Goal: Task Accomplishment & Management: Manage account settings

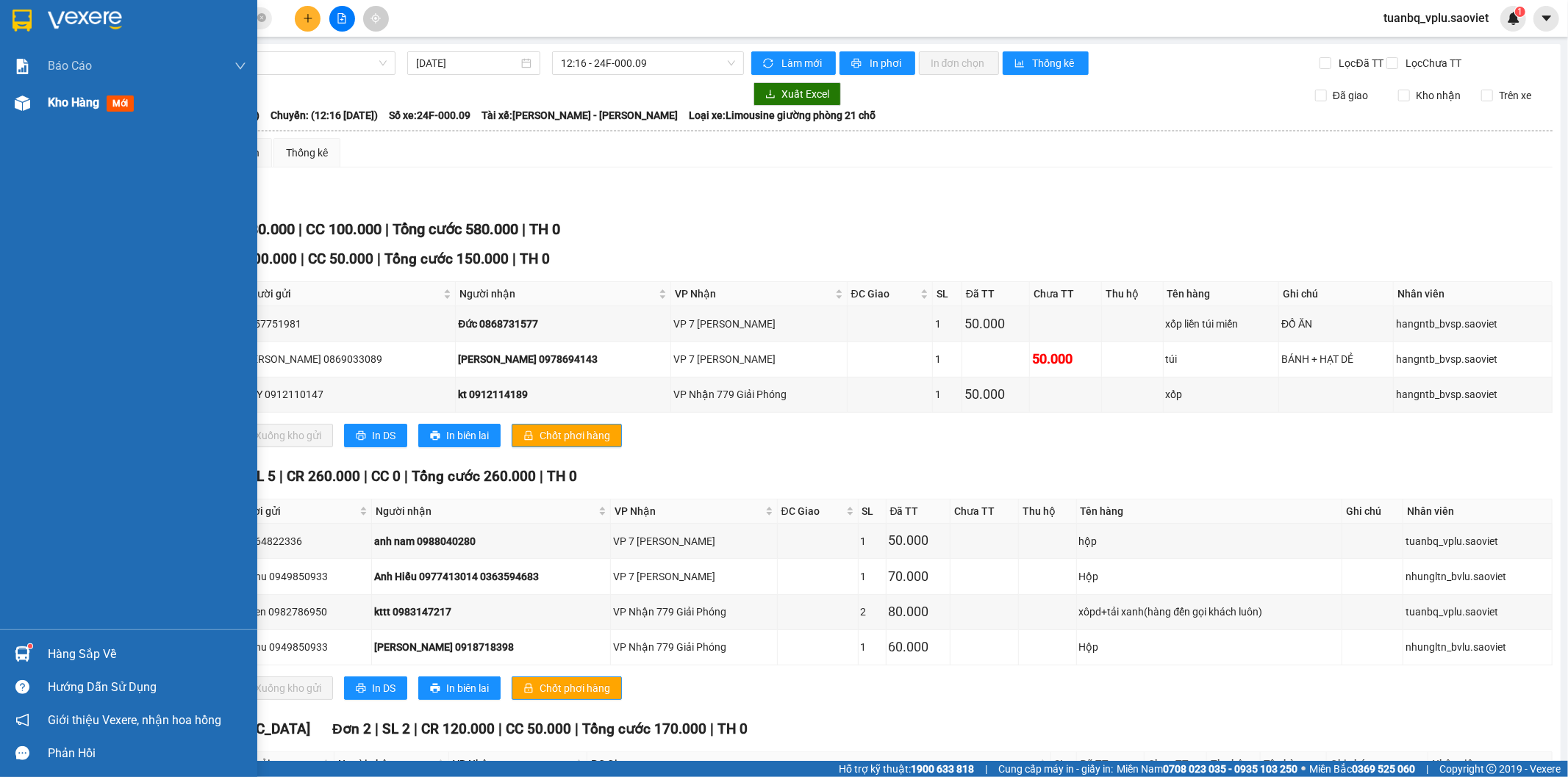
click at [83, 101] on span "Kho hàng" at bounding box center [74, 102] width 52 height 14
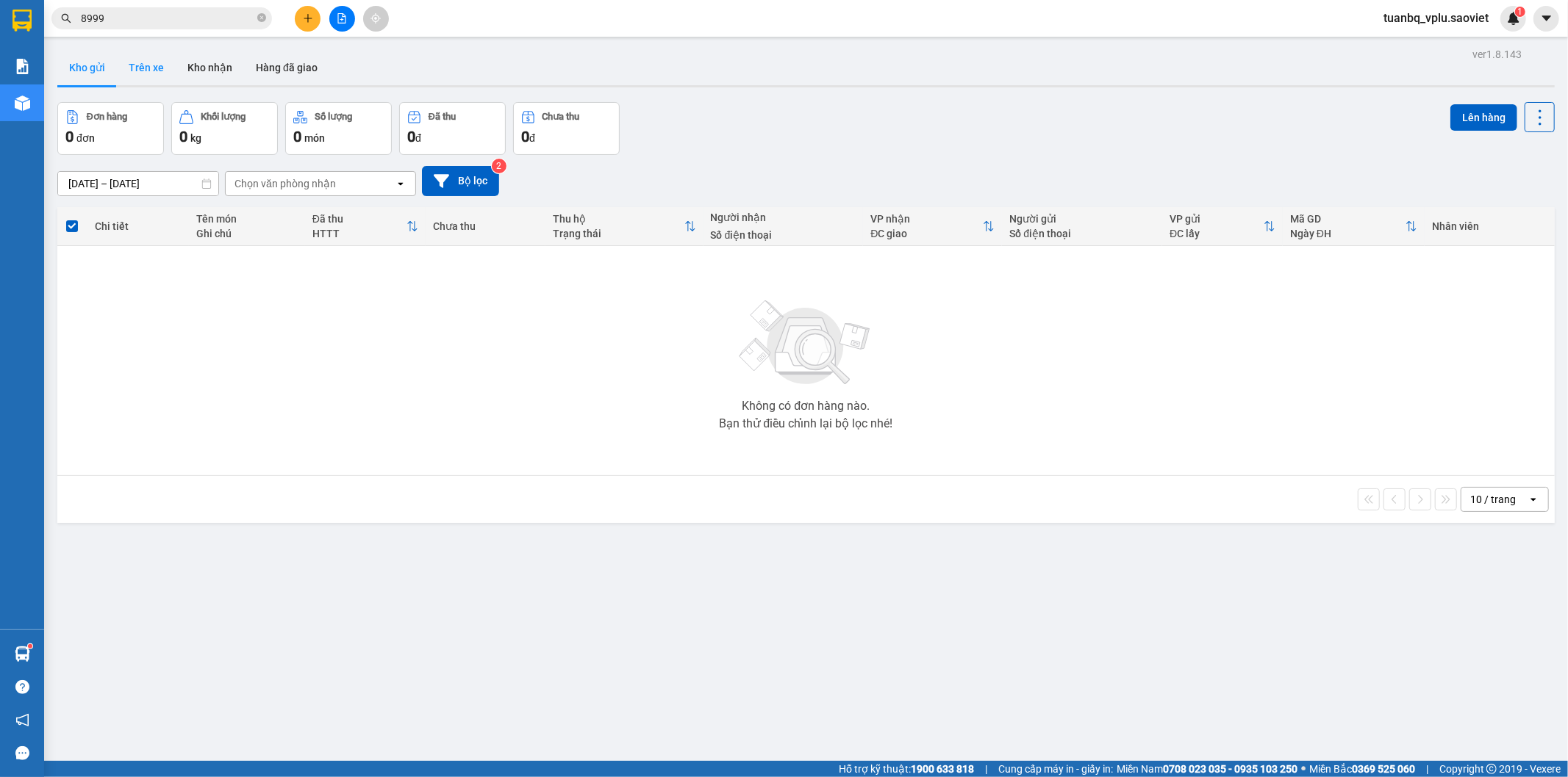
click at [155, 78] on button "Trên xe" at bounding box center [146, 68] width 58 height 36
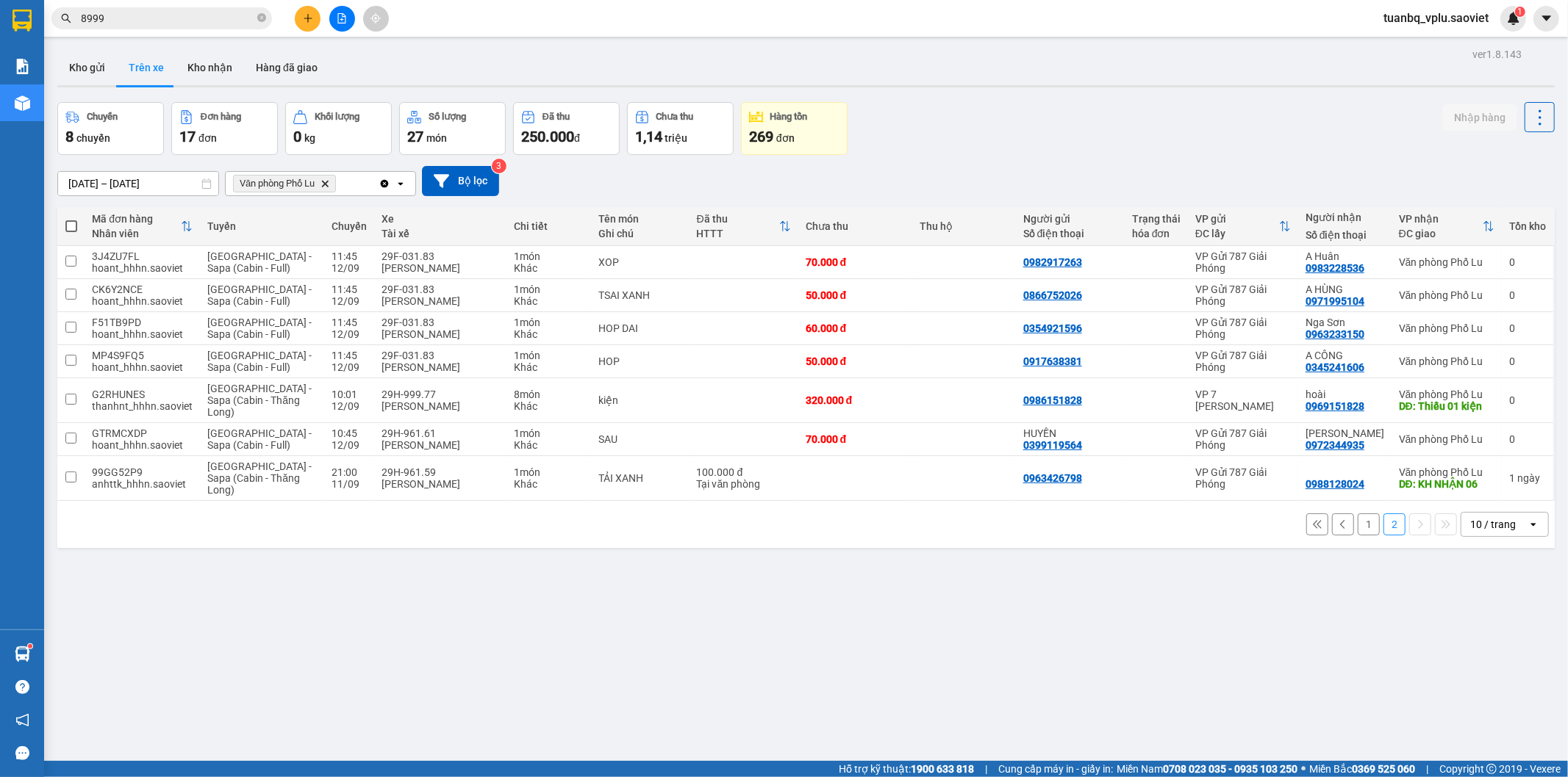
click at [1360, 519] on button "1" at bounding box center [1369, 525] width 22 height 22
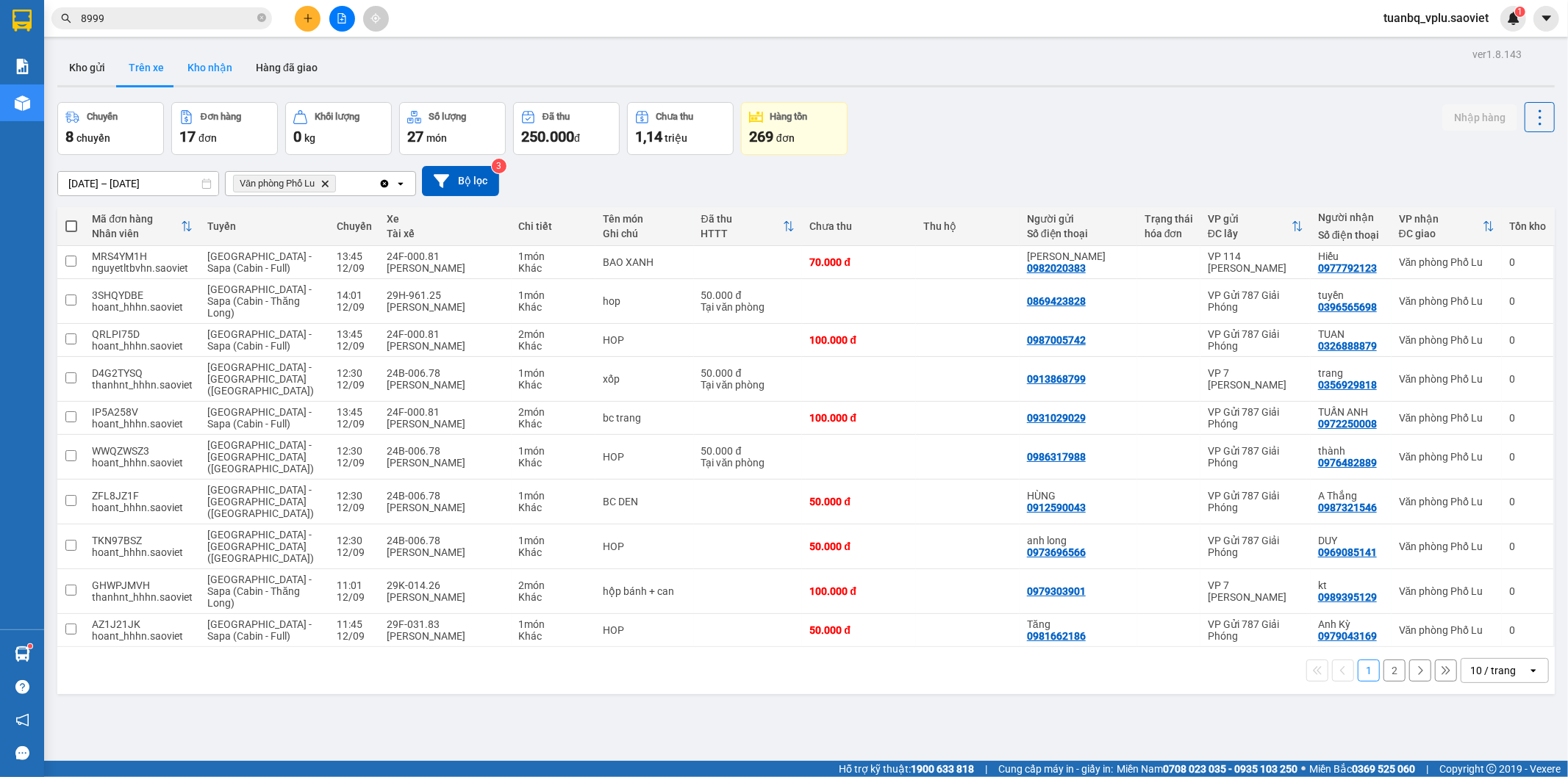
click at [206, 63] on button "Kho nhận" at bounding box center [210, 68] width 68 height 36
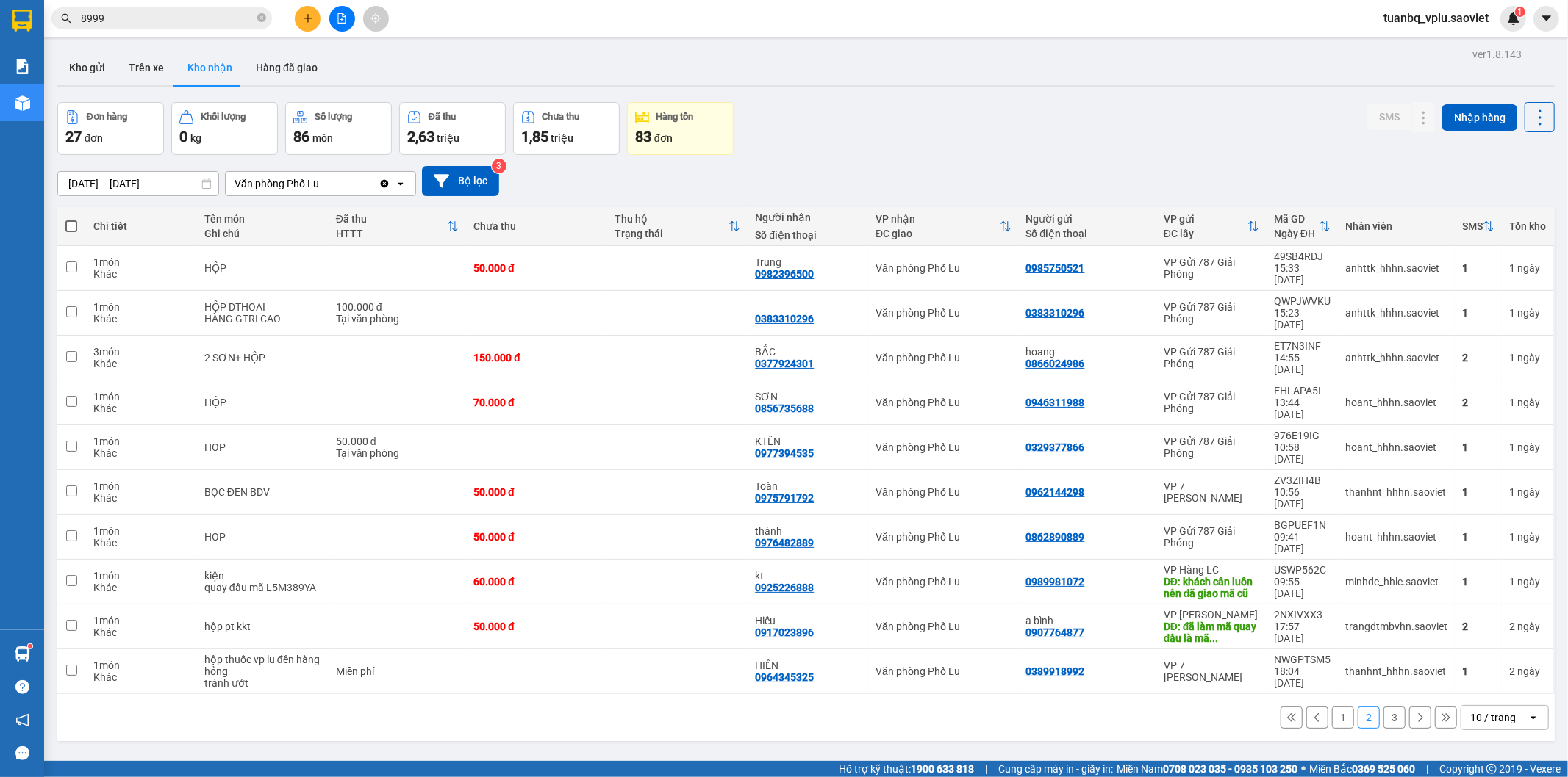
click at [1332, 707] on button "1" at bounding box center [1343, 718] width 22 height 22
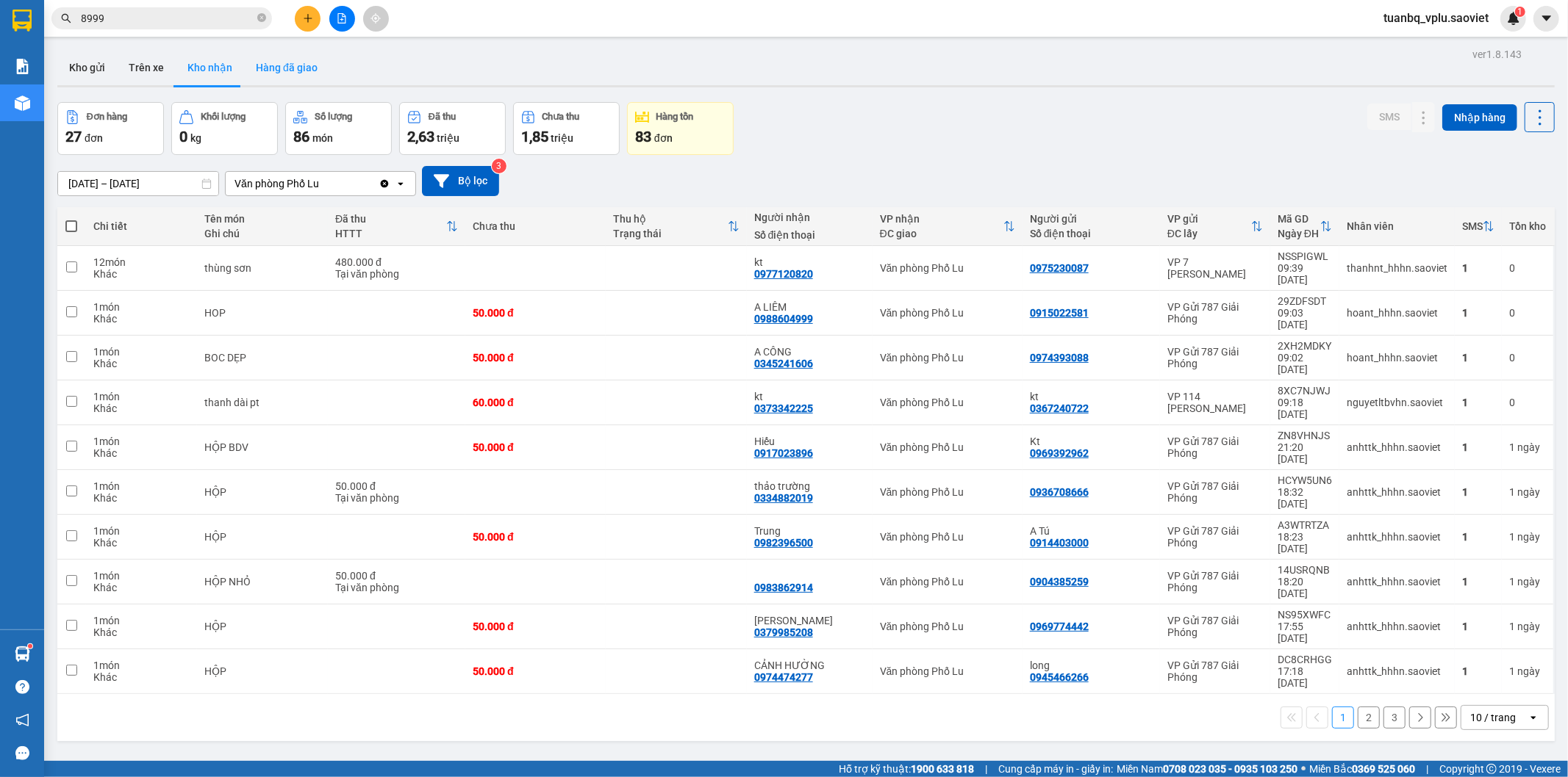
click at [299, 74] on button "Hàng đã giao" at bounding box center [287, 68] width 85 height 36
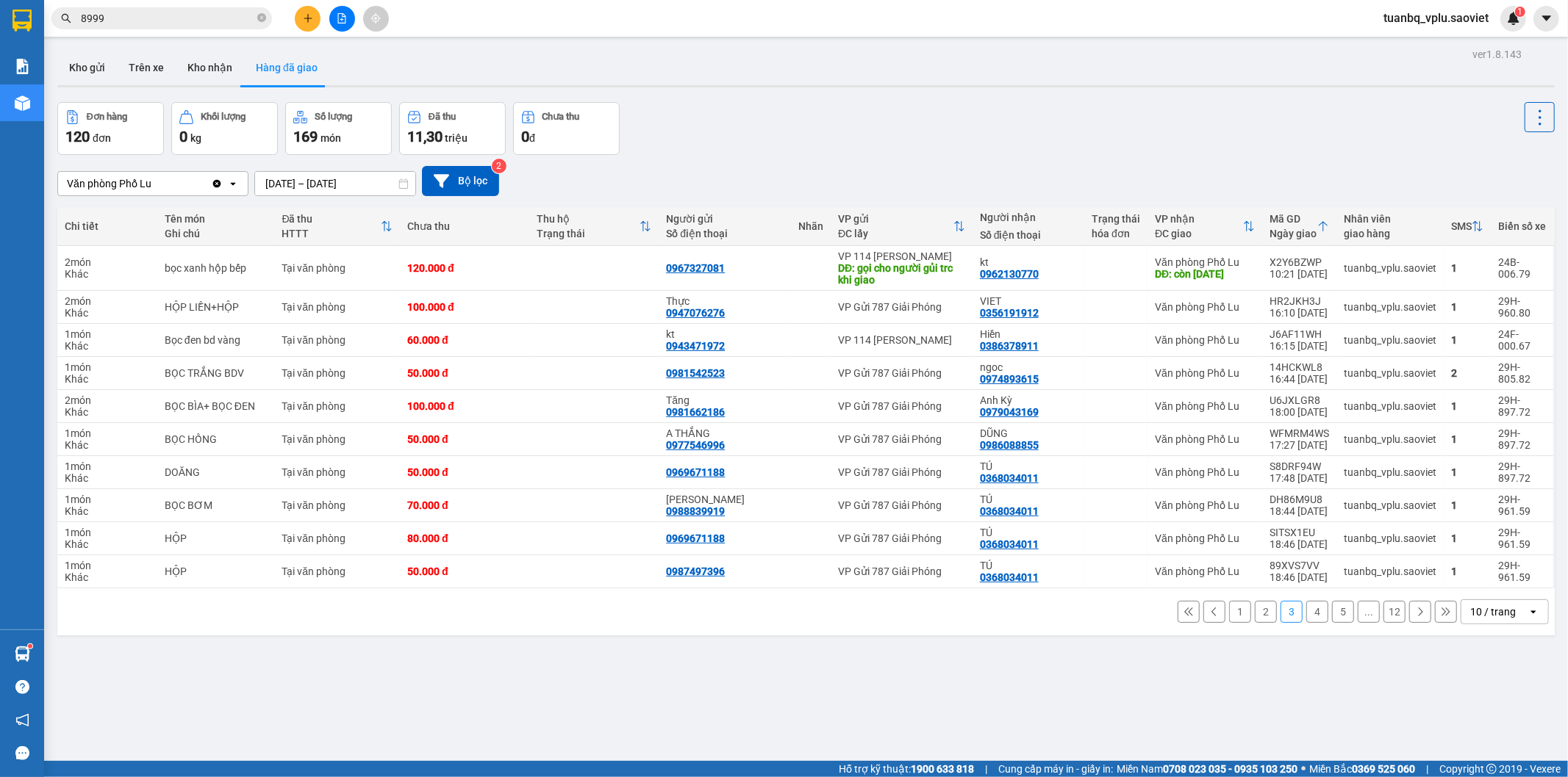
click at [1236, 622] on button "1" at bounding box center [1240, 612] width 22 height 22
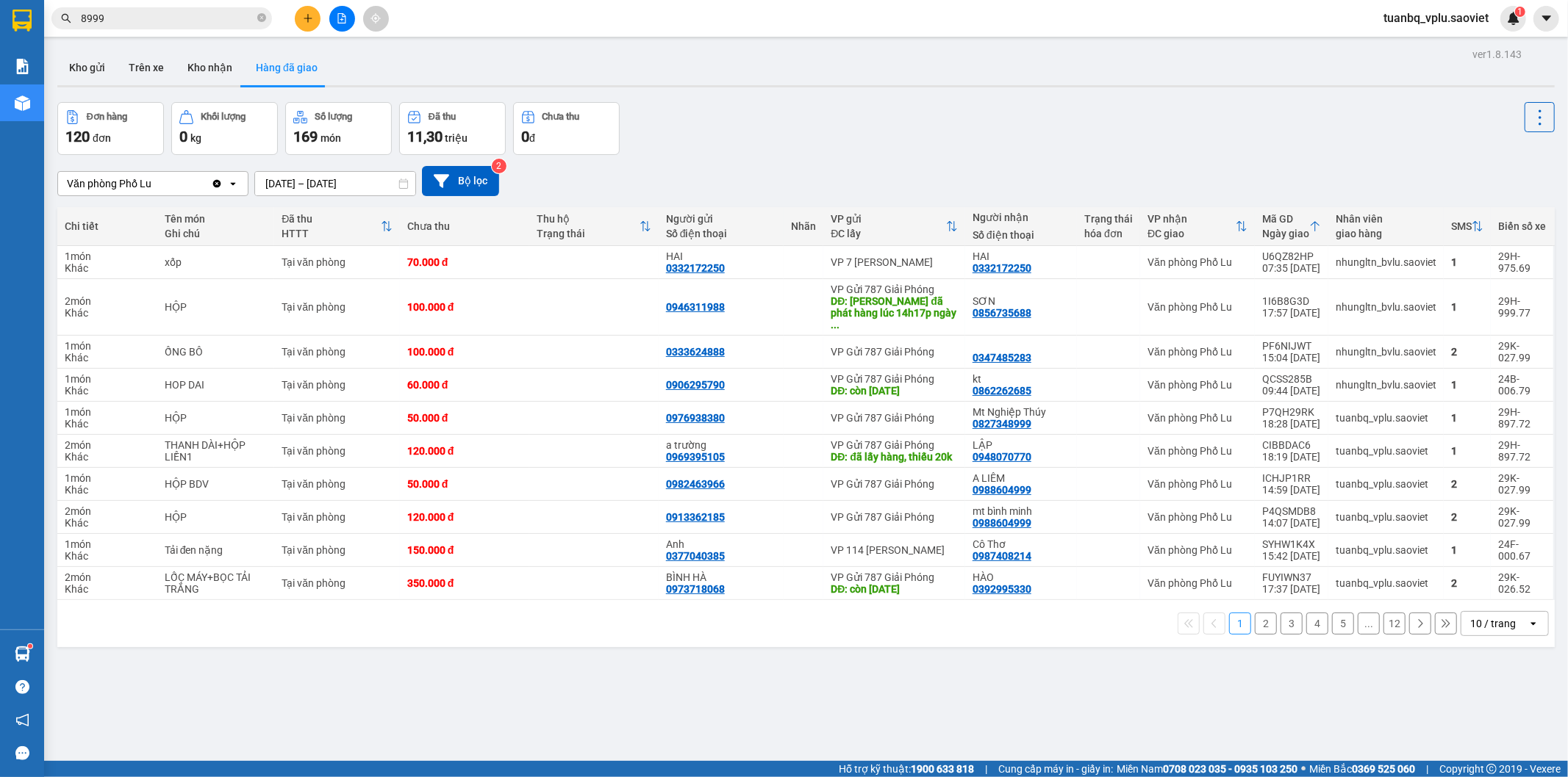
click at [1255, 619] on button "2" at bounding box center [1266, 624] width 22 height 22
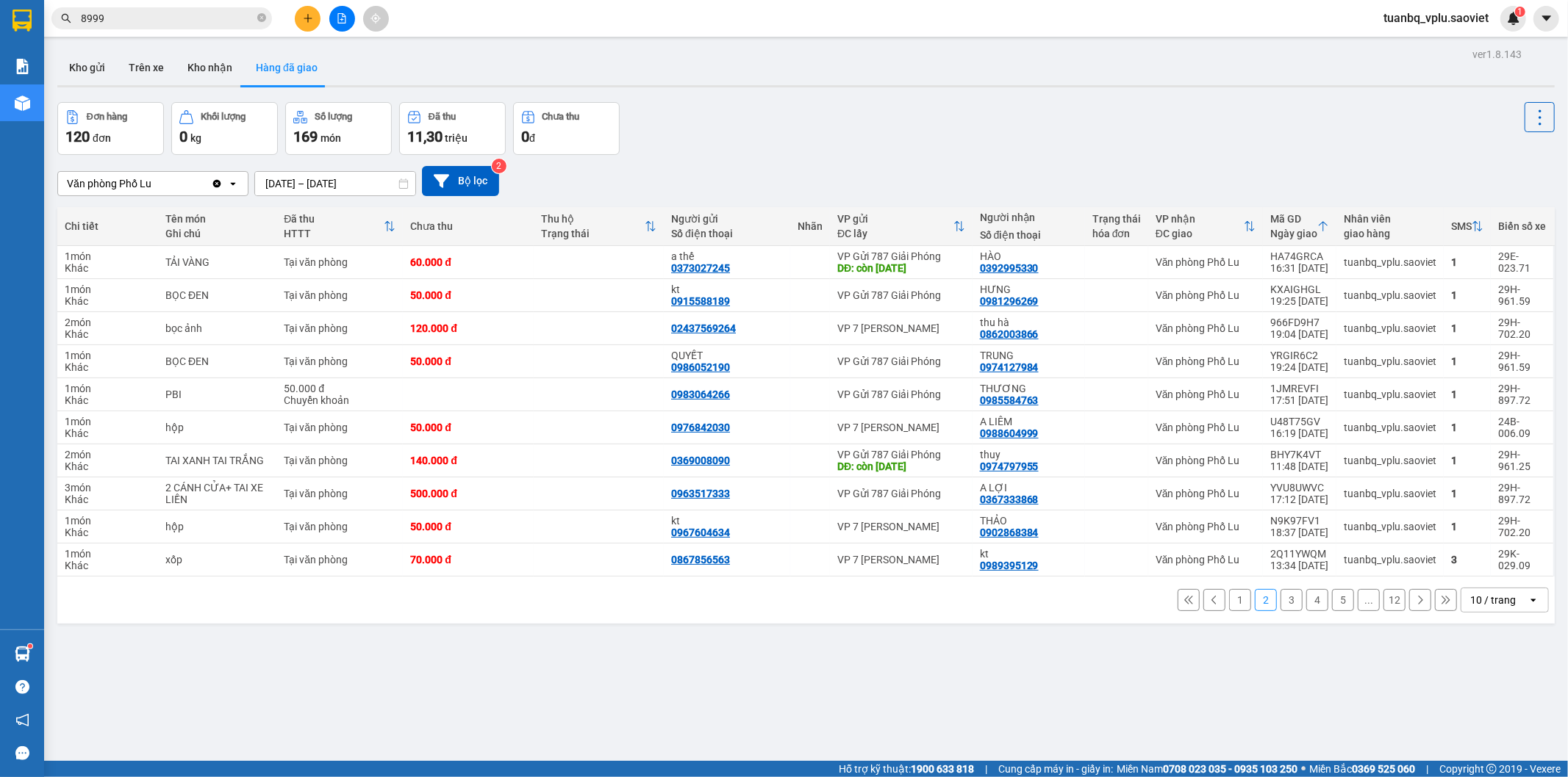
click at [1232, 603] on button "1" at bounding box center [1240, 600] width 22 height 22
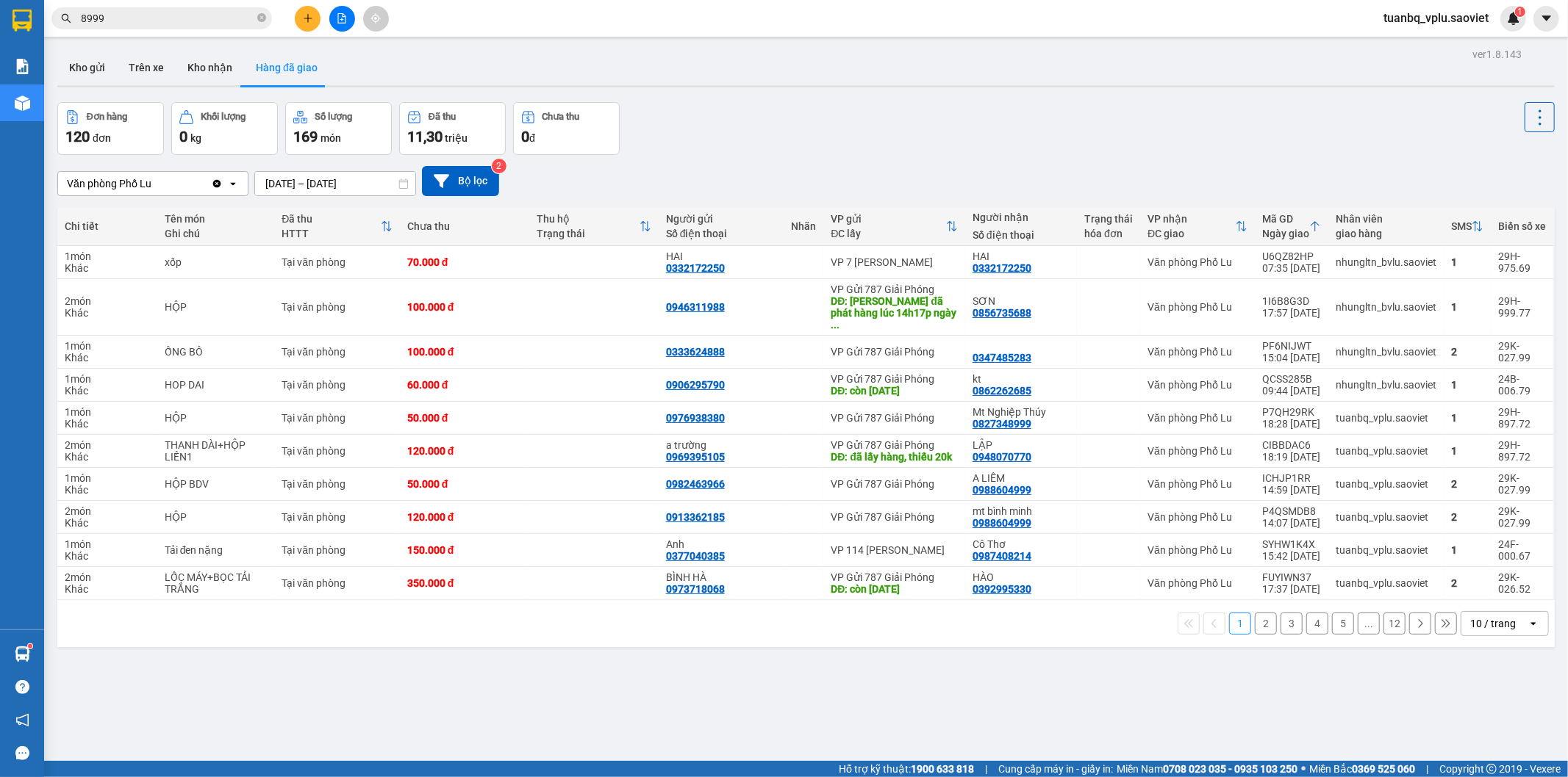
click at [1281, 628] on button "3" at bounding box center [1292, 624] width 22 height 22
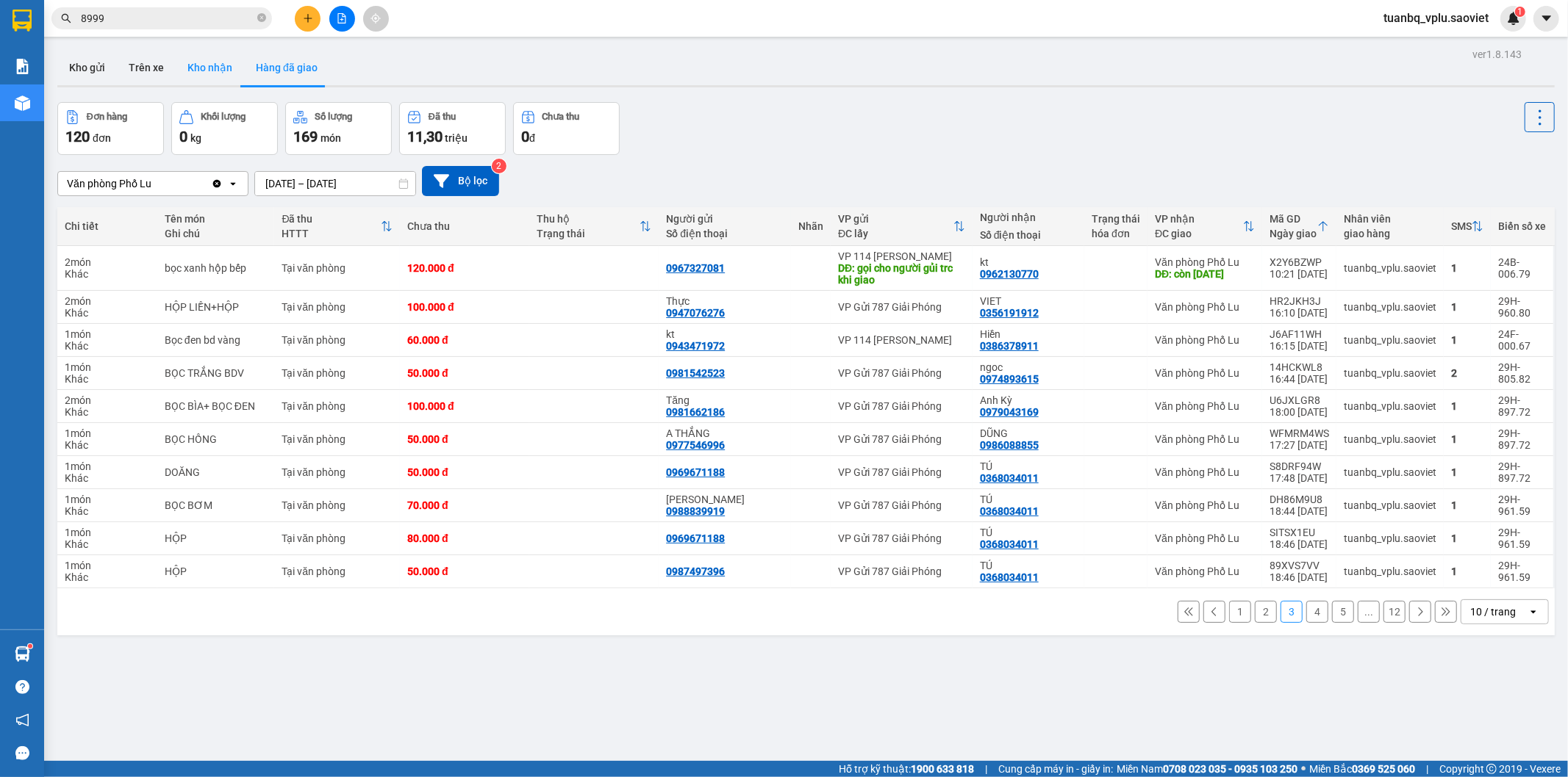
click at [198, 76] on button "Kho nhận" at bounding box center [210, 68] width 68 height 36
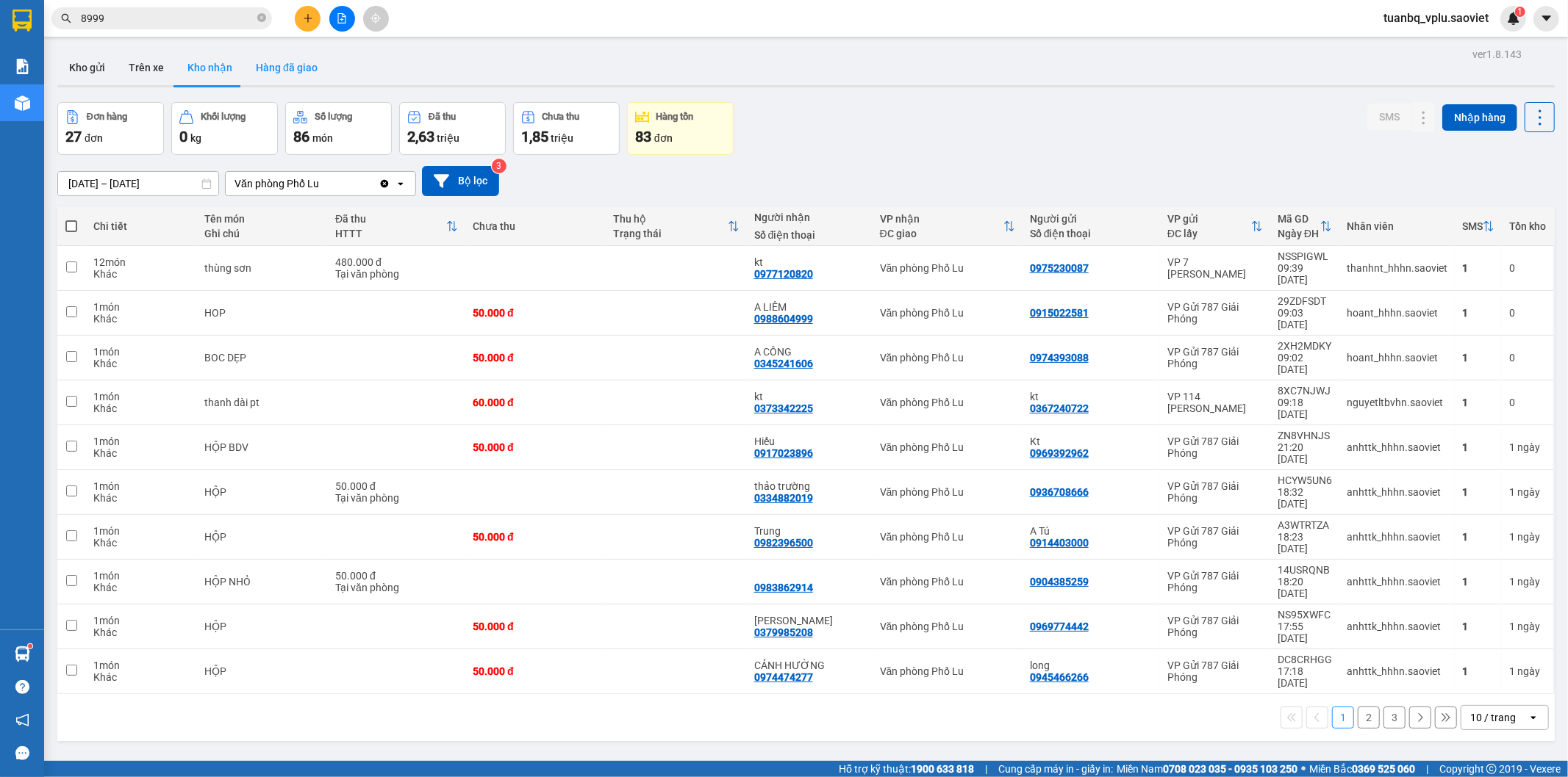
click at [275, 82] on button "Hàng đã giao" at bounding box center [287, 68] width 85 height 36
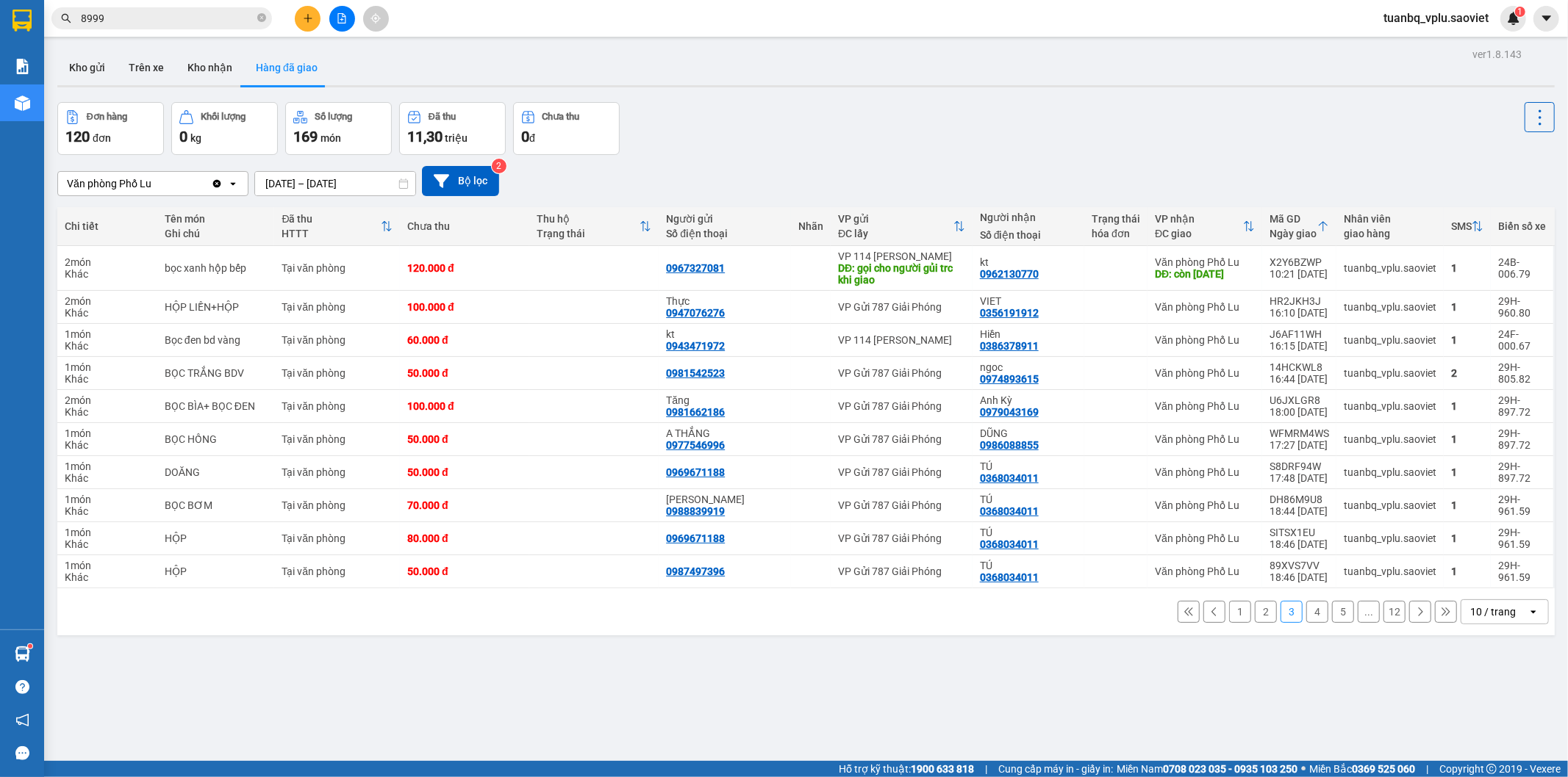
click at [1233, 614] on button "1" at bounding box center [1240, 612] width 22 height 22
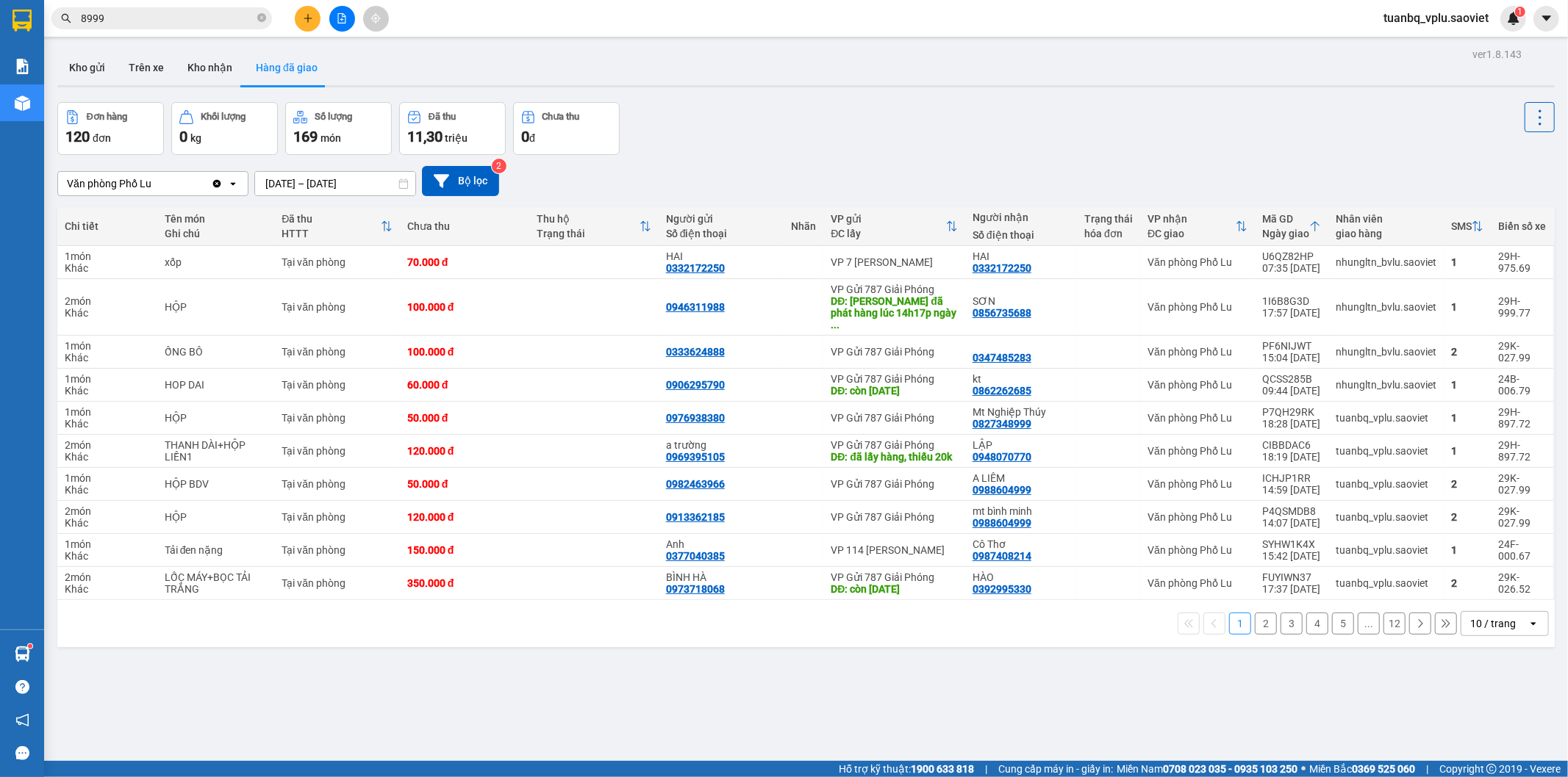
click at [1263, 621] on button "2" at bounding box center [1266, 624] width 22 height 22
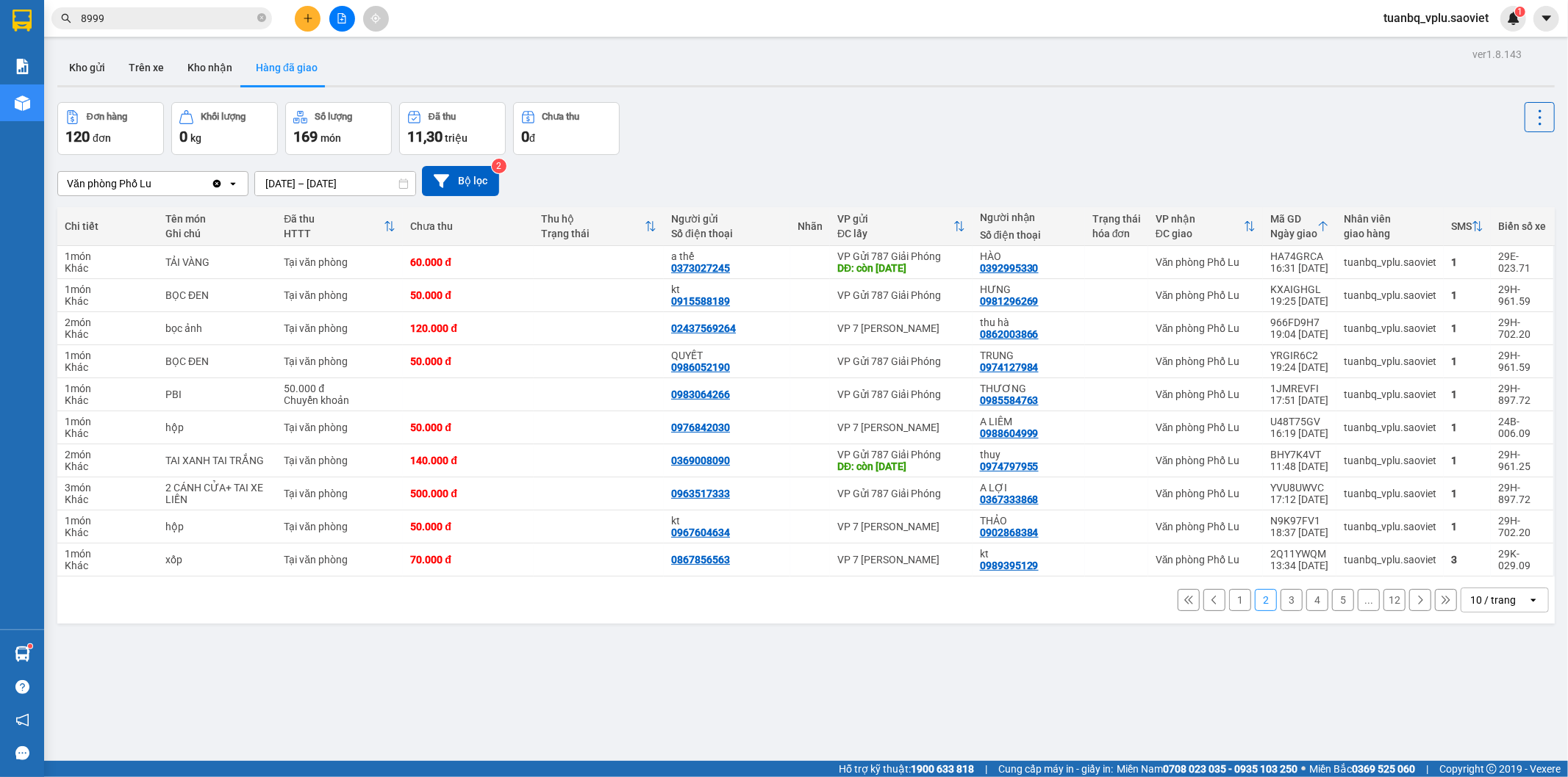
click at [1229, 605] on button "1" at bounding box center [1240, 600] width 22 height 22
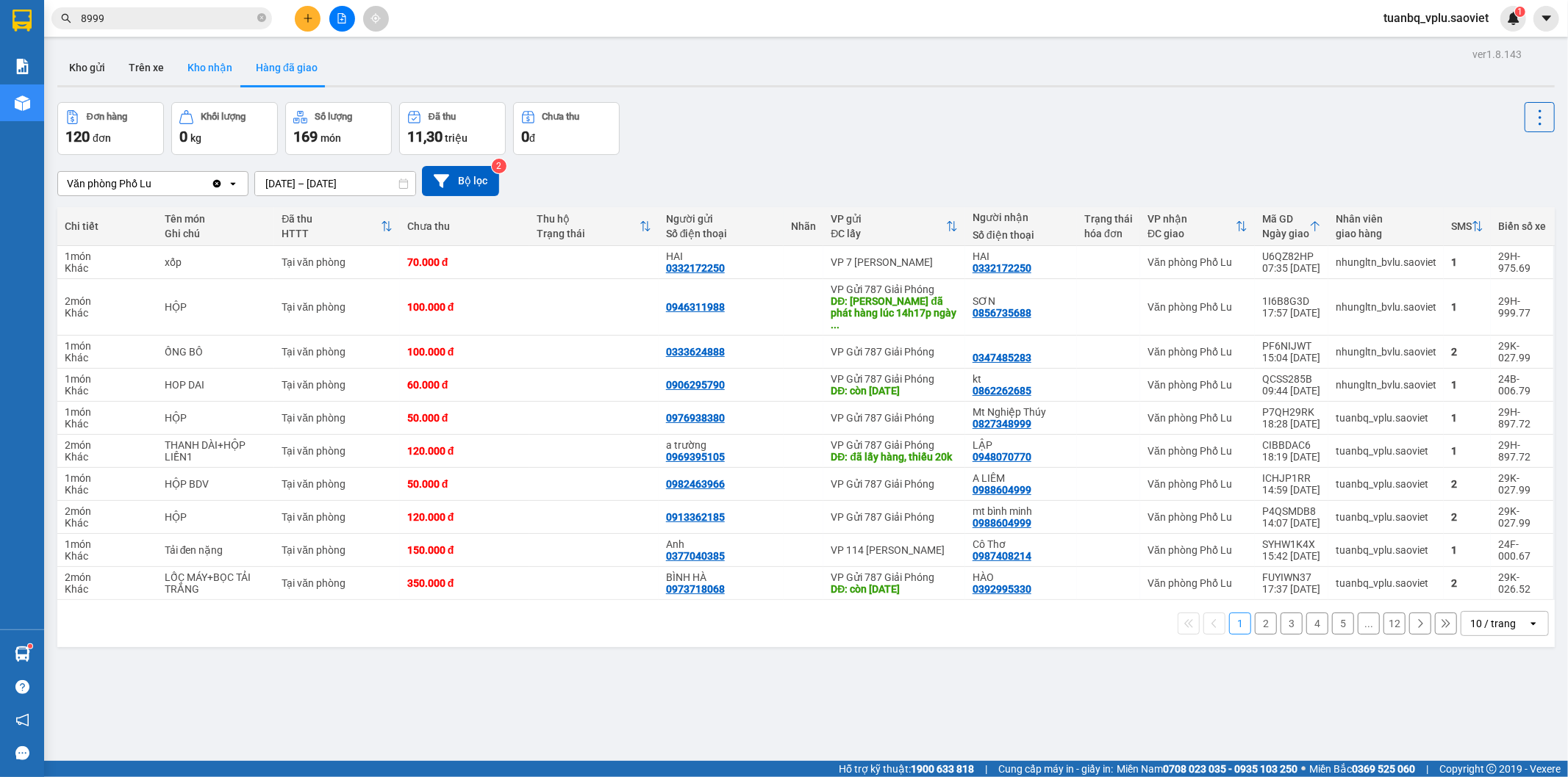
click at [187, 77] on button "Kho nhận" at bounding box center [210, 68] width 68 height 36
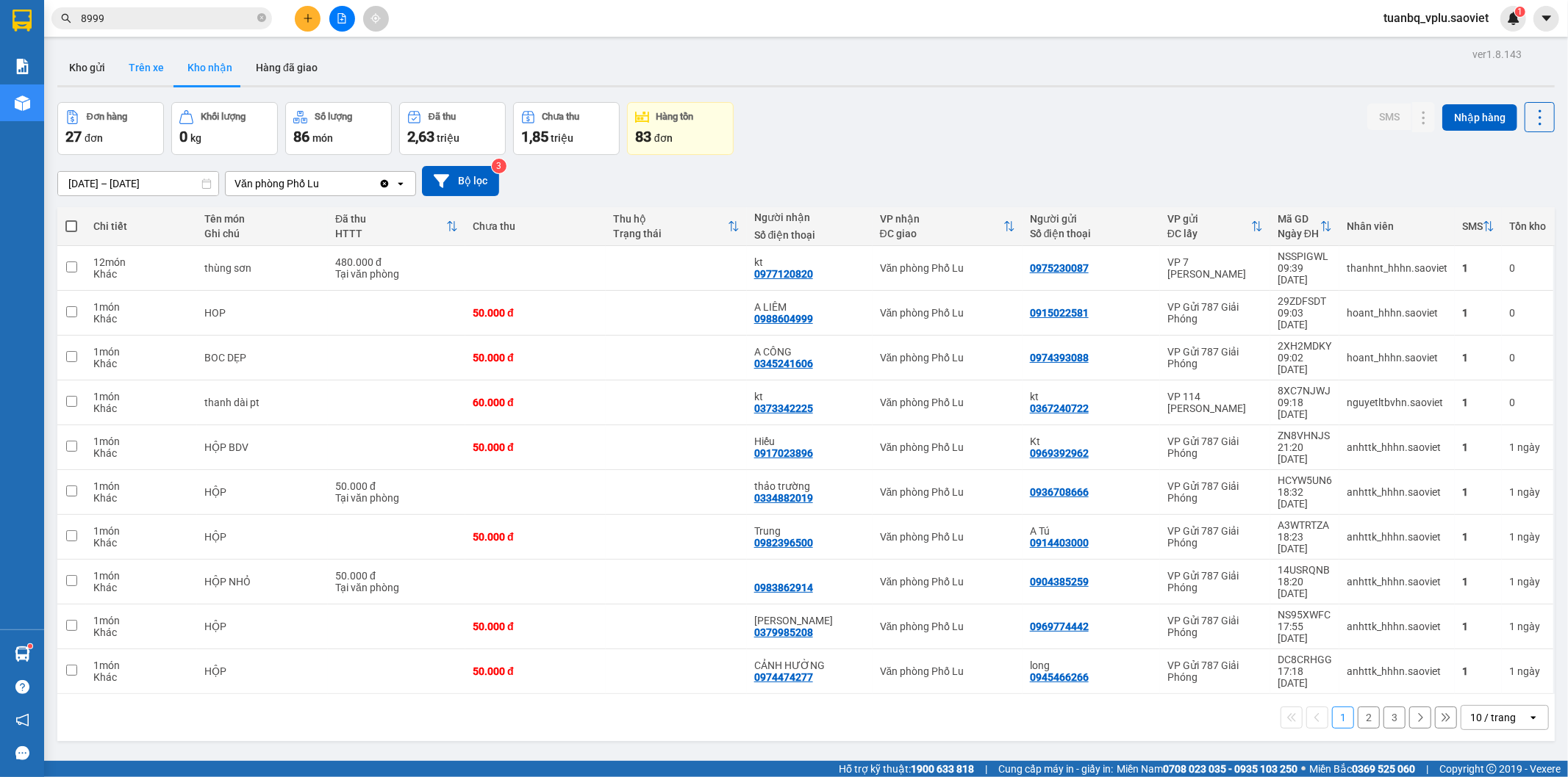
click at [136, 62] on button "Trên xe" at bounding box center [146, 68] width 58 height 36
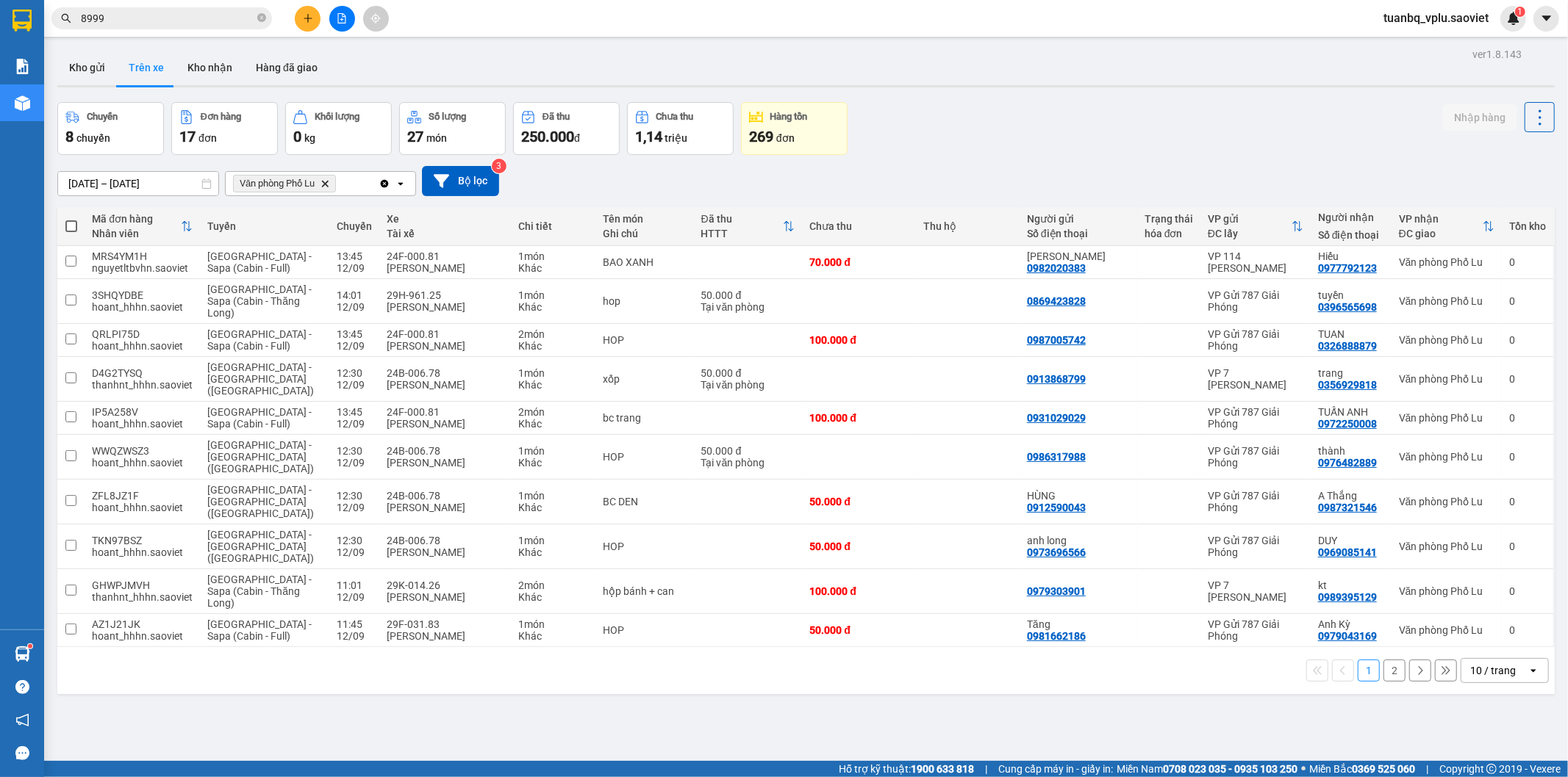
click at [1384, 660] on button "2" at bounding box center [1395, 671] width 22 height 22
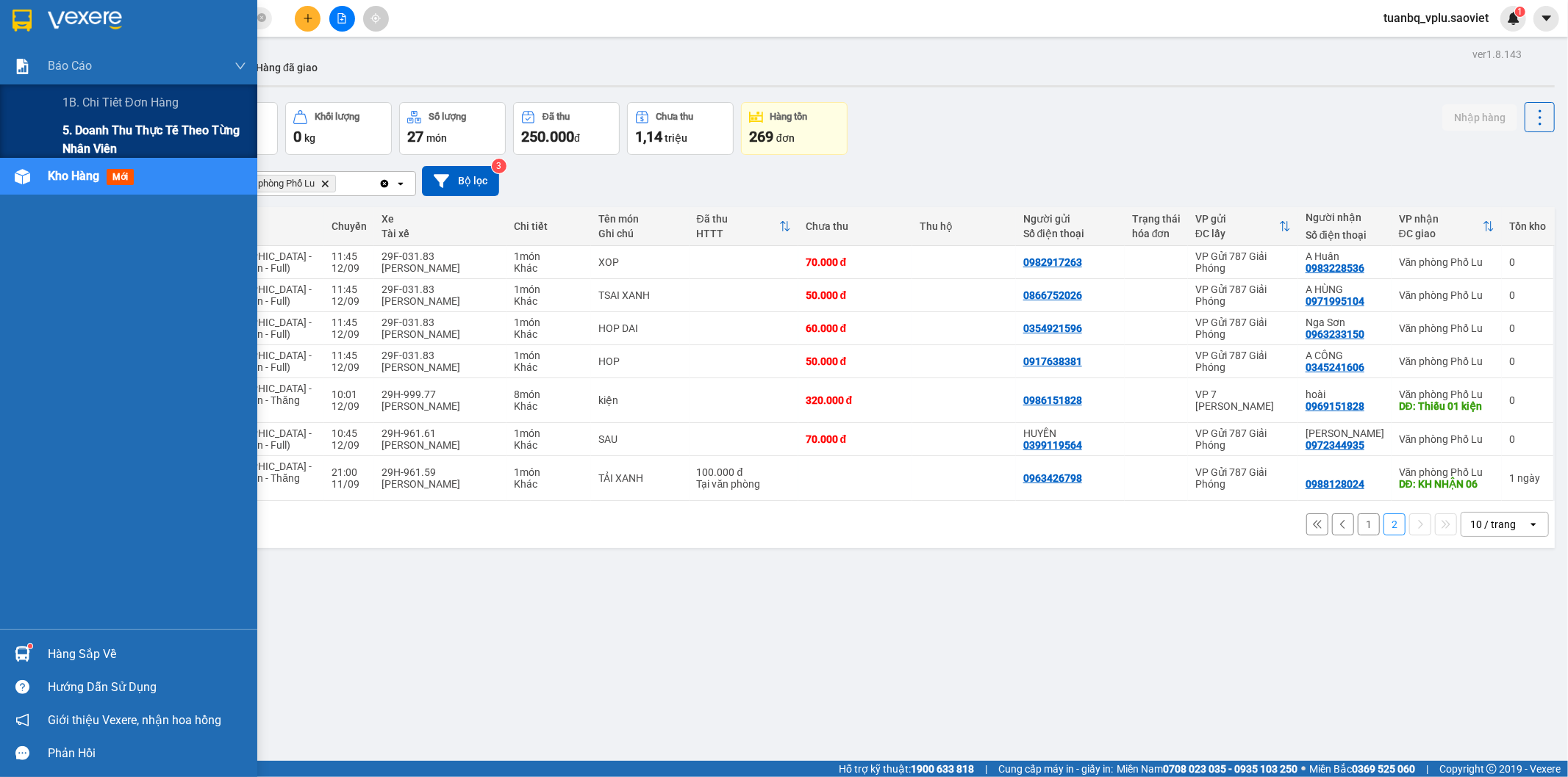
click at [101, 138] on span "5. Doanh thu thực tế theo từng nhân viên" at bounding box center [154, 140] width 184 height 37
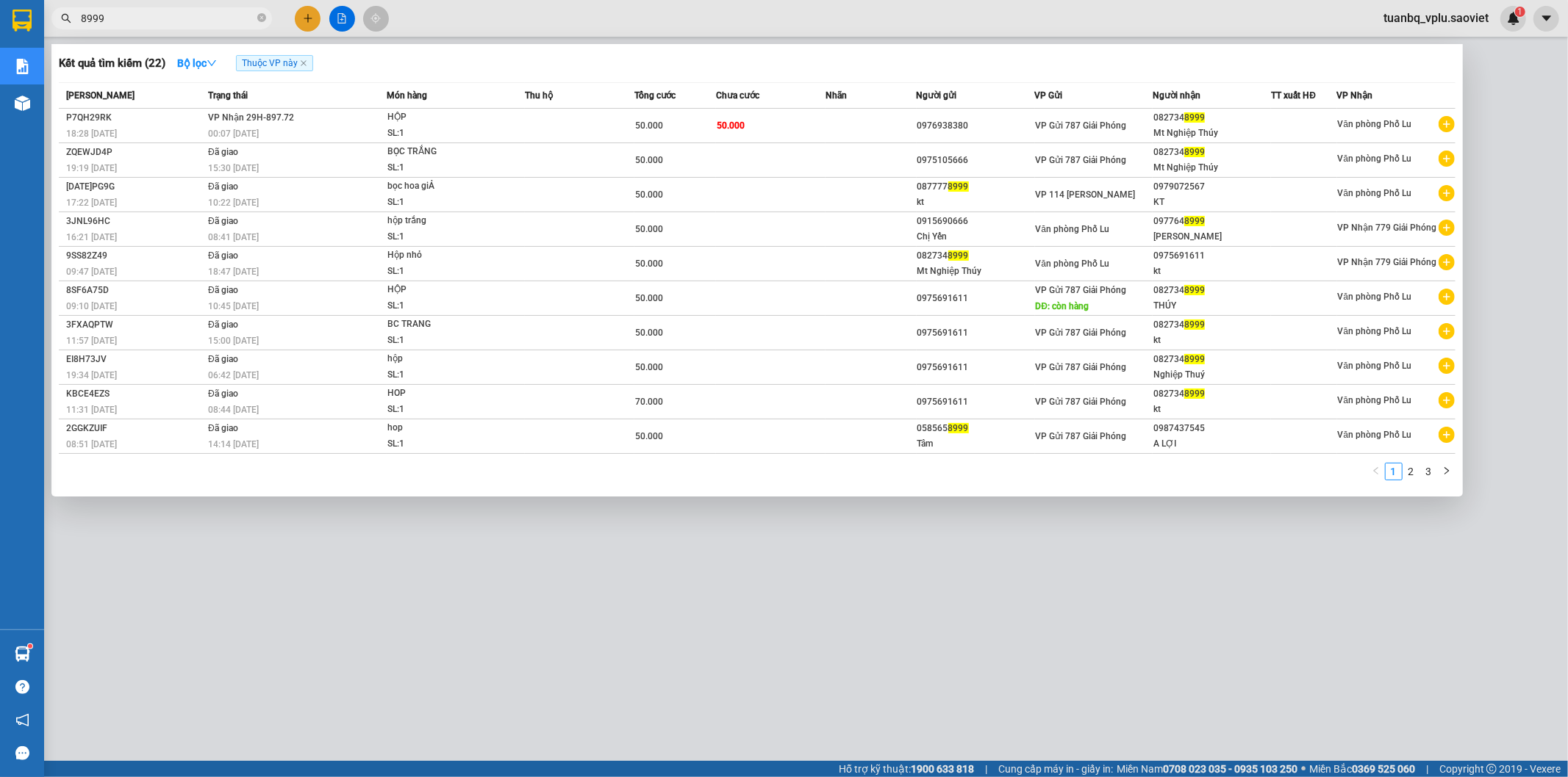
click at [130, 16] on input "8999" at bounding box center [167, 18] width 173 height 16
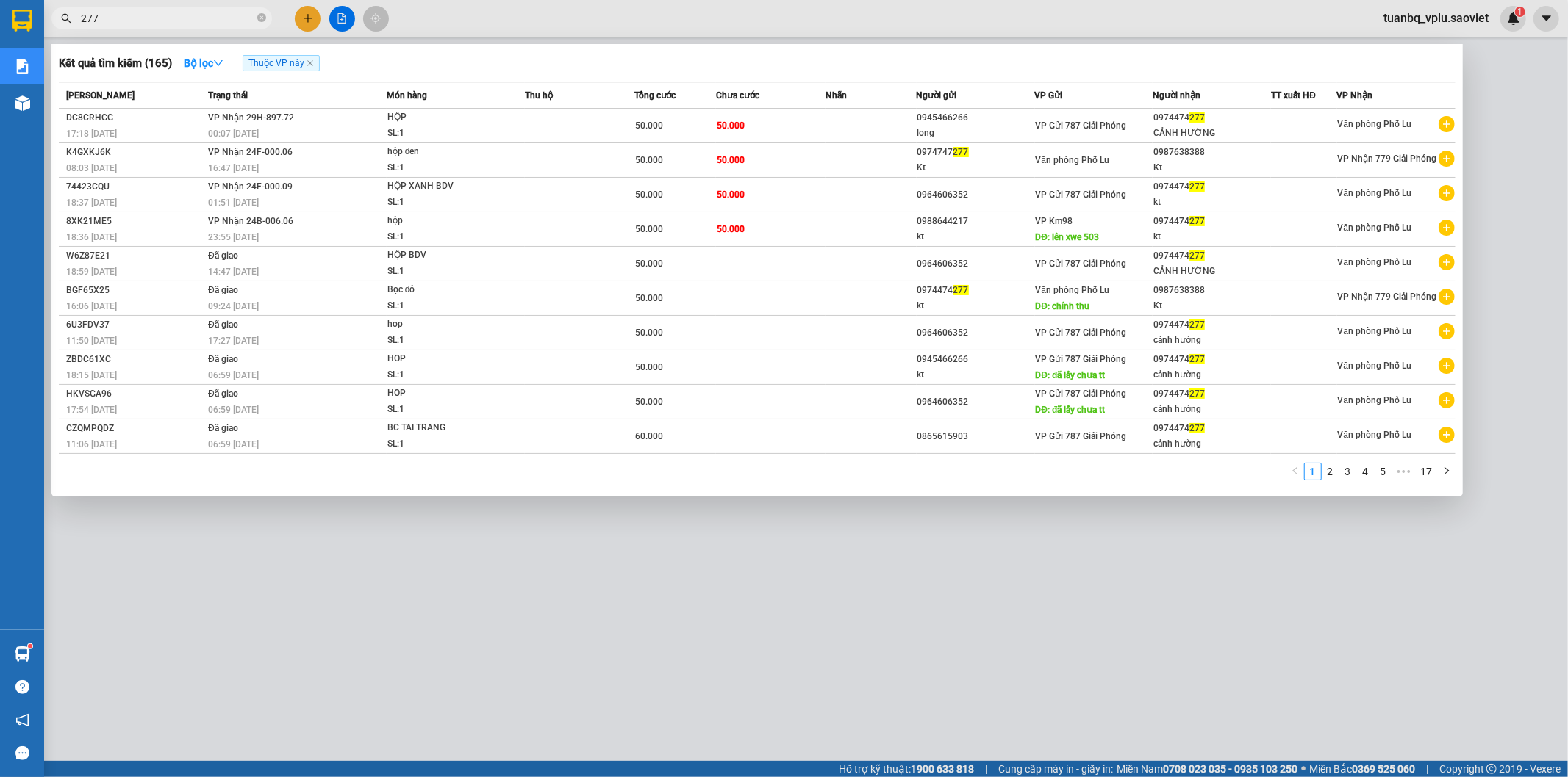
click at [113, 12] on input "277" at bounding box center [167, 18] width 173 height 16
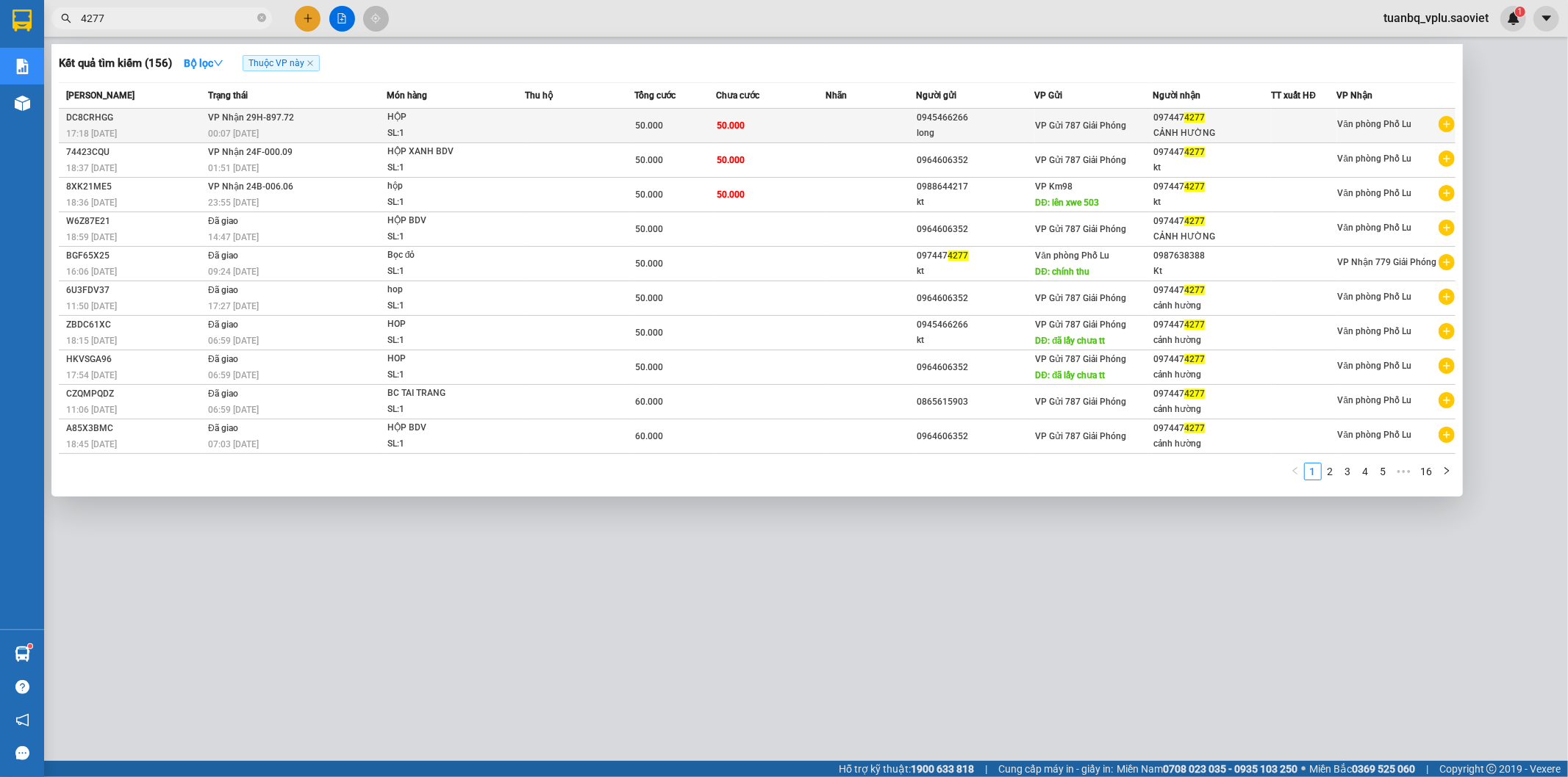
type input "4277"
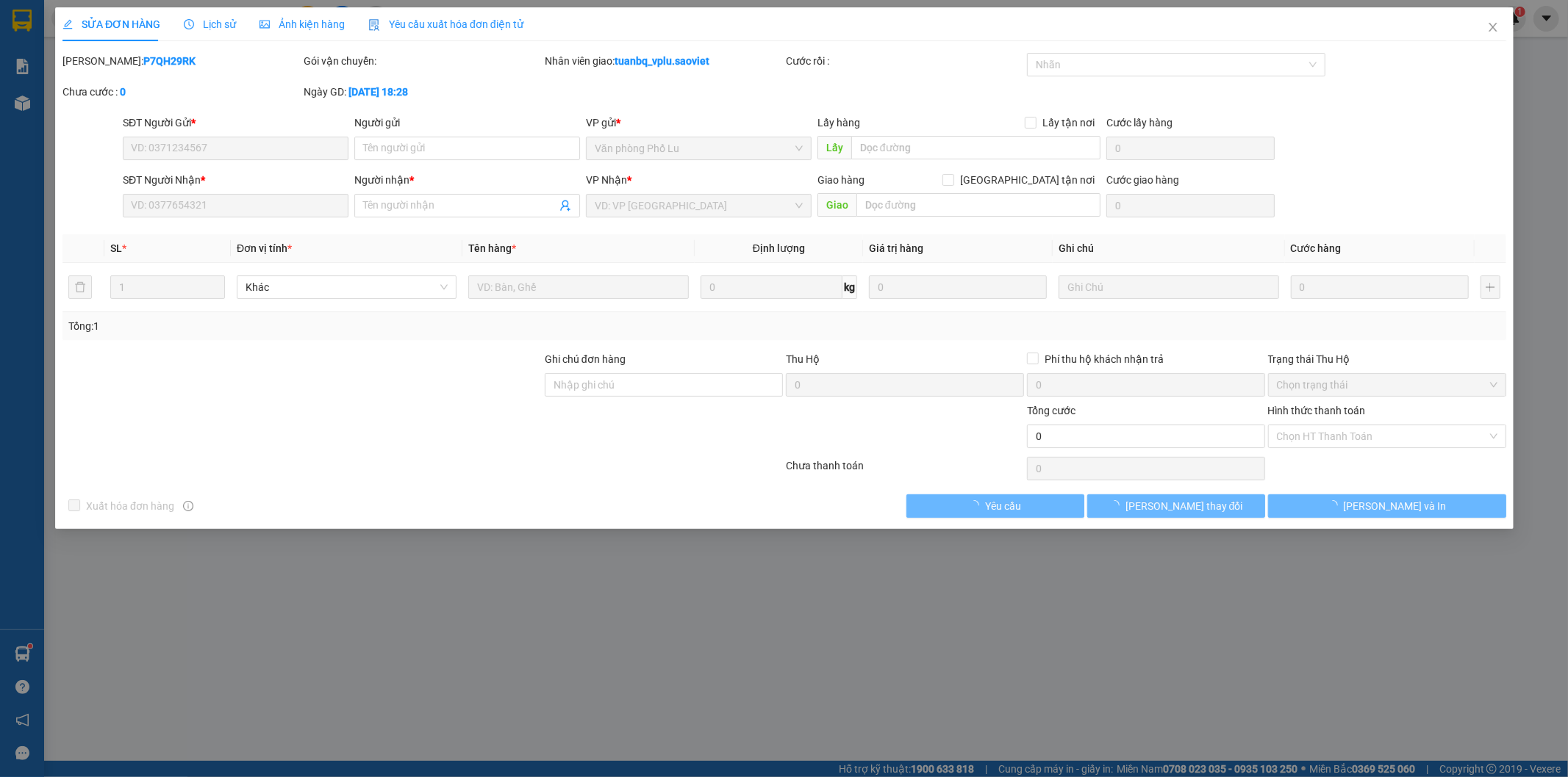
type input "0945466266"
type input "long"
type input "0974474277"
type input "CẢNH HƯỜNG"
type input "50.000"
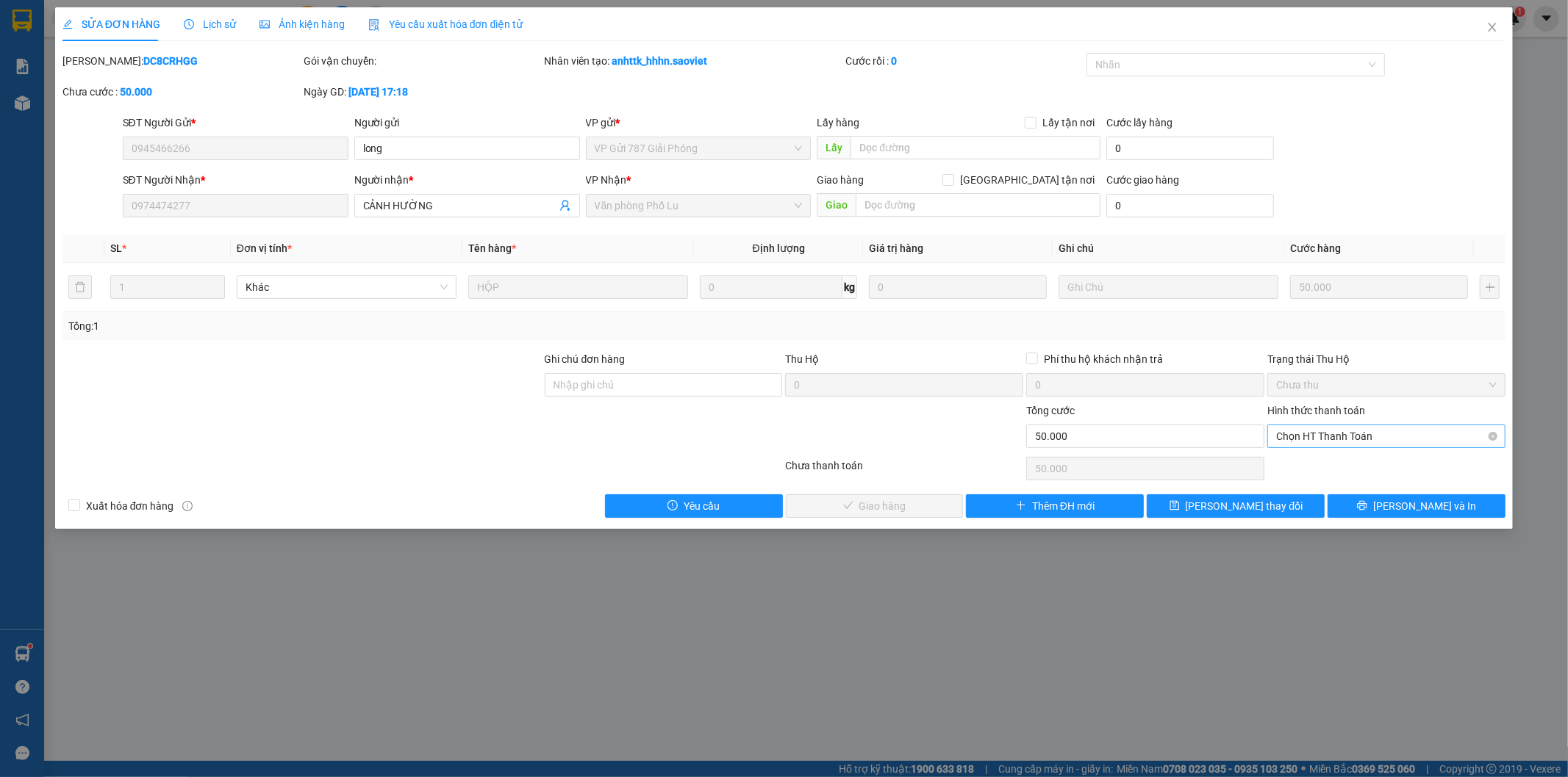
click at [1338, 437] on span "Chọn HT Thanh Toán" at bounding box center [1387, 437] width 221 height 22
click at [1328, 462] on div "Tại văn phòng" at bounding box center [1387, 466] width 221 height 16
type input "0"
click at [922, 507] on span "[PERSON_NAME] và Giao hàng" at bounding box center [884, 506] width 141 height 16
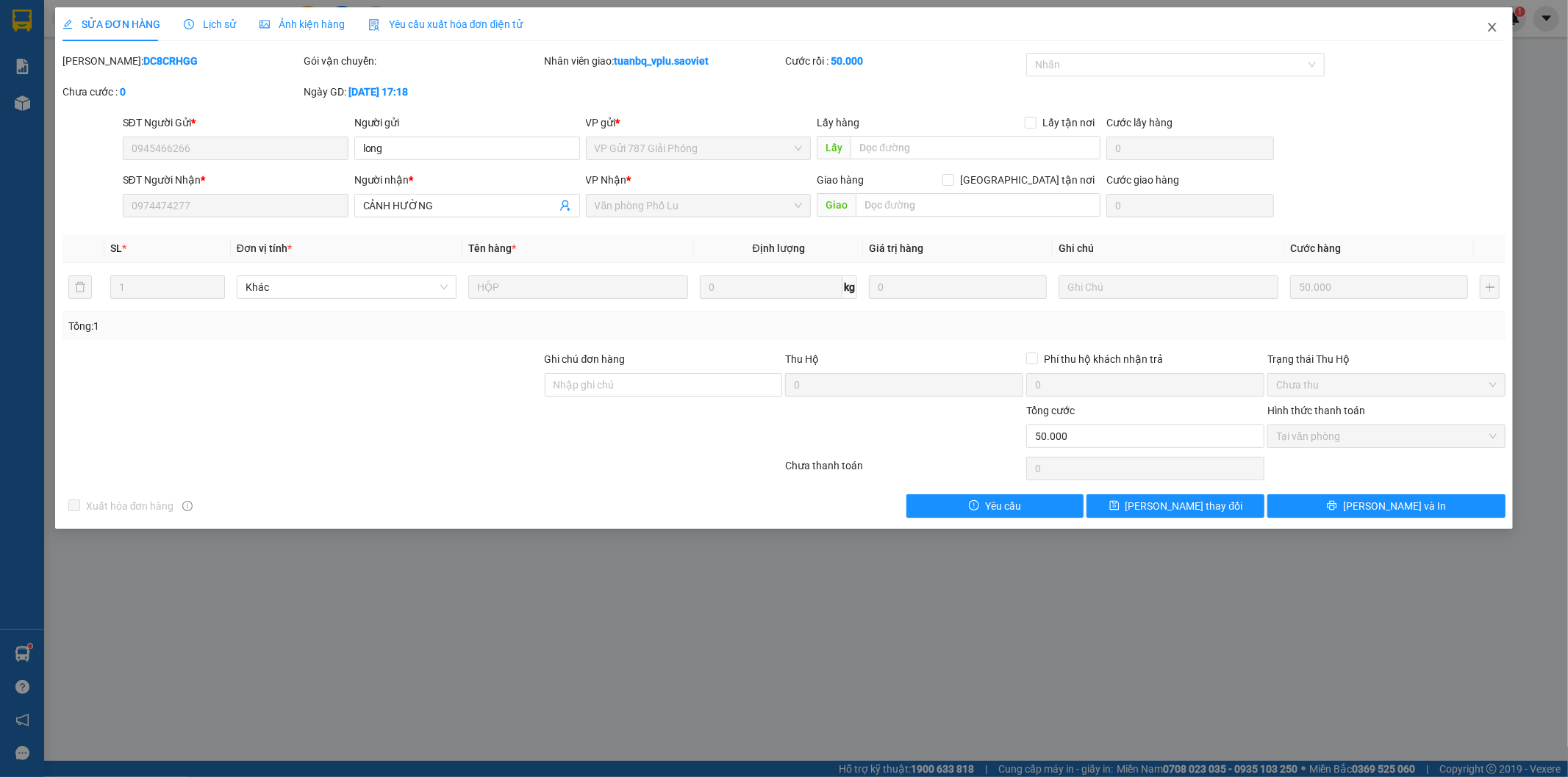
click at [1492, 25] on icon "close" at bounding box center [1492, 27] width 12 height 12
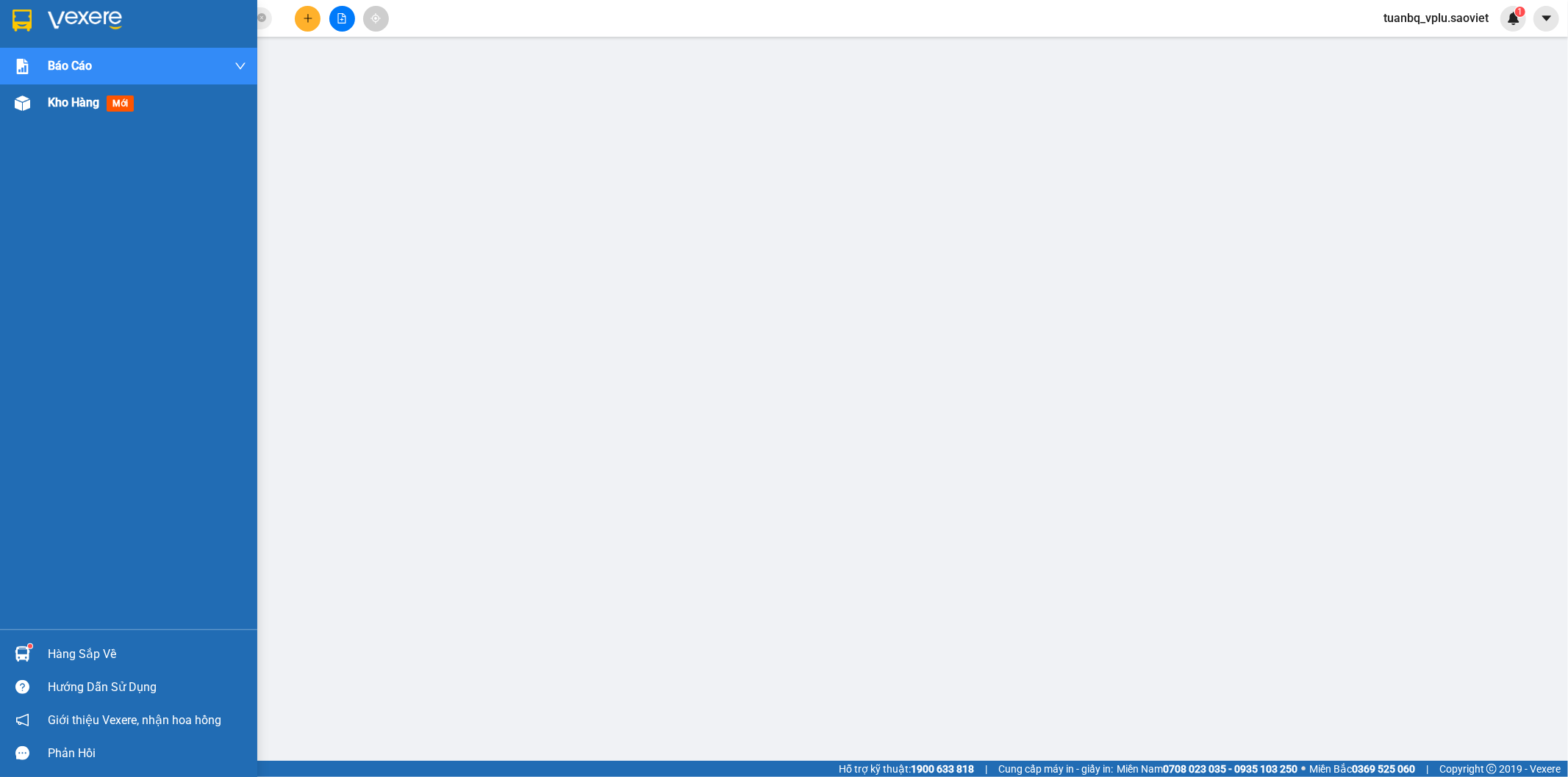
click at [73, 106] on span "Kho hàng" at bounding box center [74, 102] width 52 height 14
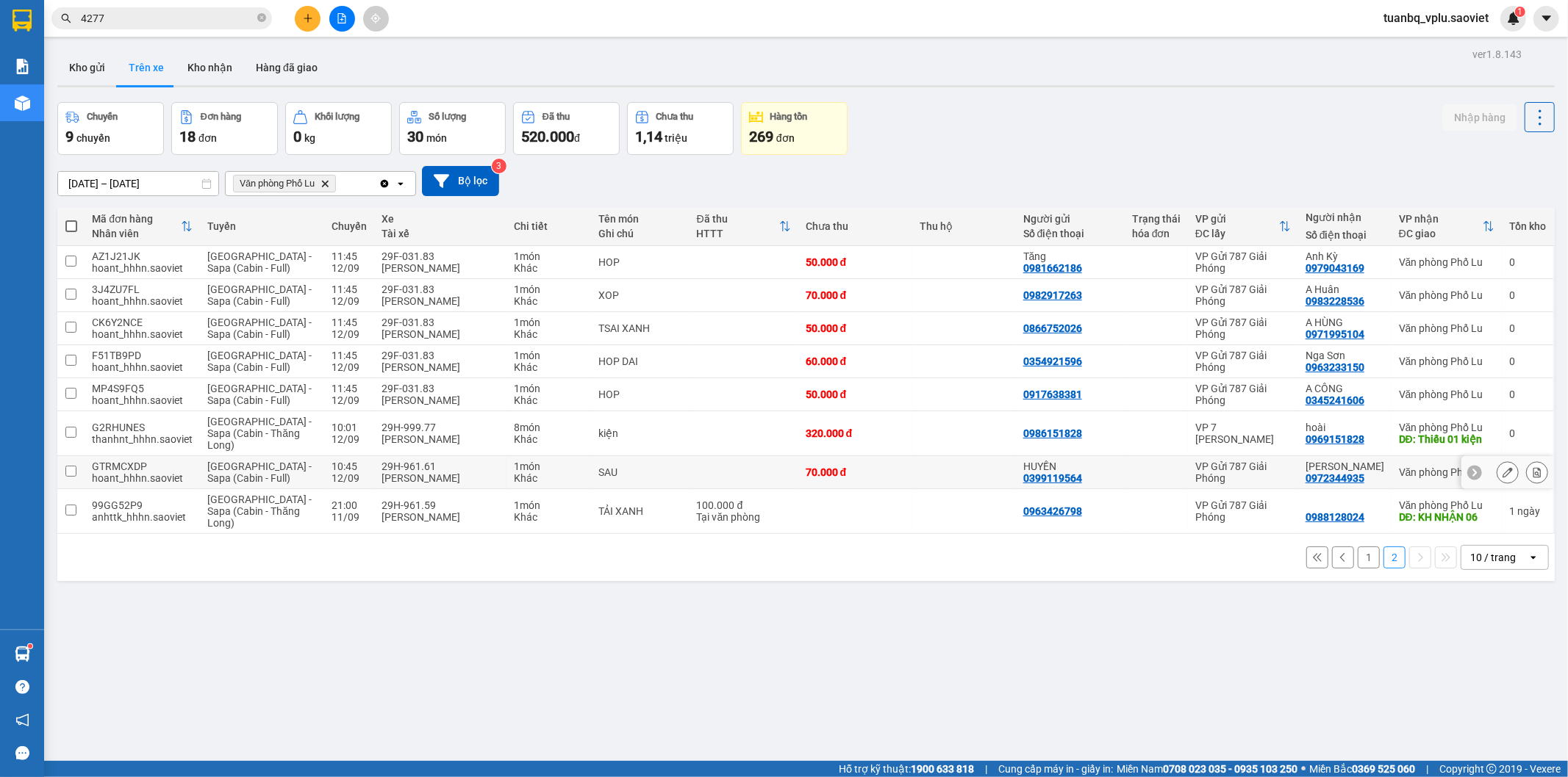
click at [334, 460] on td "10:45 [DATE]" at bounding box center [349, 473] width 50 height 33
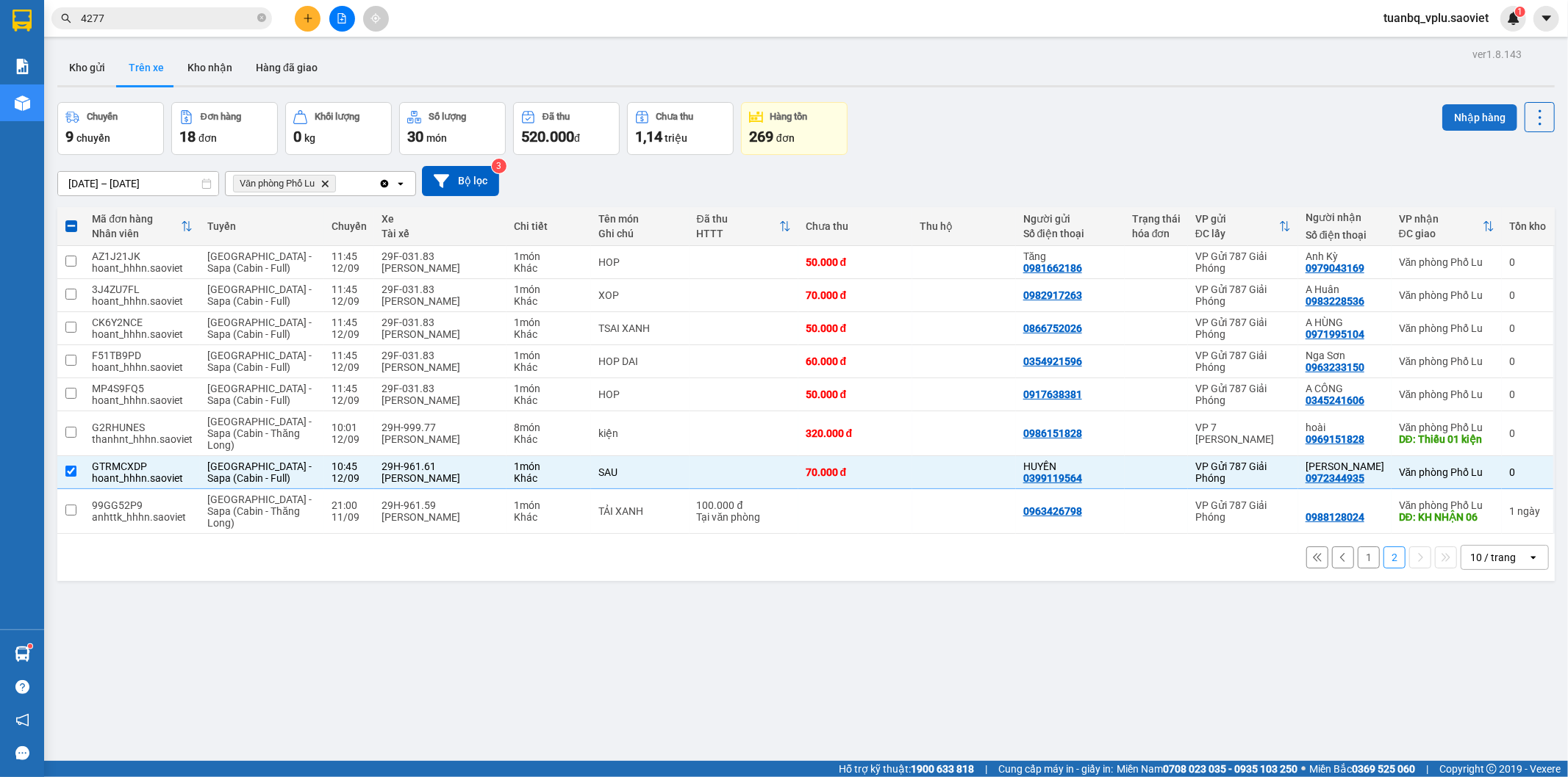
click at [1469, 112] on button "Nhập hàng" at bounding box center [1479, 118] width 75 height 27
checkbox input "false"
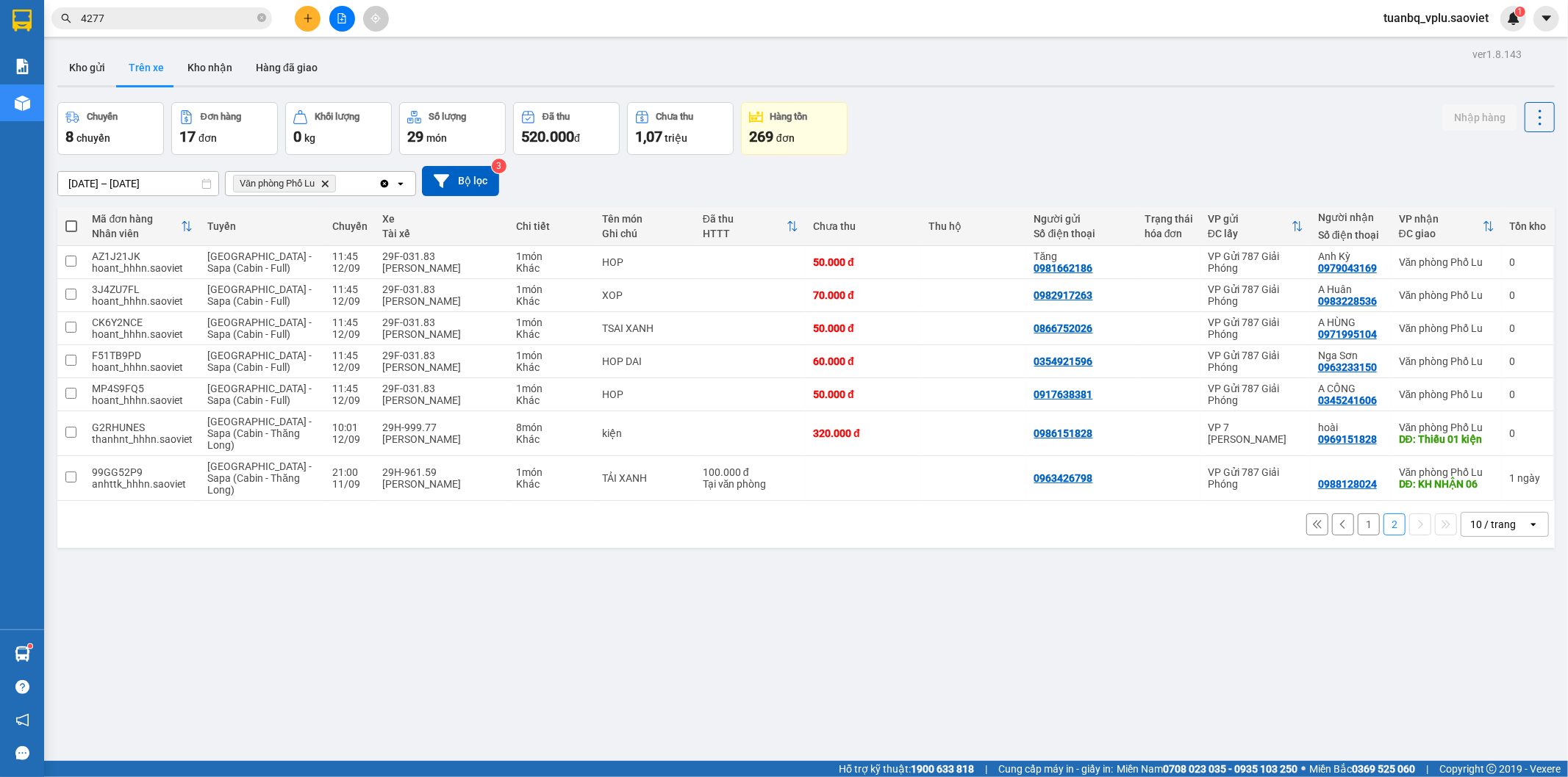
click at [1358, 520] on button "1" at bounding box center [1369, 525] width 22 height 22
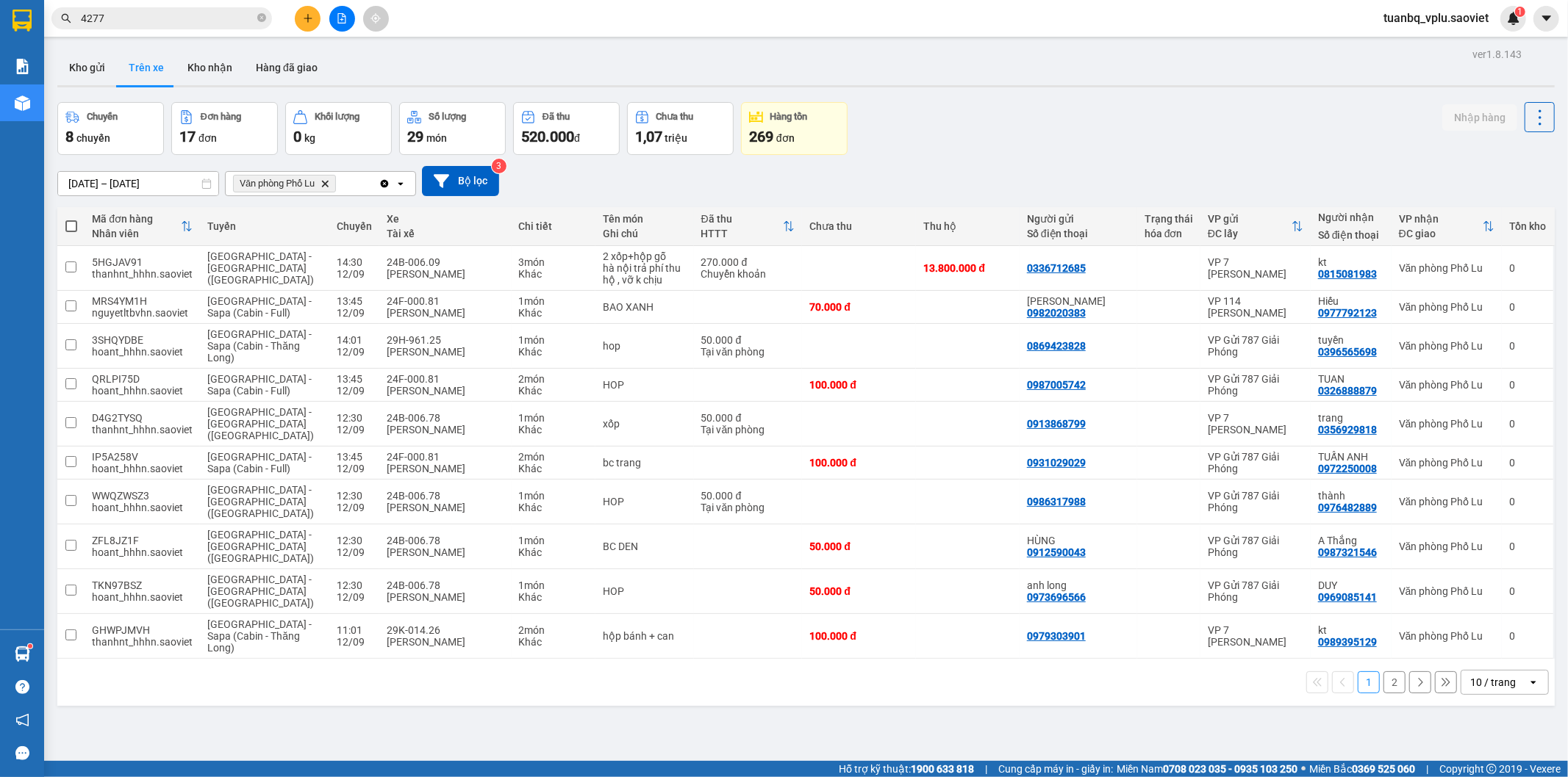
click at [199, 17] on input "4277" at bounding box center [167, 18] width 173 height 16
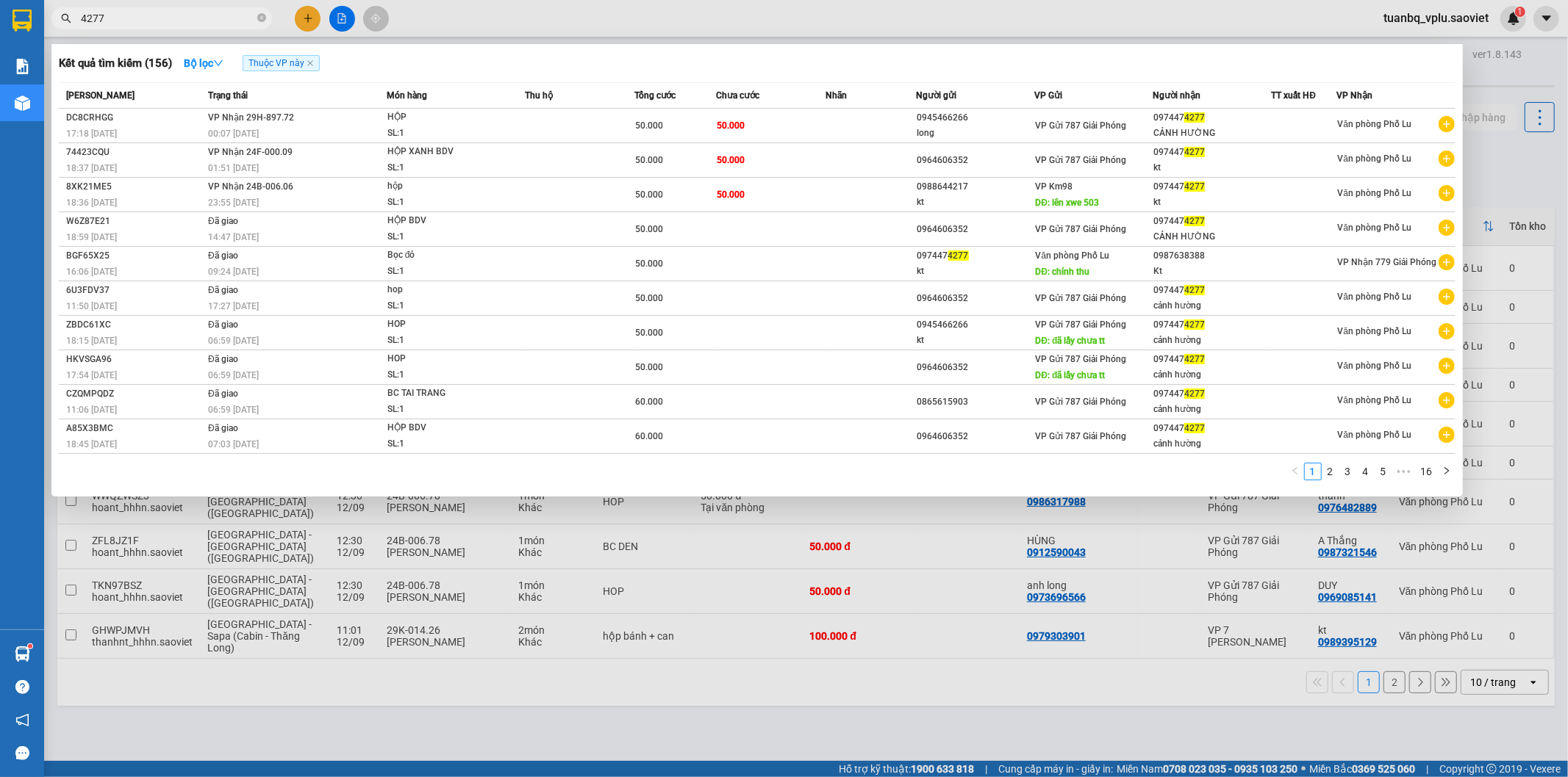
click at [199, 17] on input "4277" at bounding box center [167, 18] width 173 height 16
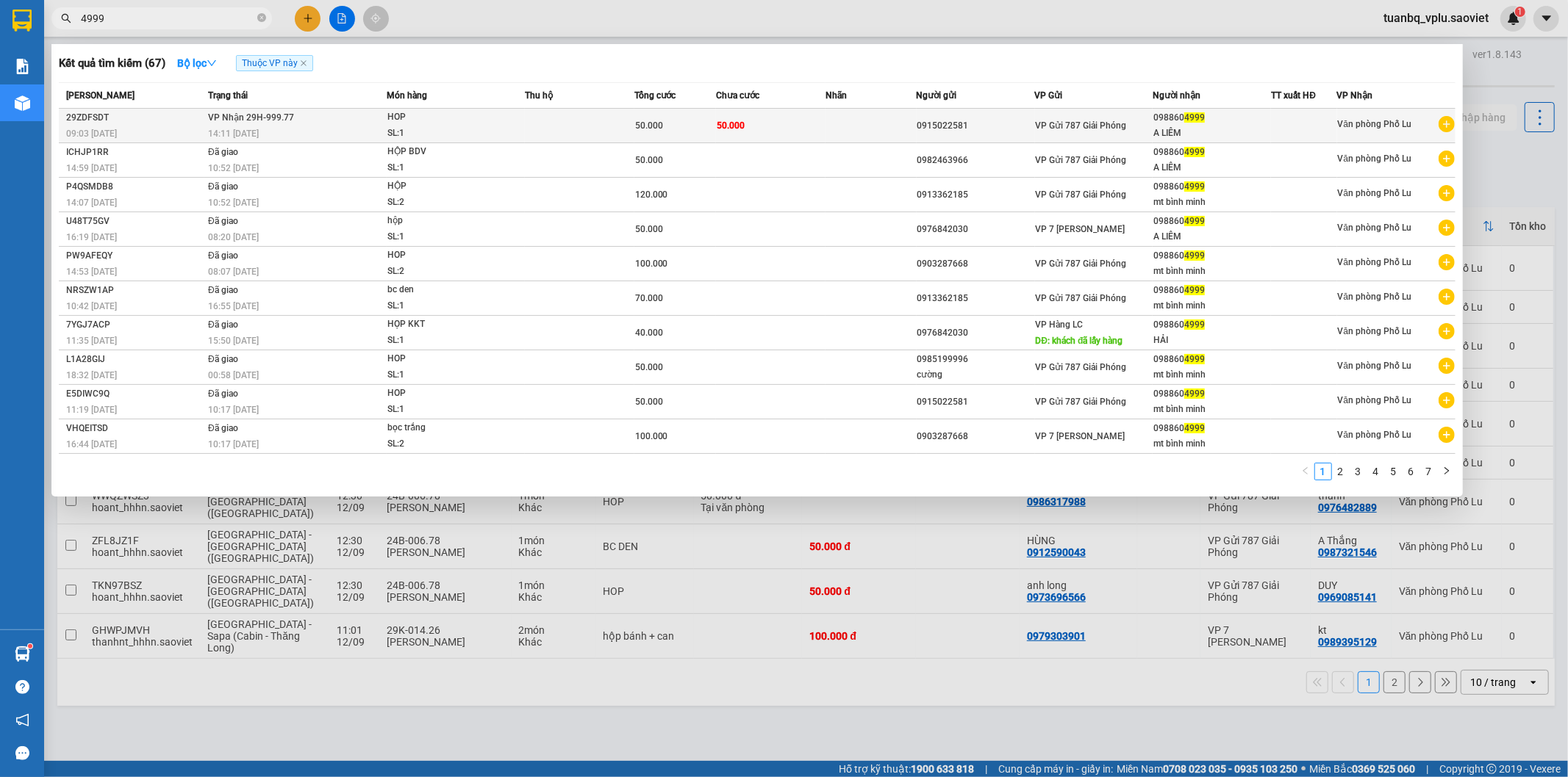
type input "4999"
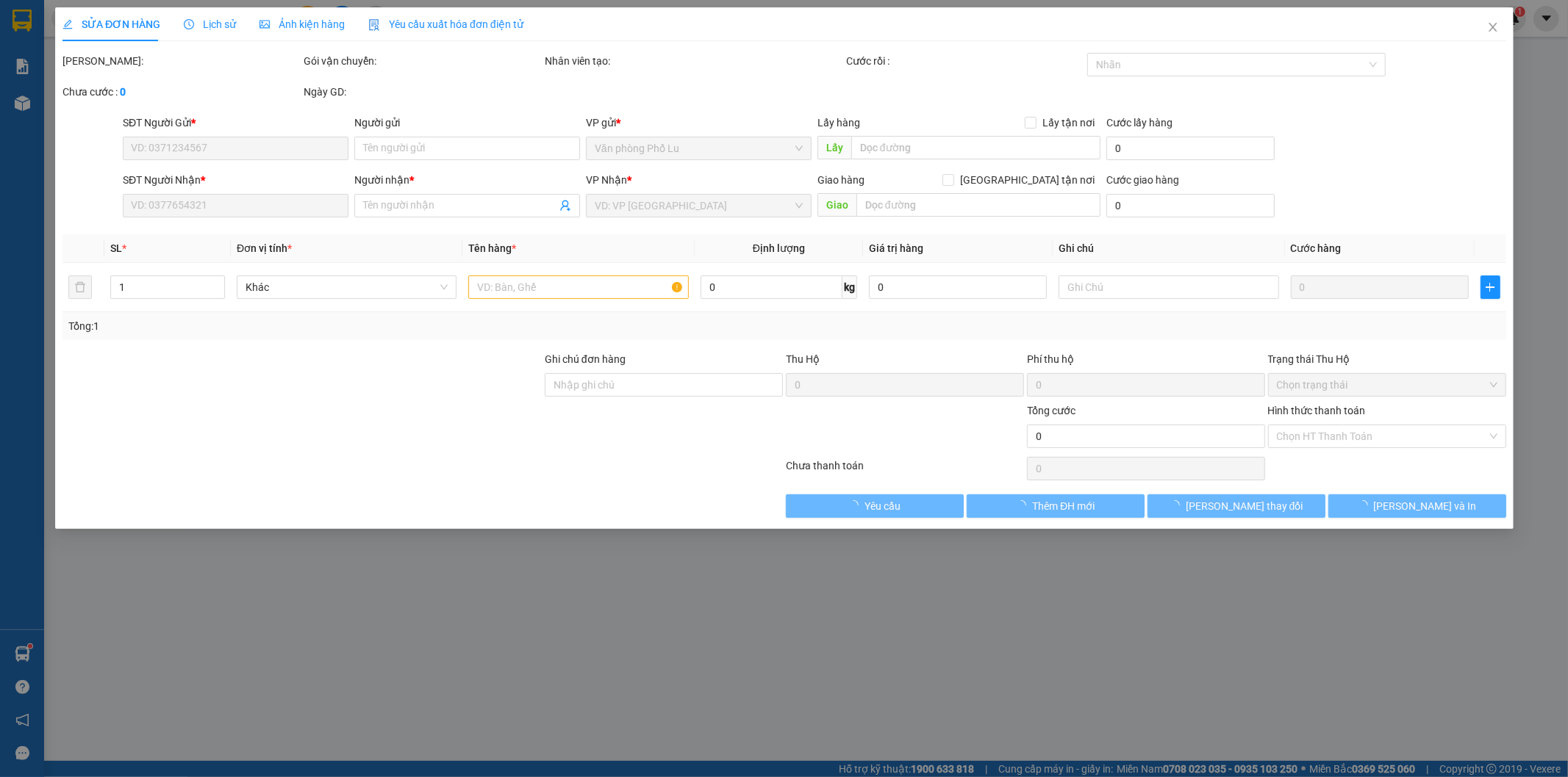
type input "0915022581"
type input "0988604999"
type input "A LIÊM"
type input "50.000"
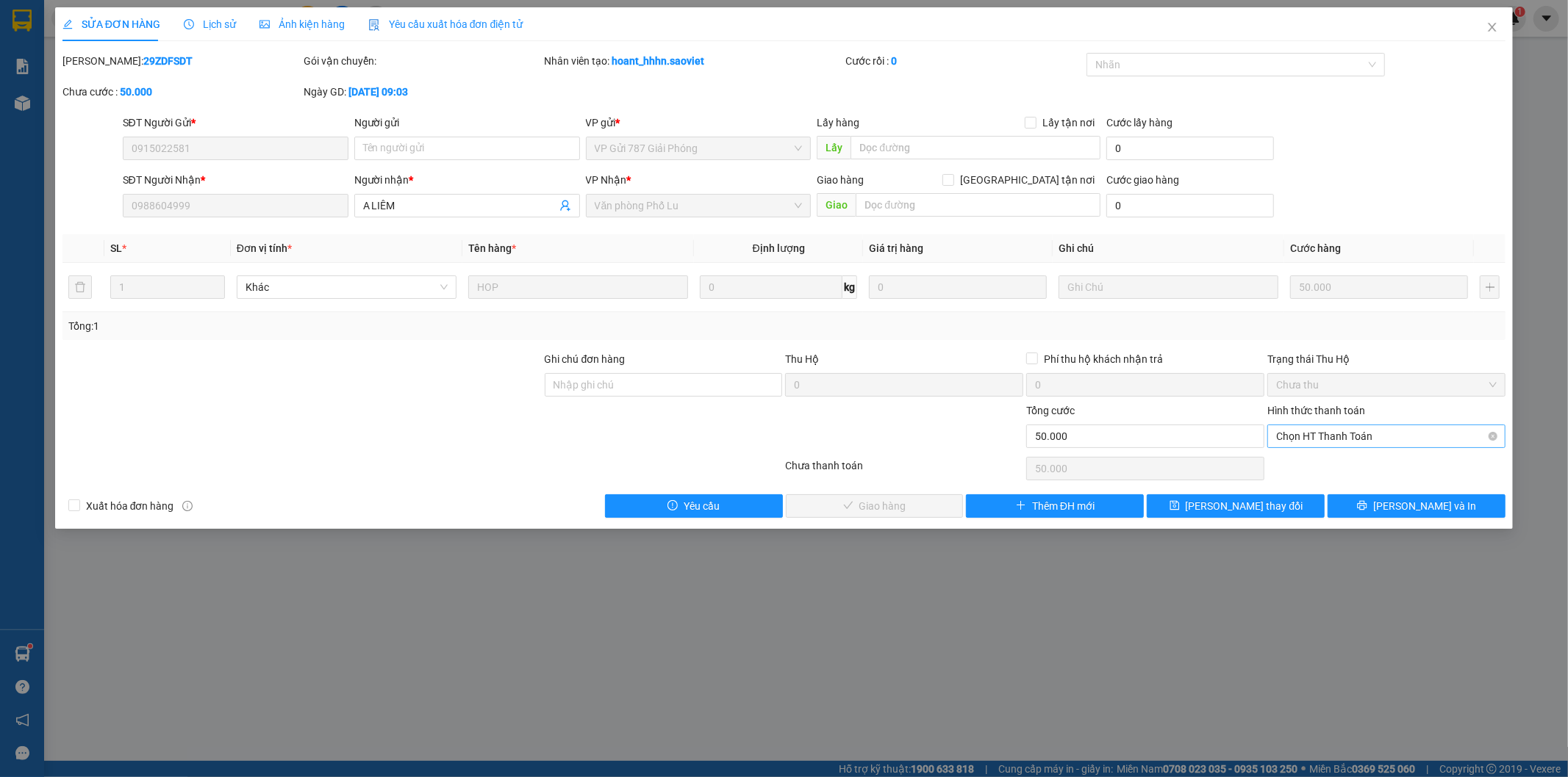
click at [1316, 435] on span "Chọn HT Thanh Toán" at bounding box center [1387, 437] width 221 height 22
click at [1306, 463] on div "Tại văn phòng" at bounding box center [1387, 466] width 221 height 16
type input "0"
click at [860, 511] on span "[PERSON_NAME] và Giao hàng" at bounding box center [884, 506] width 141 height 16
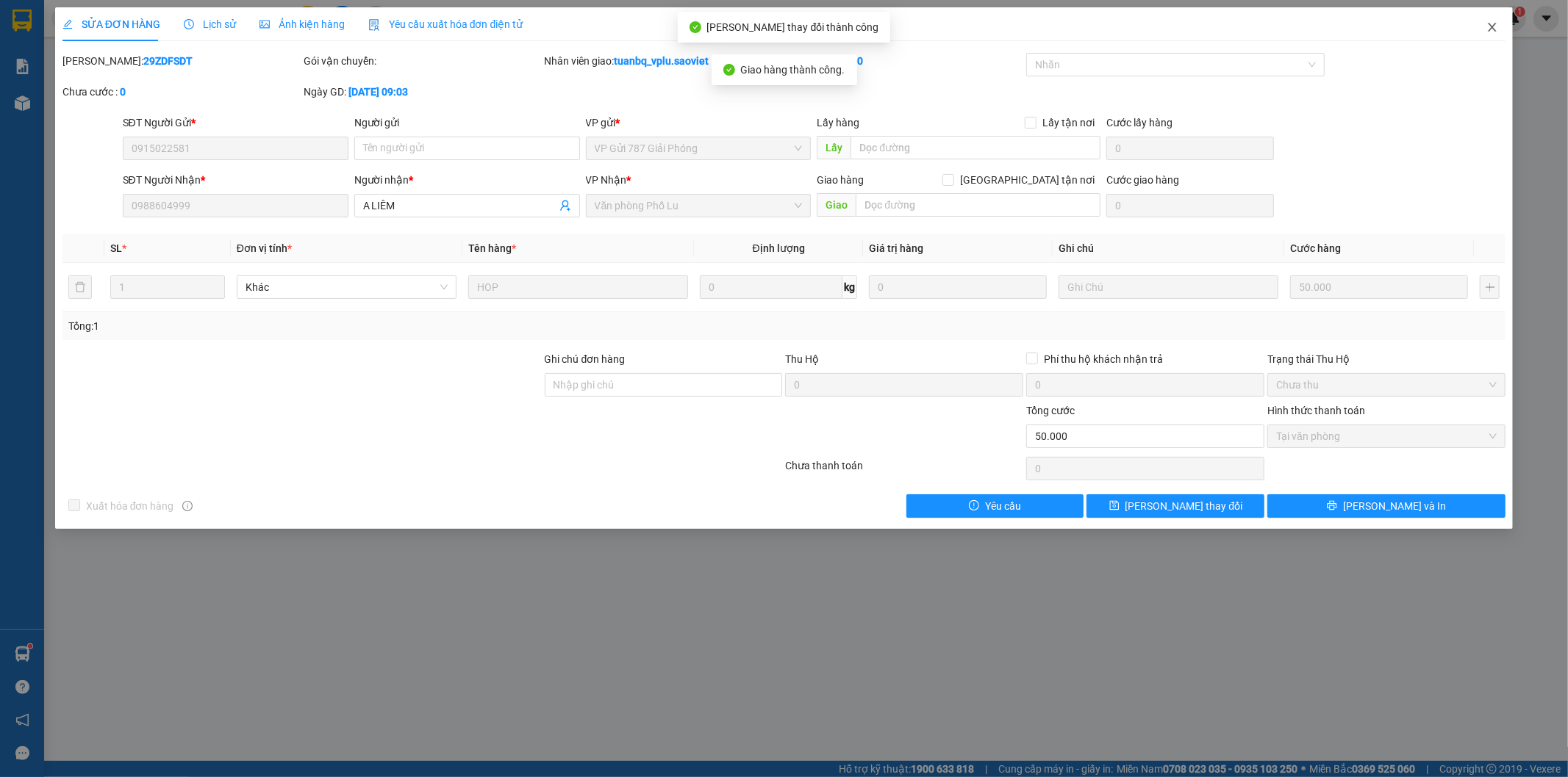
click at [1489, 27] on icon "close" at bounding box center [1492, 27] width 12 height 12
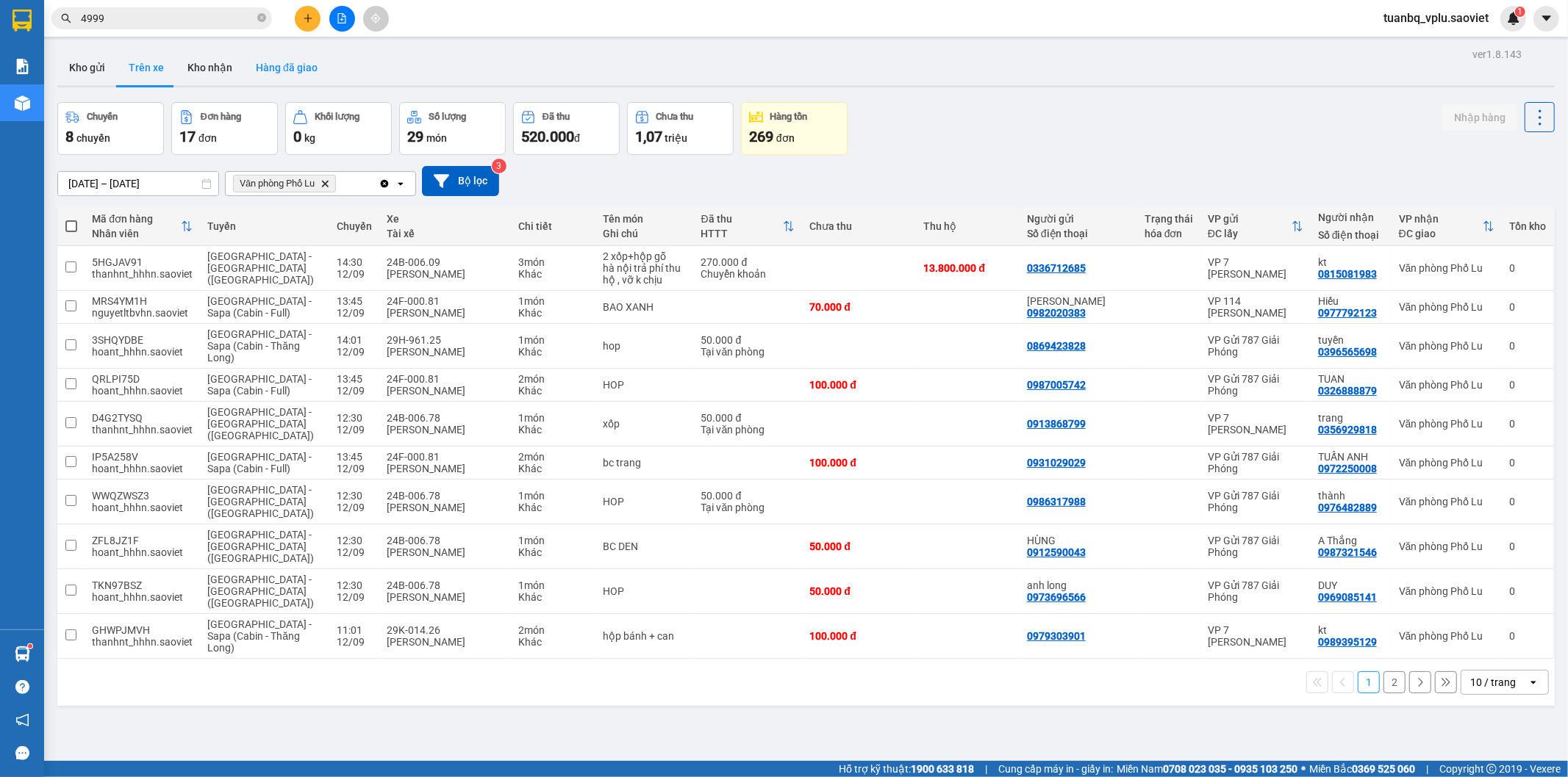
click at [281, 66] on button "Hàng đã giao" at bounding box center [287, 68] width 85 height 36
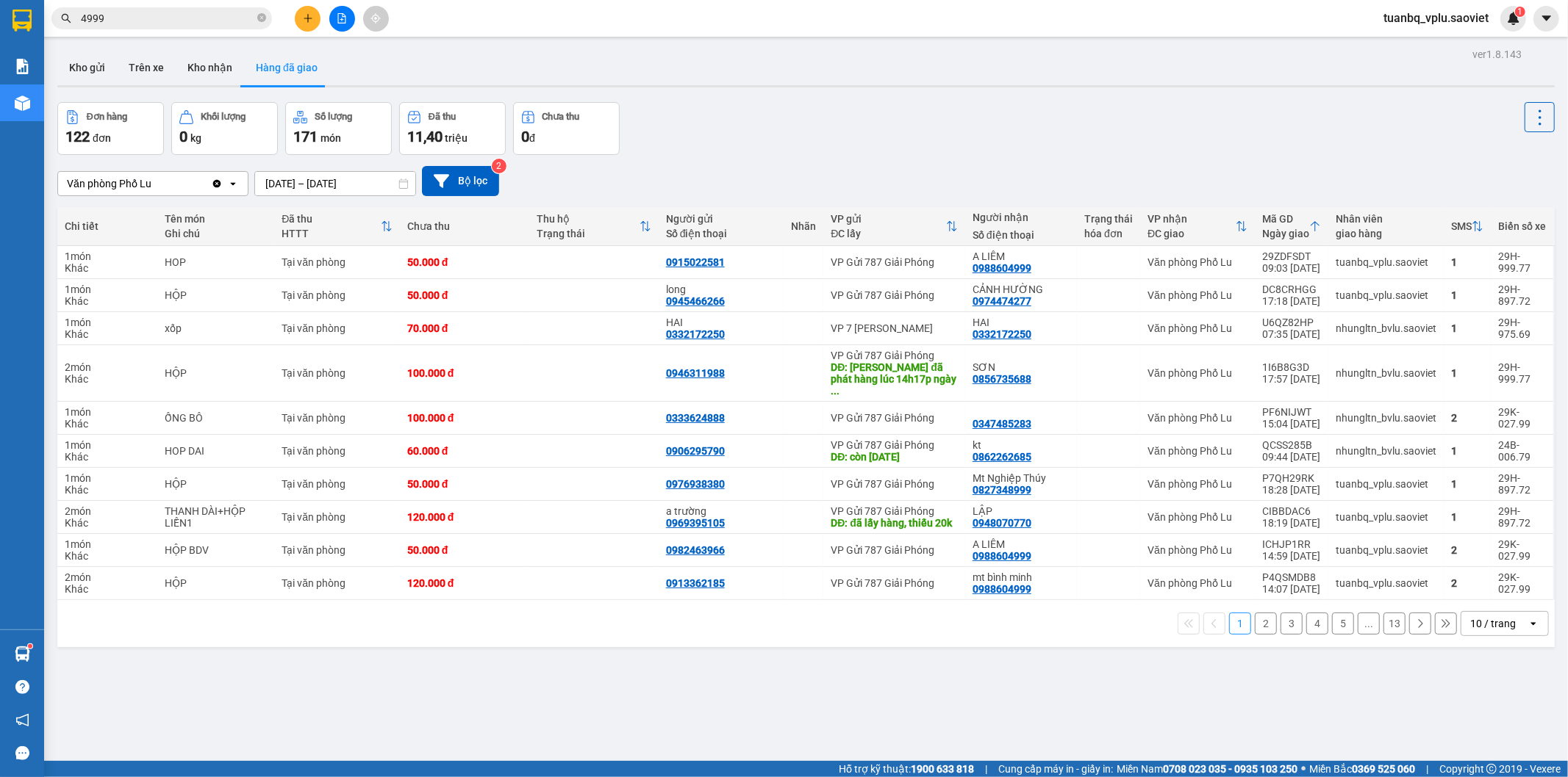
click at [1332, 628] on button "5" at bounding box center [1343, 624] width 22 height 22
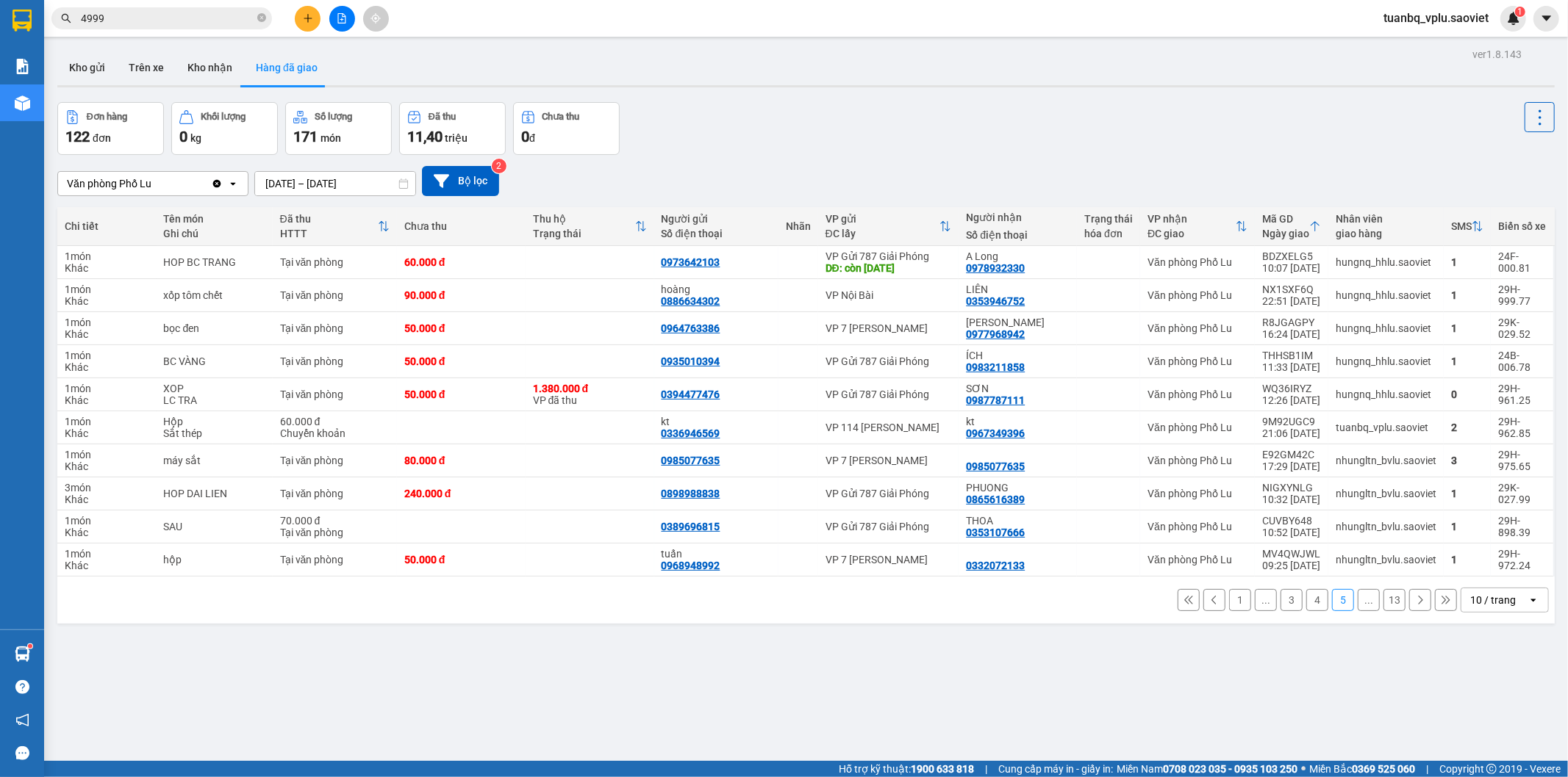
click at [1415, 596] on icon at bounding box center [1420, 600] width 10 height 10
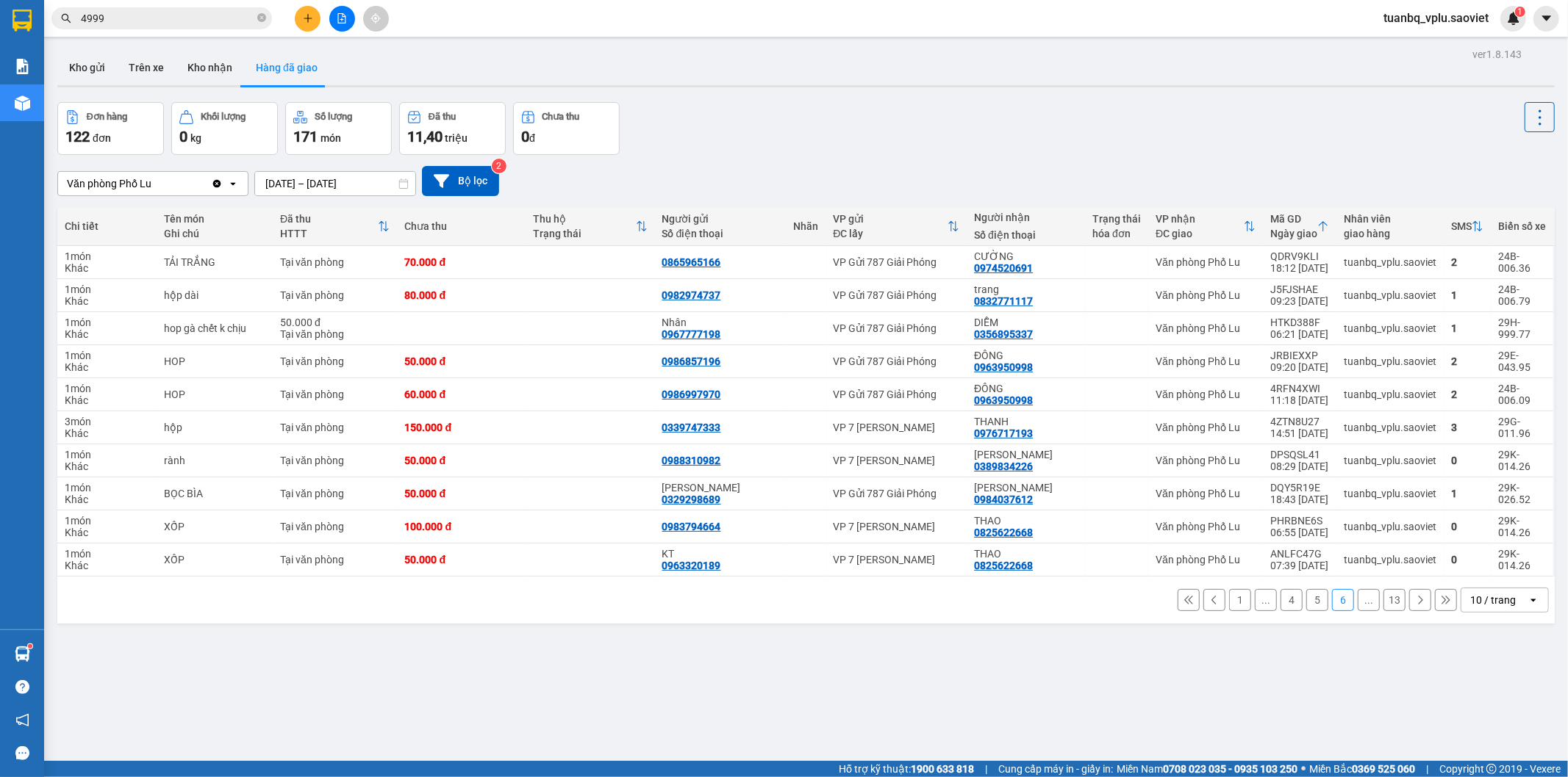
click at [1415, 596] on icon at bounding box center [1420, 600] width 10 height 10
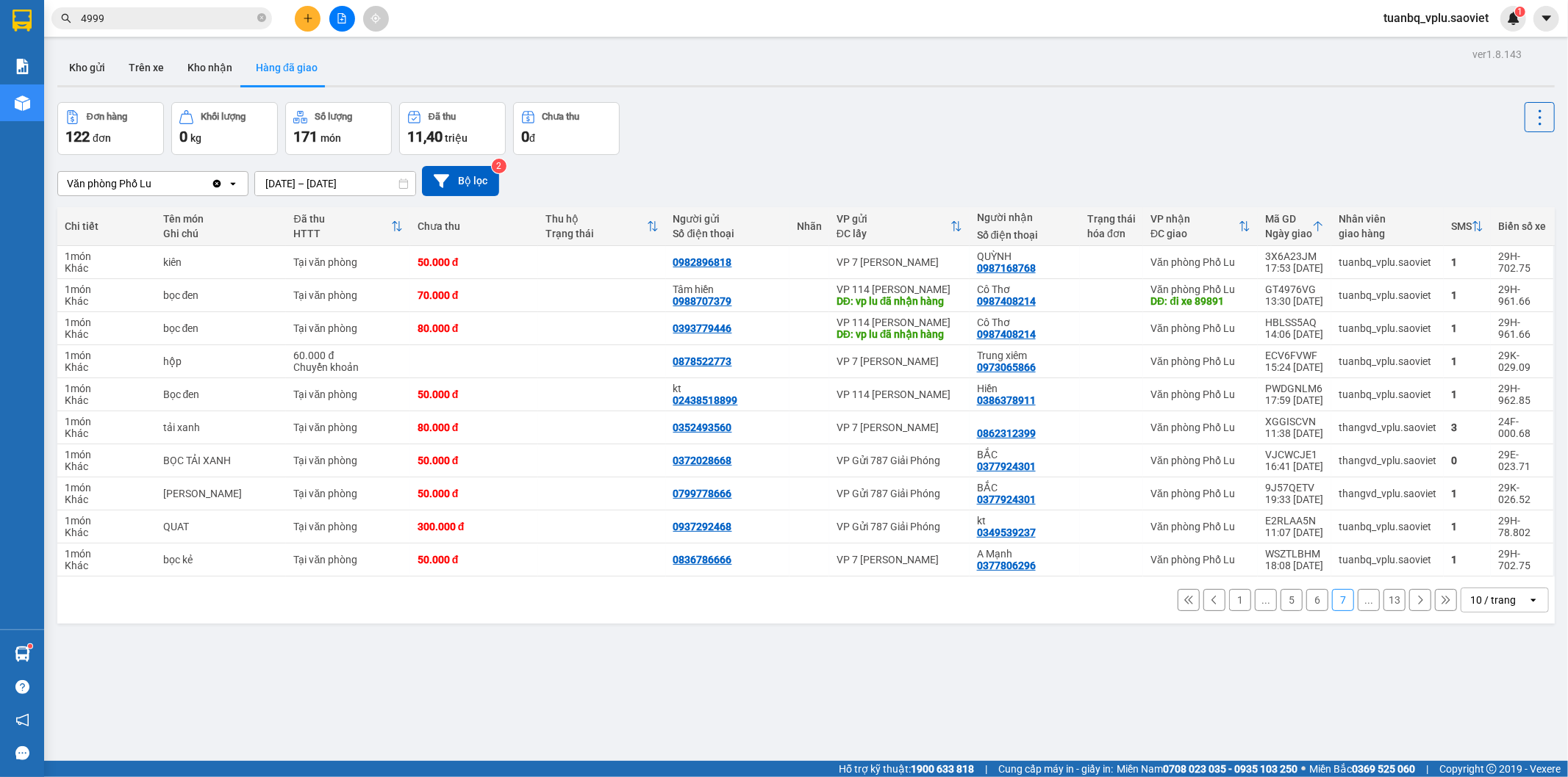
click at [1415, 596] on icon at bounding box center [1420, 600] width 10 height 10
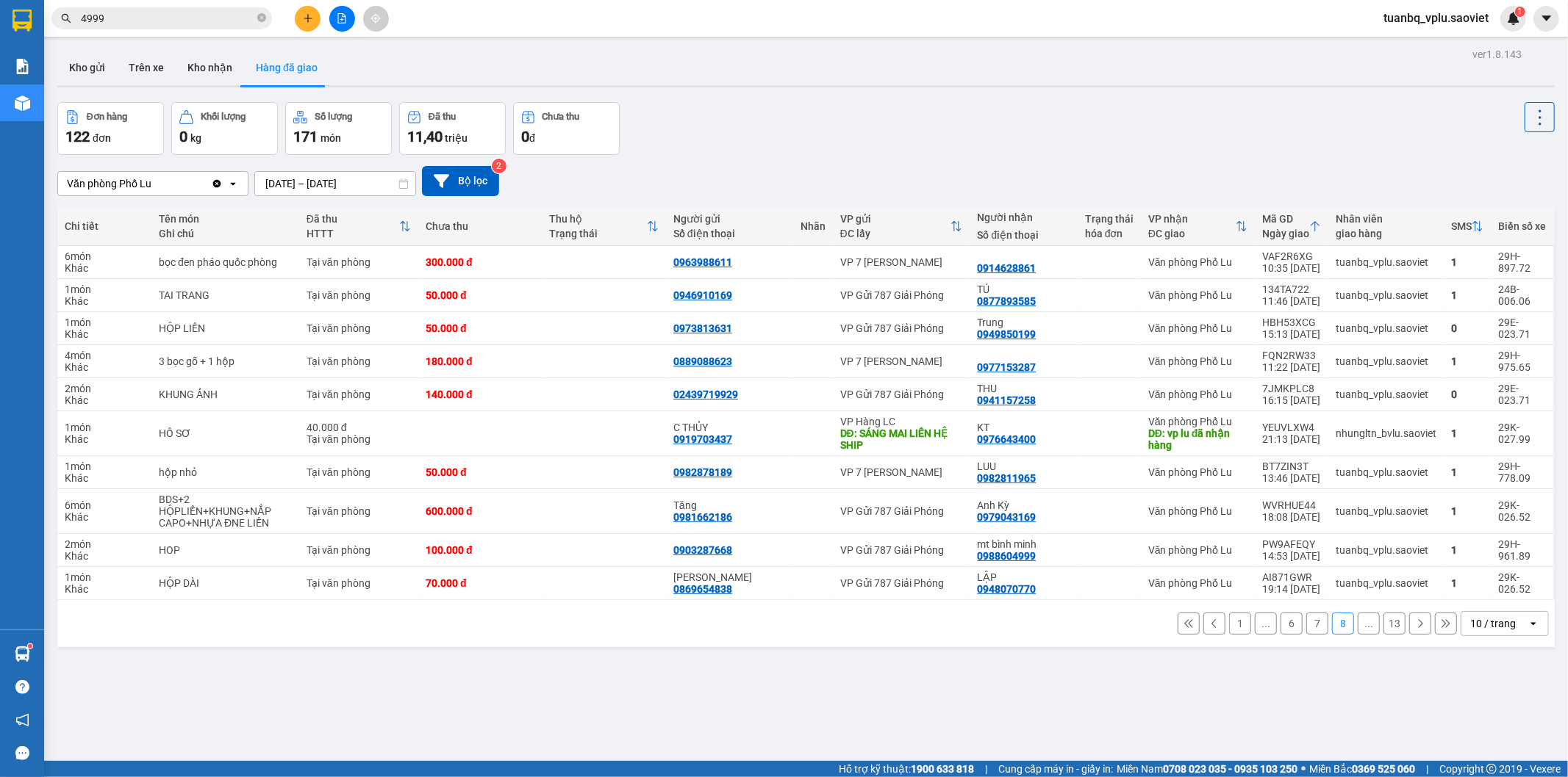
click at [1415, 628] on icon at bounding box center [1420, 624] width 10 height 10
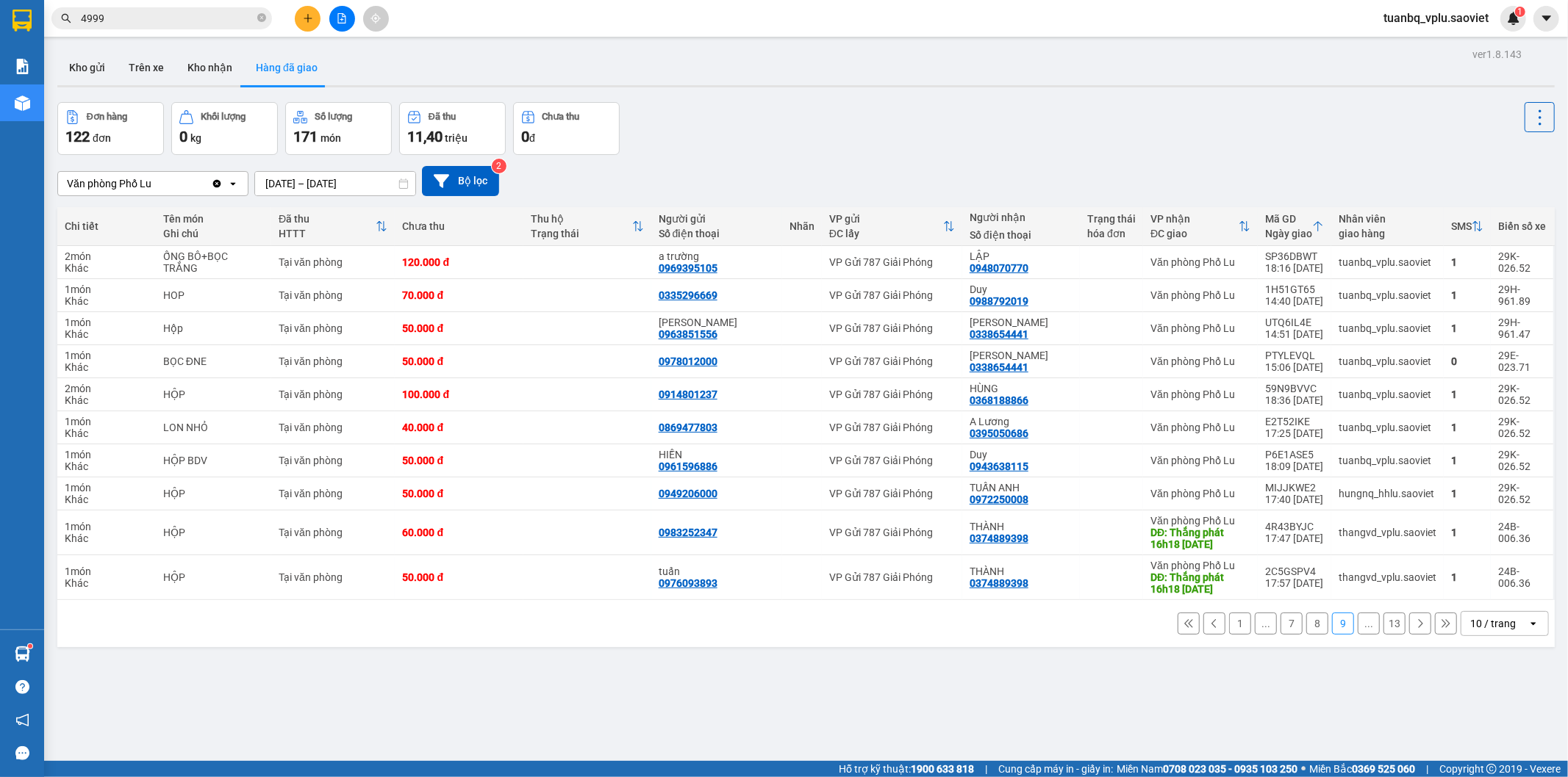
click at [1415, 625] on icon at bounding box center [1420, 624] width 10 height 10
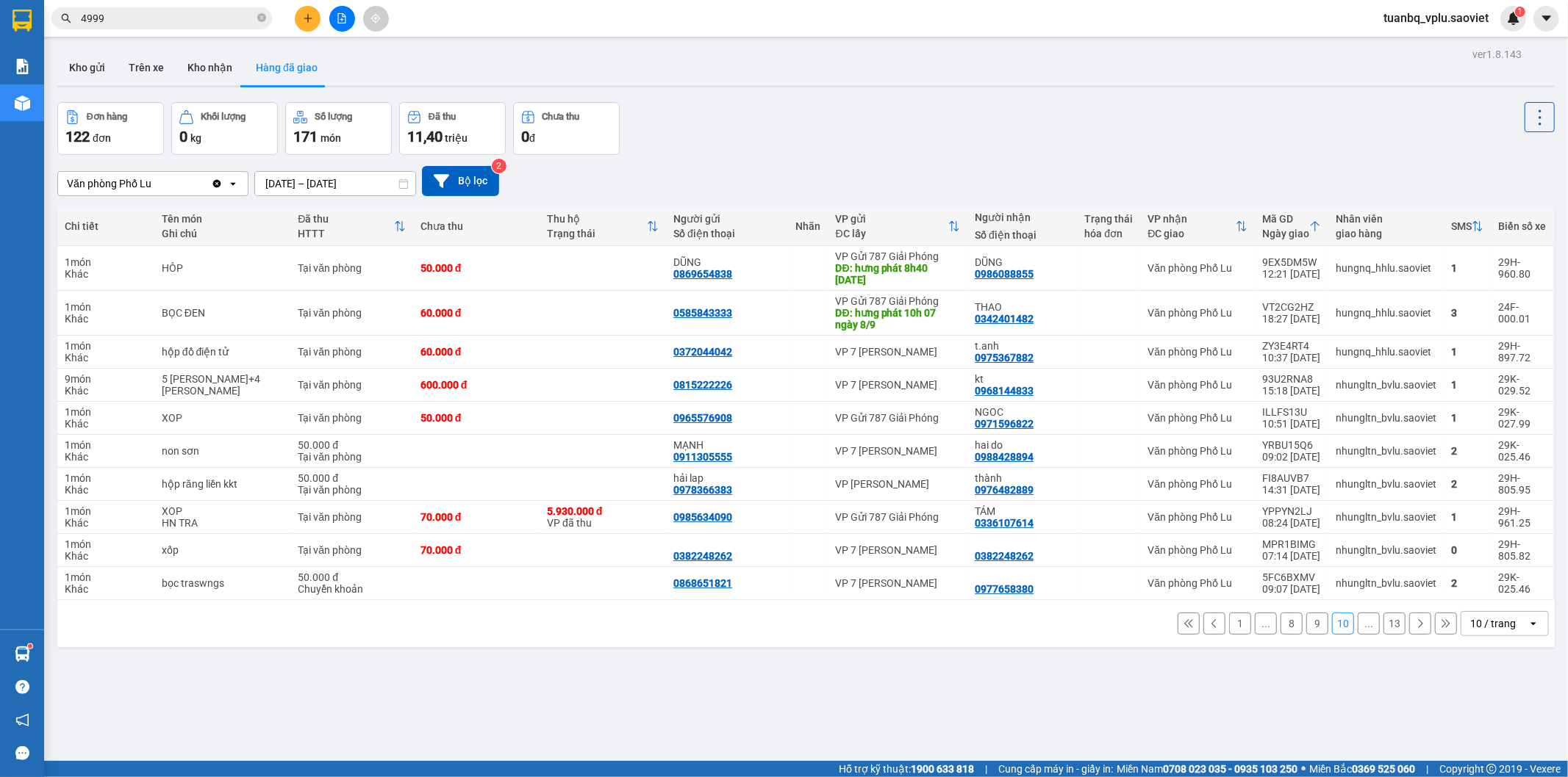
click at [1415, 625] on icon at bounding box center [1420, 624] width 10 height 10
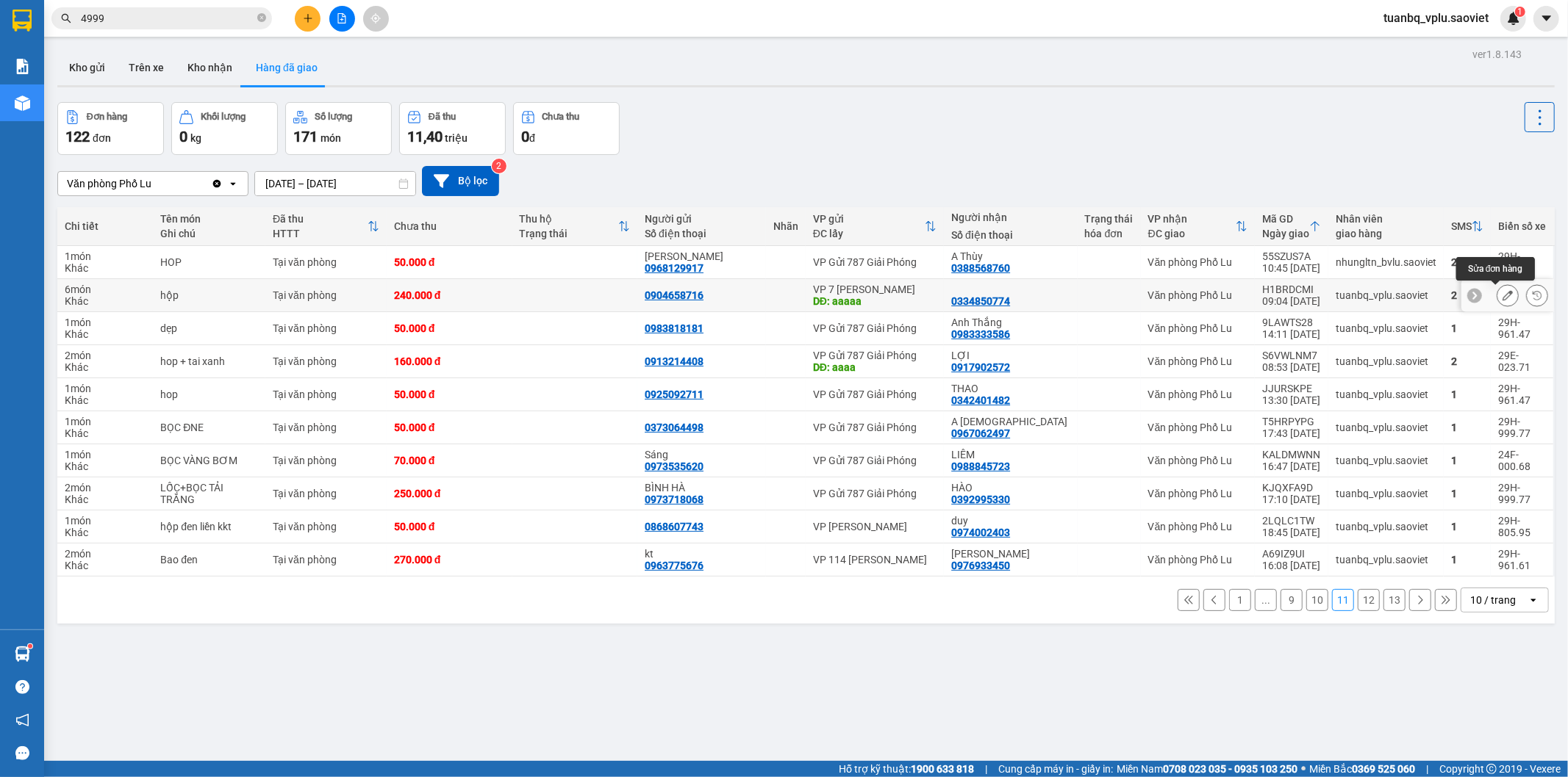
click at [1502, 297] on icon at bounding box center [1507, 295] width 10 height 10
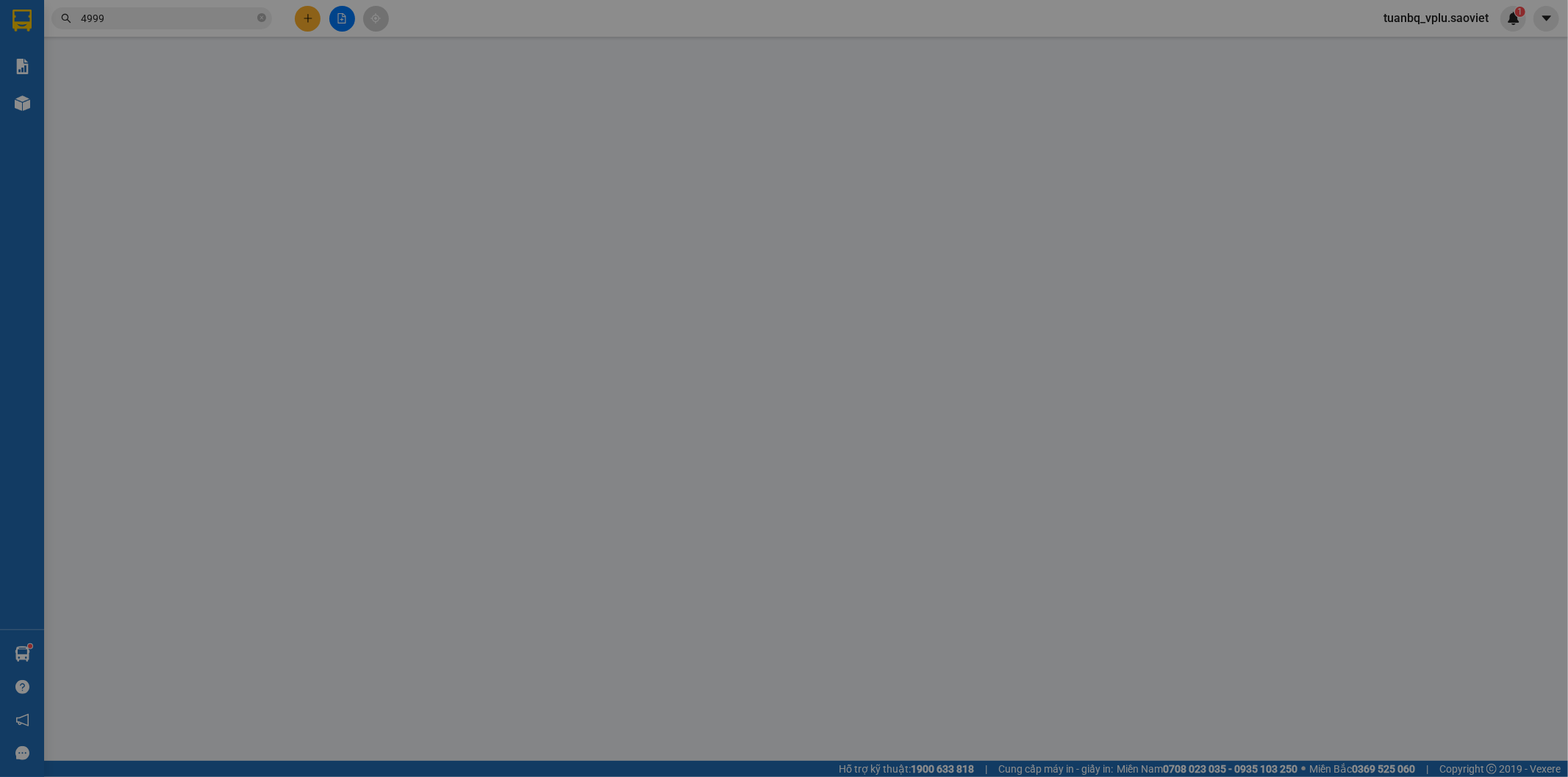
type input "0904658716"
type input "aaaaa"
type input "0334850774"
type input "240.000"
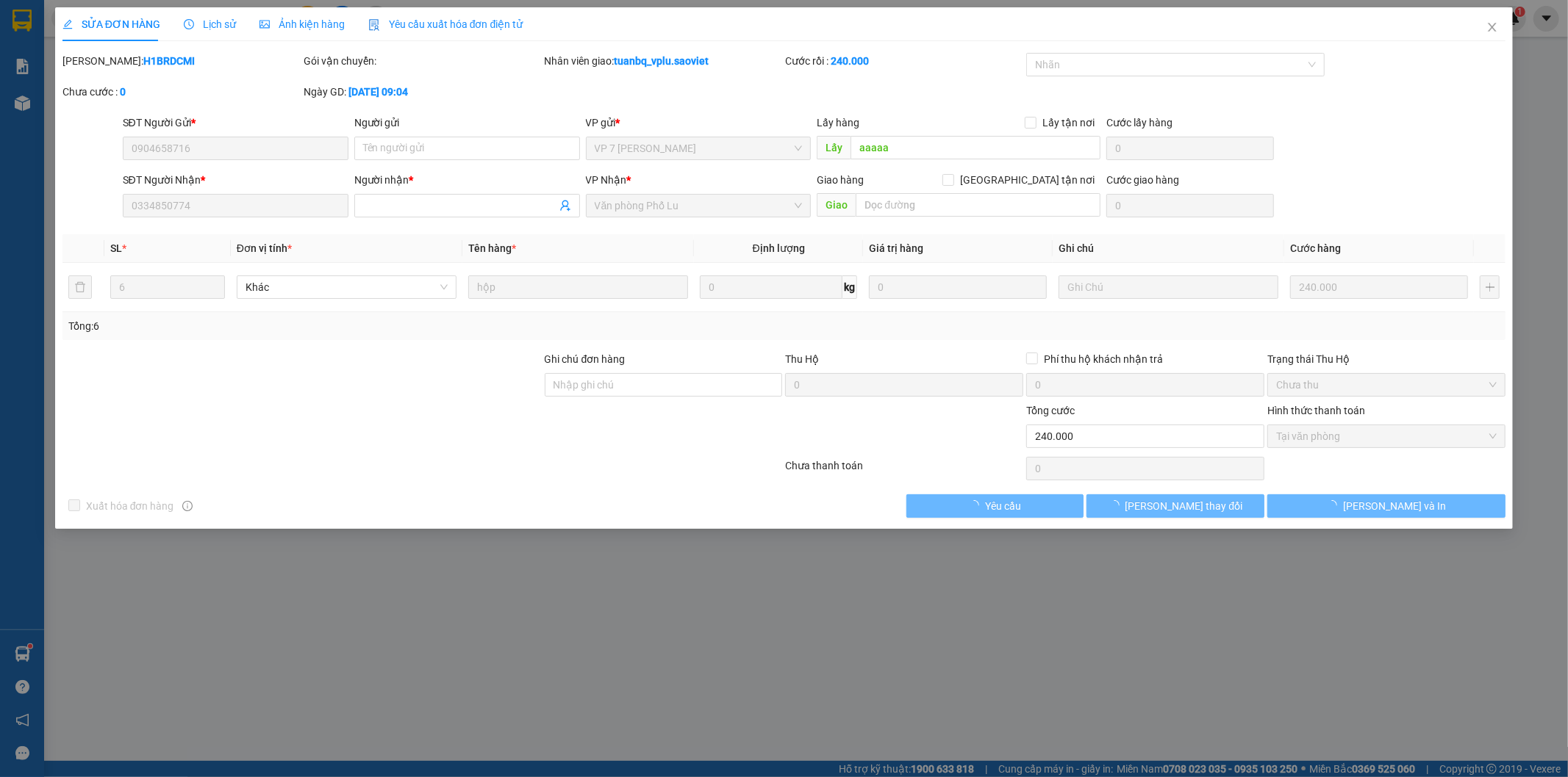
click at [210, 19] on span "Lịch sử" at bounding box center [210, 24] width 52 height 12
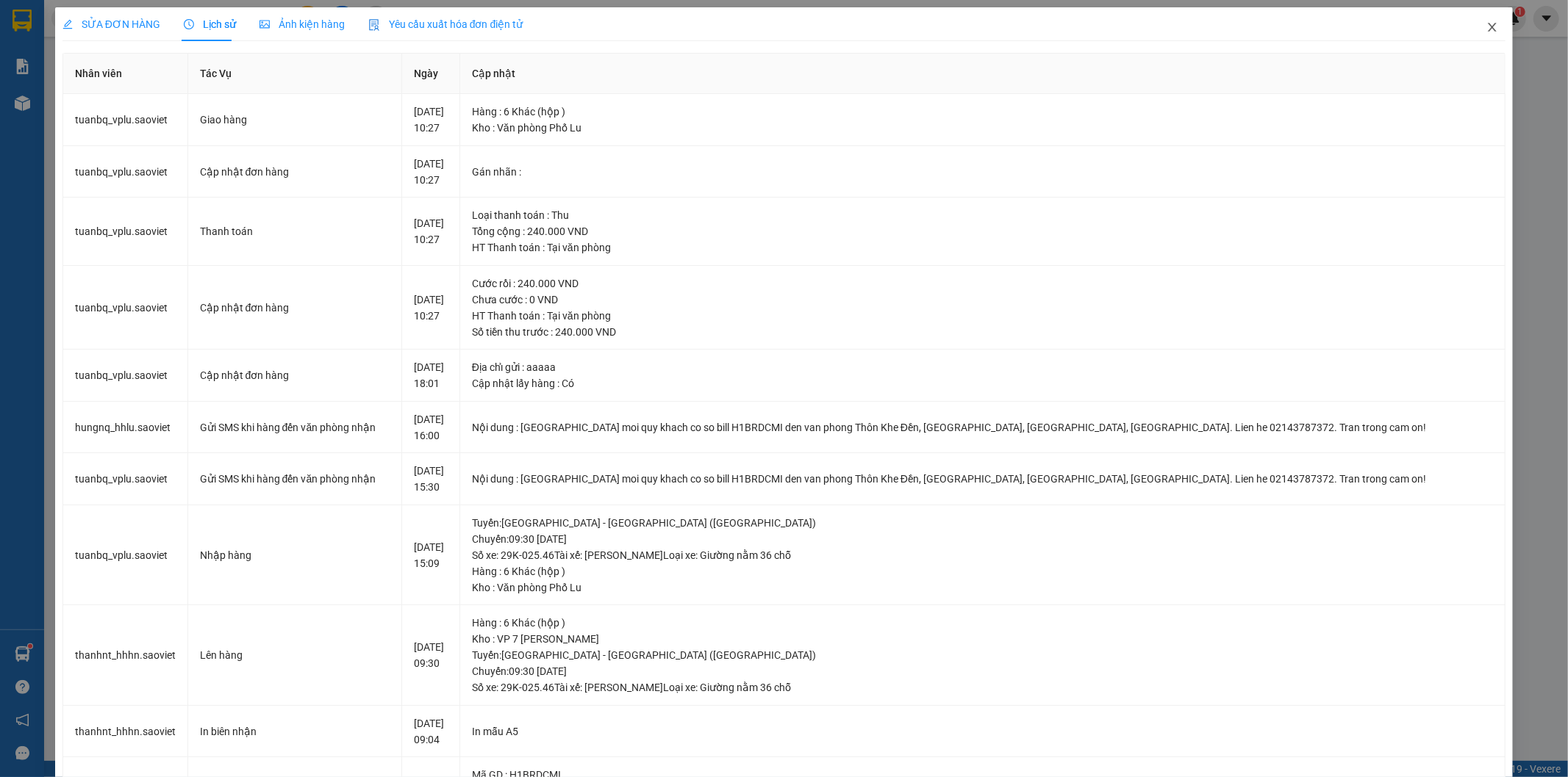
click at [1487, 32] on icon "close" at bounding box center [1492, 27] width 12 height 12
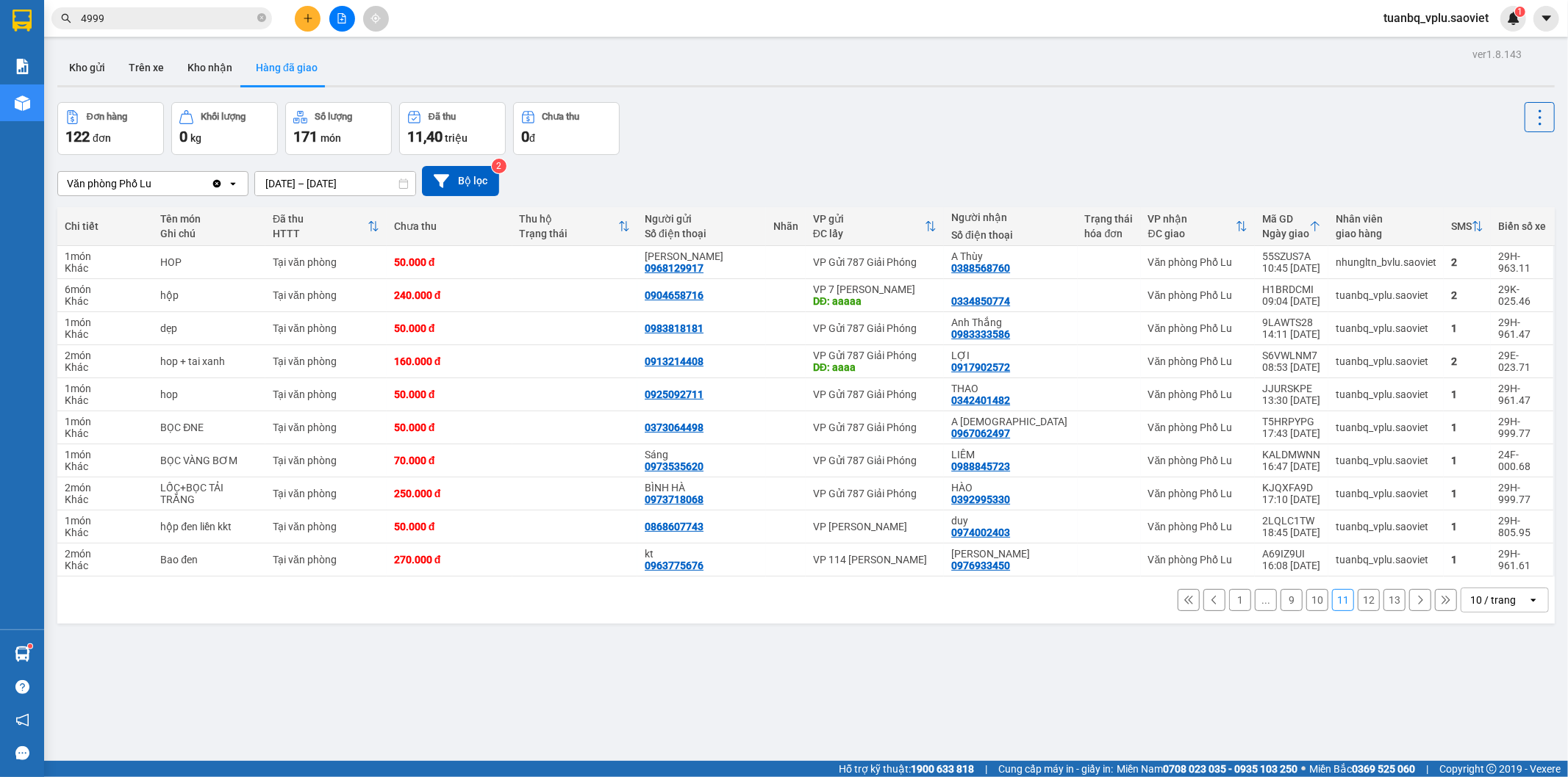
click at [1209, 603] on icon at bounding box center [1214, 600] width 10 height 10
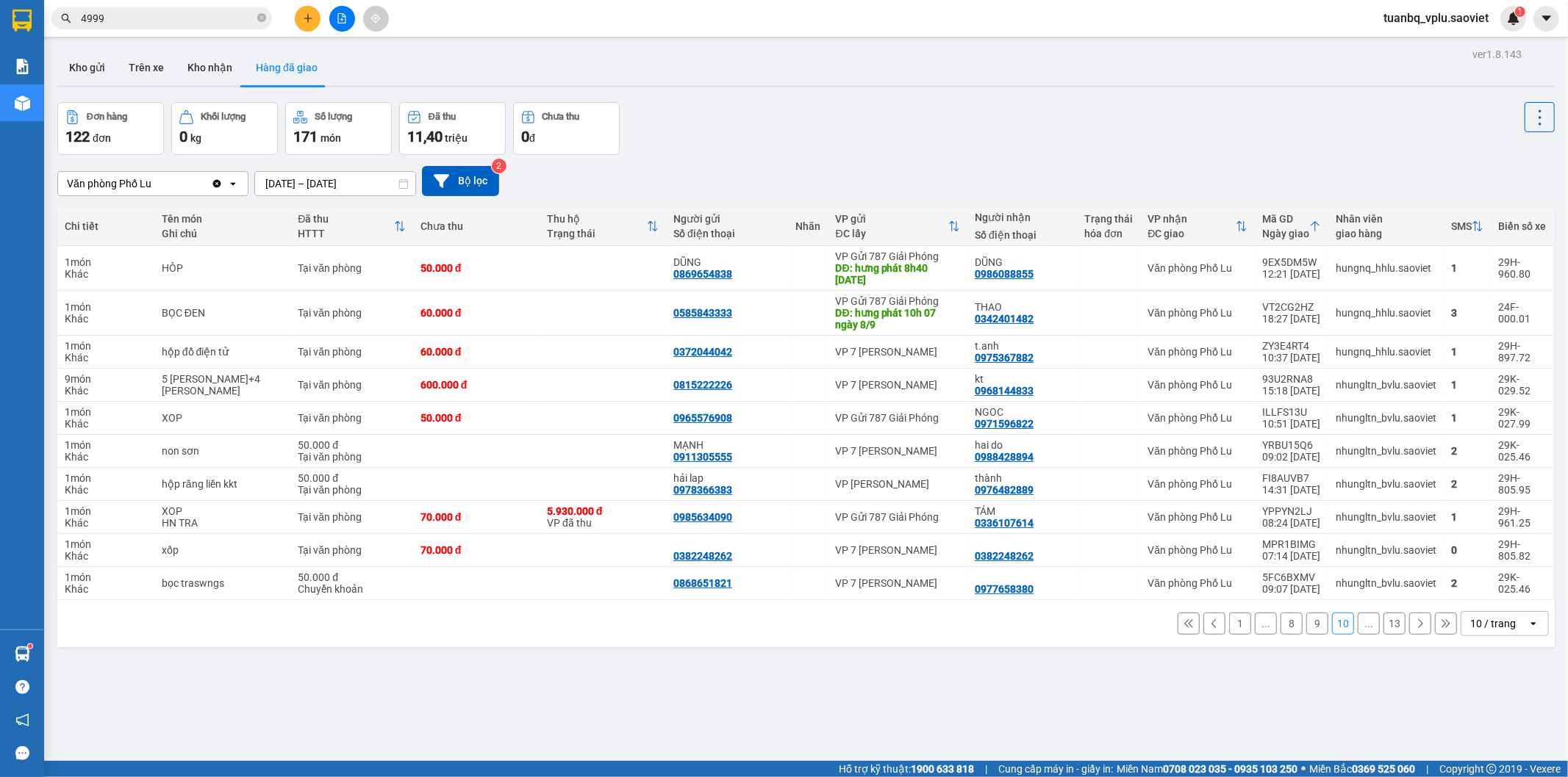
click at [1209, 619] on icon at bounding box center [1214, 624] width 10 height 10
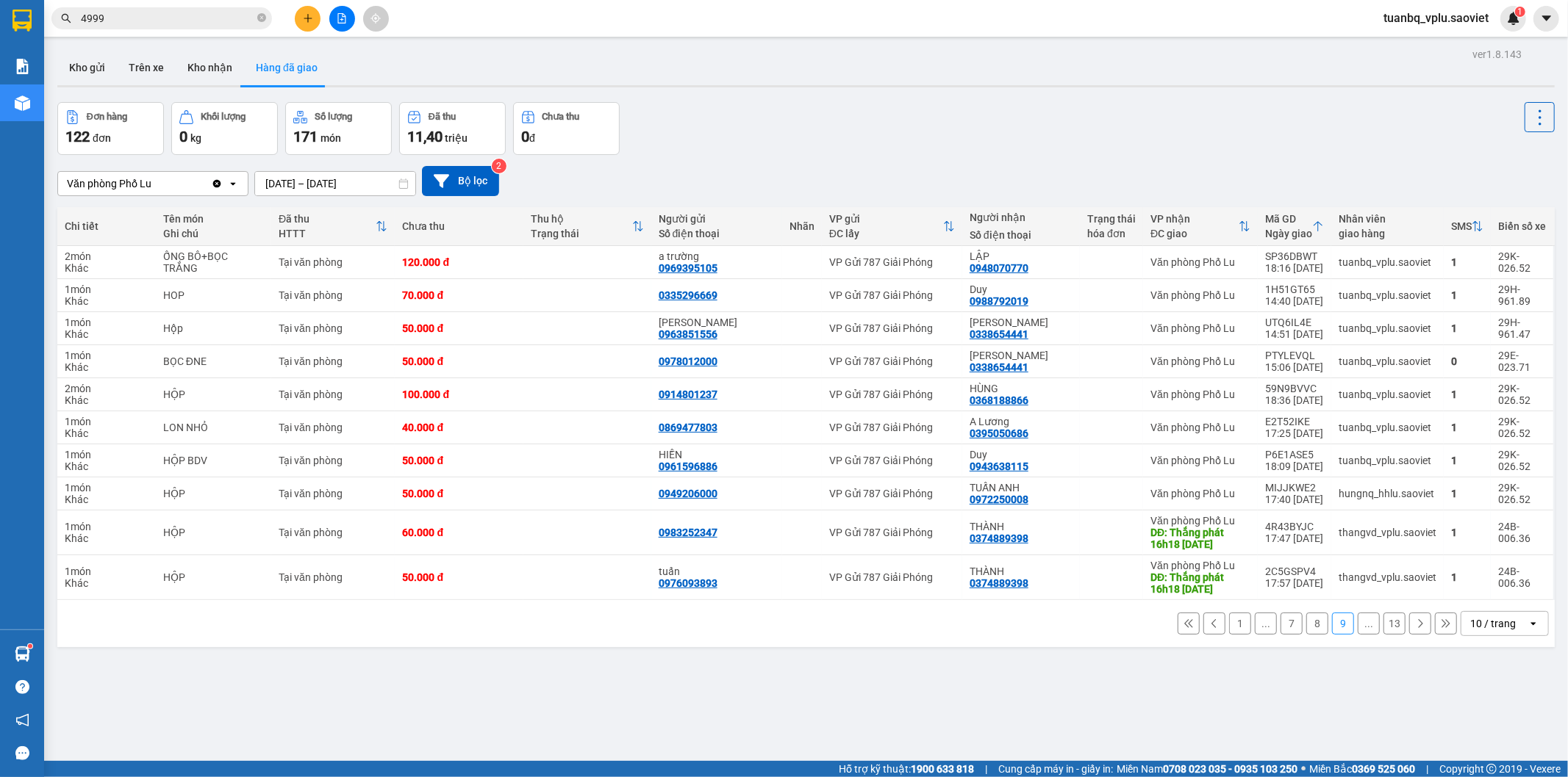
click at [1207, 627] on button at bounding box center [1214, 624] width 22 height 22
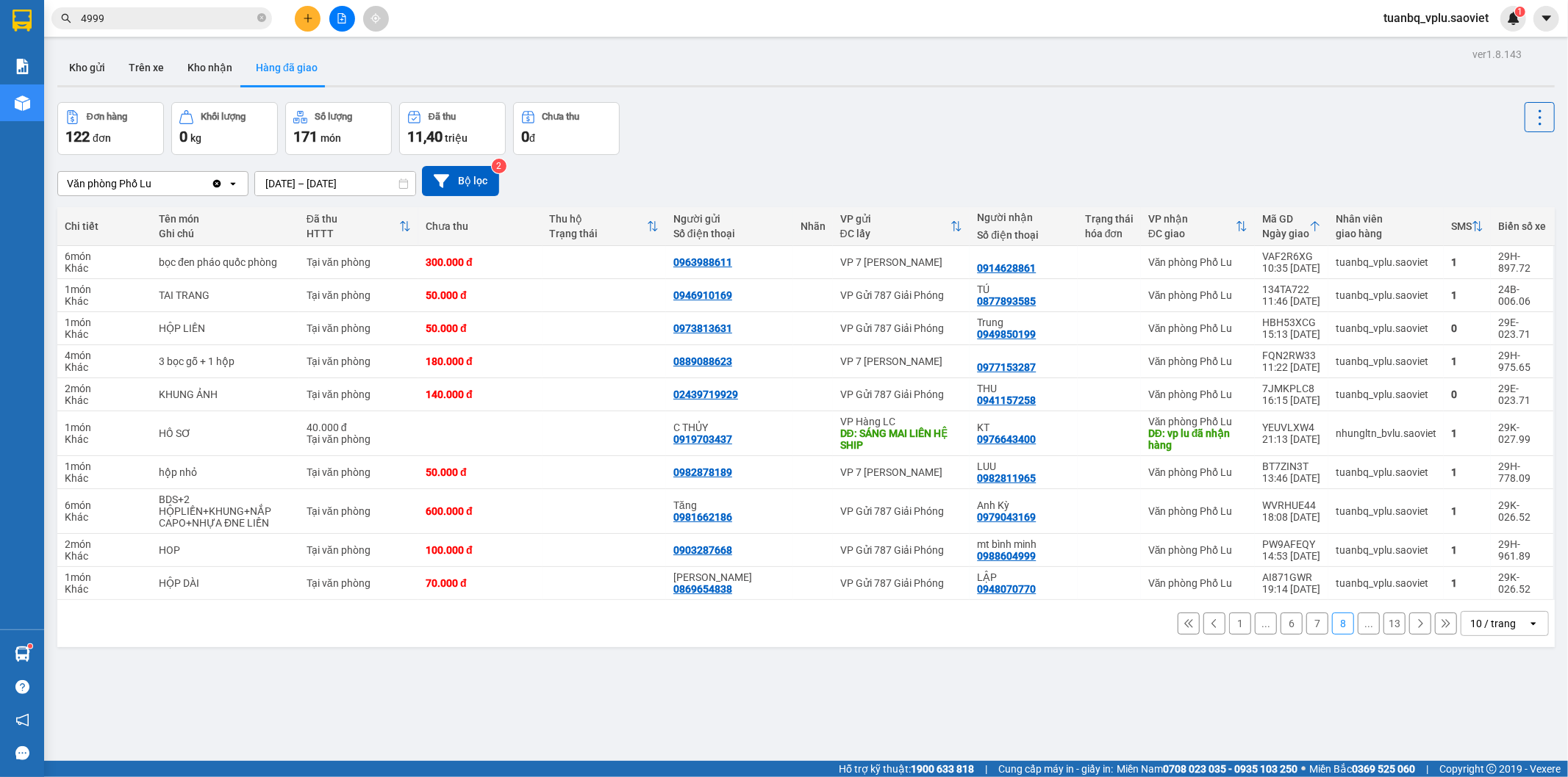
click at [1207, 627] on button at bounding box center [1214, 624] width 22 height 22
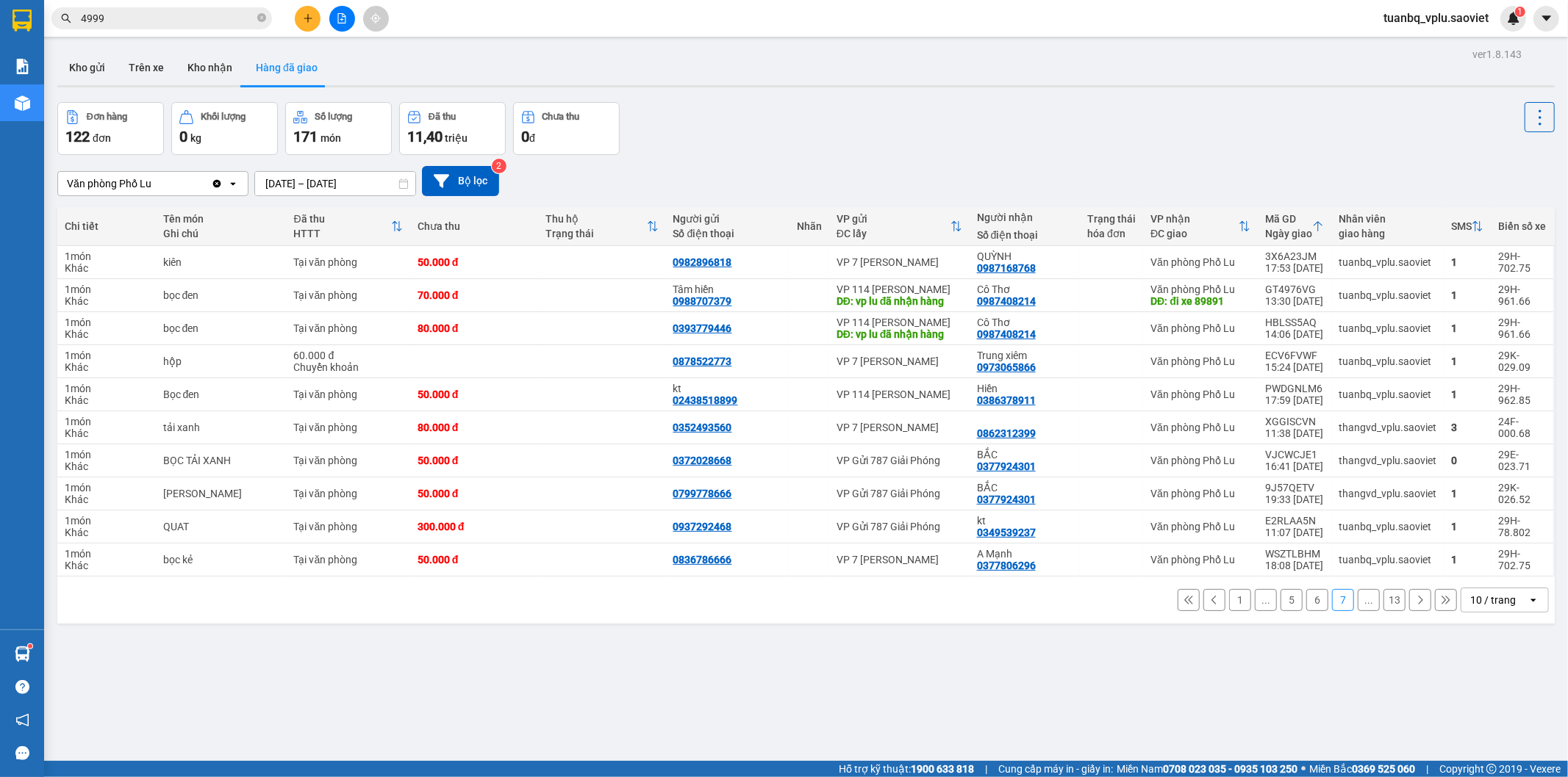
click at [1209, 601] on button at bounding box center [1214, 600] width 22 height 22
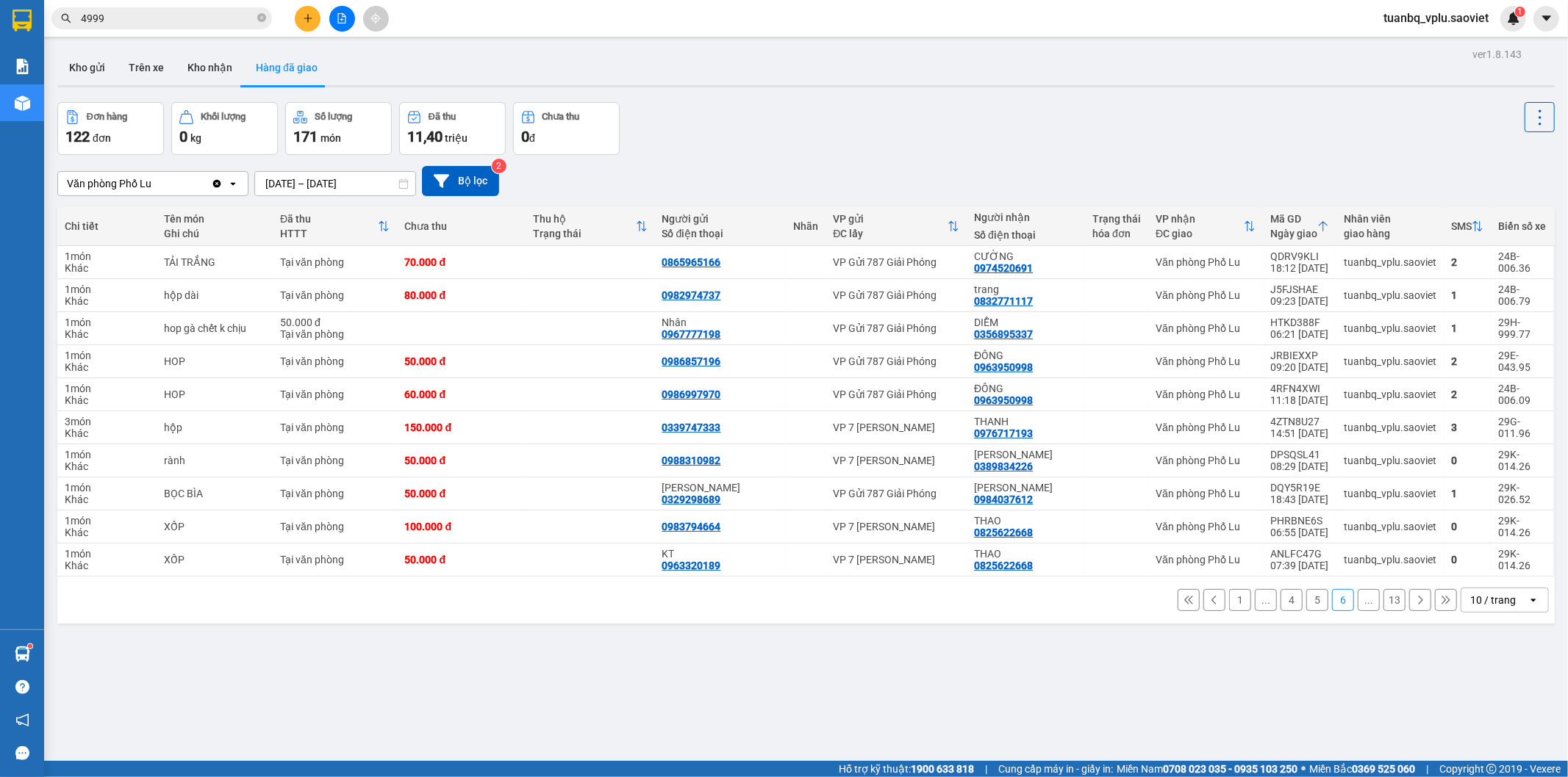
click at [1209, 601] on button at bounding box center [1214, 600] width 22 height 22
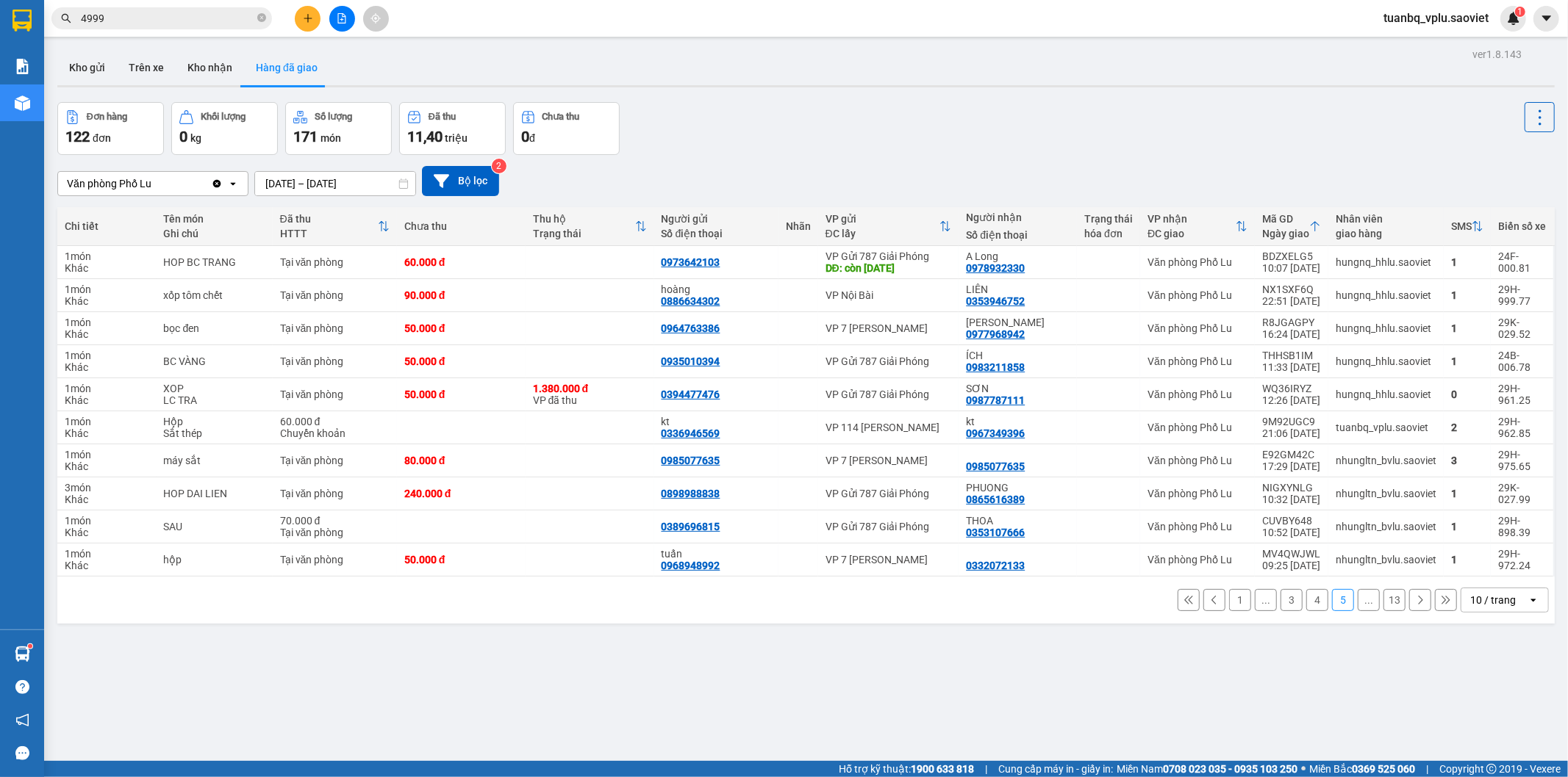
click at [1209, 600] on icon at bounding box center [1214, 600] width 10 height 10
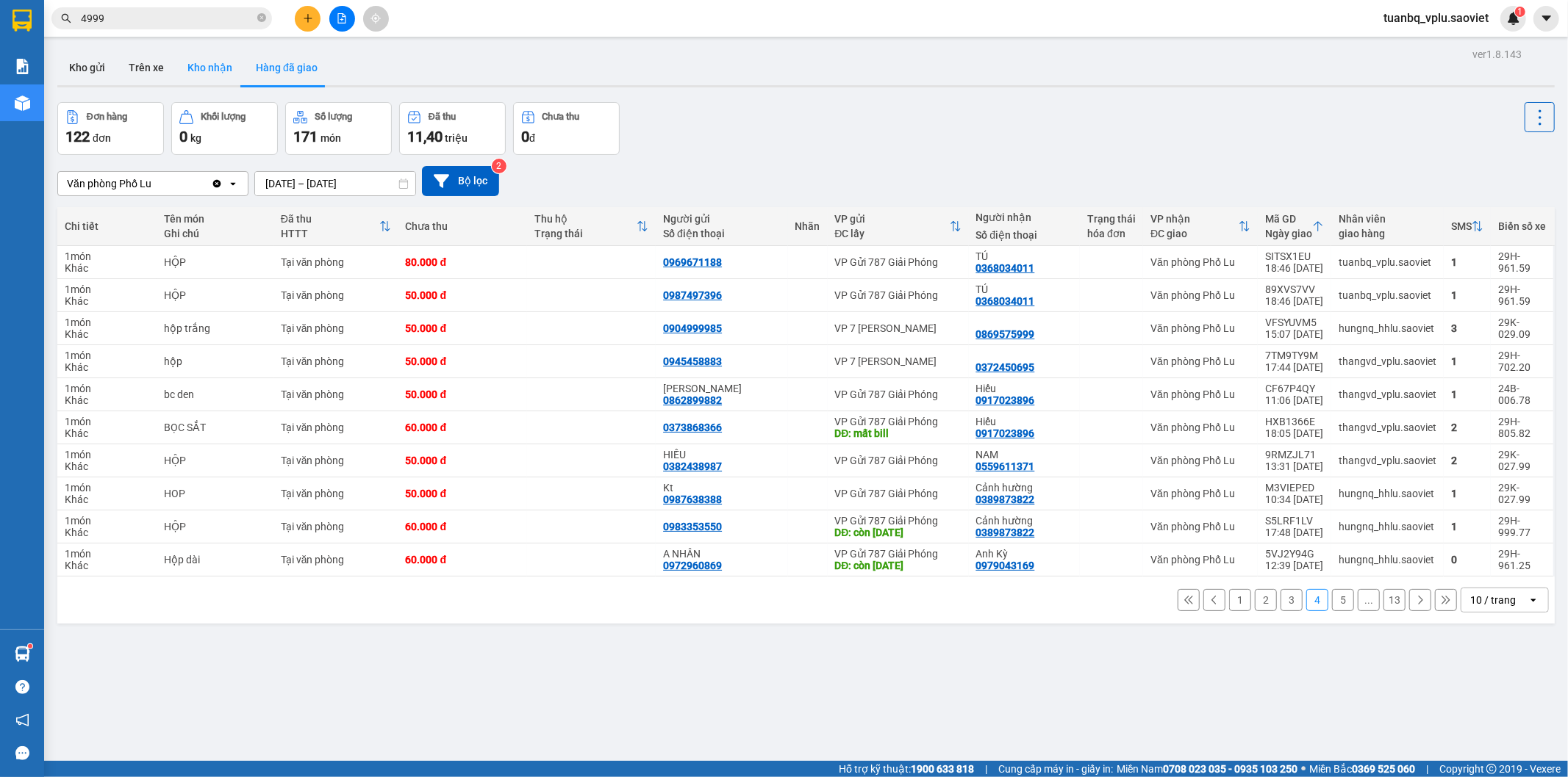
click at [210, 69] on button "Kho nhận" at bounding box center [210, 68] width 68 height 36
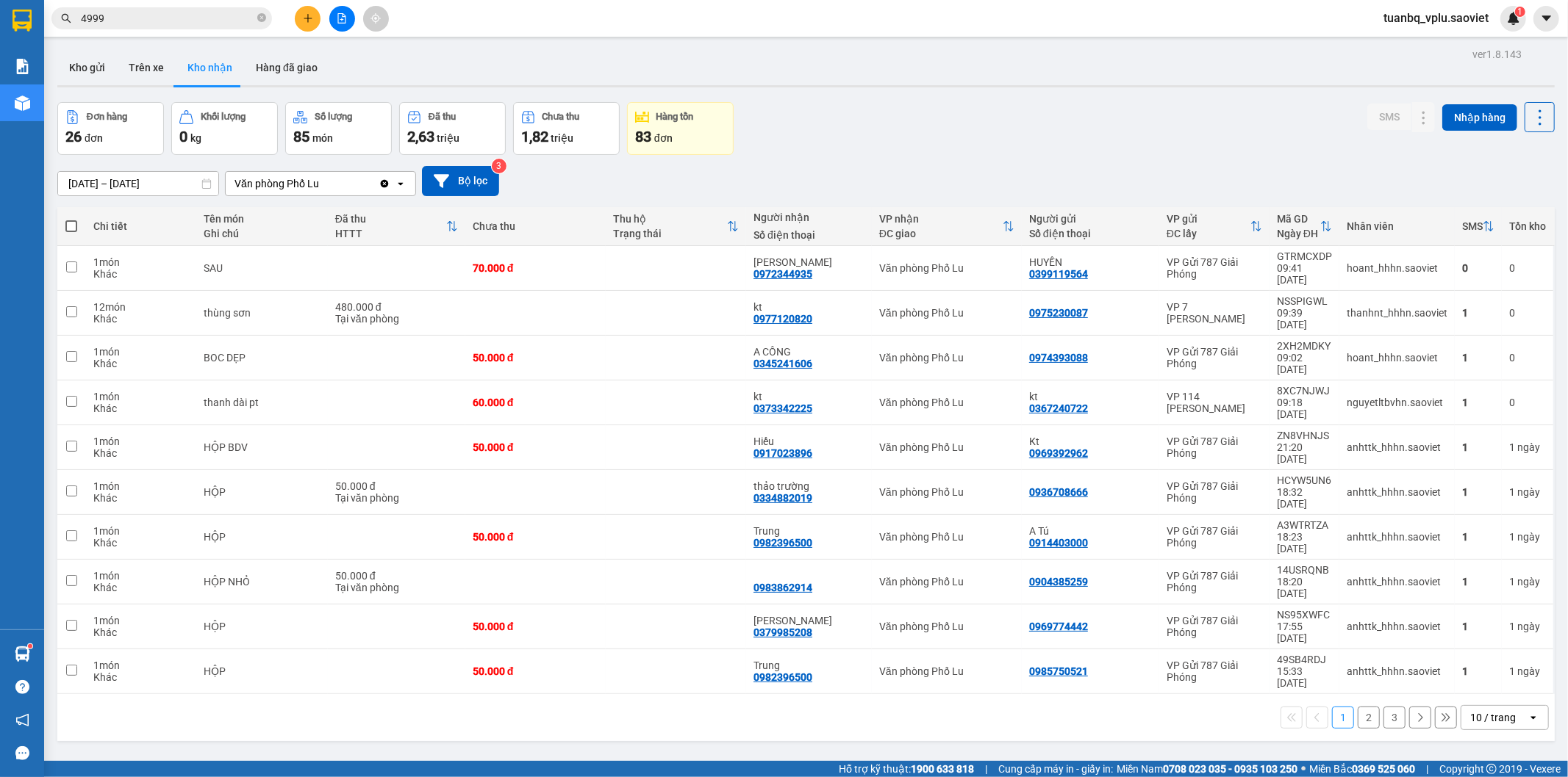
click at [104, 180] on input "[DATE] – [DATE]" at bounding box center [138, 184] width 160 height 24
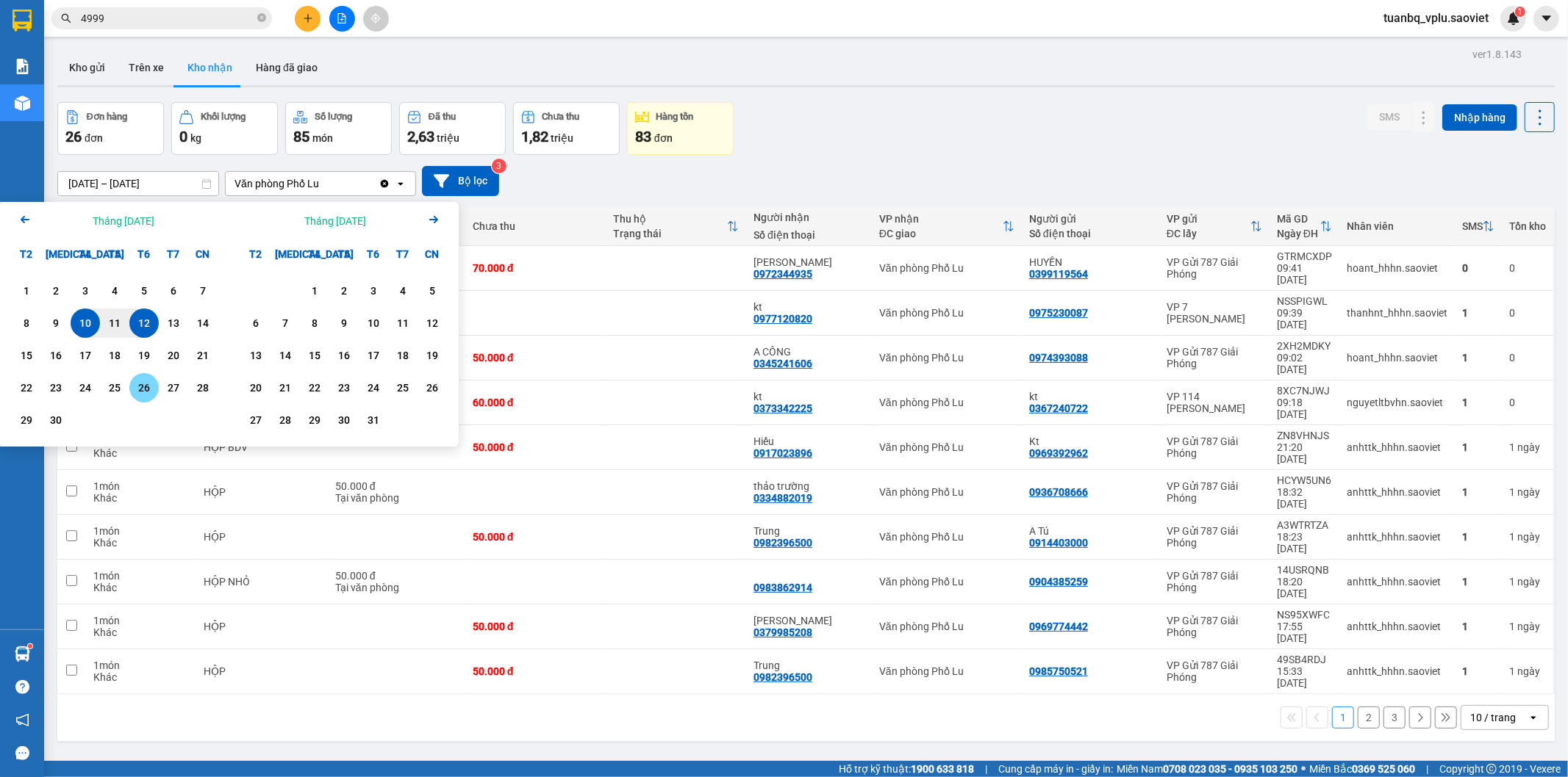
click at [145, 386] on div "26" at bounding box center [144, 388] width 21 height 18
click at [26, 225] on icon "Arrow Left" at bounding box center [25, 220] width 18 height 18
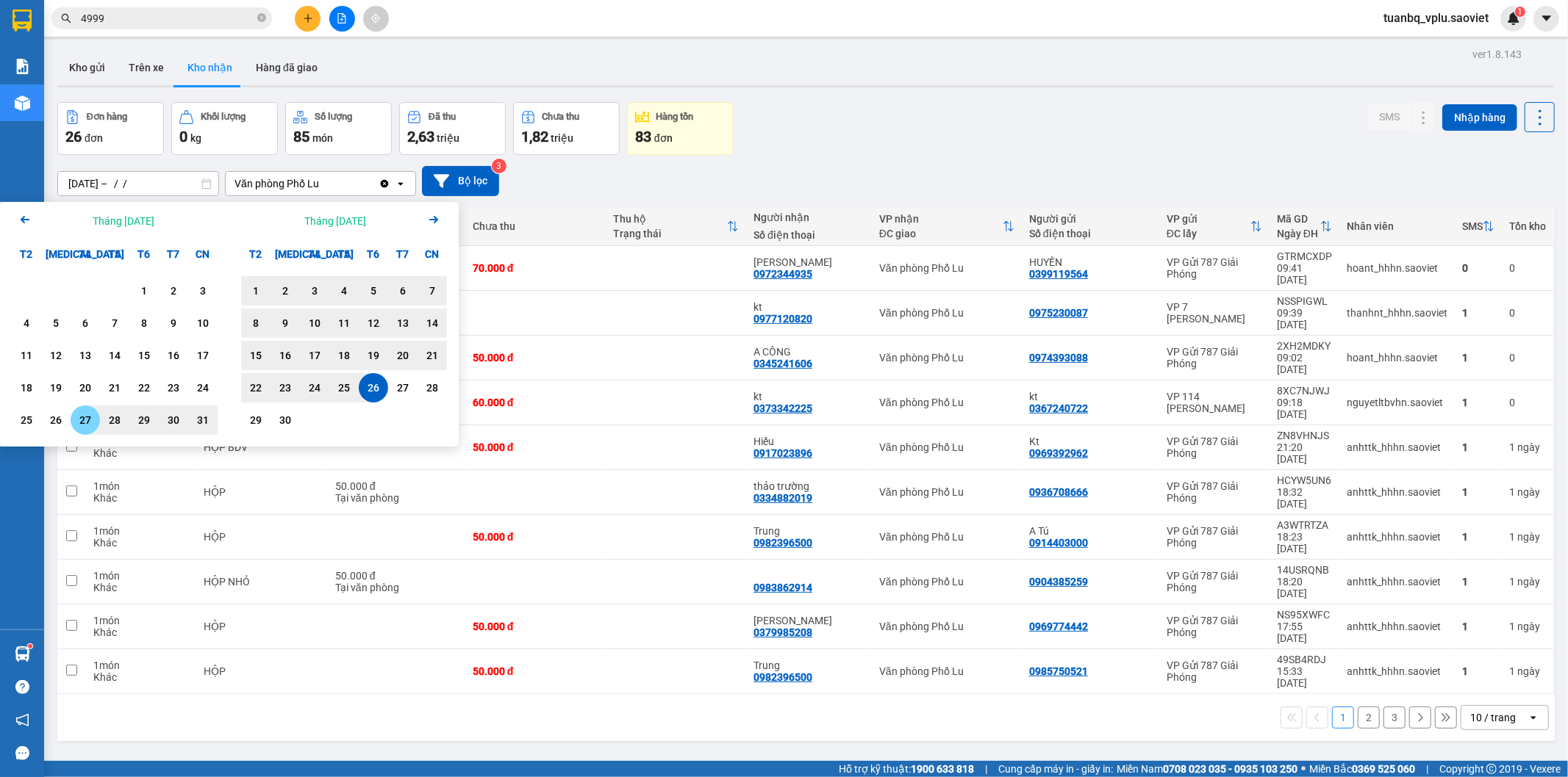
click at [85, 420] on div "27" at bounding box center [85, 420] width 21 height 18
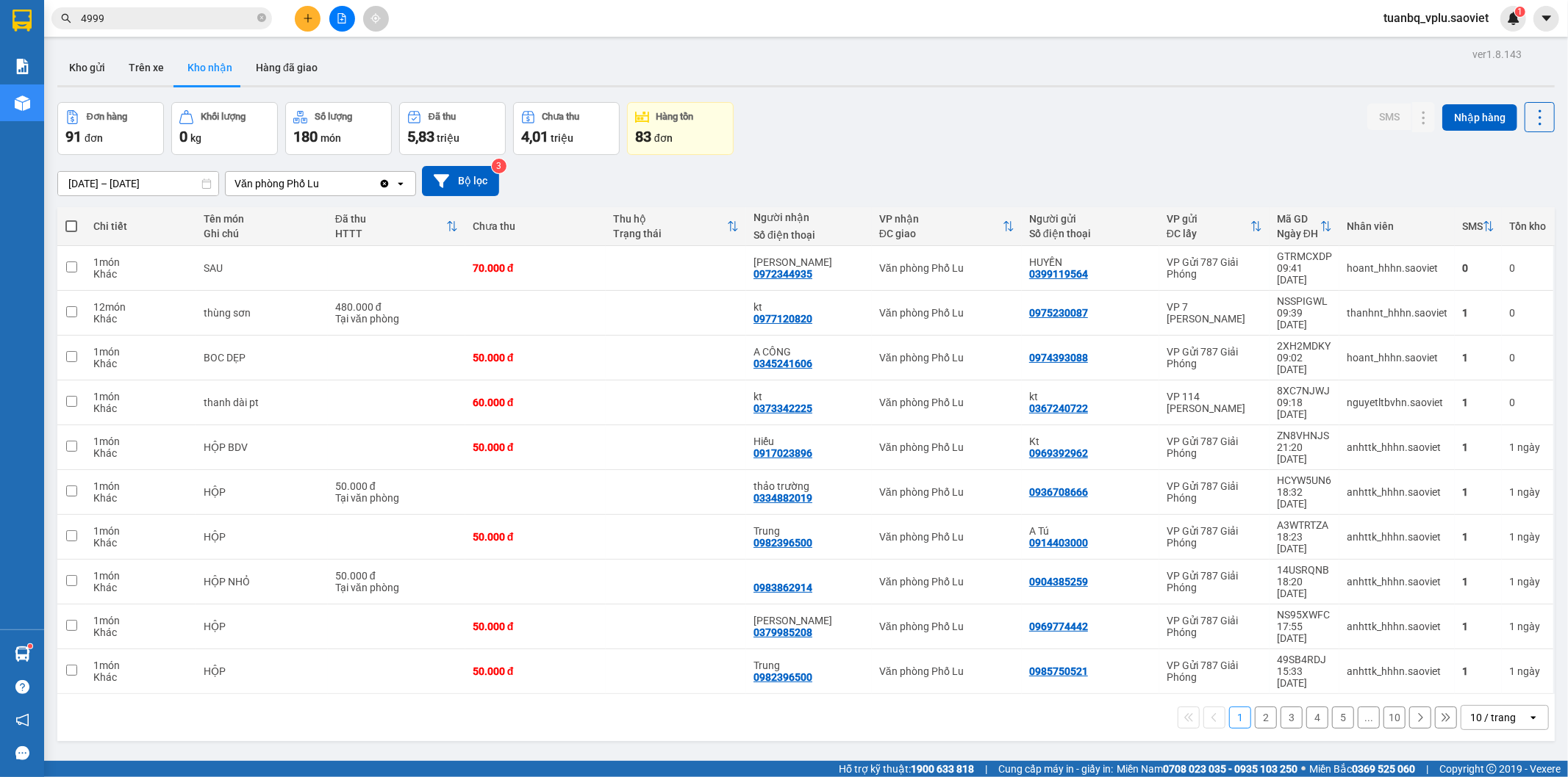
click at [149, 180] on input "[DATE] – [DATE]" at bounding box center [138, 184] width 160 height 24
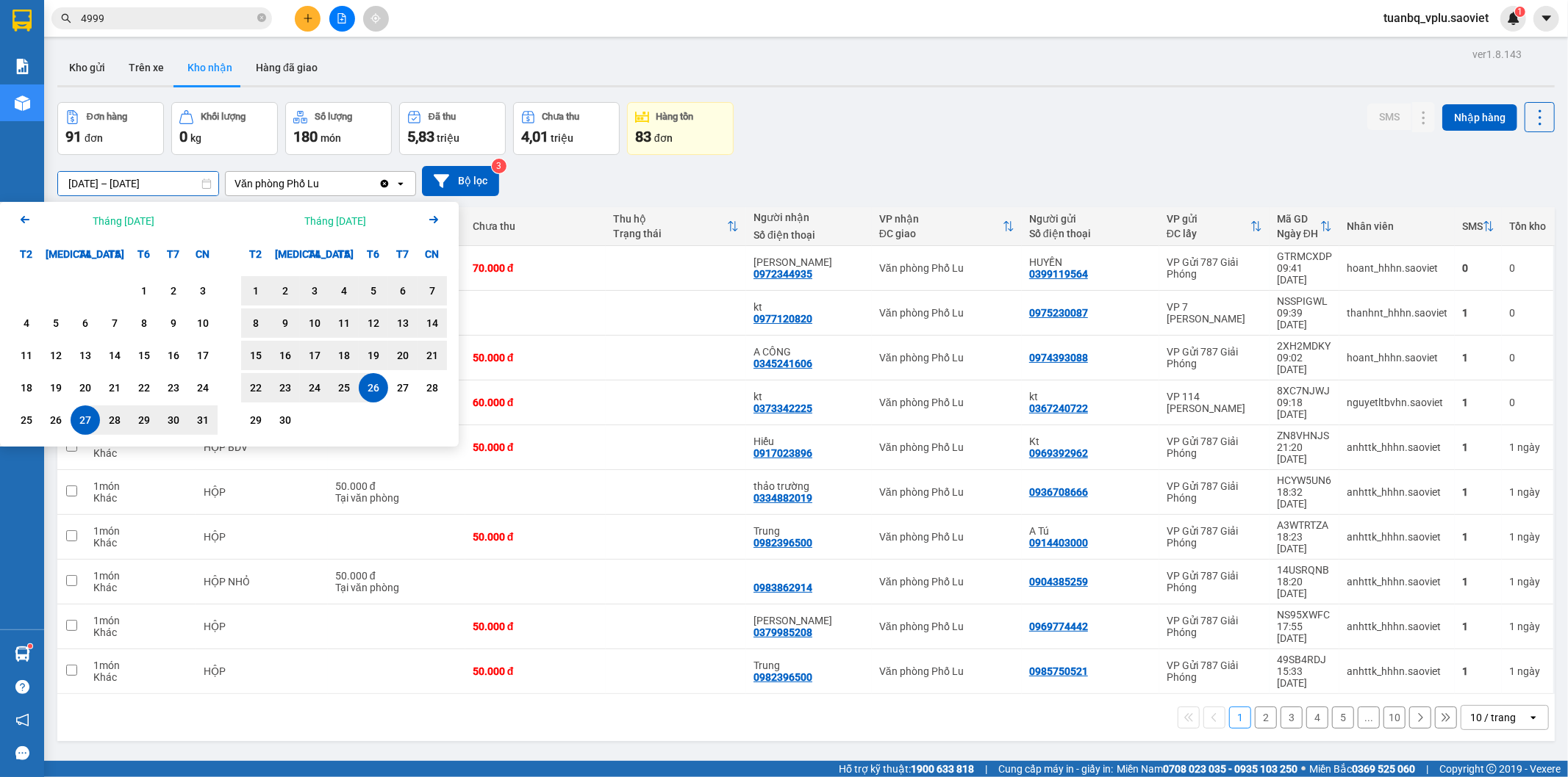
click at [85, 417] on div "27" at bounding box center [85, 420] width 21 height 18
click at [377, 327] on div "12" at bounding box center [373, 323] width 21 height 18
type input "[DATE] – [DATE]"
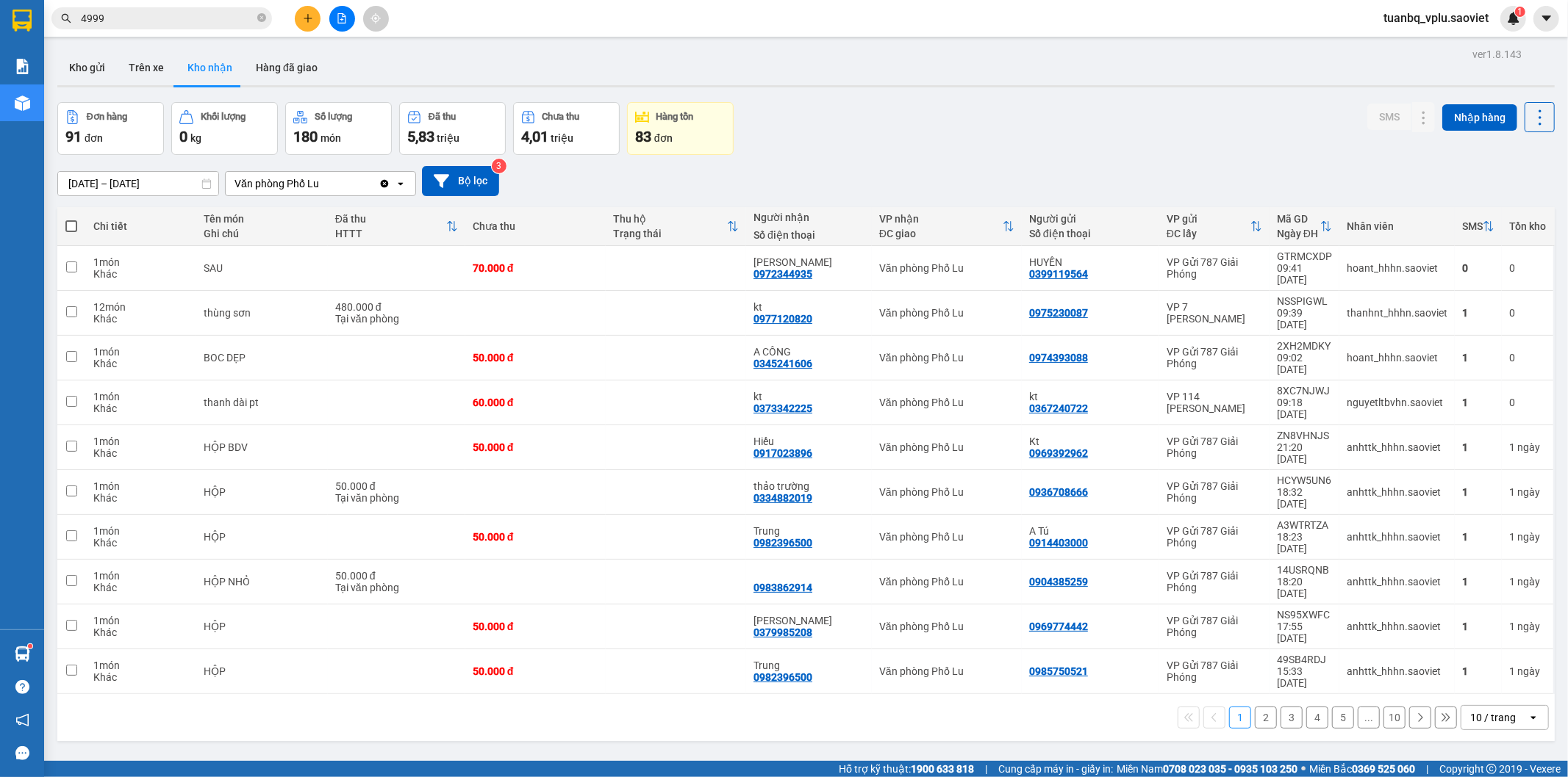
click at [1255, 707] on button "2" at bounding box center [1266, 718] width 22 height 22
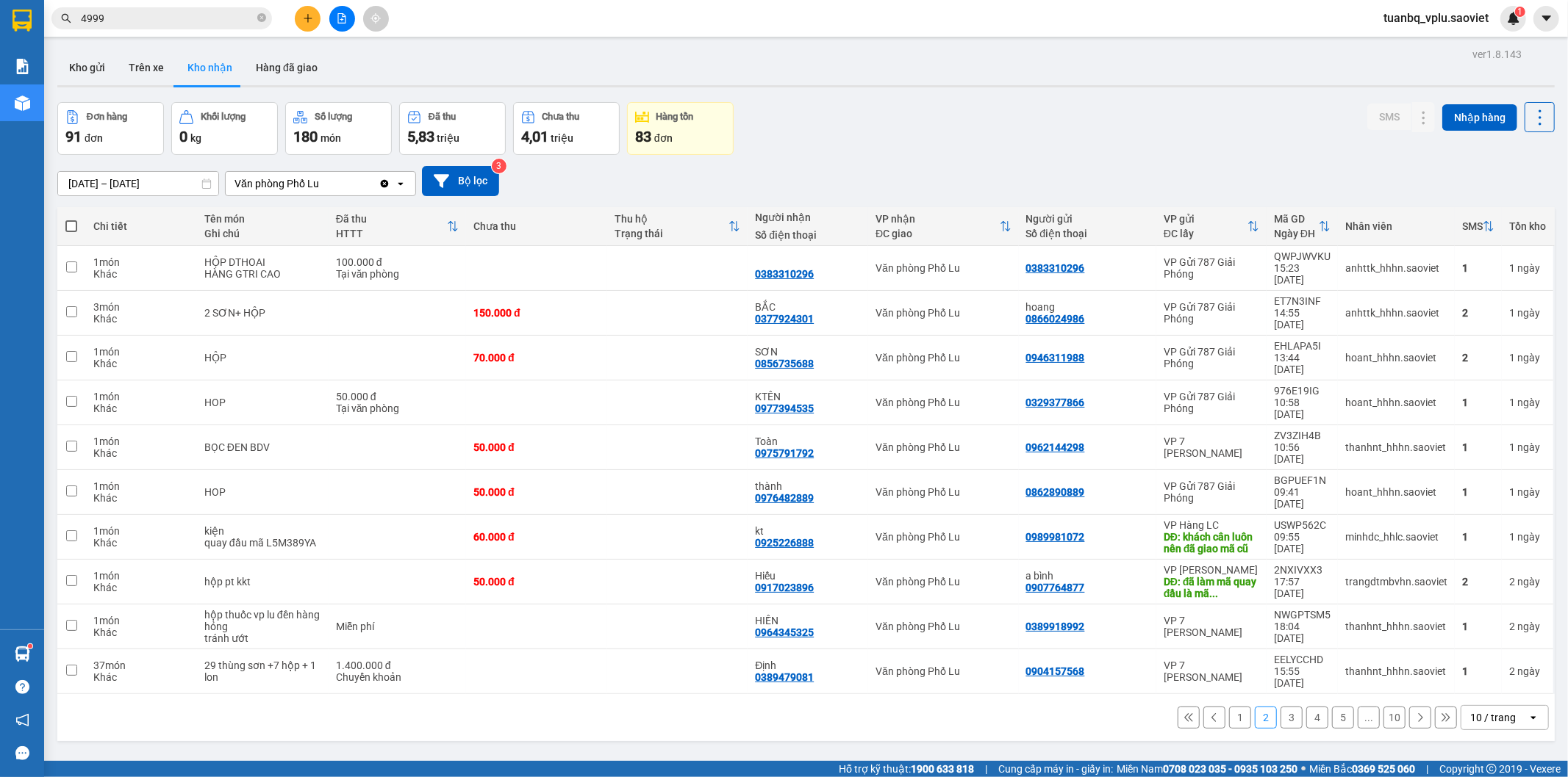
click at [1229, 707] on button "1" at bounding box center [1240, 718] width 22 height 22
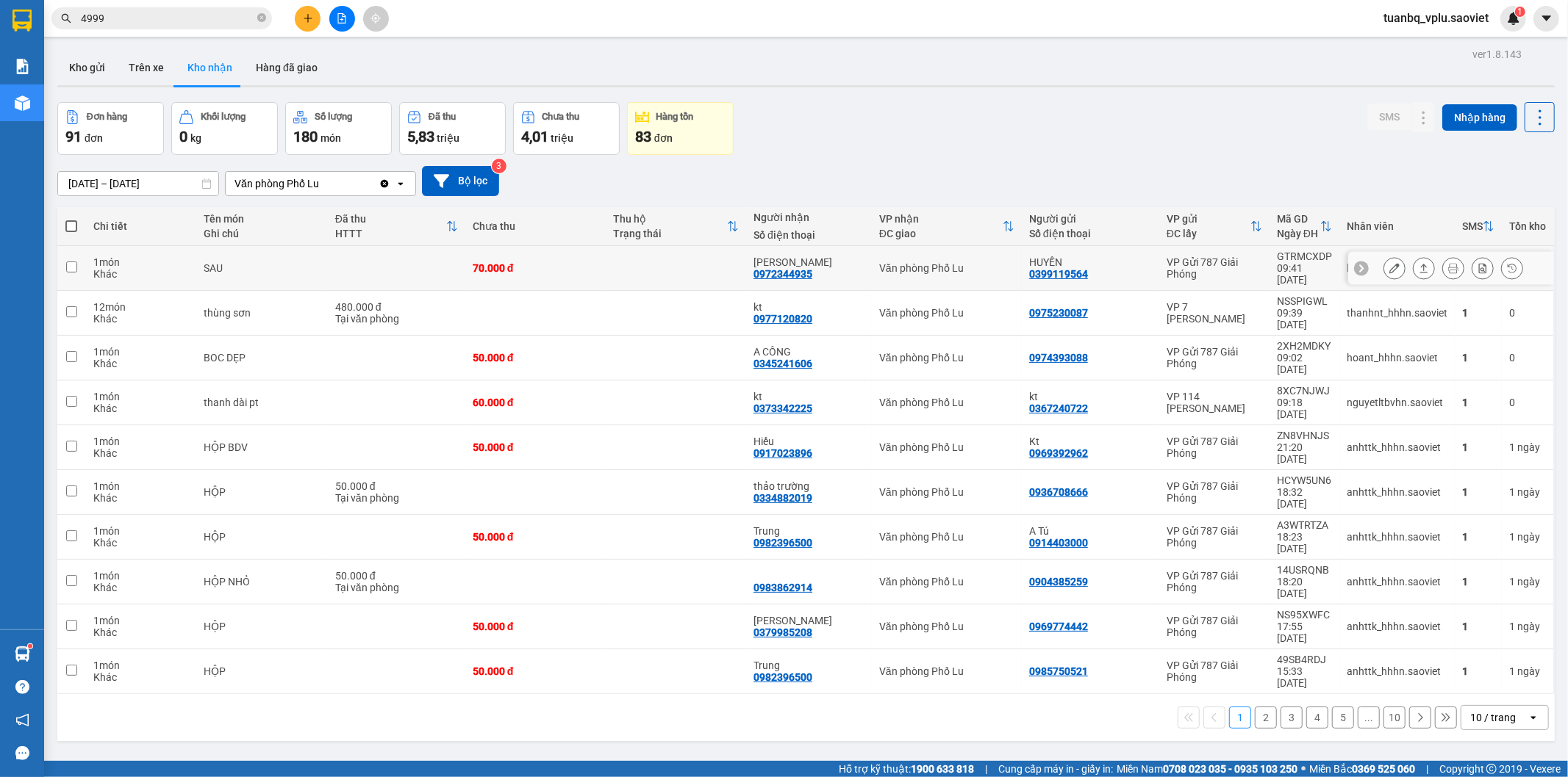
click at [141, 268] on div "Khác" at bounding box center [141, 274] width 96 height 12
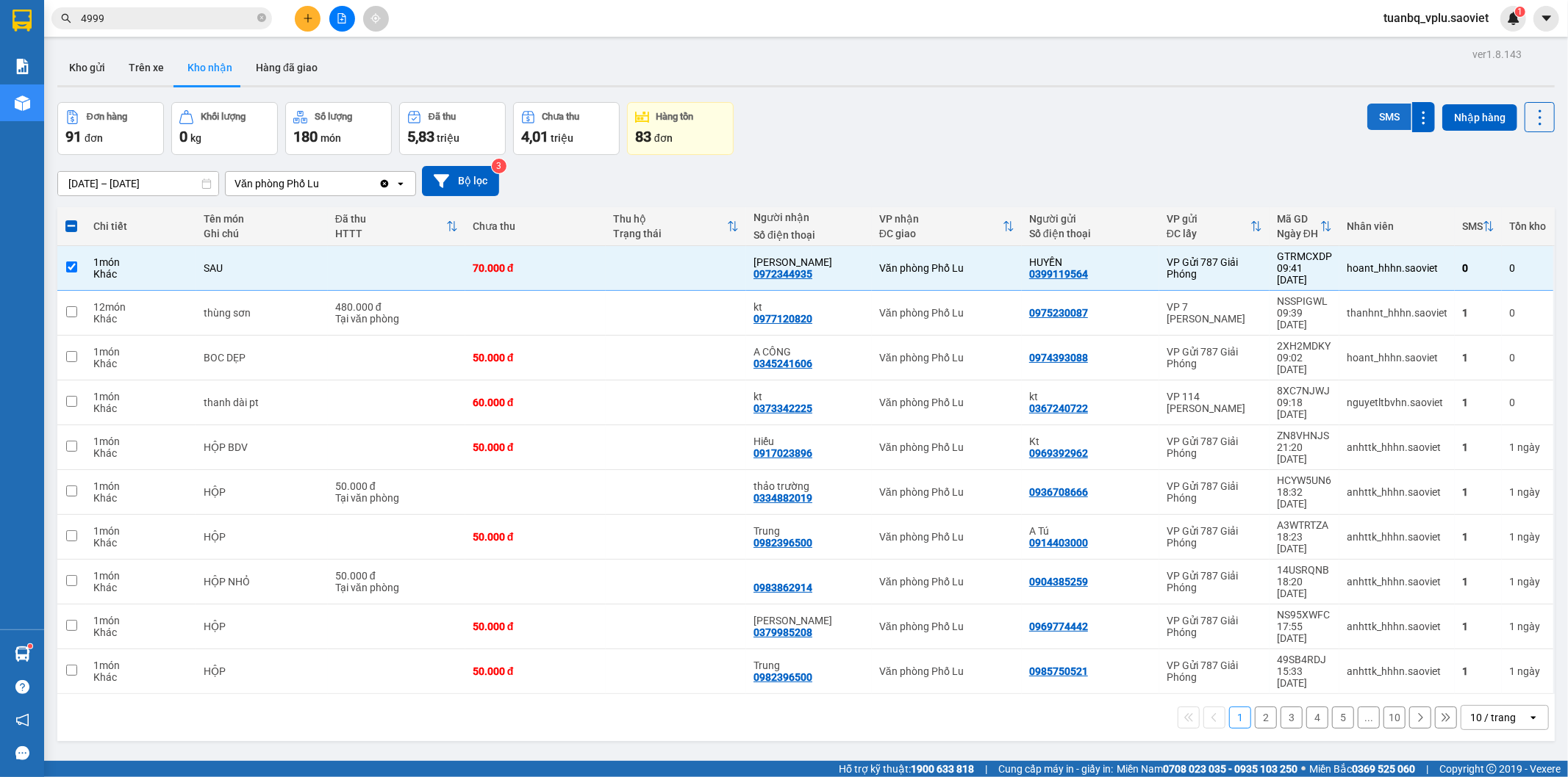
click at [1382, 120] on button "SMS" at bounding box center [1390, 117] width 44 height 27
click at [1255, 707] on button "2" at bounding box center [1266, 718] width 22 height 22
checkbox input "false"
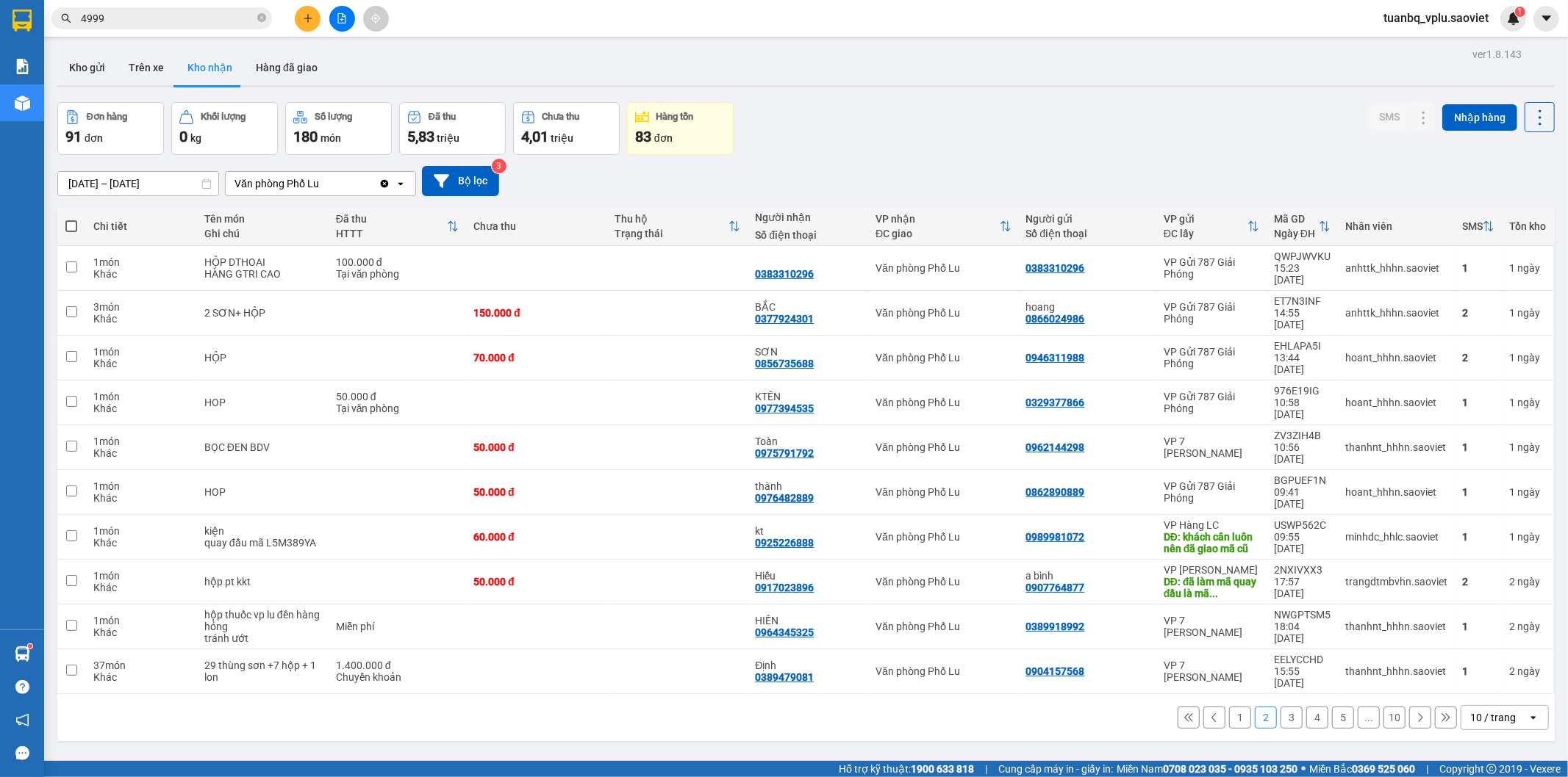
click at [1283, 707] on button "3" at bounding box center [1292, 718] width 22 height 22
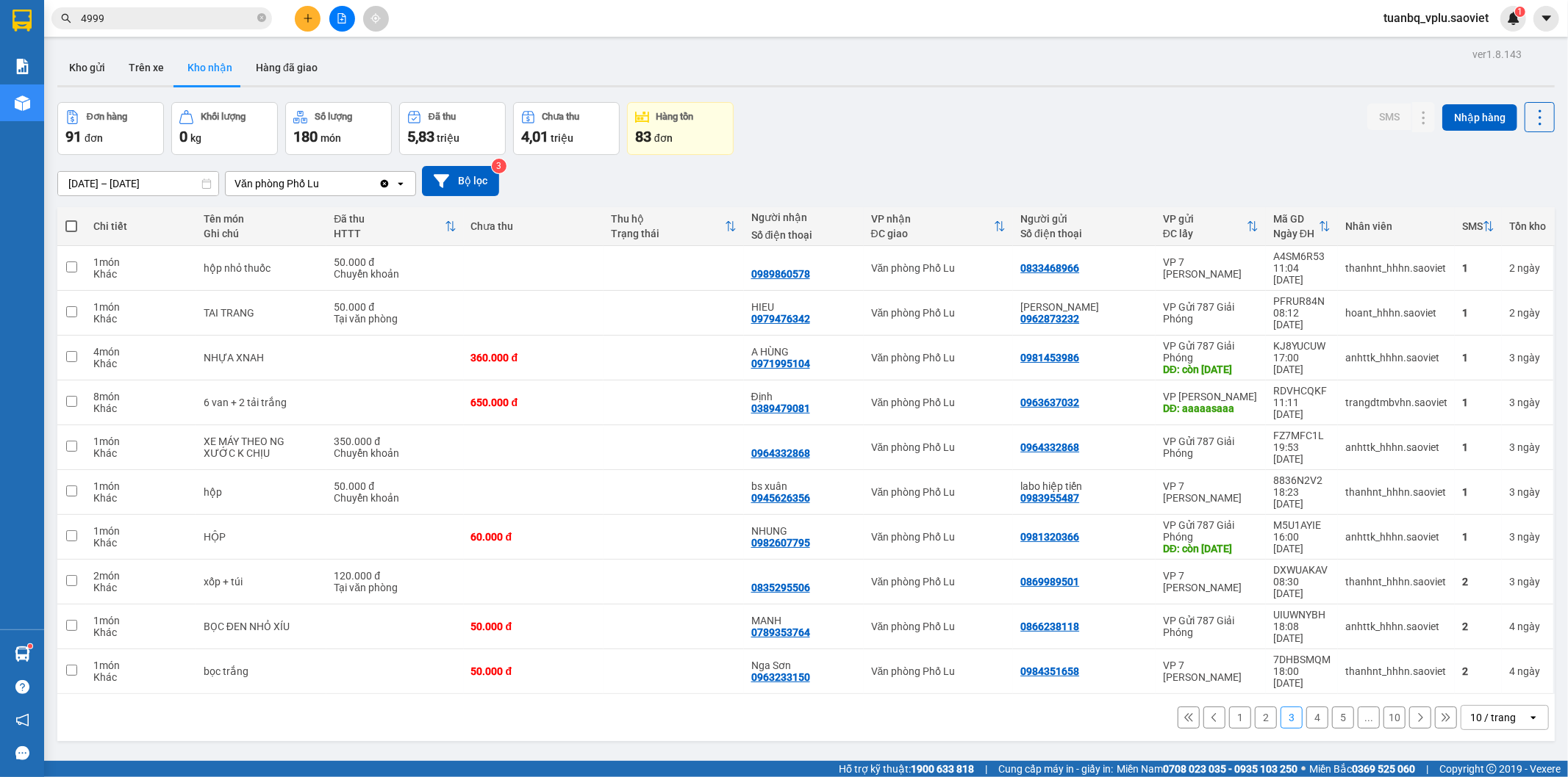
click at [1309, 707] on button "4" at bounding box center [1317, 718] width 22 height 22
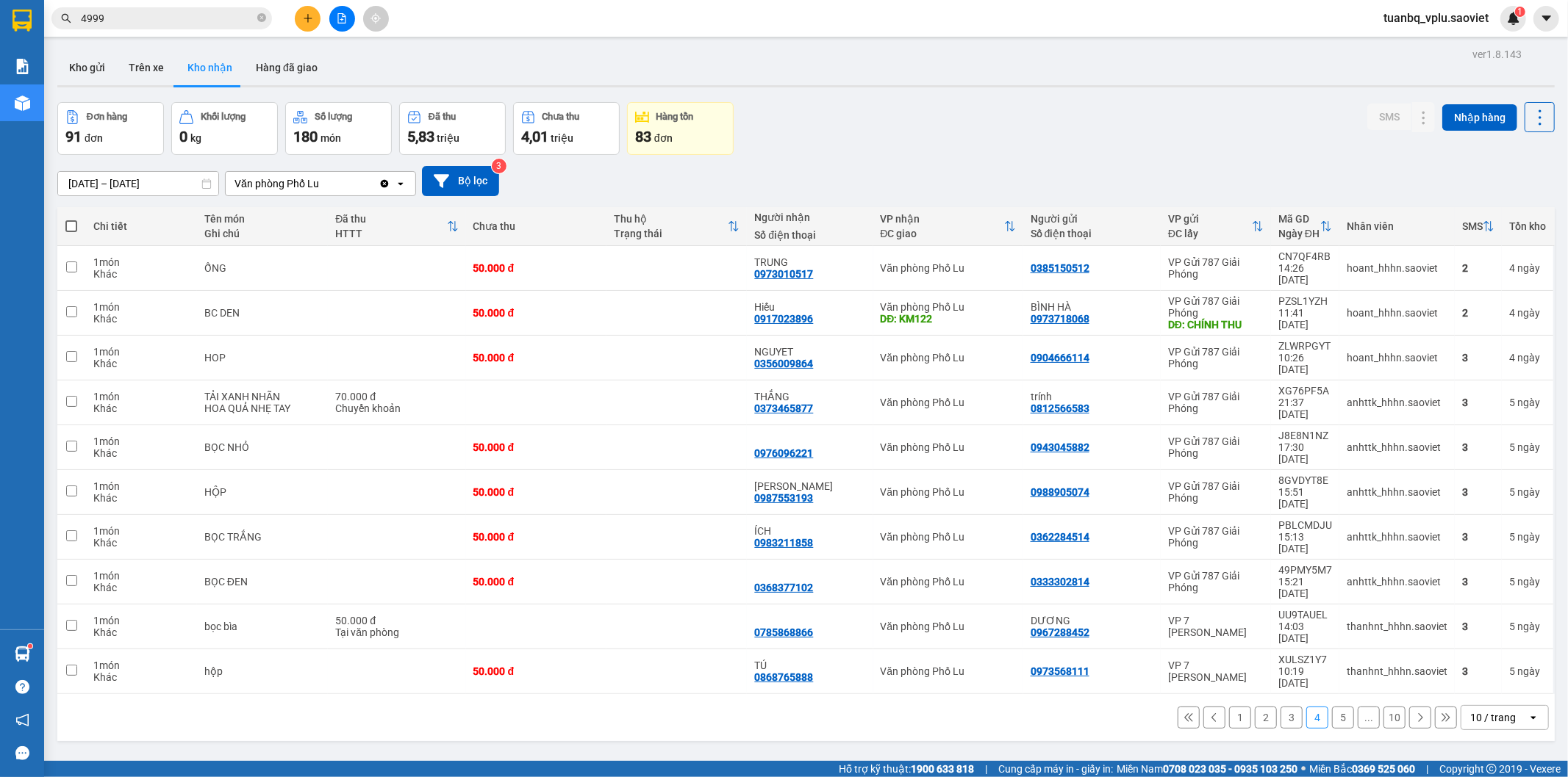
click at [1332, 707] on button "5" at bounding box center [1343, 718] width 22 height 22
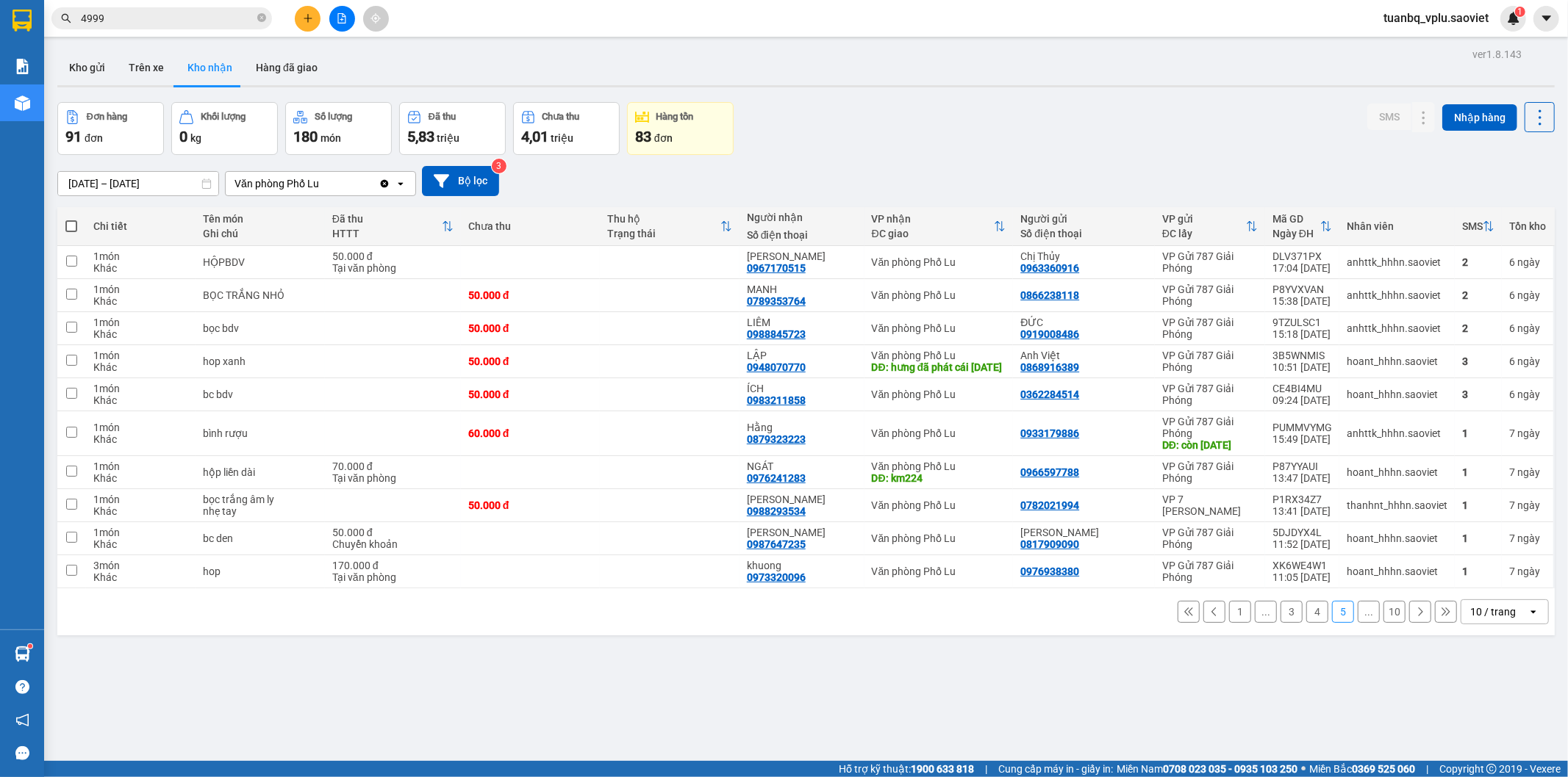
click at [1309, 623] on button "4" at bounding box center [1317, 612] width 22 height 22
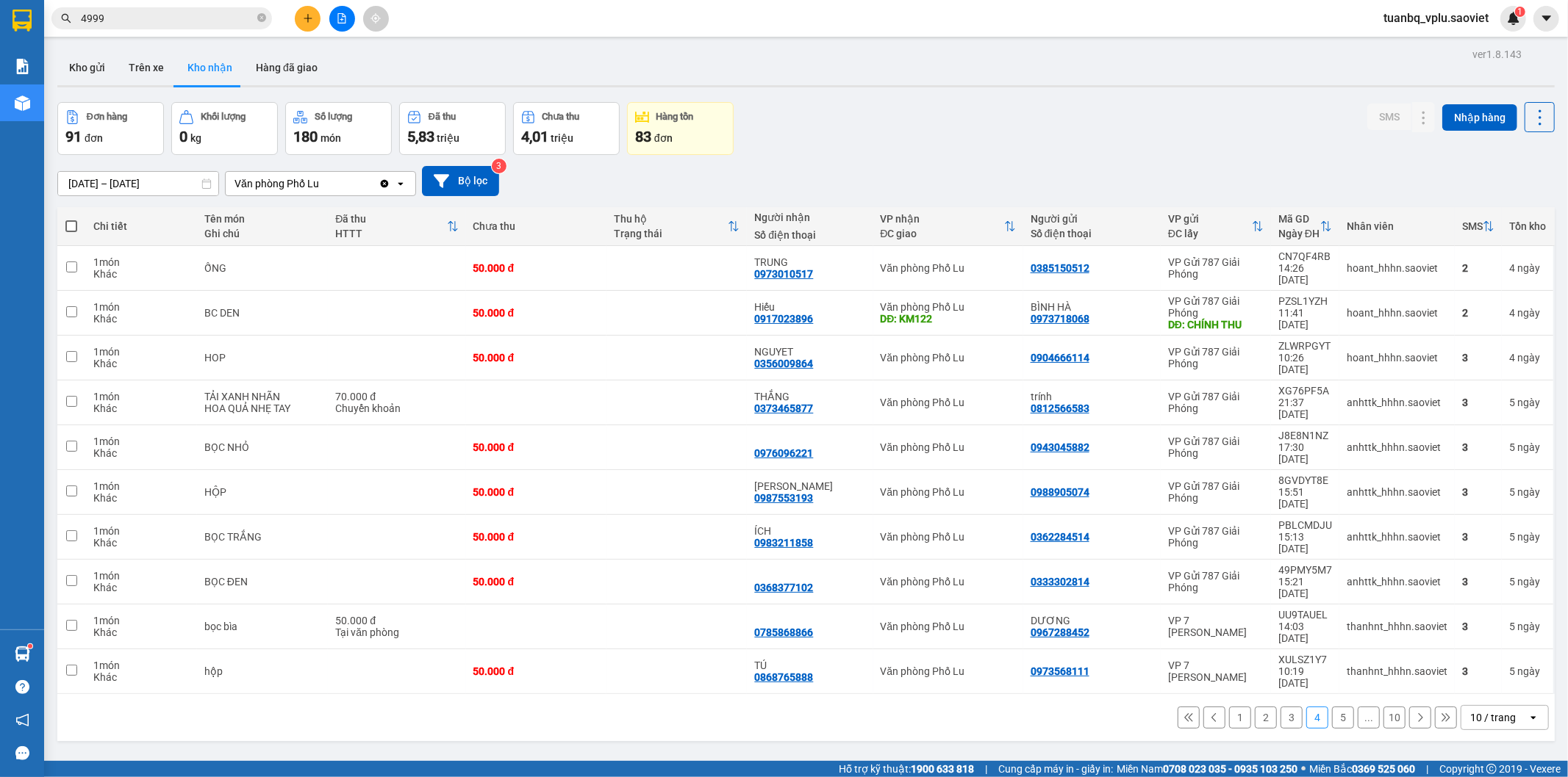
click at [1281, 707] on button "3" at bounding box center [1292, 718] width 22 height 22
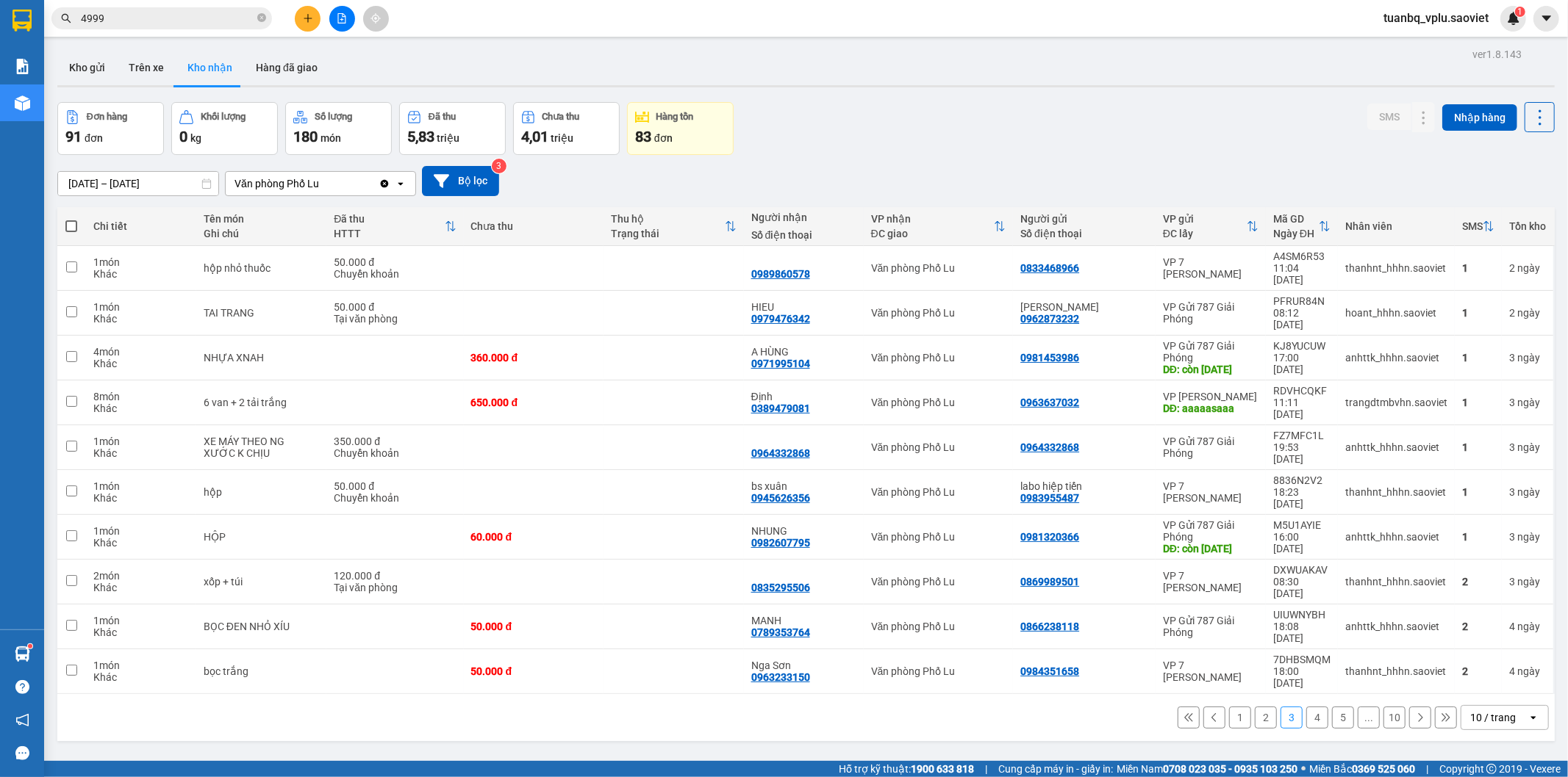
click at [1258, 707] on button "2" at bounding box center [1266, 718] width 22 height 22
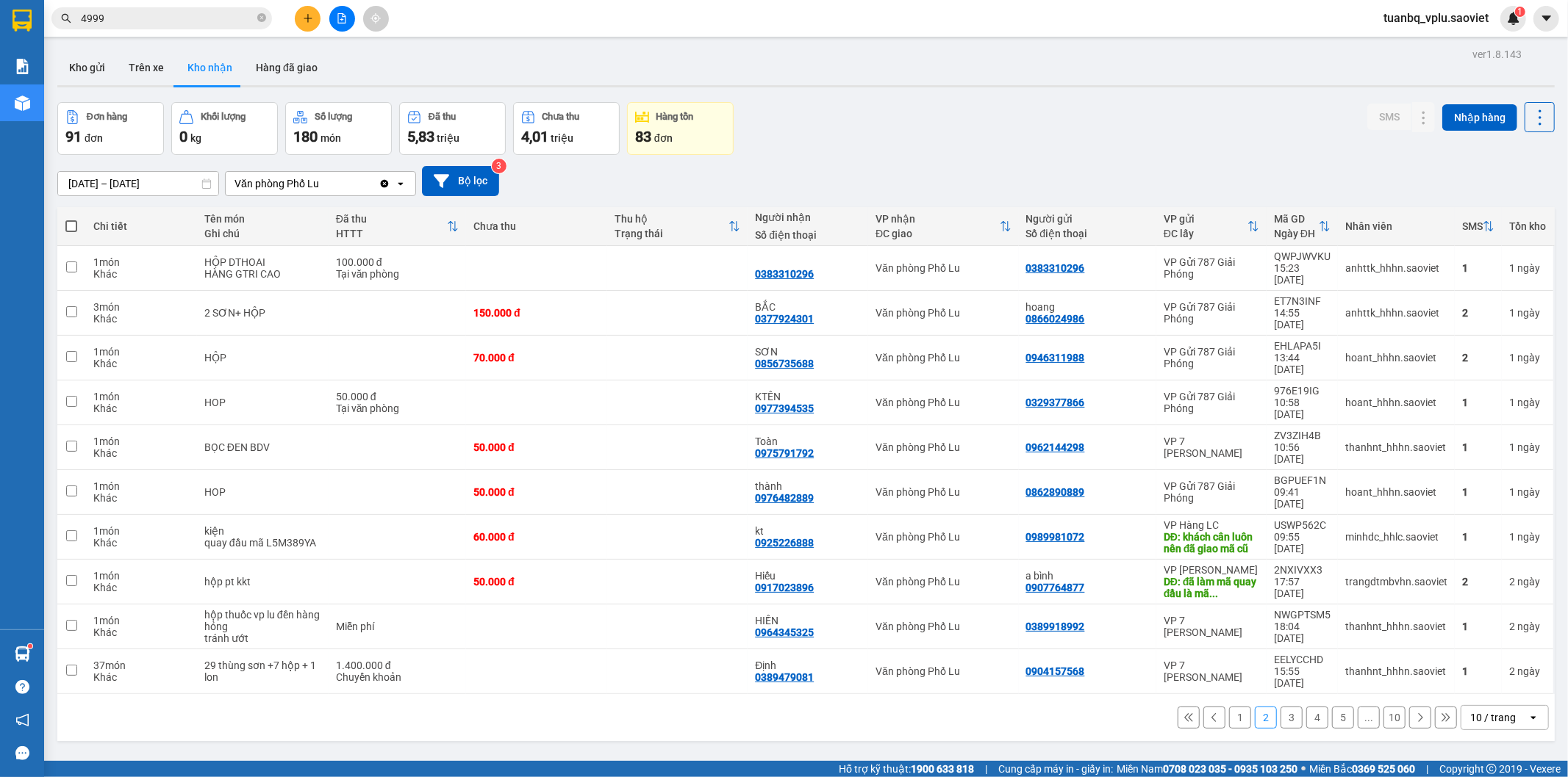
click at [1229, 707] on button "1" at bounding box center [1240, 718] width 22 height 22
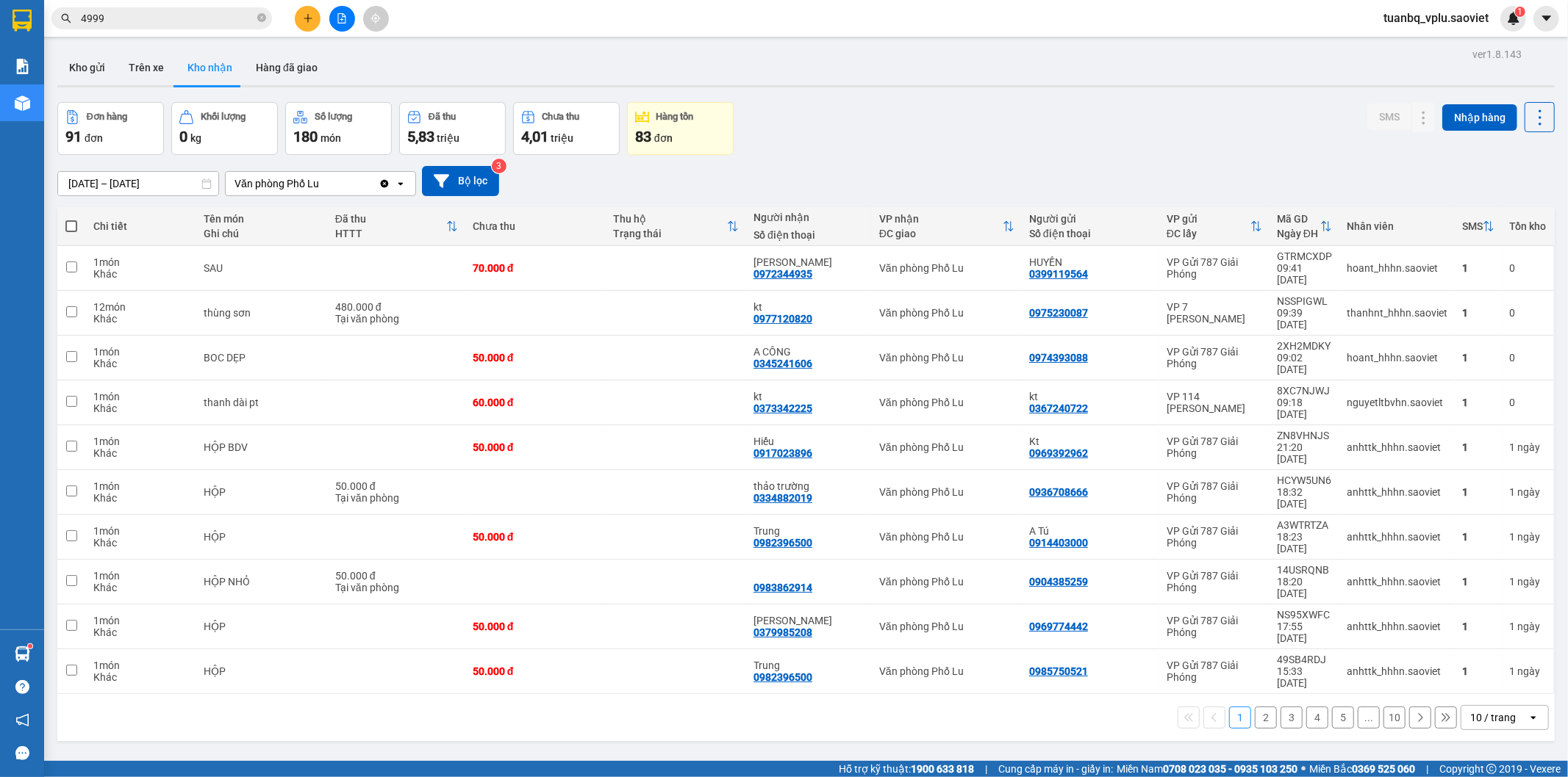
click at [1415, 707] on button at bounding box center [1420, 718] width 22 height 22
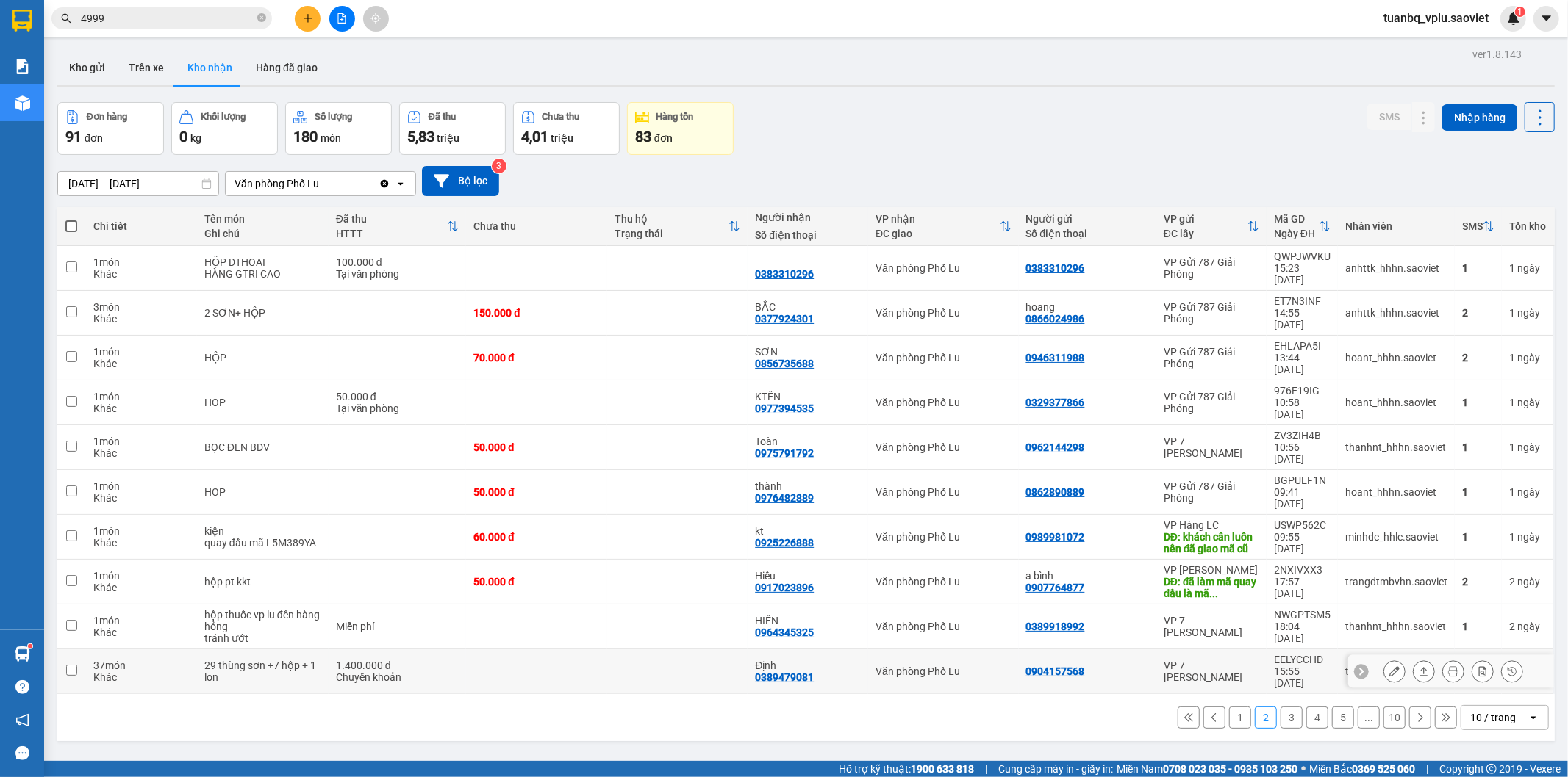
click at [1415, 659] on button at bounding box center [1424, 672] width 21 height 26
click at [1409, 707] on button at bounding box center [1420, 718] width 22 height 22
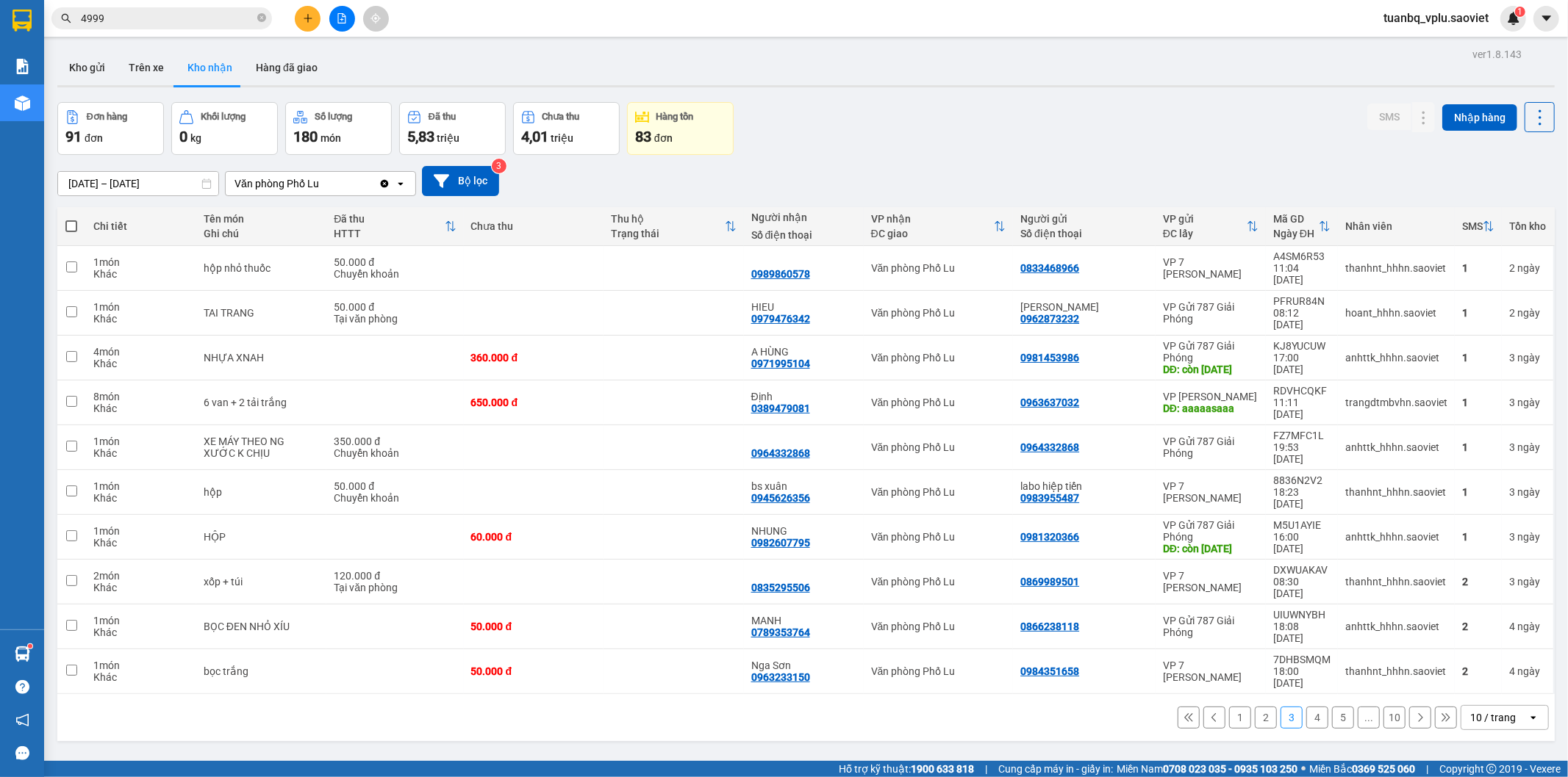
click at [1333, 707] on button "5" at bounding box center [1343, 718] width 22 height 22
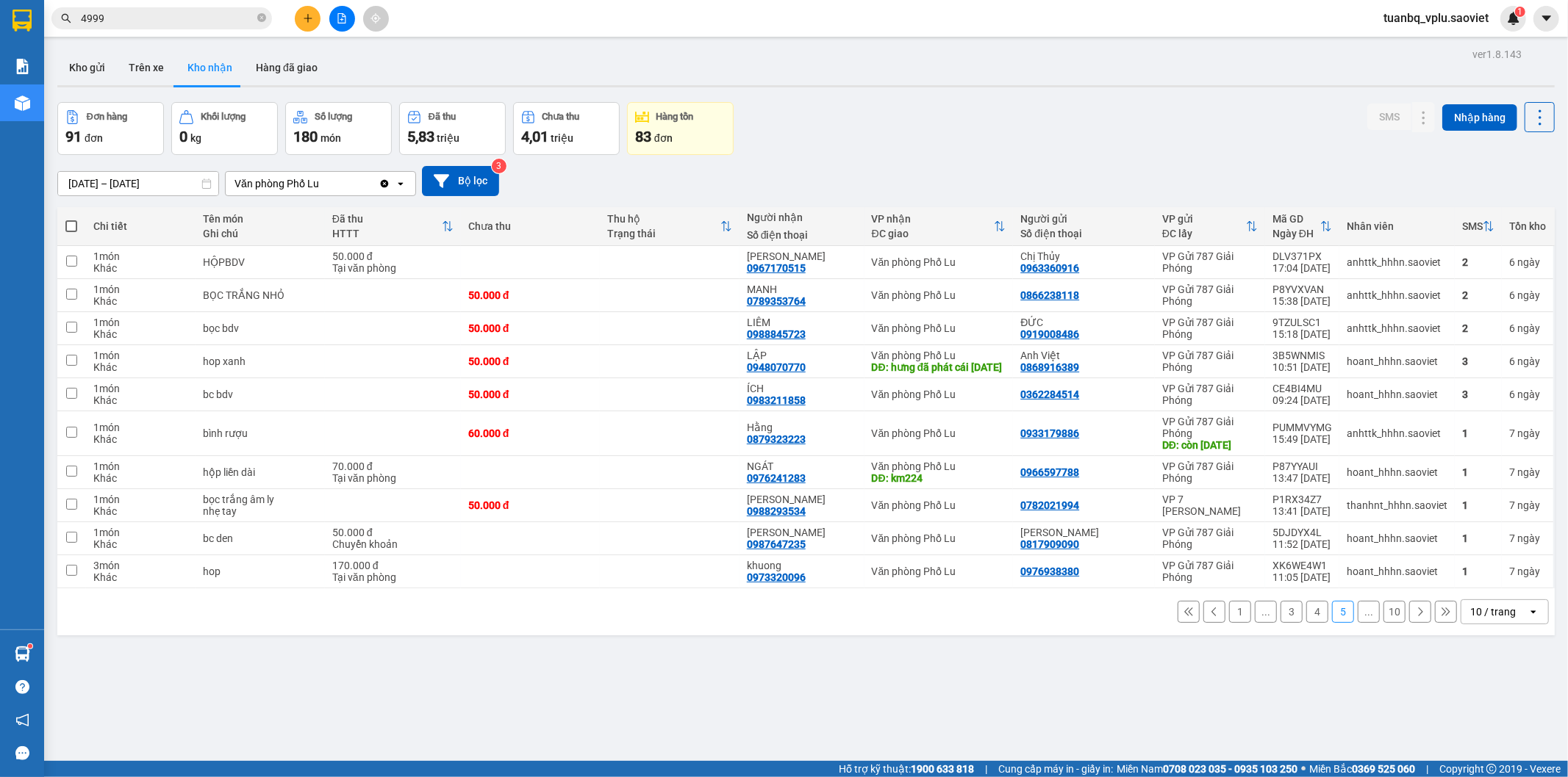
click at [1229, 623] on button "1" at bounding box center [1240, 612] width 22 height 22
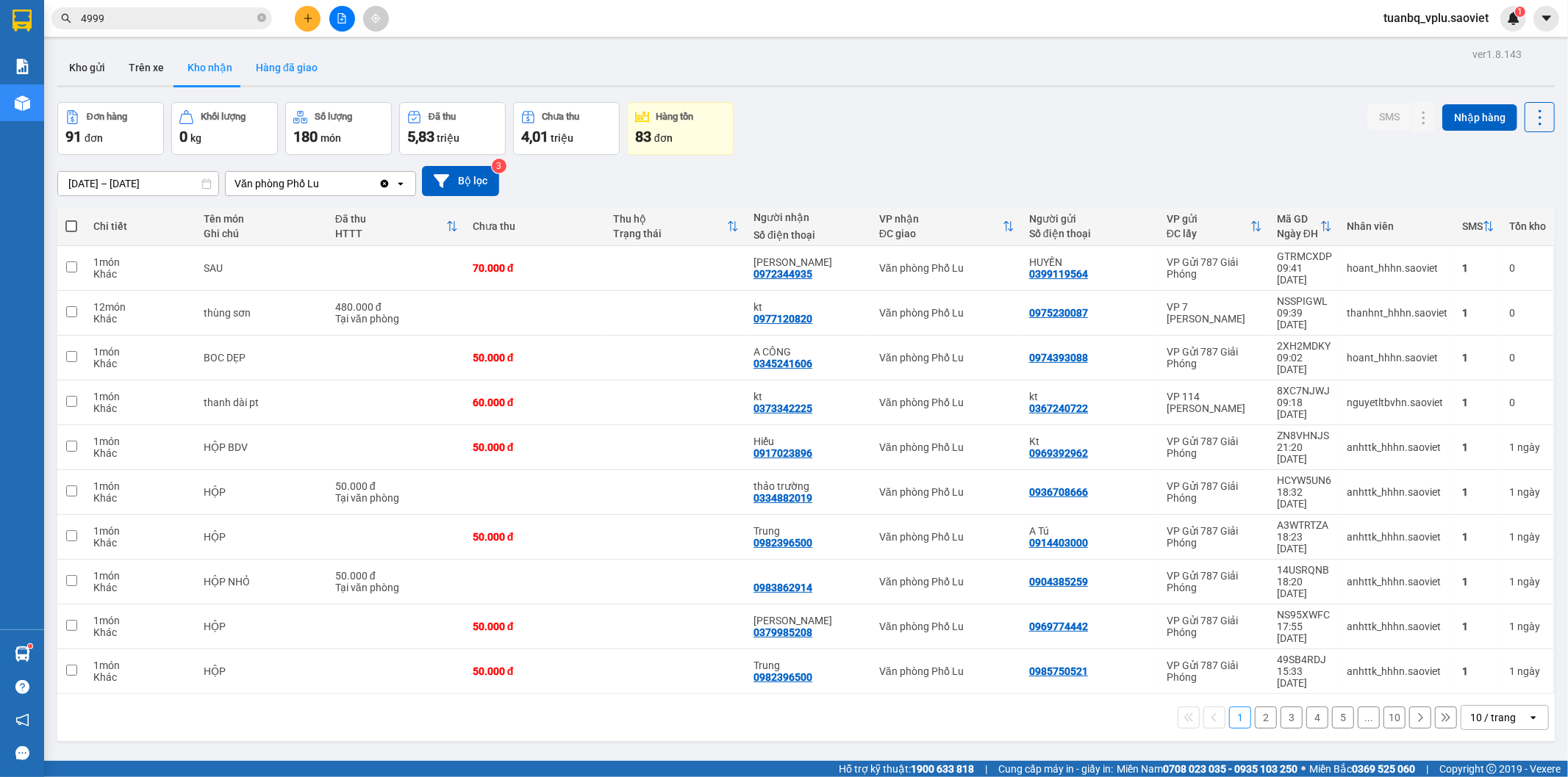
click at [273, 68] on button "Hàng đã giao" at bounding box center [287, 68] width 85 height 36
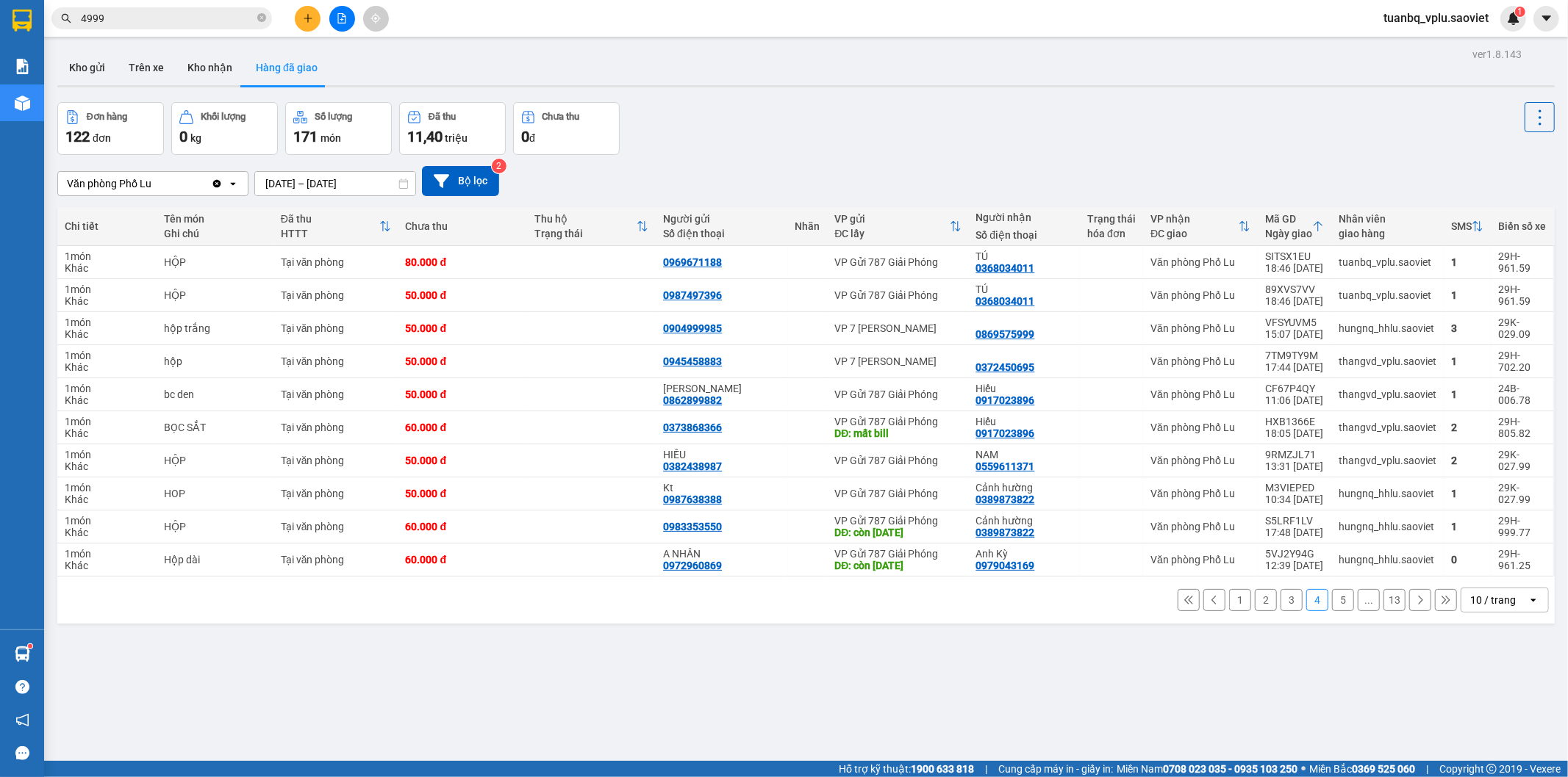
click at [1333, 606] on button "5" at bounding box center [1343, 600] width 22 height 22
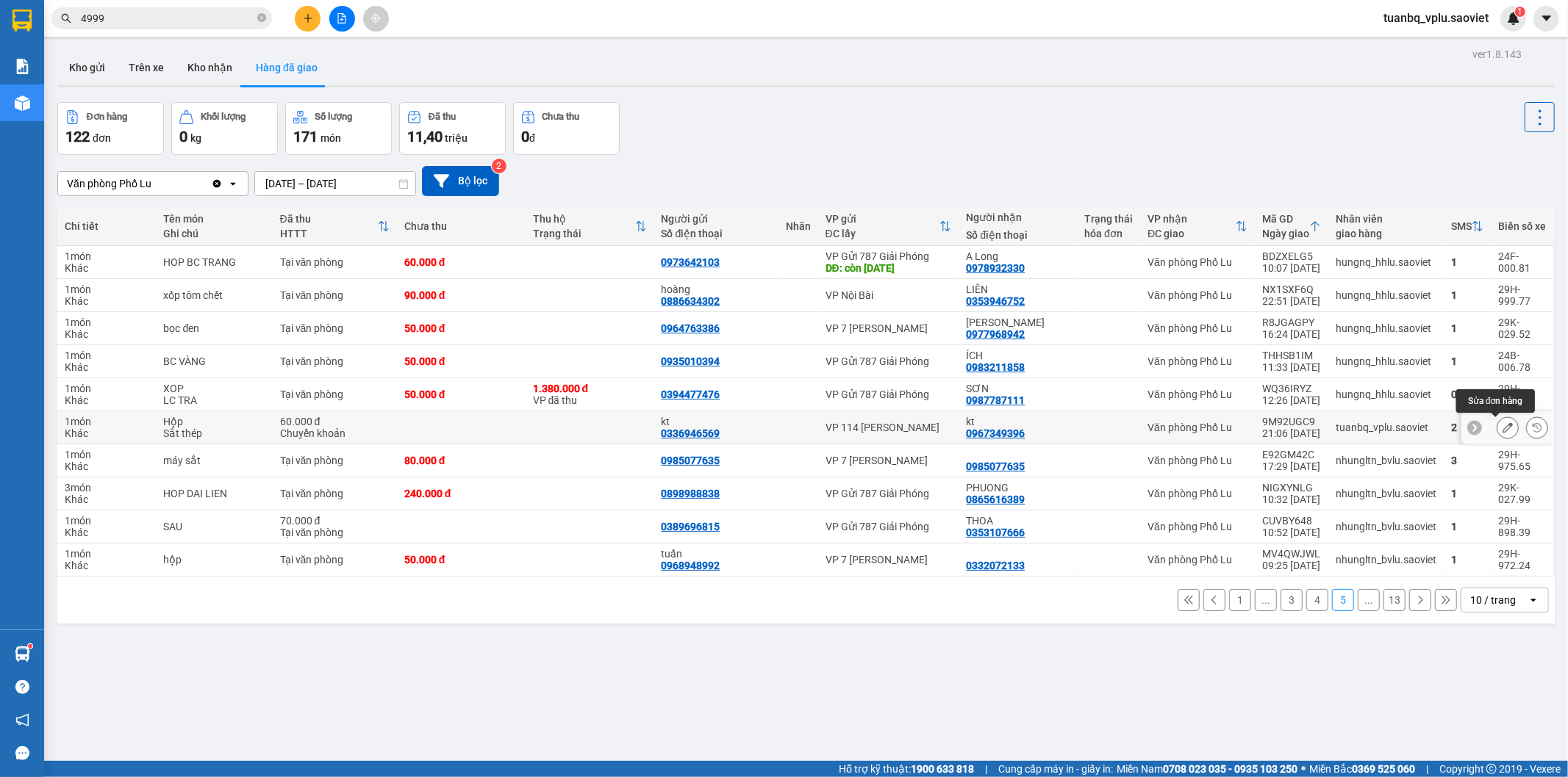
click at [1497, 421] on button at bounding box center [1507, 428] width 21 height 26
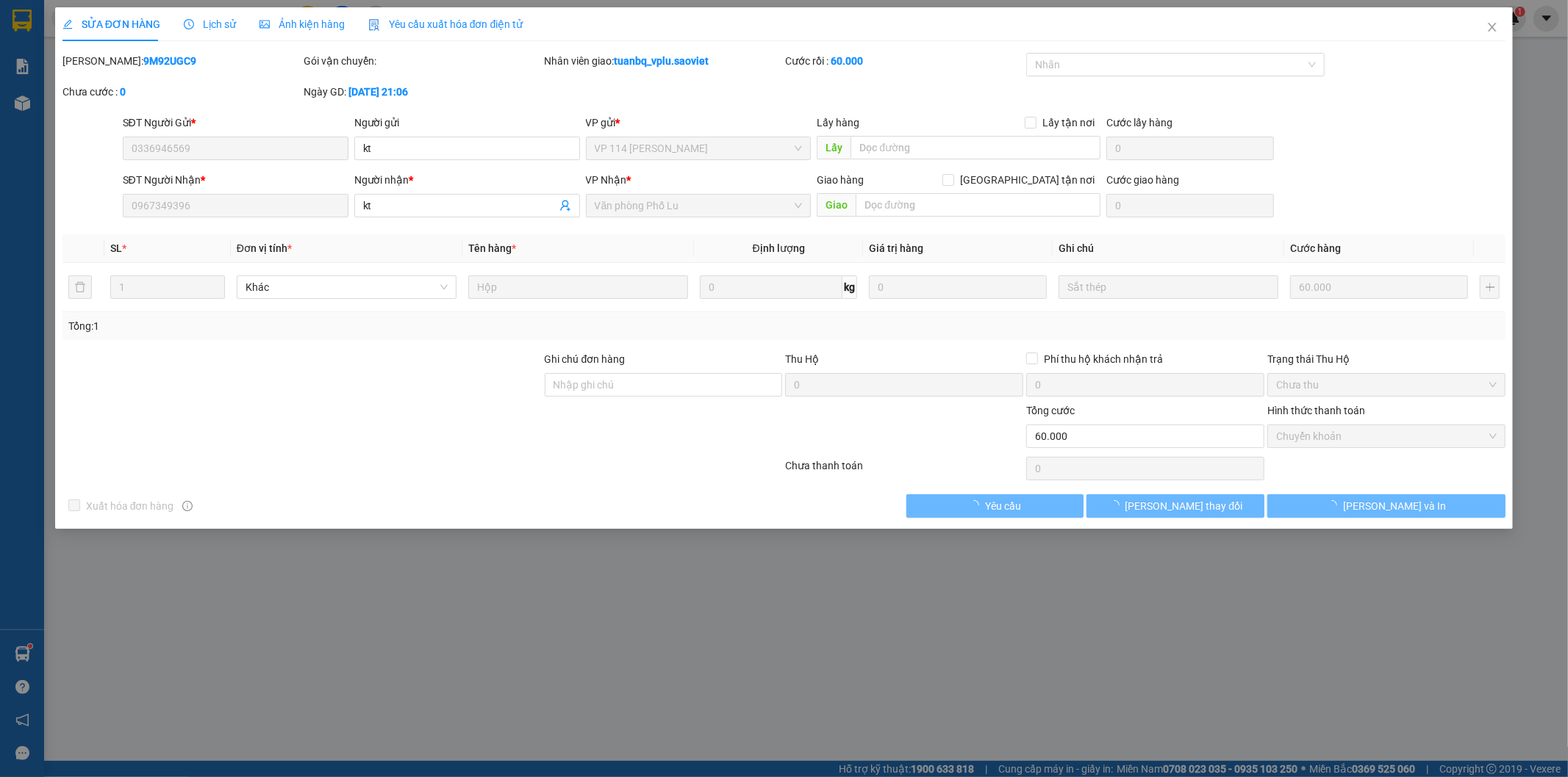
type input "0336946569"
type input "kt"
type input "0967349396"
type input "kt"
type input "60.000"
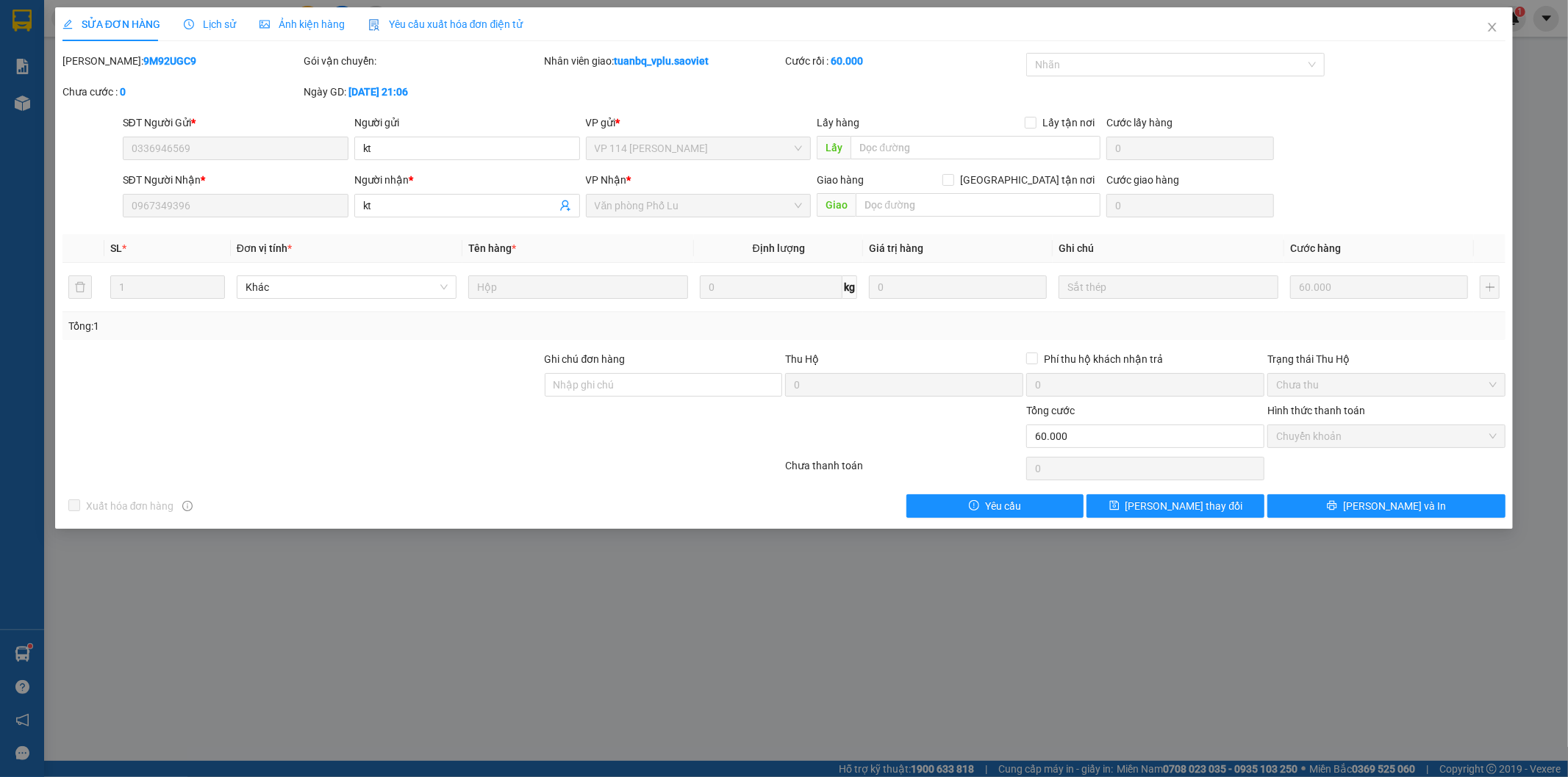
click at [211, 22] on span "Lịch sử" at bounding box center [210, 24] width 52 height 12
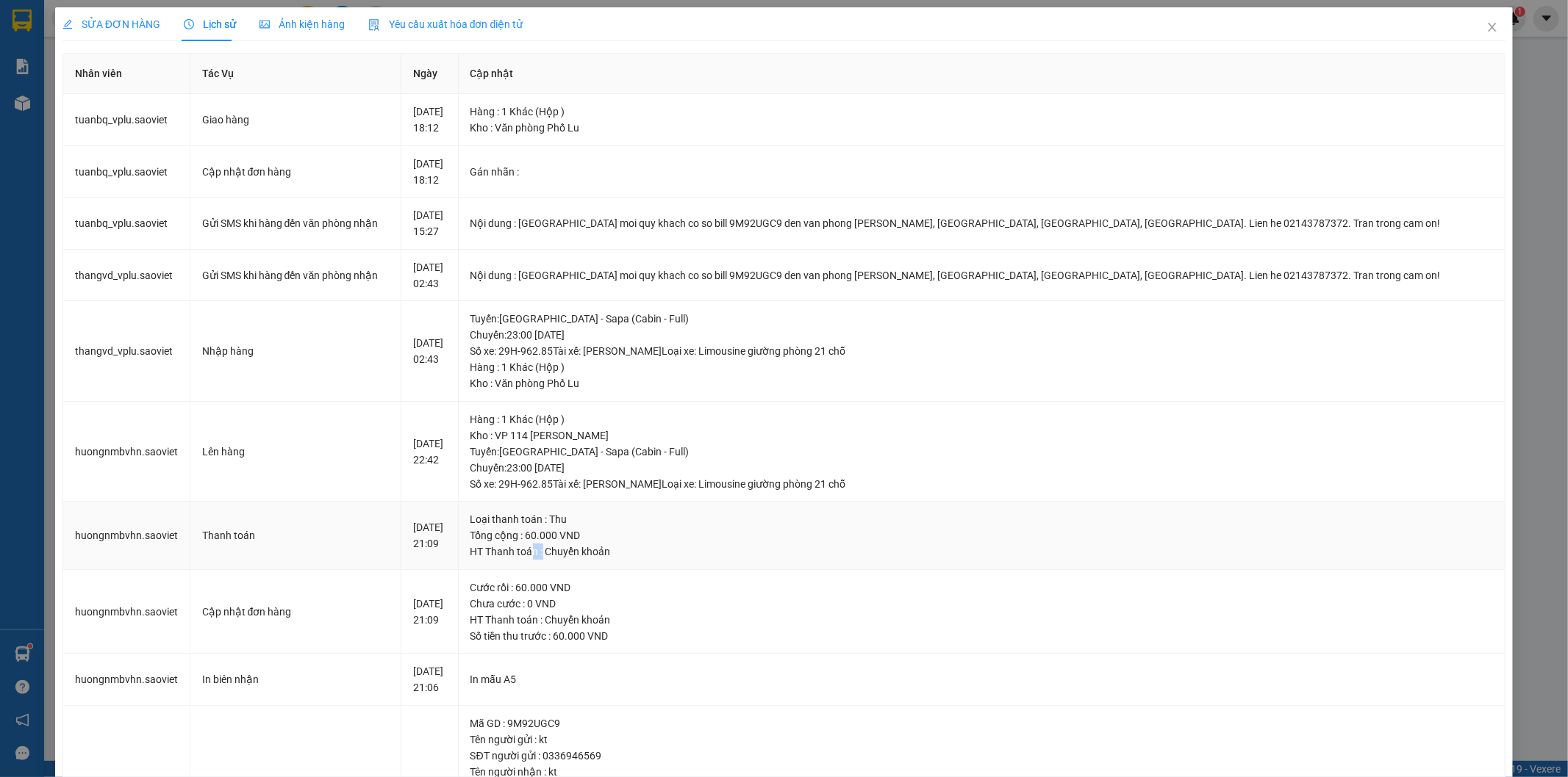
drag, startPoint x: 589, startPoint y: 544, endPoint x: 723, endPoint y: 561, distance: 135.1
click at [716, 560] on div "HT Thanh toán : Chuyển khoản" at bounding box center [982, 552] width 1023 height 16
click at [765, 539] on div "Tổng cộng : 60.000 VND" at bounding box center [982, 536] width 1023 height 16
drag, startPoint x: 520, startPoint y: 535, endPoint x: 620, endPoint y: 542, distance: 100.2
click at [614, 542] on td "Loại thanh toán : Thu Tổng cộng : 60.000 VND HT Thanh toán : Chuyển khoản" at bounding box center [982, 536] width 1048 height 68
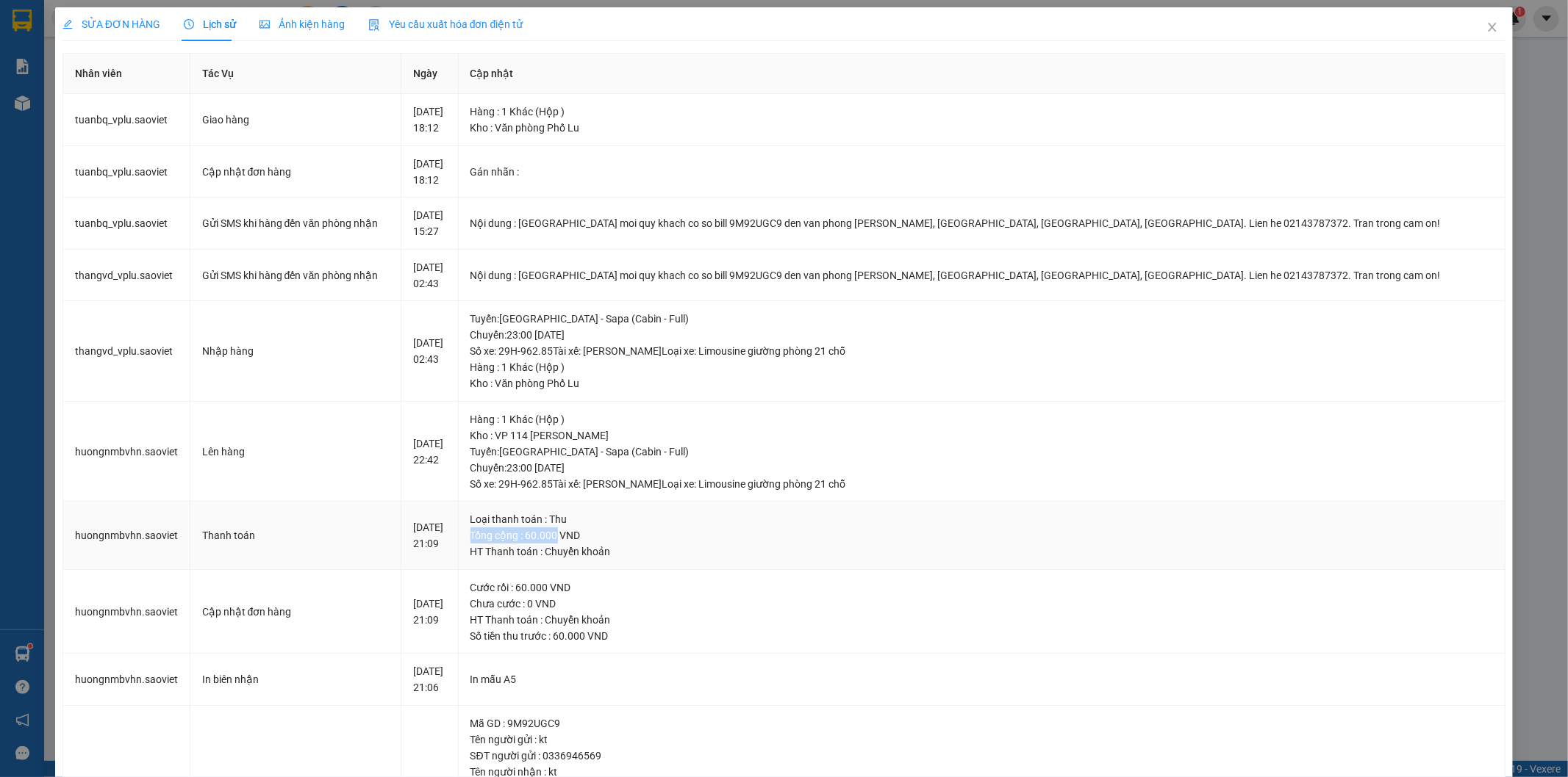
click at [666, 541] on div "Tổng cộng : 60.000 VND" at bounding box center [982, 536] width 1023 height 16
drag, startPoint x: 694, startPoint y: 536, endPoint x: 803, endPoint y: 516, distance: 110.8
click at [733, 537] on div "Tổng cộng : 60.000 VND" at bounding box center [982, 536] width 1023 height 16
click at [821, 512] on div "Loại thanh toán : Thu" at bounding box center [982, 519] width 1023 height 16
click at [1487, 25] on icon "close" at bounding box center [1492, 27] width 12 height 12
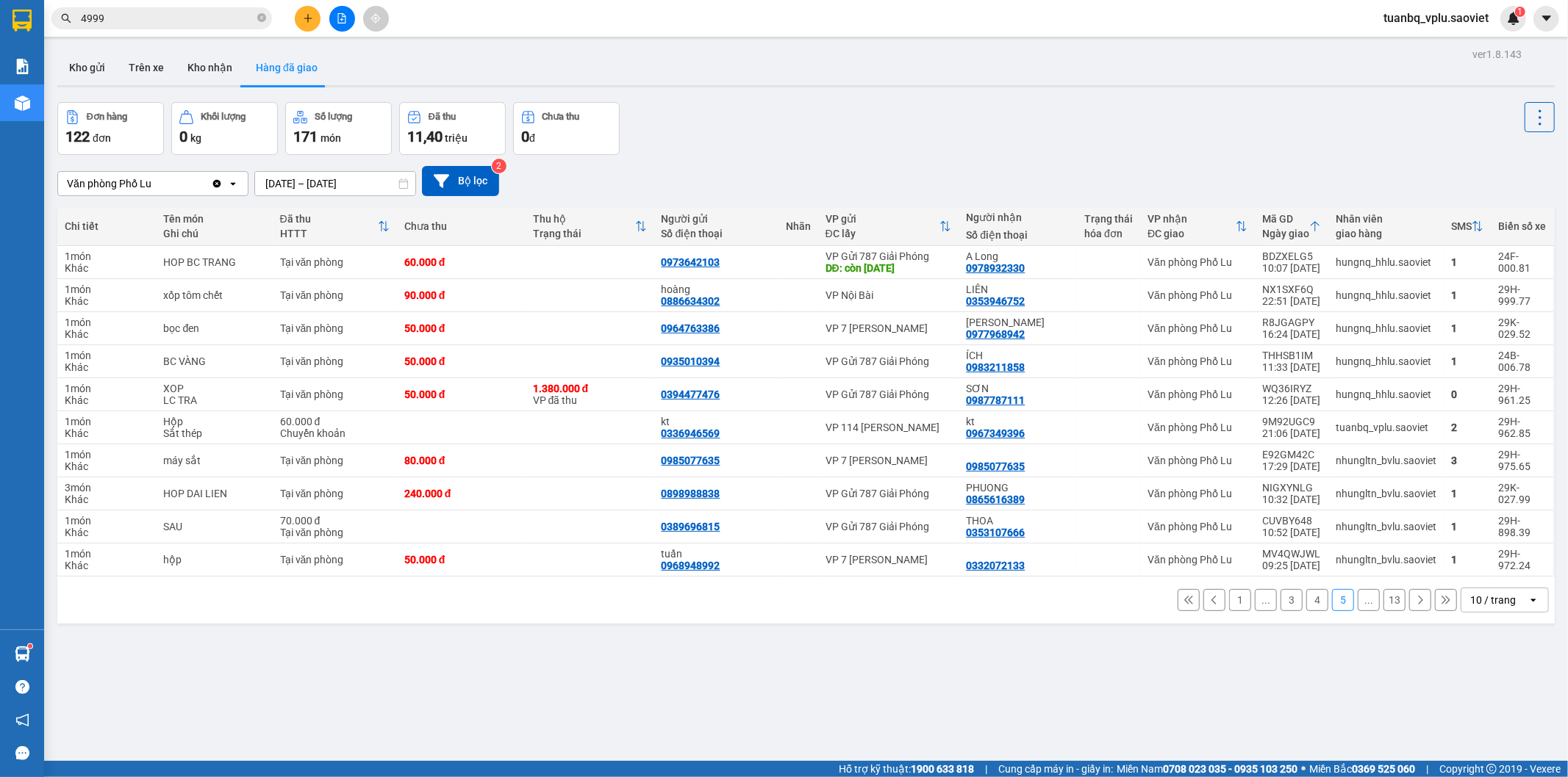
click at [1415, 599] on icon at bounding box center [1420, 600] width 10 height 10
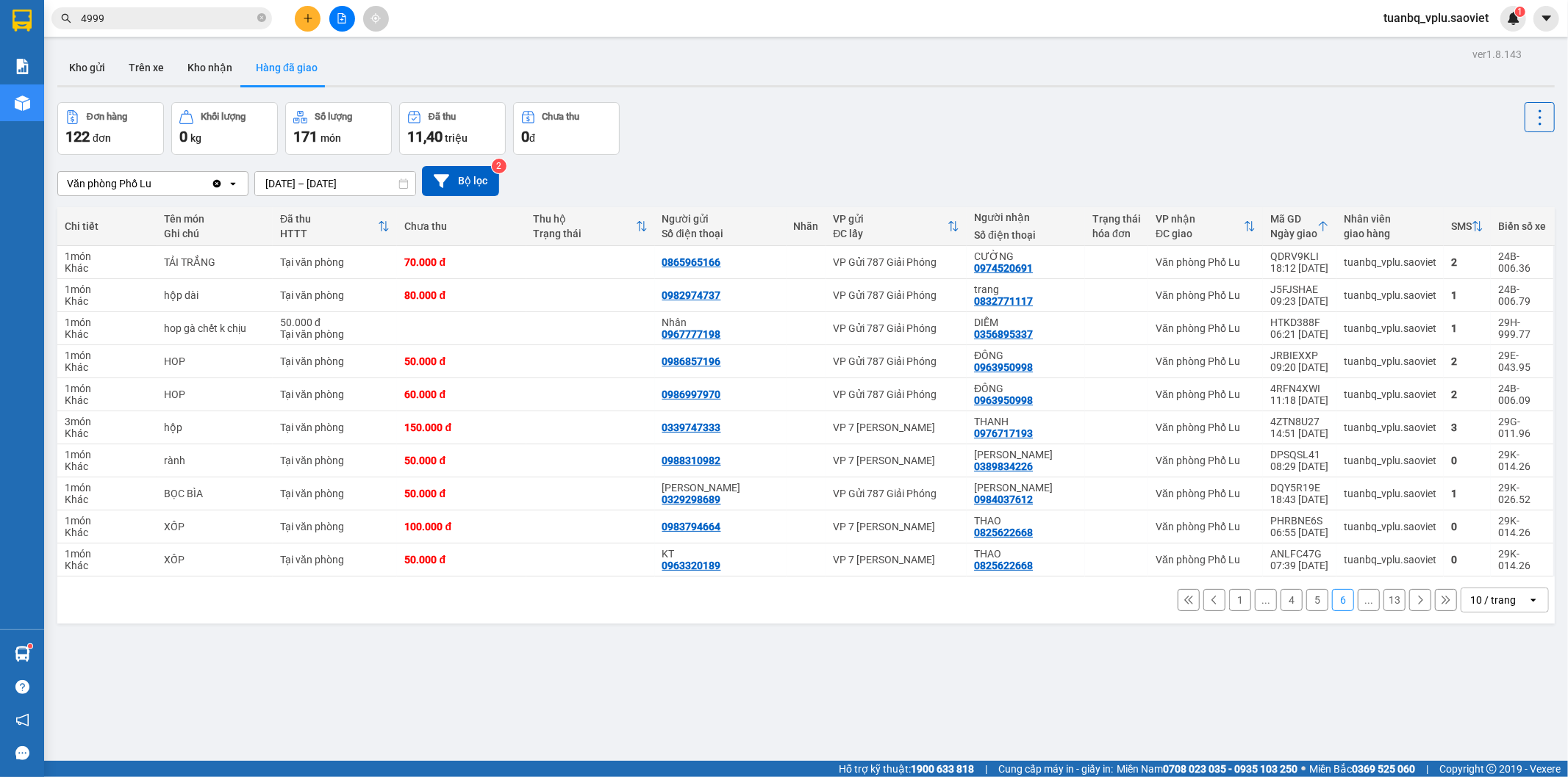
click at [1415, 598] on icon at bounding box center [1420, 600] width 10 height 10
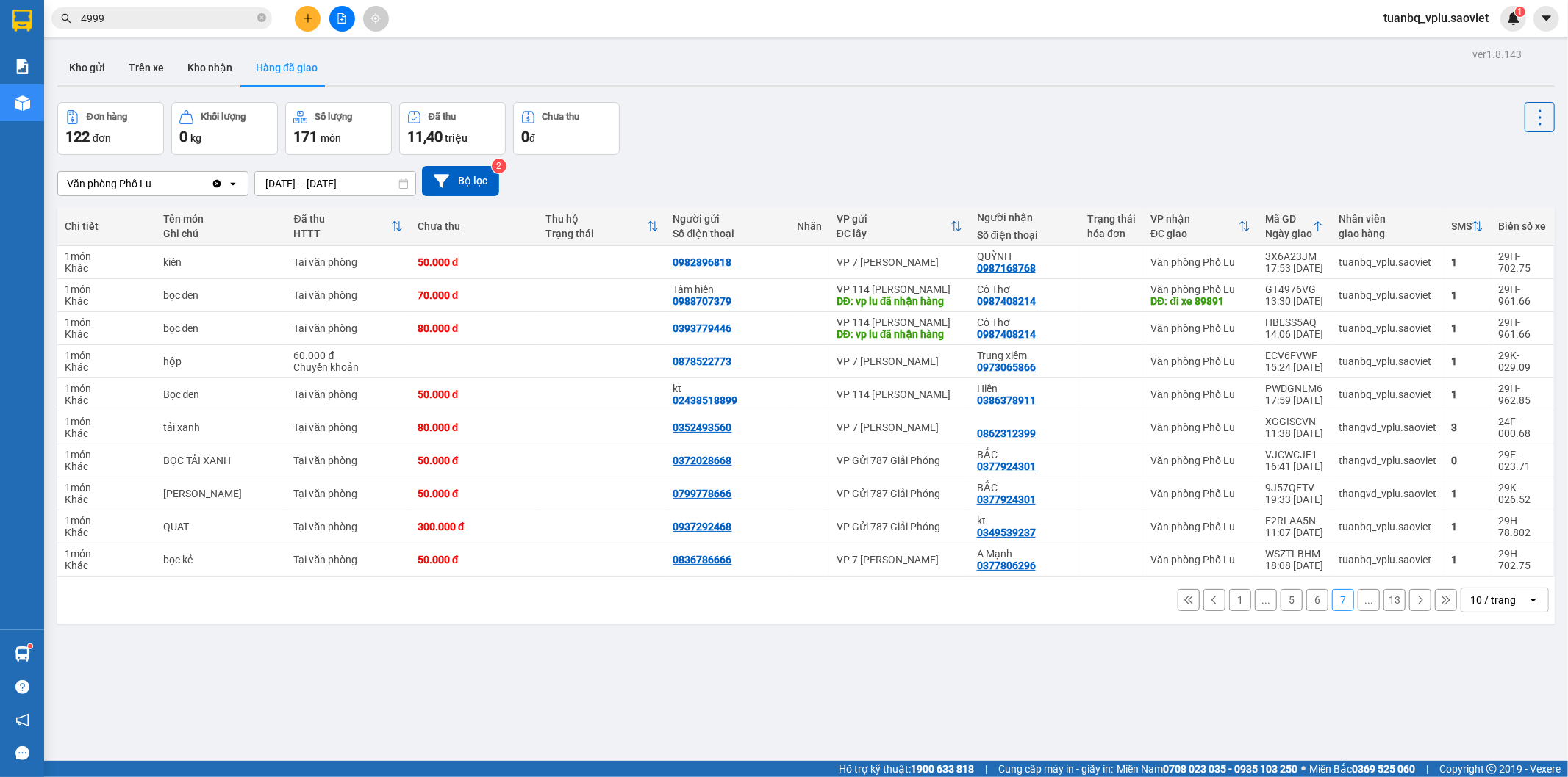
click at [1415, 601] on icon at bounding box center [1420, 600] width 10 height 10
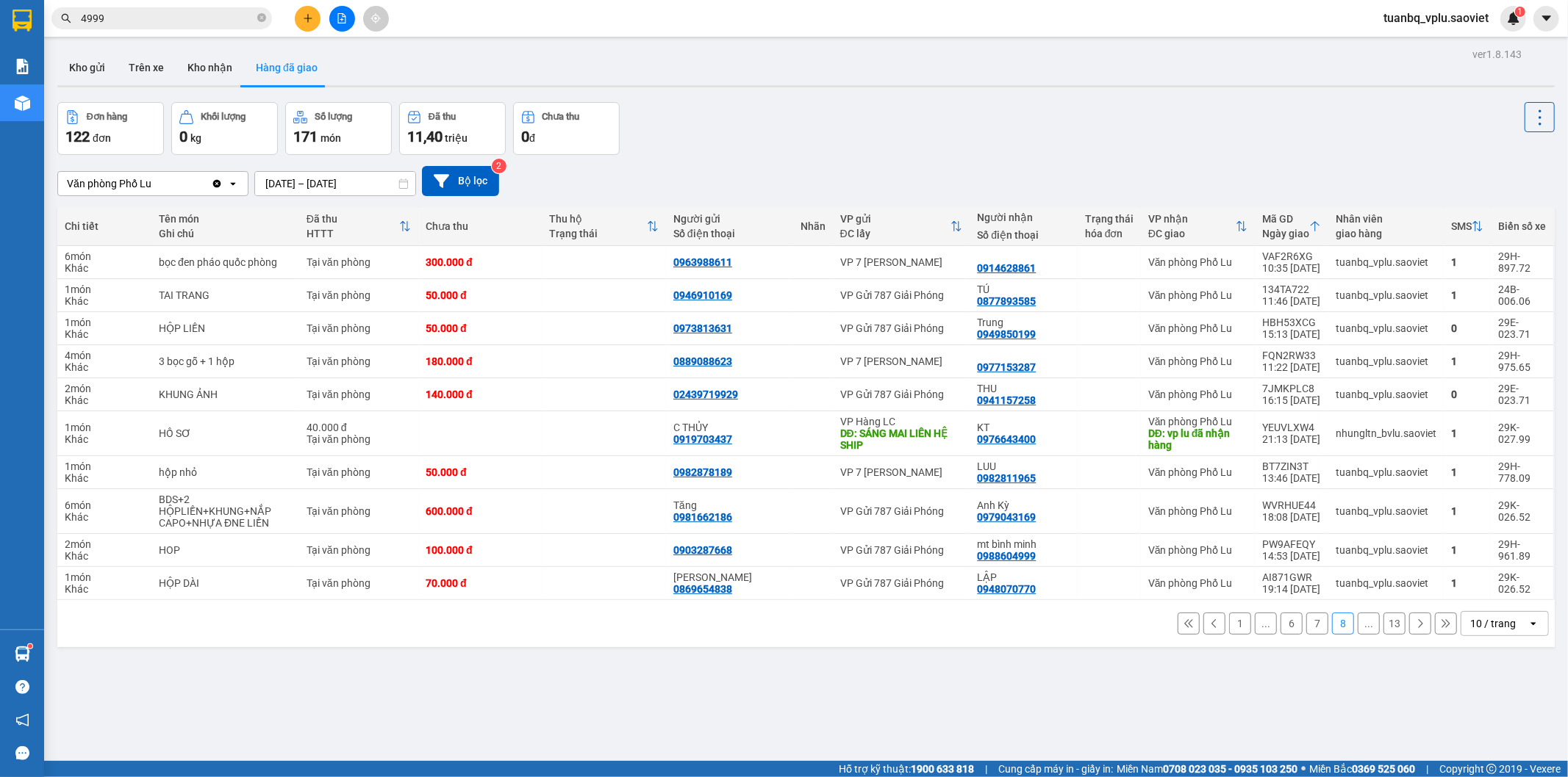
click at [1409, 630] on button at bounding box center [1420, 624] width 22 height 22
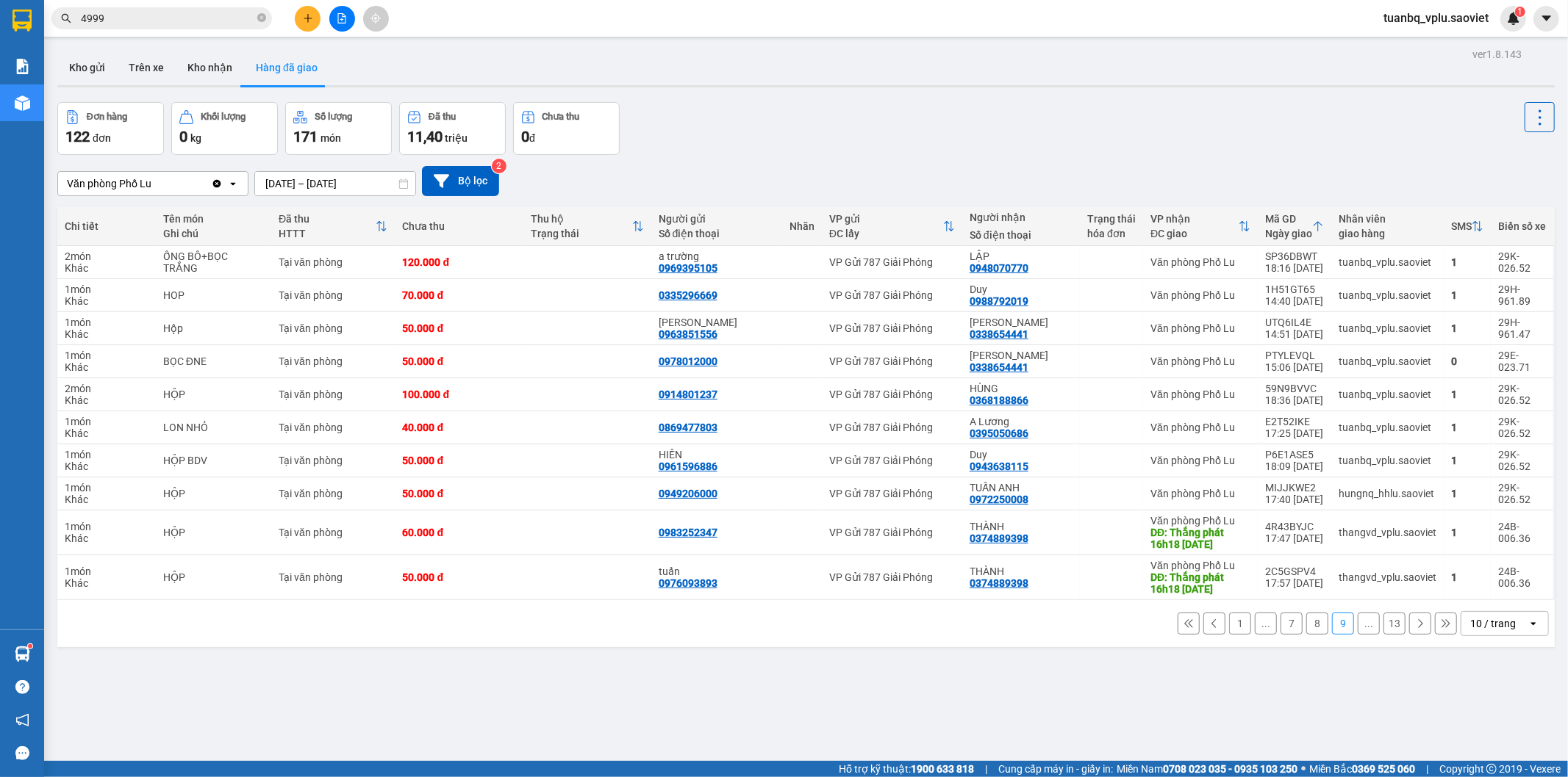
click at [1415, 623] on icon at bounding box center [1420, 624] width 10 height 10
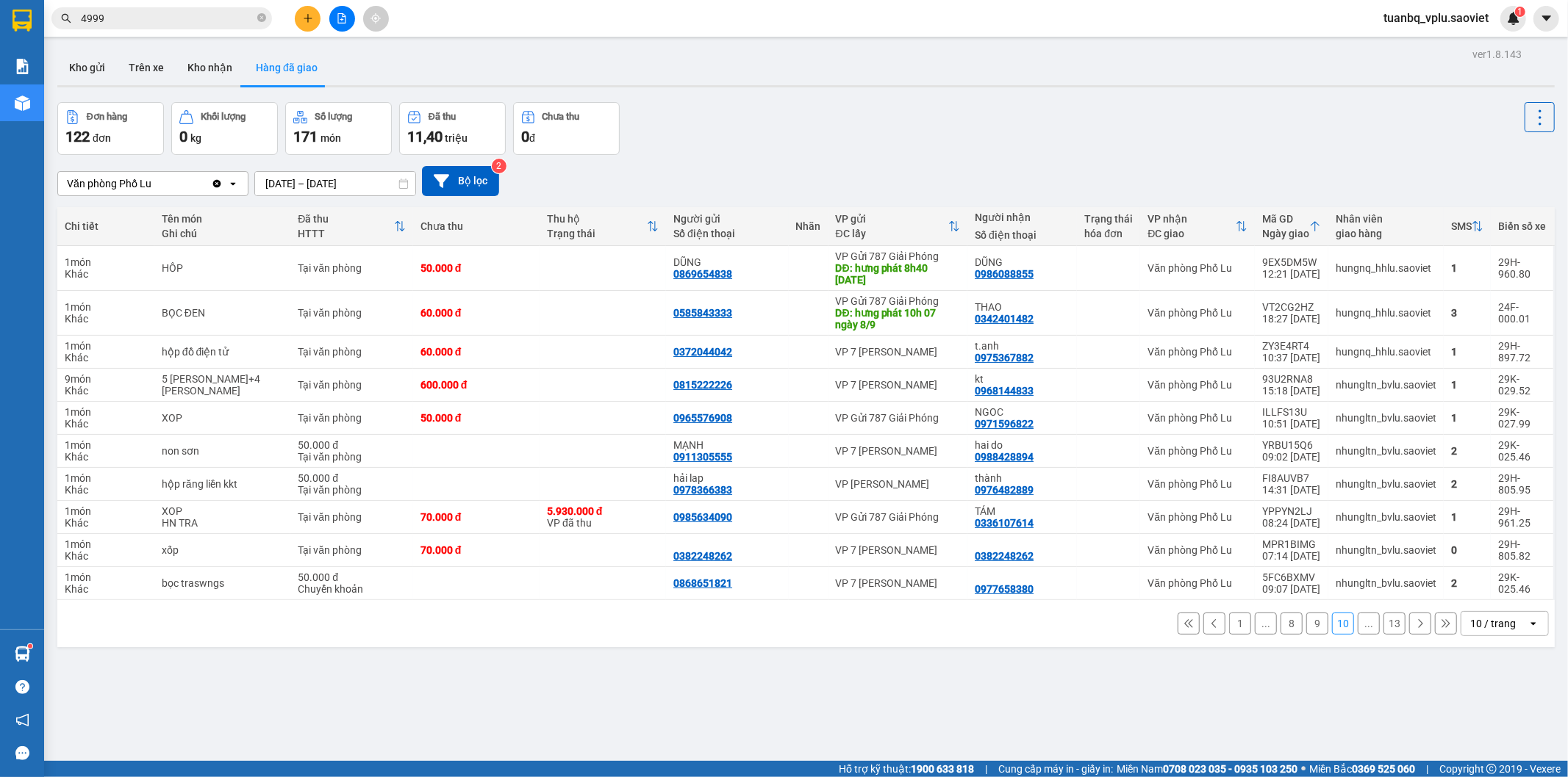
click at [1306, 621] on button "9" at bounding box center [1317, 624] width 22 height 22
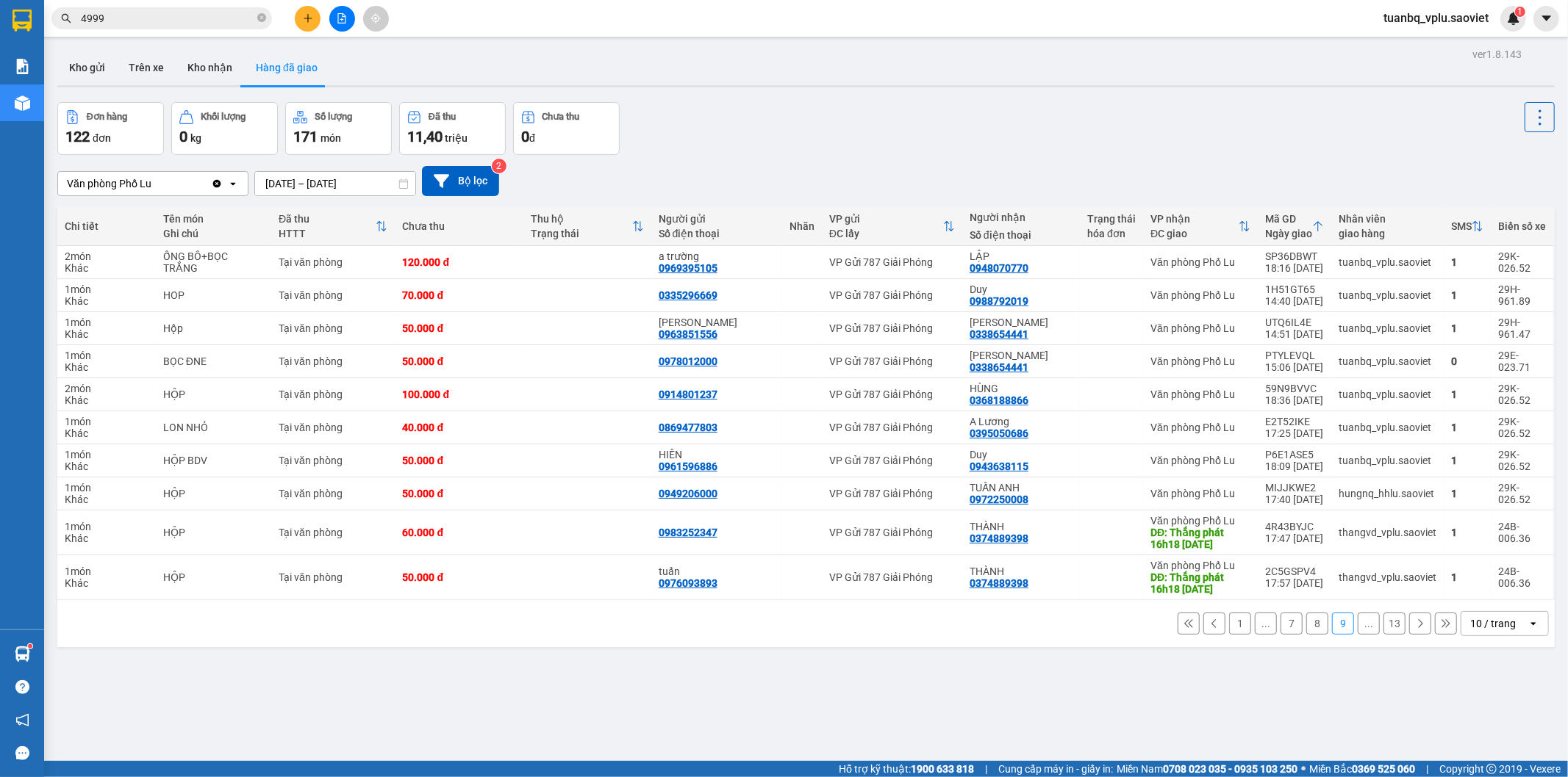
click at [1281, 623] on button "7" at bounding box center [1292, 624] width 22 height 22
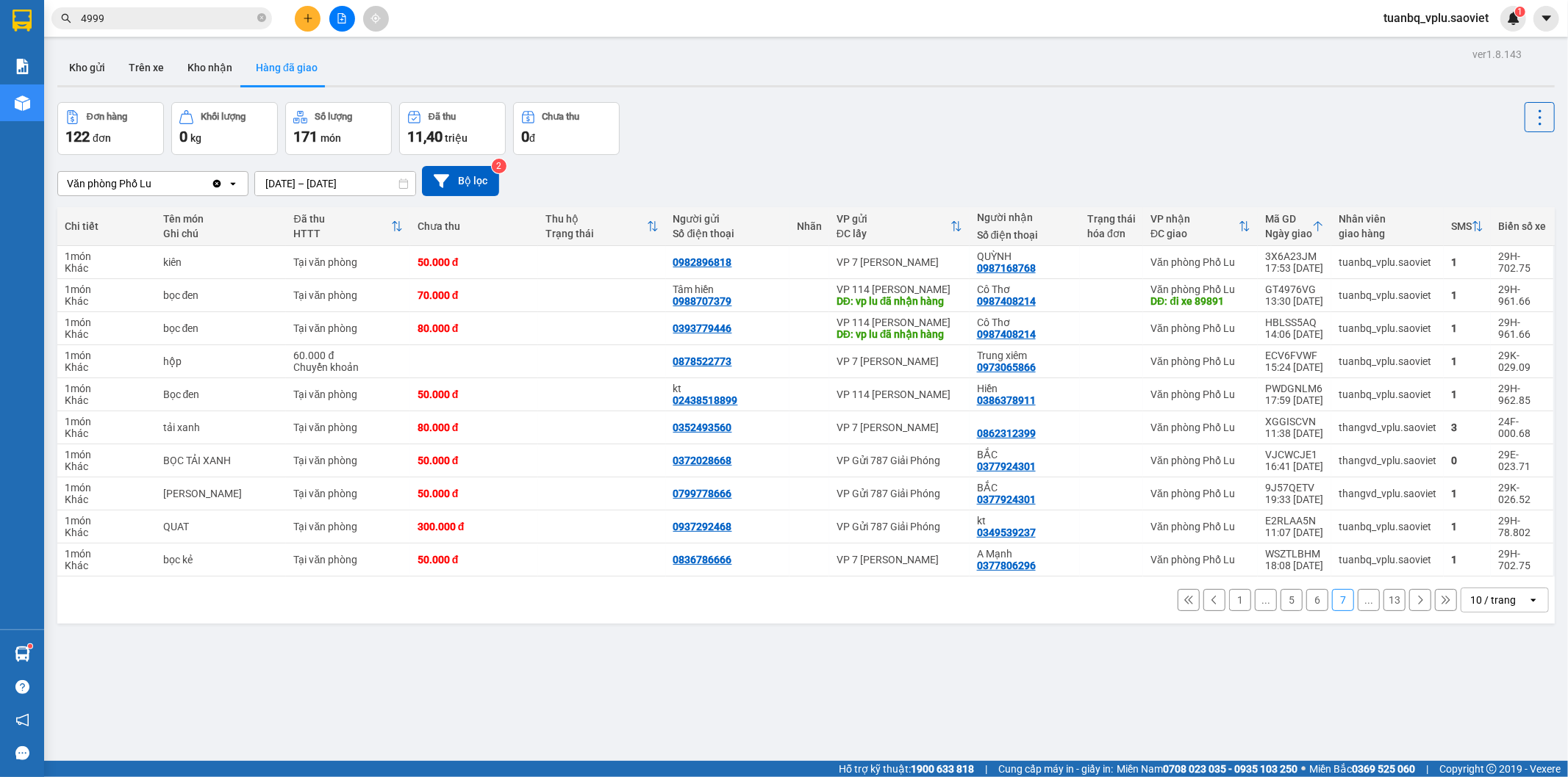
click at [1310, 599] on button "6" at bounding box center [1317, 600] width 22 height 22
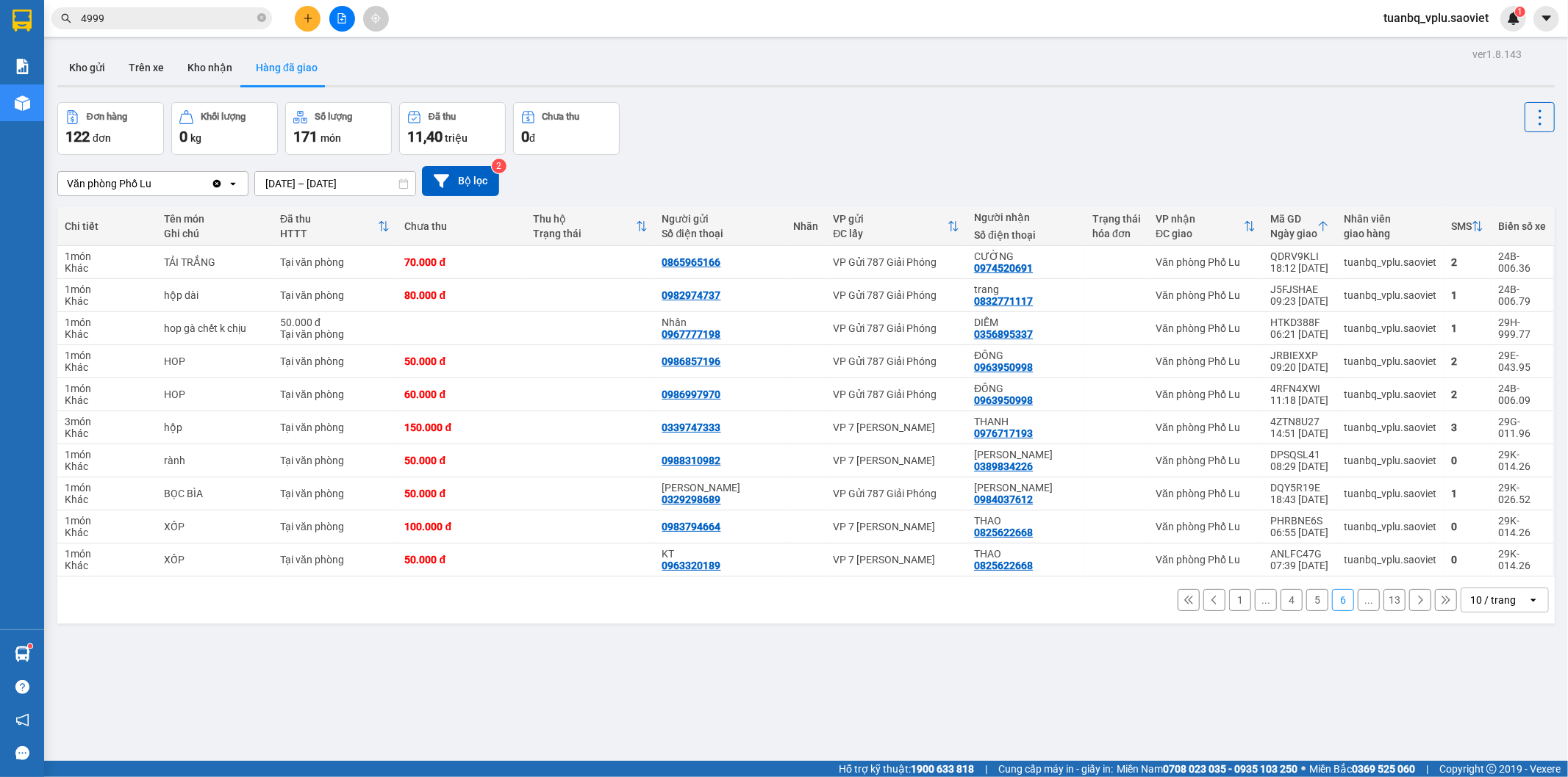
click at [1281, 607] on button "4" at bounding box center [1292, 600] width 22 height 22
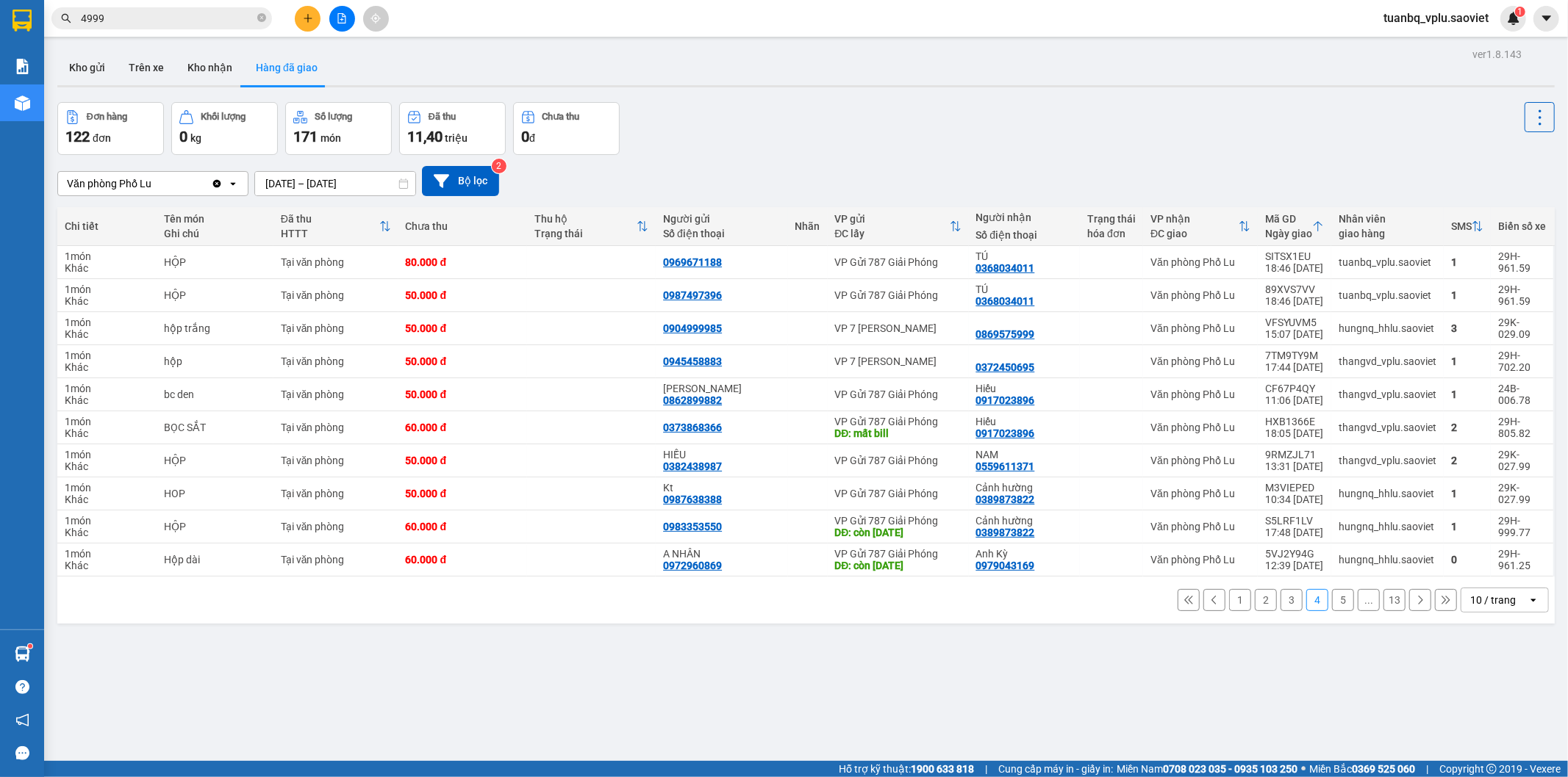
click at [1282, 608] on button "3" at bounding box center [1292, 600] width 22 height 22
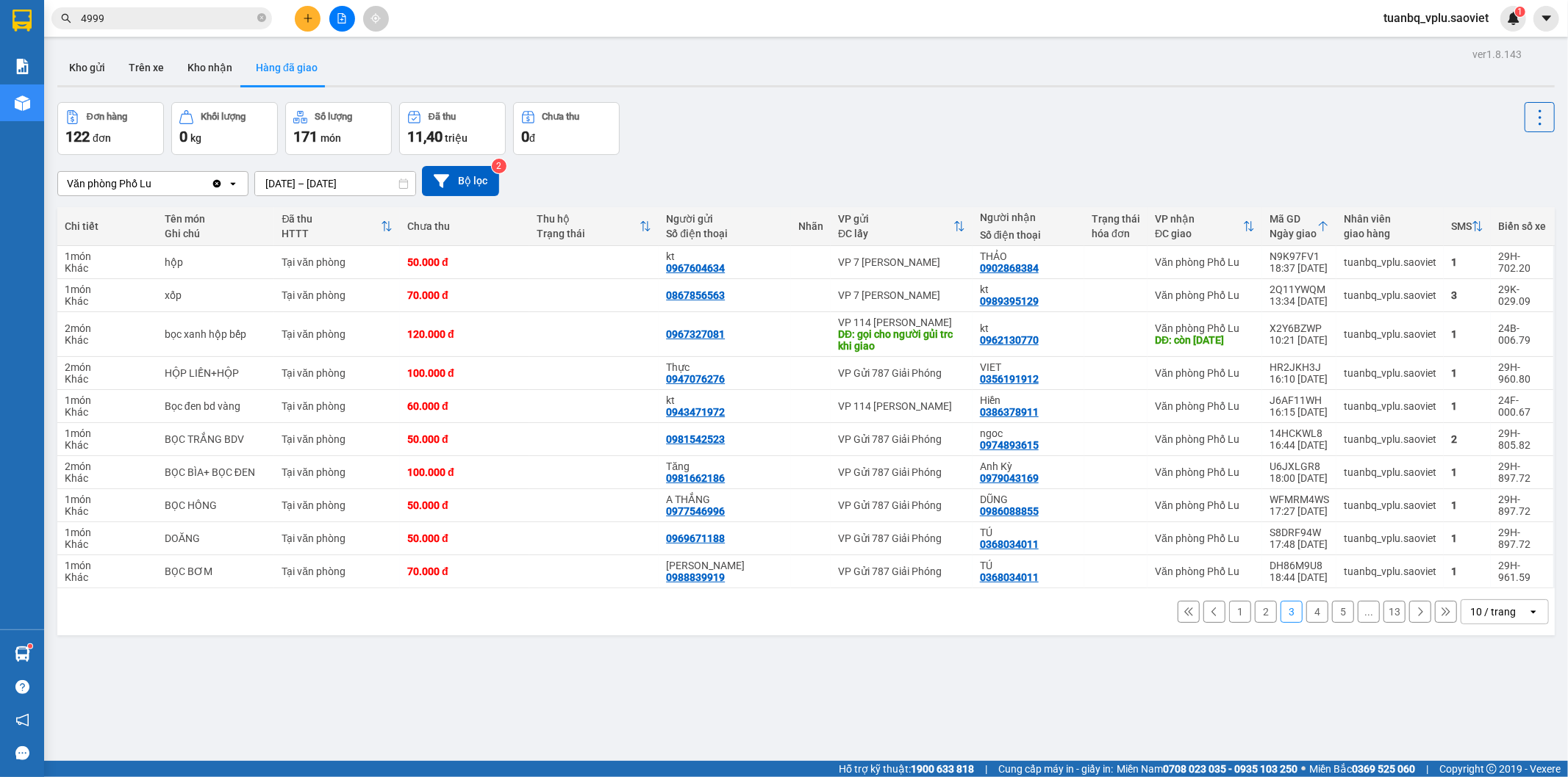
click at [1262, 618] on button "2" at bounding box center [1266, 612] width 22 height 22
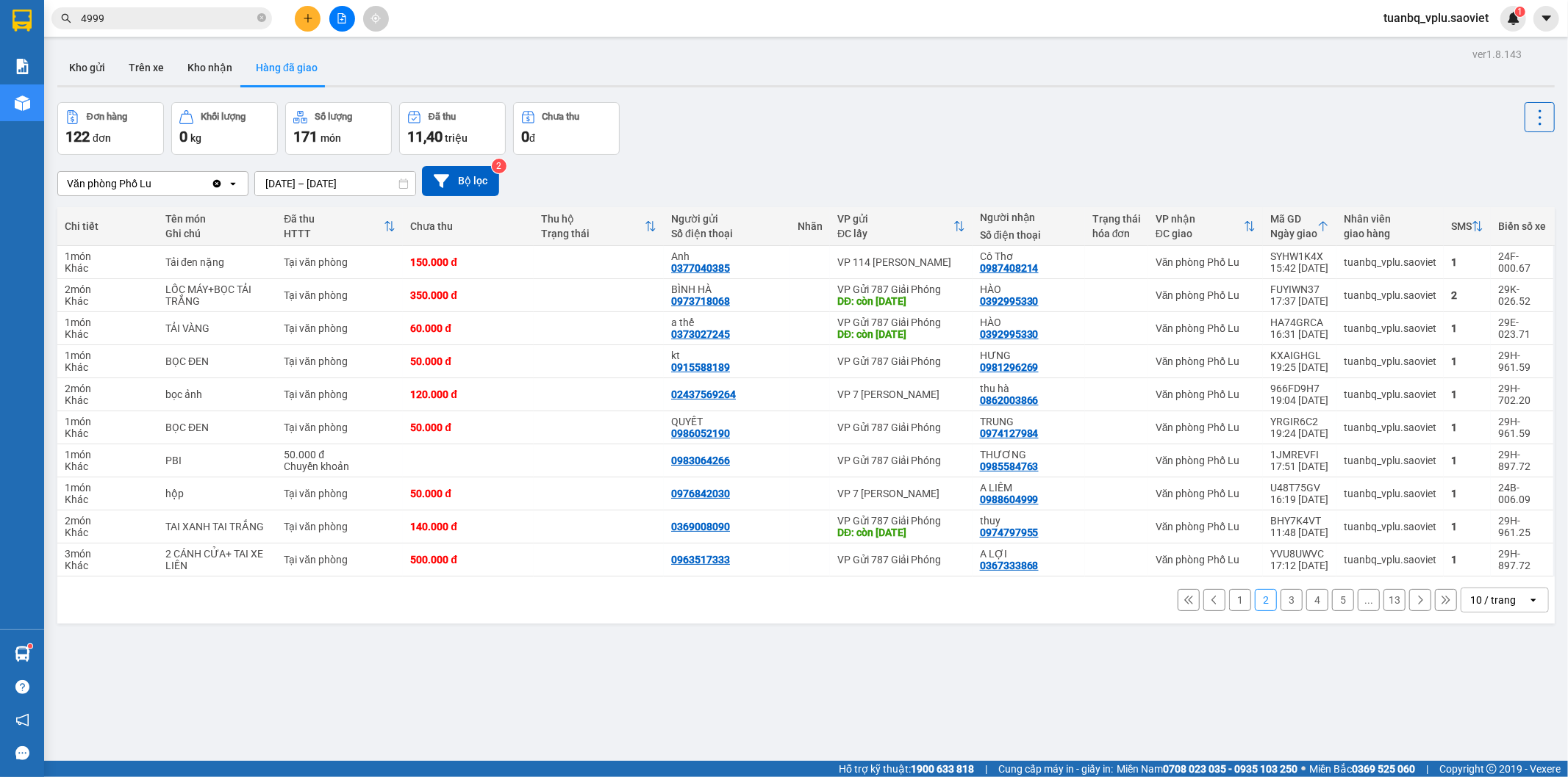
click at [1229, 601] on button "1" at bounding box center [1240, 600] width 22 height 22
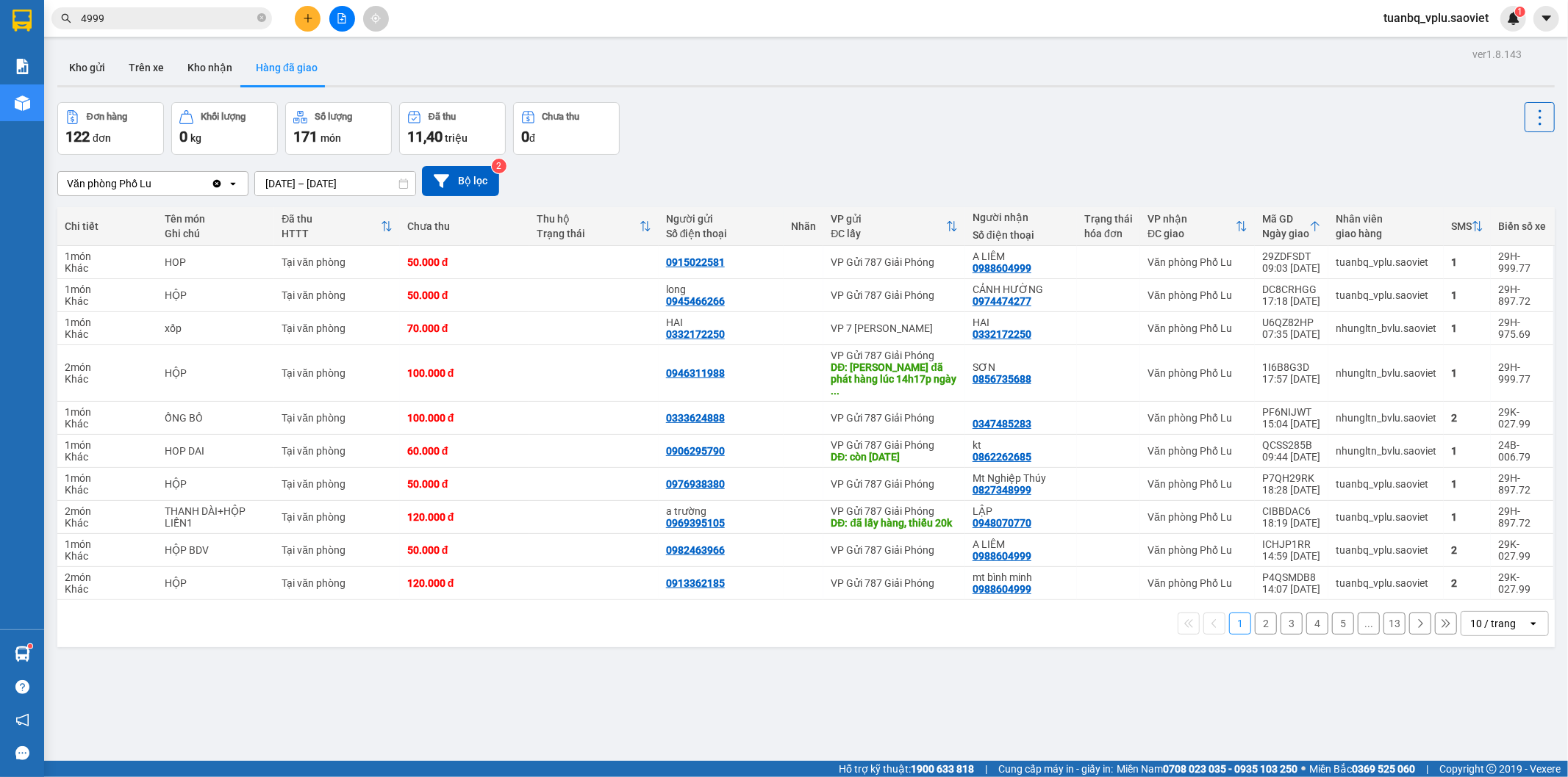
click at [1309, 626] on button "4" at bounding box center [1317, 624] width 22 height 22
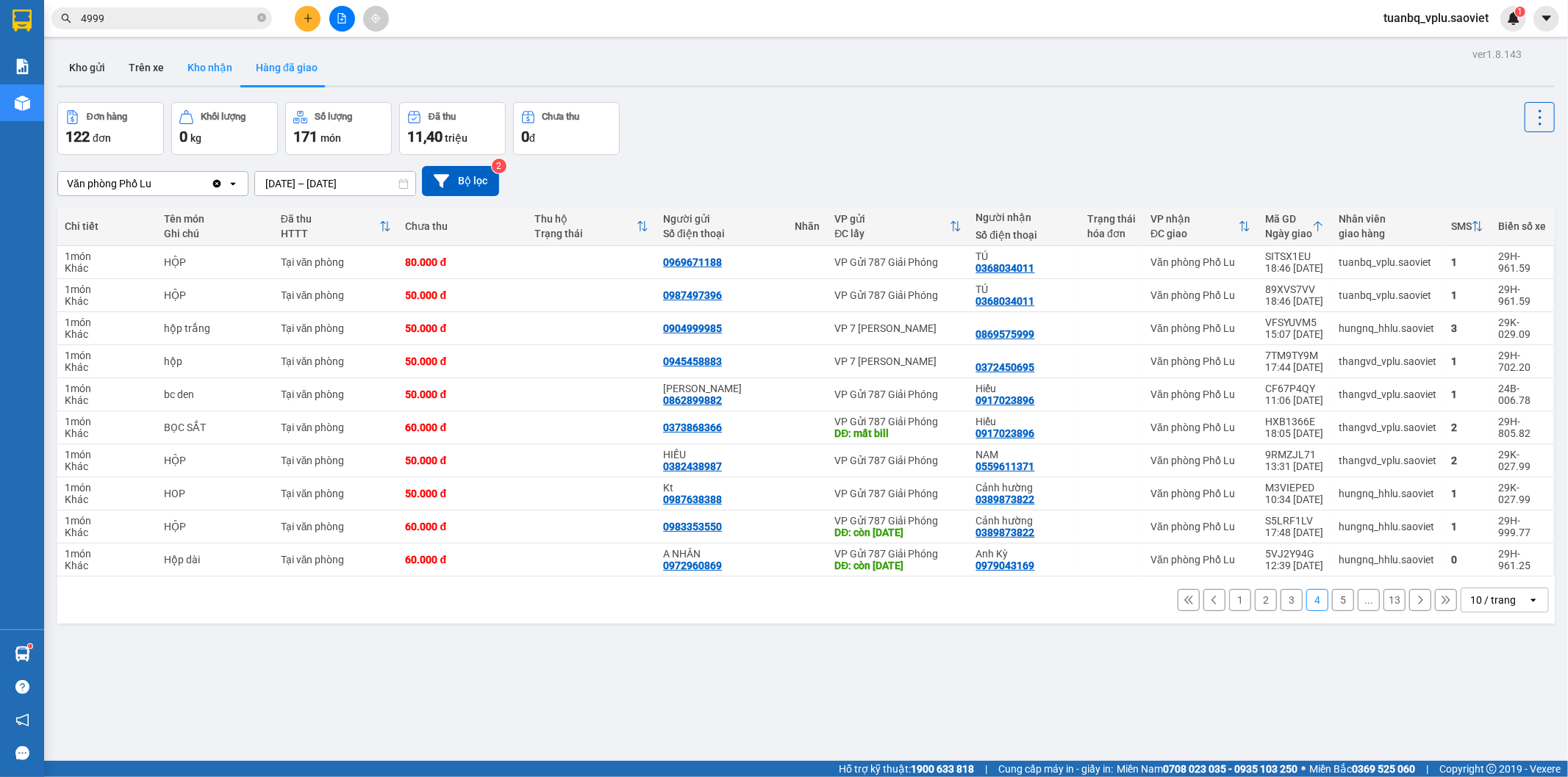
click at [192, 68] on button "Kho nhận" at bounding box center [210, 68] width 68 height 36
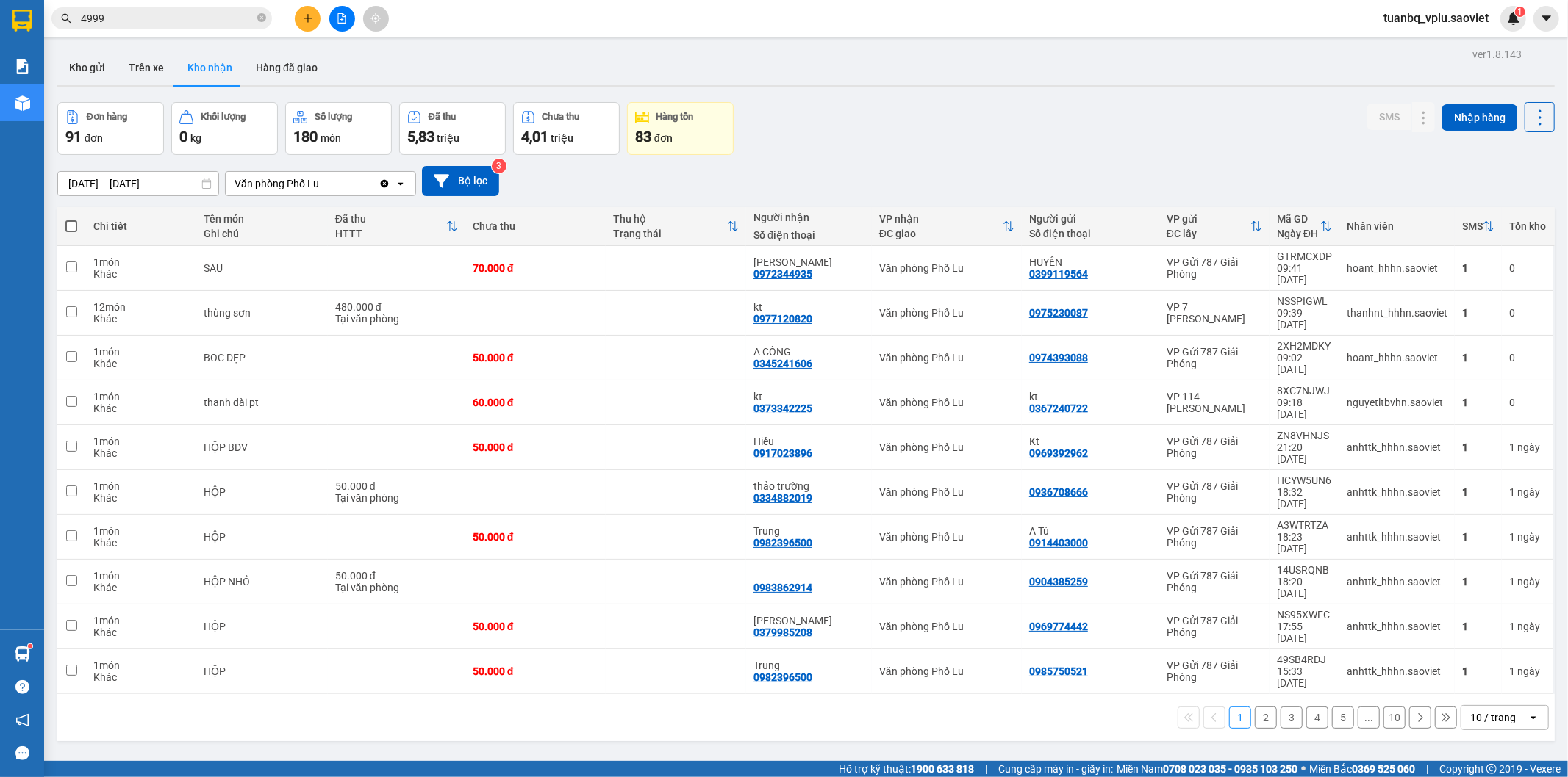
click at [1385, 707] on button "10" at bounding box center [1395, 718] width 22 height 22
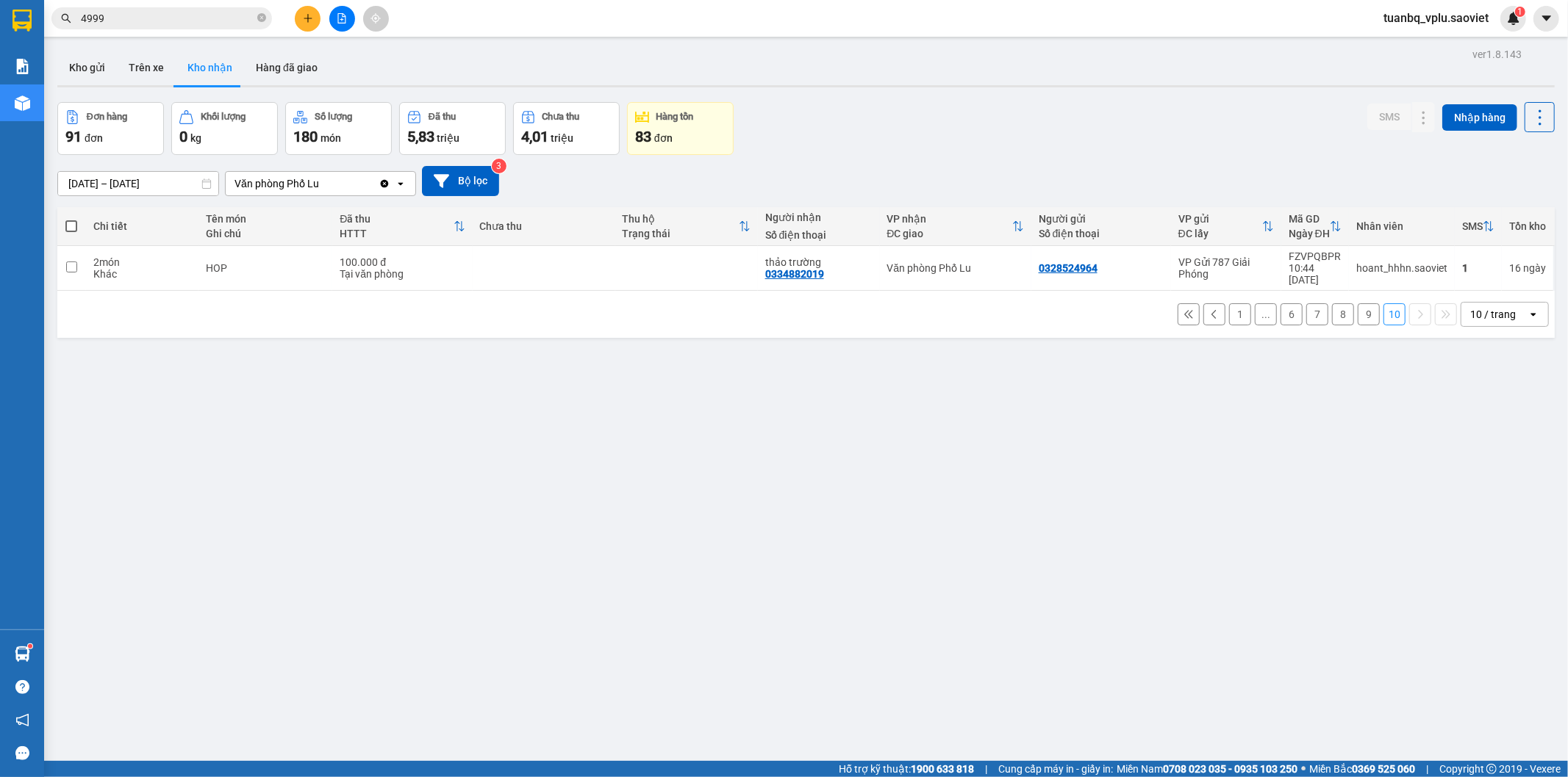
click at [1339, 309] on button "8" at bounding box center [1343, 314] width 22 height 22
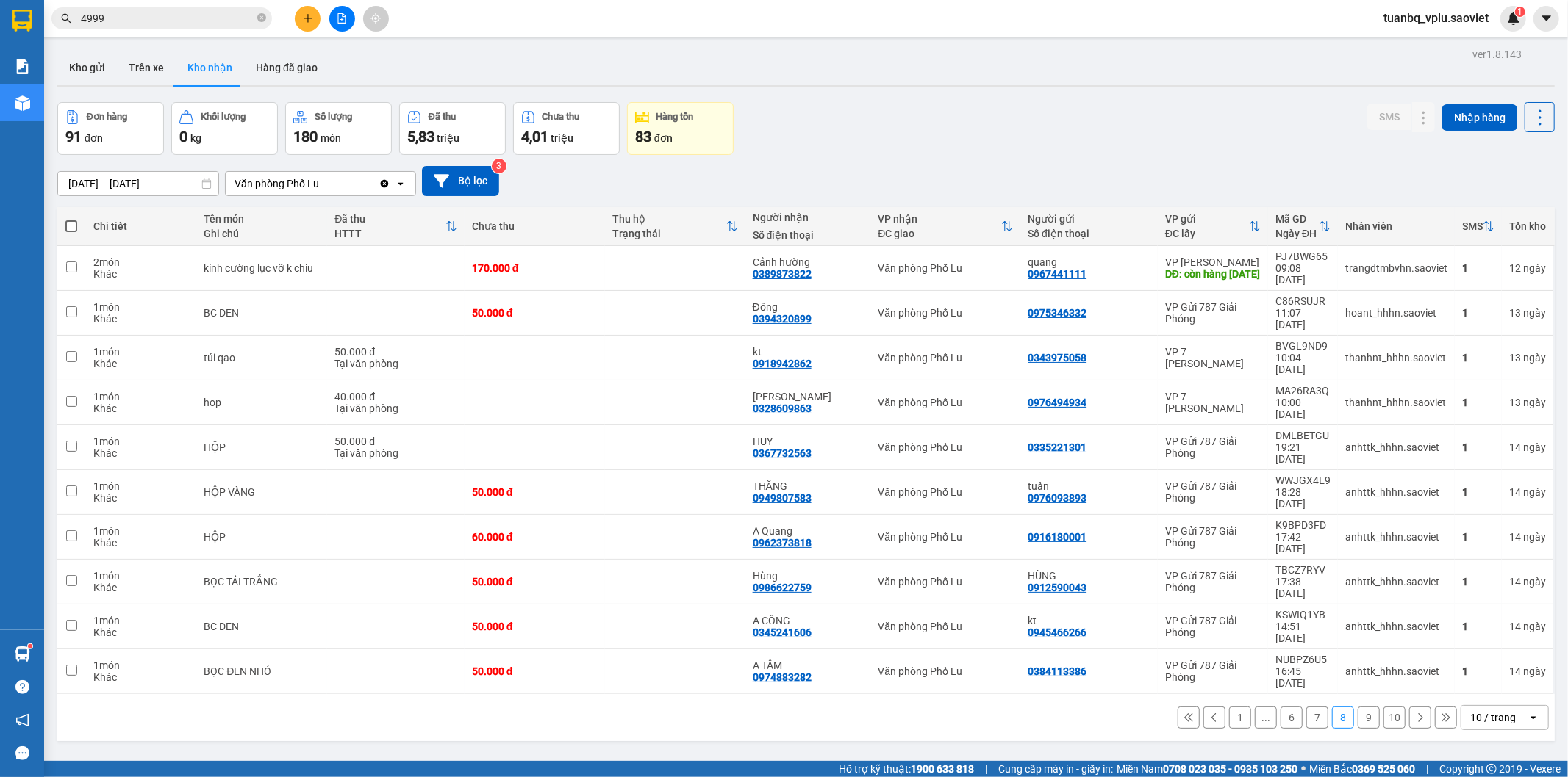
click at [1308, 707] on button "7" at bounding box center [1317, 718] width 22 height 22
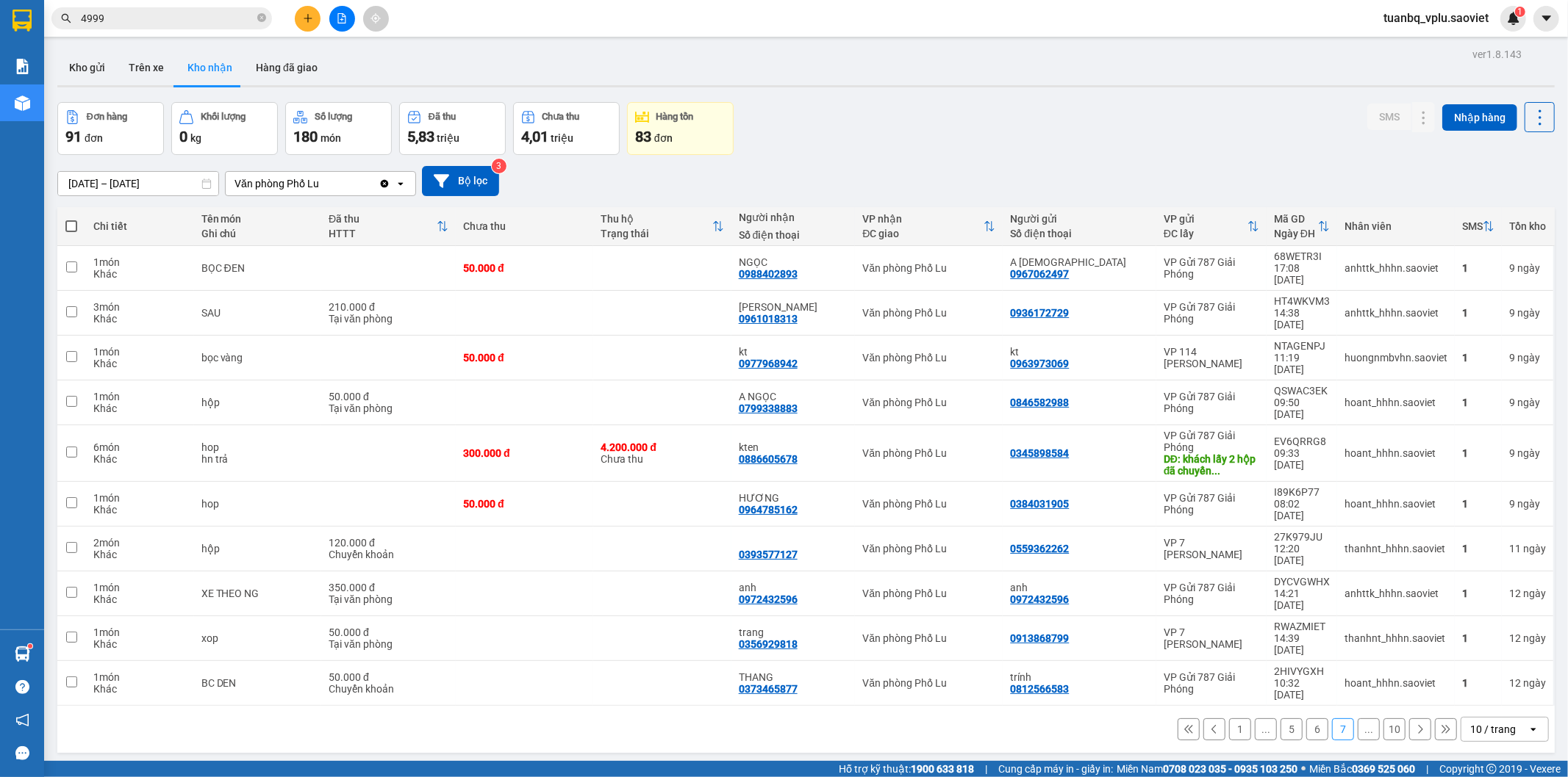
click at [1306, 719] on button "6" at bounding box center [1317, 730] width 22 height 22
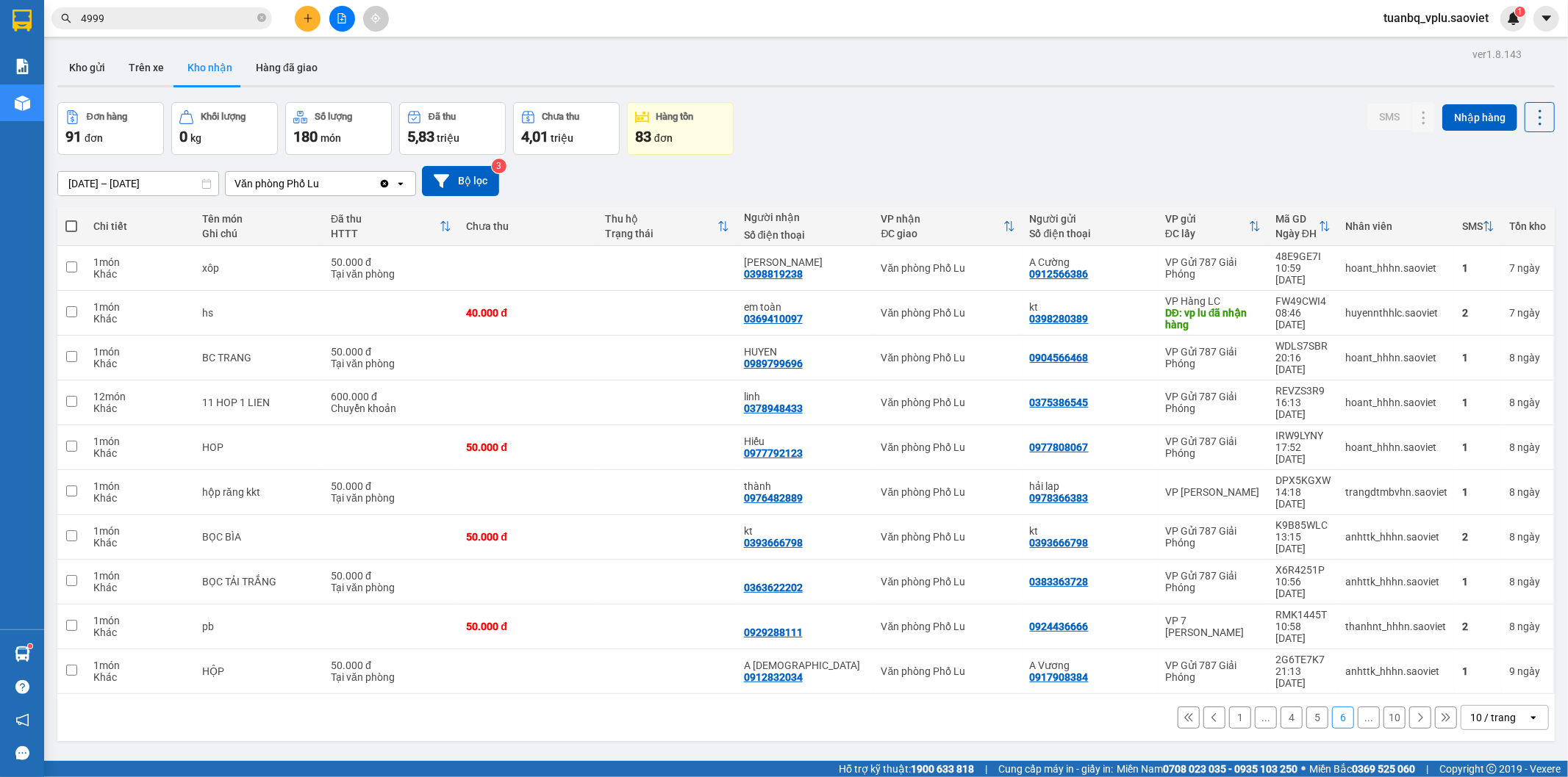
click at [1306, 707] on button "5" at bounding box center [1317, 718] width 22 height 22
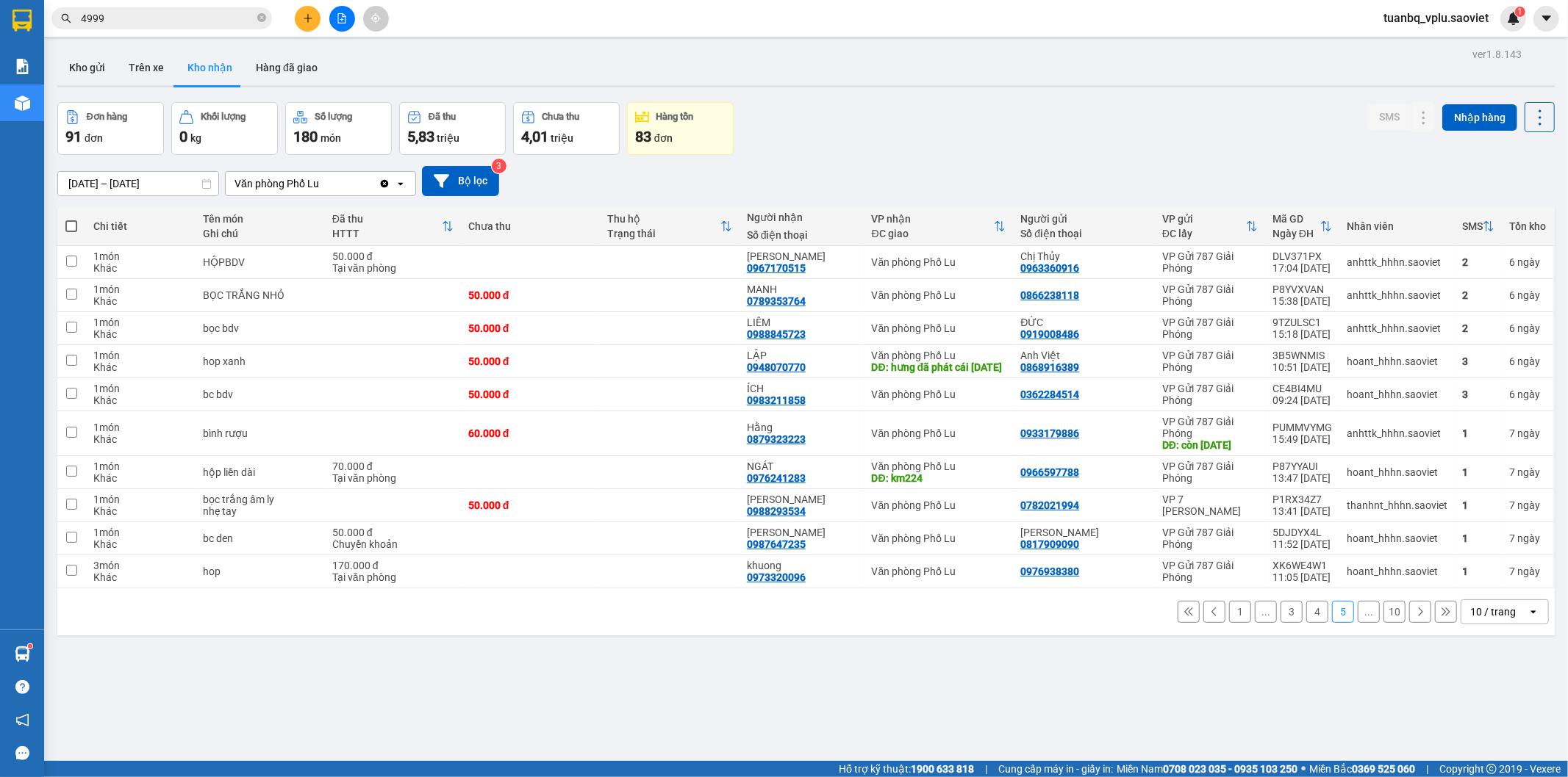
click at [1306, 623] on button "4" at bounding box center [1317, 612] width 22 height 22
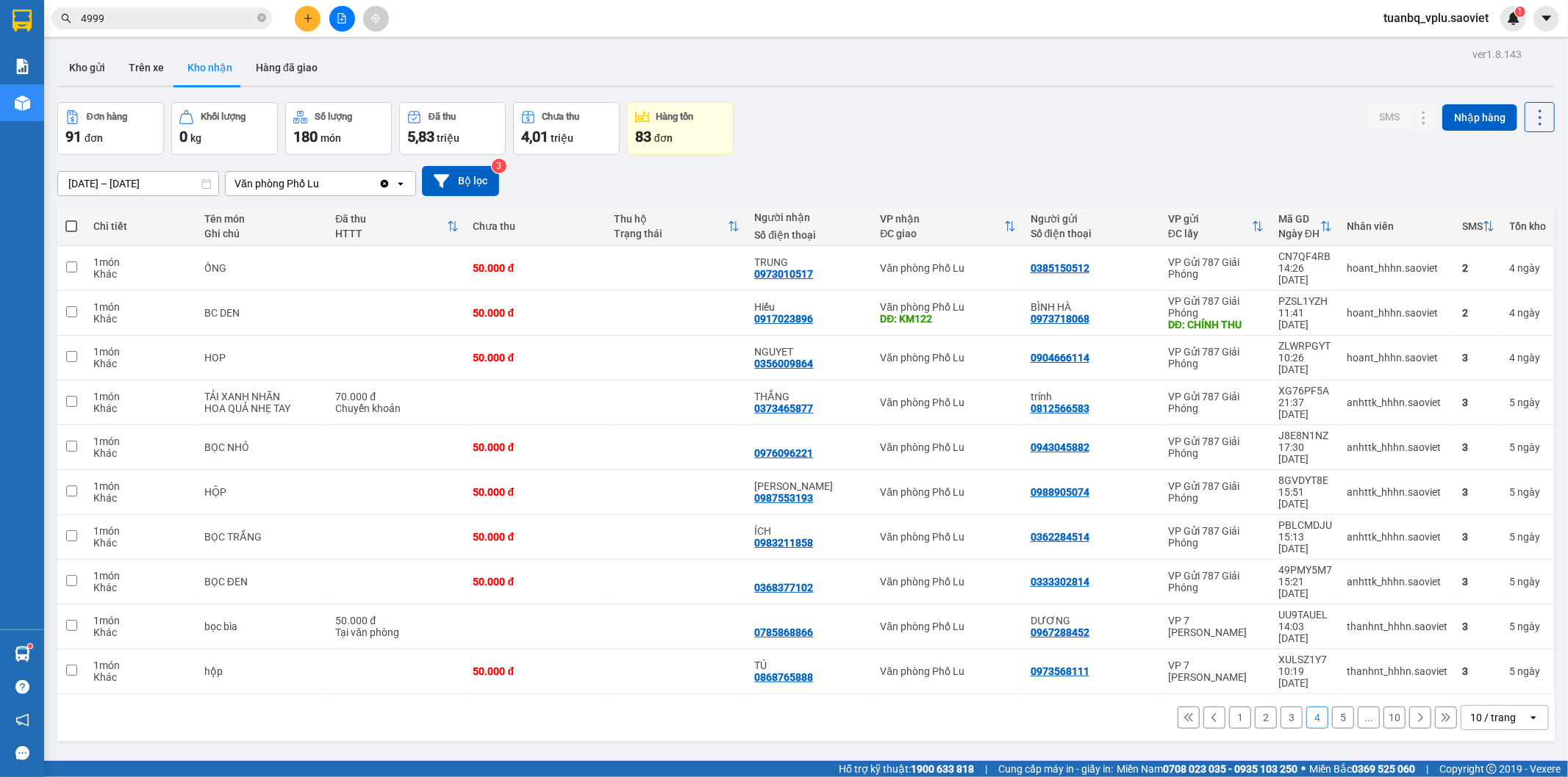
click at [1281, 707] on button "3" at bounding box center [1292, 718] width 22 height 22
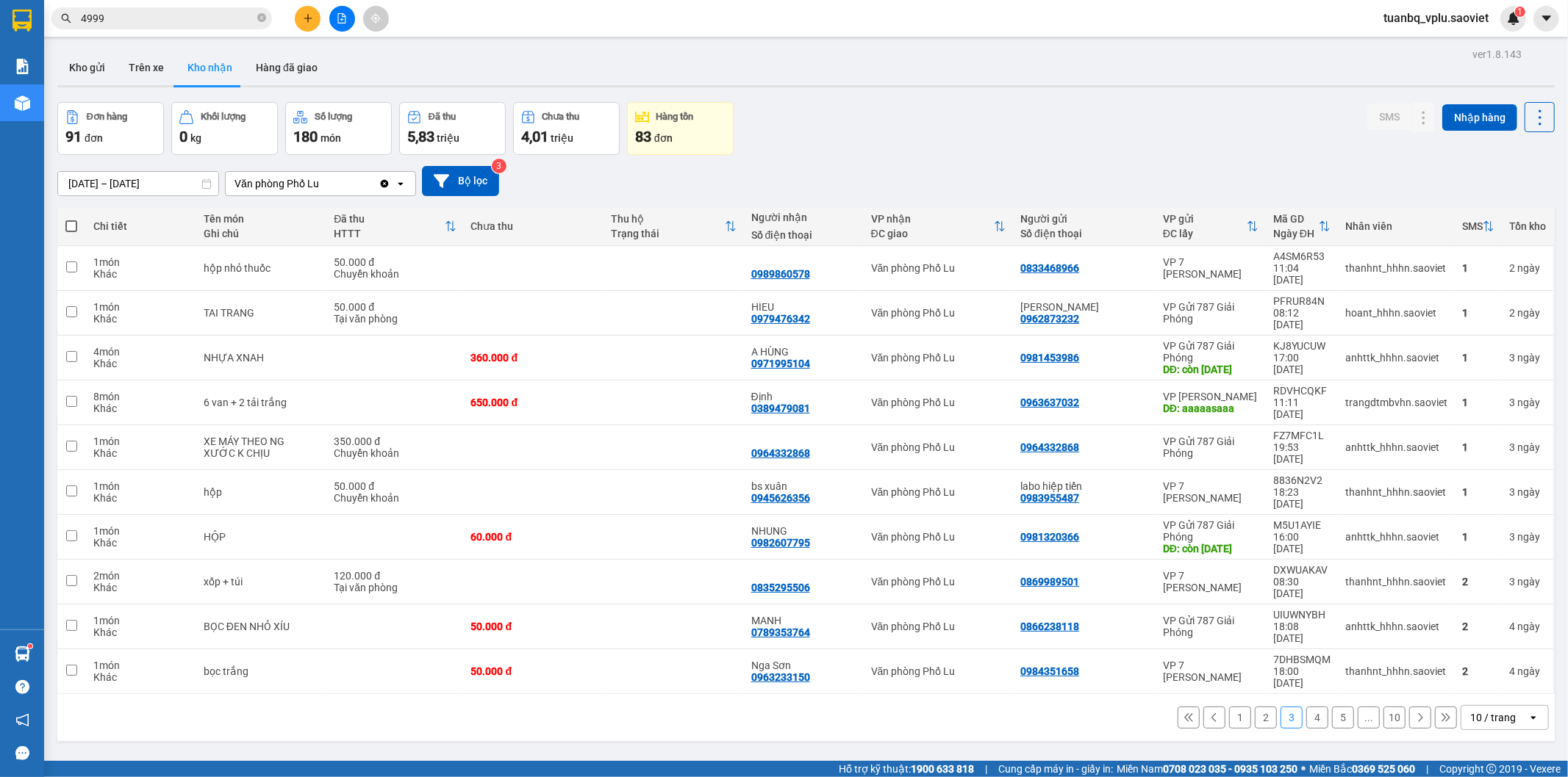
click at [1256, 707] on button "2" at bounding box center [1266, 718] width 22 height 22
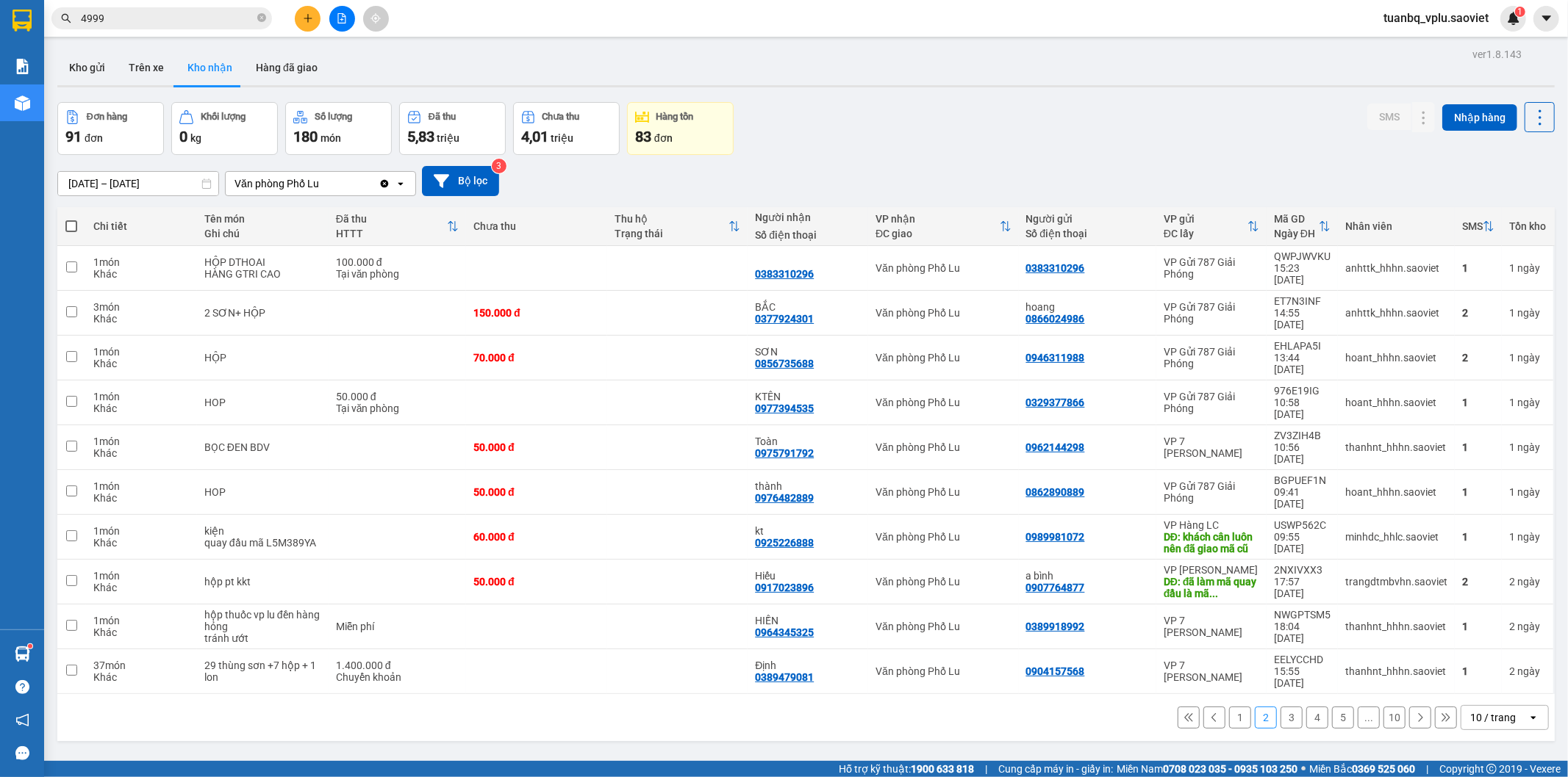
click at [1230, 707] on button "1" at bounding box center [1240, 718] width 22 height 22
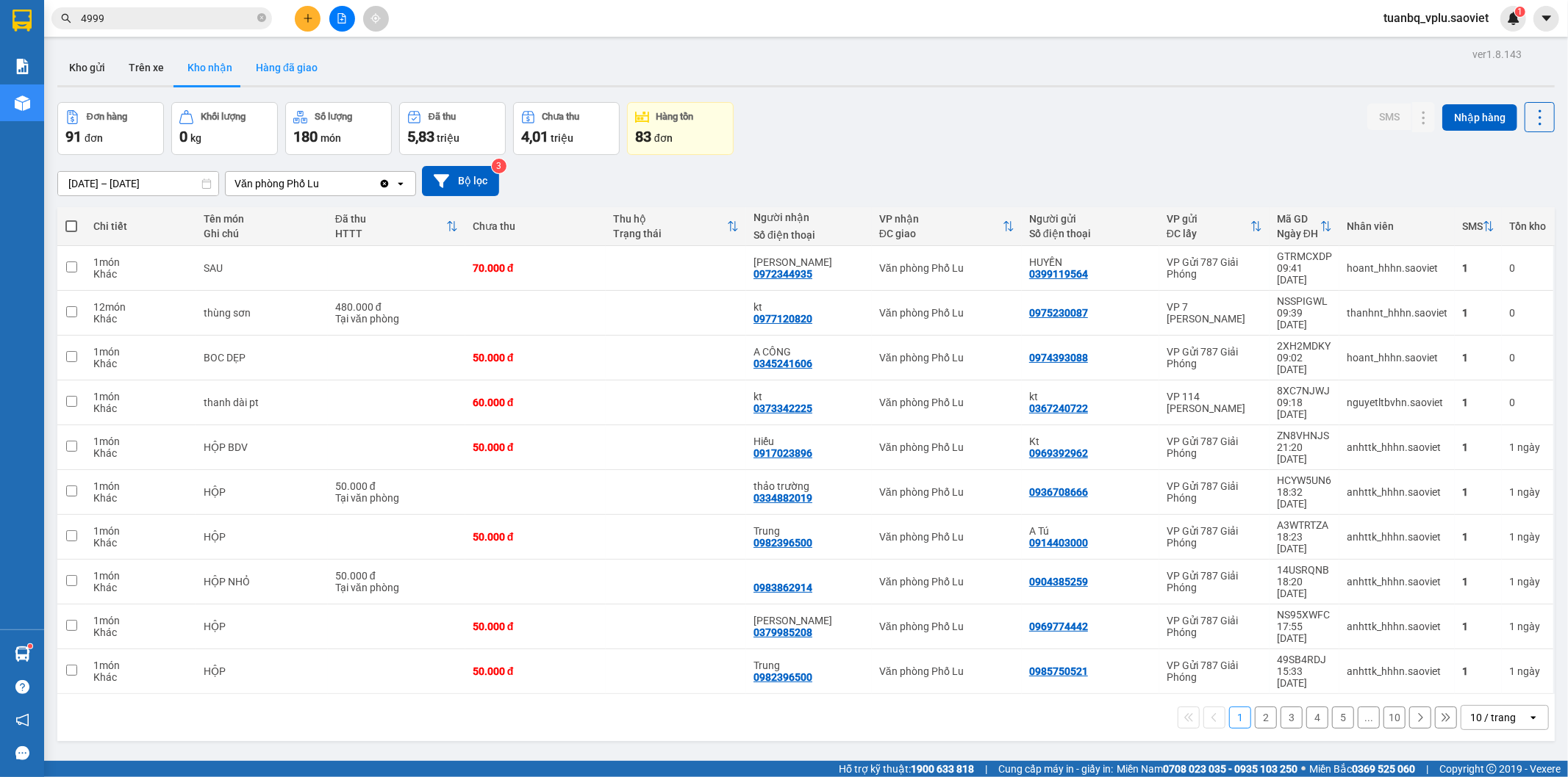
click at [312, 73] on button "Hàng đã giao" at bounding box center [287, 68] width 85 height 36
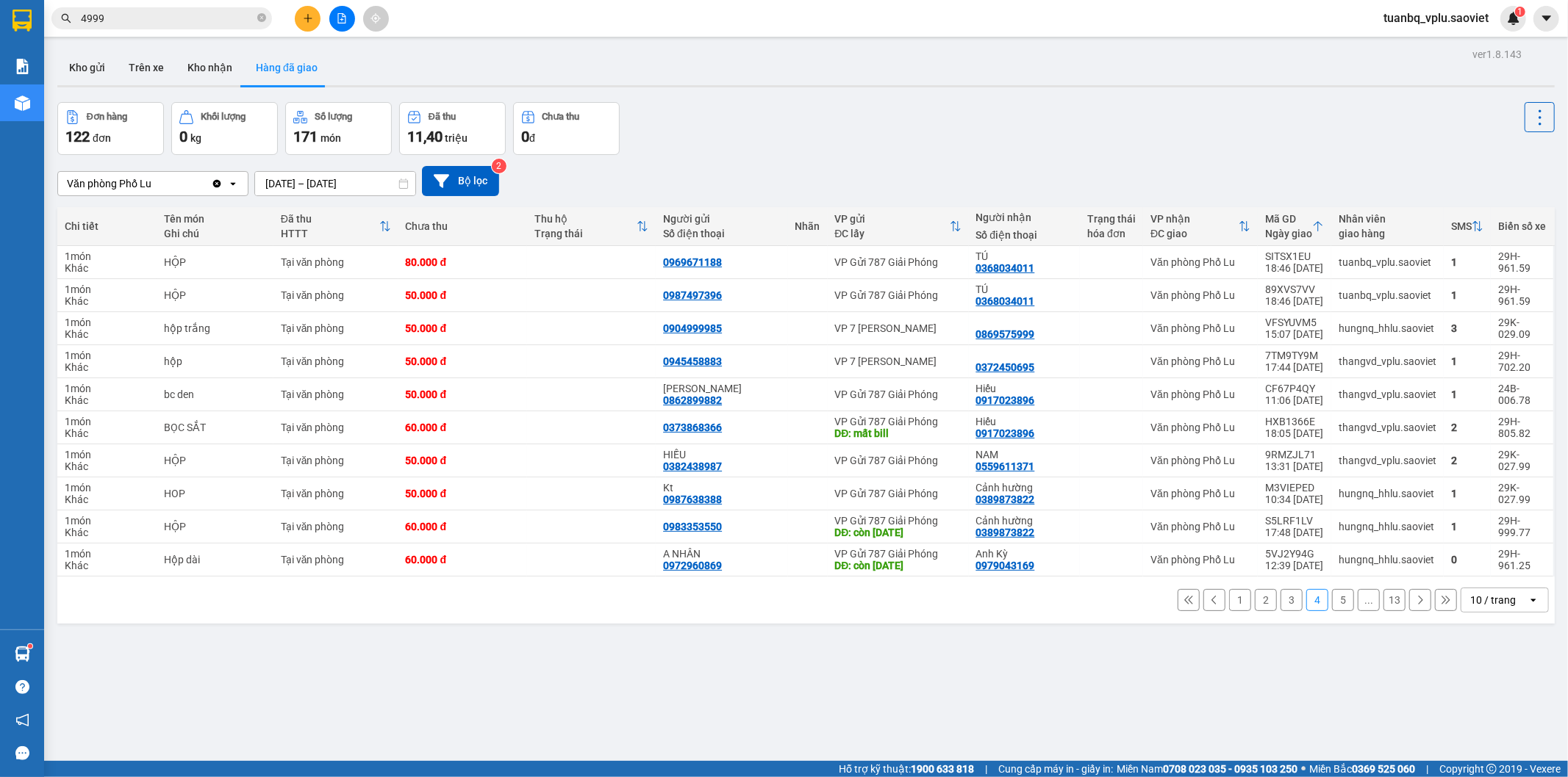
click at [1481, 601] on div "10 / trang" at bounding box center [1493, 600] width 46 height 15
click at [1495, 574] on span "100 / trang" at bounding box center [1486, 570] width 53 height 15
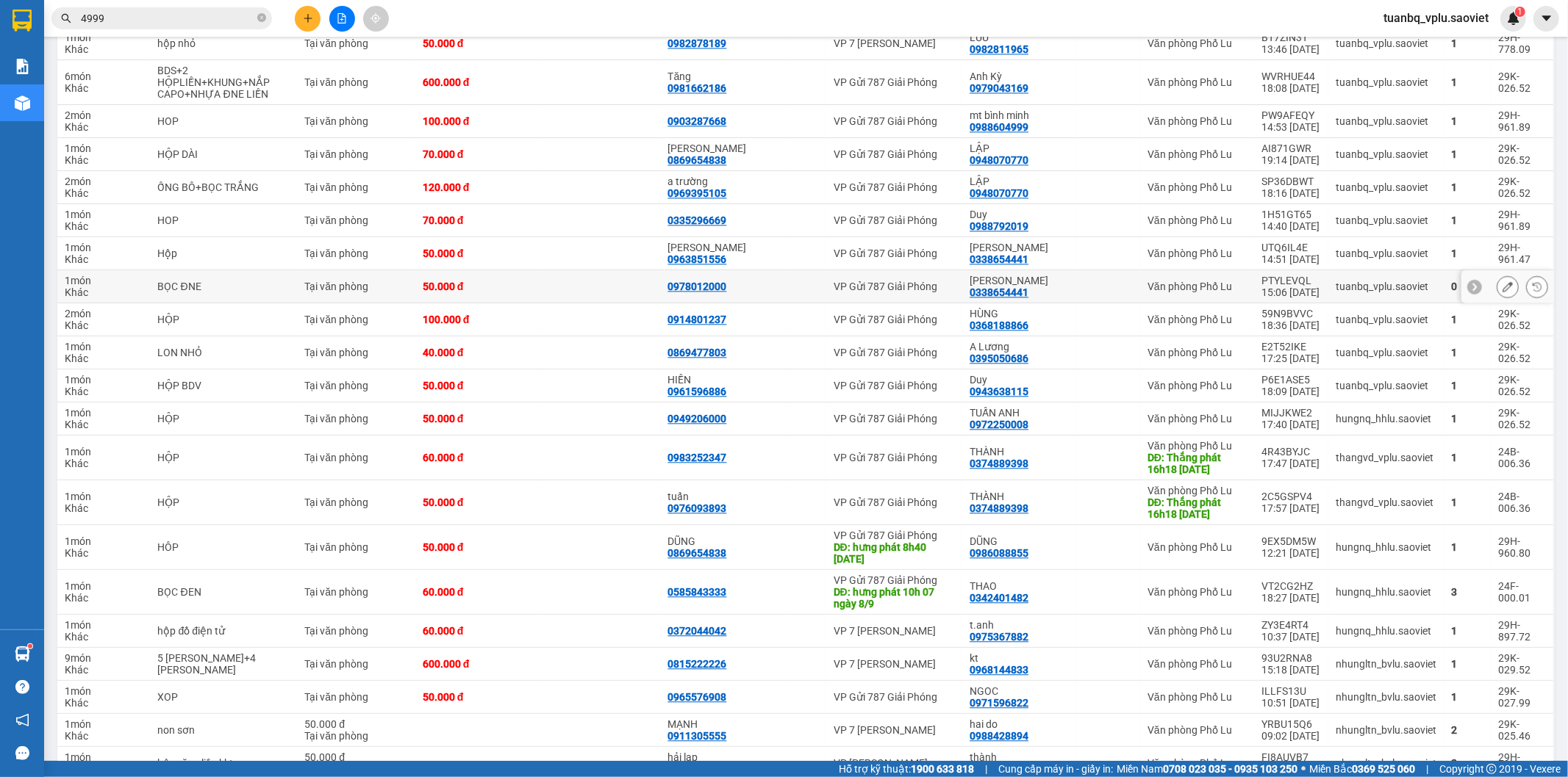
scroll to position [2964, 0]
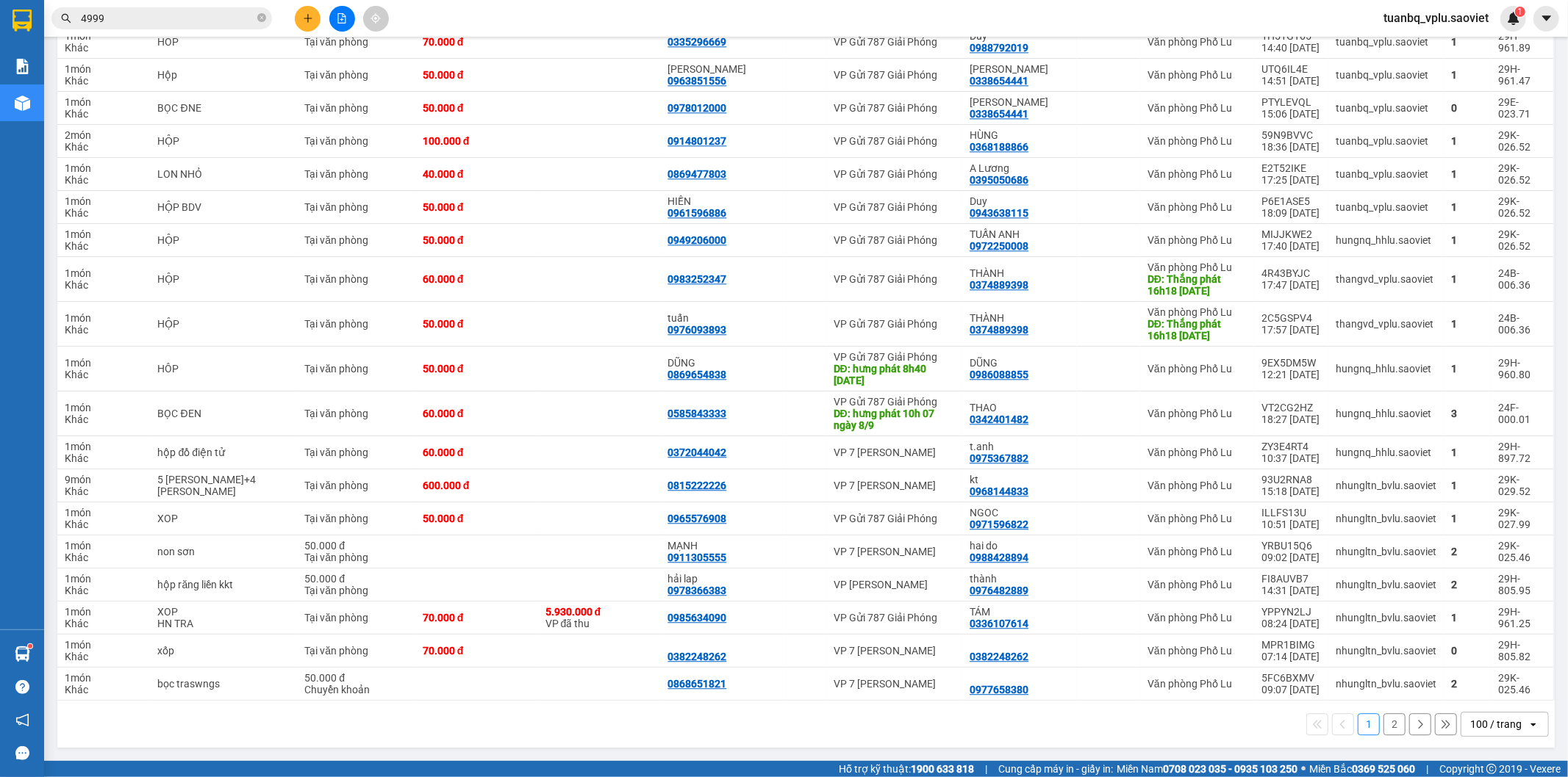
click at [1384, 722] on button "2" at bounding box center [1395, 724] width 22 height 22
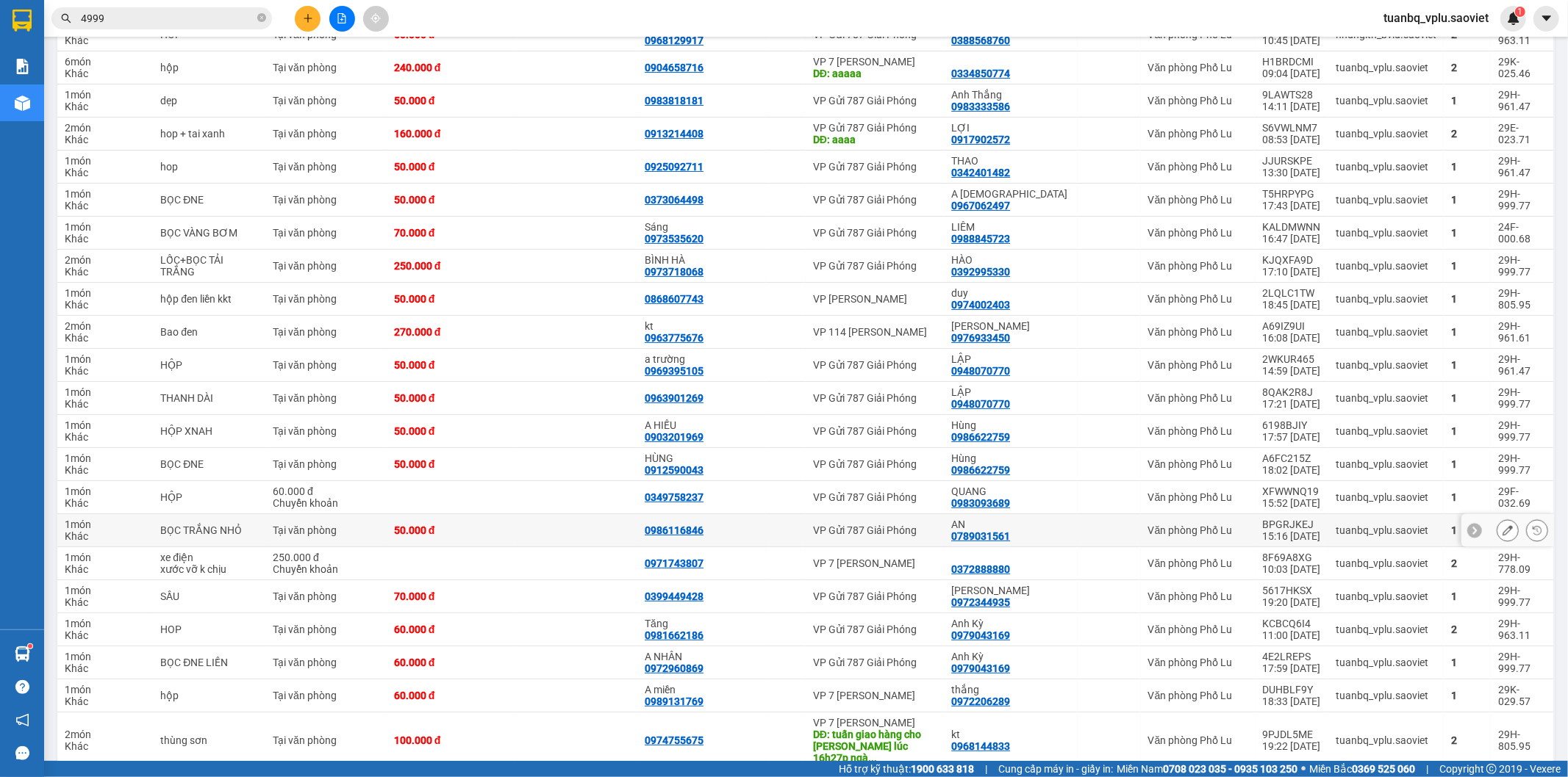
scroll to position [285, 0]
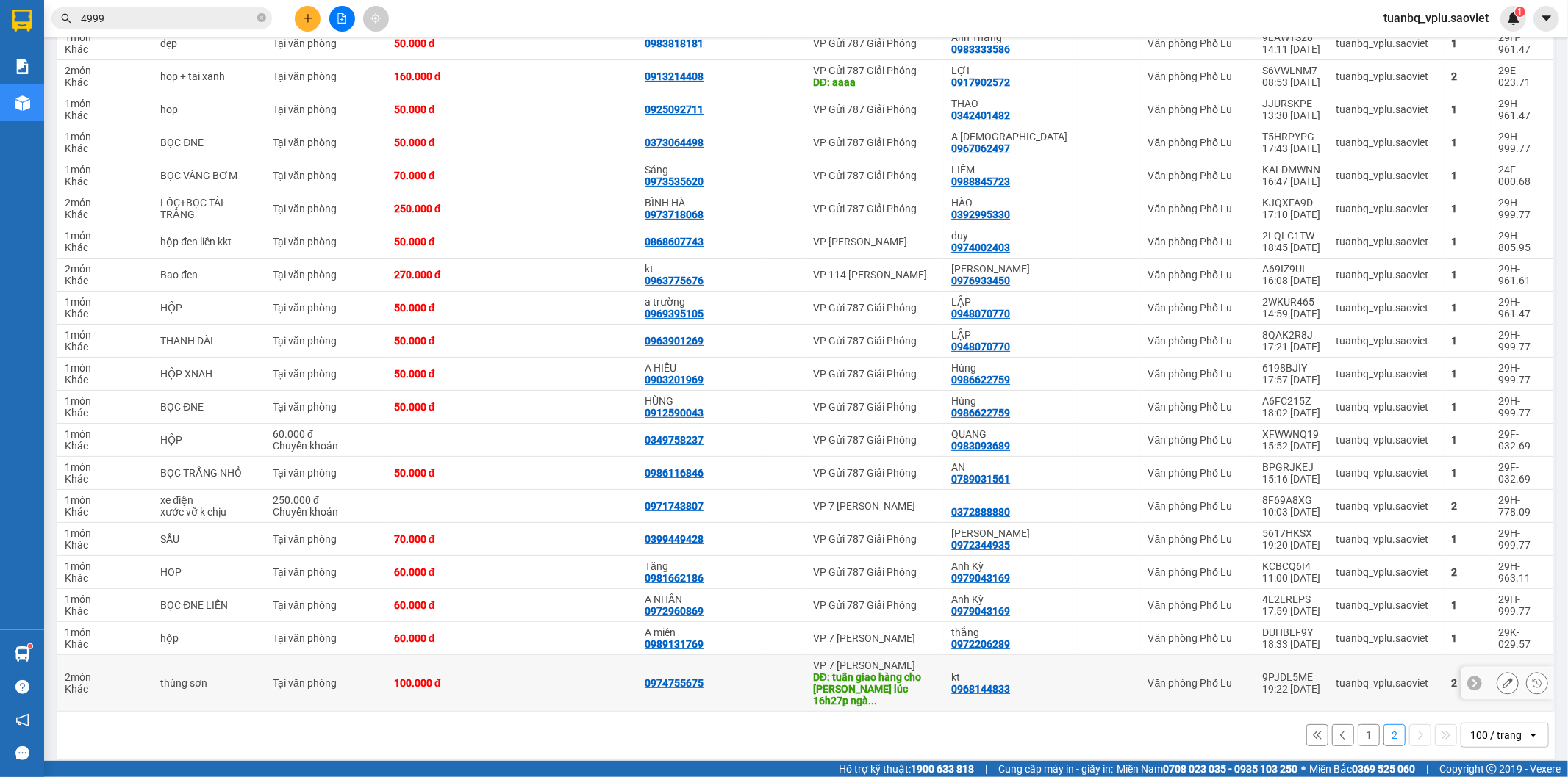
click at [1497, 684] on button at bounding box center [1507, 683] width 21 height 26
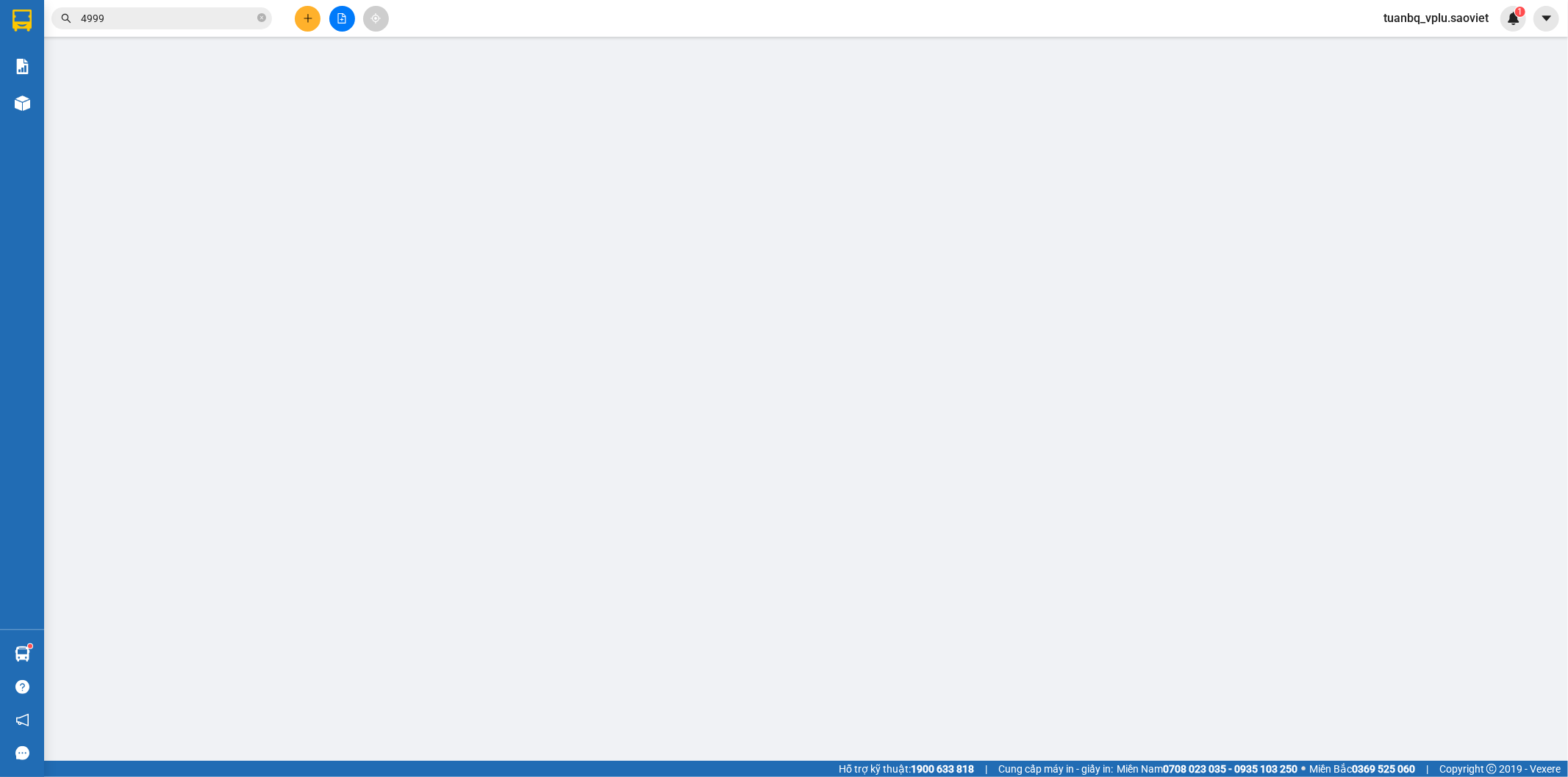
type input "0974755675"
type input "[PERSON_NAME] giao hàng cho [PERSON_NAME] lúc 16h27p [DATE]"
type input "0968144833"
type input "kt"
type input "100.000"
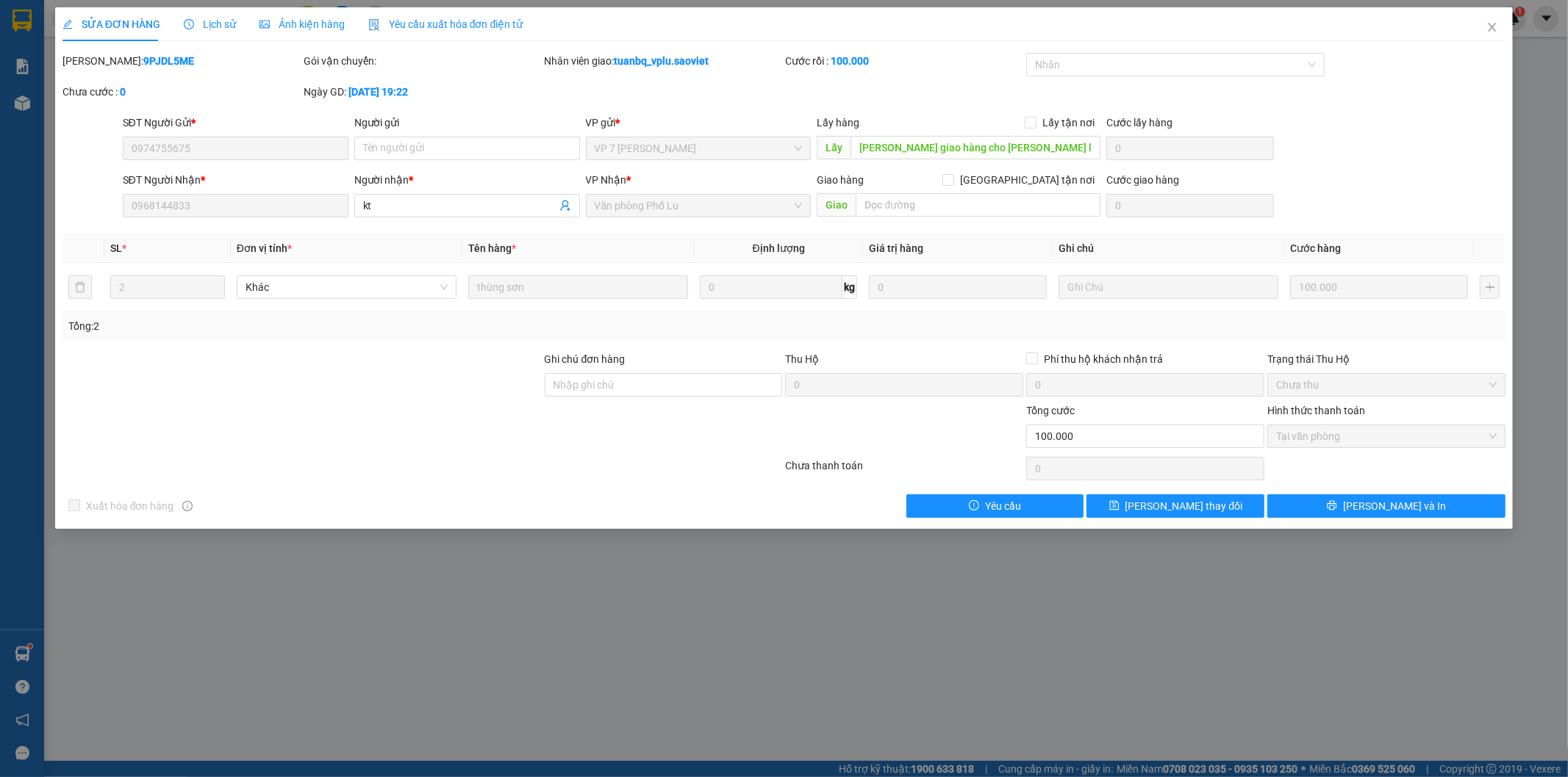
click at [212, 30] on span "Lịch sử" at bounding box center [210, 24] width 52 height 12
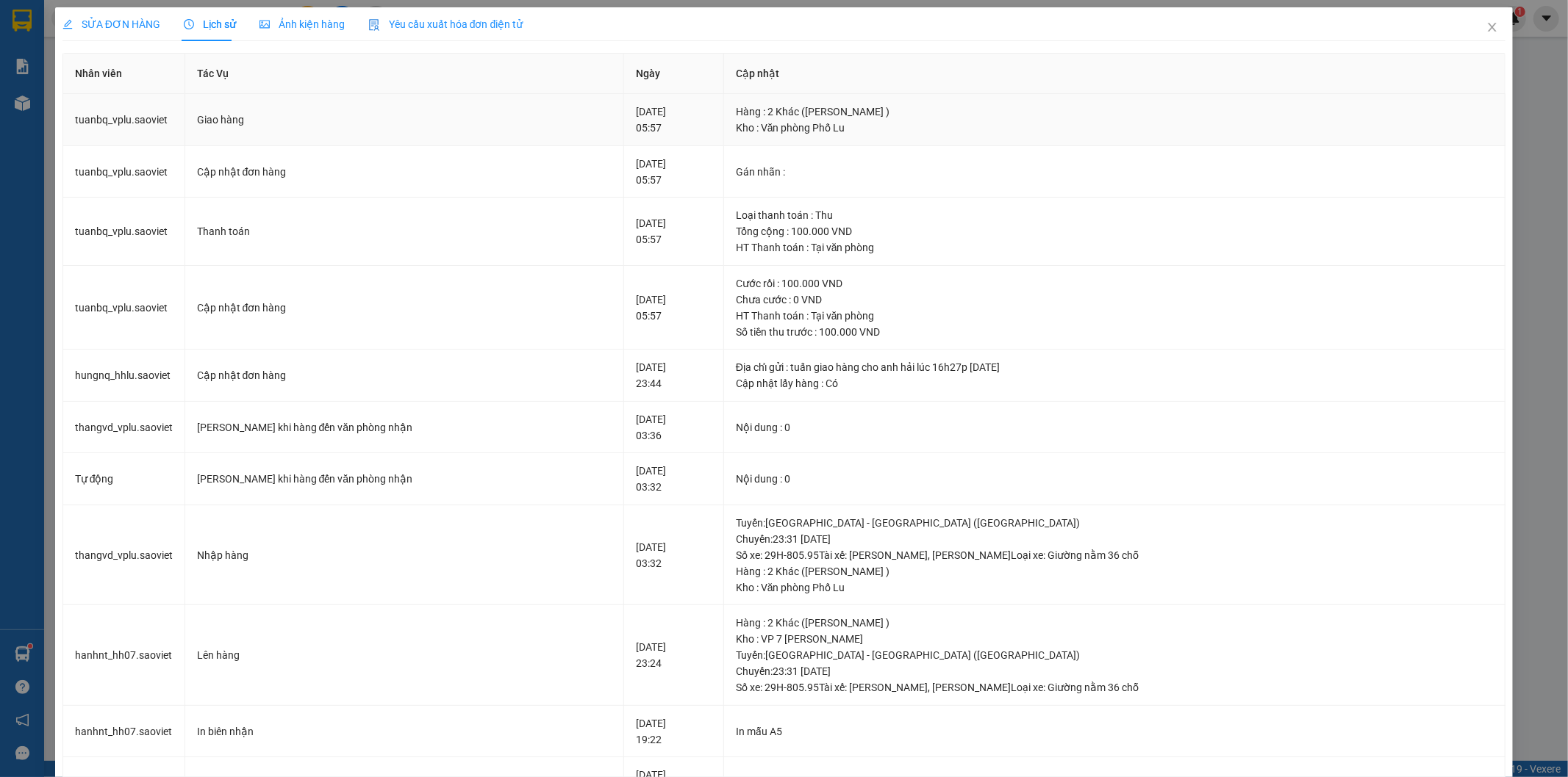
drag, startPoint x: 738, startPoint y: 112, endPoint x: 806, endPoint y: 127, distance: 69.6
click at [777, 123] on div "Hàng : 2 Khác ([PERSON_NAME] ) Kho : Văn phòng Phố Lu" at bounding box center [1114, 120] width 757 height 33
click at [1096, 141] on td "Hàng : 2 Khác ([PERSON_NAME] ) Kho : Văn phòng Phố Lu" at bounding box center [1114, 120] width 781 height 52
drag, startPoint x: 744, startPoint y: 121, endPoint x: 928, endPoint y: 135, distance: 184.5
click at [877, 132] on div "Kho : Văn phòng Phố Lu" at bounding box center [1114, 128] width 757 height 16
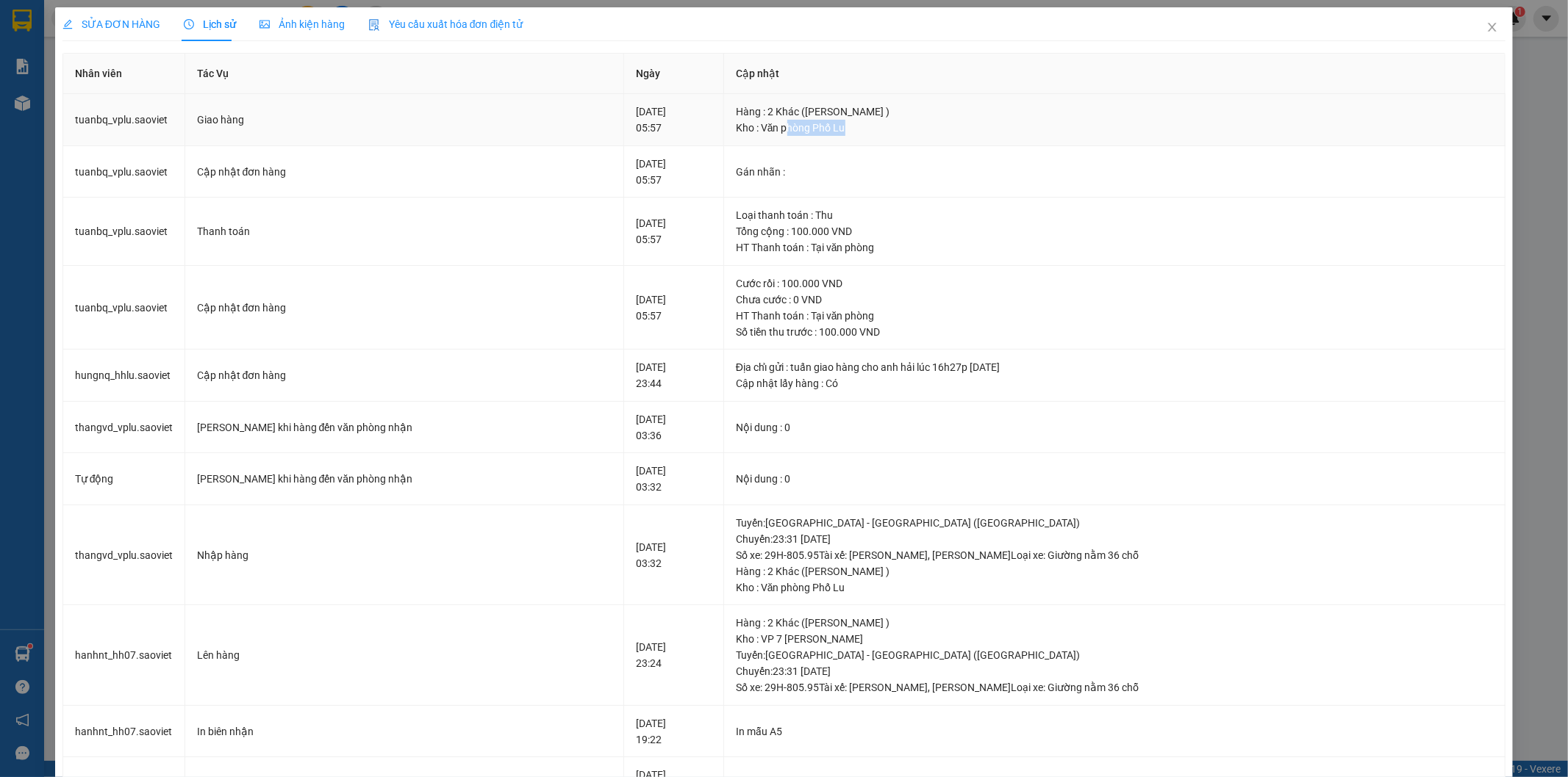
click at [1031, 141] on td "Hàng : 2 Khác ([PERSON_NAME] ) Kho : Văn phòng Phố Lu" at bounding box center [1114, 120] width 781 height 52
click at [1487, 27] on icon "close" at bounding box center [1492, 27] width 12 height 12
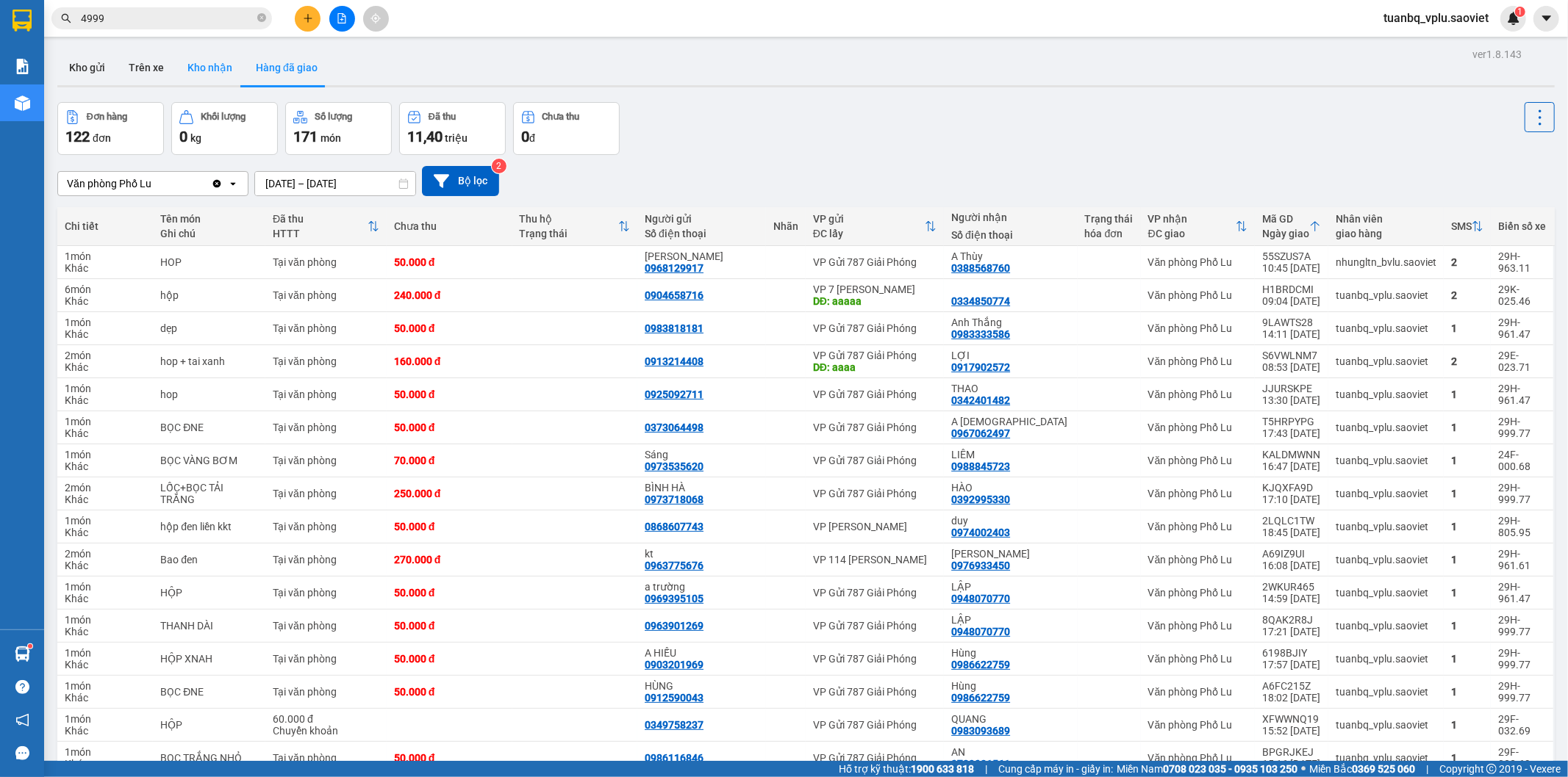
click at [213, 67] on button "Kho nhận" at bounding box center [210, 68] width 68 height 36
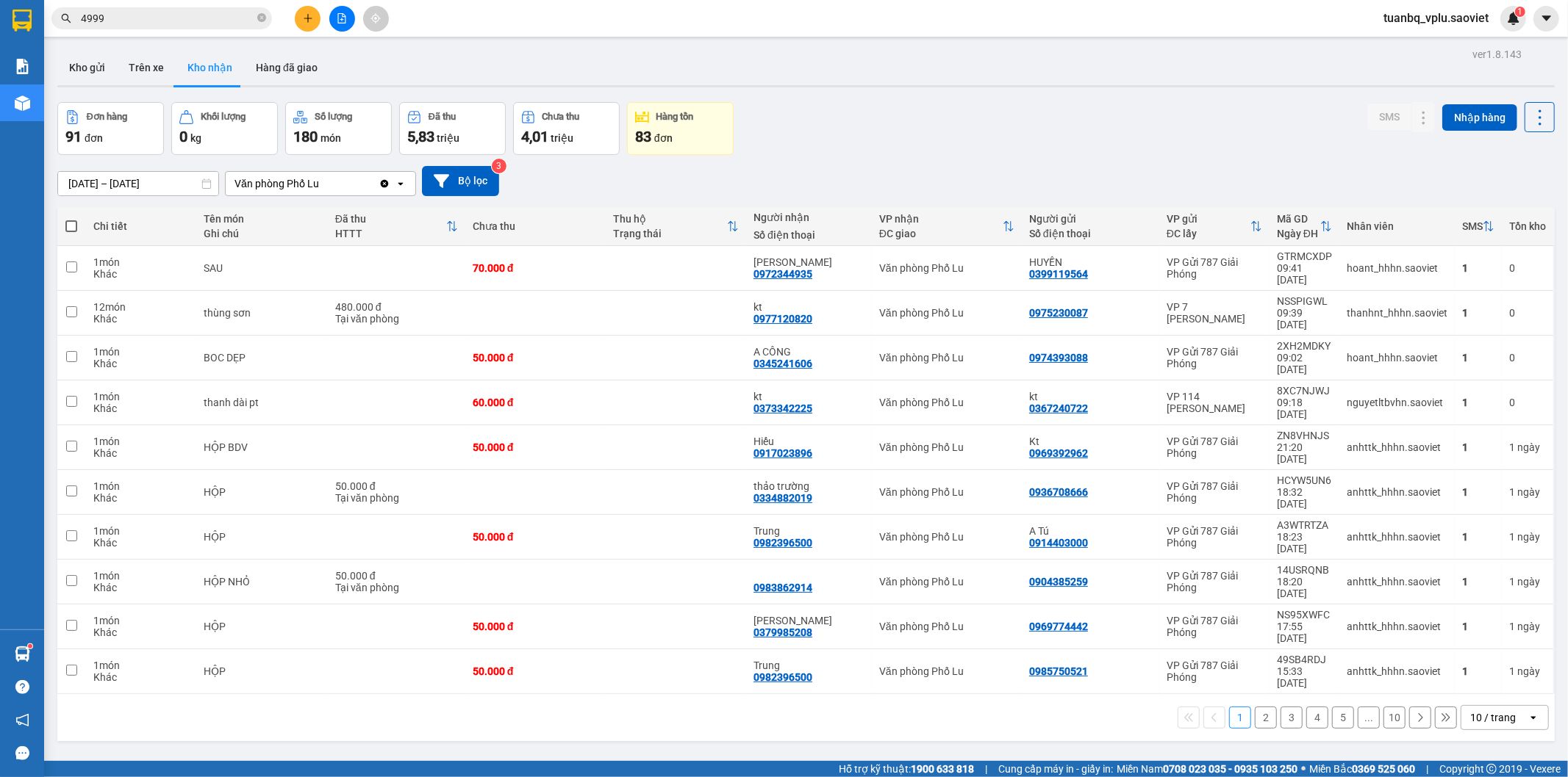
click at [1255, 707] on button "2" at bounding box center [1266, 718] width 22 height 22
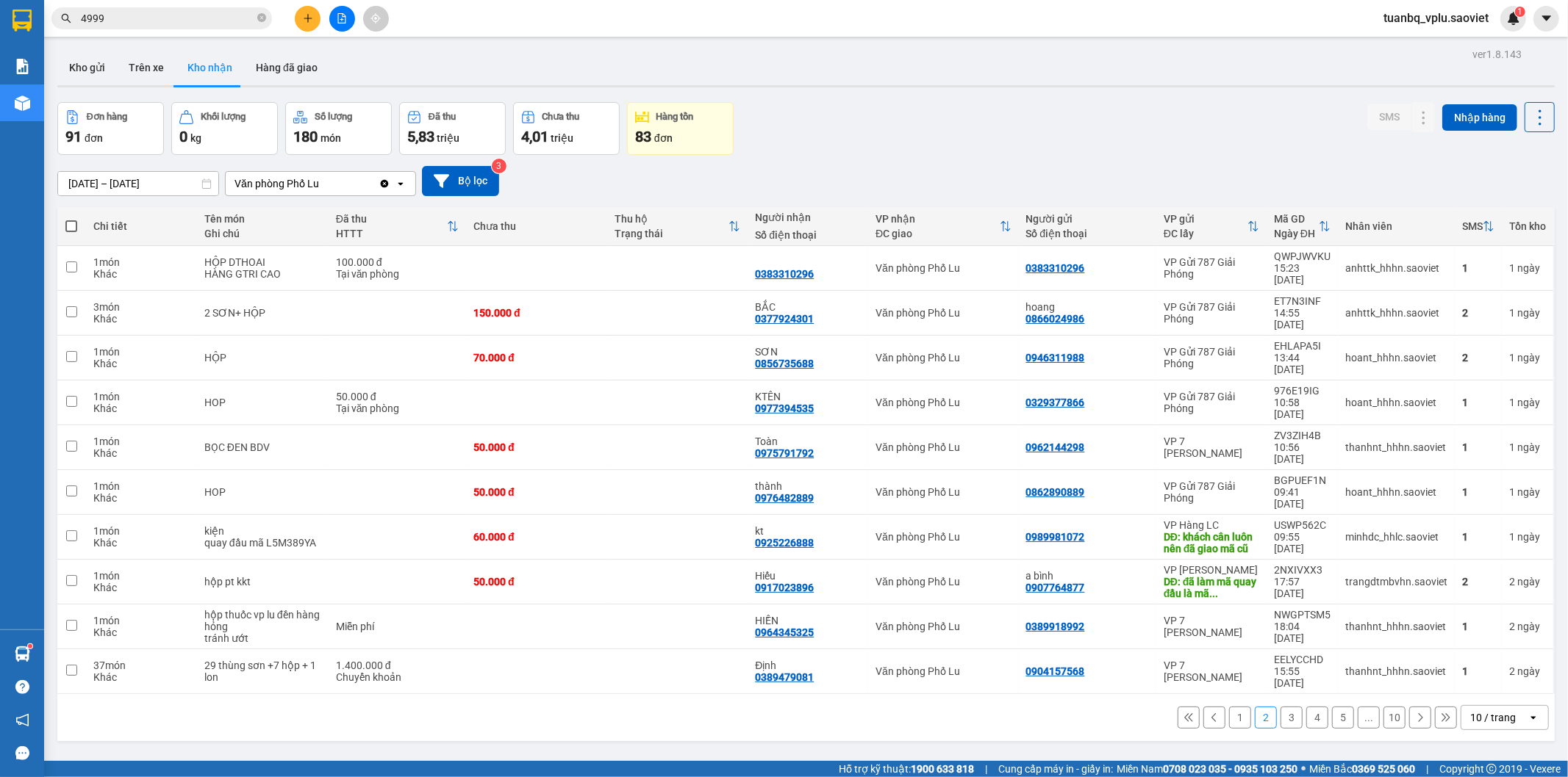
click at [1281, 707] on button "3" at bounding box center [1292, 718] width 22 height 22
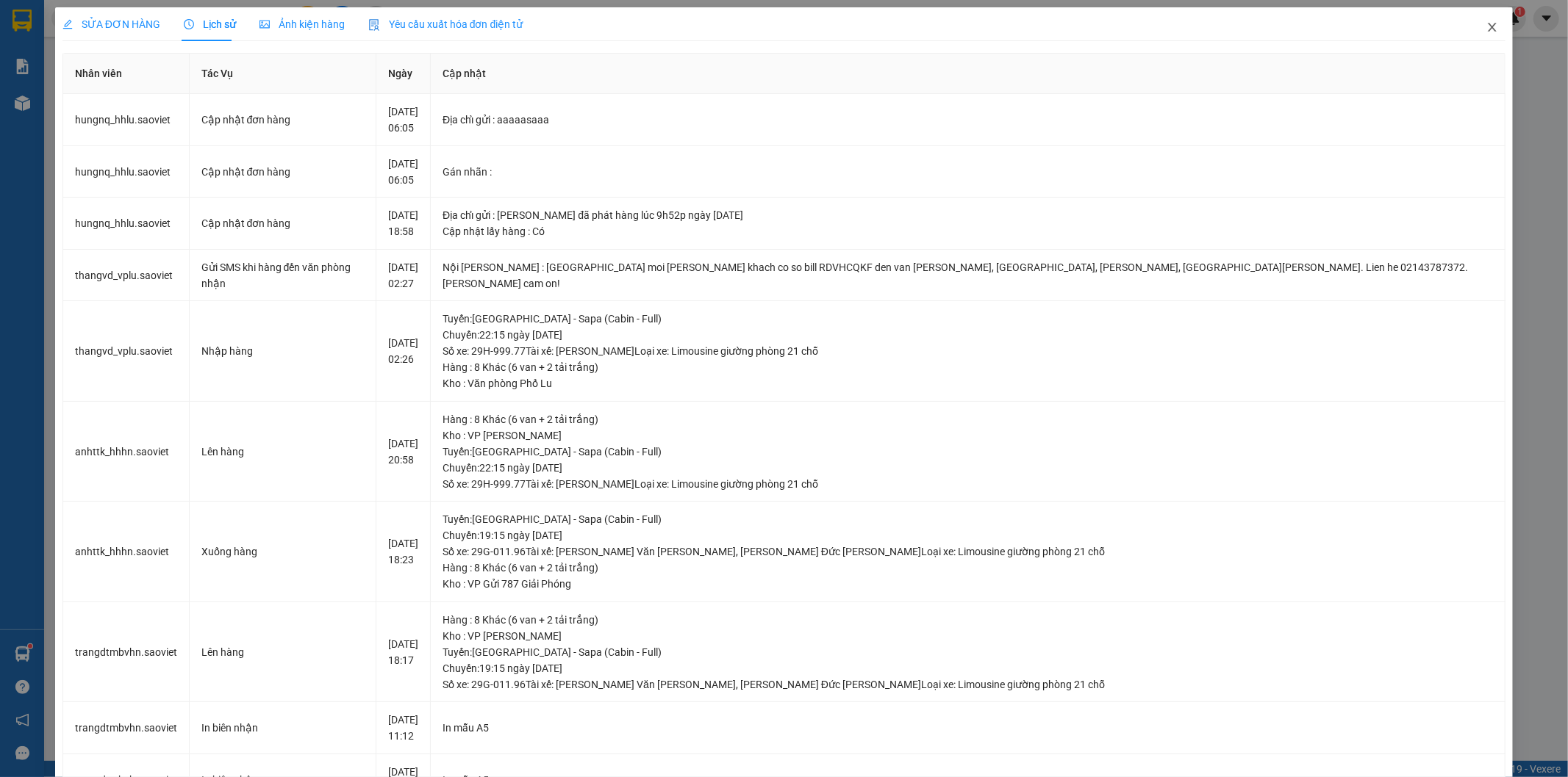
click at [1487, 27] on icon "close" at bounding box center [1492, 27] width 12 height 12
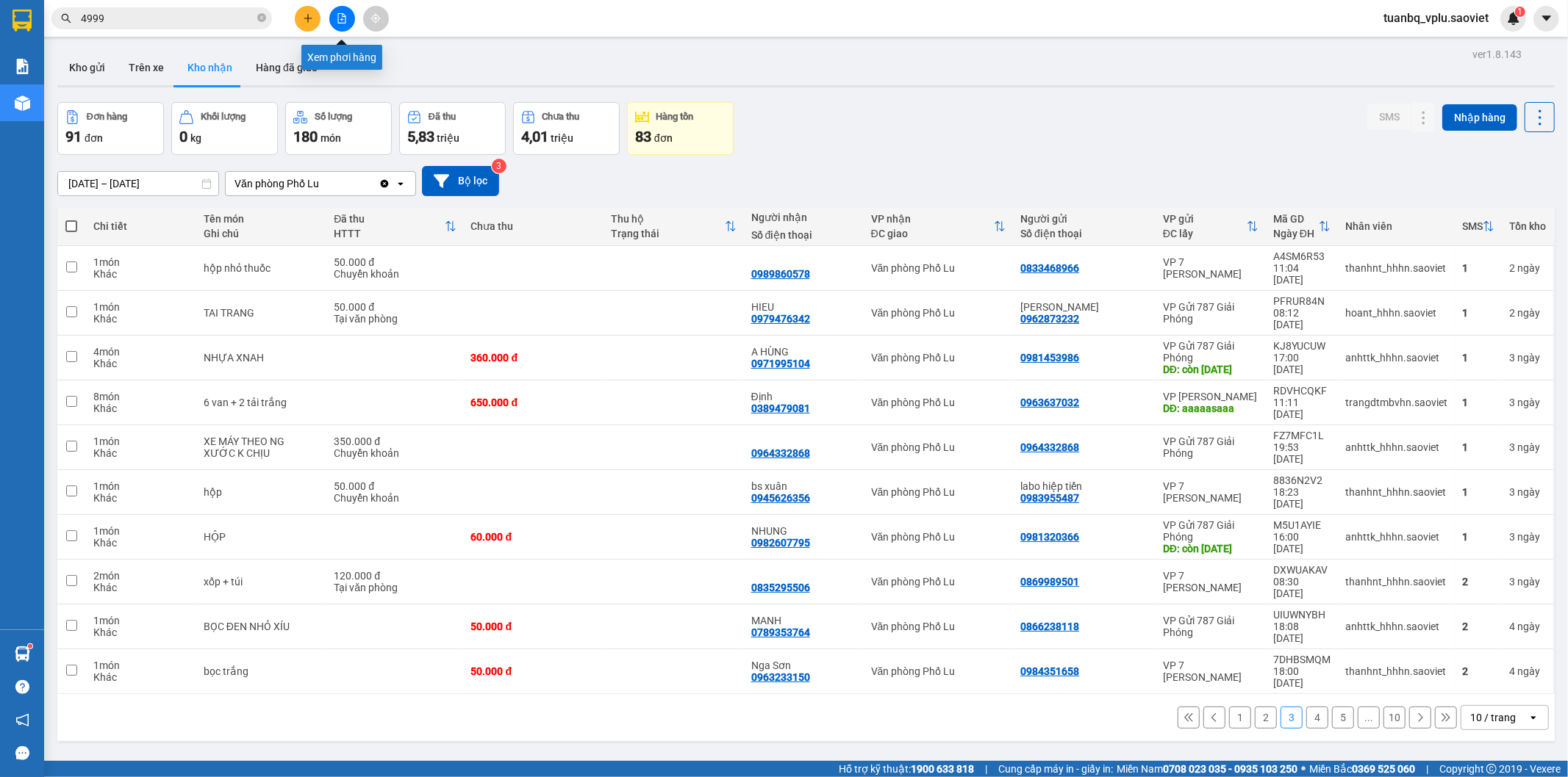
click at [346, 21] on icon "file-add" at bounding box center [342, 18] width 8 height 10
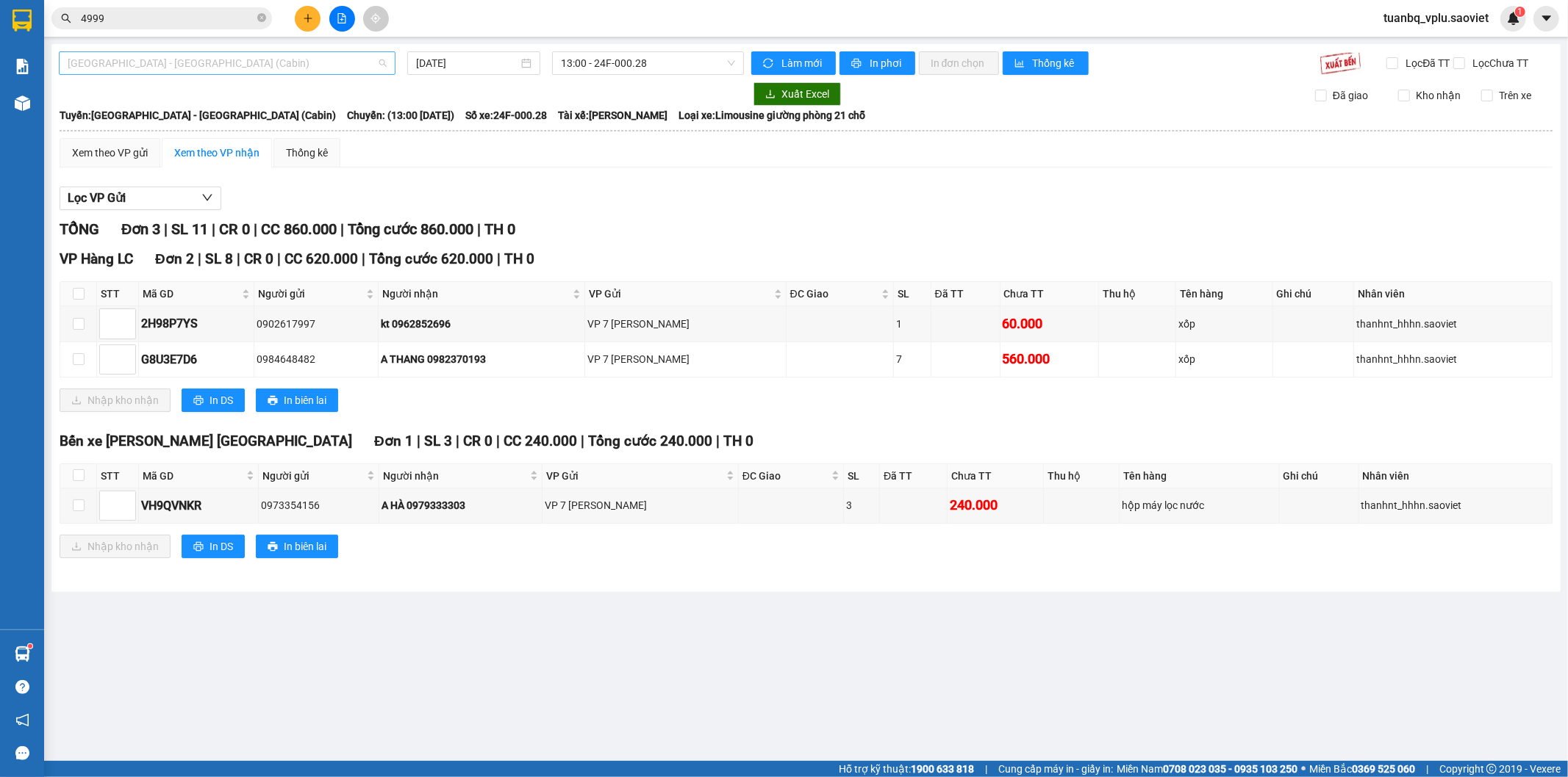
click at [244, 72] on span "[GEOGRAPHIC_DATA] - [GEOGRAPHIC_DATA] (Cabin)" at bounding box center [227, 63] width 319 height 22
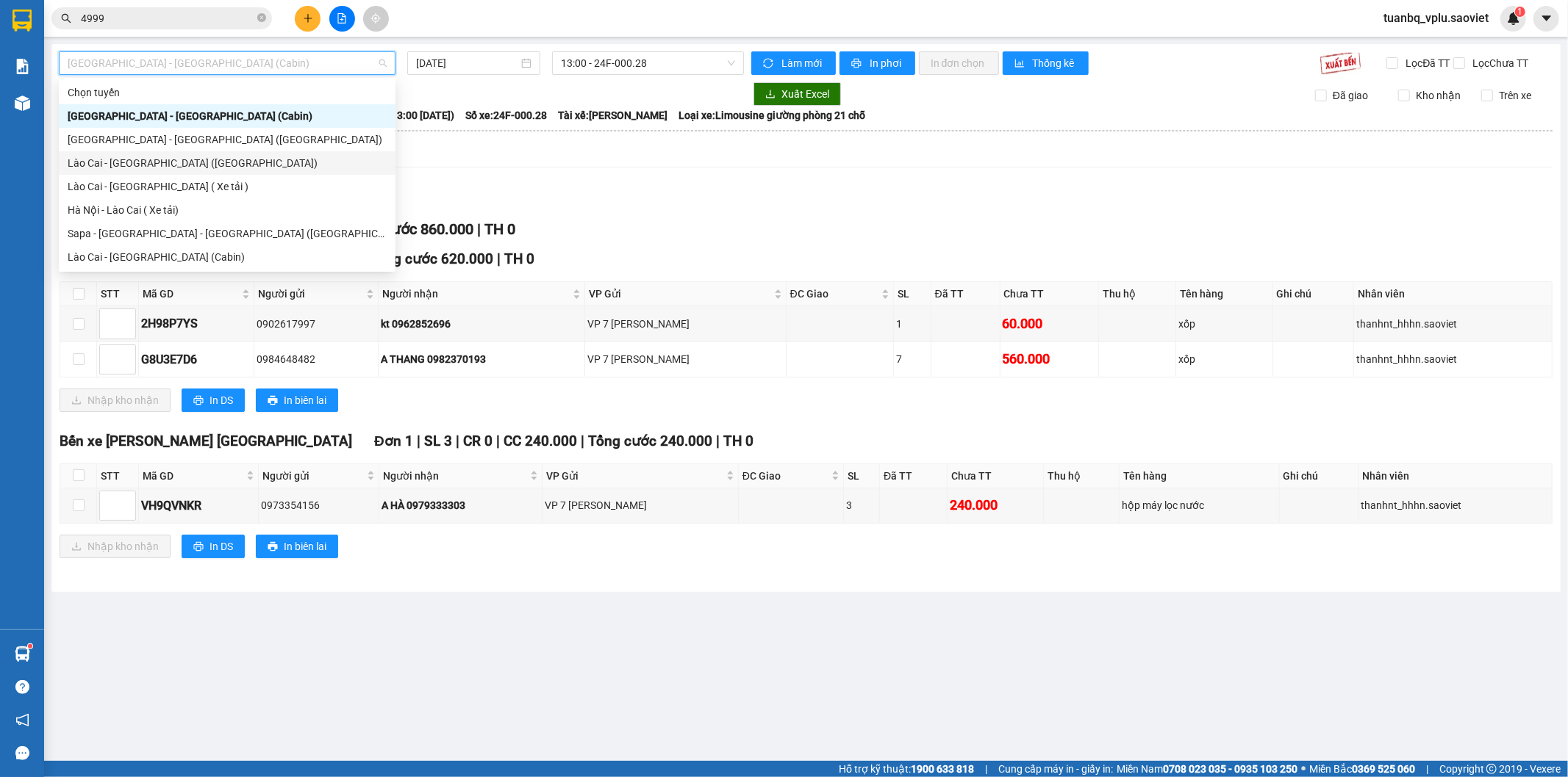
click at [660, 186] on div "Lọc VP Gửi [PERSON_NAME] 3 | SL 11 | CR 0 | CC 860.000 | [PERSON_NAME] 860.000…" at bounding box center [805, 377] width 1493 height 397
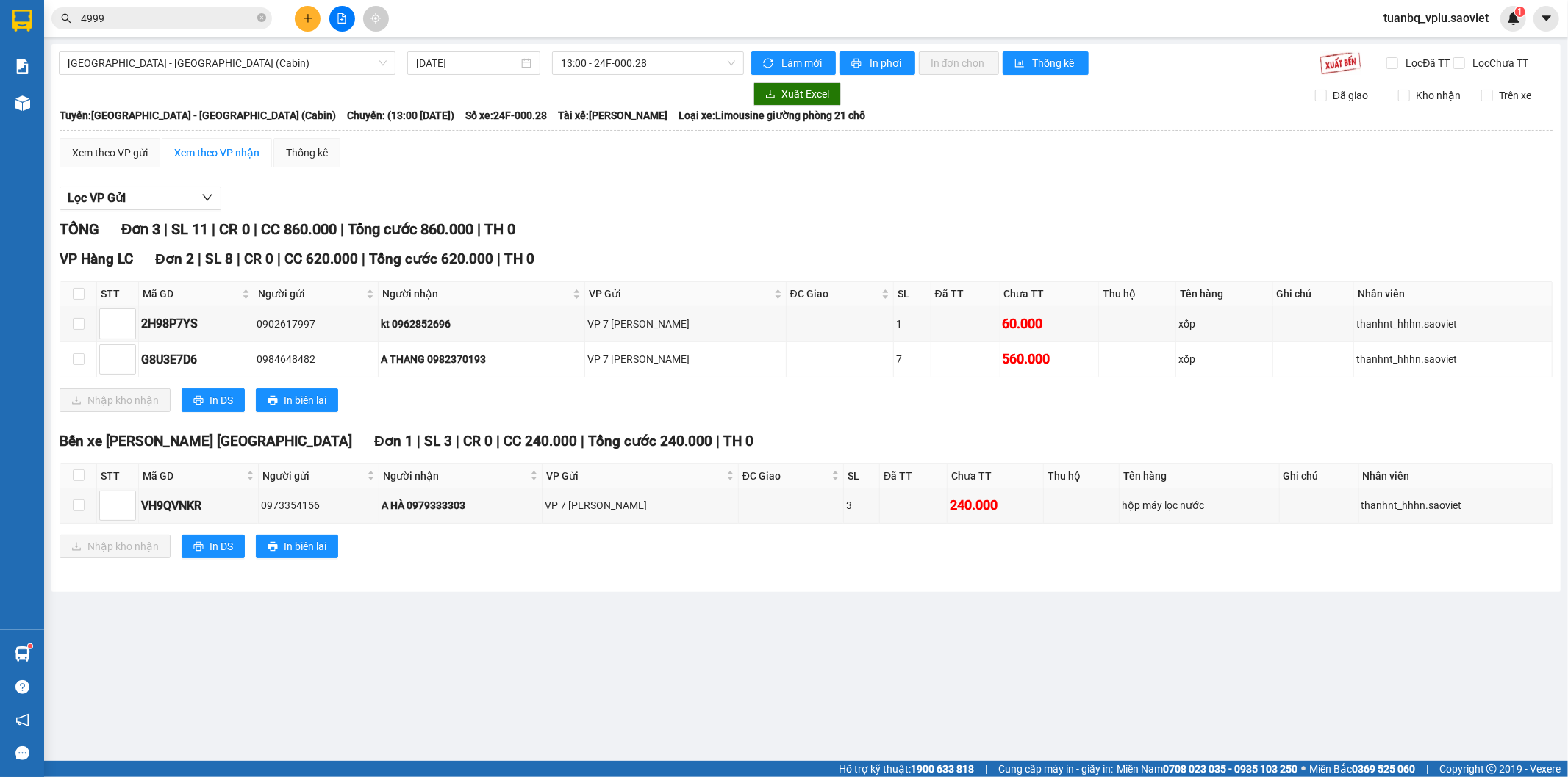
click at [314, 24] on button at bounding box center [307, 18] width 26 height 26
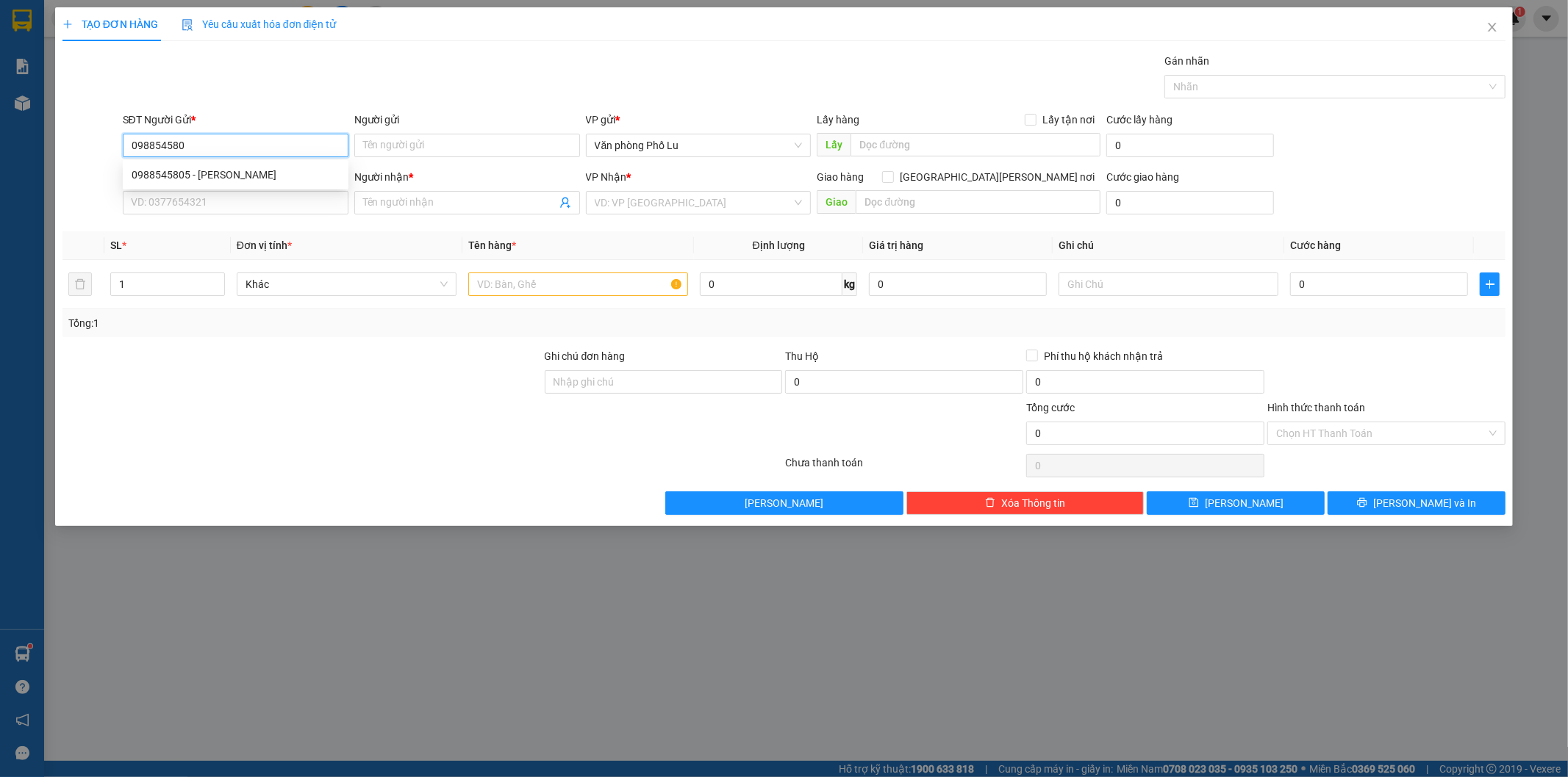
type input "0988545805"
click at [207, 167] on div "0988545805 - [PERSON_NAME]" at bounding box center [235, 175] width 208 height 16
type input "[PERSON_NAME]"
type input "0988455315"
type input "kiên"
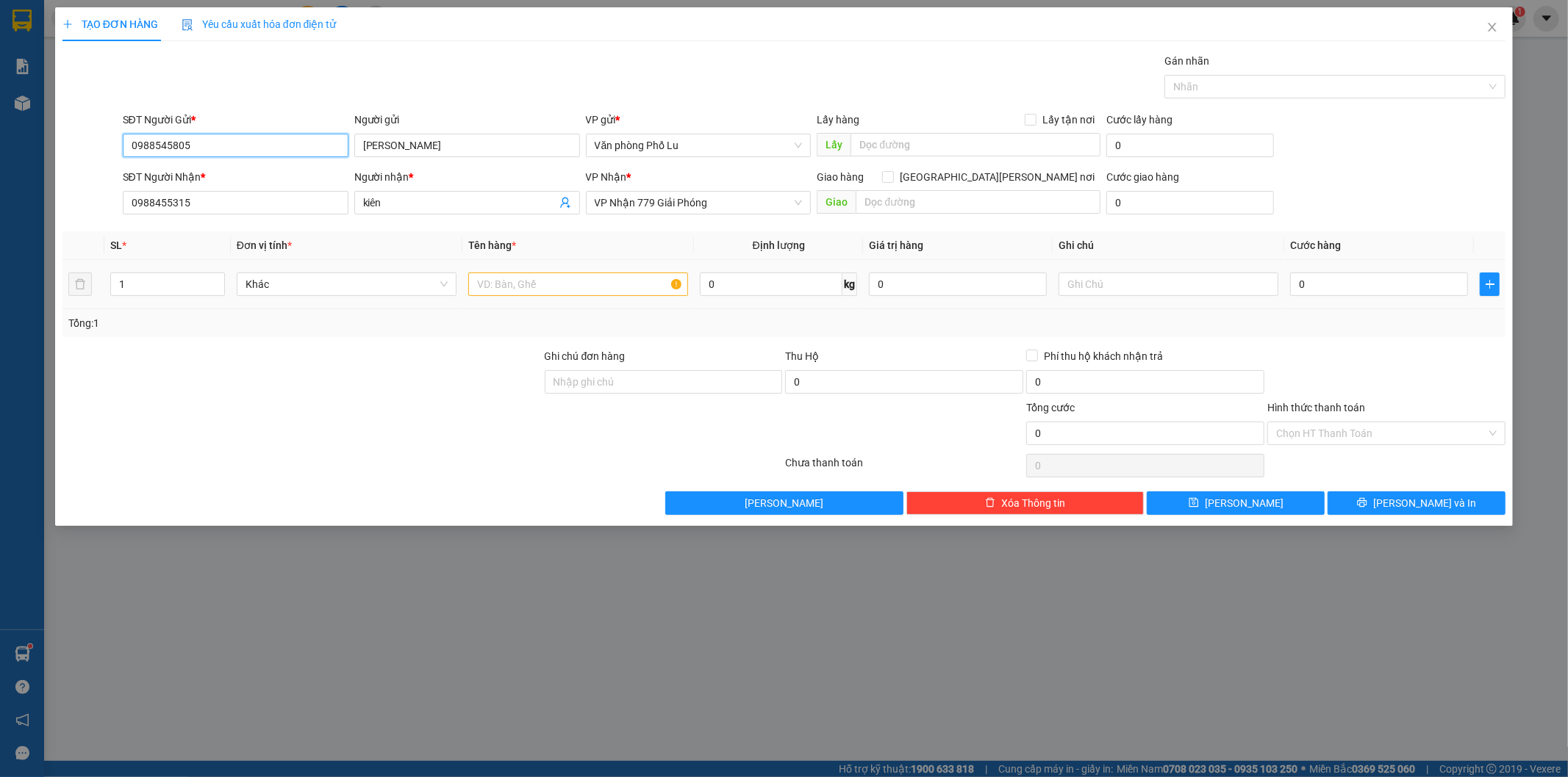
type input "0988545805"
click at [486, 287] on input "text" at bounding box center [577, 284] width 220 height 24
type input "hộp"
click at [1331, 285] on input "0" at bounding box center [1378, 284] width 178 height 24
paste input "5"
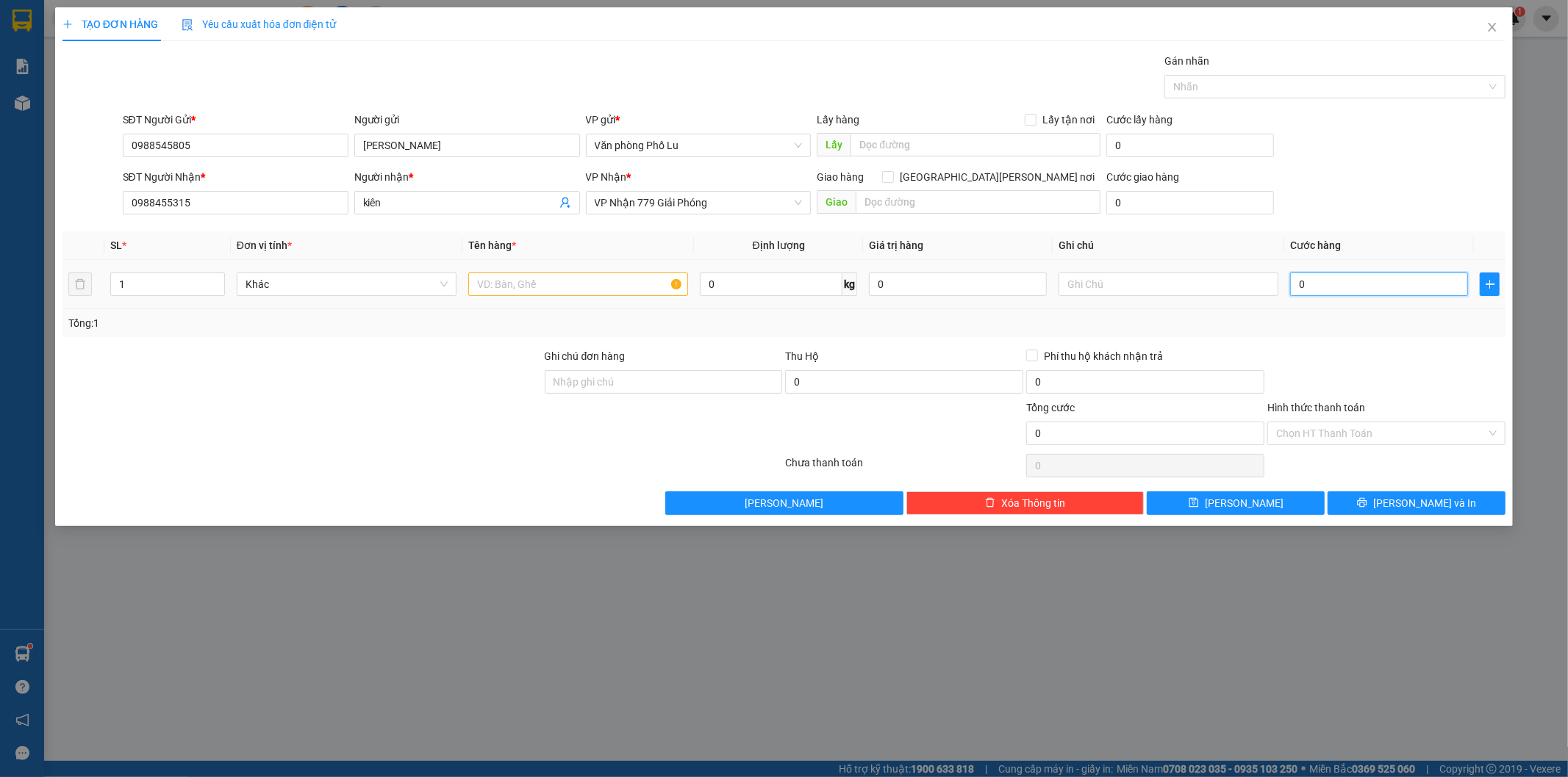
type input "50"
type input "50.000"
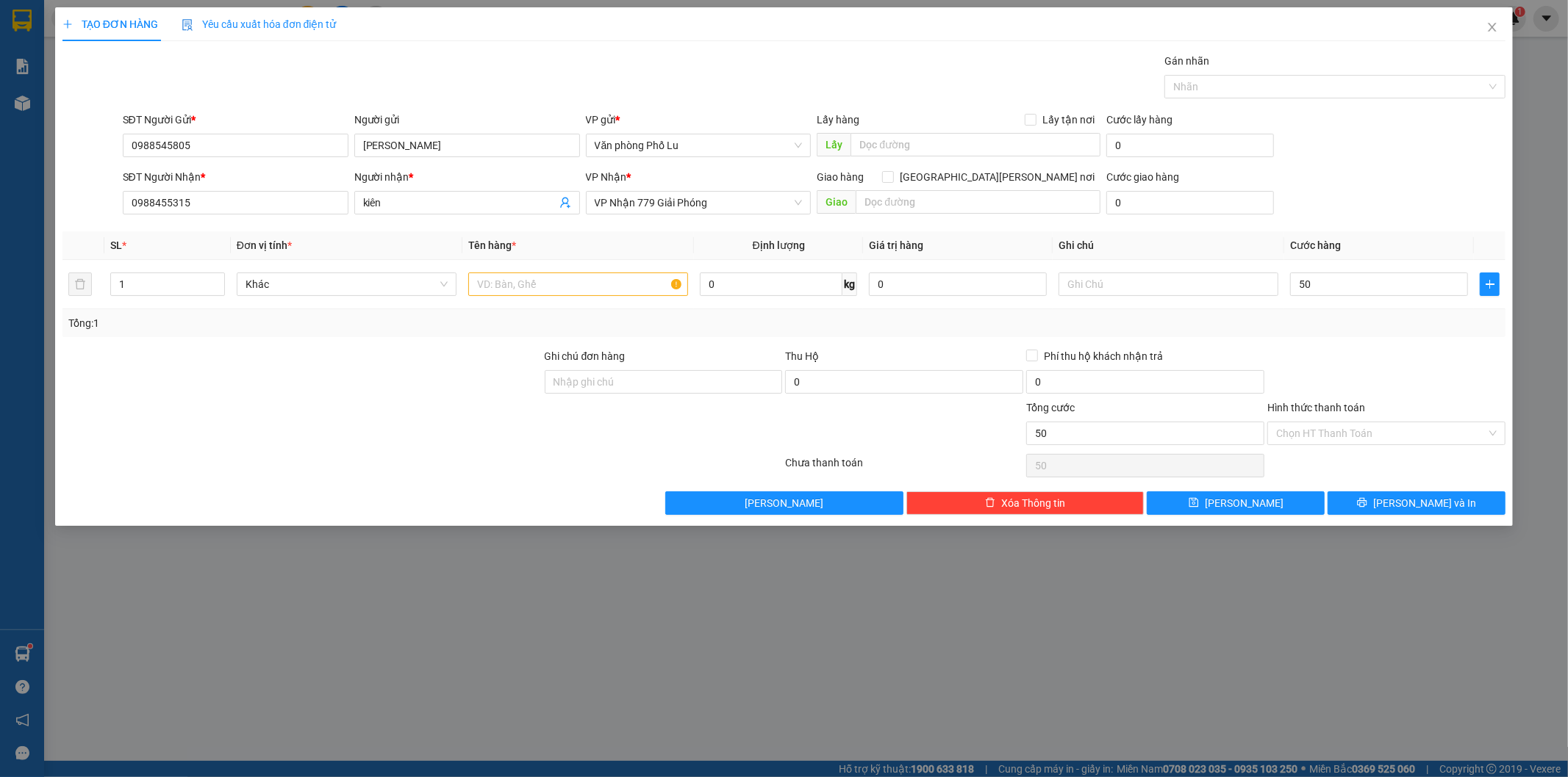
type input "50.000"
click at [1396, 349] on div at bounding box center [1387, 374] width 241 height 52
click at [589, 279] on input "text" at bounding box center [577, 284] width 220 height 24
type input "hộp"
click at [378, 146] on input "Anh Lâm" at bounding box center [467, 146] width 226 height 24
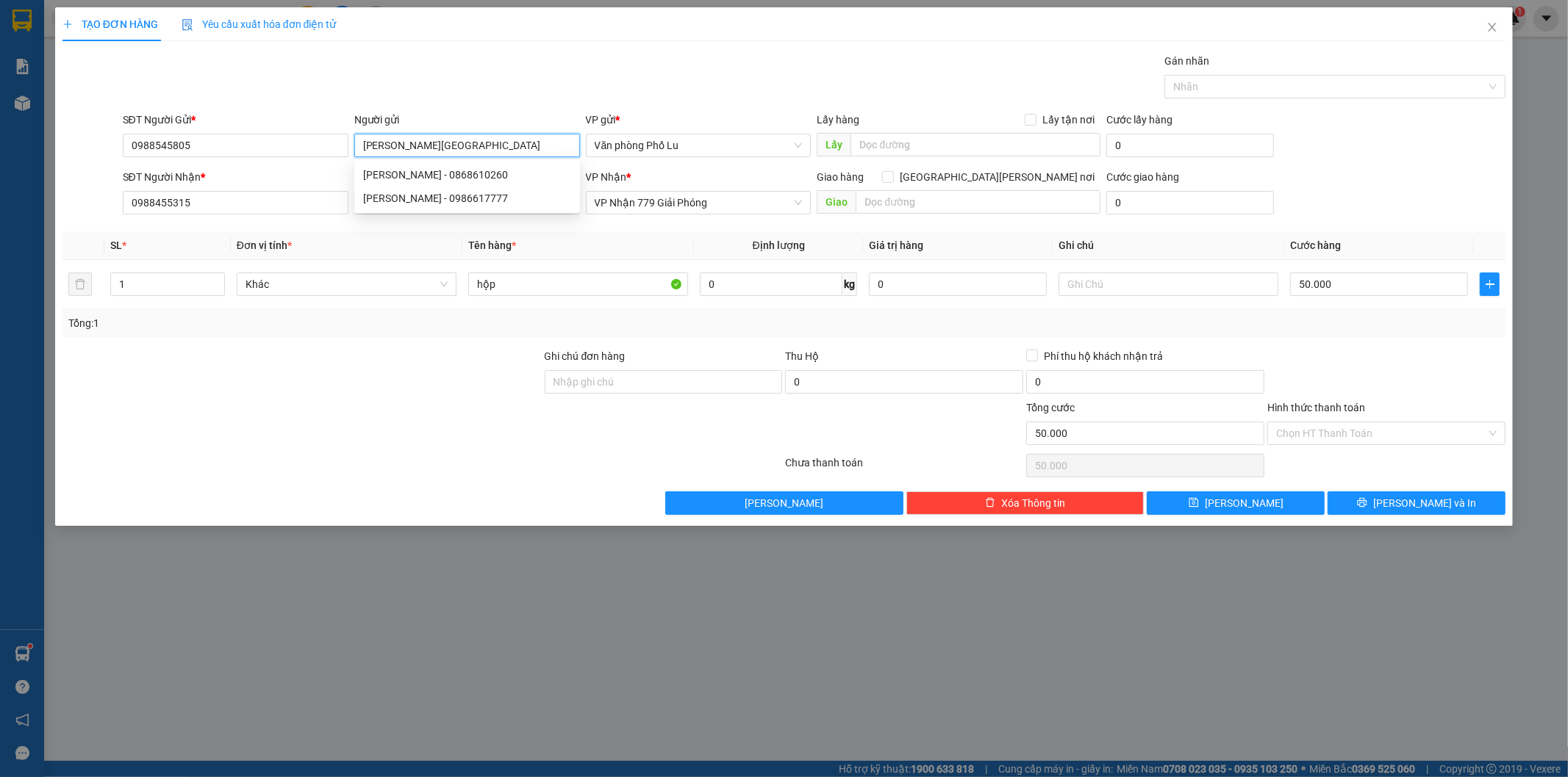
type input "em Lâm"
click at [479, 41] on div "TẠO ĐƠN HÀNG Yêu cầu xuất hóa đơn điện tử" at bounding box center [784, 24] width 1444 height 34
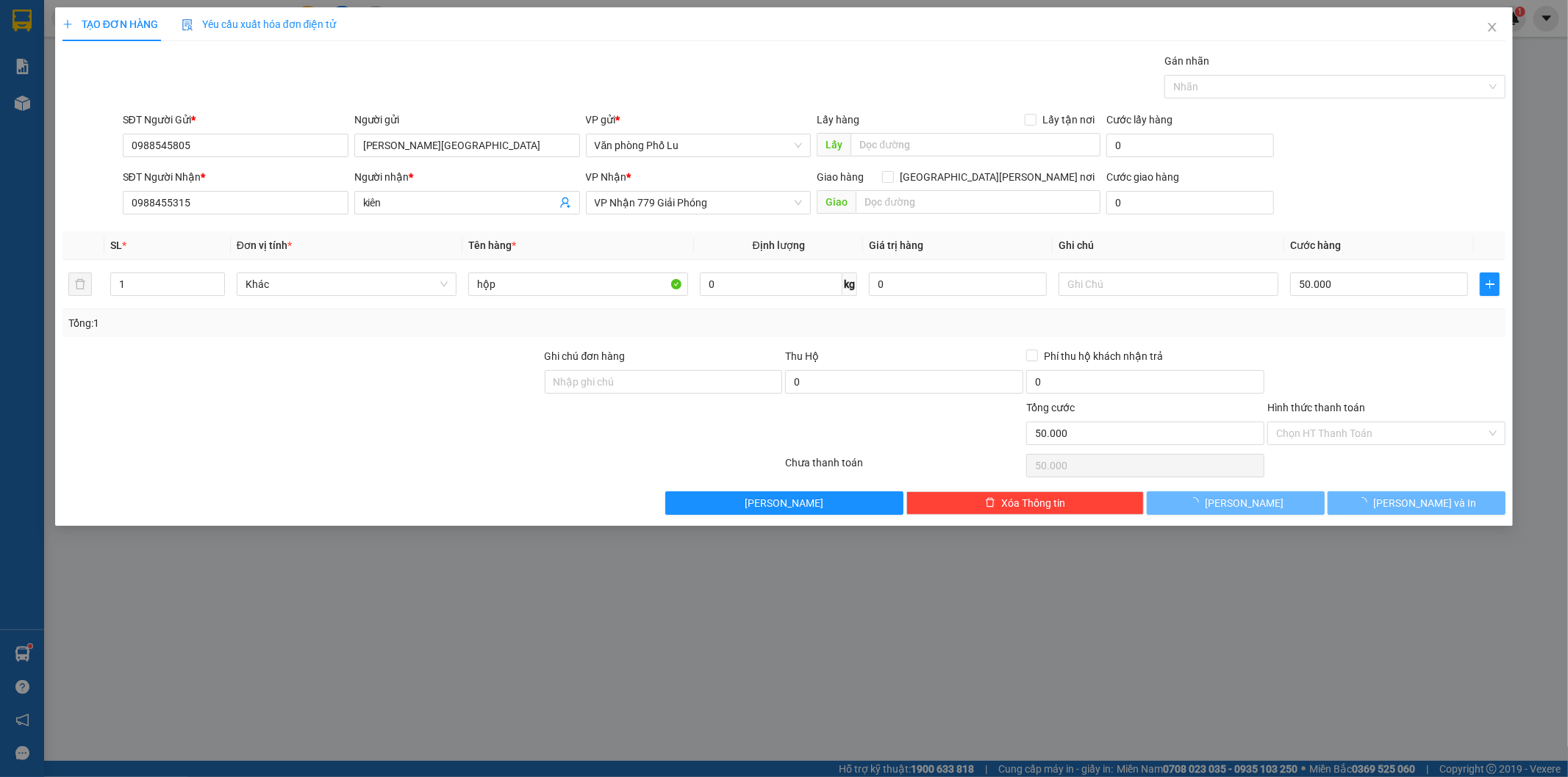
click at [479, 41] on div "TẠO ĐƠN HÀNG Yêu cầu xuất hóa đơn điện tử" at bounding box center [784, 24] width 1444 height 34
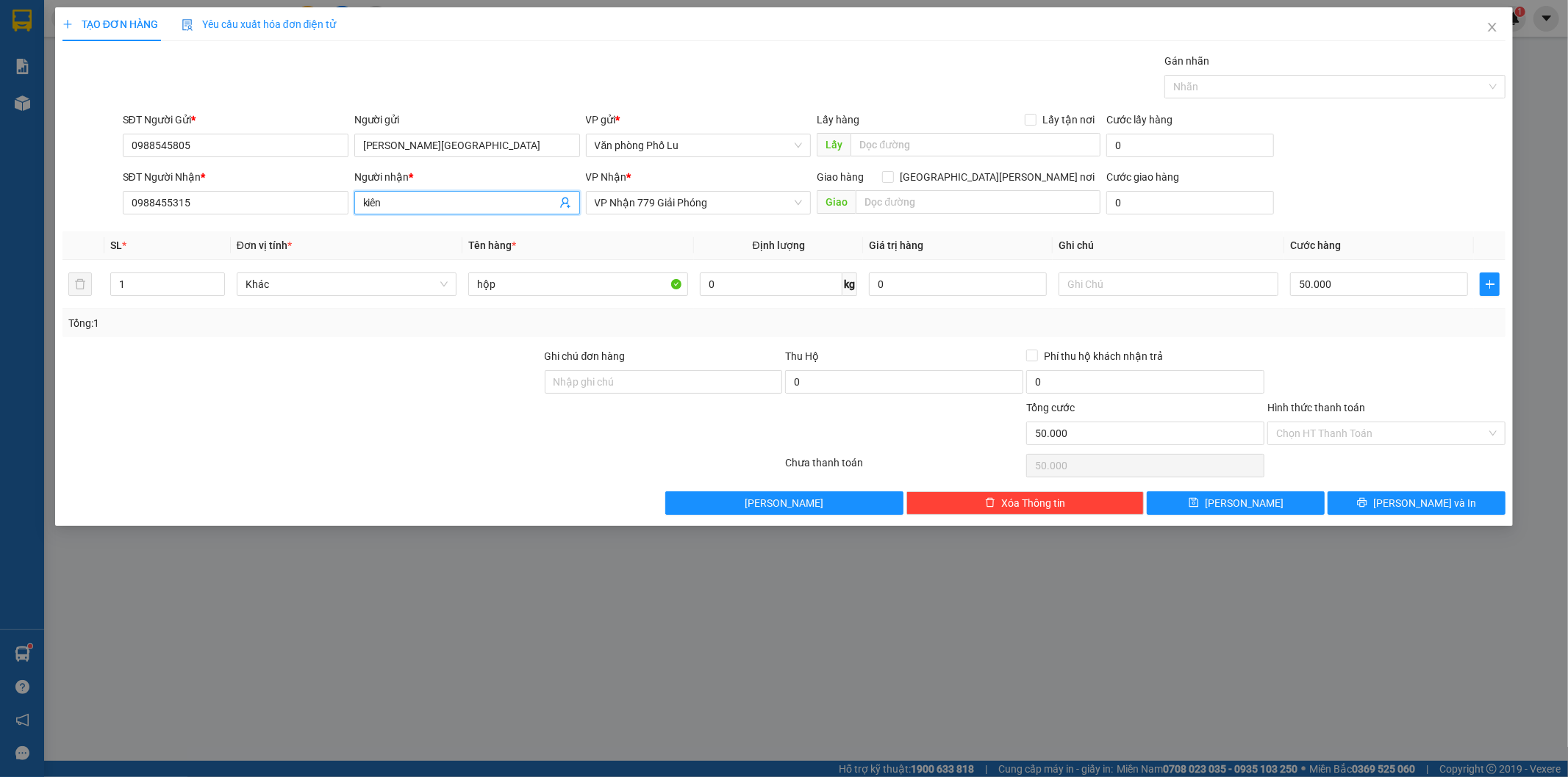
click at [401, 204] on input "kiên" at bounding box center [459, 203] width 193 height 16
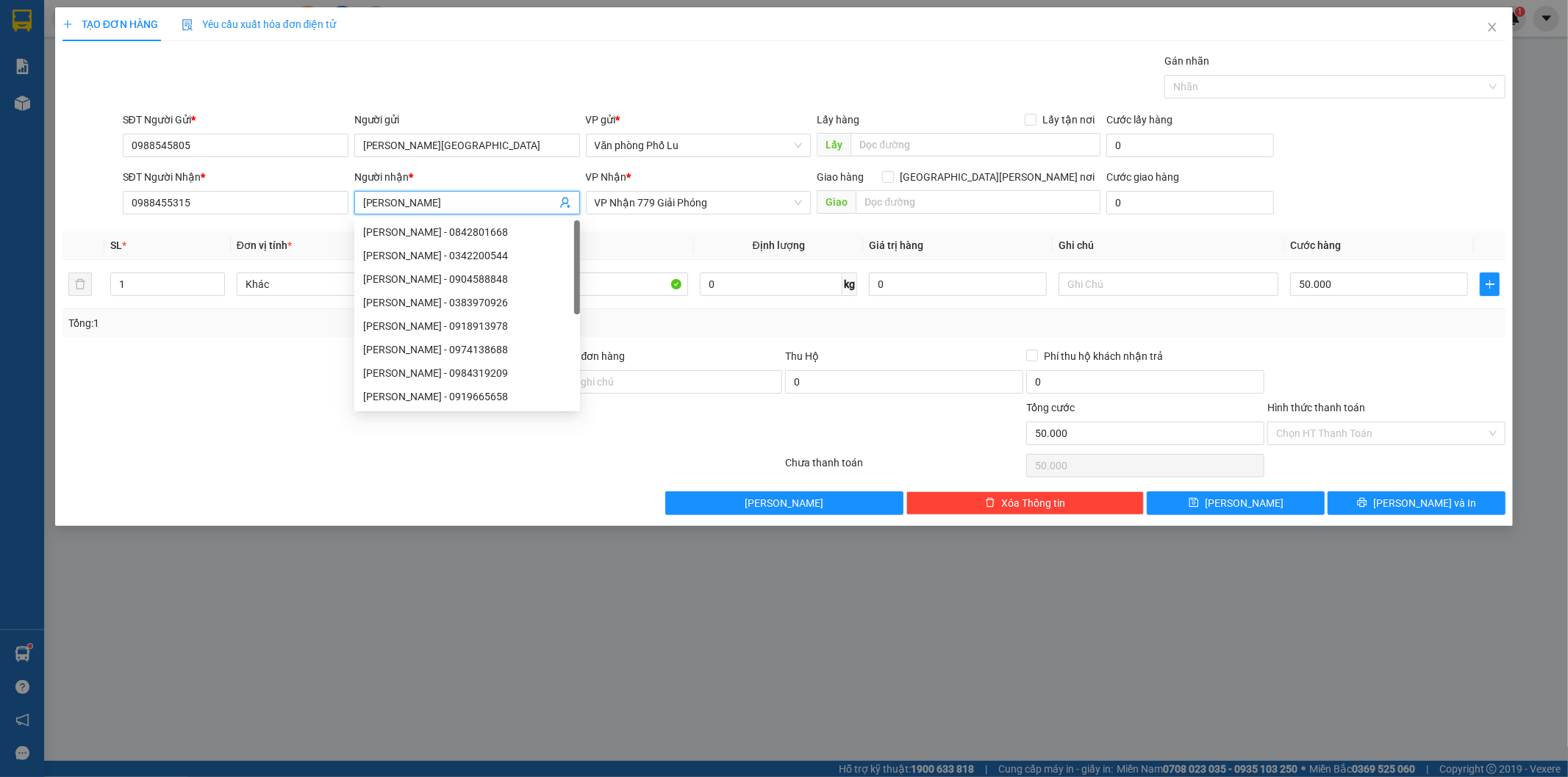
type input "anh kiên"
click at [550, 70] on div "Gán nhãn Nhãn" at bounding box center [814, 78] width 1390 height 52
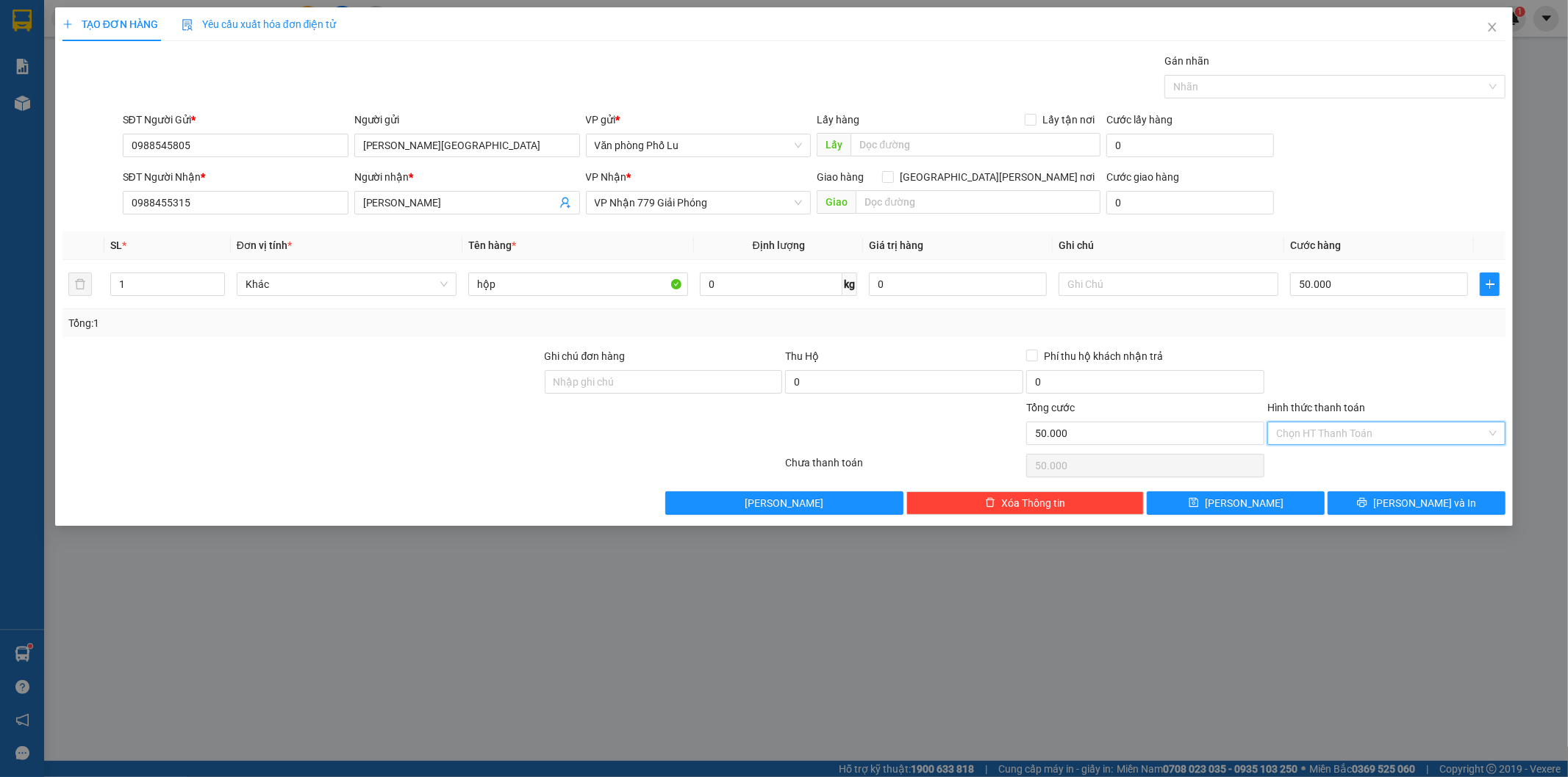
click at [1384, 437] on input "Hình thức thanh toán" at bounding box center [1381, 434] width 210 height 22
click at [1338, 463] on div "Tại văn phòng" at bounding box center [1387, 463] width 221 height 16
type input "0"
click at [1404, 511] on span "[PERSON_NAME] và In" at bounding box center [1424, 503] width 103 height 16
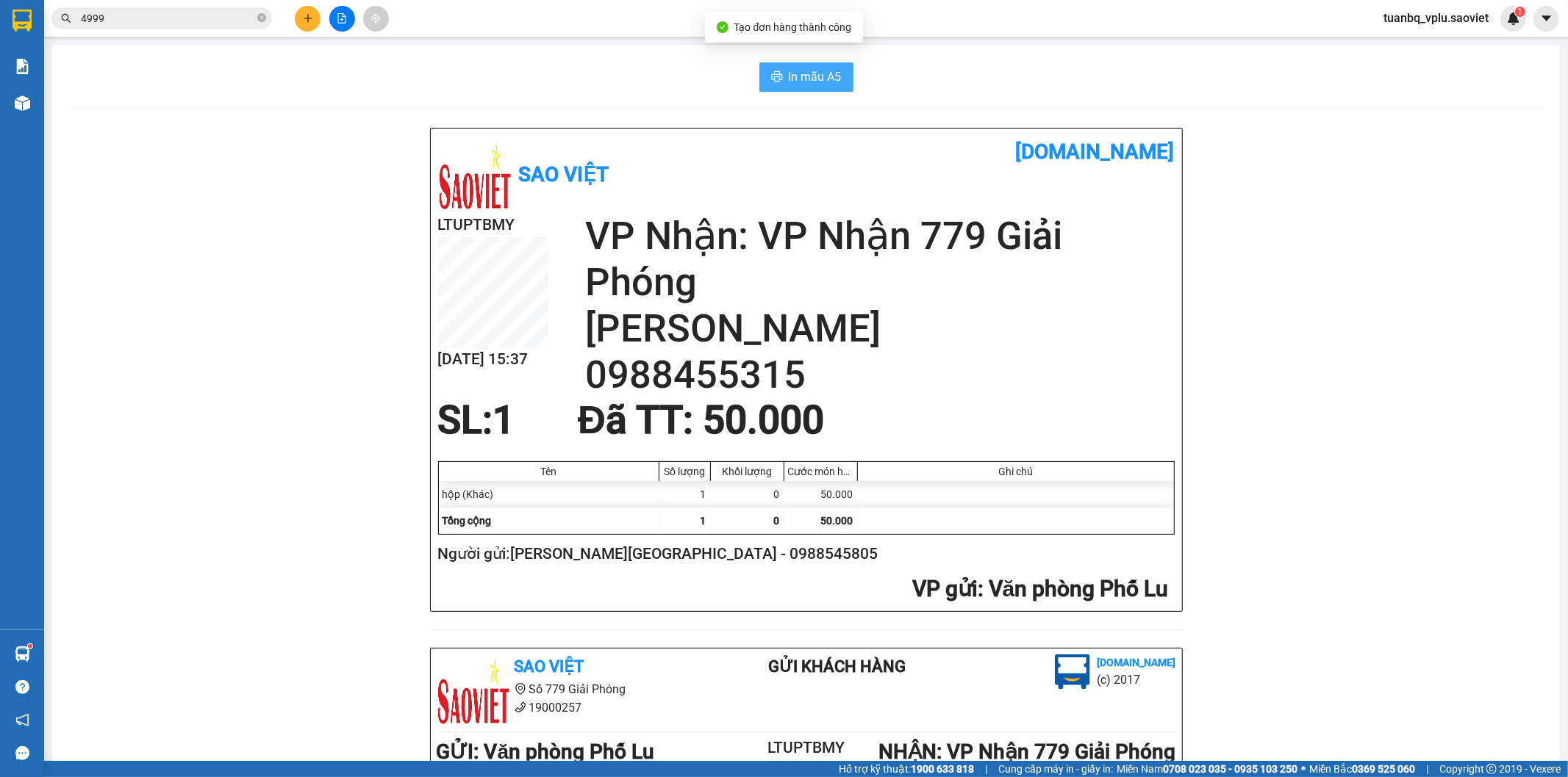
click at [797, 70] on span "In mẫu A5" at bounding box center [814, 76] width 53 height 18
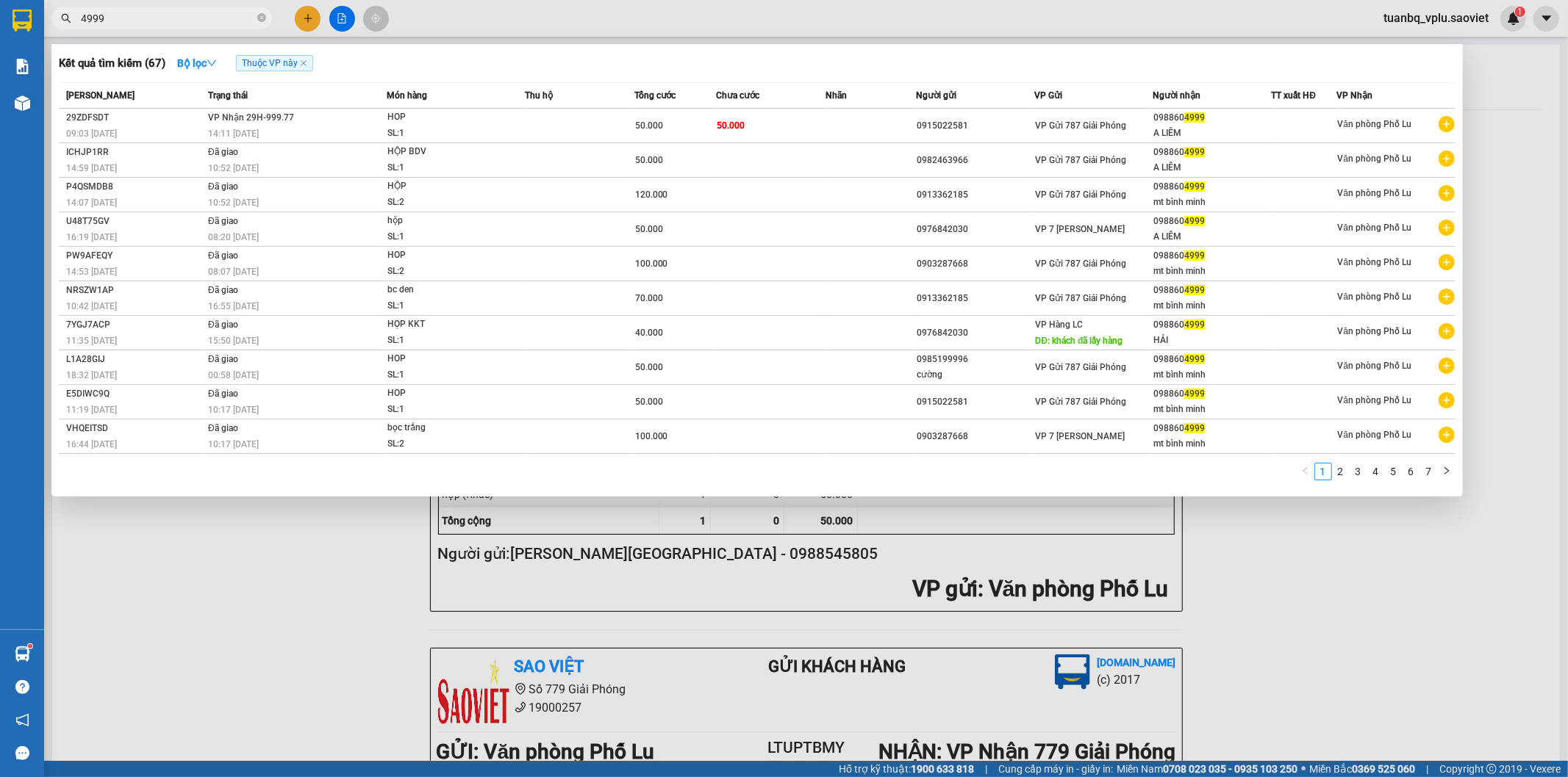
click at [198, 23] on input "4999" at bounding box center [167, 18] width 173 height 16
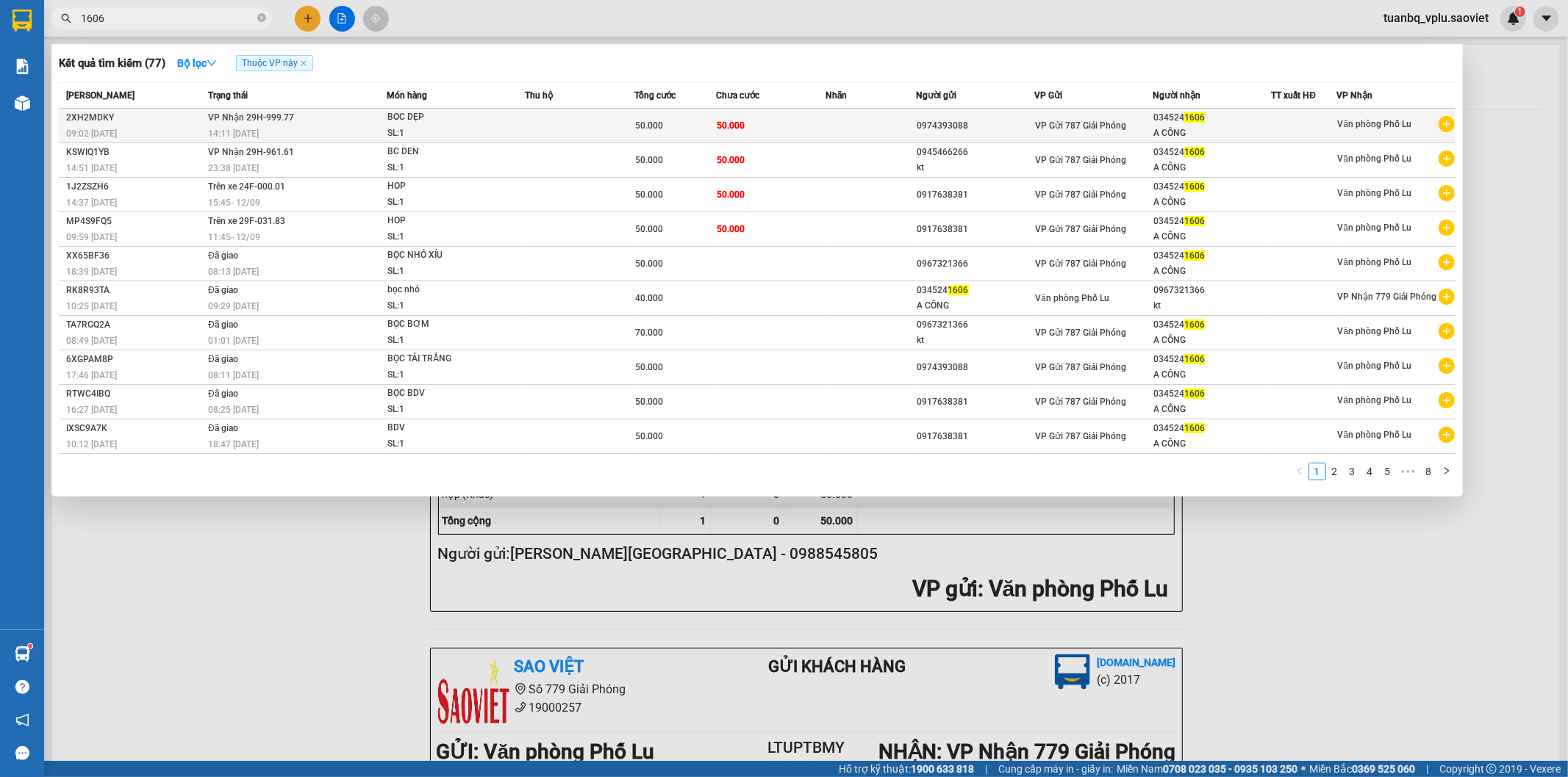
type input "1606"
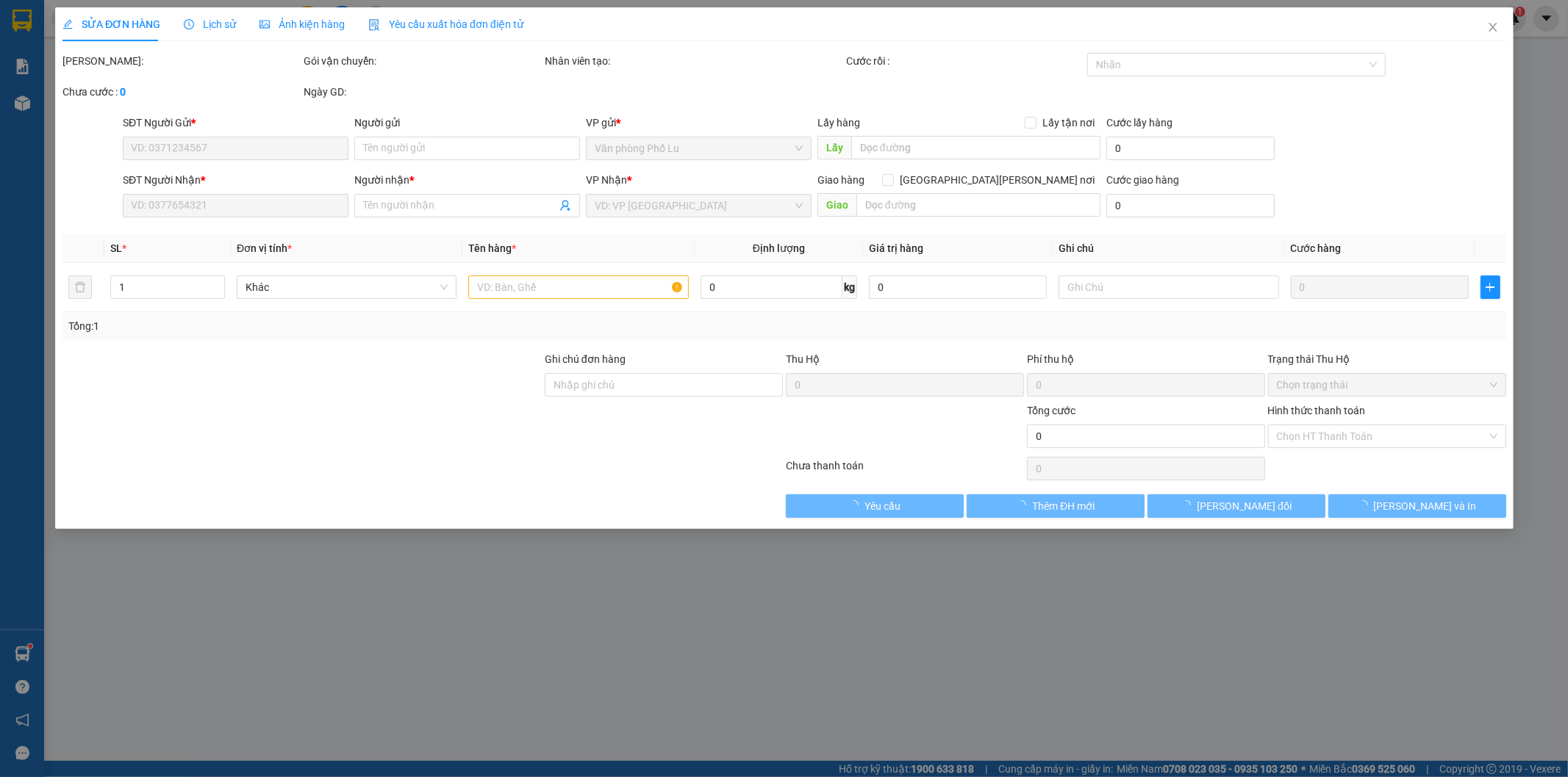
type input "0974393088"
type input "0345241606"
type input "A CÔNG"
type input "50.000"
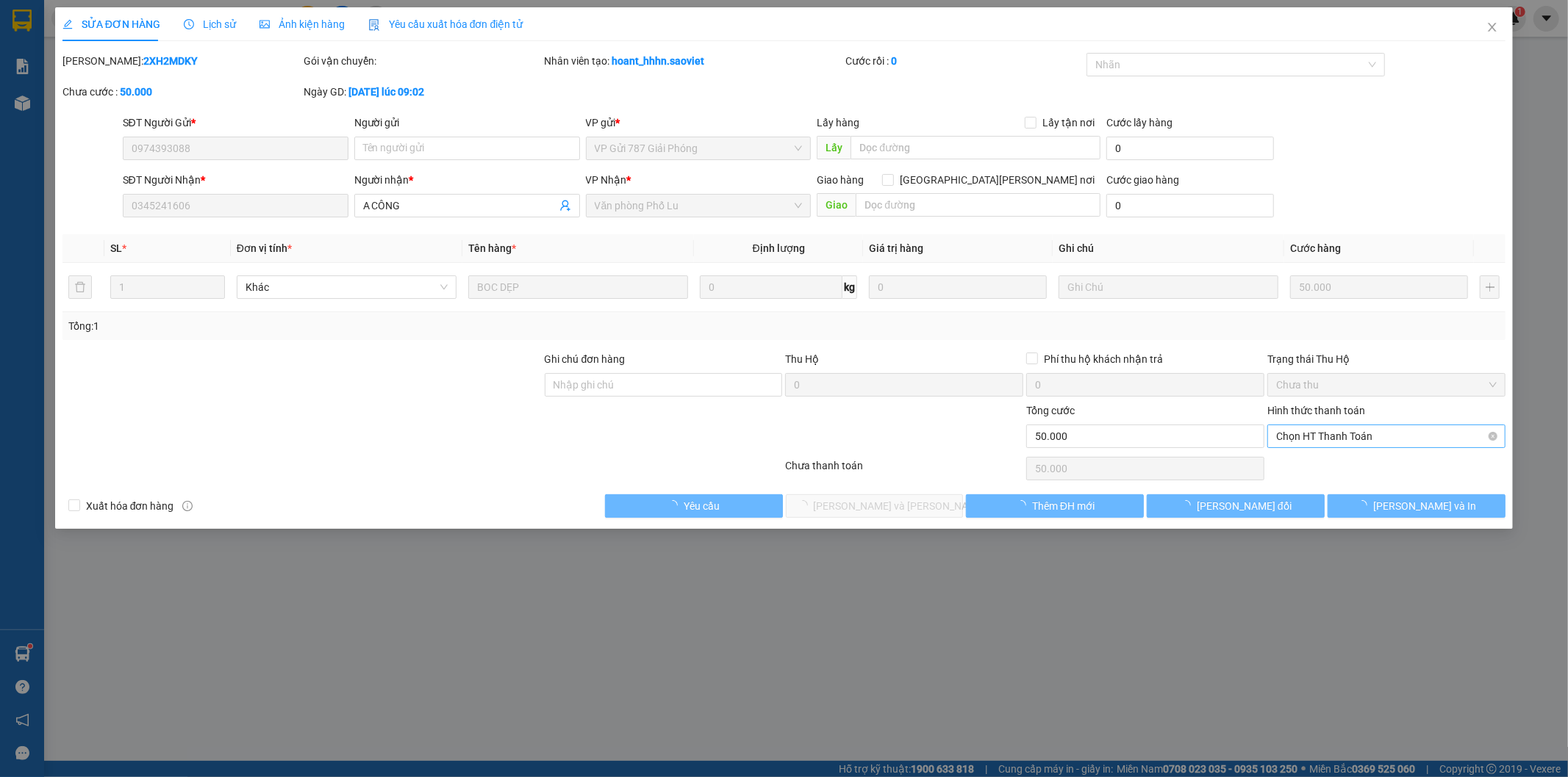
click at [1320, 438] on span "Chọn HT Thanh Toán" at bounding box center [1387, 437] width 221 height 22
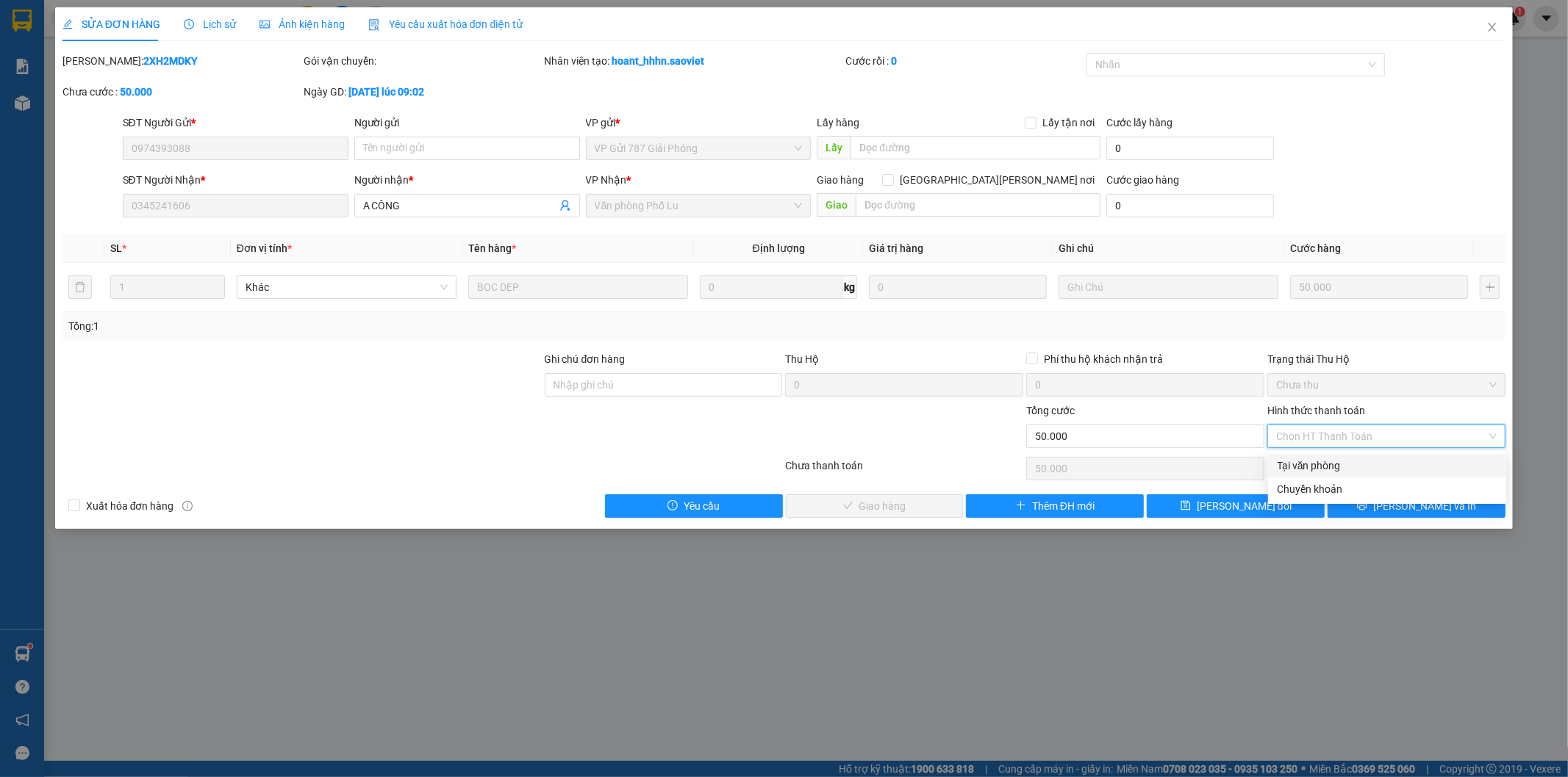
click at [1309, 464] on div "Tại văn phòng" at bounding box center [1387, 466] width 221 height 16
type input "0"
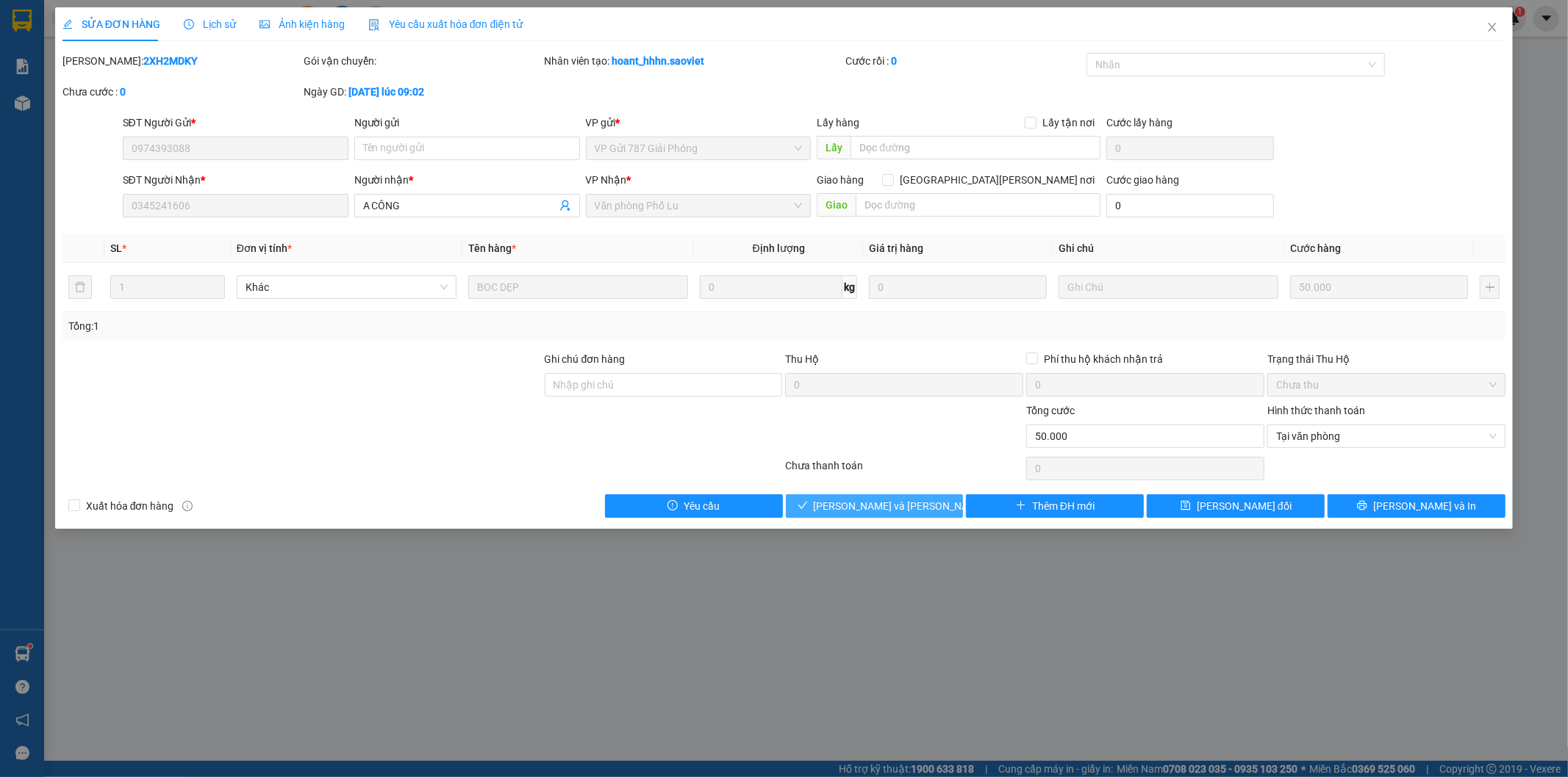
click at [908, 502] on span "[PERSON_NAME] và Giao hàng" at bounding box center [913, 506] width 198 height 16
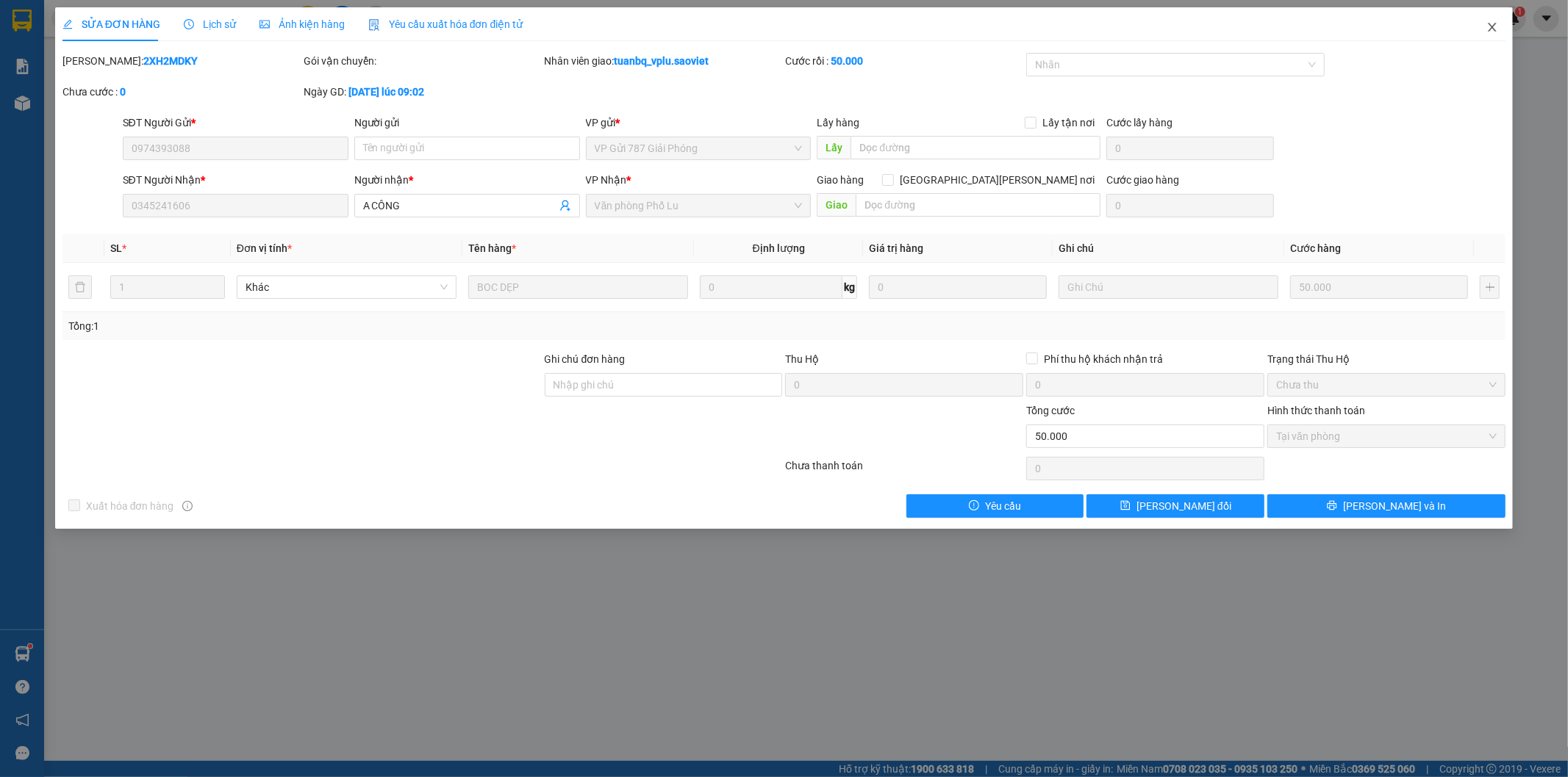
click at [1489, 24] on icon "close" at bounding box center [1492, 27] width 12 height 12
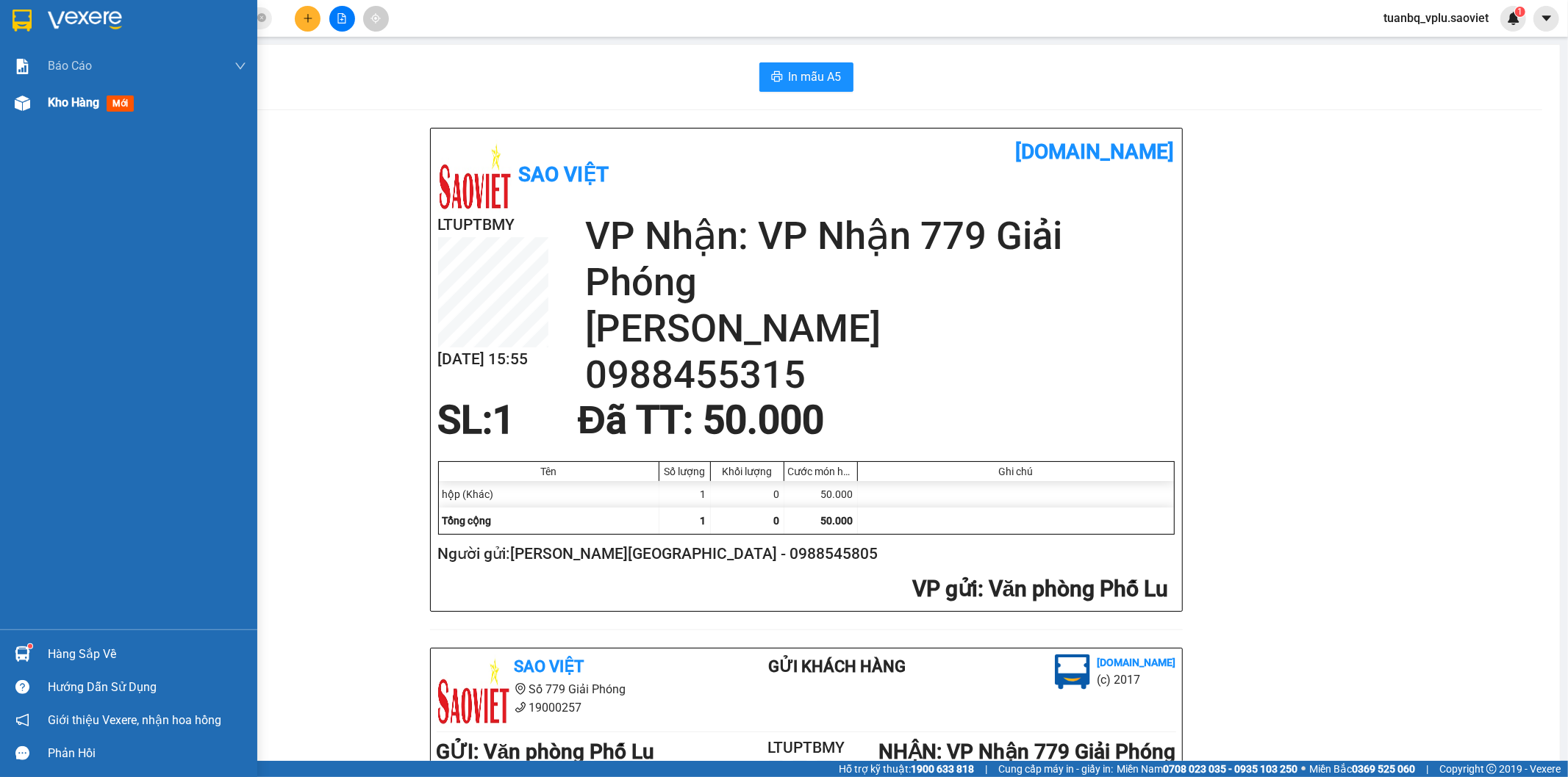
click at [83, 110] on span "Kho hàng" at bounding box center [74, 102] width 52 height 14
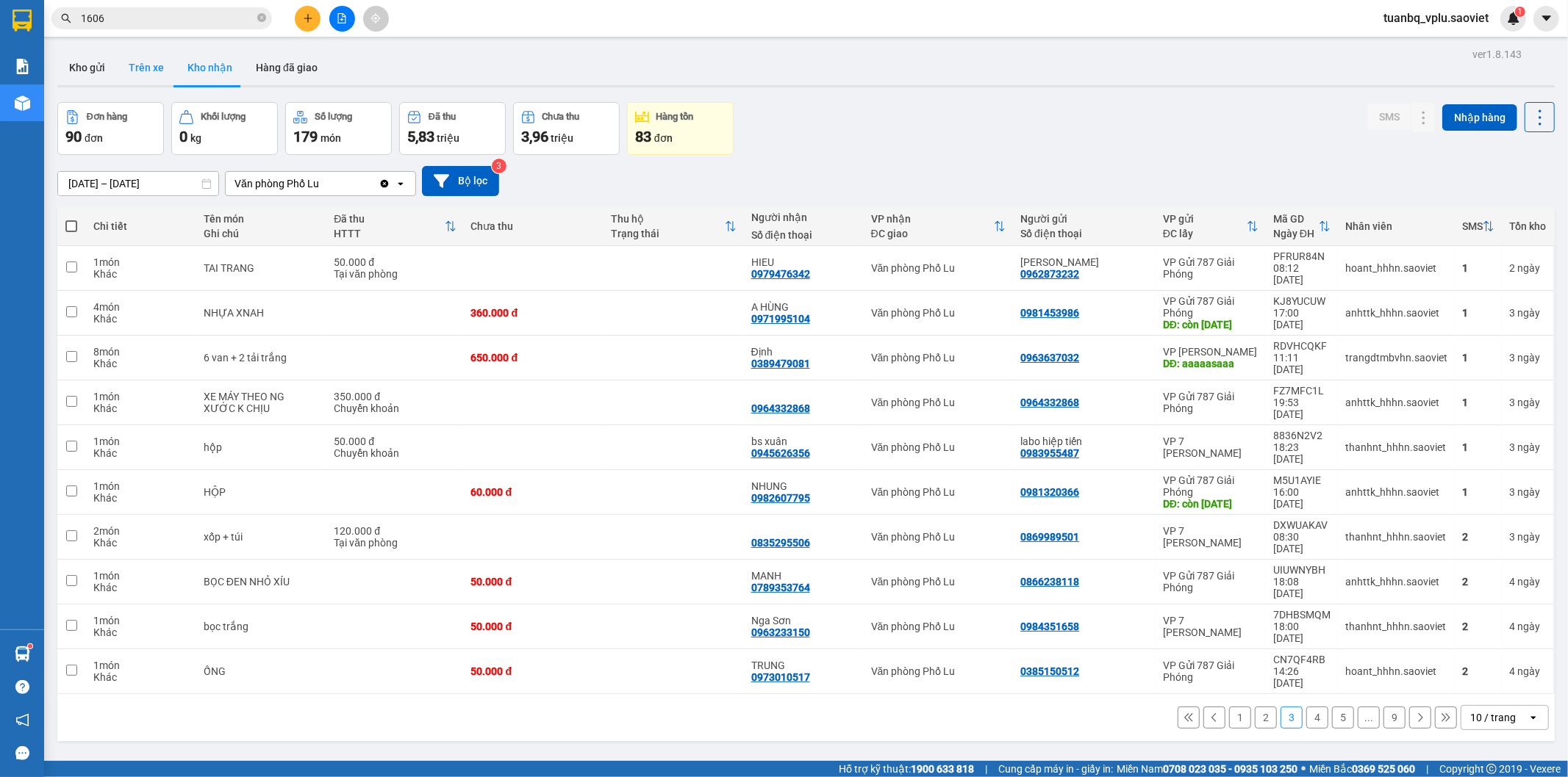
click at [169, 60] on button "Trên xe" at bounding box center [146, 68] width 58 height 36
type input "[DATE] – [DATE]"
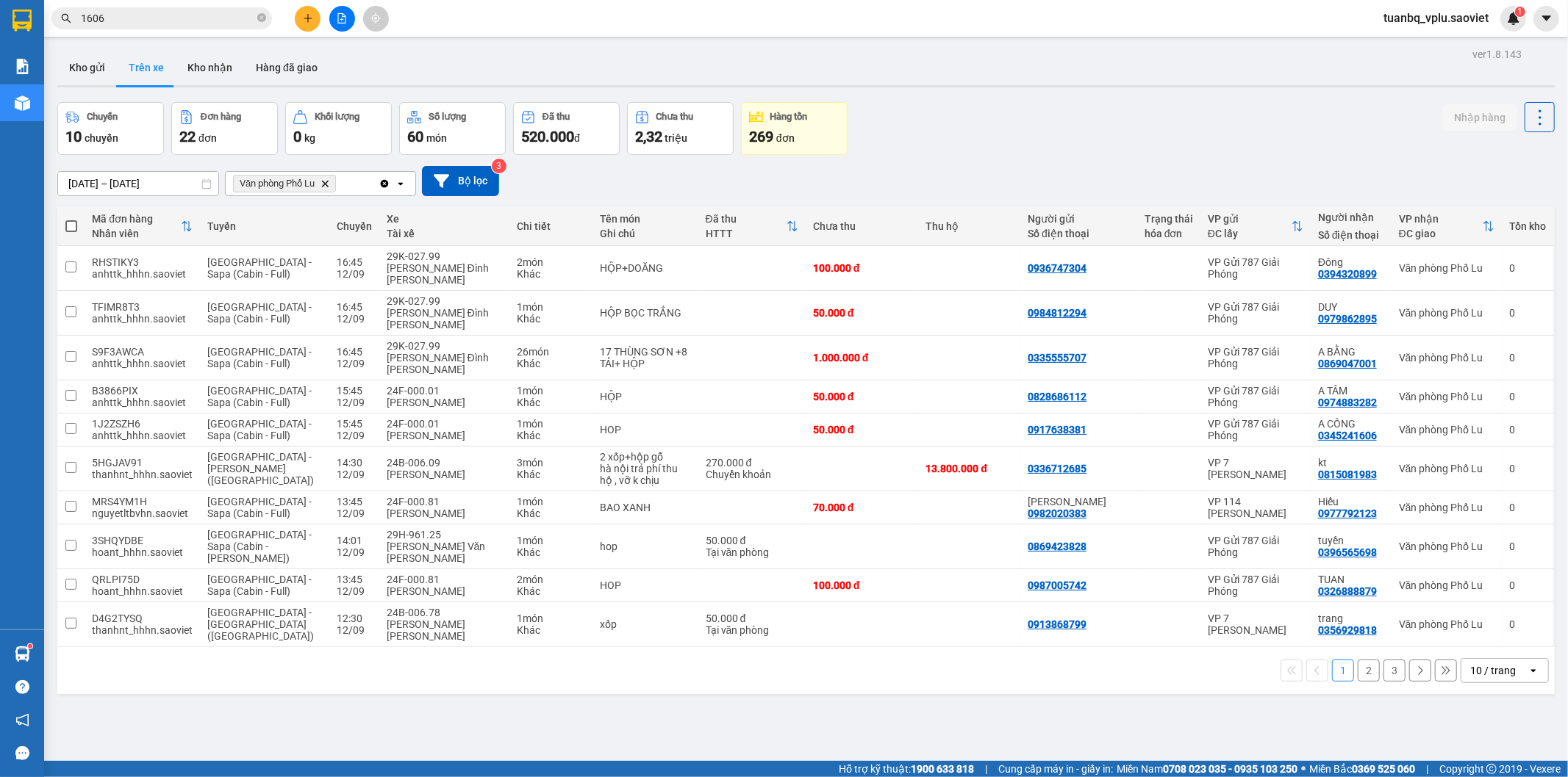
click at [1384, 660] on button "3" at bounding box center [1395, 671] width 22 height 22
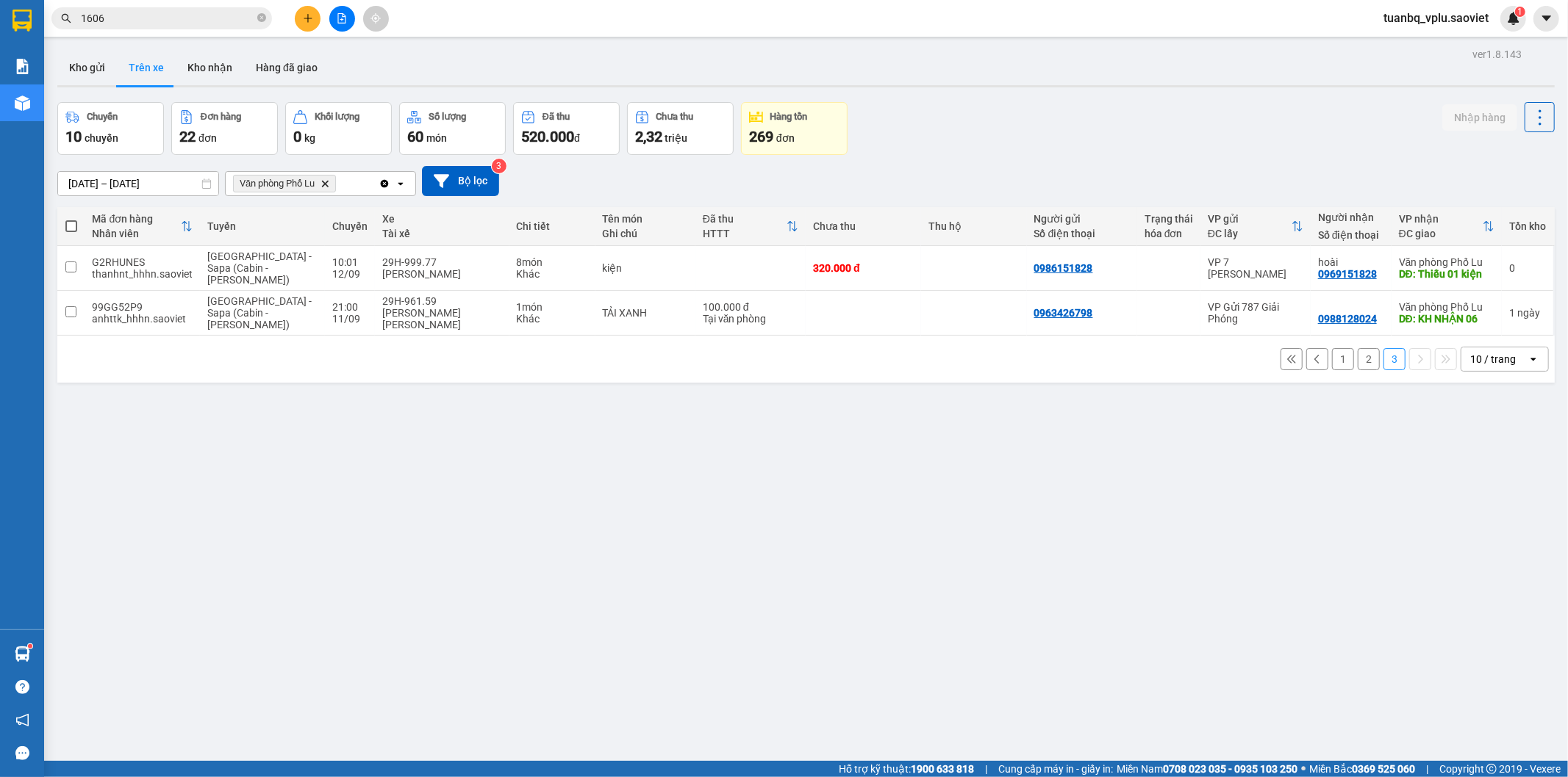
click at [1363, 363] on button "2" at bounding box center [1369, 360] width 22 height 22
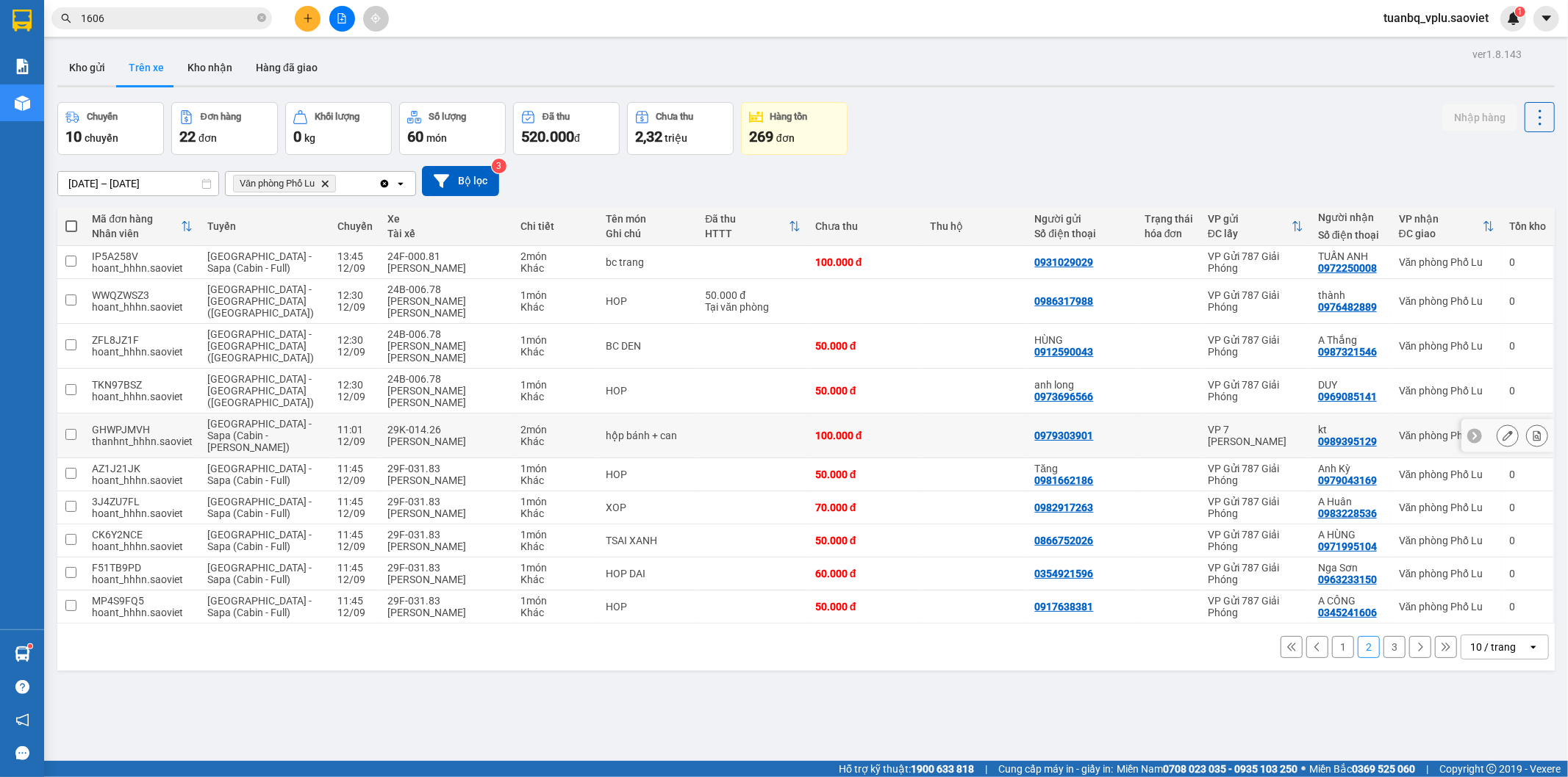
click at [387, 424] on div "29K-014.26" at bounding box center [446, 430] width 118 height 12
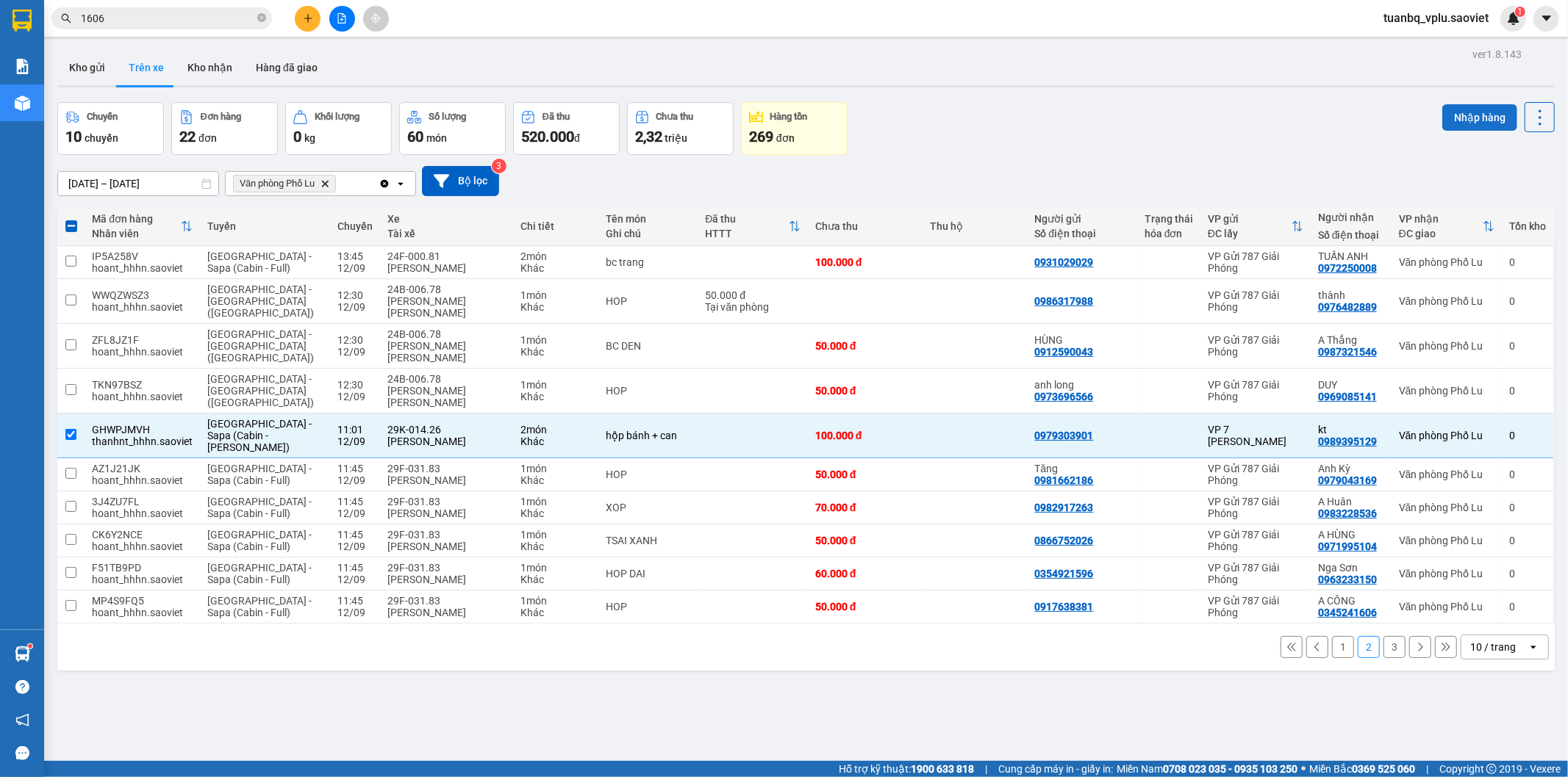
click at [1467, 119] on button "Nhập hàng" at bounding box center [1479, 118] width 75 height 27
checkbox input "false"
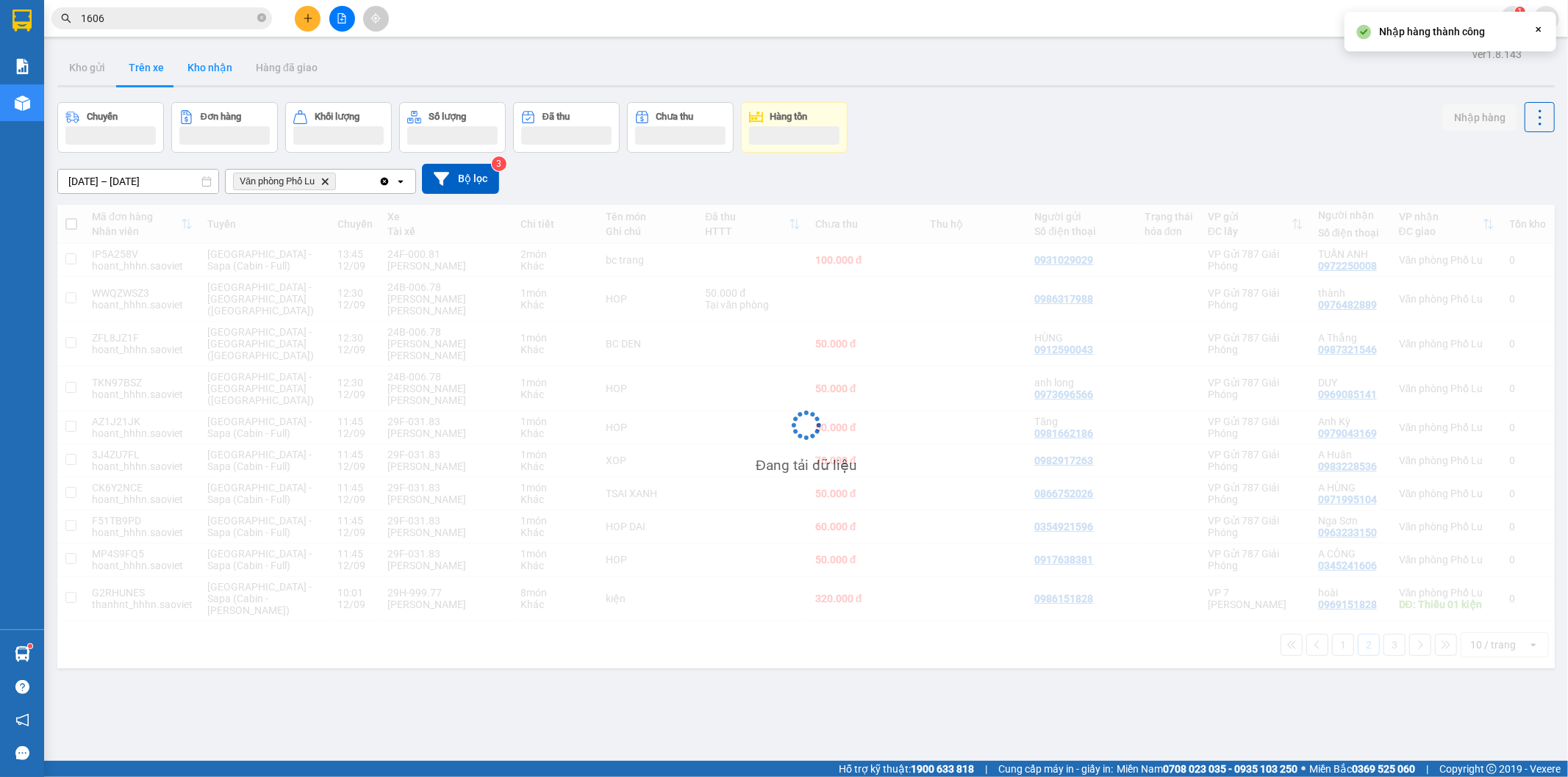
click at [200, 60] on button "Kho nhận" at bounding box center [210, 68] width 68 height 36
type input "[DATE] – [DATE]"
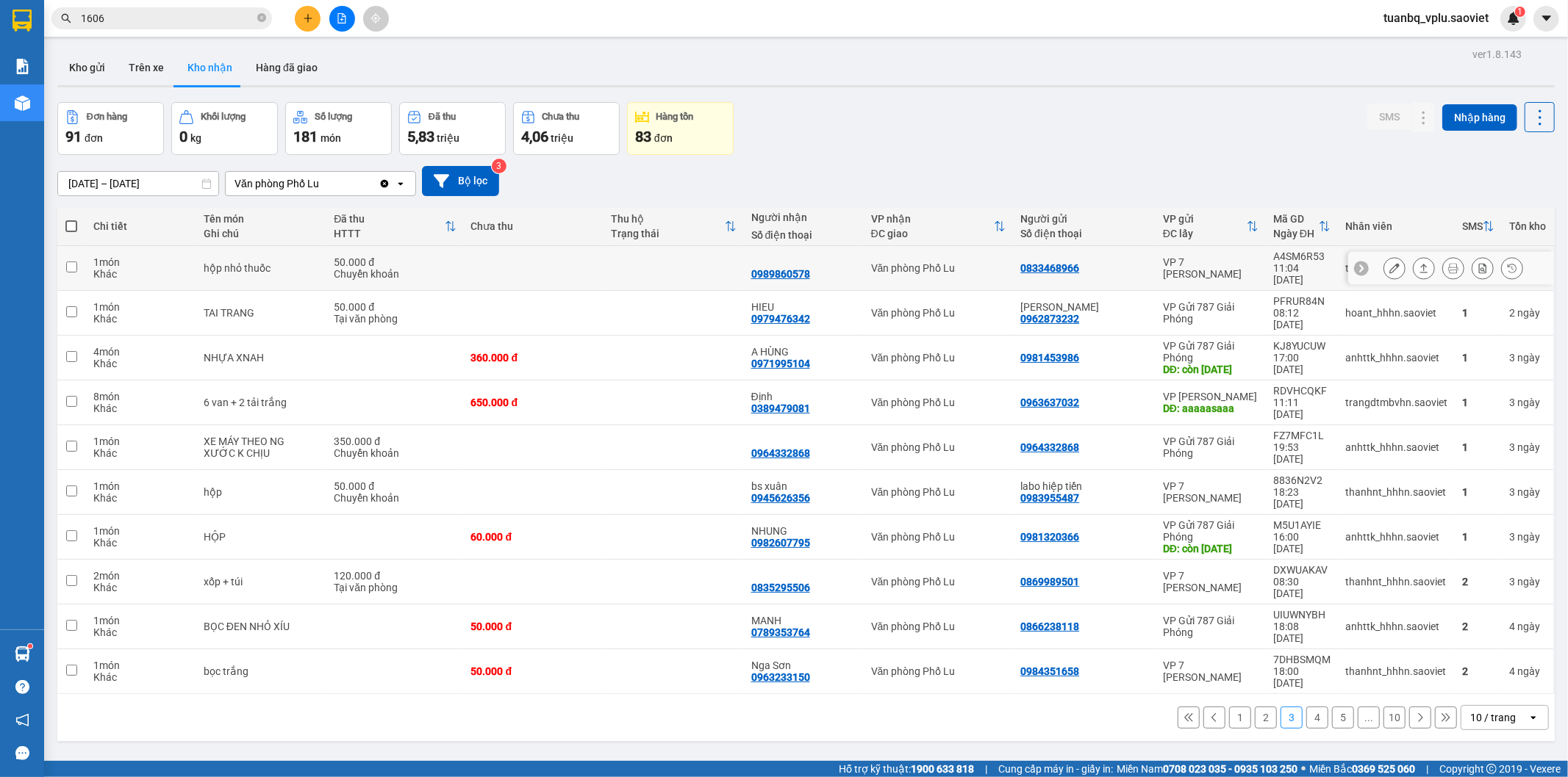
click at [313, 262] on div "hộp nhỏ thuốc" at bounding box center [261, 268] width 116 height 12
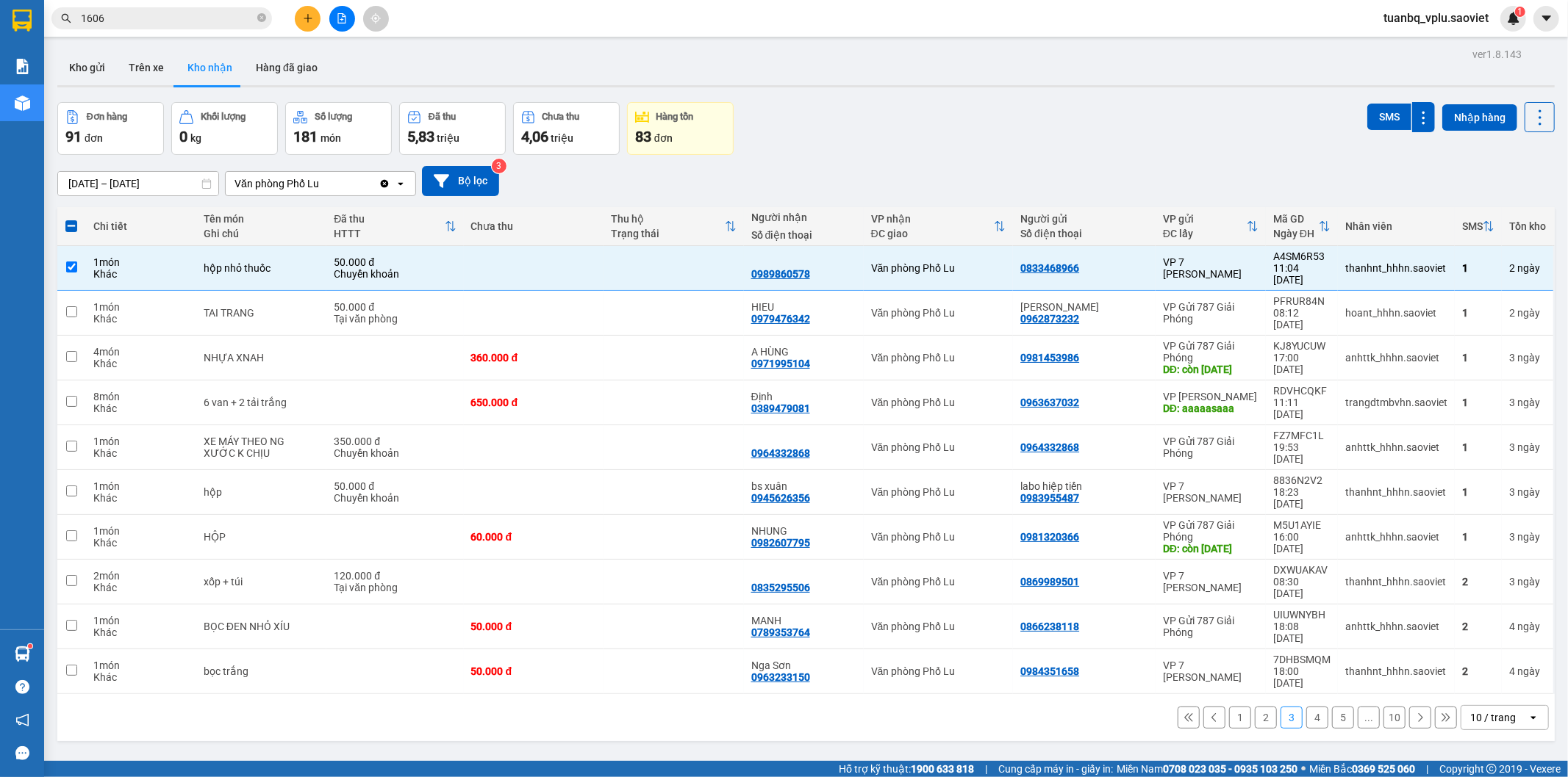
click at [1229, 707] on button "1" at bounding box center [1240, 718] width 22 height 22
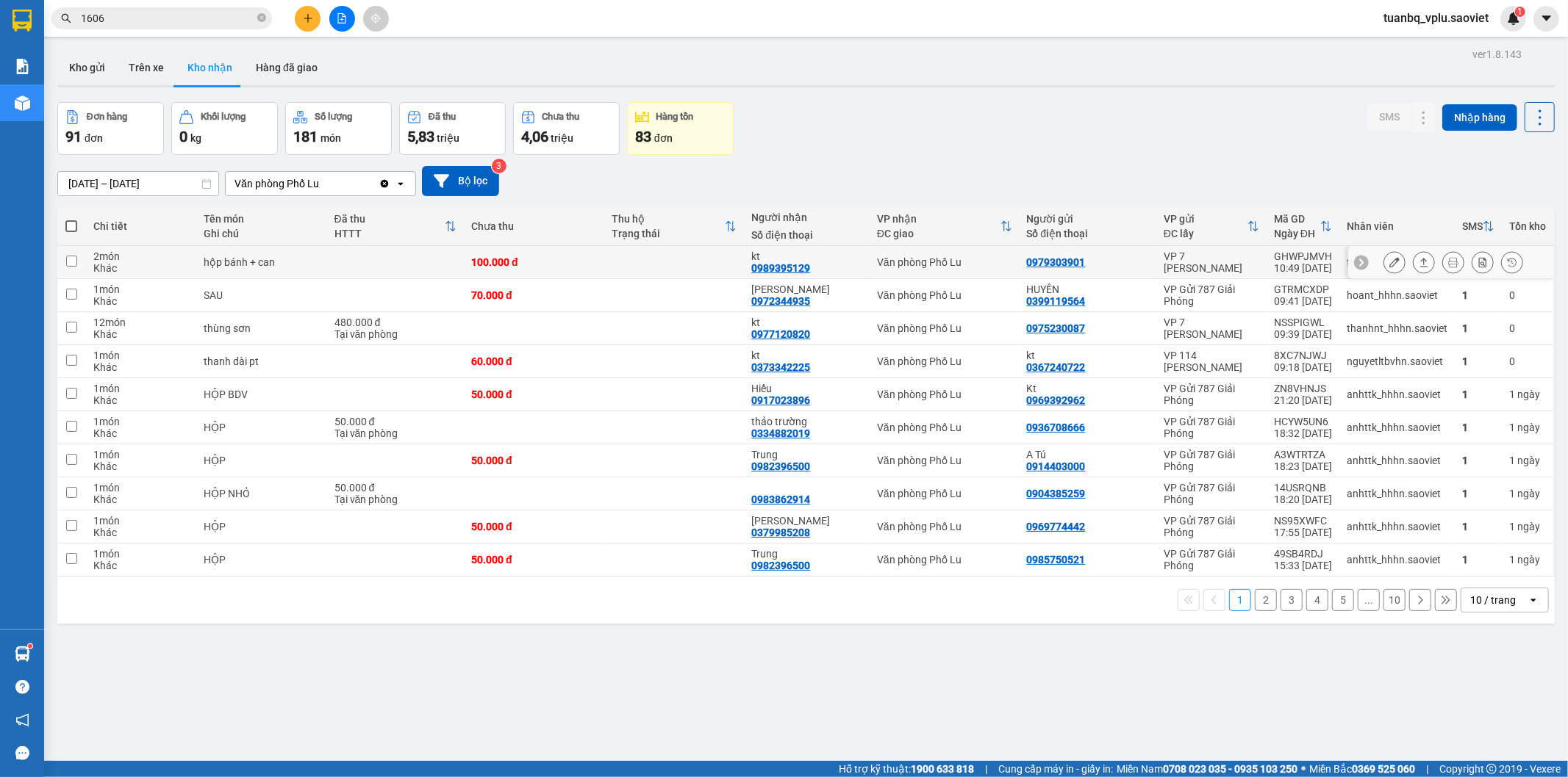
click at [159, 253] on div "2 món" at bounding box center [141, 257] width 96 height 12
checkbox input "true"
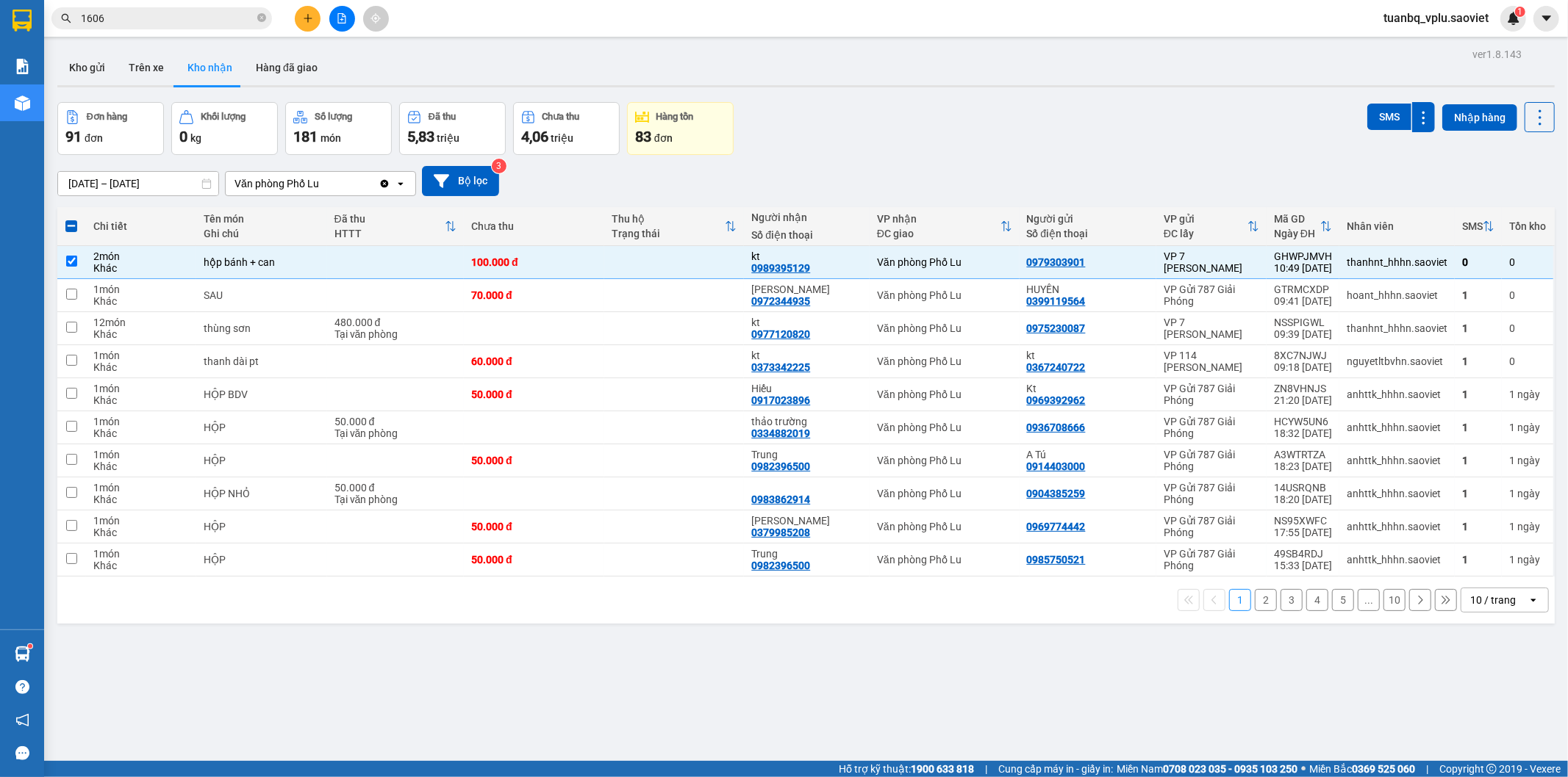
click at [1379, 101] on div "ver 1.8.143 Kho gửi Trên xe Kho nhận Hàng đã giao Đơn hàng 91 đơn Khối lượng 0 …" at bounding box center [806, 433] width 1509 height 777
click at [1378, 108] on div "SMS" at bounding box center [1401, 117] width 67 height 30
click at [113, 13] on input "1606" at bounding box center [167, 18] width 173 height 16
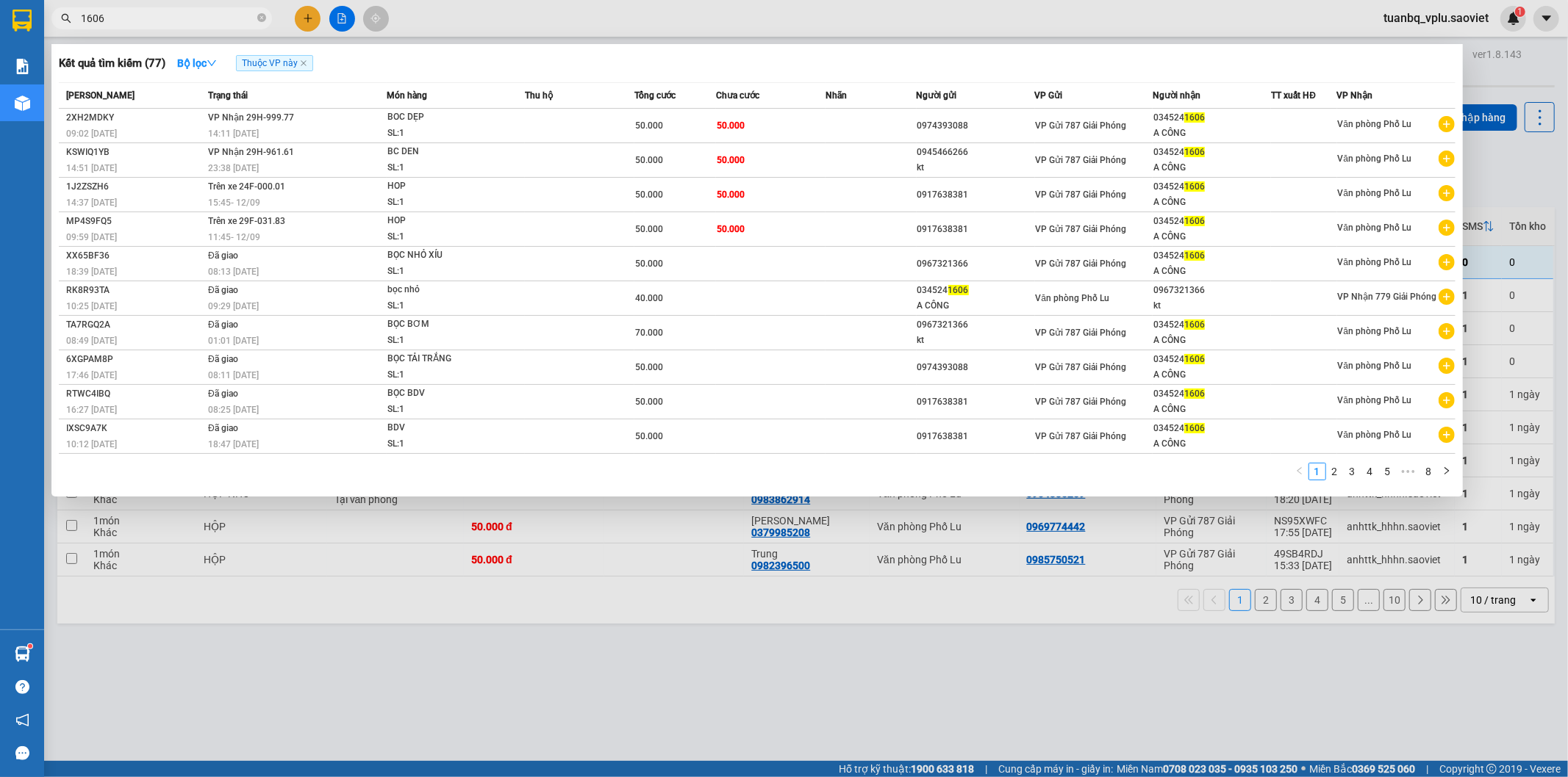
click at [113, 13] on input "1606" at bounding box center [167, 18] width 173 height 16
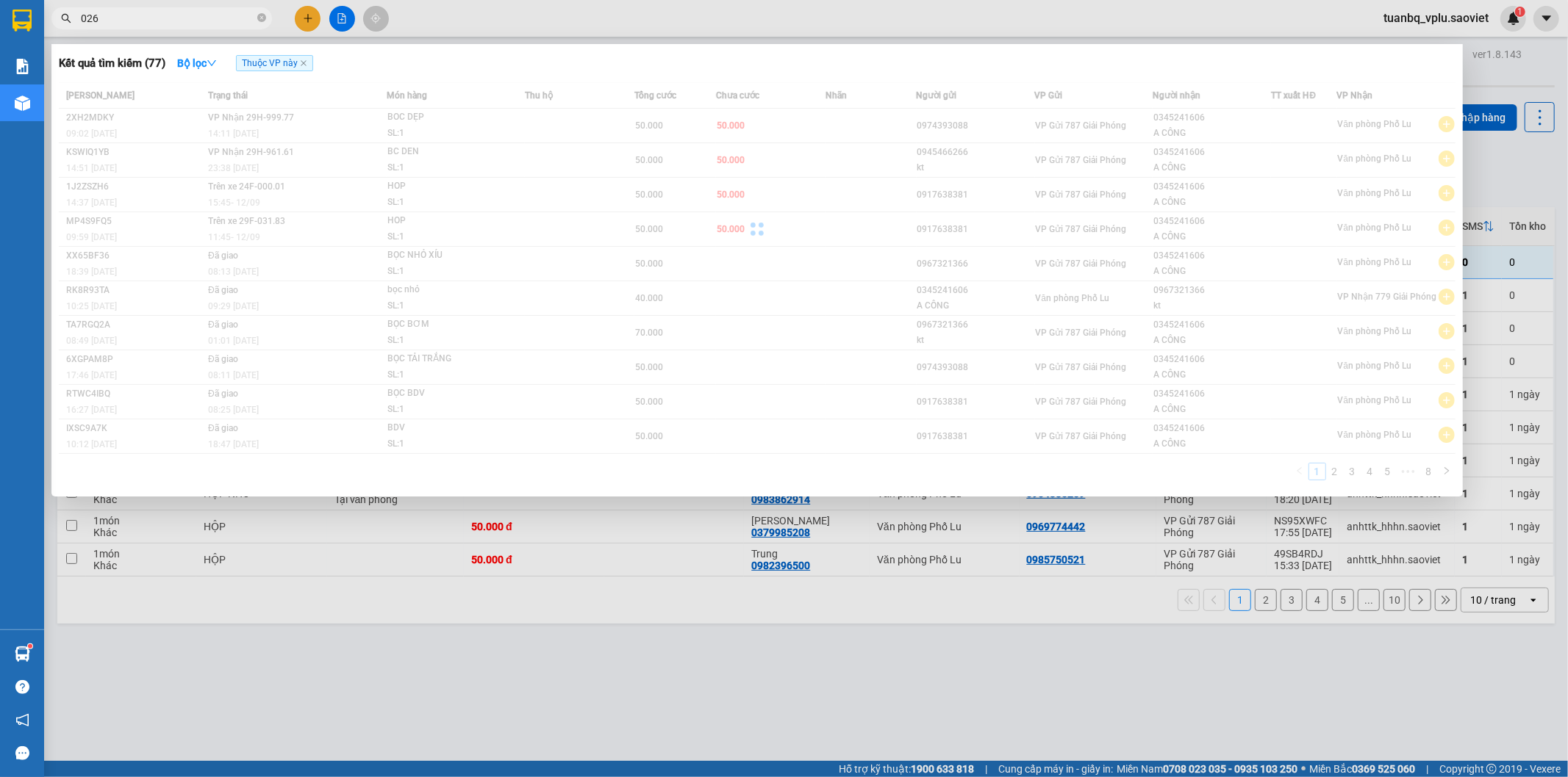
type input "026"
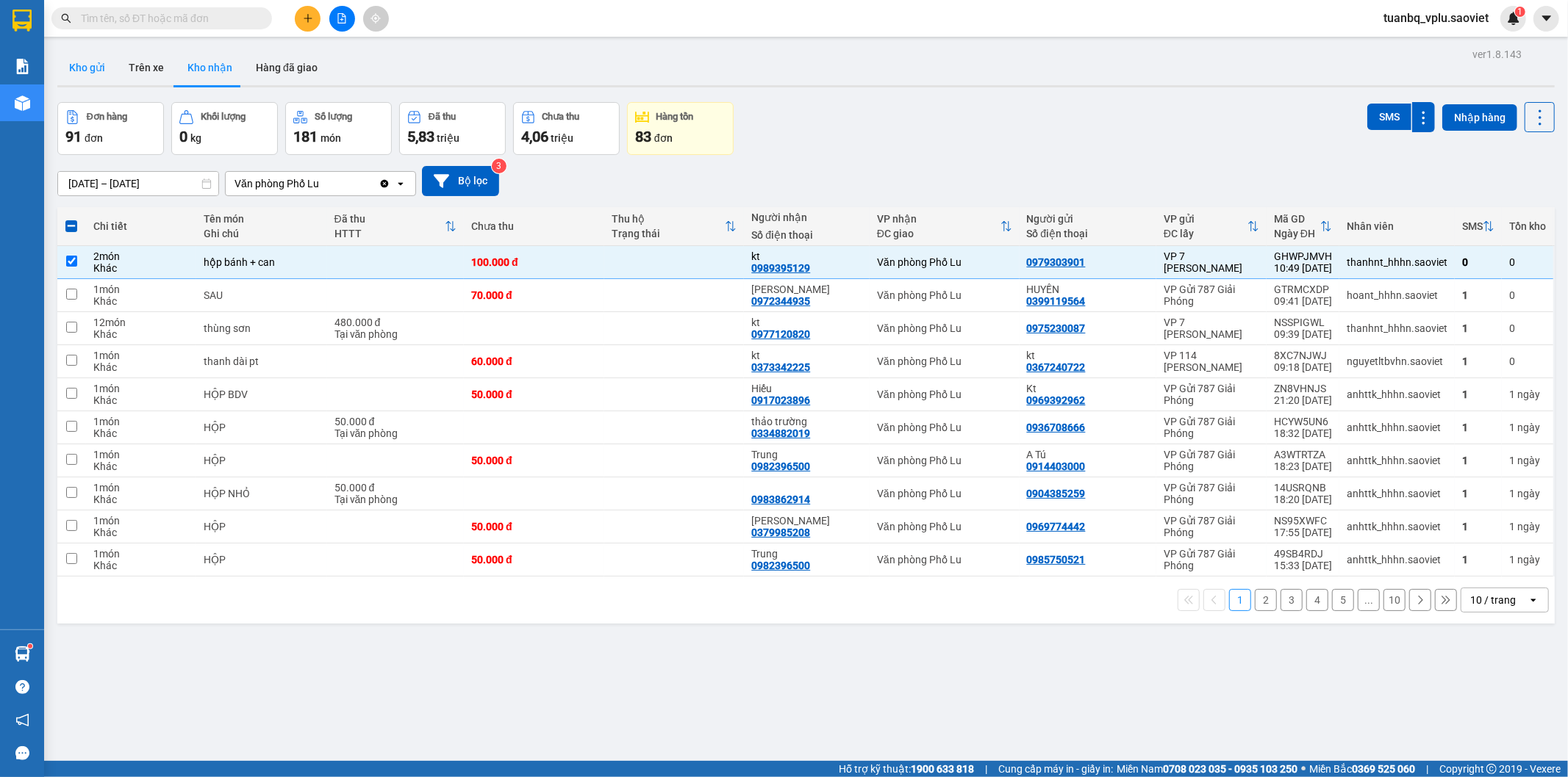
click at [83, 70] on button "Kho gửi" at bounding box center [87, 68] width 59 height 36
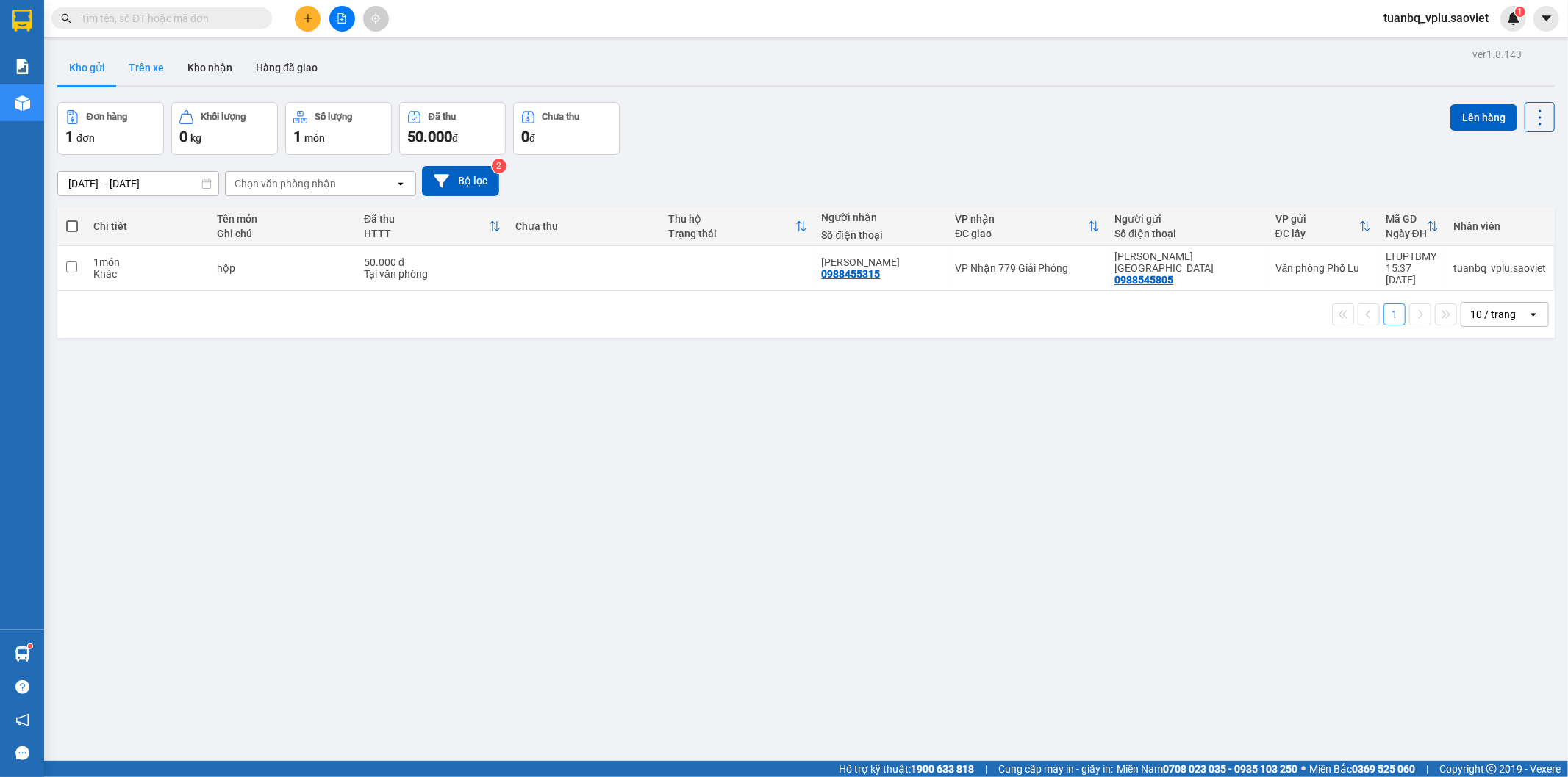
click at [153, 59] on button "Trên xe" at bounding box center [146, 68] width 58 height 36
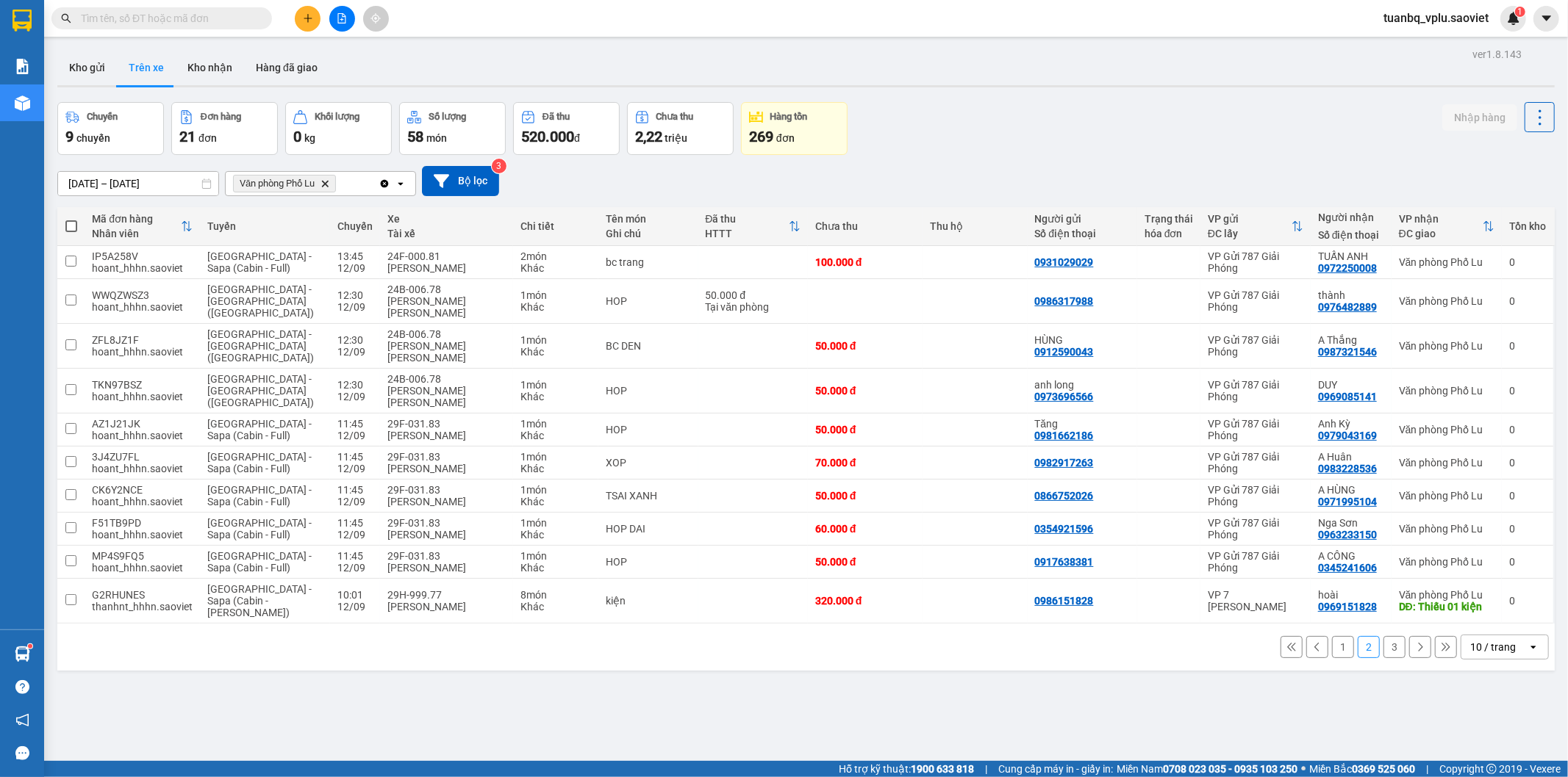
click at [165, 16] on input "text" at bounding box center [167, 18] width 173 height 16
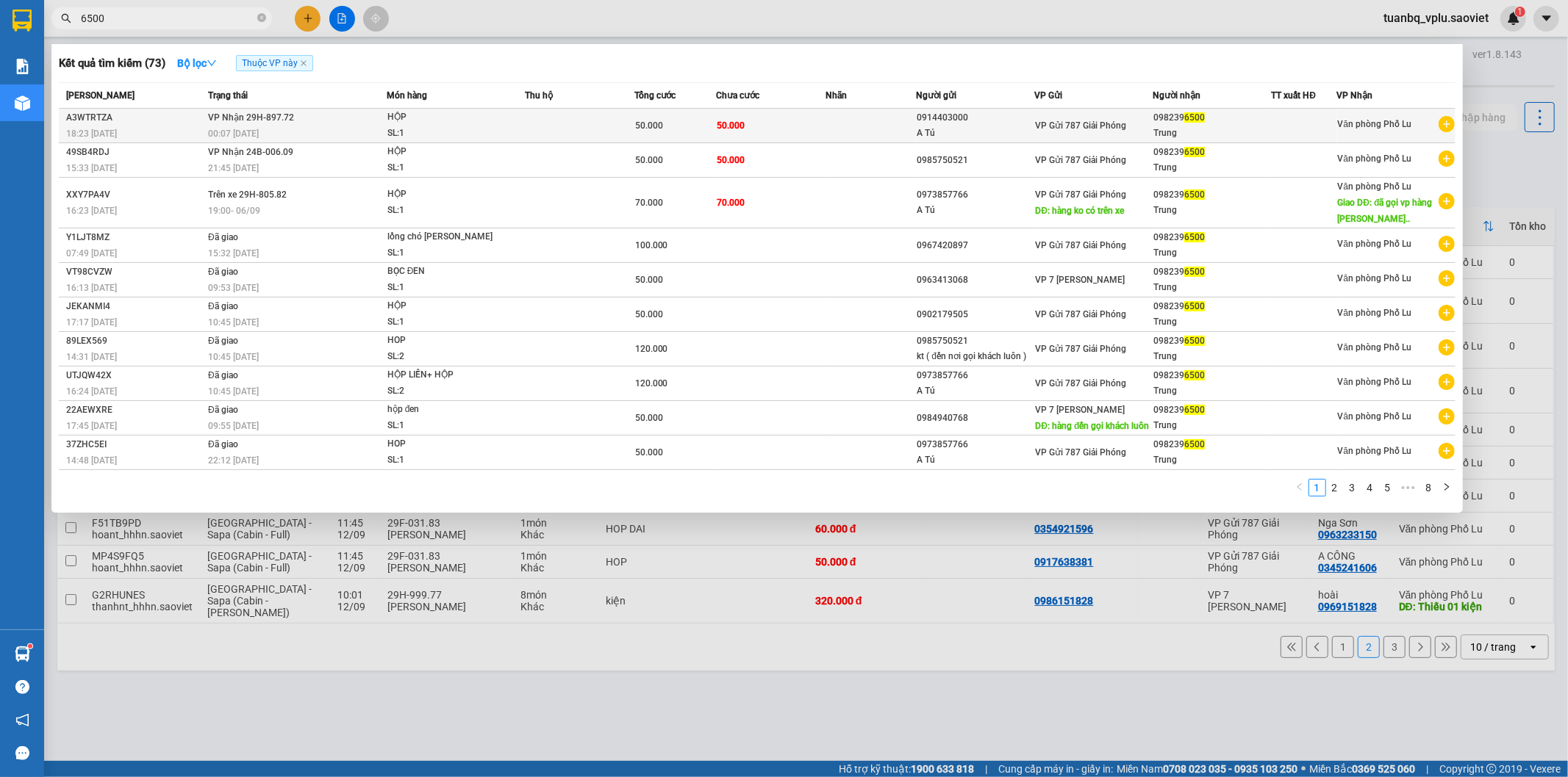
type input "6500"
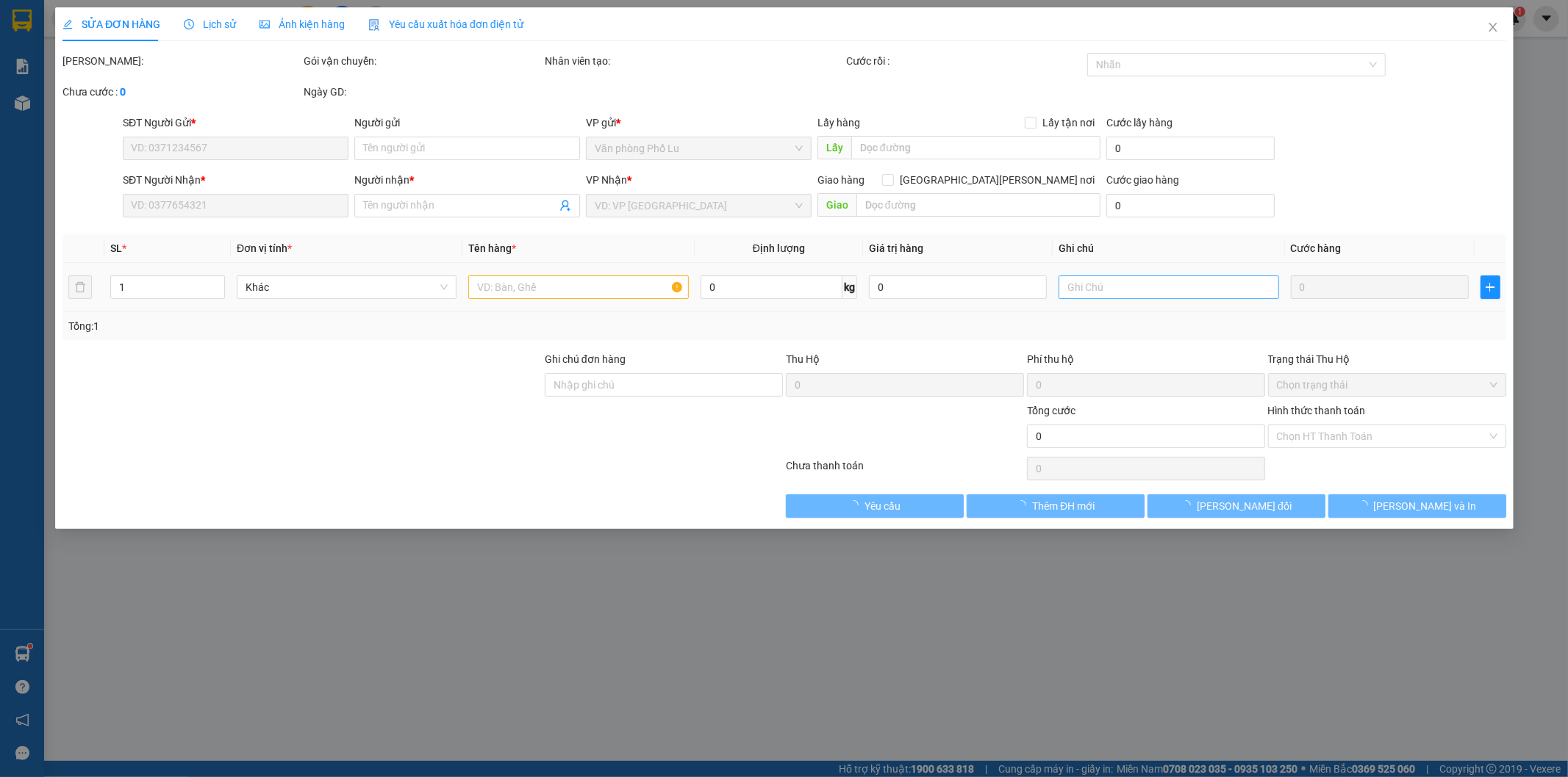
type input "0914403000"
type input "A Tú"
type input "0982396500"
type input "Trung"
type input "50.000"
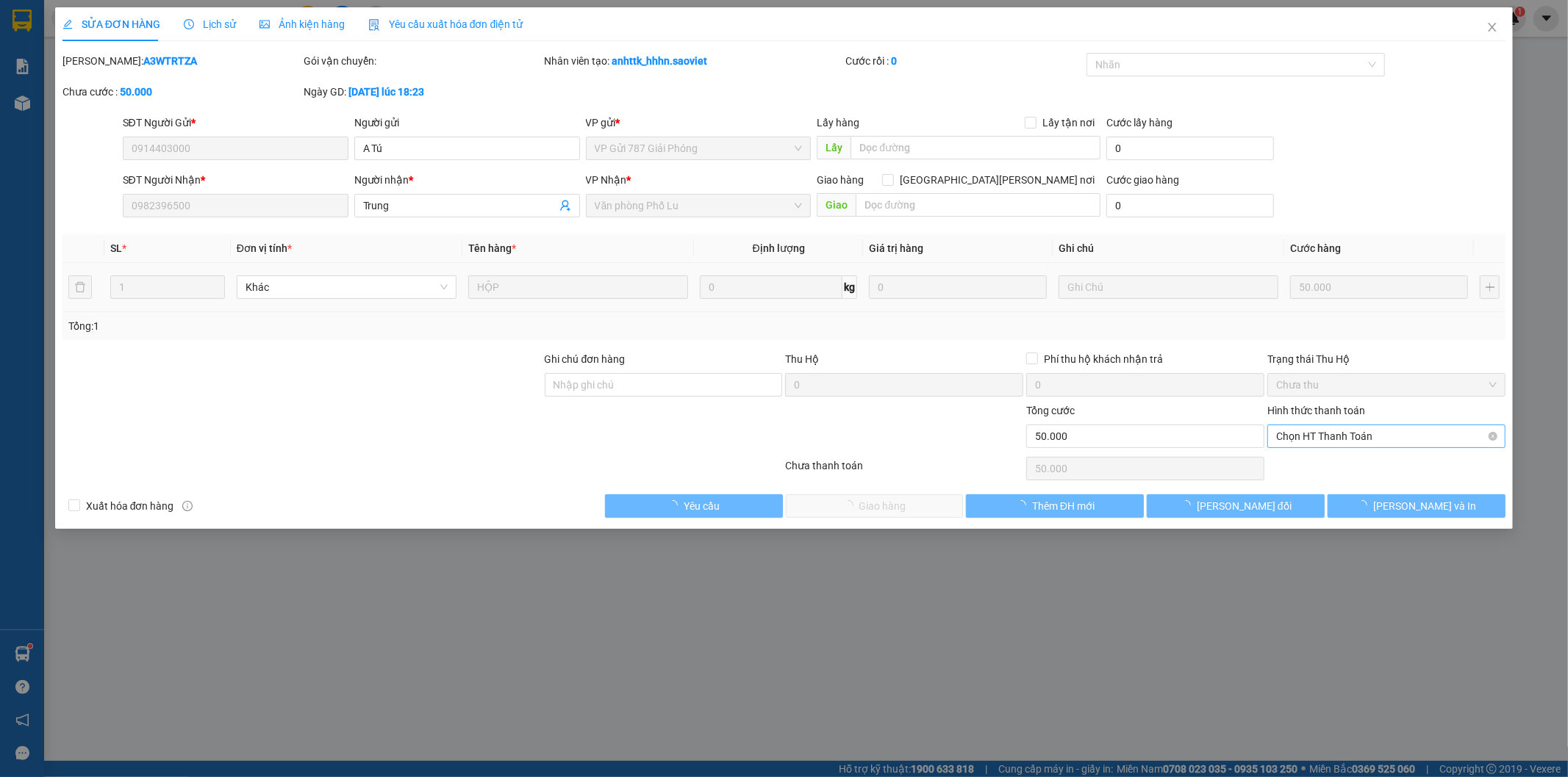
click at [1339, 431] on span "Chọn HT Thanh Toán" at bounding box center [1387, 437] width 221 height 22
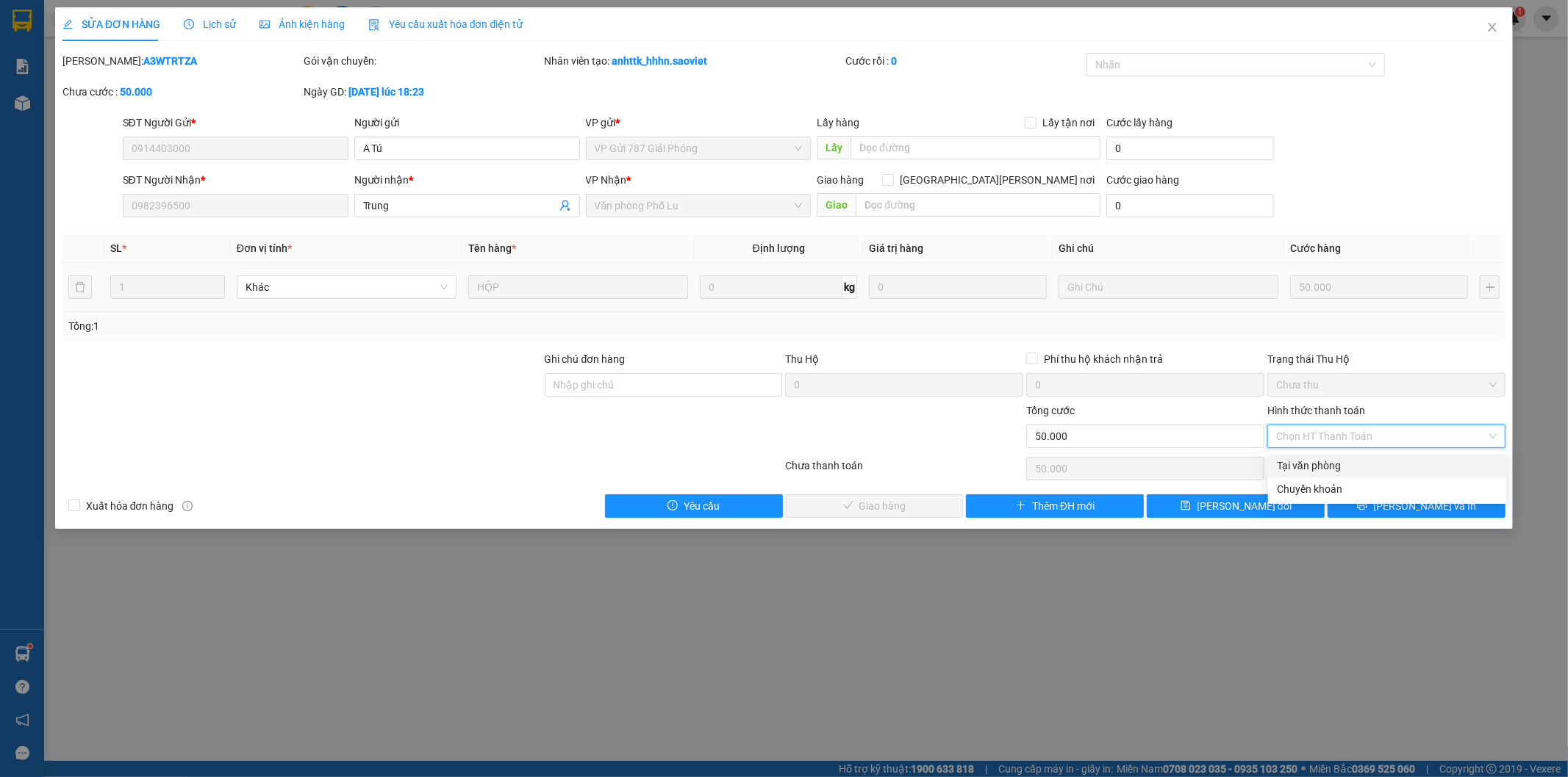
click at [1331, 460] on div "Tại văn phòng" at bounding box center [1387, 466] width 221 height 16
type input "0"
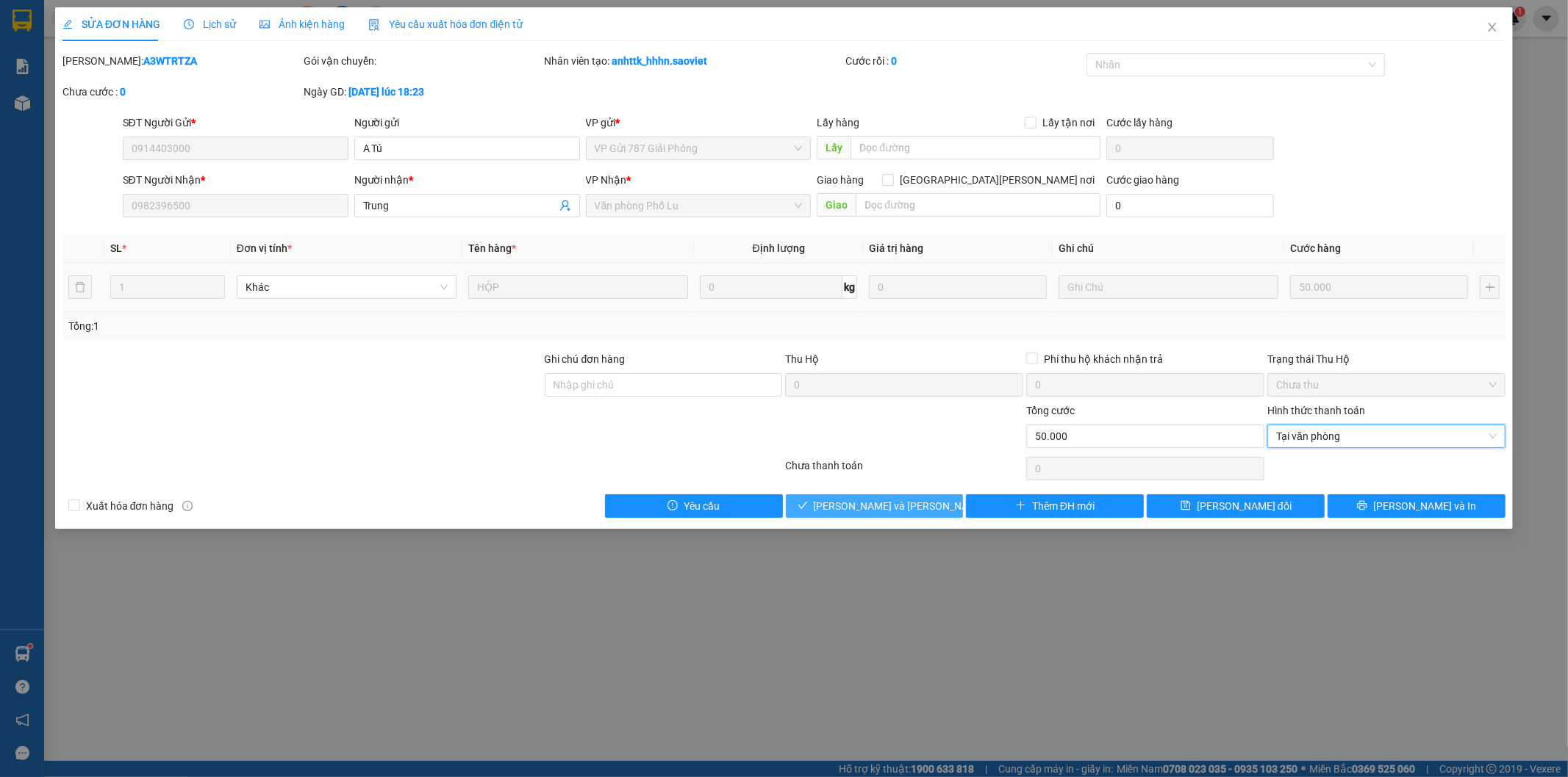
click at [917, 507] on span "[PERSON_NAME] và Giao hàng" at bounding box center [913, 506] width 198 height 16
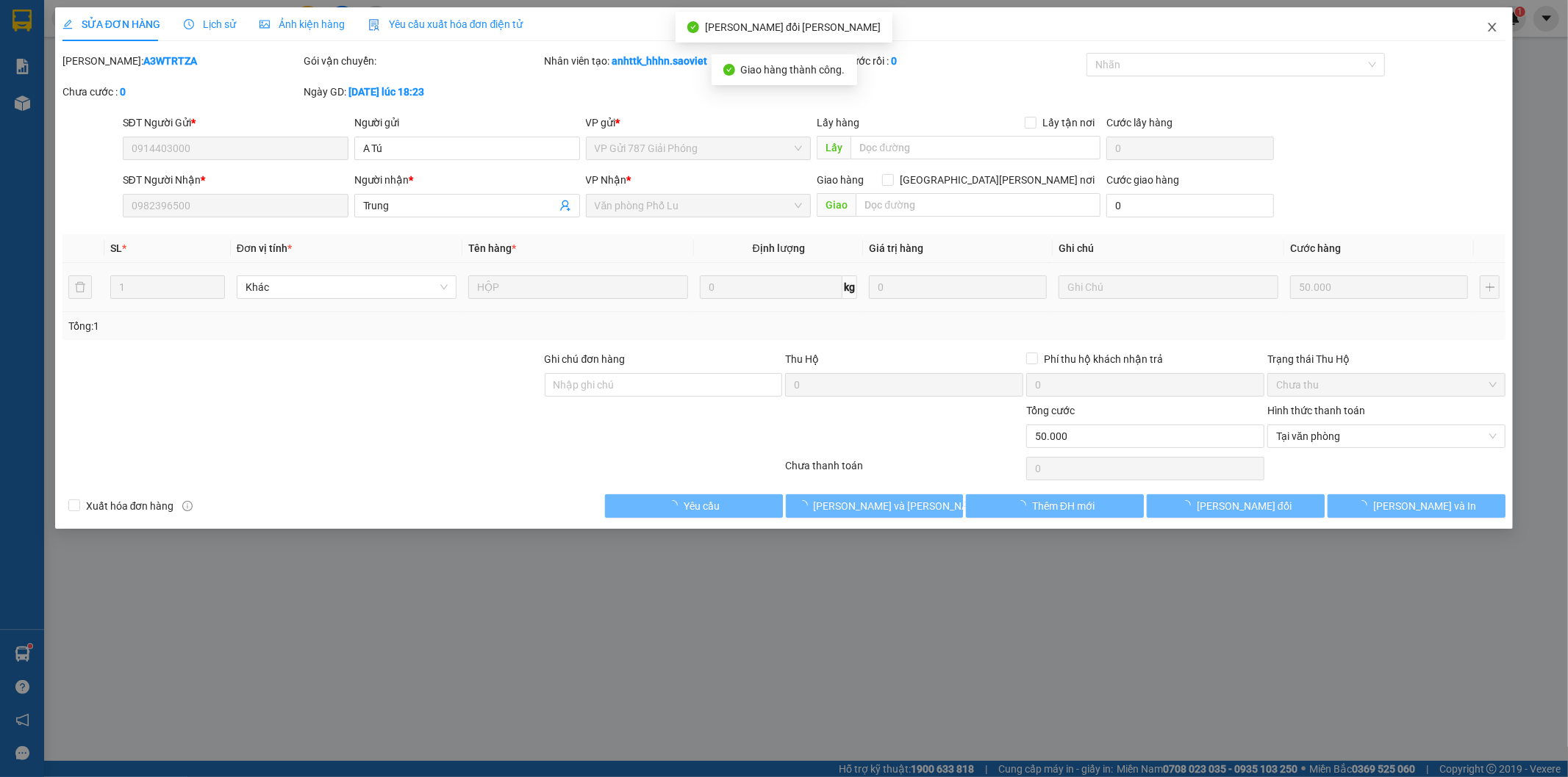
click at [1490, 28] on icon "close" at bounding box center [1492, 27] width 12 height 12
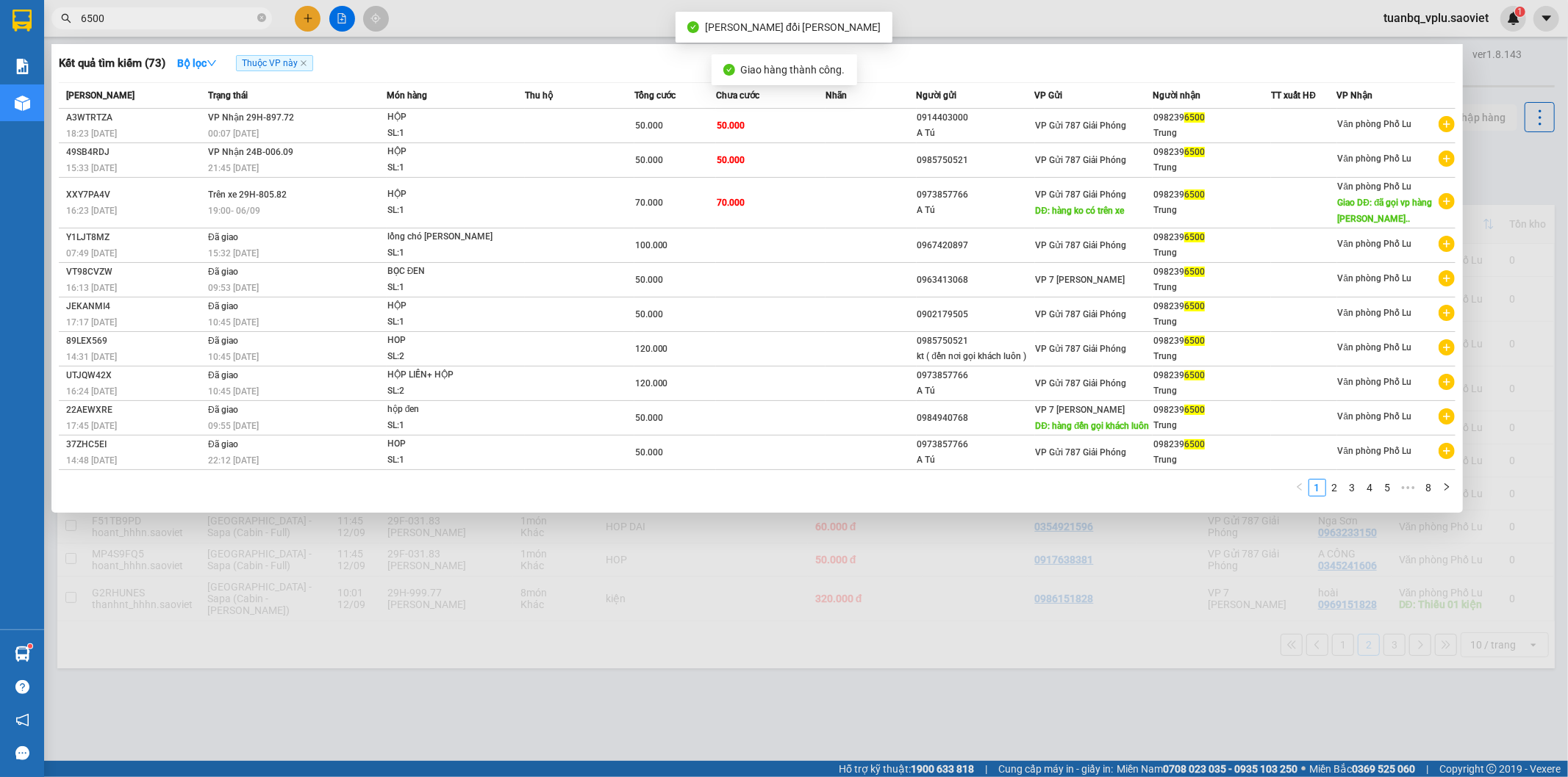
click at [167, 19] on input "6500" at bounding box center [167, 18] width 173 height 16
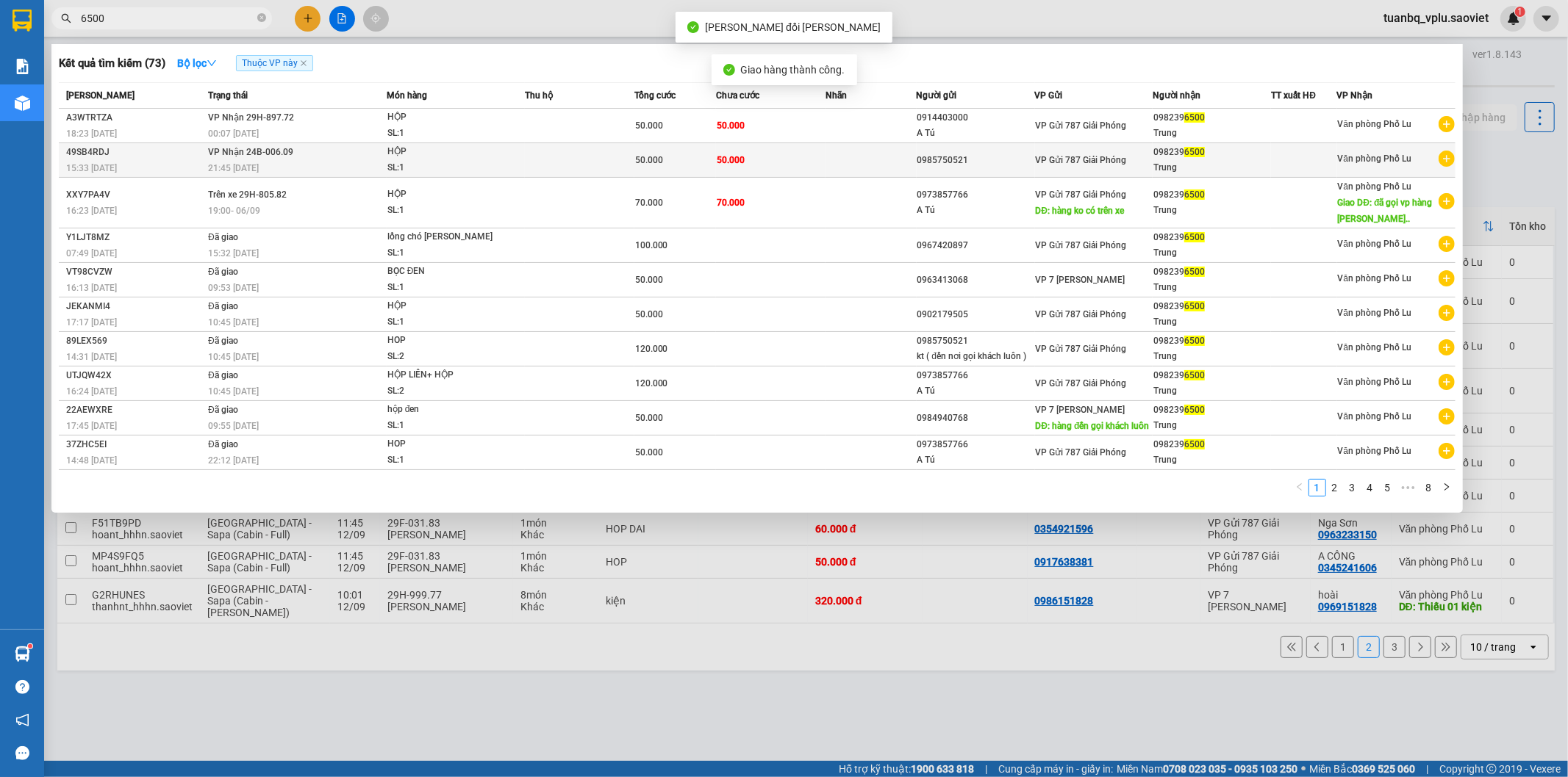
click at [870, 163] on td at bounding box center [871, 161] width 91 height 35
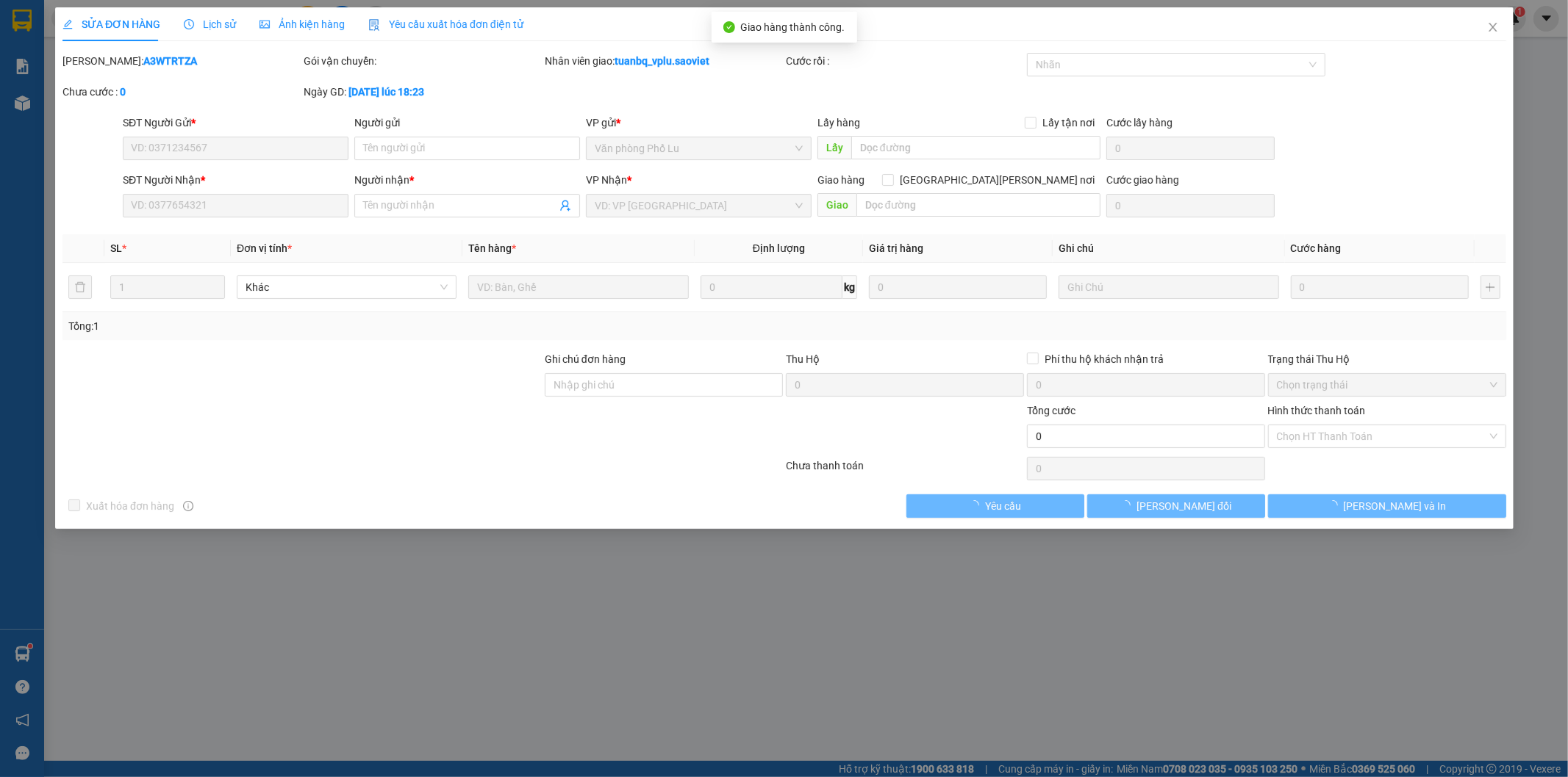
type input "0985750521"
type input "0982396500"
type input "Trung"
type input "50.000"
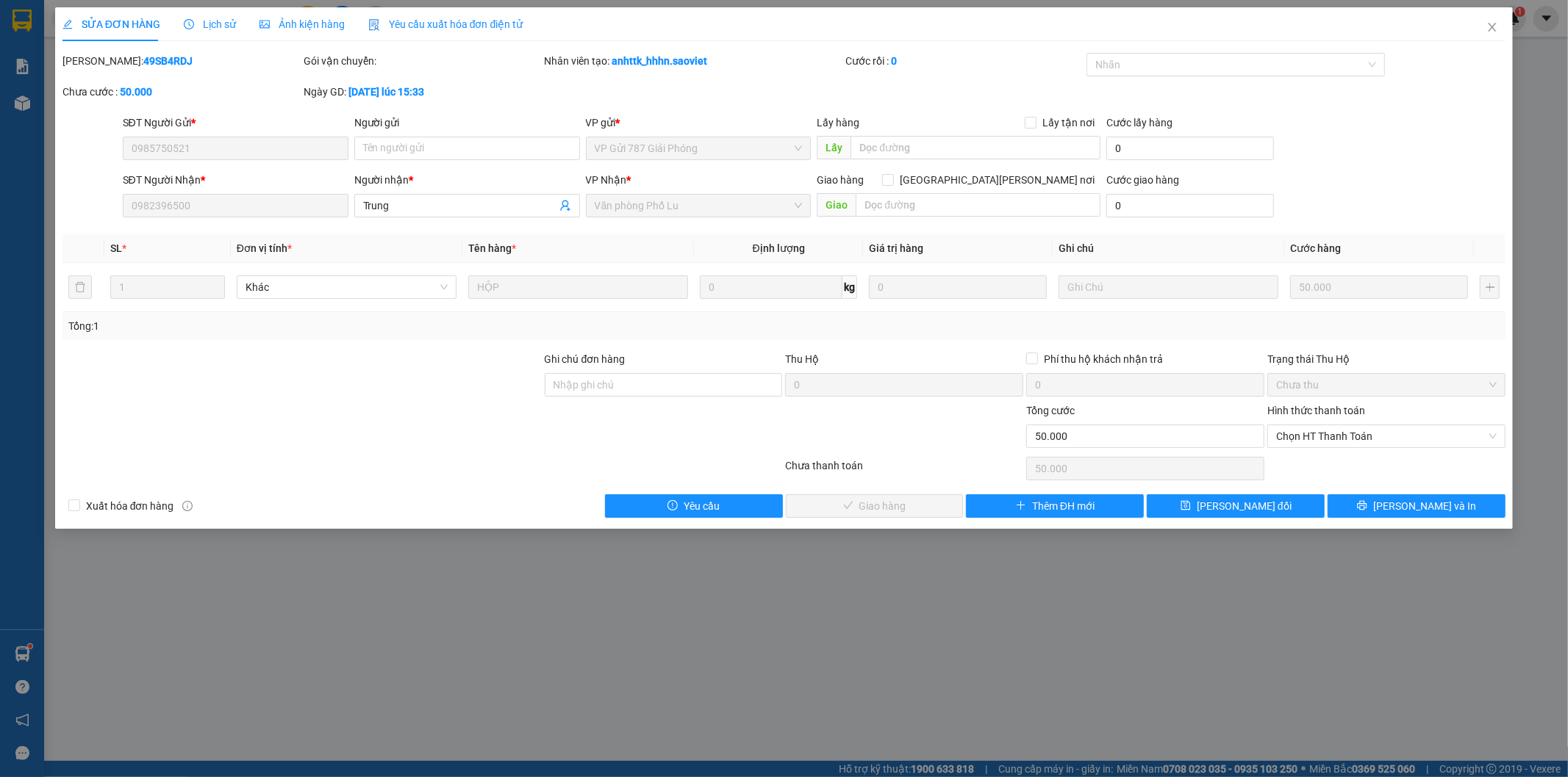
click at [1330, 438] on span "Chọn HT Thanh Toán" at bounding box center [1387, 437] width 221 height 22
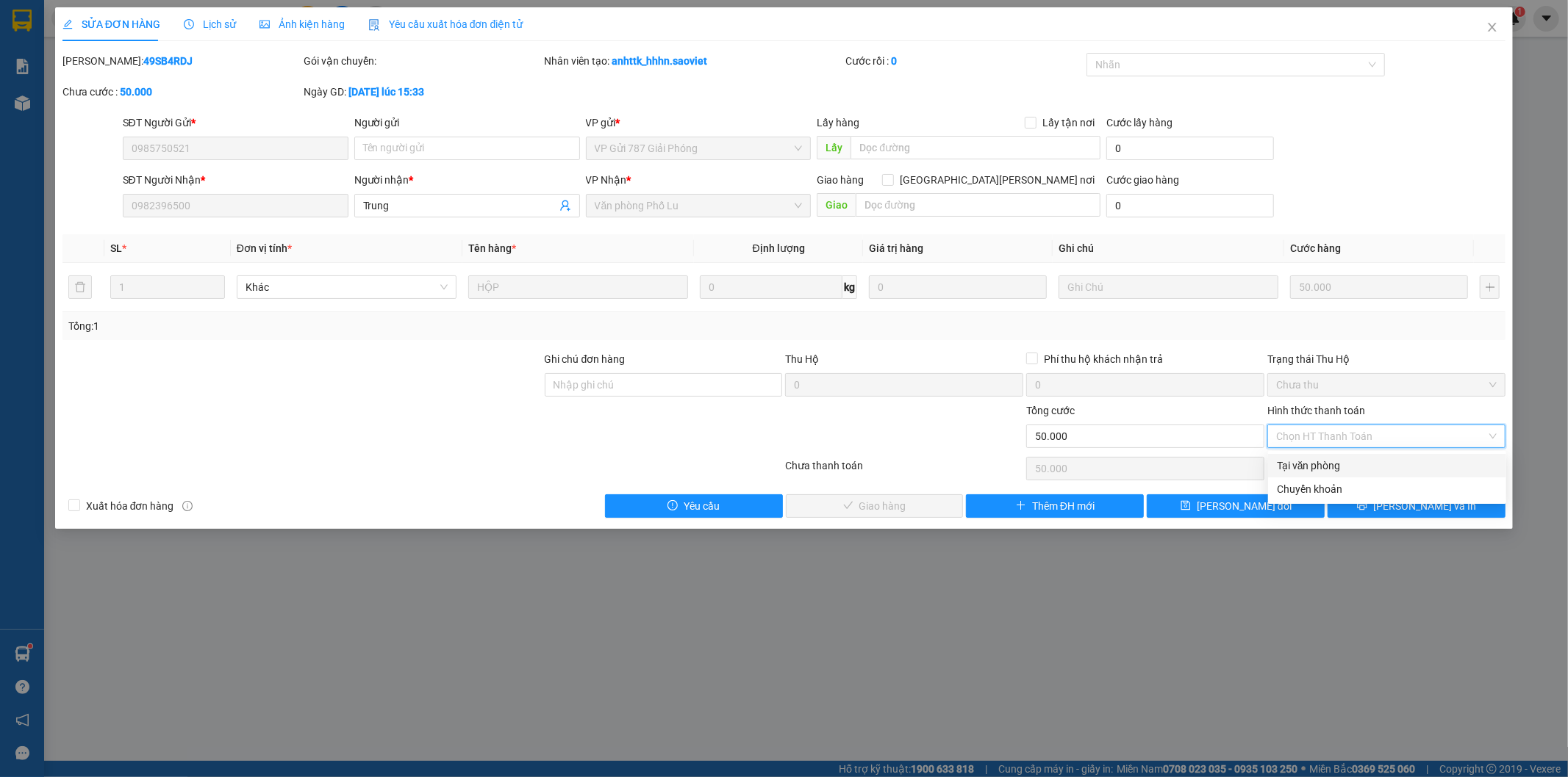
click at [1303, 460] on div "Tại văn phòng" at bounding box center [1387, 466] width 221 height 16
type input "0"
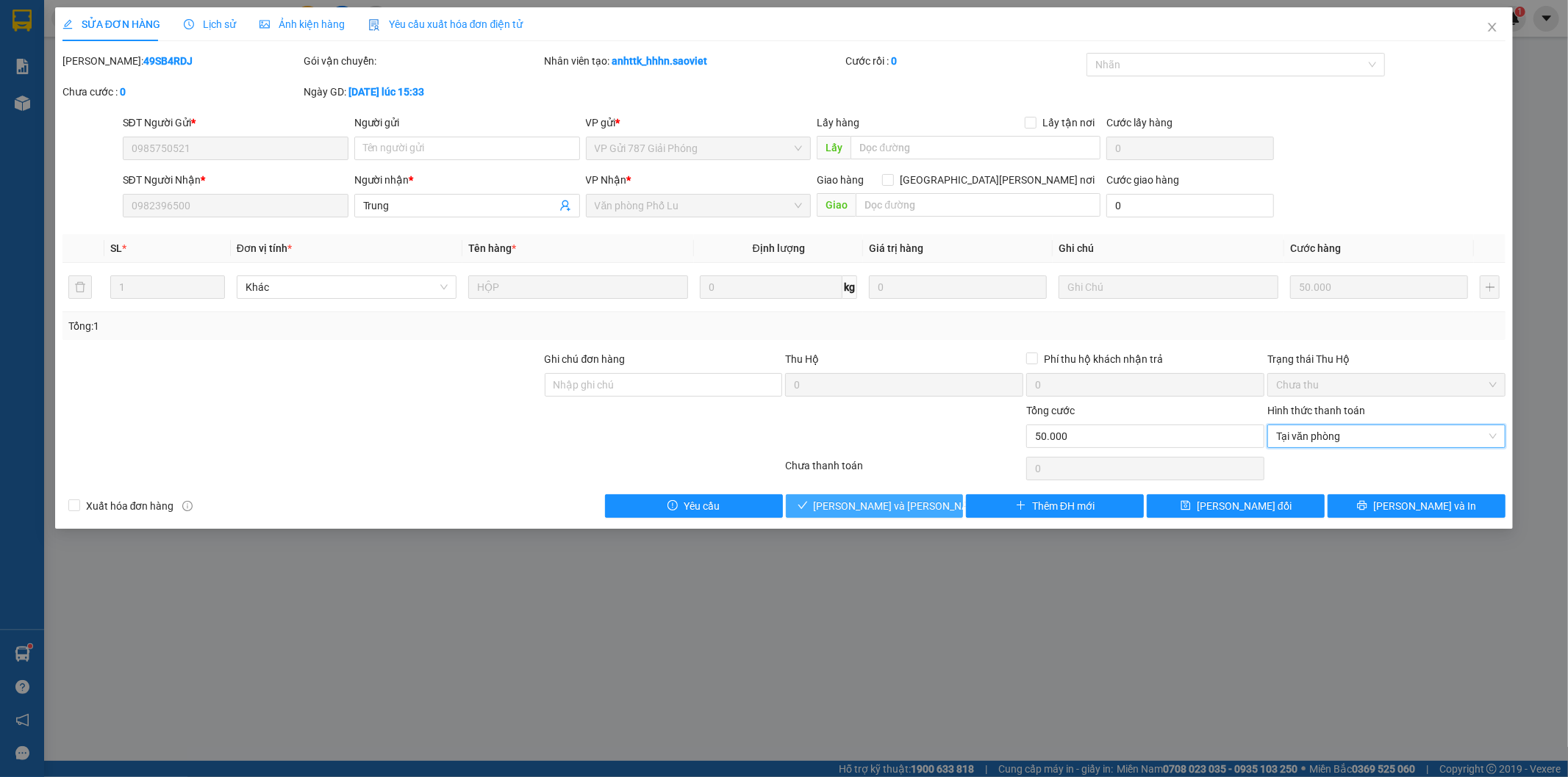
click at [865, 500] on span "[PERSON_NAME] và Giao hàng" at bounding box center [913, 506] width 198 height 16
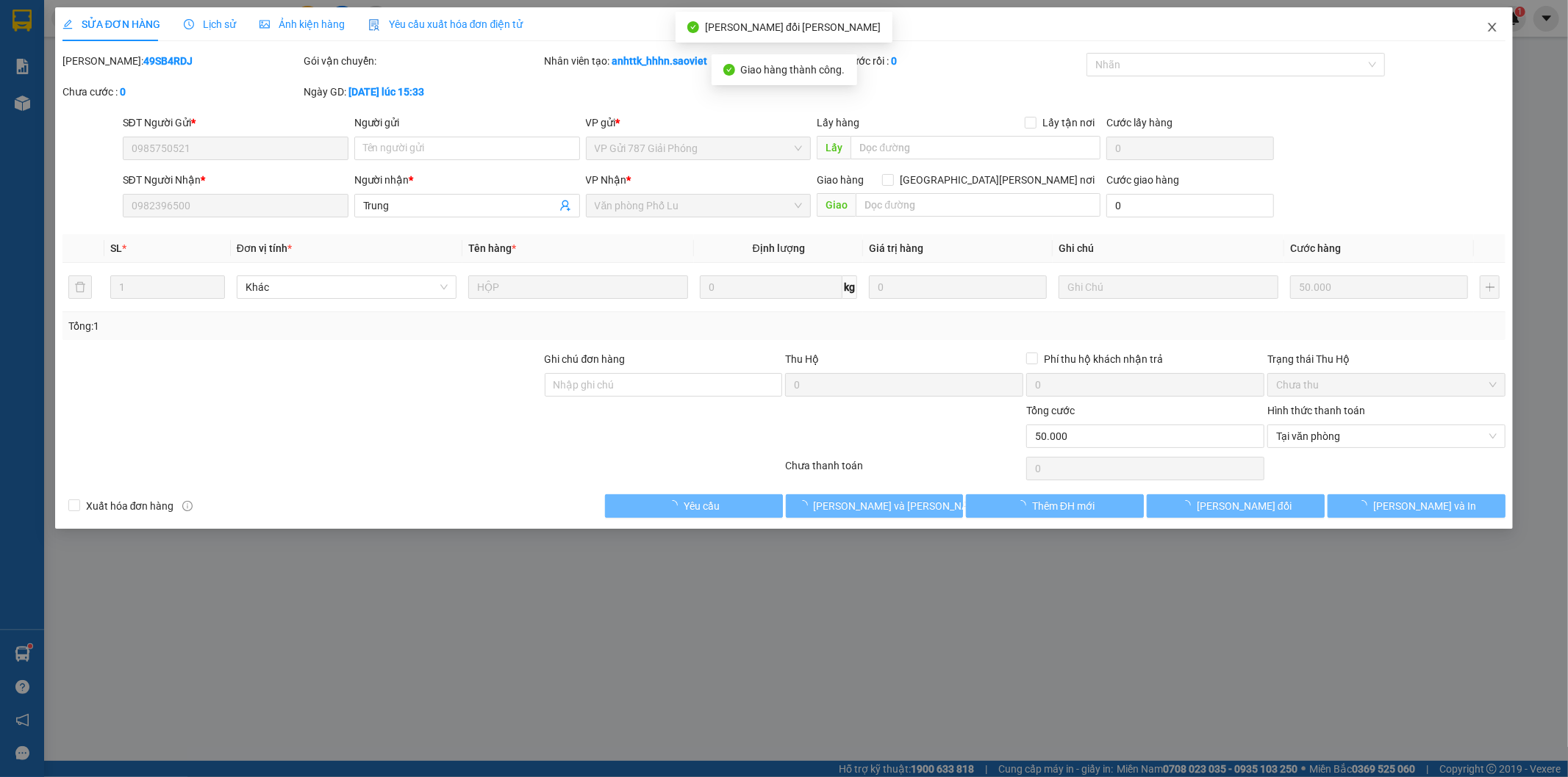
click at [1492, 25] on icon "close" at bounding box center [1492, 27] width 12 height 12
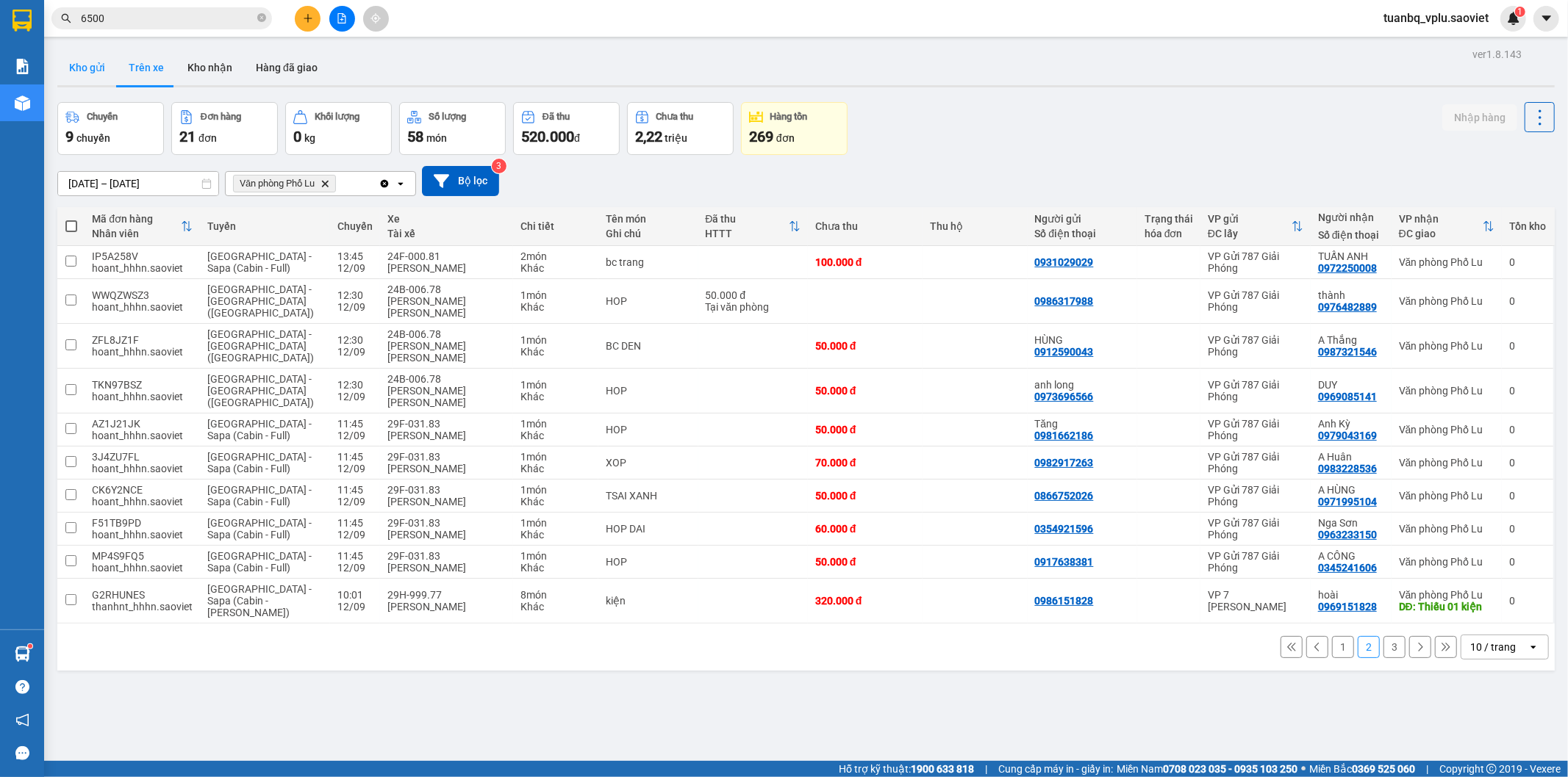
click at [90, 74] on button "Kho gửi" at bounding box center [87, 68] width 59 height 36
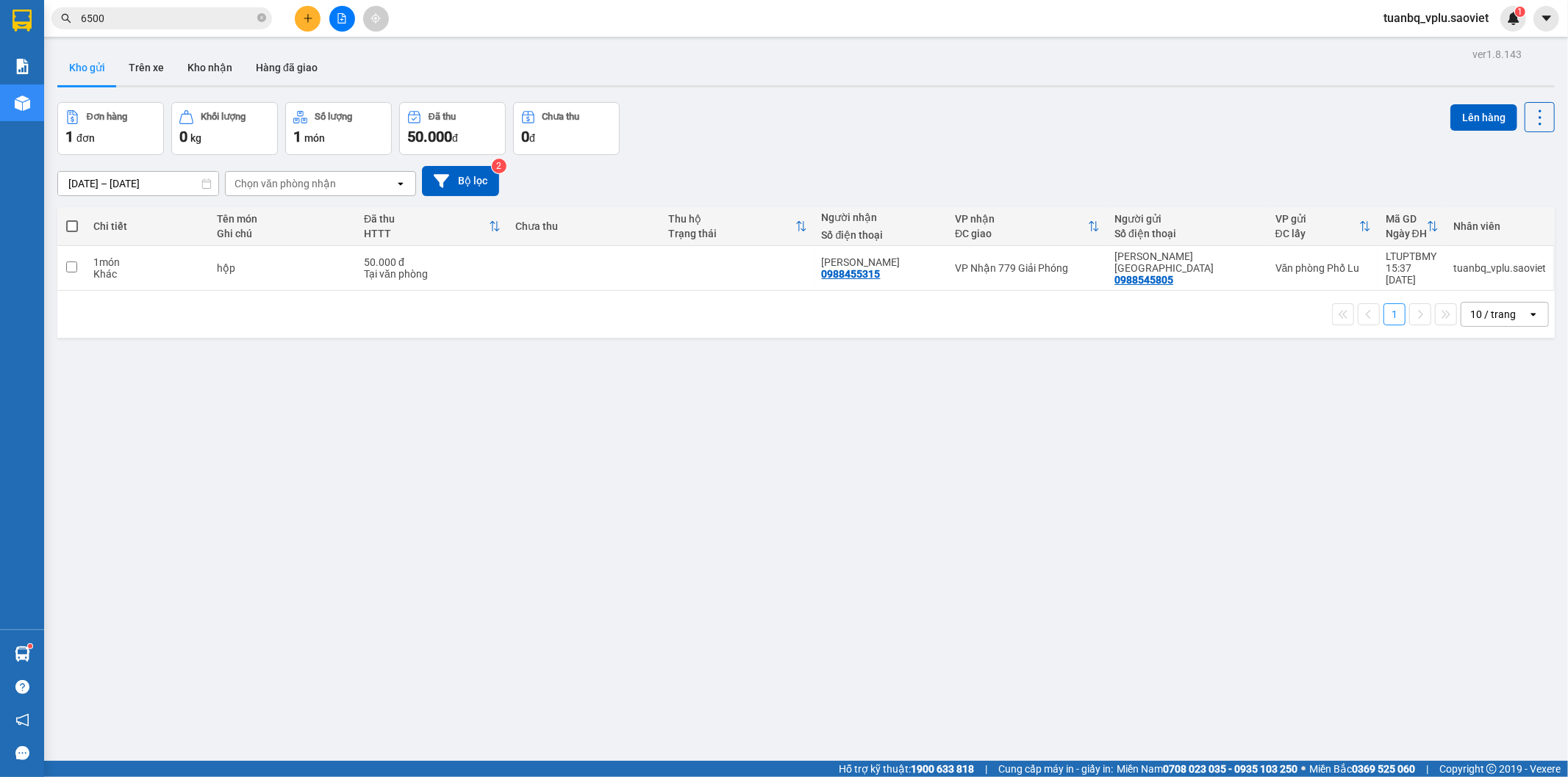
click at [458, 275] on td "50.000 đ Tại văn phòng" at bounding box center [432, 269] width 152 height 45
checkbox input "true"
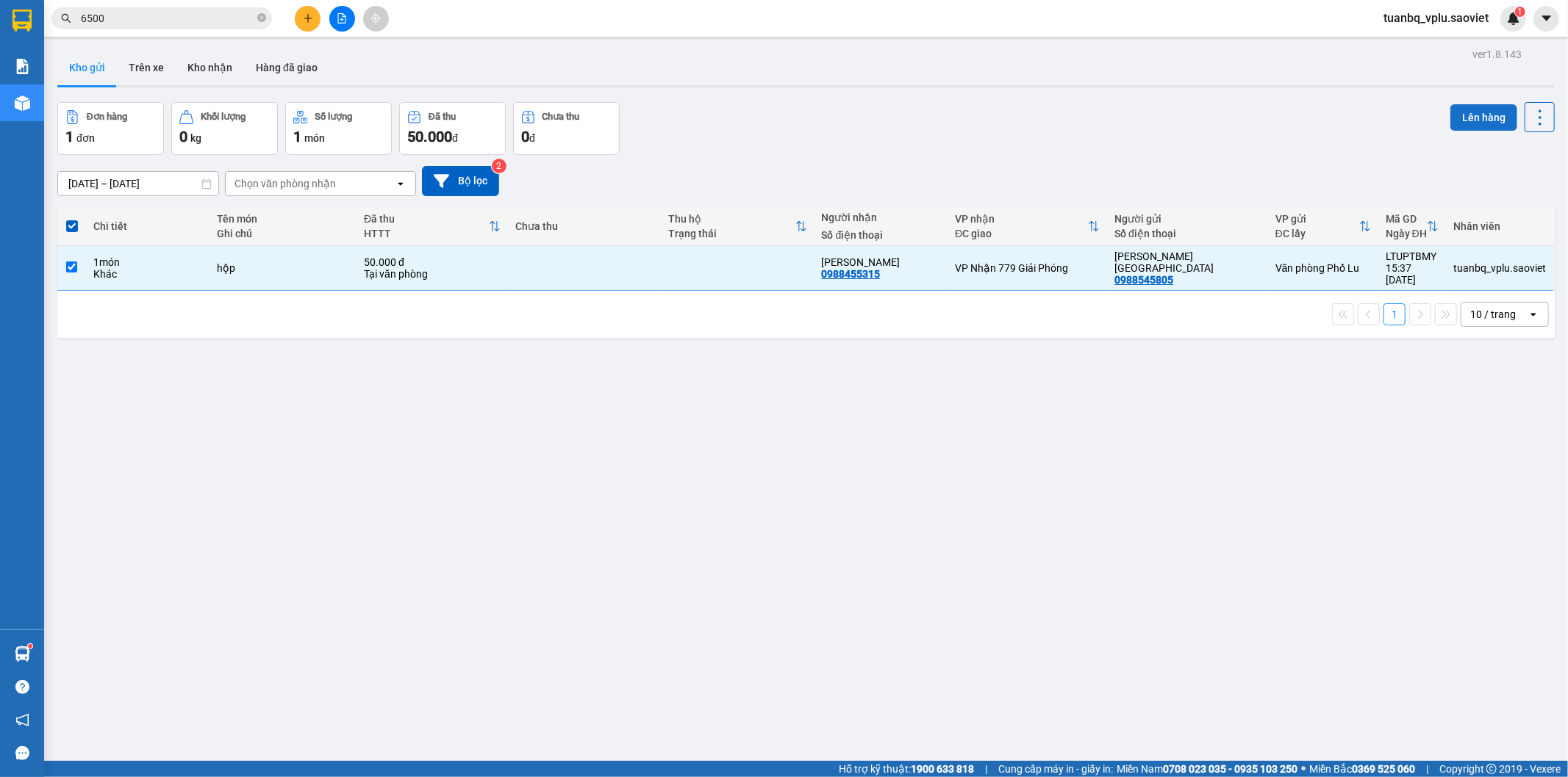
click at [1454, 113] on button "Lên hàng" at bounding box center [1484, 118] width 67 height 27
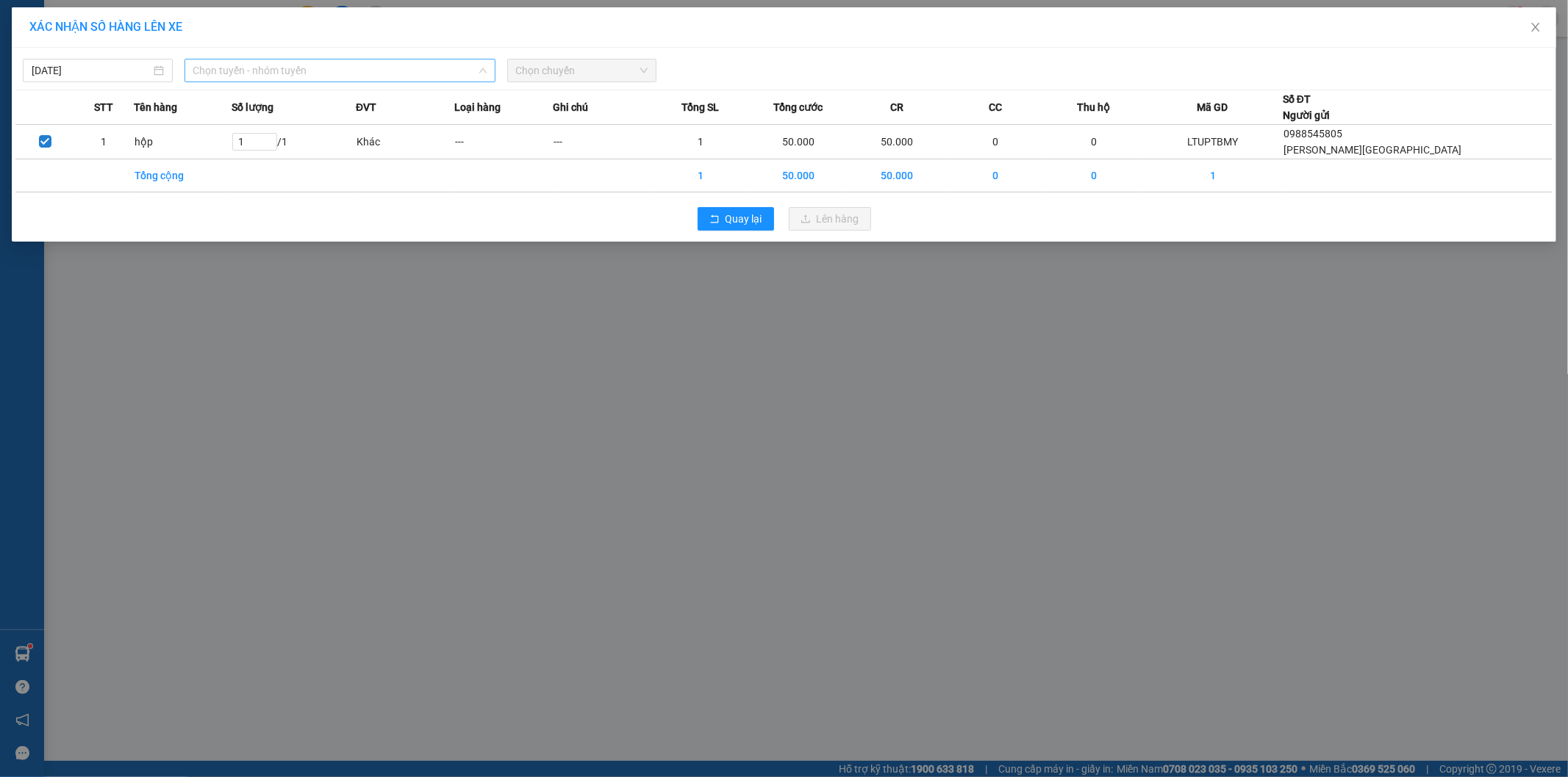
click at [318, 66] on span "Chọn tuyến - nhóm tuyến" at bounding box center [340, 70] width 293 height 22
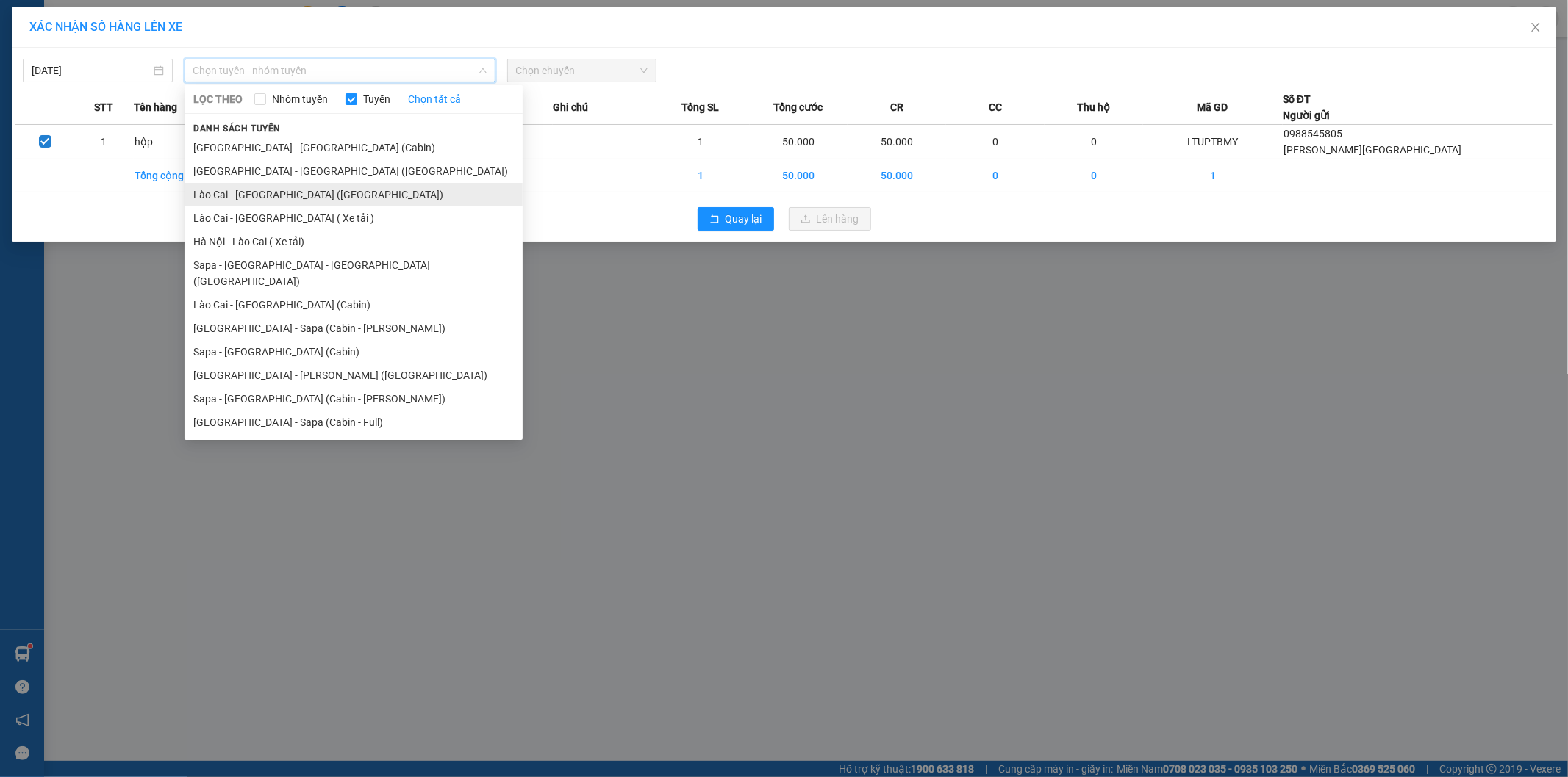
click at [329, 192] on li "Lào Cai - Hà Nội (Giường)" at bounding box center [353, 195] width 338 height 24
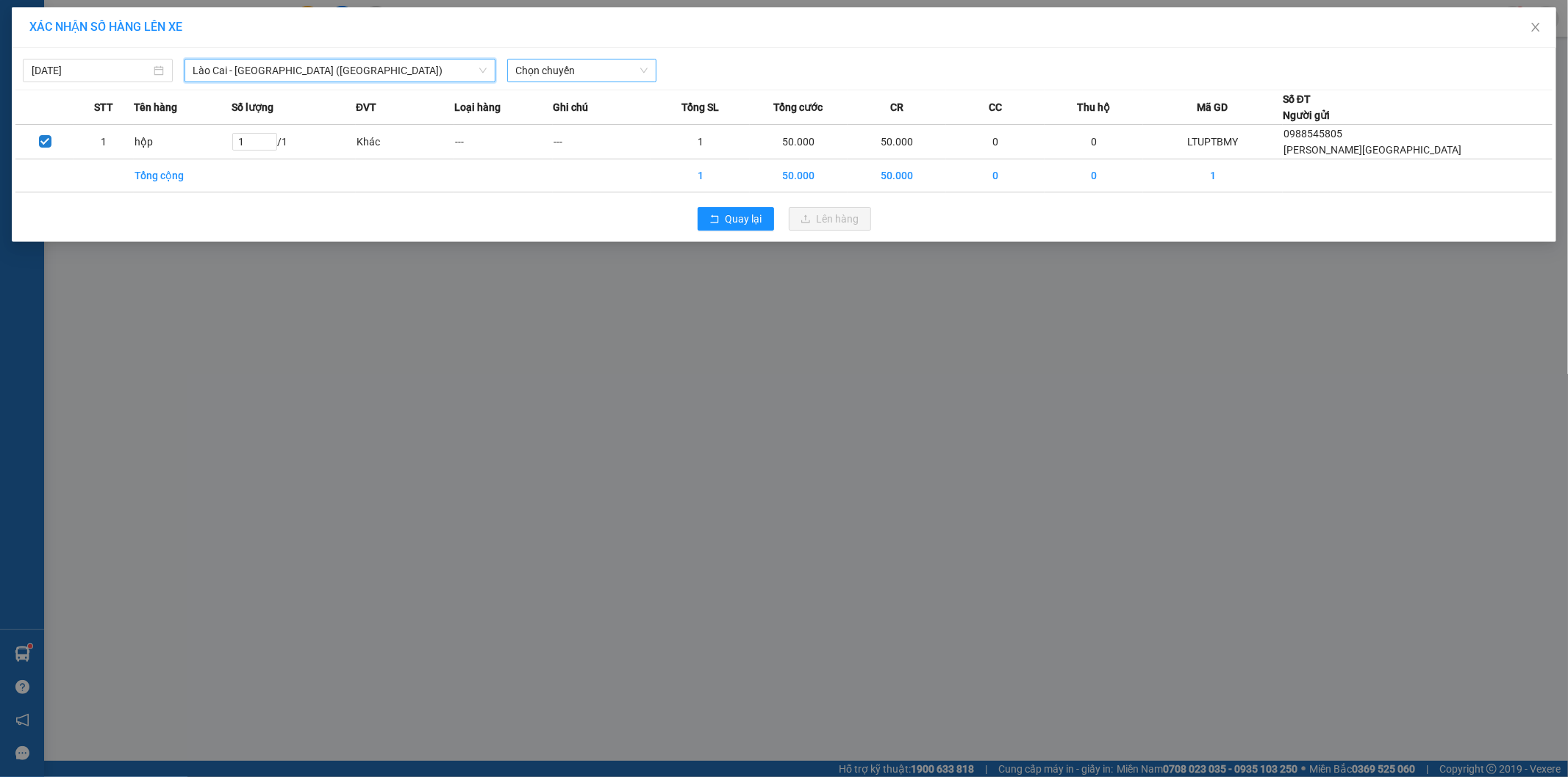
click at [598, 60] on span "Chọn chuyến" at bounding box center [582, 70] width 133 height 22
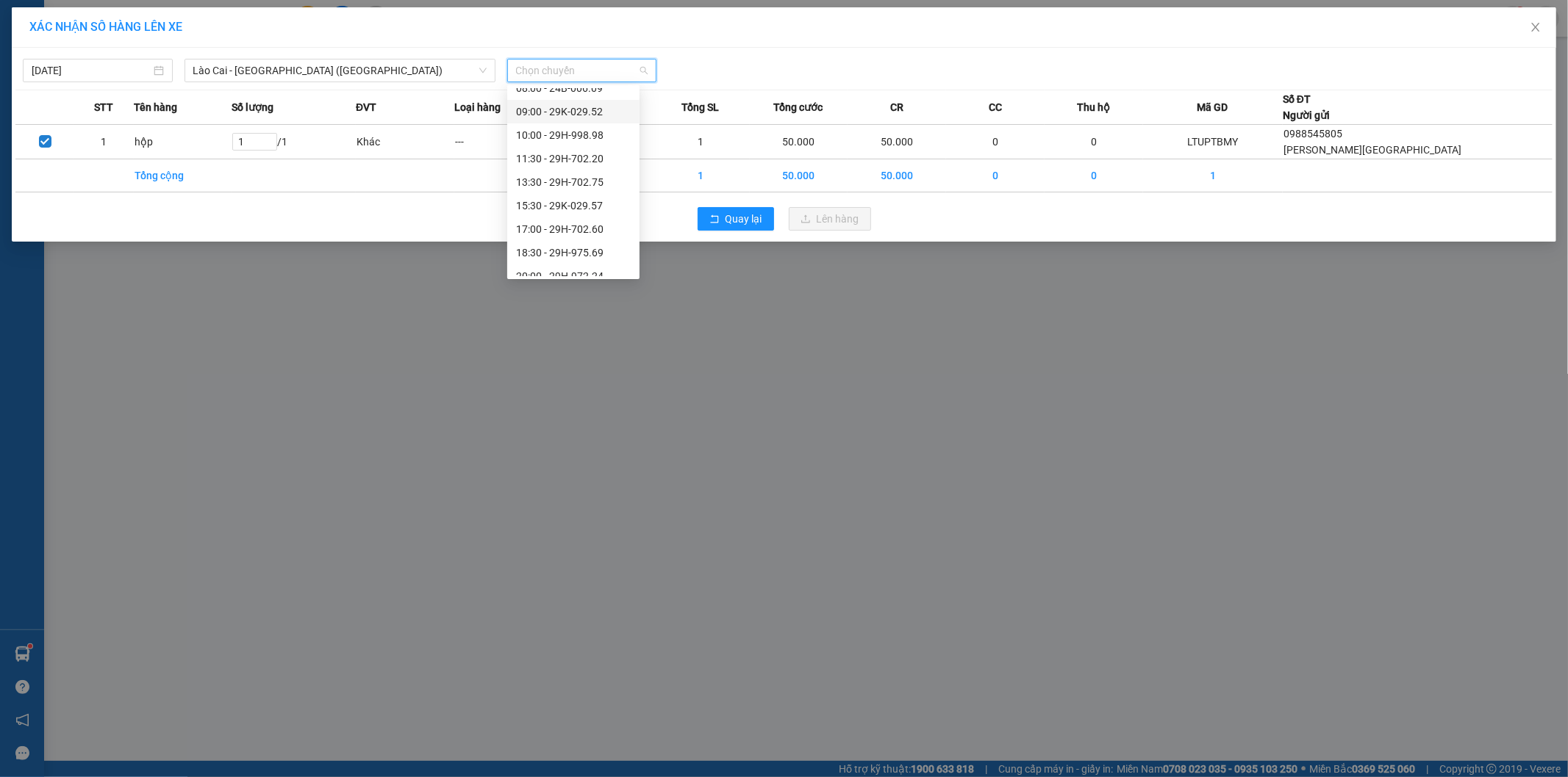
scroll to position [118, 0]
click at [595, 188] on div "15:30 - 29K-029.57" at bounding box center [573, 194] width 115 height 16
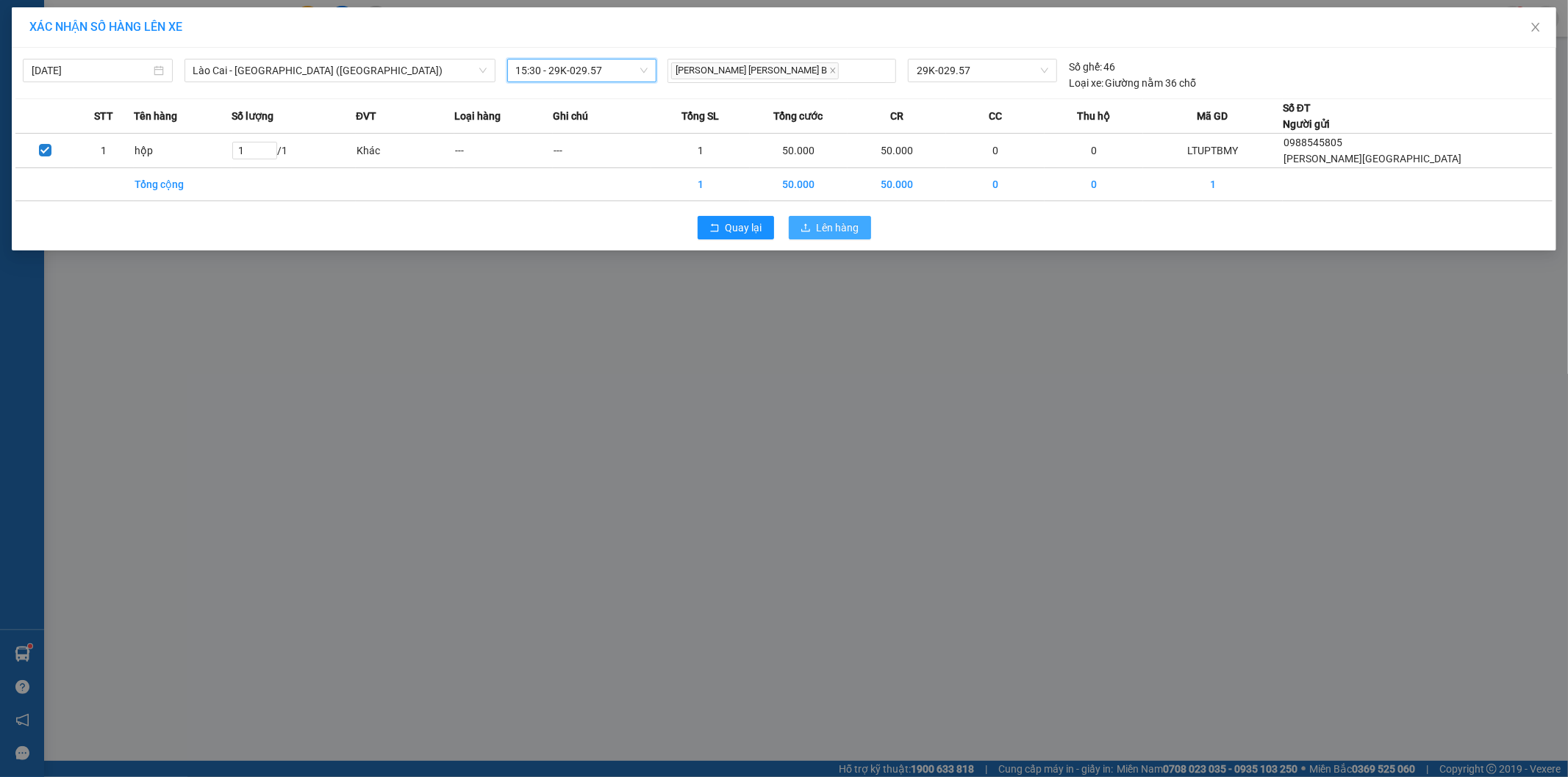
click at [854, 238] on button "Lên hàng" at bounding box center [829, 228] width 82 height 24
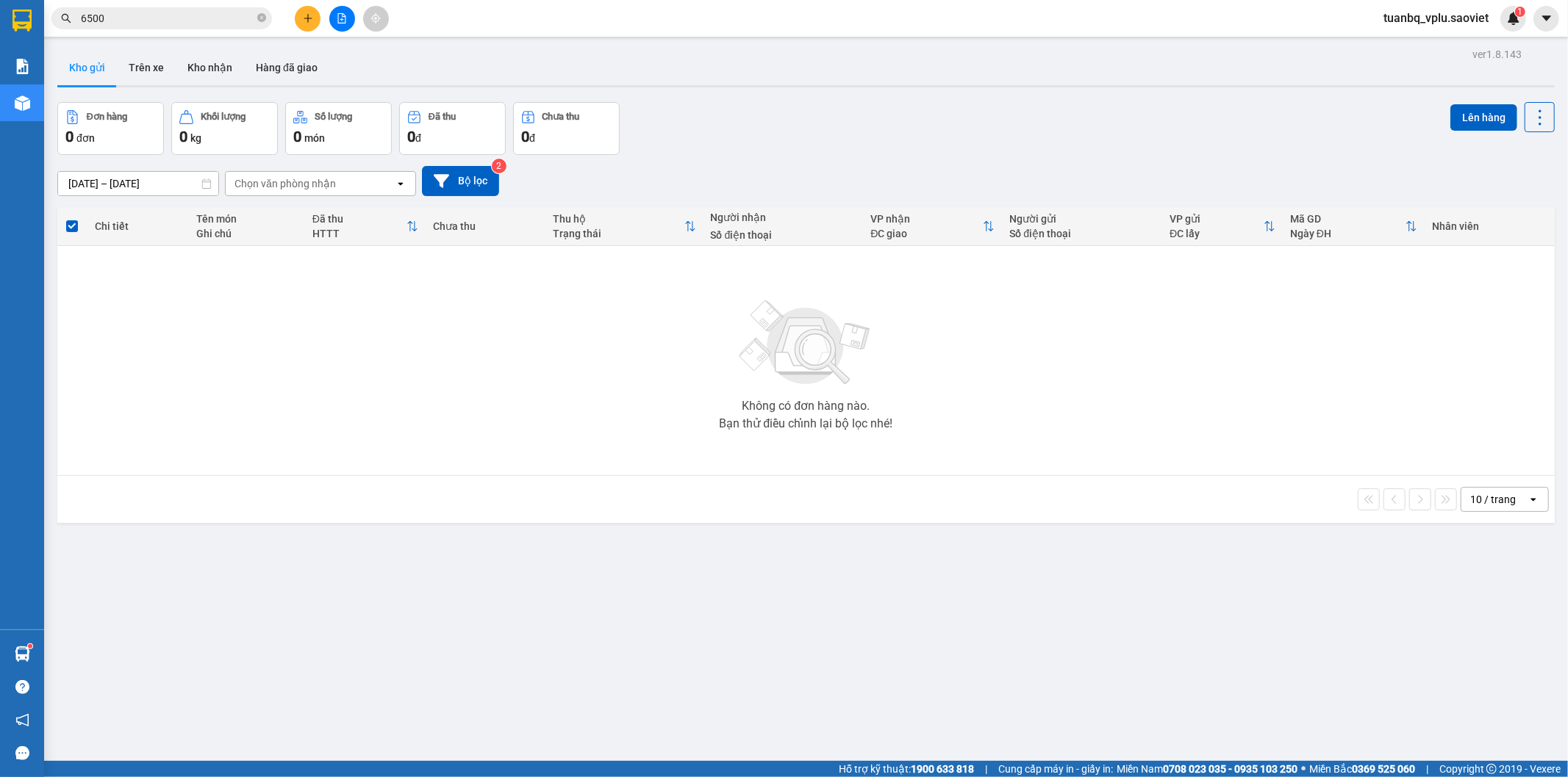
click at [314, 22] on button at bounding box center [307, 18] width 26 height 26
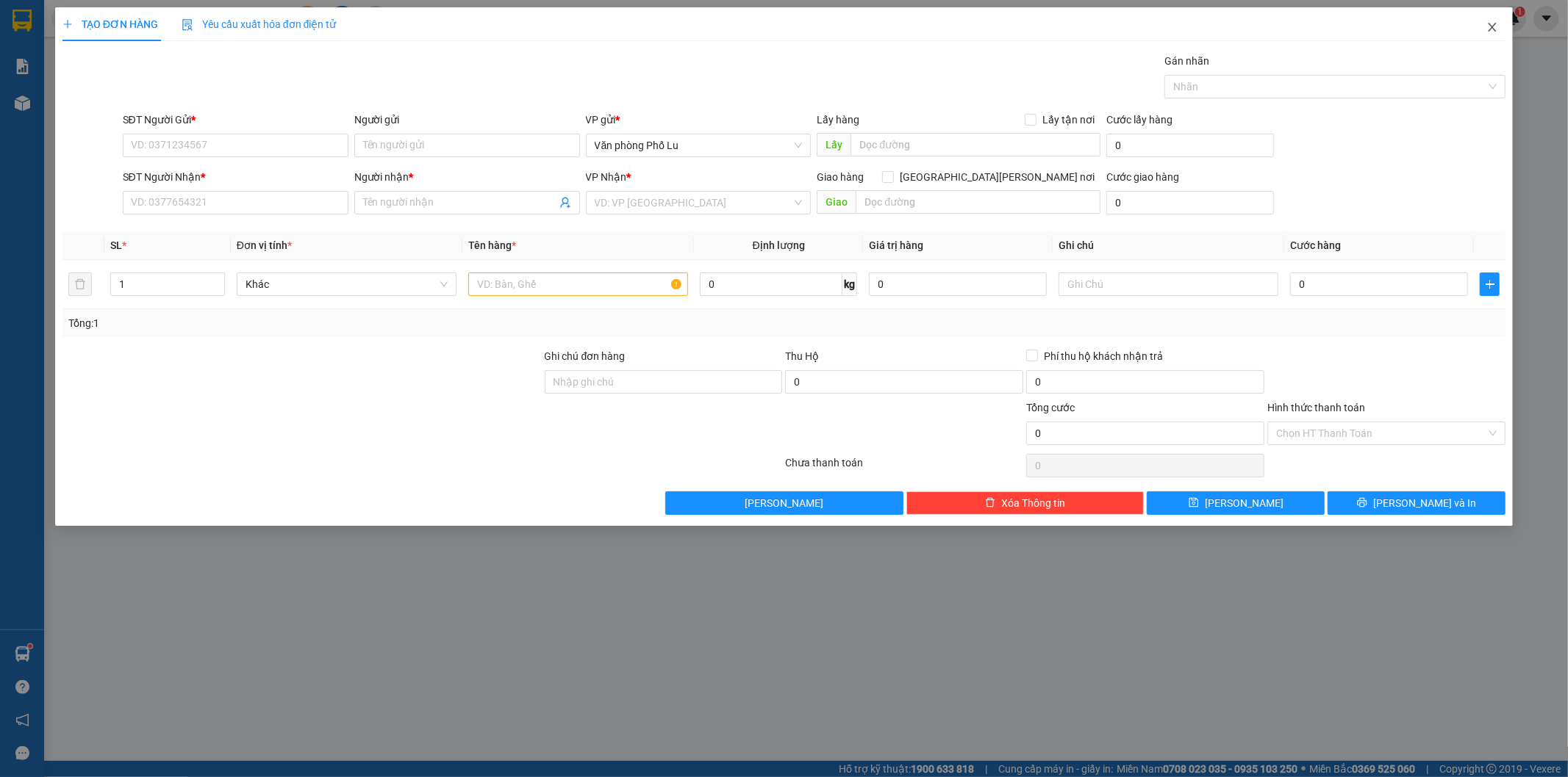
click at [1490, 27] on icon "close" at bounding box center [1492, 27] width 12 height 12
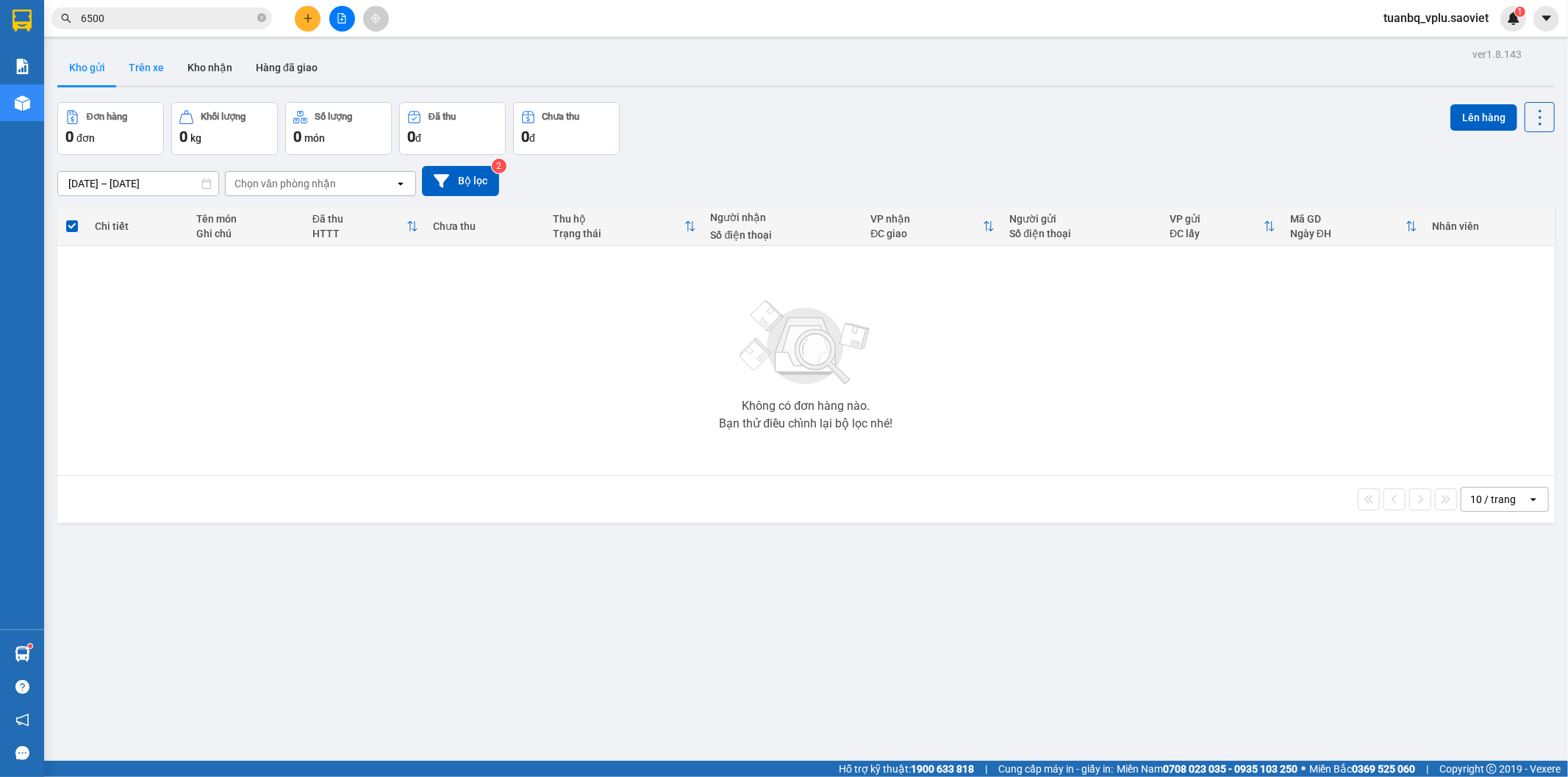
click at [155, 75] on button "Trên xe" at bounding box center [146, 68] width 58 height 36
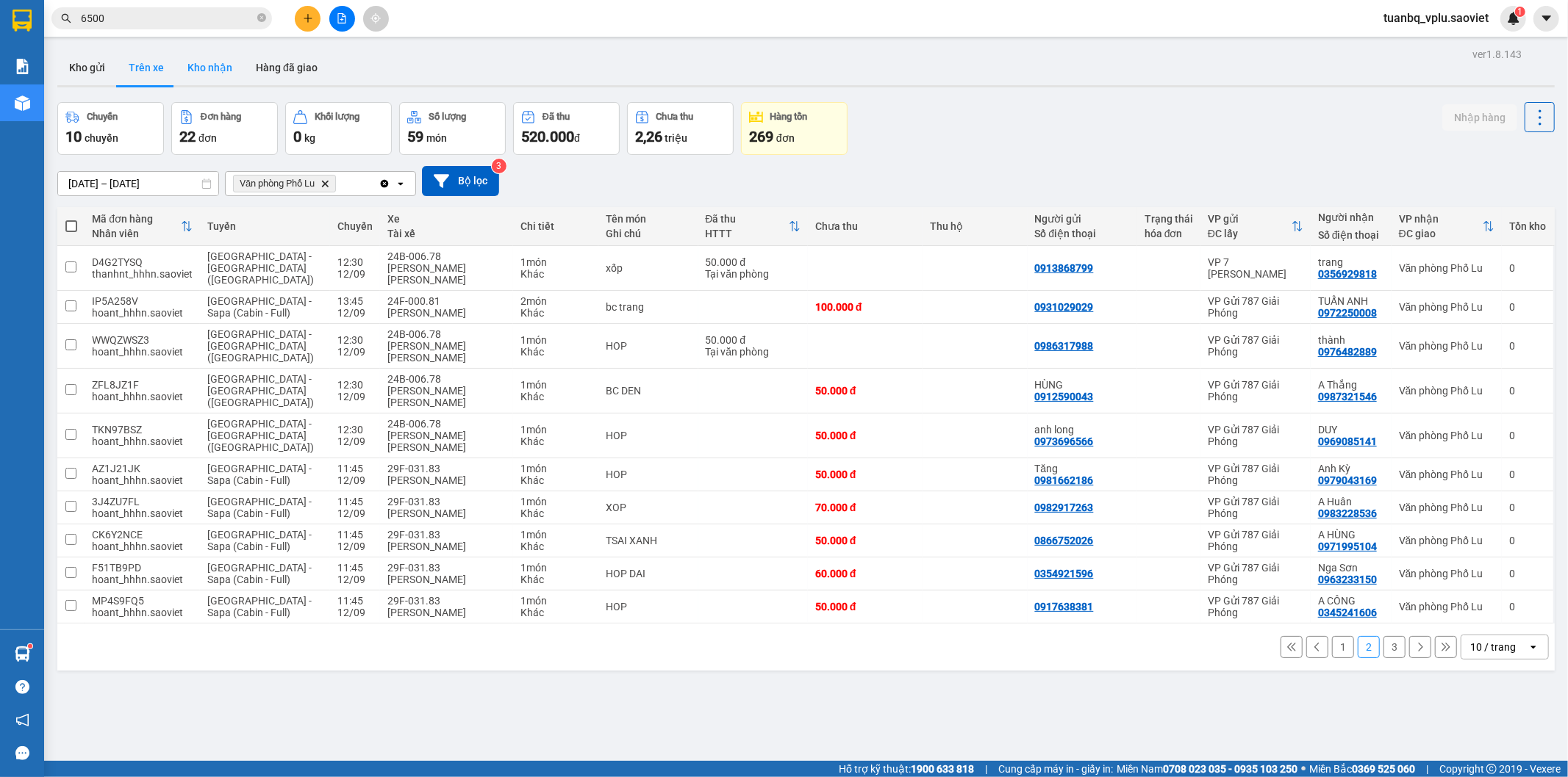
click at [222, 70] on button "Kho nhận" at bounding box center [210, 68] width 68 height 36
type input "[DATE] – [DATE]"
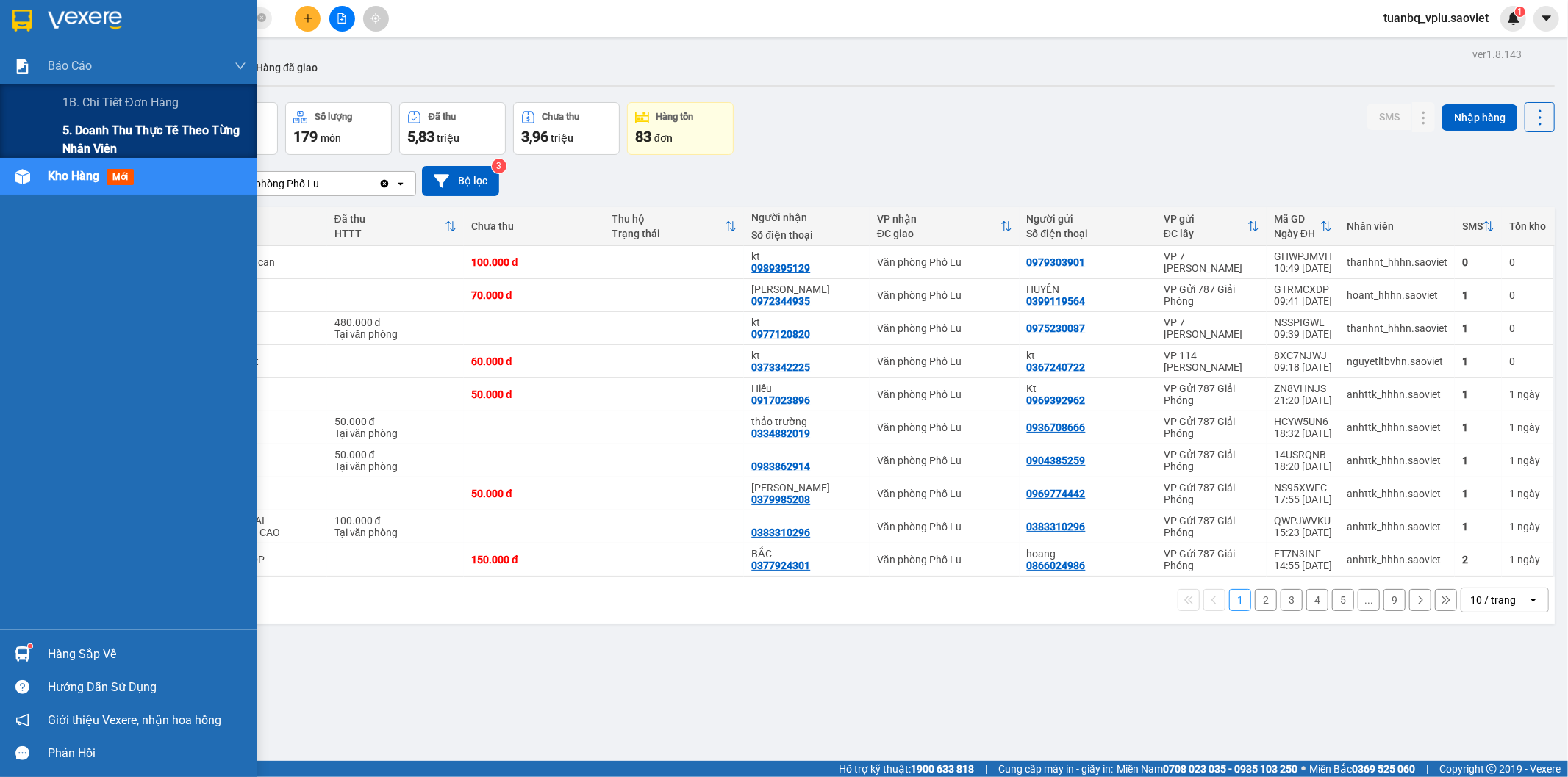
click at [124, 127] on span "5. Doanh thu thực tế theo từng nhân viên" at bounding box center [154, 140] width 184 height 37
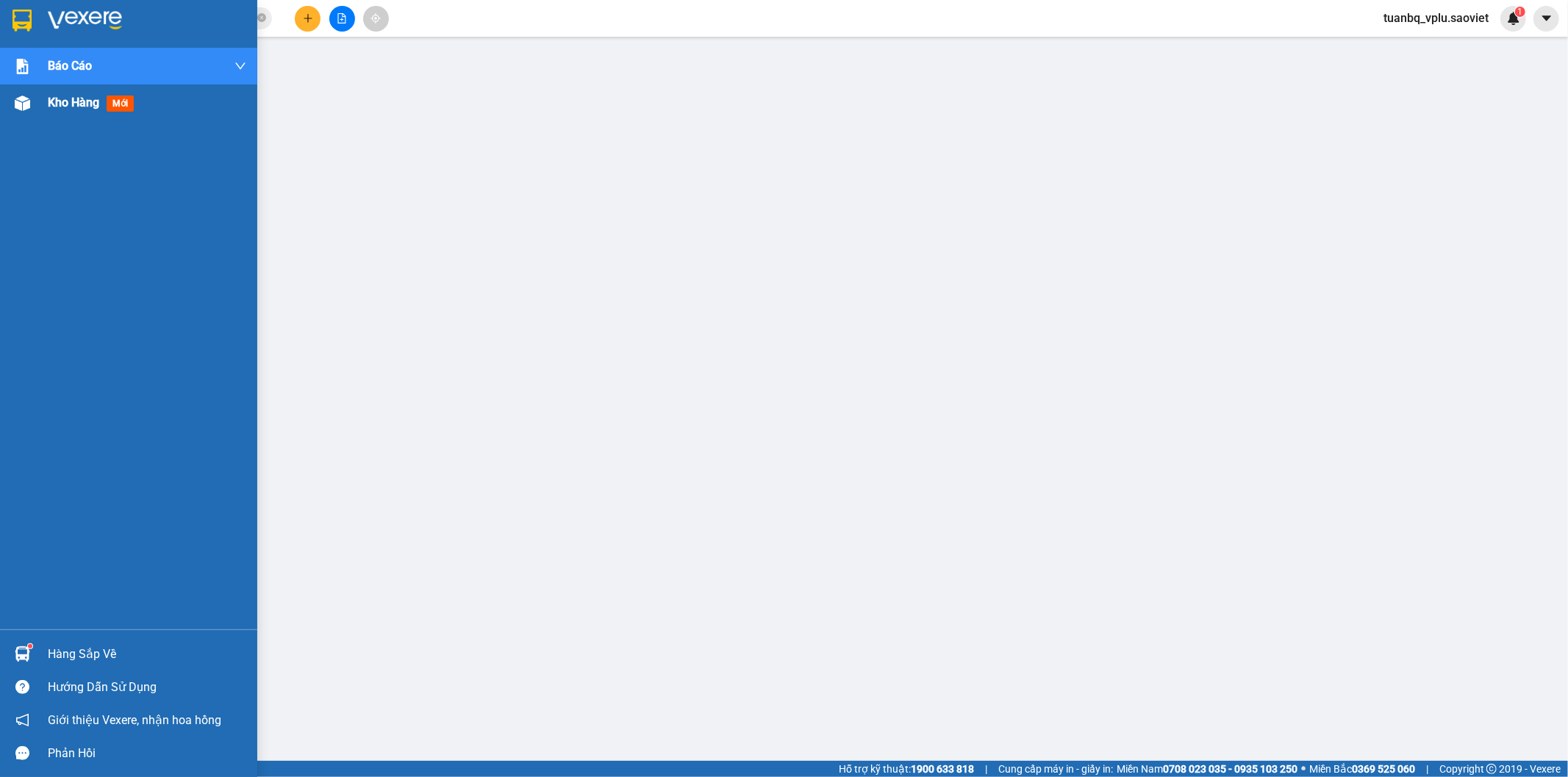
click at [49, 98] on span "Kho hàng" at bounding box center [74, 102] width 52 height 14
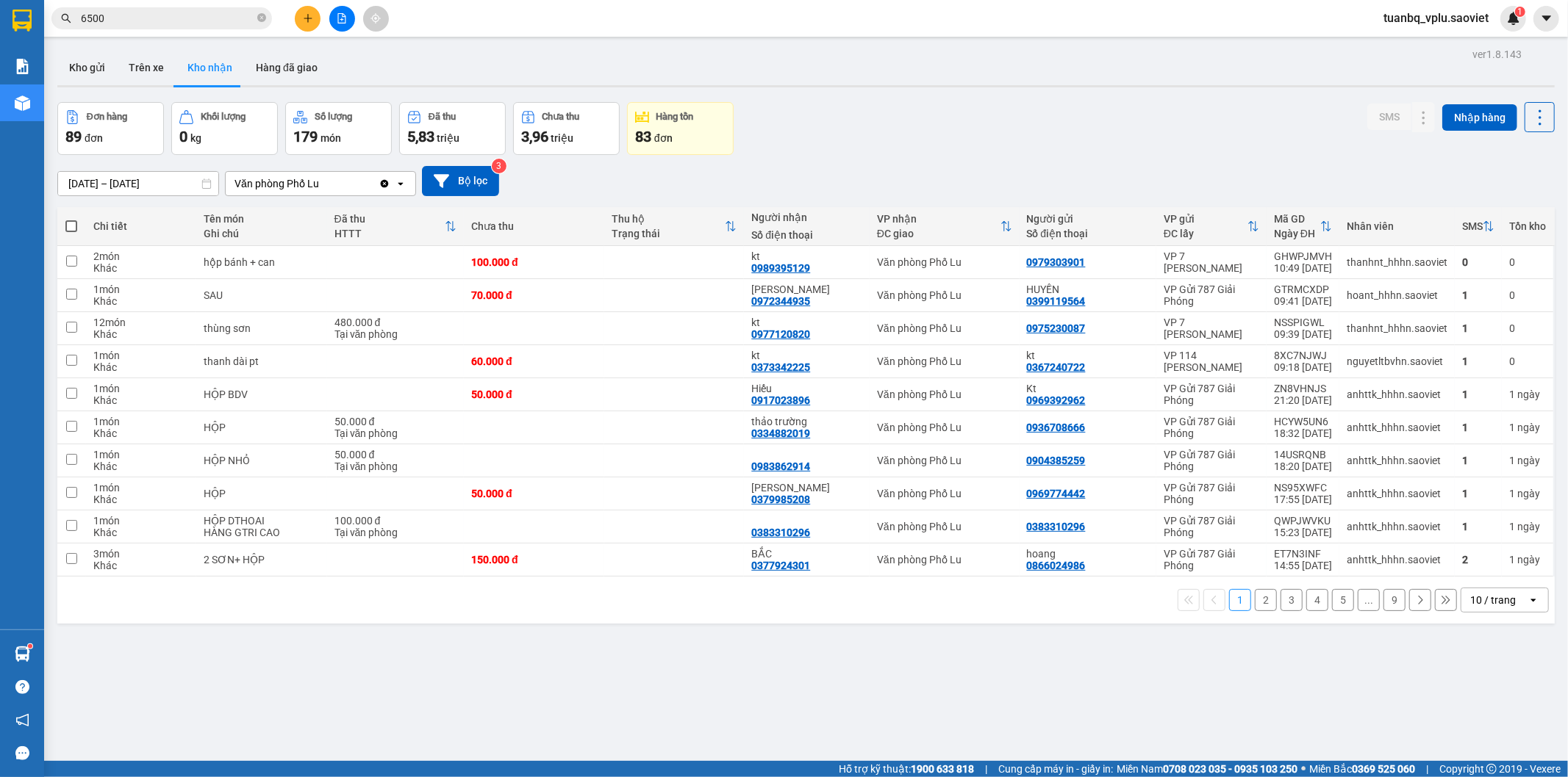
click at [1333, 603] on button "5" at bounding box center [1343, 600] width 22 height 22
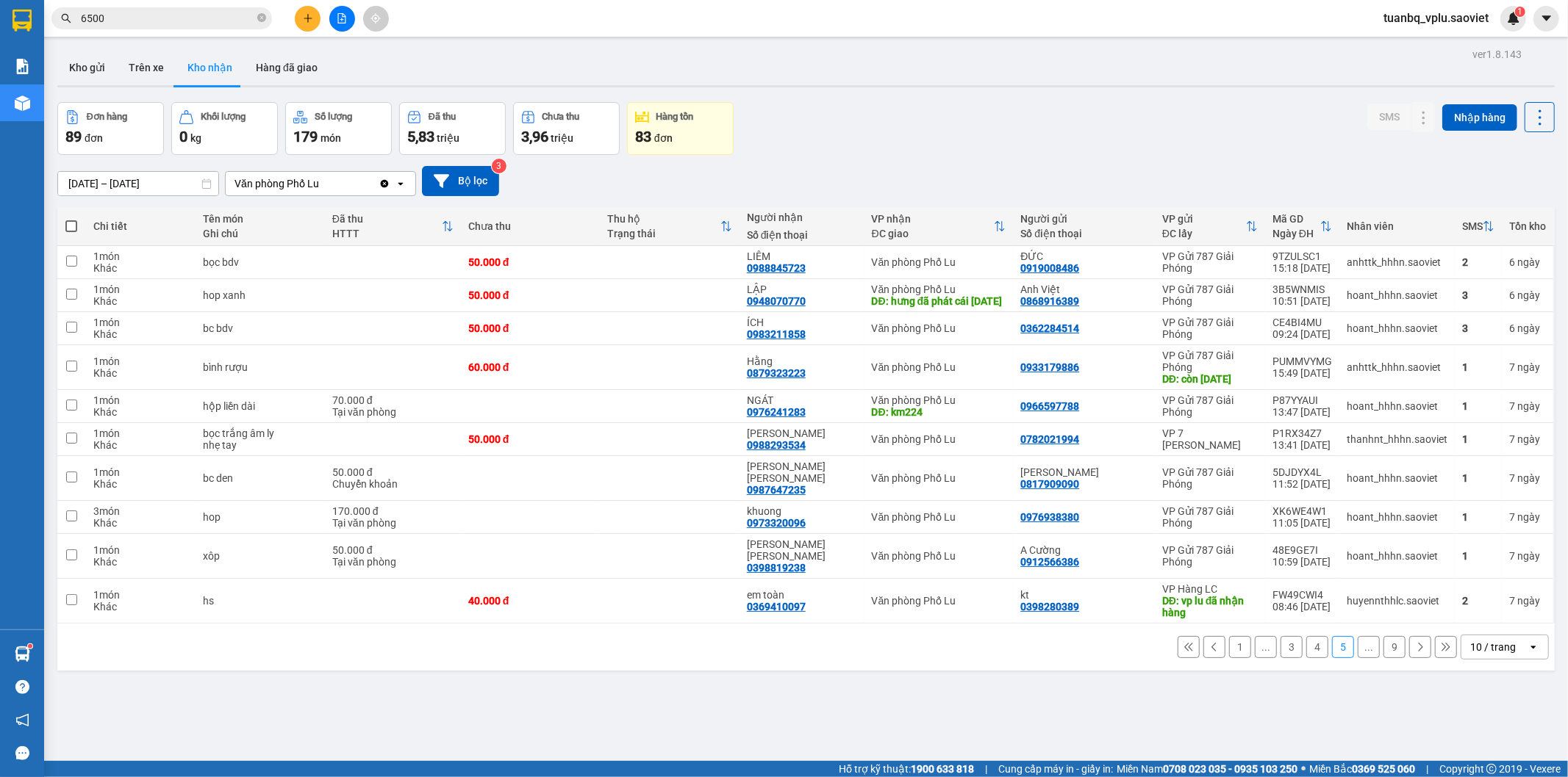
click at [1415, 651] on icon at bounding box center [1420, 648] width 10 height 10
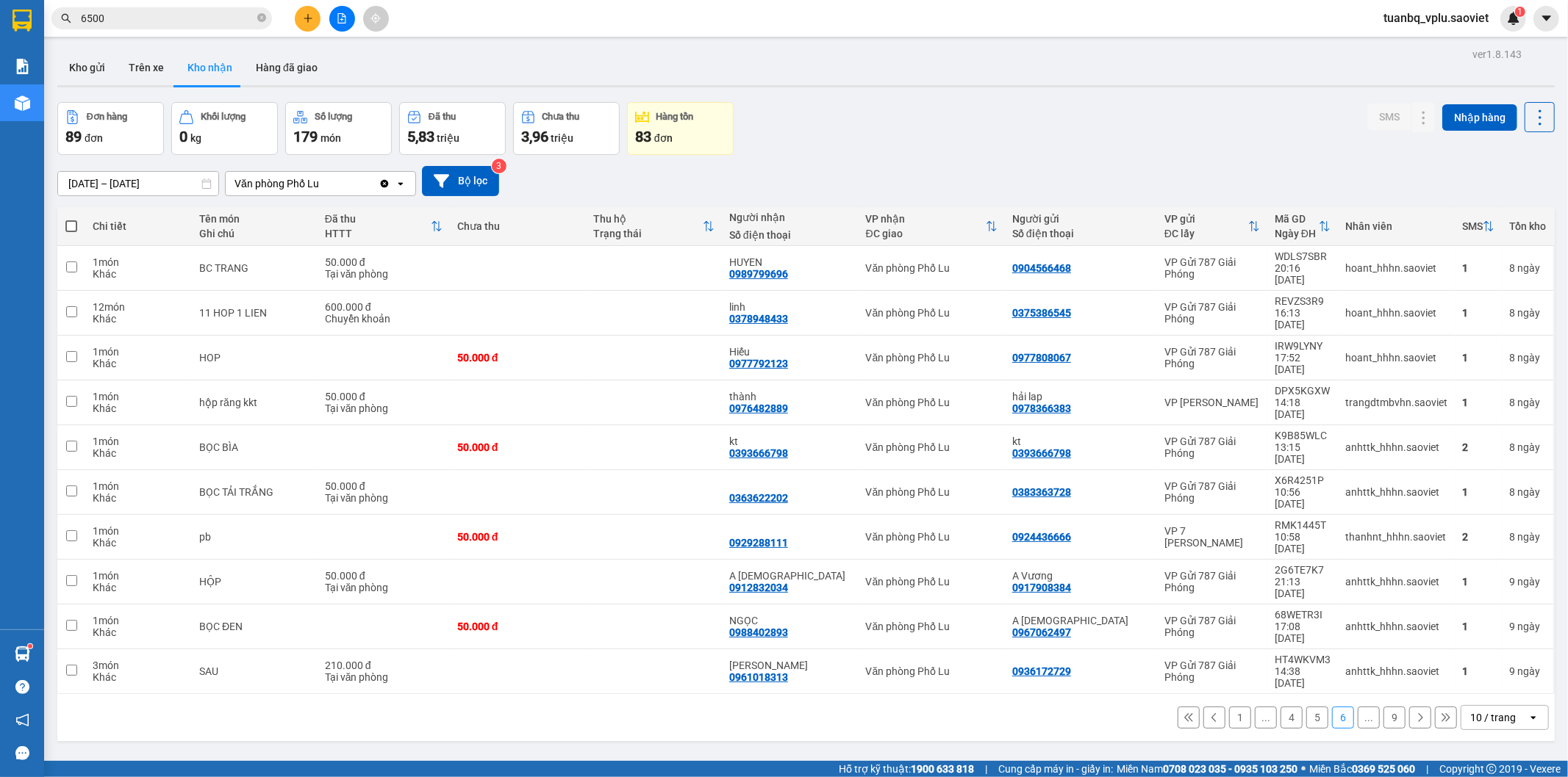
click at [1415, 713] on icon at bounding box center [1420, 718] width 10 height 10
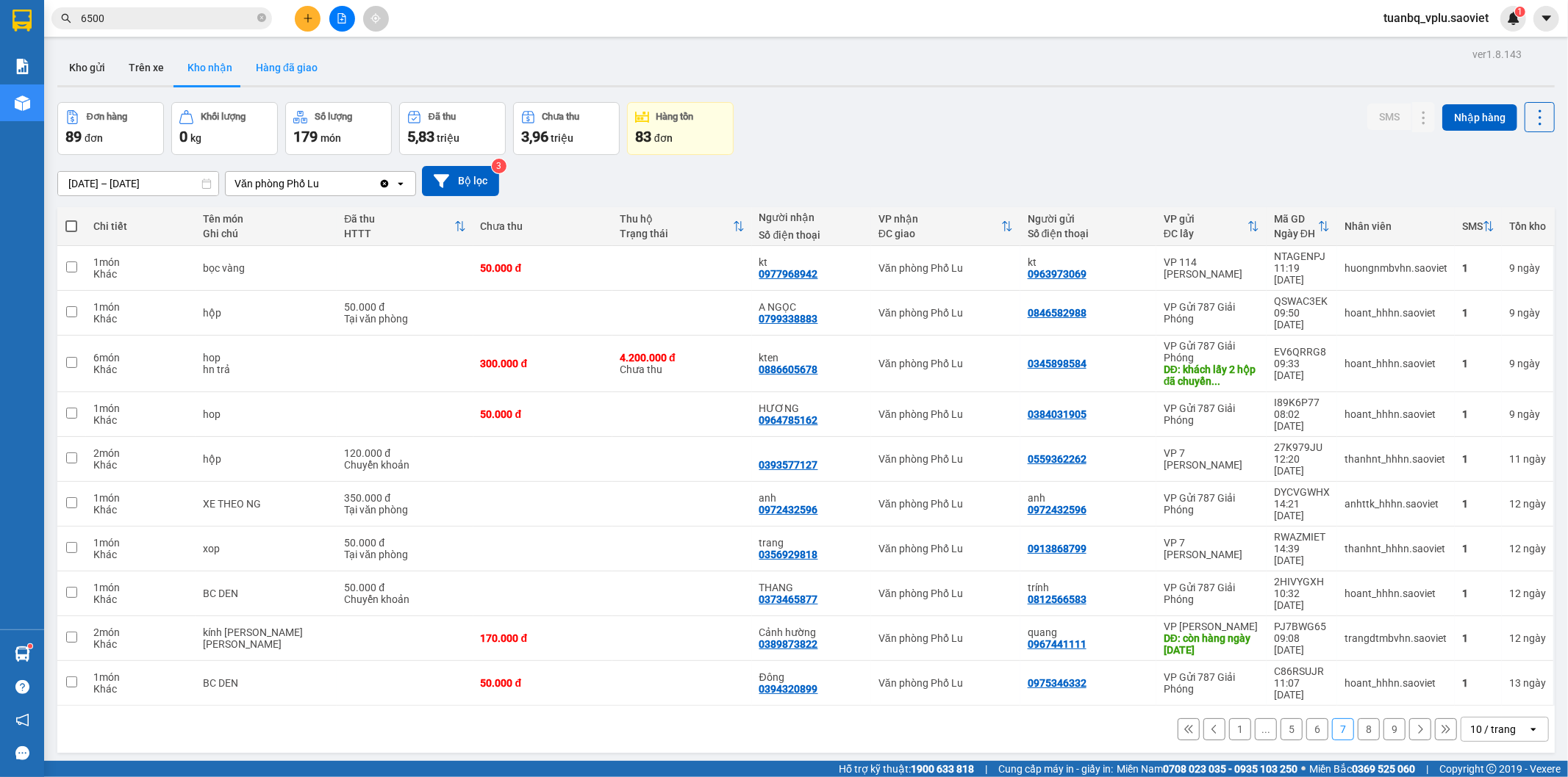
click at [289, 64] on button "Hàng đã giao" at bounding box center [287, 68] width 85 height 36
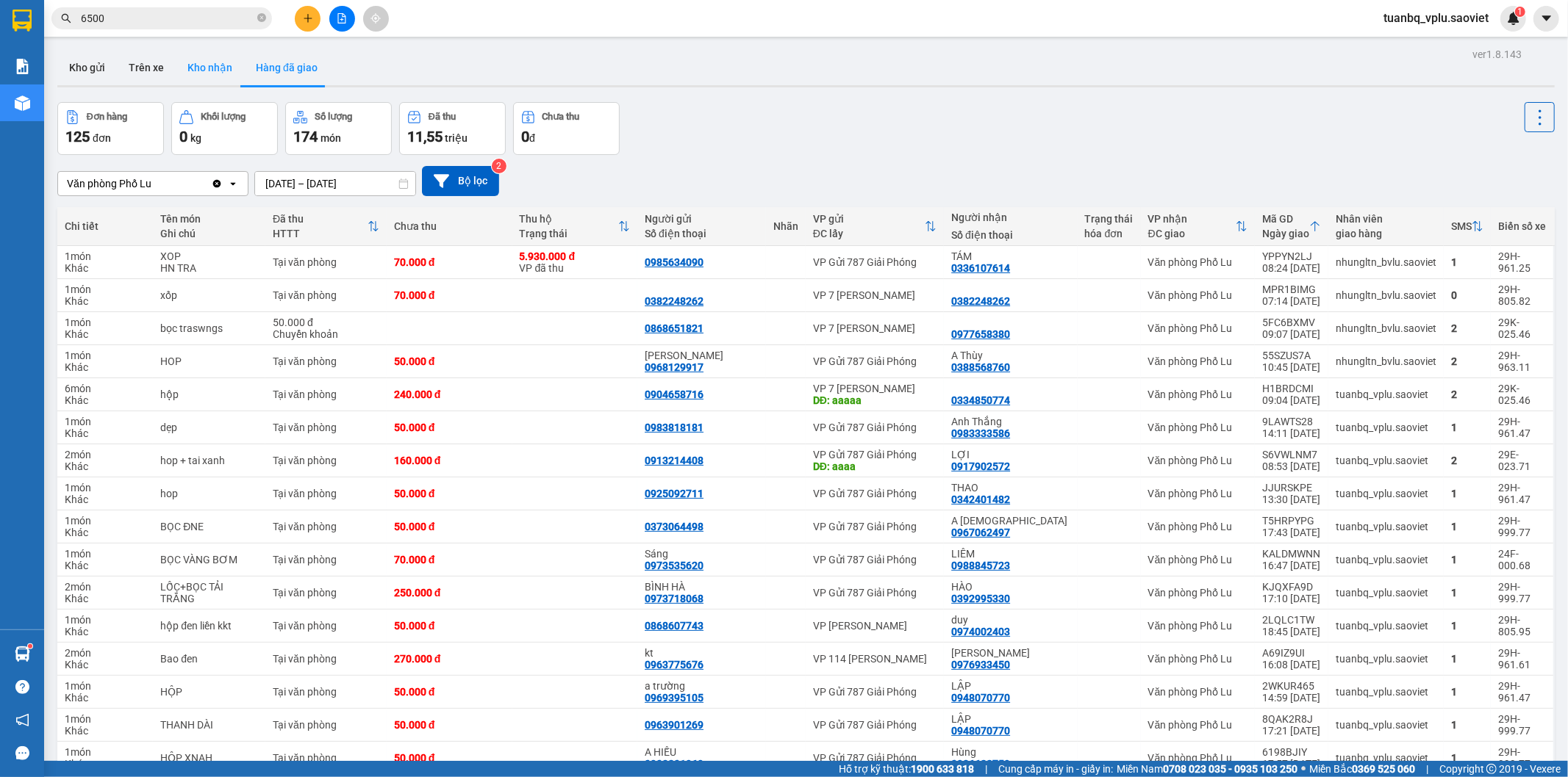
click at [201, 64] on button "Kho nhận" at bounding box center [210, 68] width 68 height 36
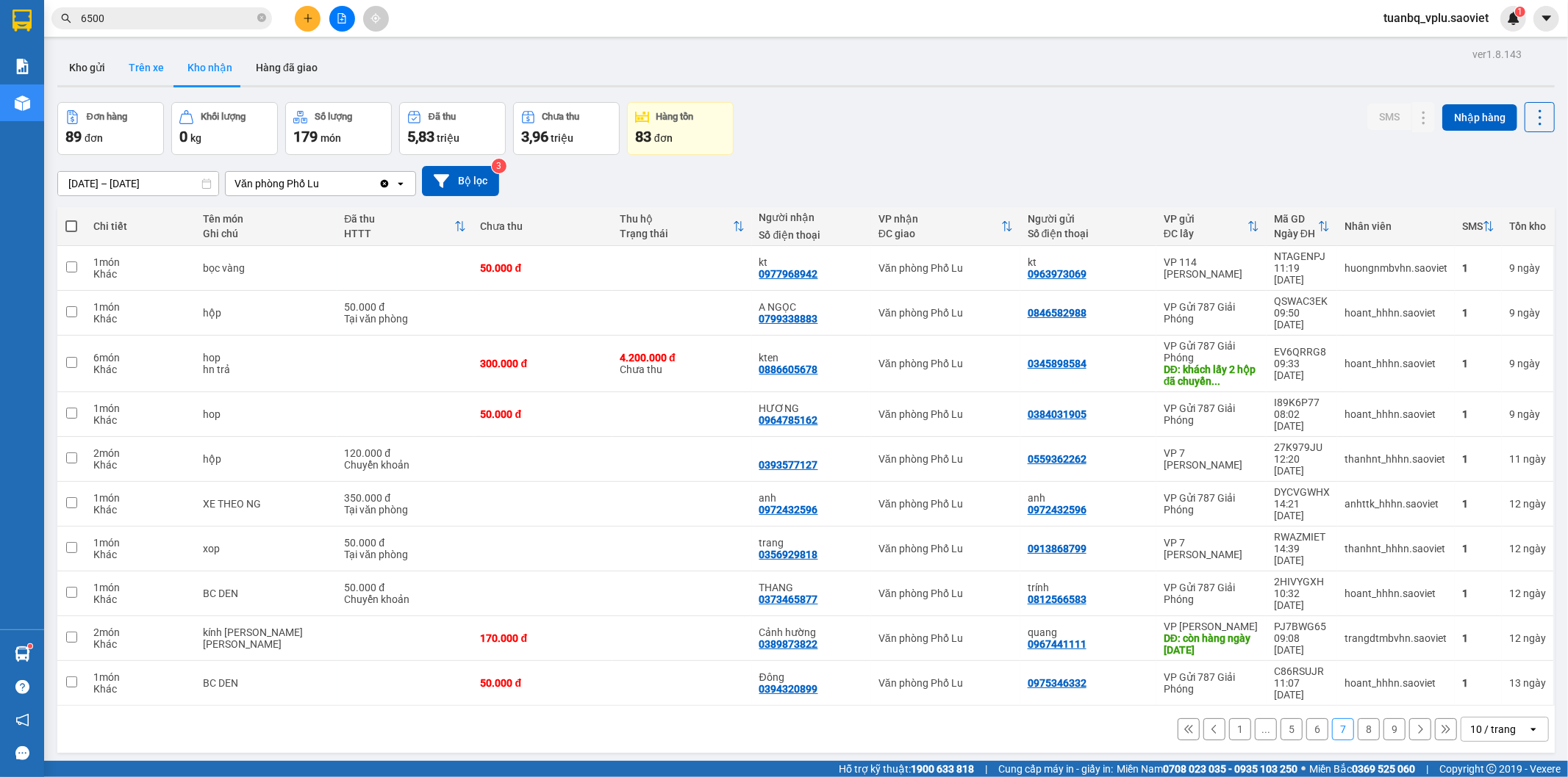
click at [130, 71] on button "Trên xe" at bounding box center [146, 68] width 58 height 36
type input "[DATE] – [DATE]"
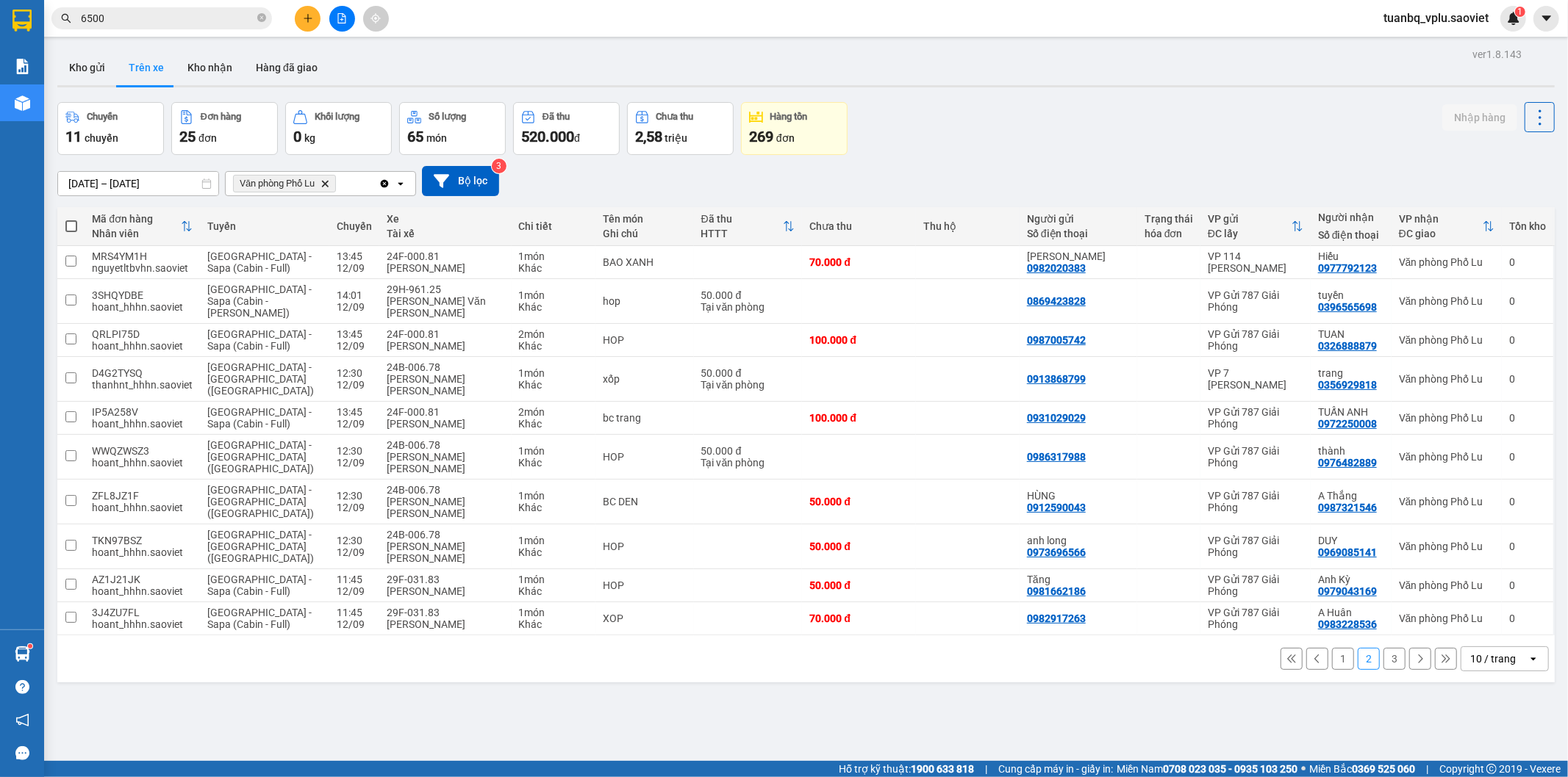
click at [1384, 648] on button "3" at bounding box center [1395, 659] width 22 height 22
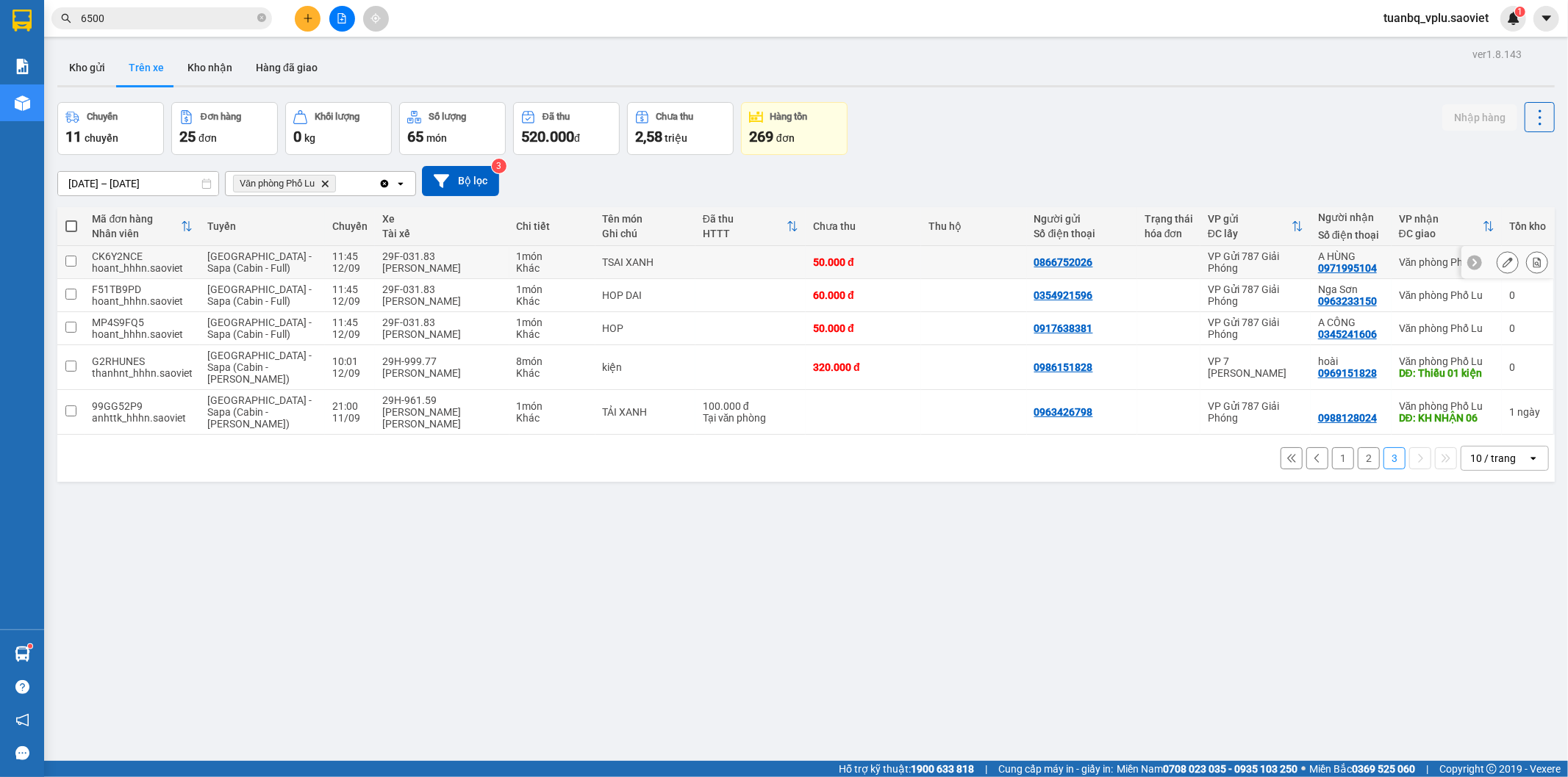
click at [382, 252] on div "29F-031.83" at bounding box center [442, 257] width 120 height 12
checkbox input "true"
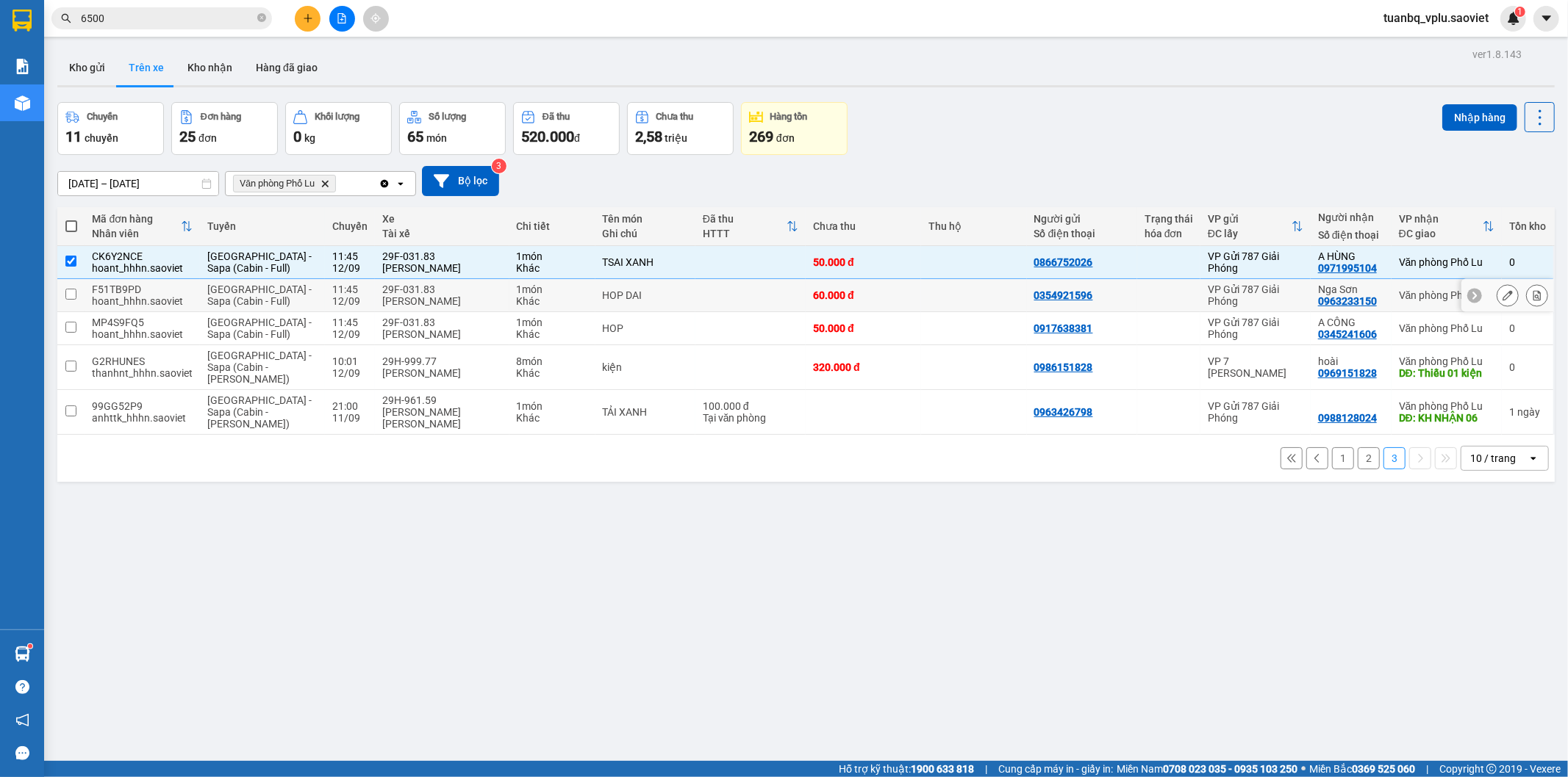
click at [382, 297] on div "[PERSON_NAME]" at bounding box center [442, 301] width 120 height 12
checkbox input "true"
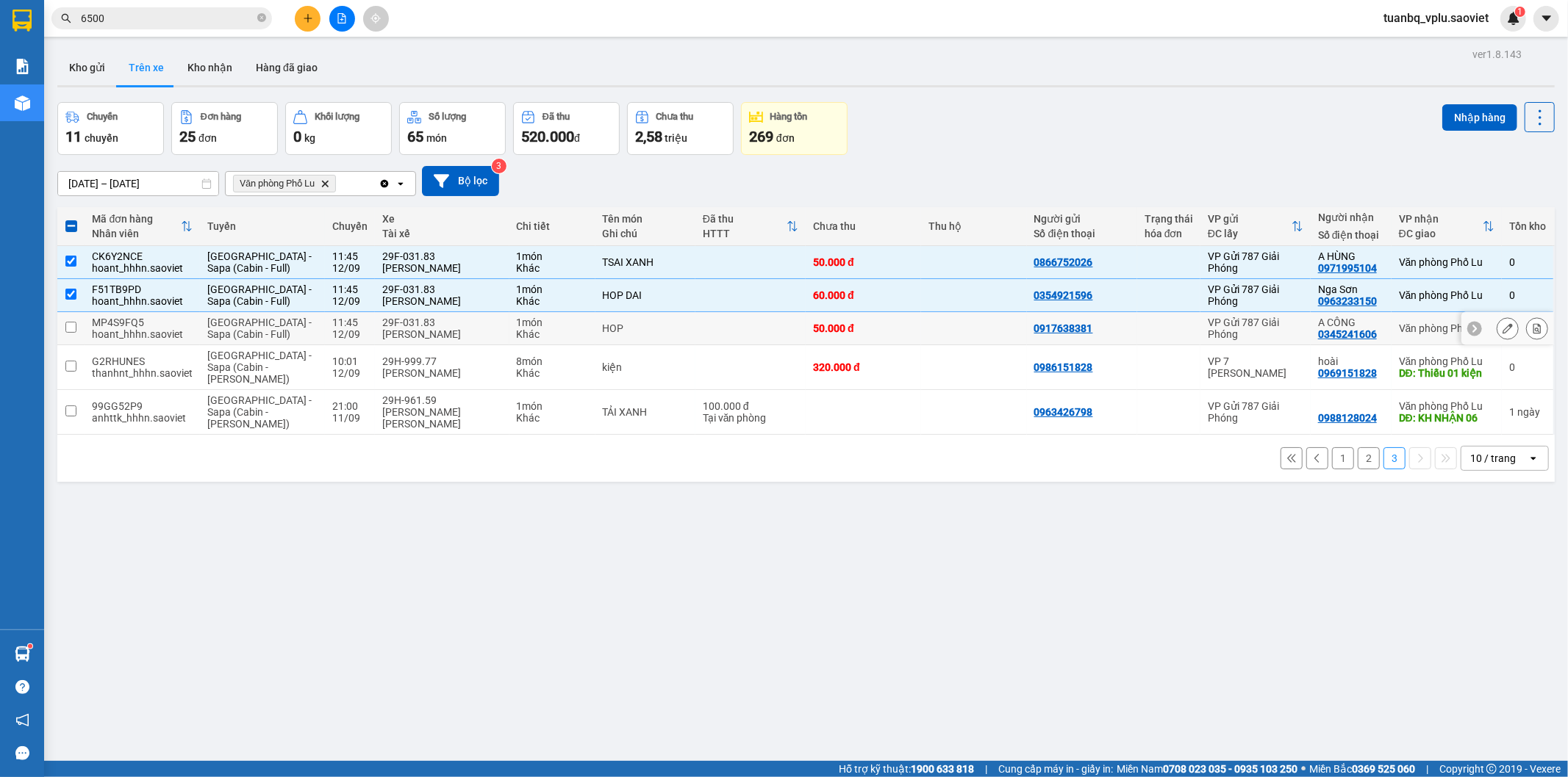
click at [382, 337] on div "[PERSON_NAME]" at bounding box center [442, 334] width 120 height 12
checkbox input "true"
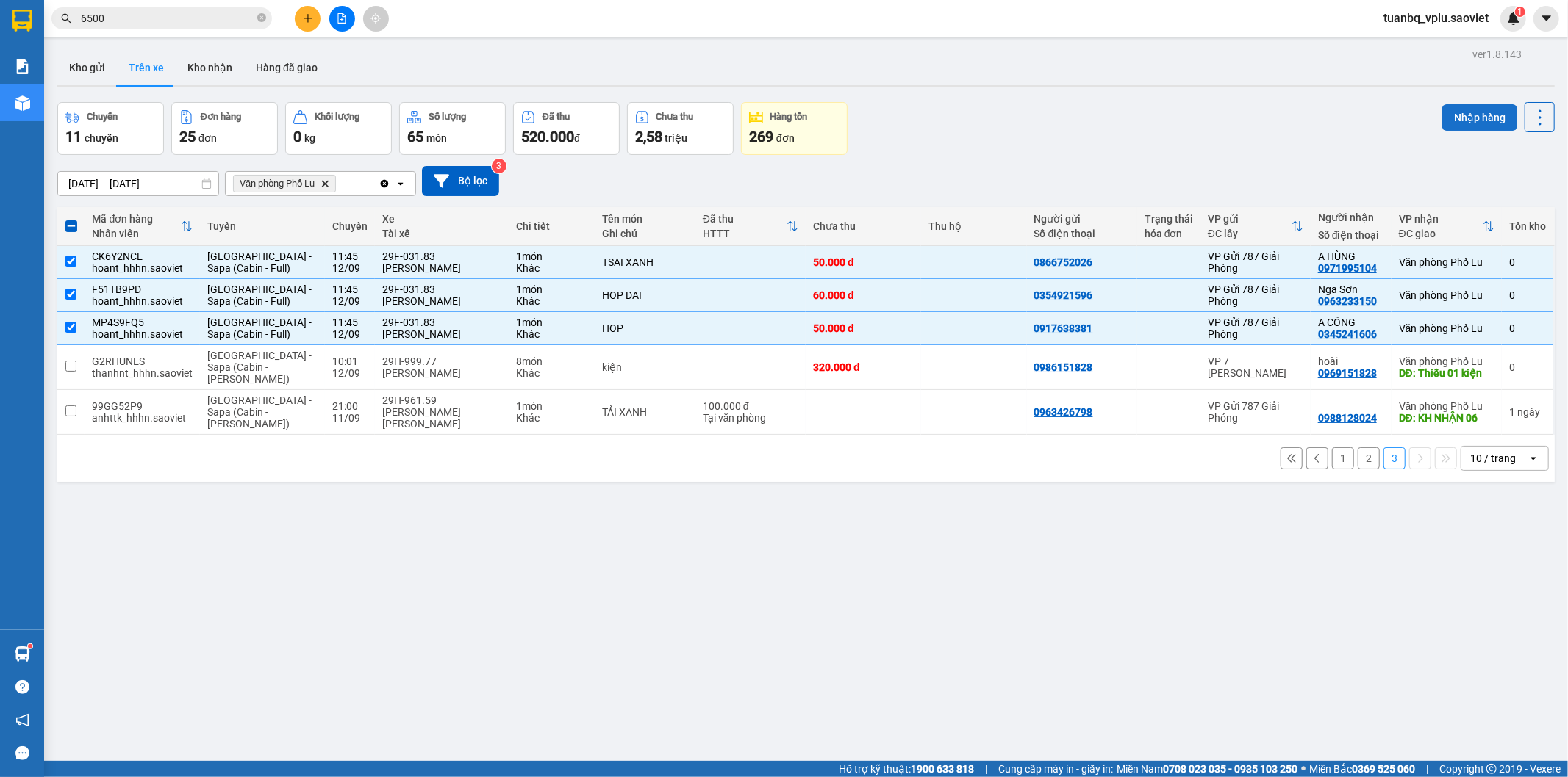
click at [1461, 112] on button "Nhập hàng" at bounding box center [1479, 118] width 75 height 27
checkbox input "false"
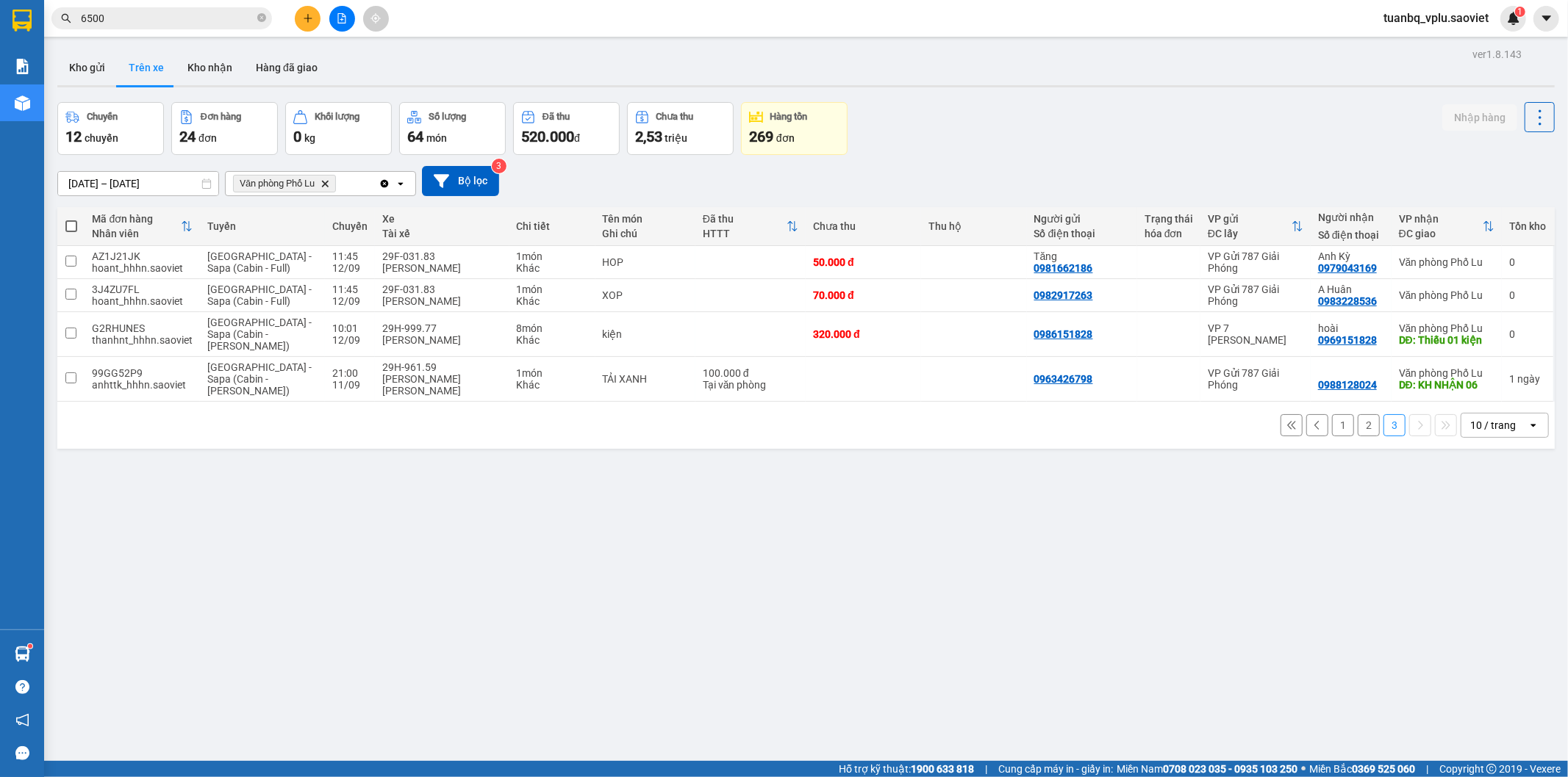
click at [1358, 431] on button "2" at bounding box center [1369, 426] width 22 height 22
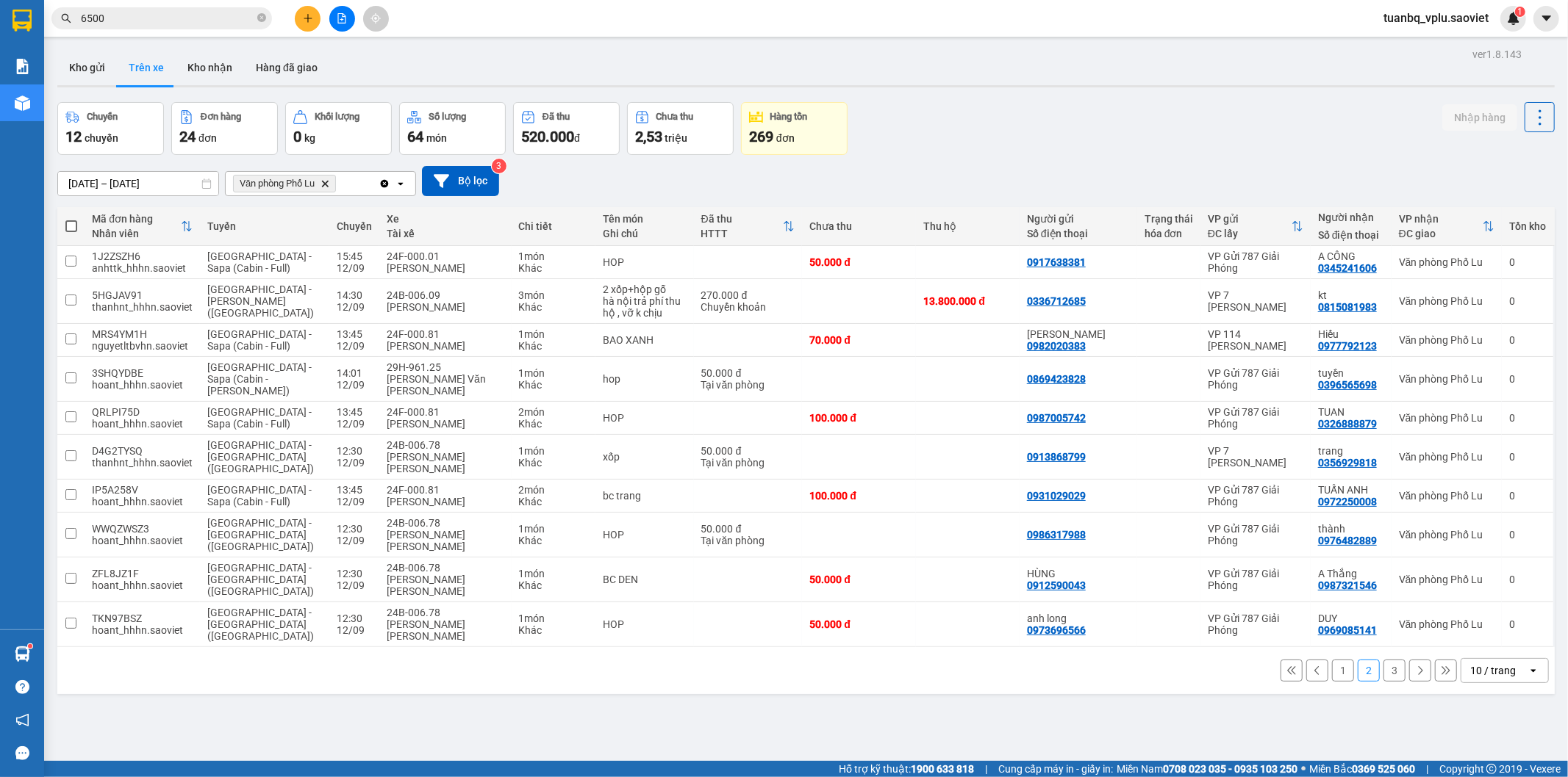
click at [1387, 660] on button "3" at bounding box center [1395, 671] width 22 height 22
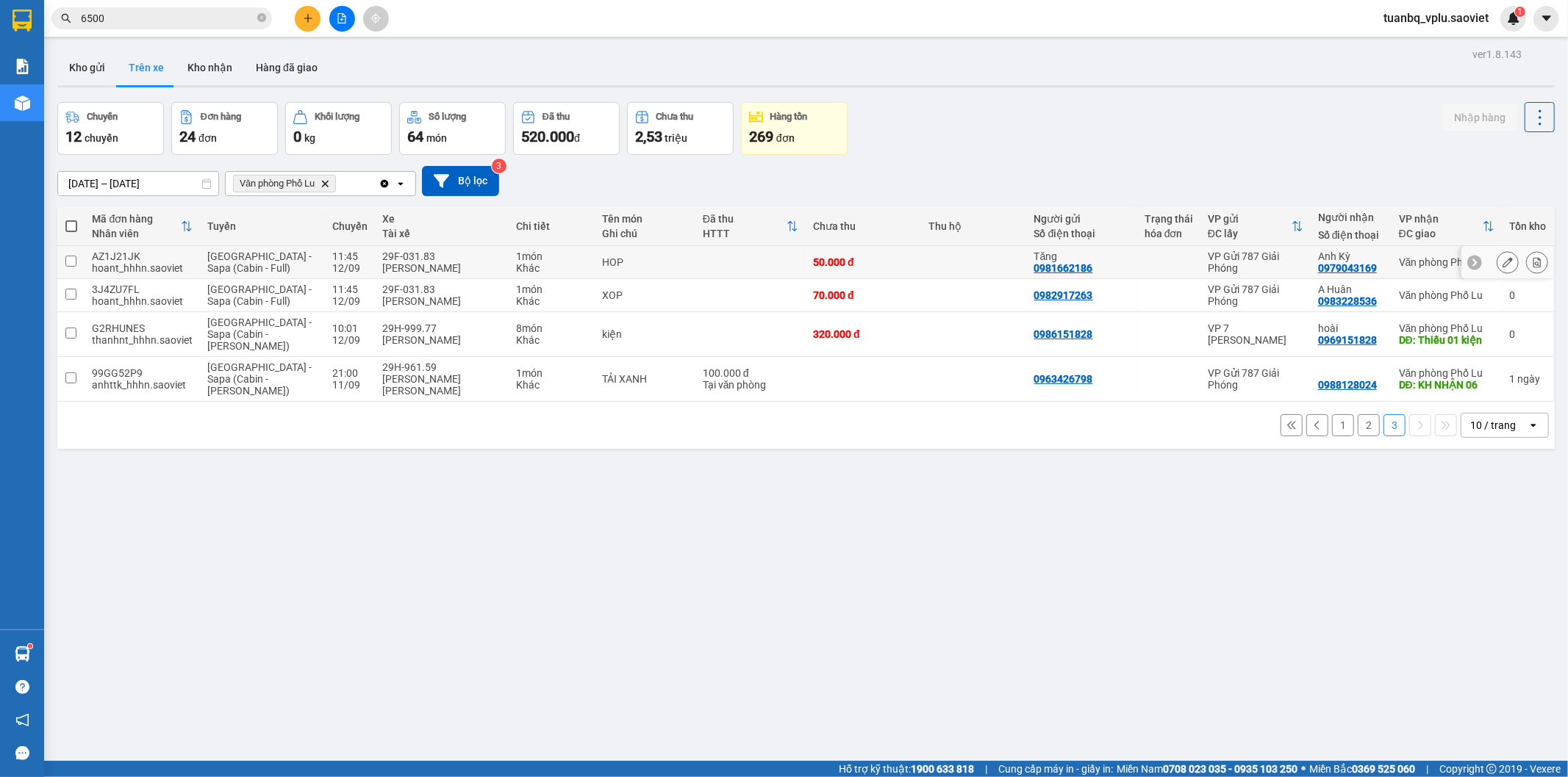
click at [452, 258] on div "29F-031.83" at bounding box center [442, 257] width 120 height 12
checkbox input "true"
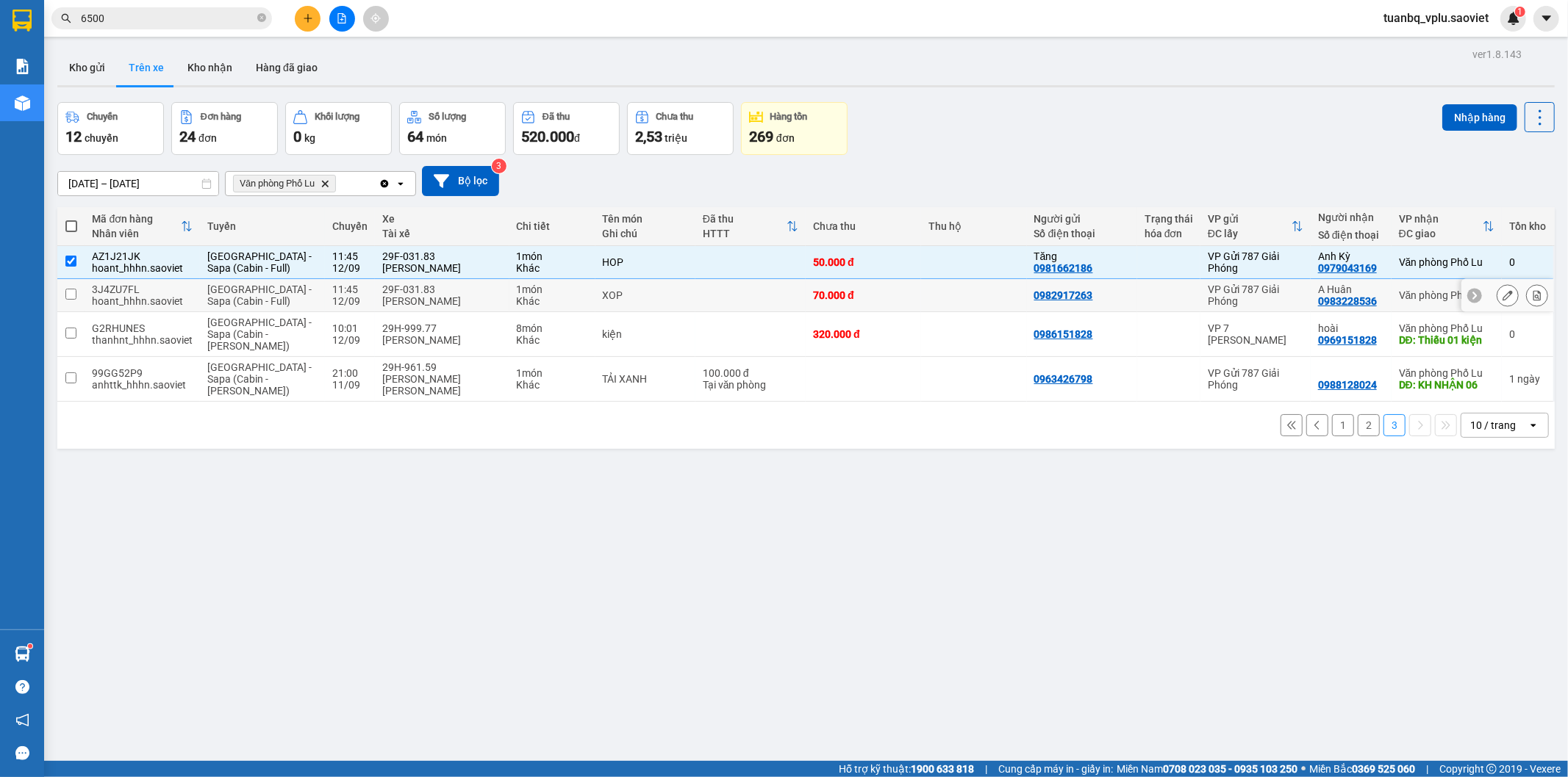
click at [432, 289] on div "29F-031.83" at bounding box center [442, 289] width 120 height 12
checkbox input "true"
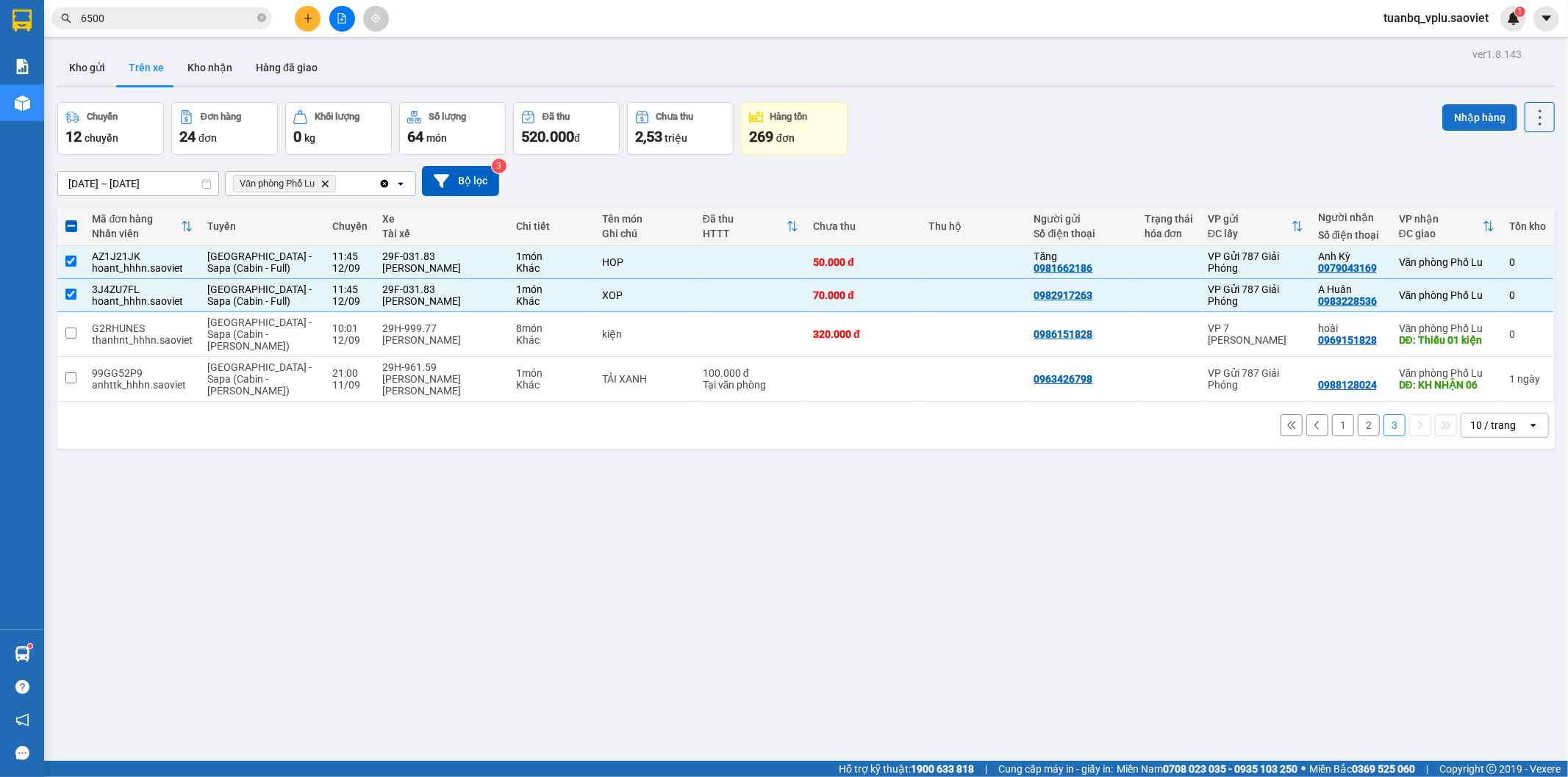
click at [1460, 124] on button "Nhập hàng" at bounding box center [1479, 118] width 75 height 27
checkbox input "false"
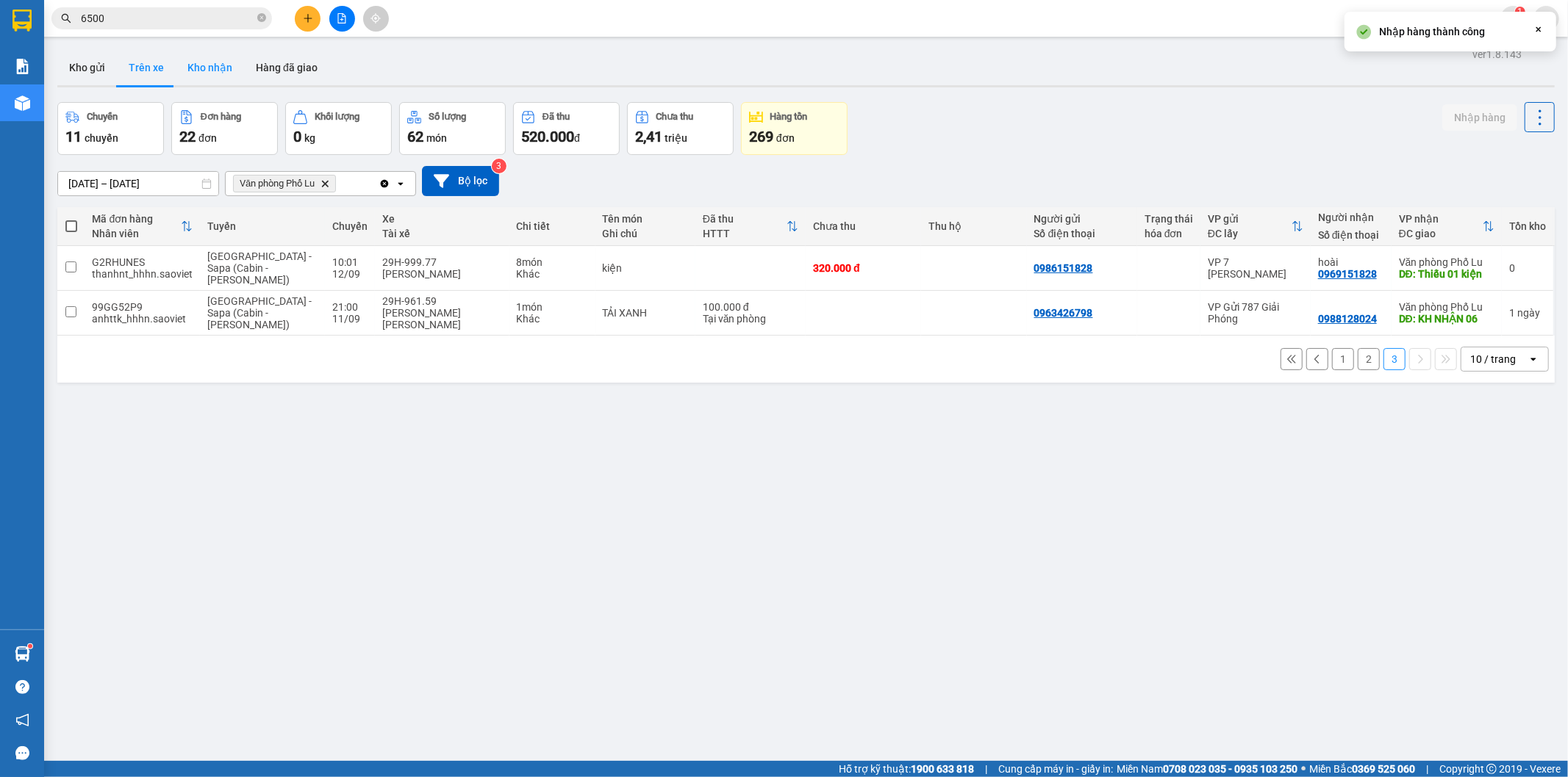
click at [213, 70] on button "Kho nhận" at bounding box center [210, 68] width 68 height 36
type input "[DATE] – [DATE]"
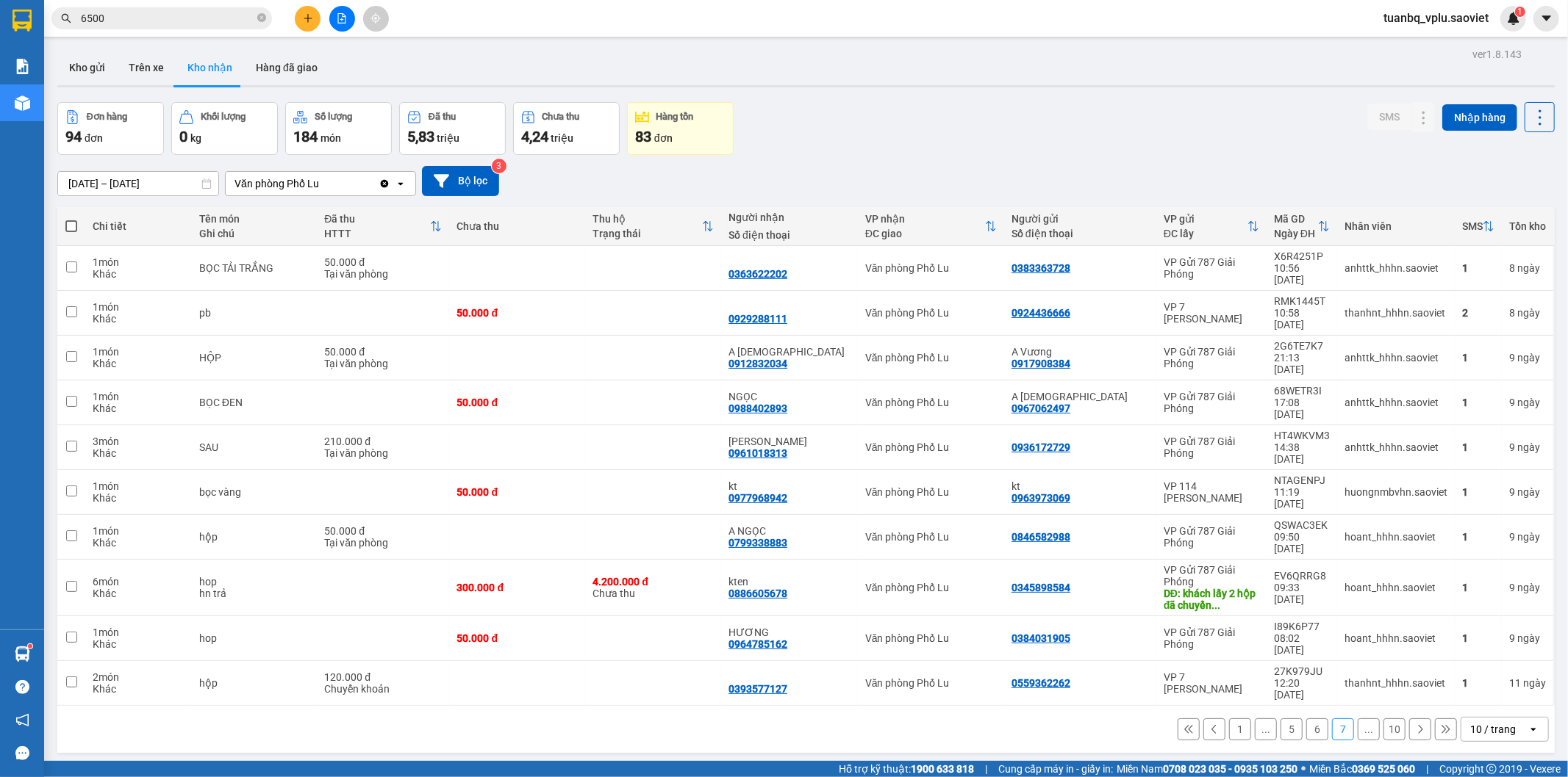
click at [66, 233] on label at bounding box center [71, 226] width 13 height 15
click at [71, 219] on input "checkbox" at bounding box center [71, 219] width 0 height 0
checkbox input "true"
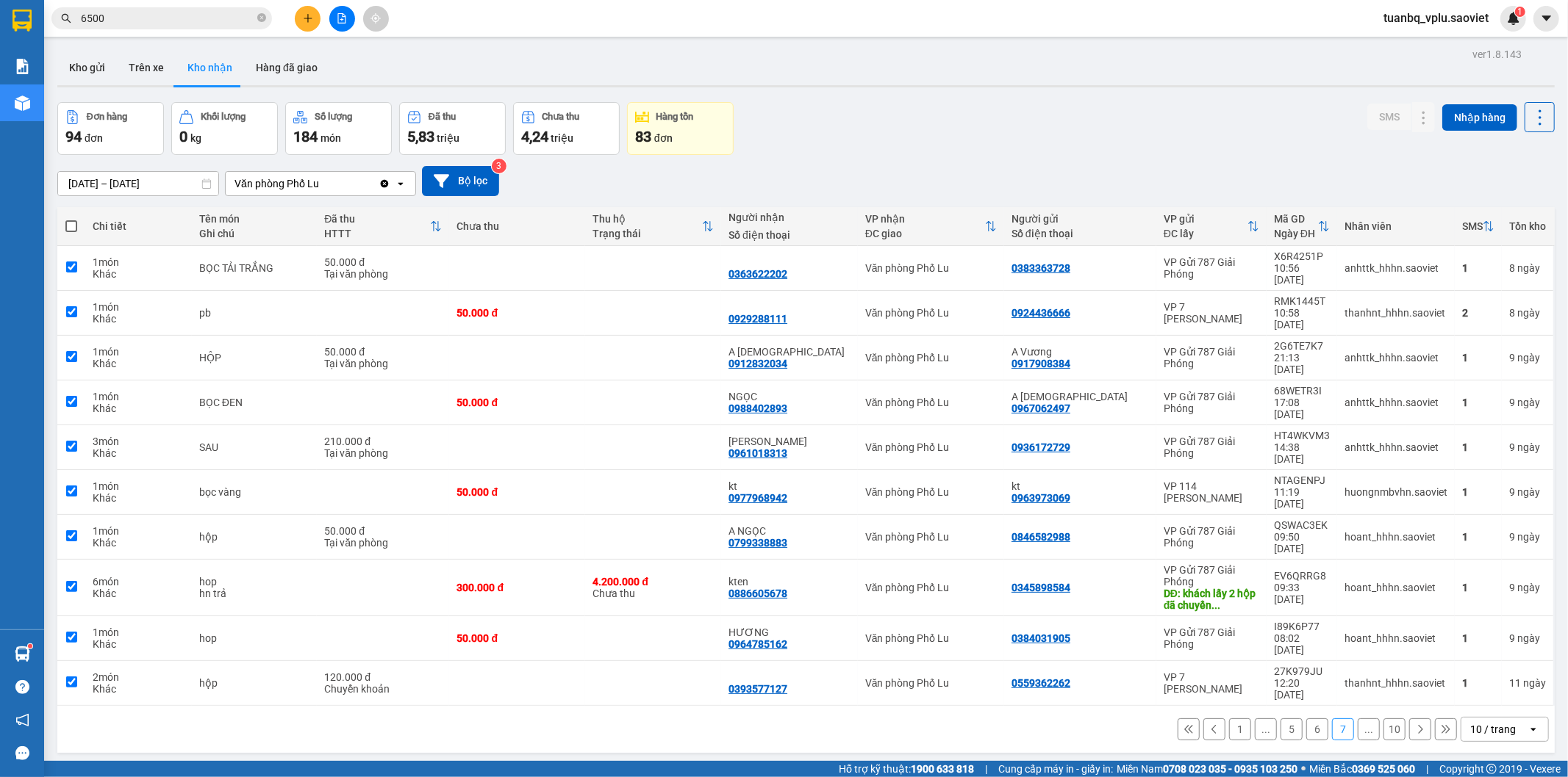
checkbox input "true"
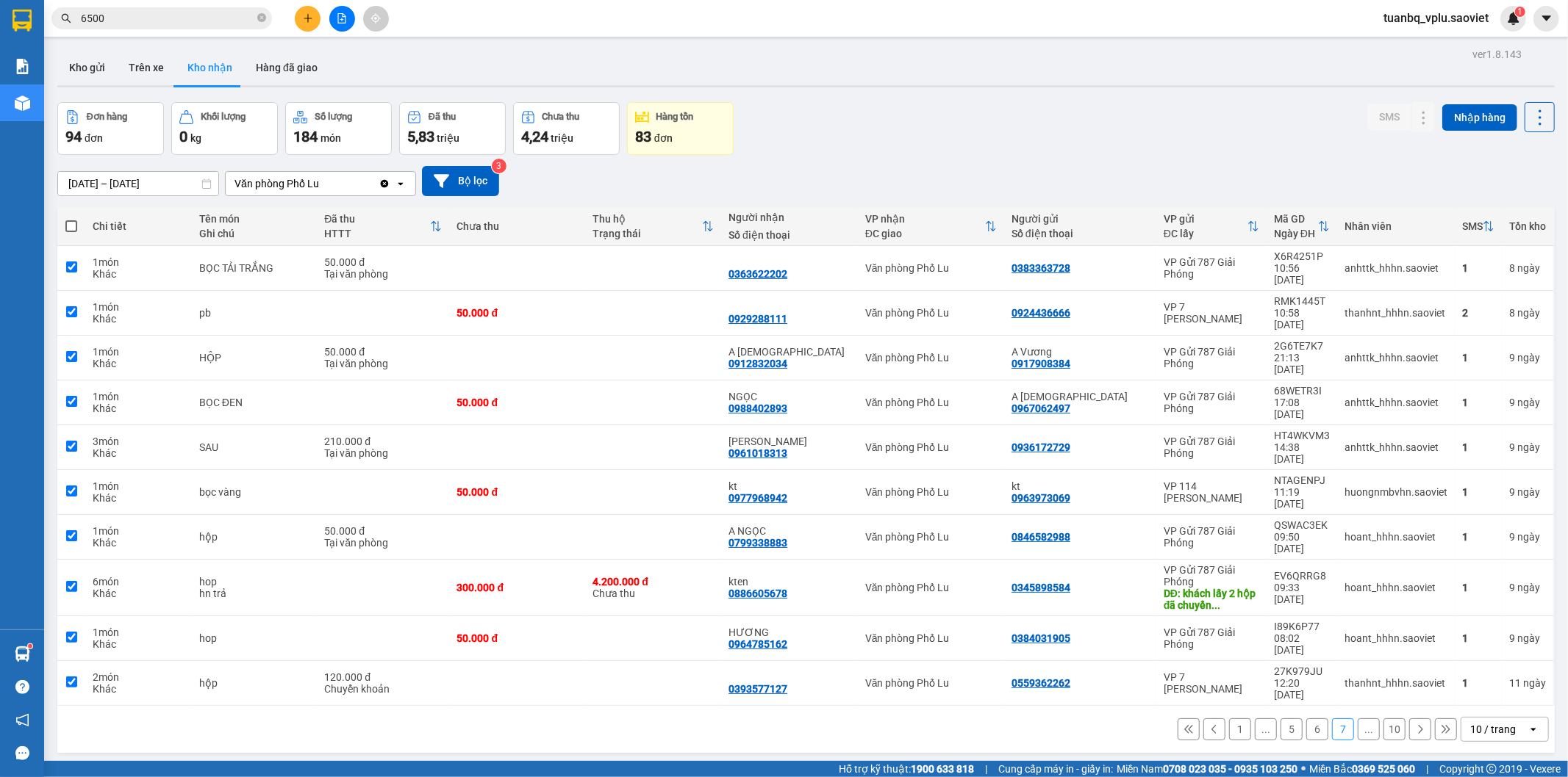
checkbox input "true"
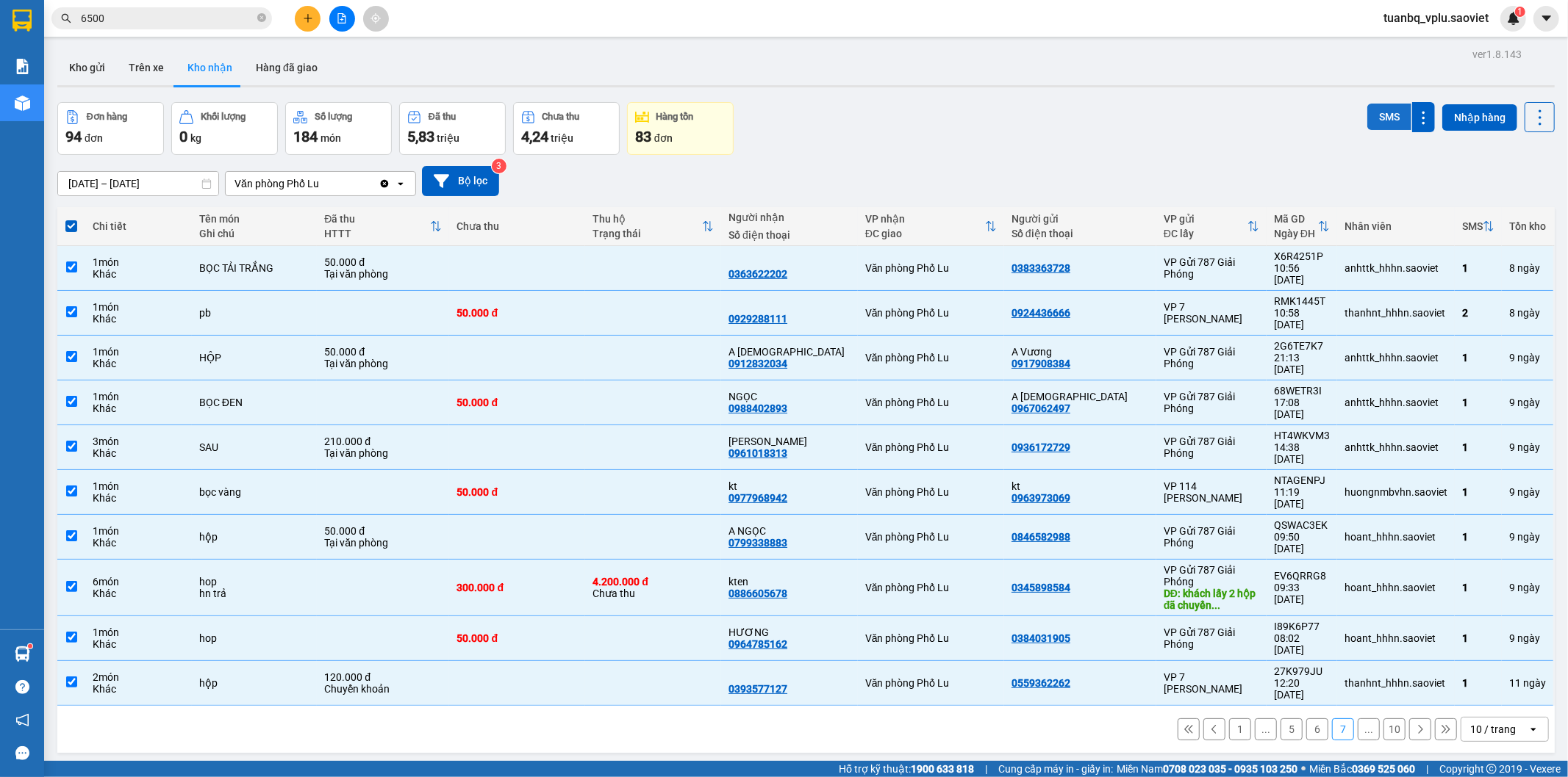
click at [1379, 121] on button "SMS" at bounding box center [1390, 117] width 44 height 27
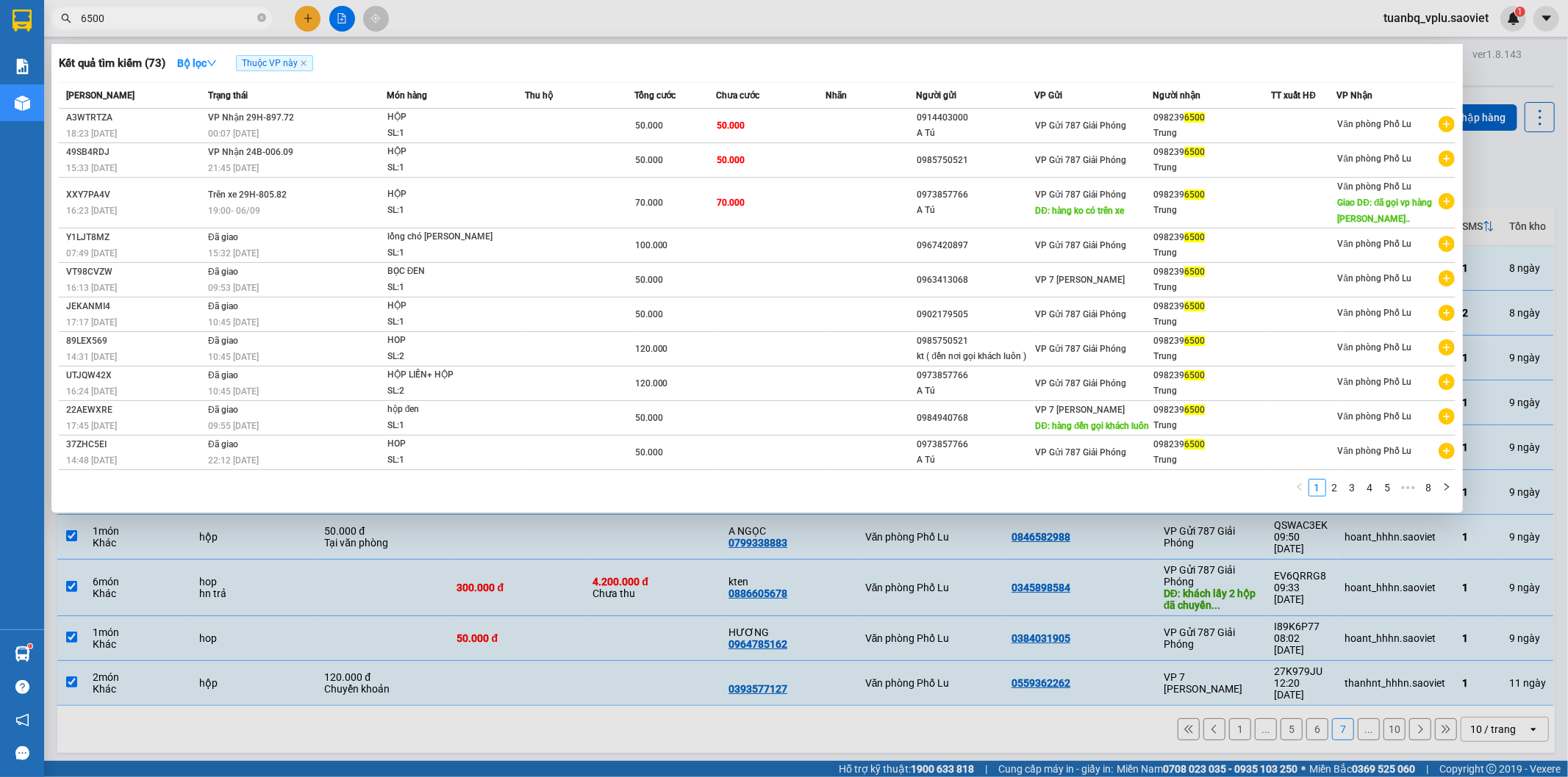
click at [136, 16] on input "6500" at bounding box center [167, 18] width 173 height 16
click at [136, 17] on input "6500" at bounding box center [167, 18] width 173 height 16
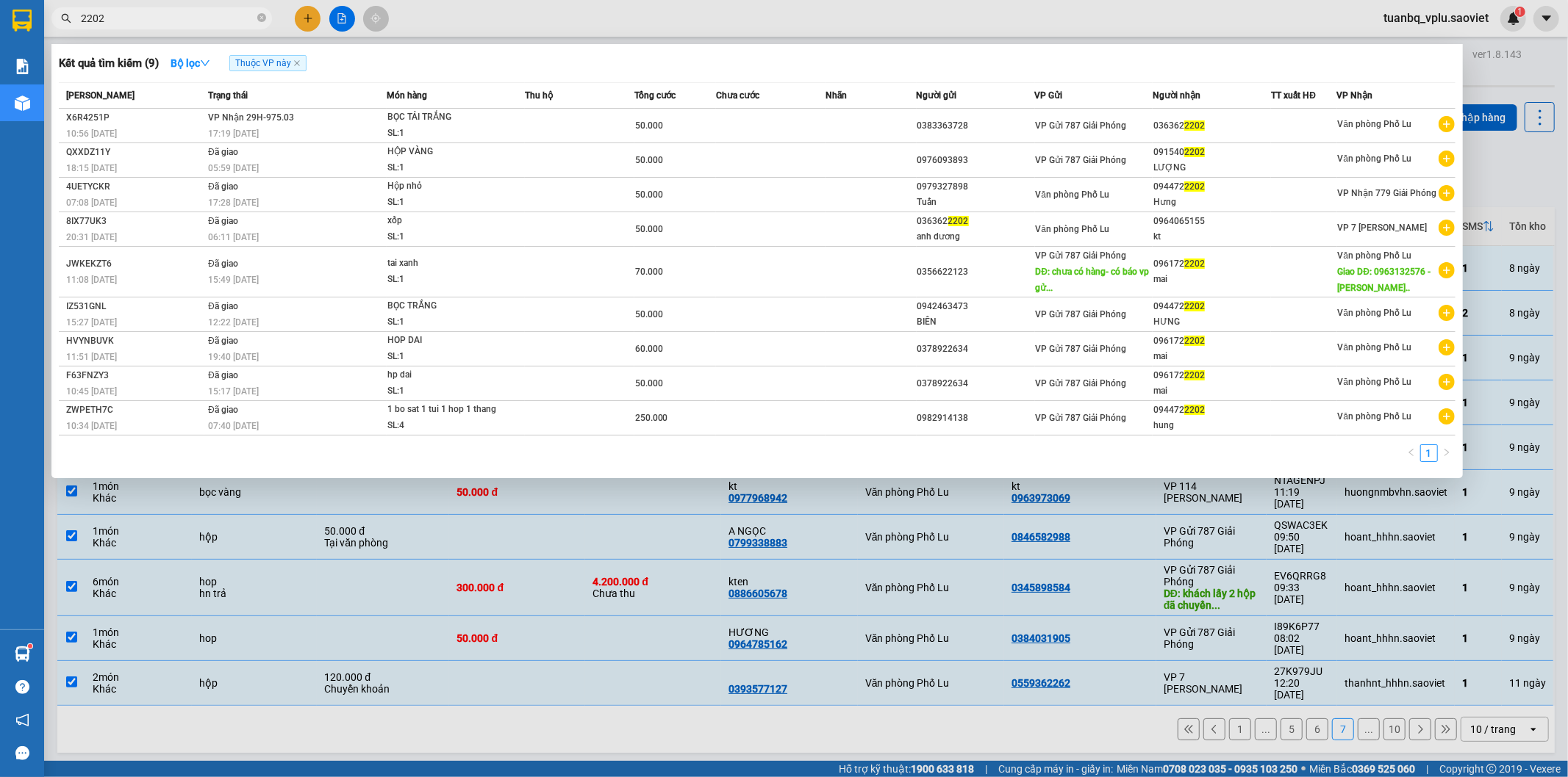
click at [76, 11] on span "2202" at bounding box center [162, 18] width 221 height 22
click at [153, 19] on input "2202" at bounding box center [167, 18] width 173 height 16
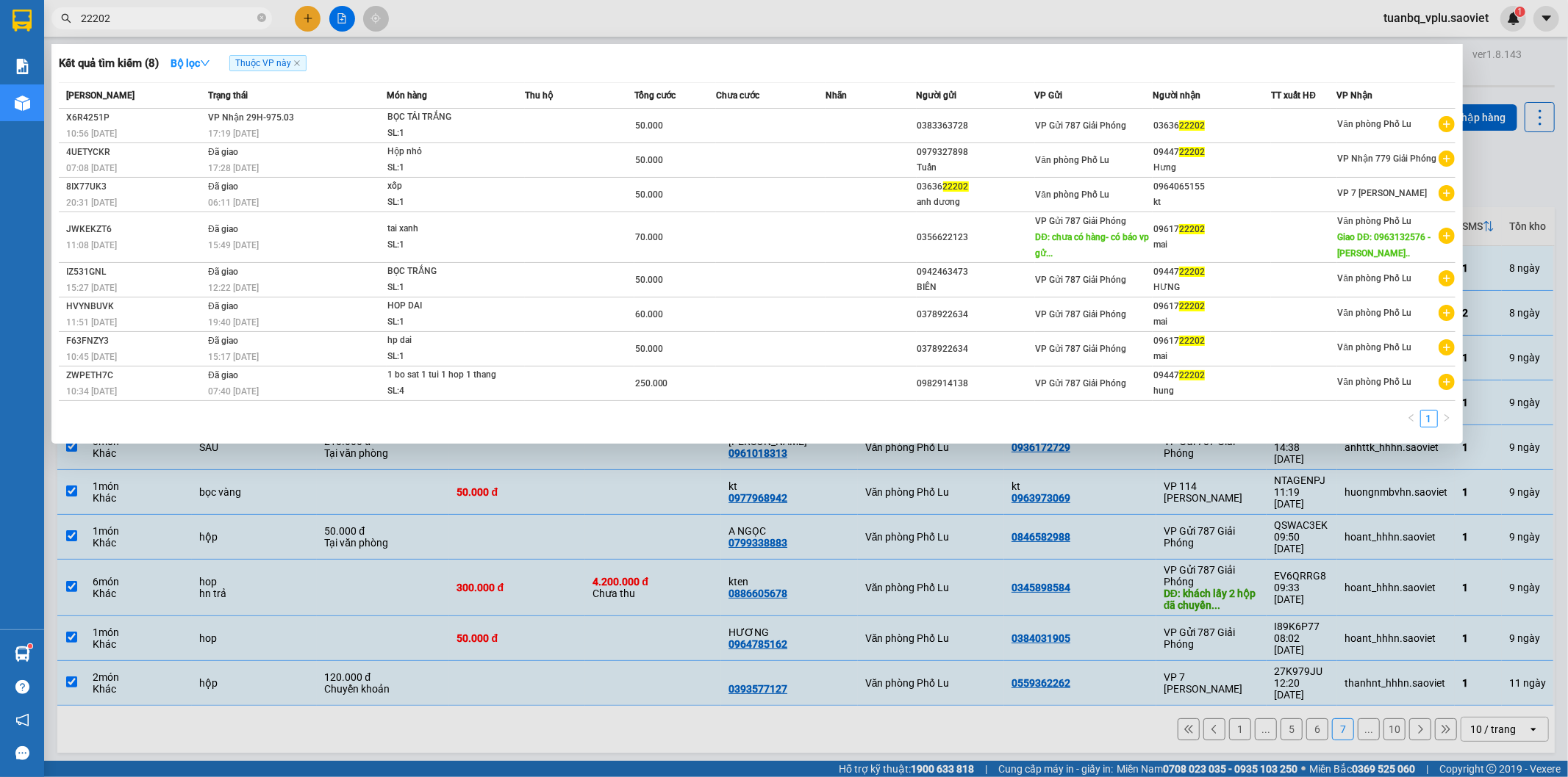
type input "22202"
click at [748, 665] on div at bounding box center [784, 388] width 1568 height 777
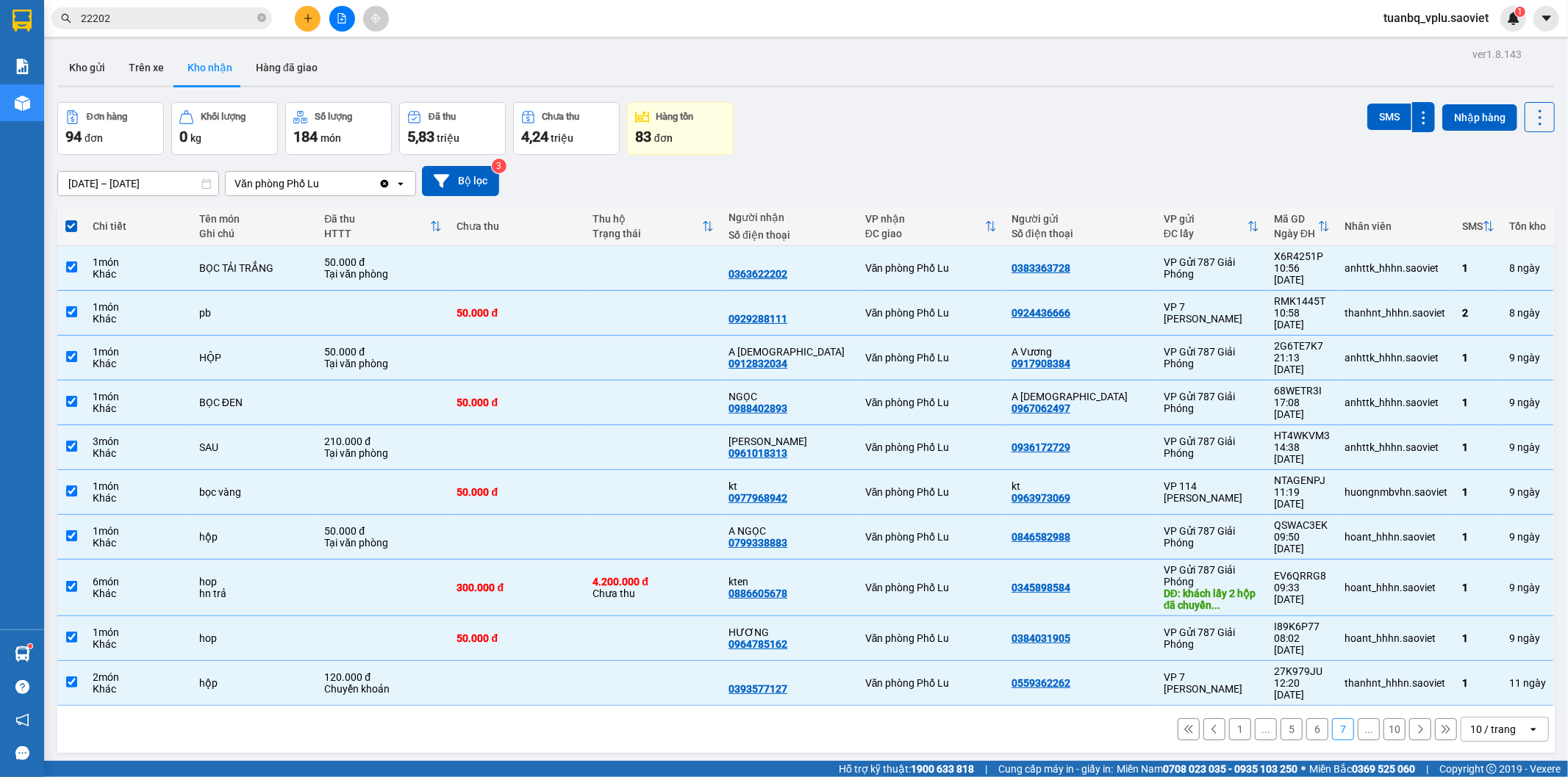
click at [1229, 719] on button "1" at bounding box center [1240, 730] width 22 height 22
checkbox input "false"
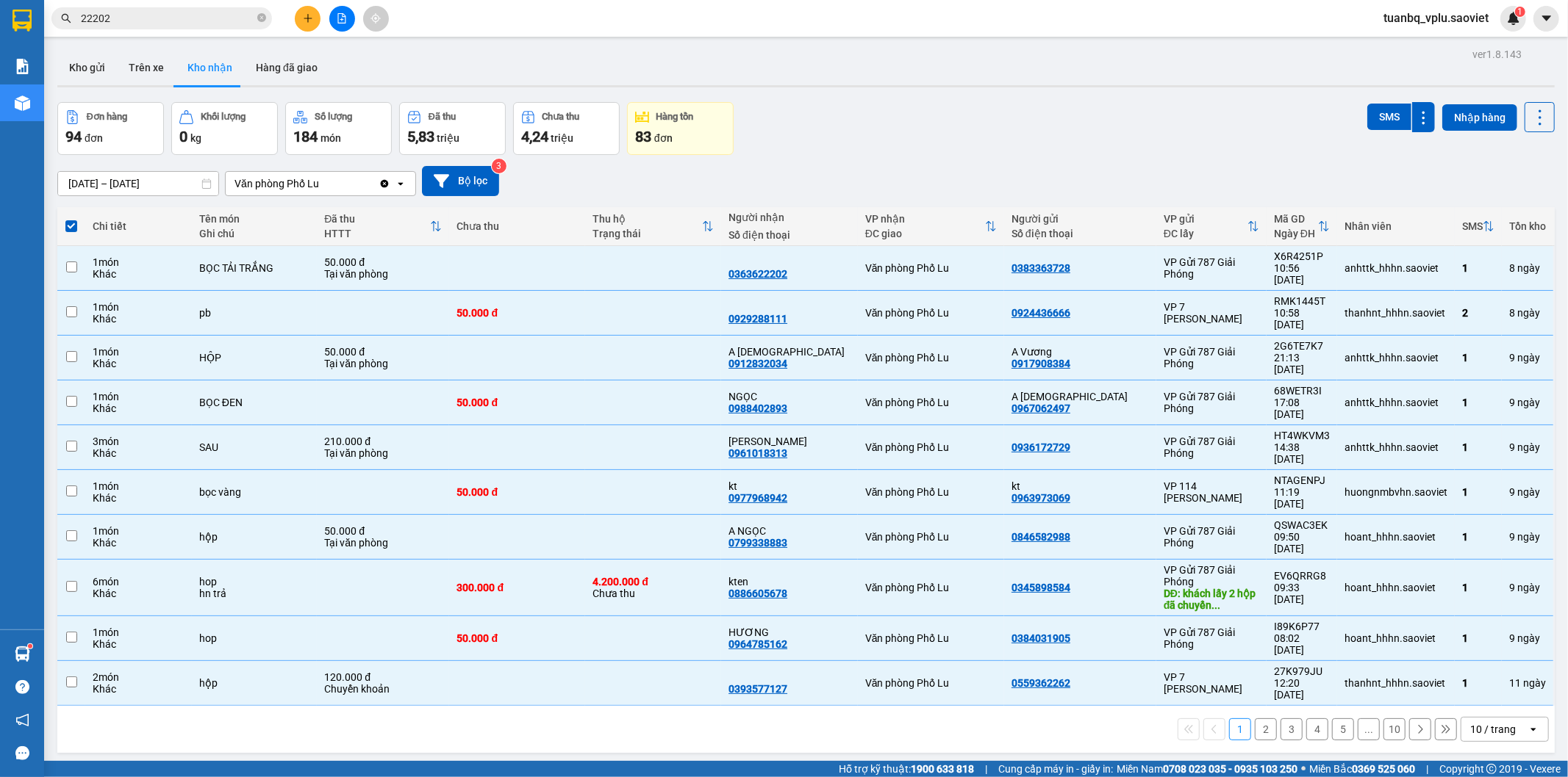
checkbox input "false"
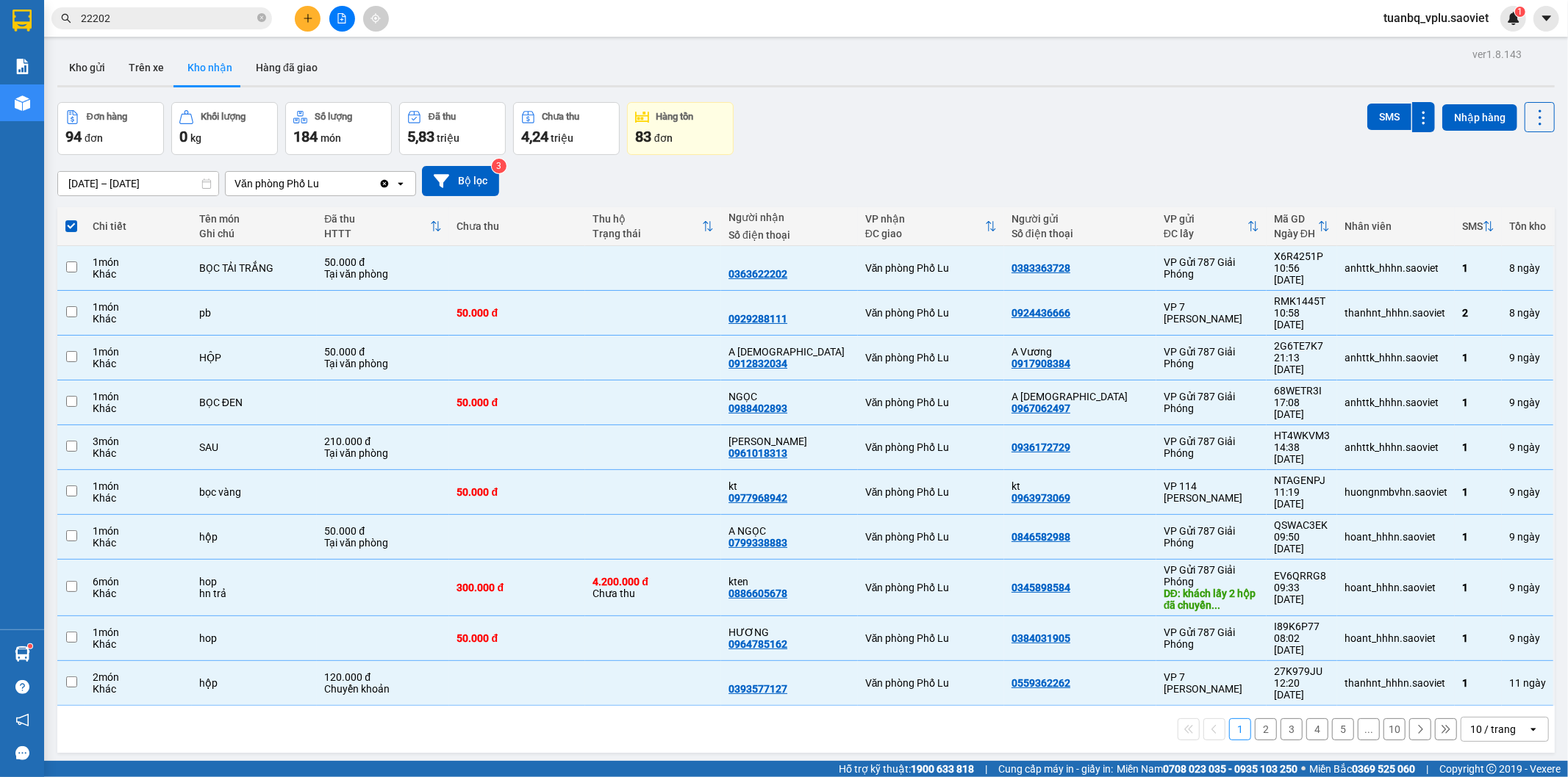
checkbox input "false"
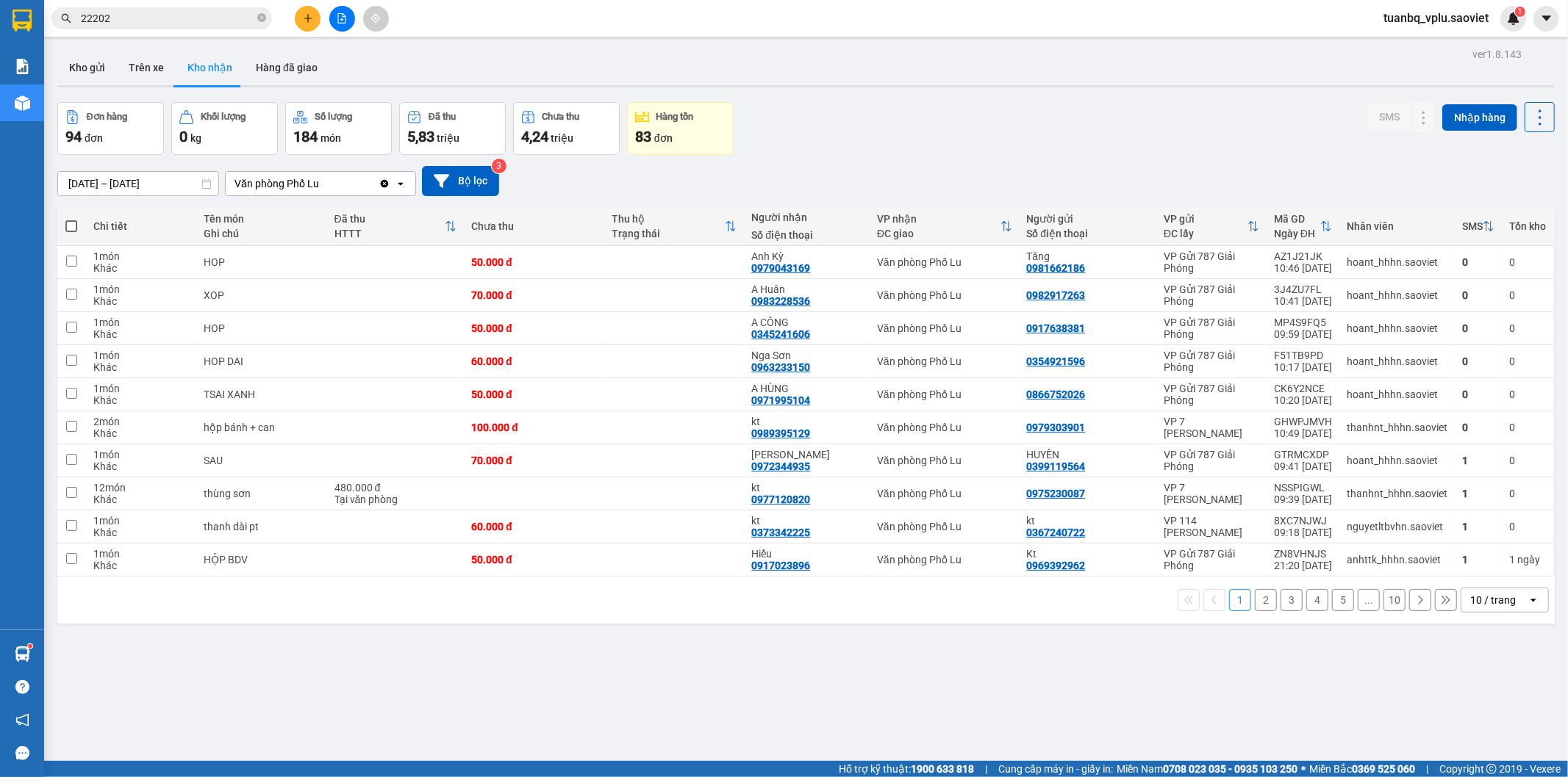
click at [75, 226] on span at bounding box center [71, 226] width 12 height 12
click at [71, 219] on input "checkbox" at bounding box center [71, 219] width 0 height 0
checkbox input "true"
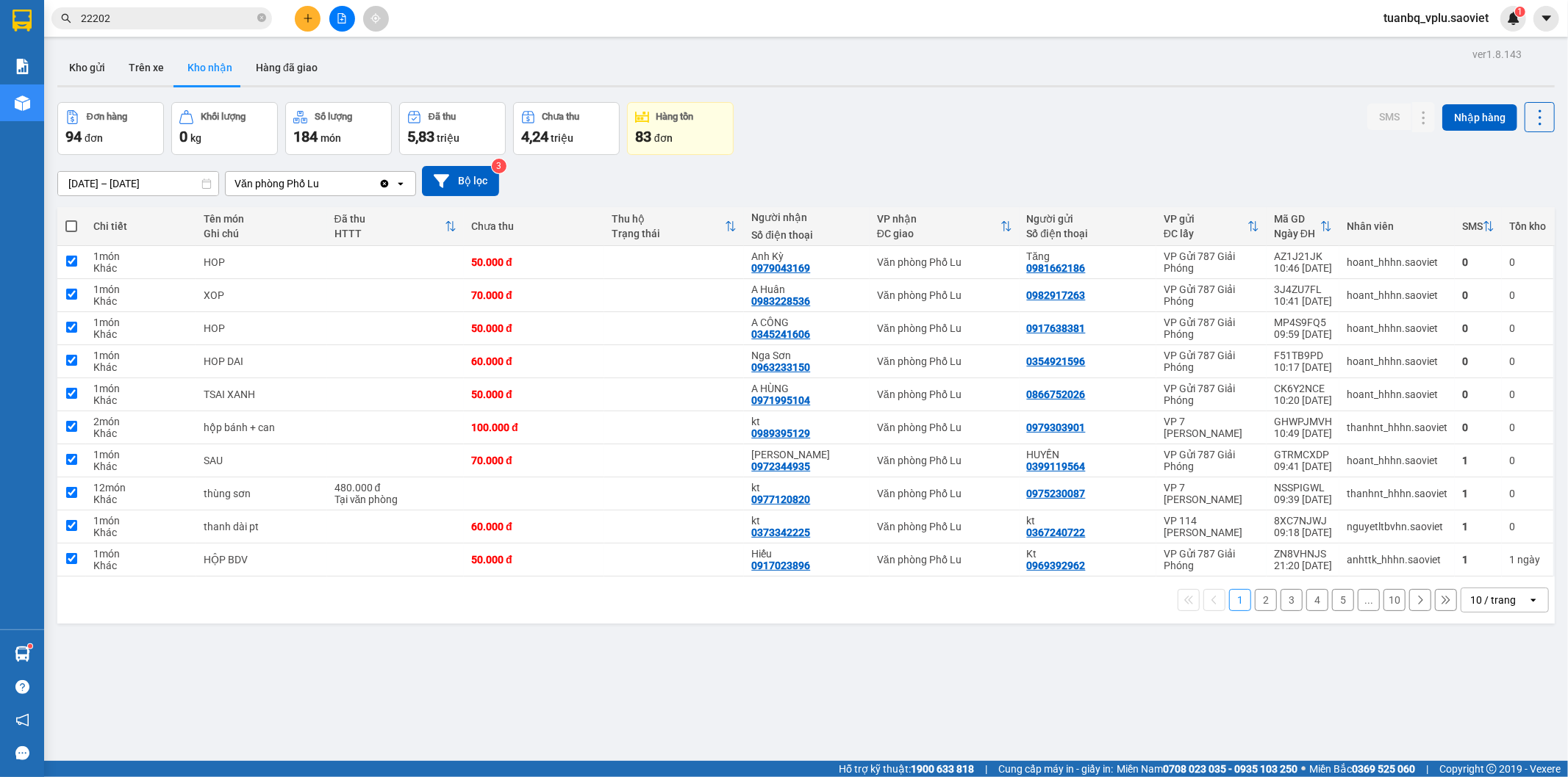
checkbox input "true"
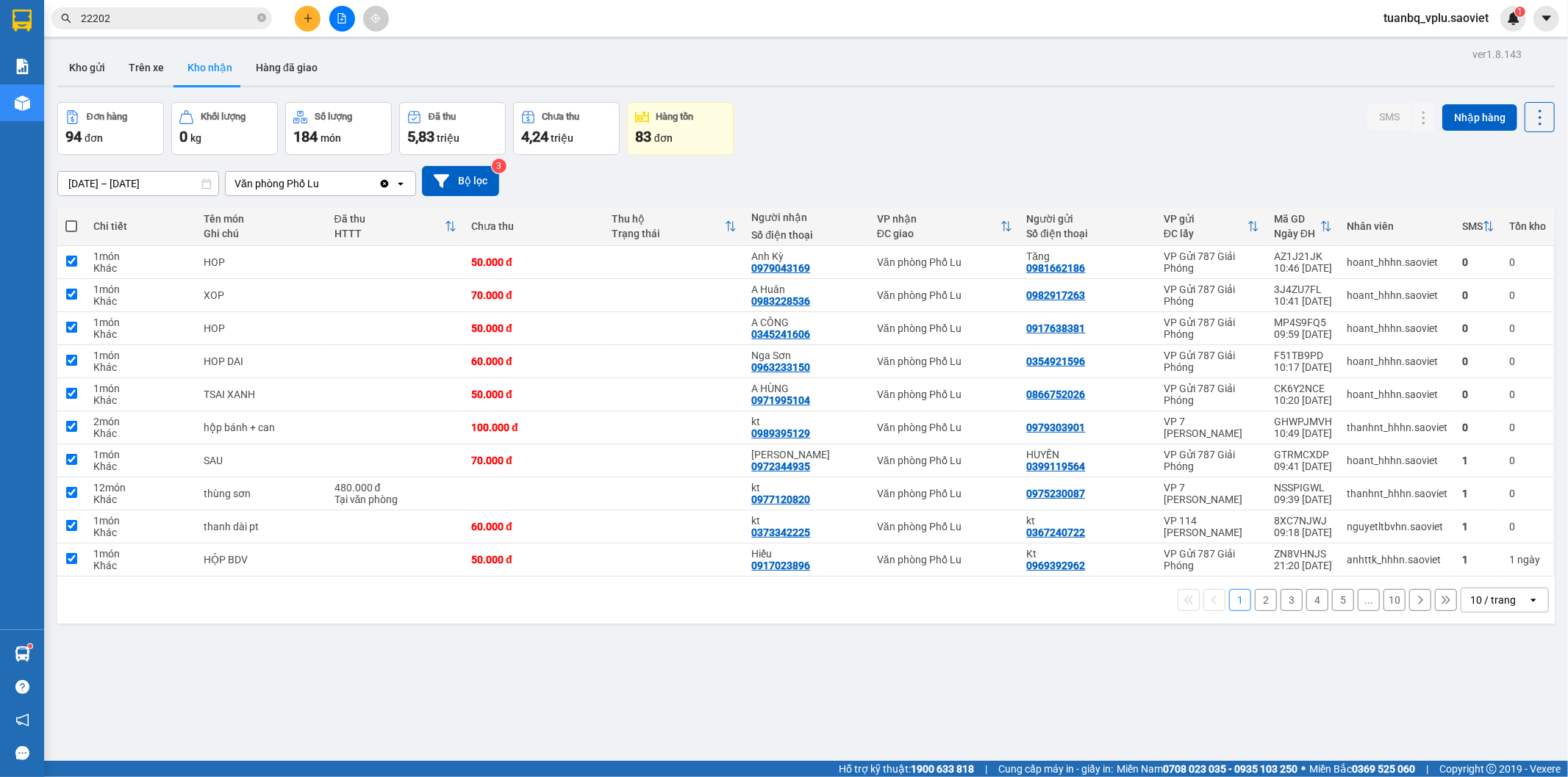
checkbox input "true"
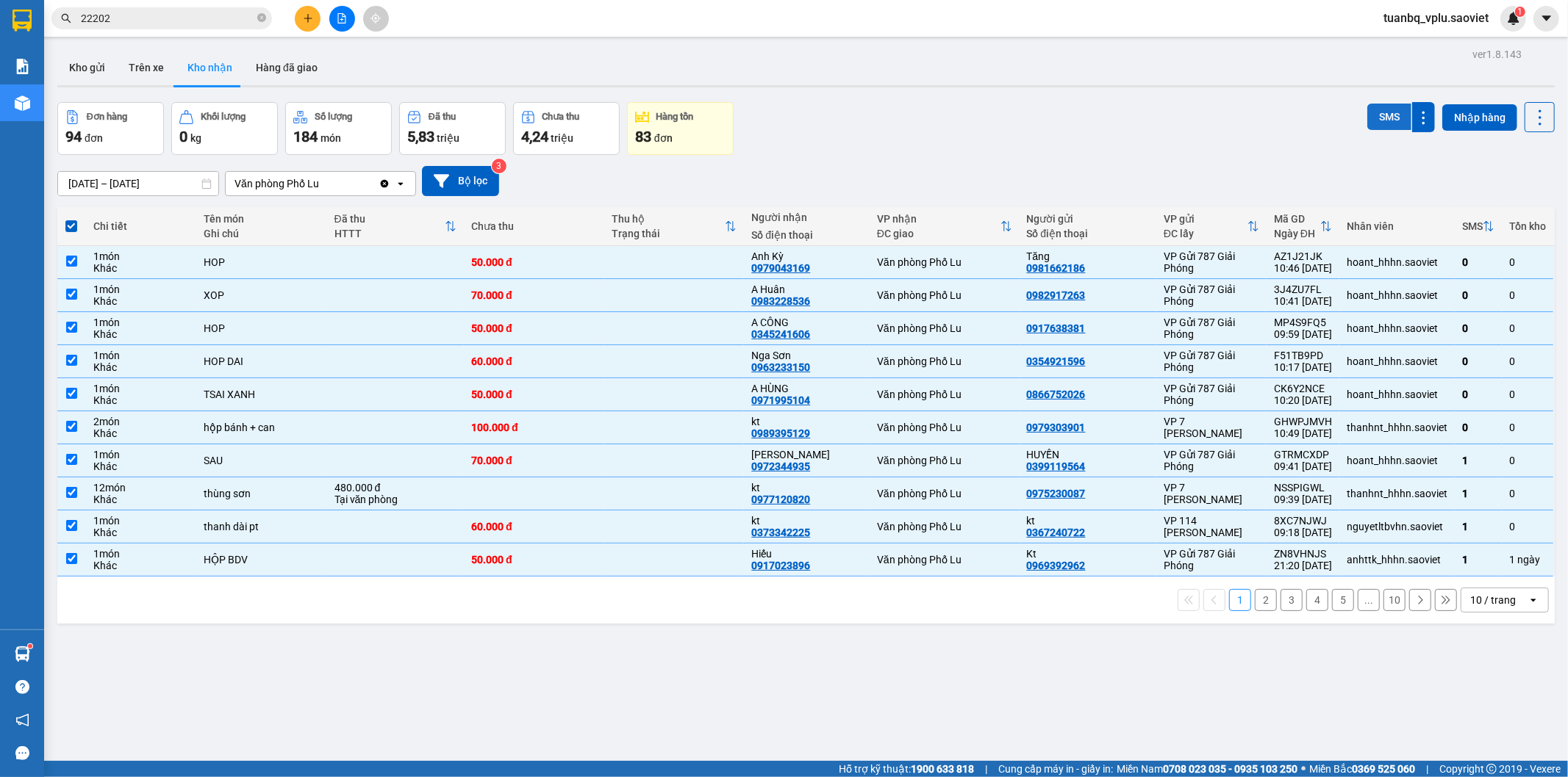
click at [1375, 115] on button "SMS" at bounding box center [1390, 117] width 44 height 27
click at [144, 58] on button "Trên xe" at bounding box center [146, 68] width 58 height 36
type input "[DATE] – [DATE]"
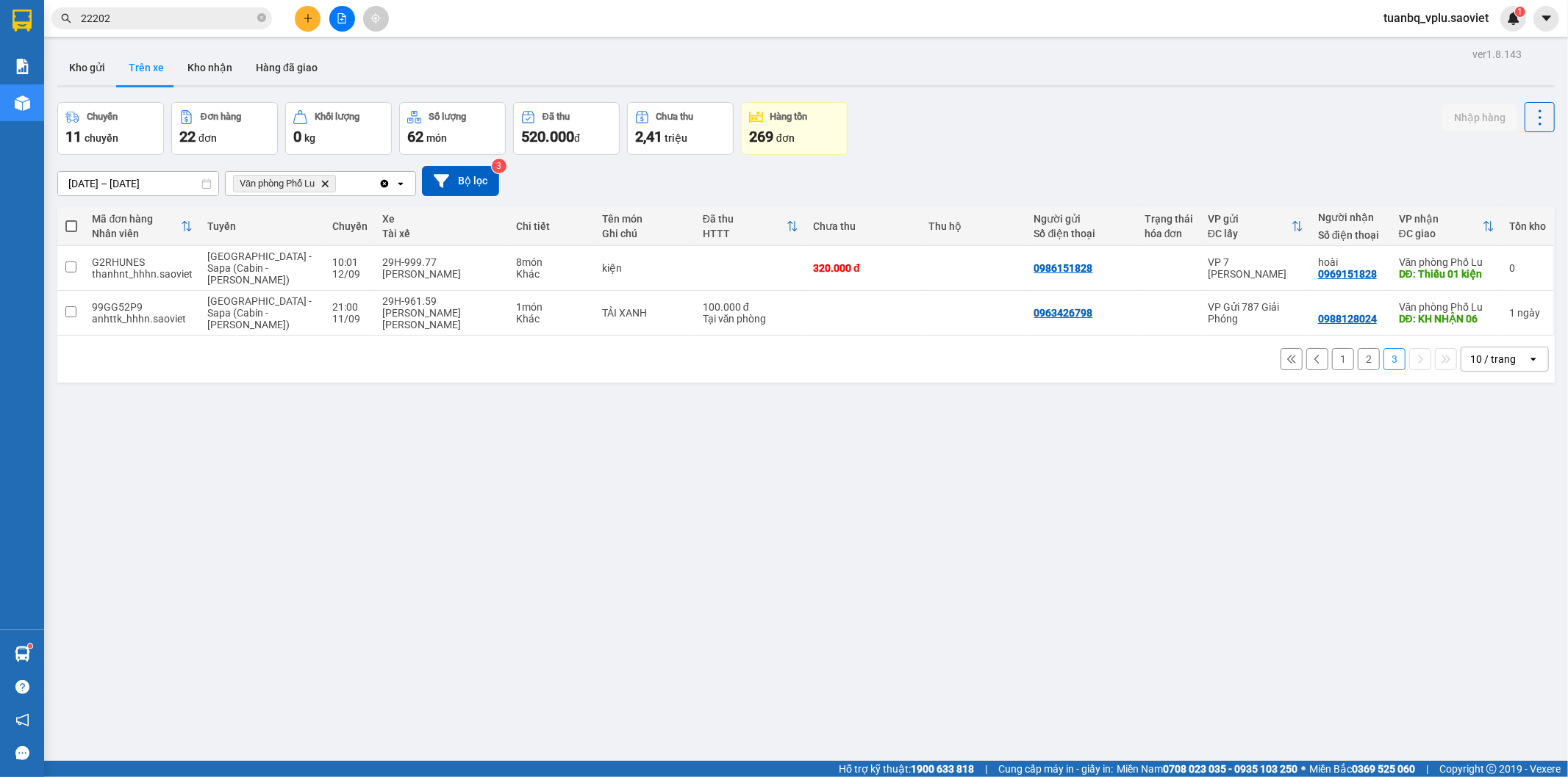
click at [1358, 359] on button "2" at bounding box center [1369, 360] width 22 height 22
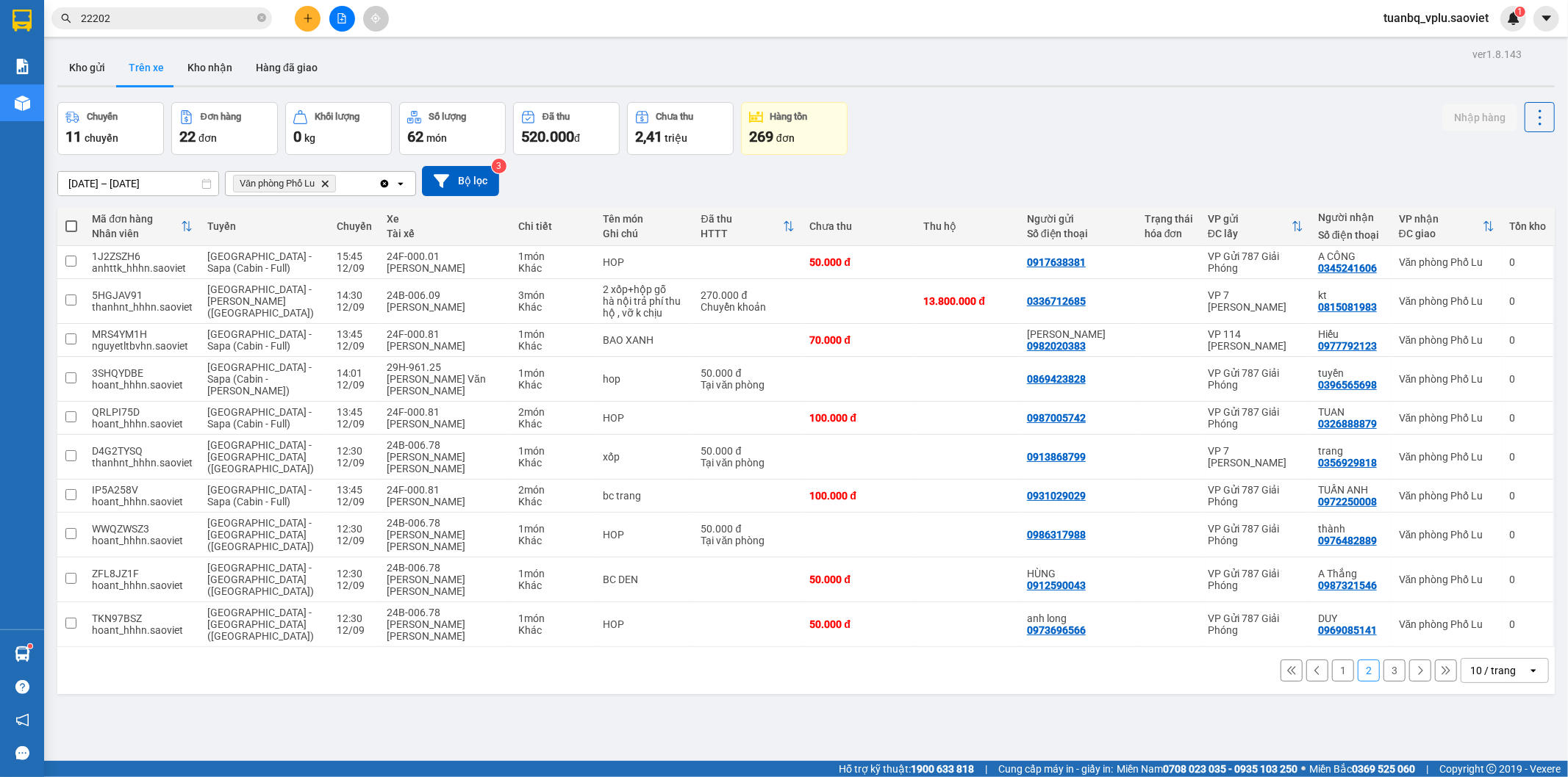
click at [1385, 660] on button "3" at bounding box center [1395, 671] width 22 height 22
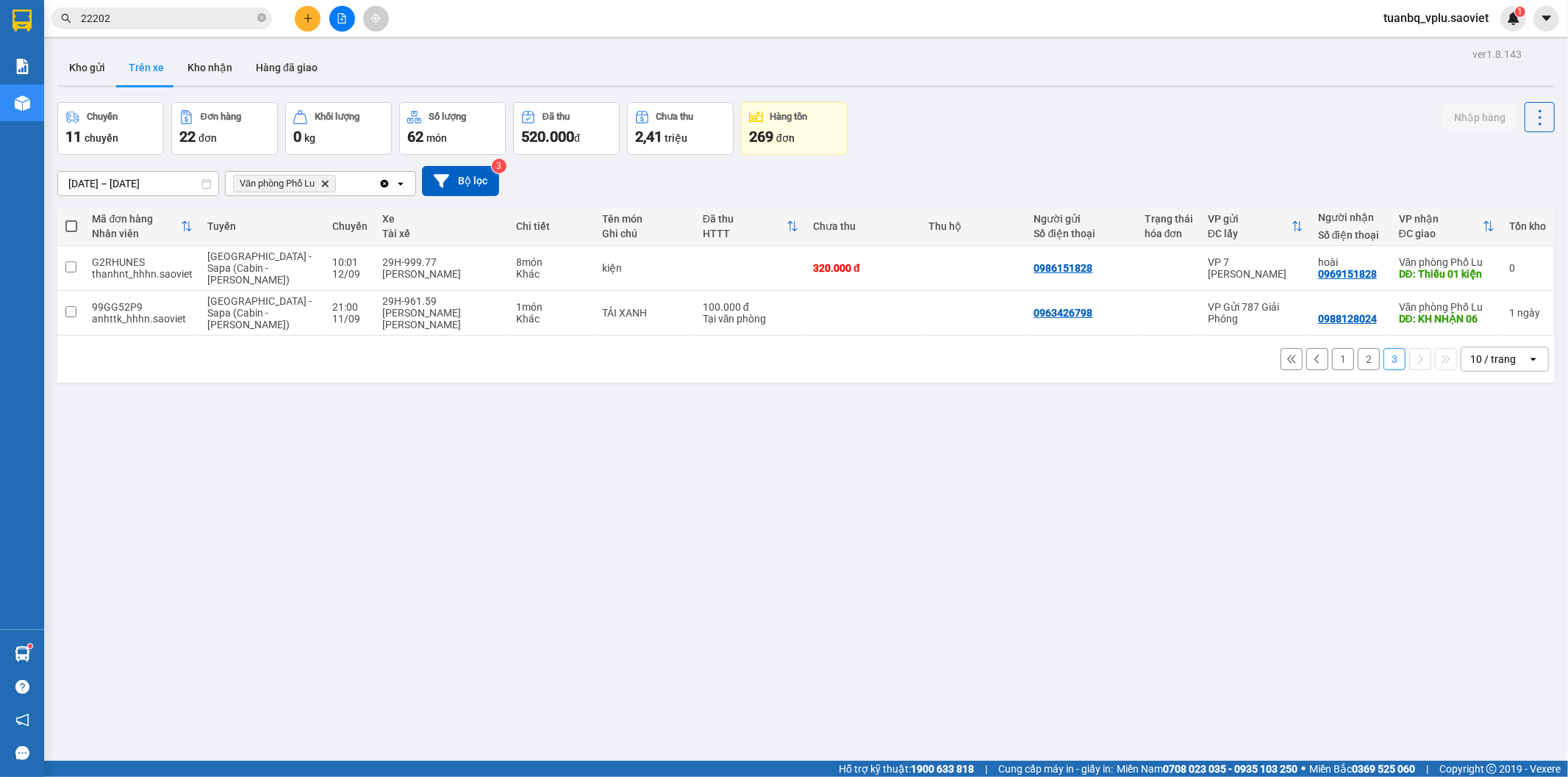
click at [1358, 360] on button "2" at bounding box center [1369, 360] width 22 height 22
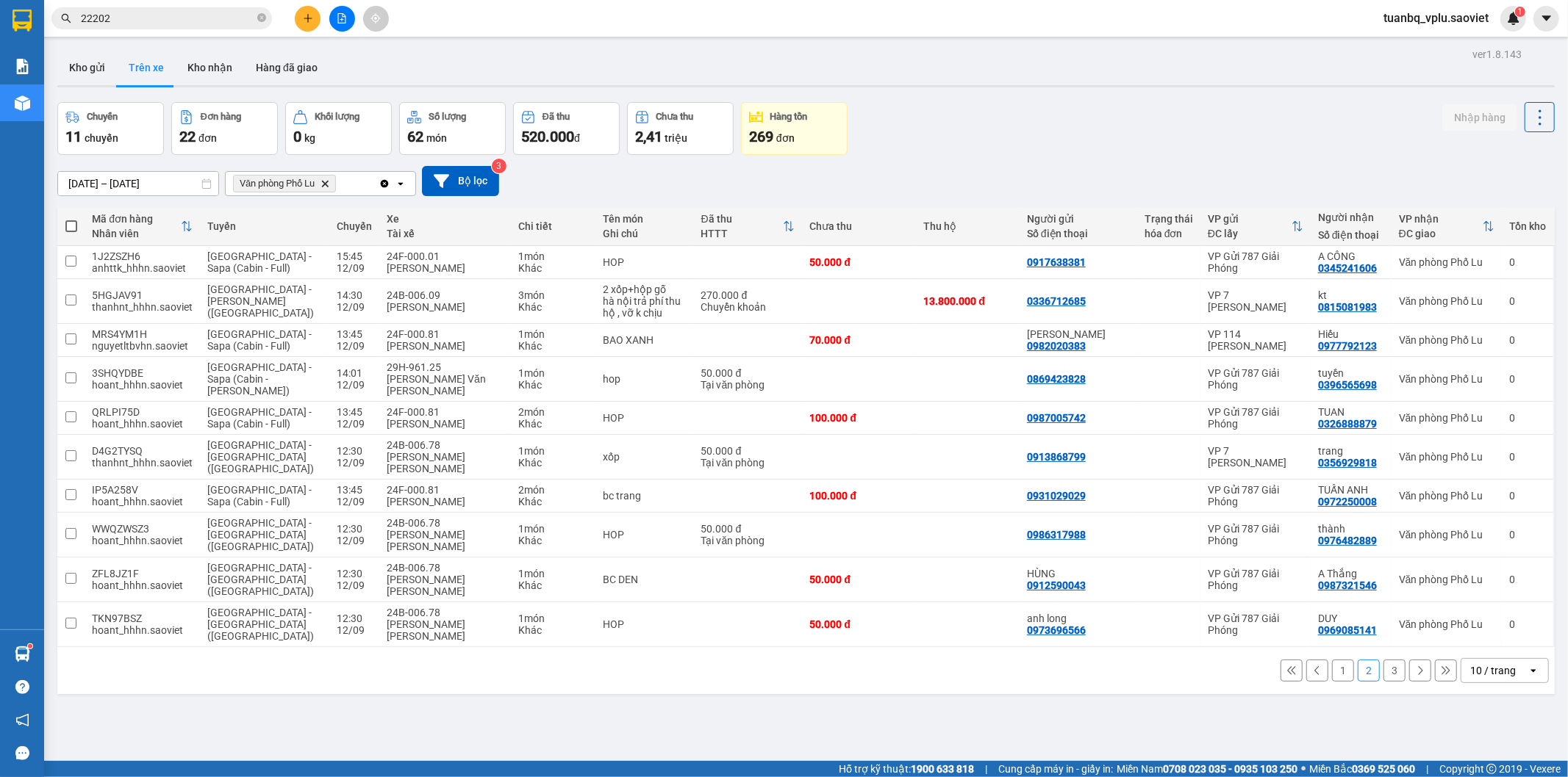
click at [186, 19] on input "22202" at bounding box center [167, 18] width 173 height 16
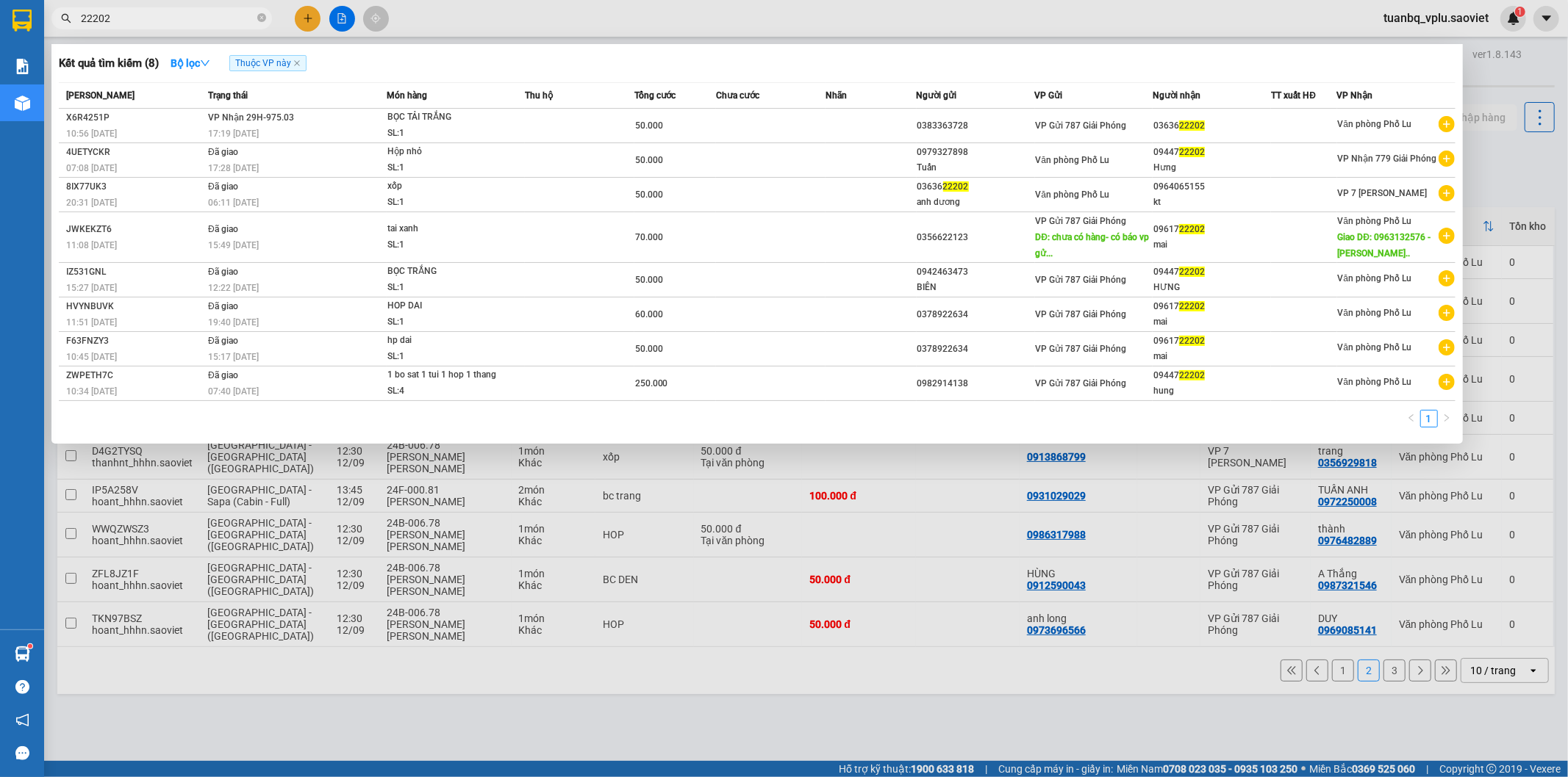
click at [187, 20] on input "22202" at bounding box center [167, 18] width 173 height 16
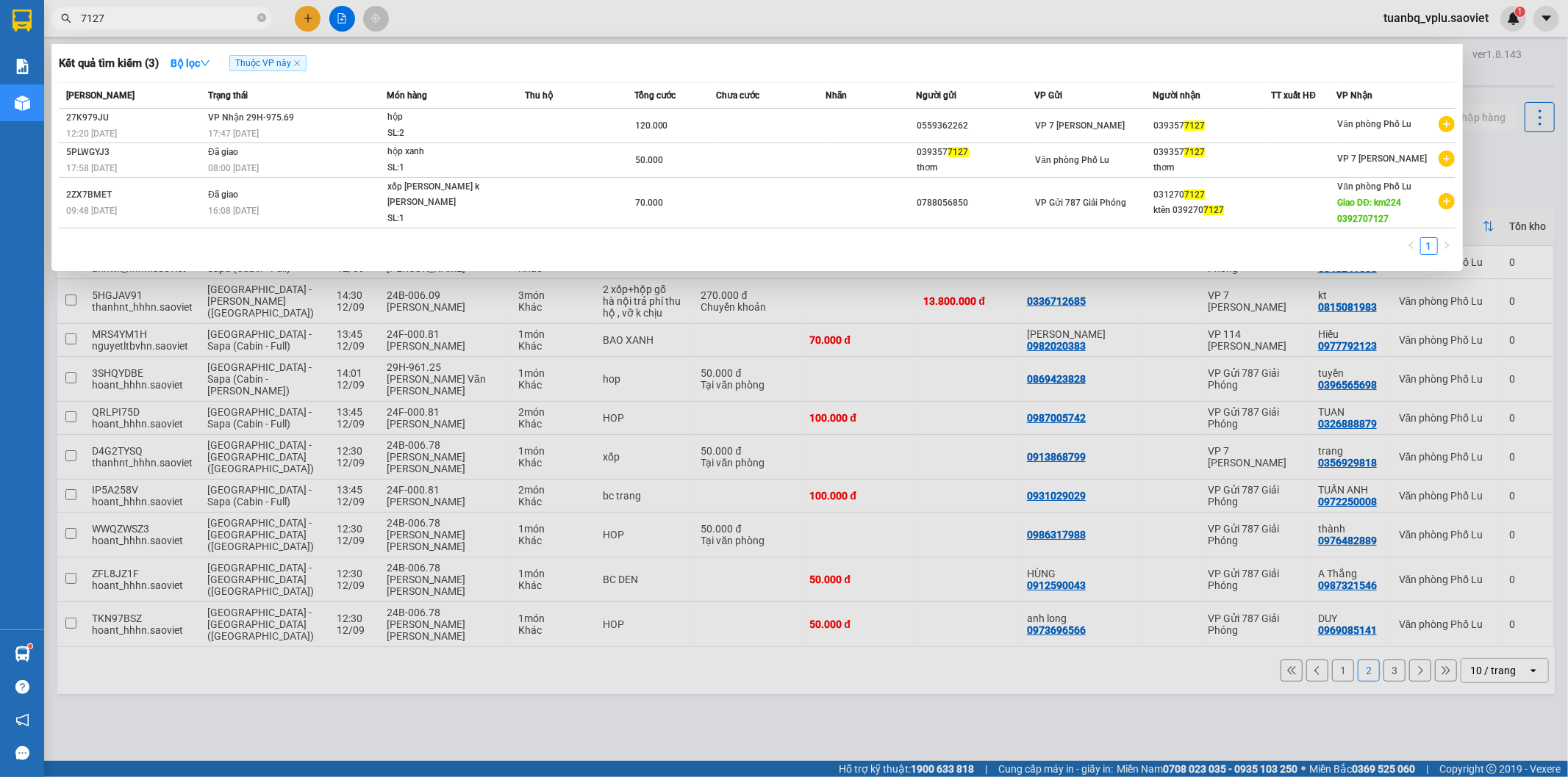
click at [202, 18] on input "7127" at bounding box center [167, 18] width 173 height 16
click at [202, 18] on input "7127" at bounding box center [167, 18] width 173 height 16
type input "8313"
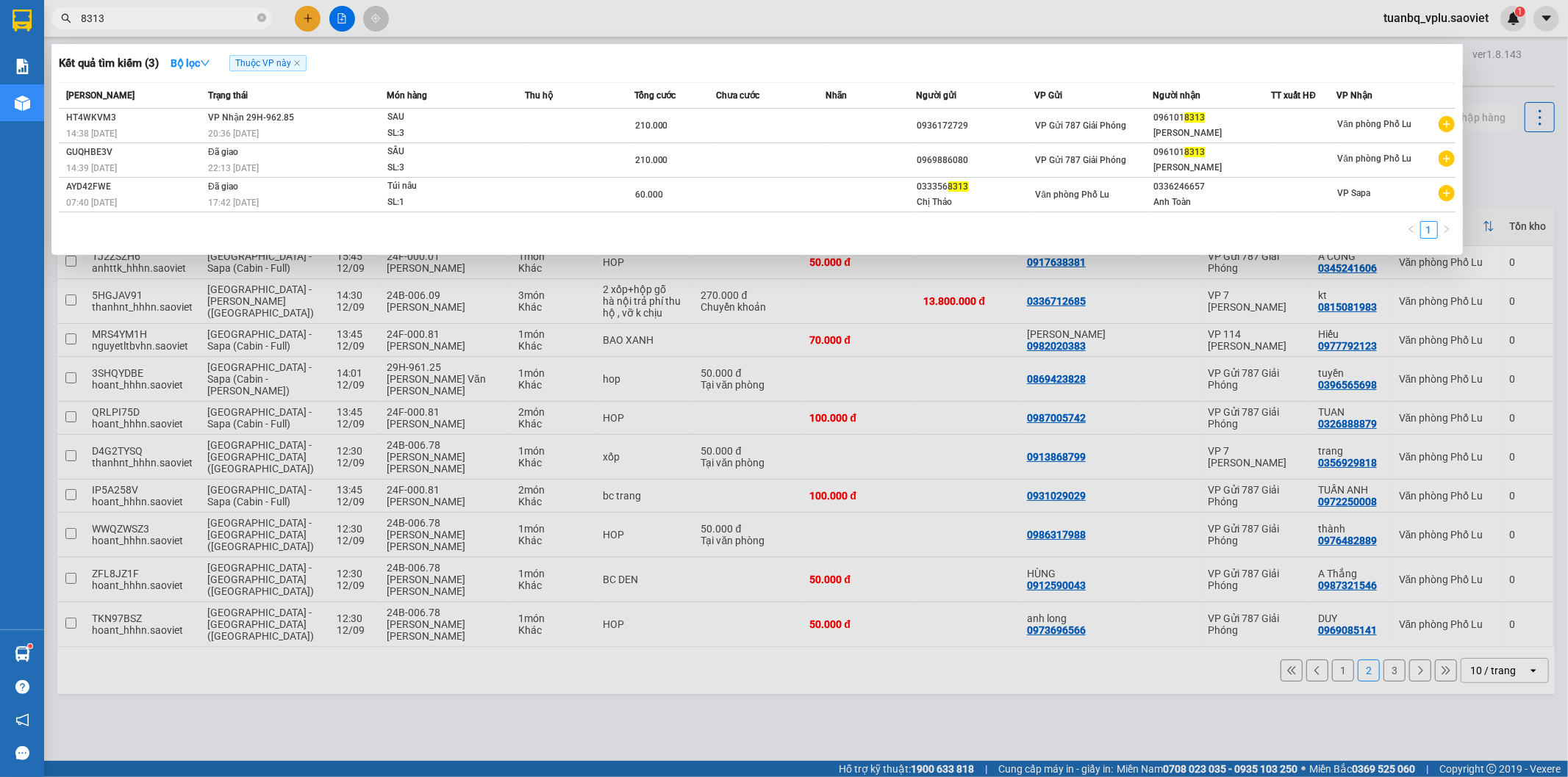
click at [193, 15] on input "8313" at bounding box center [167, 18] width 173 height 16
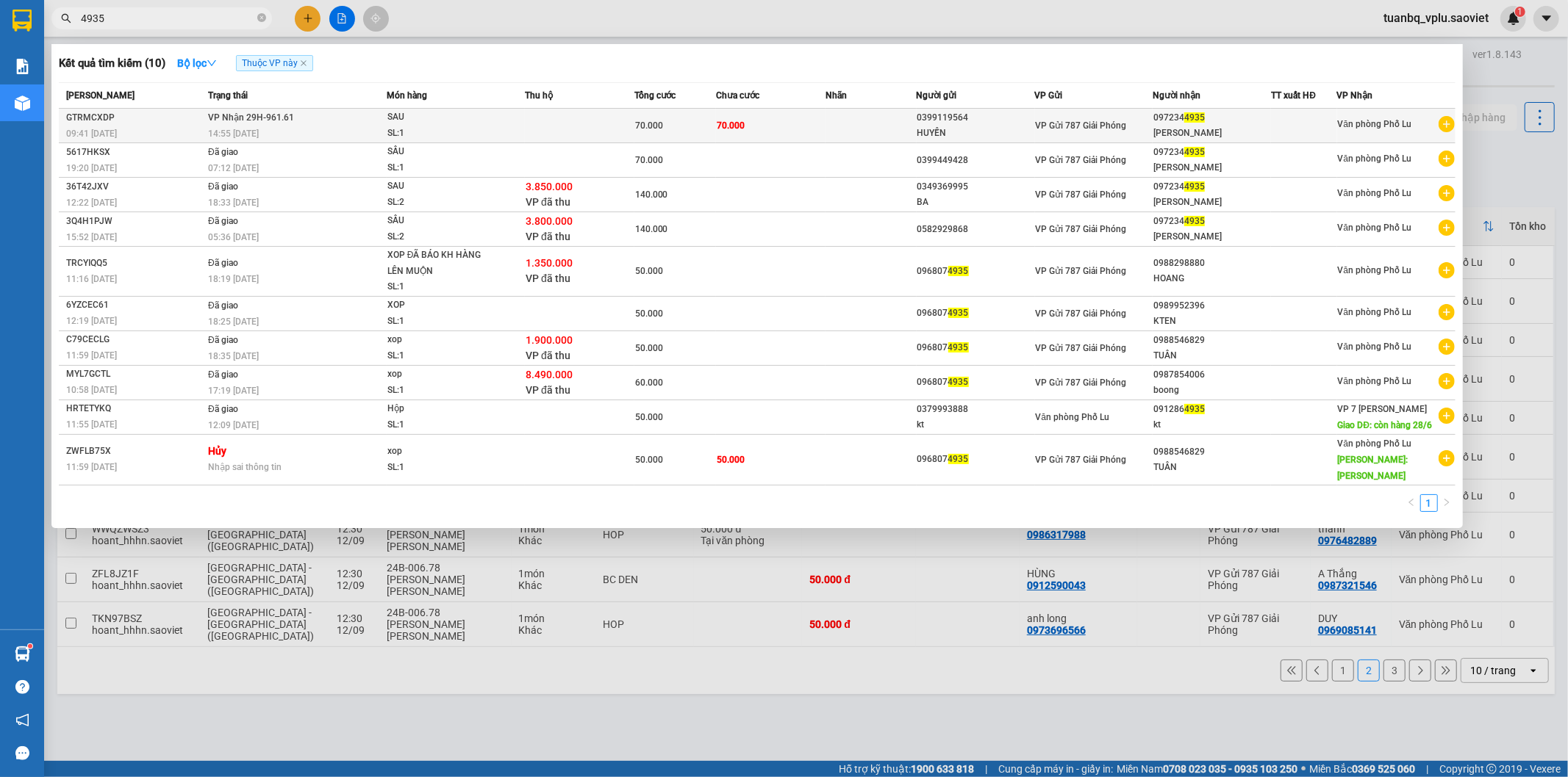
type input "4935"
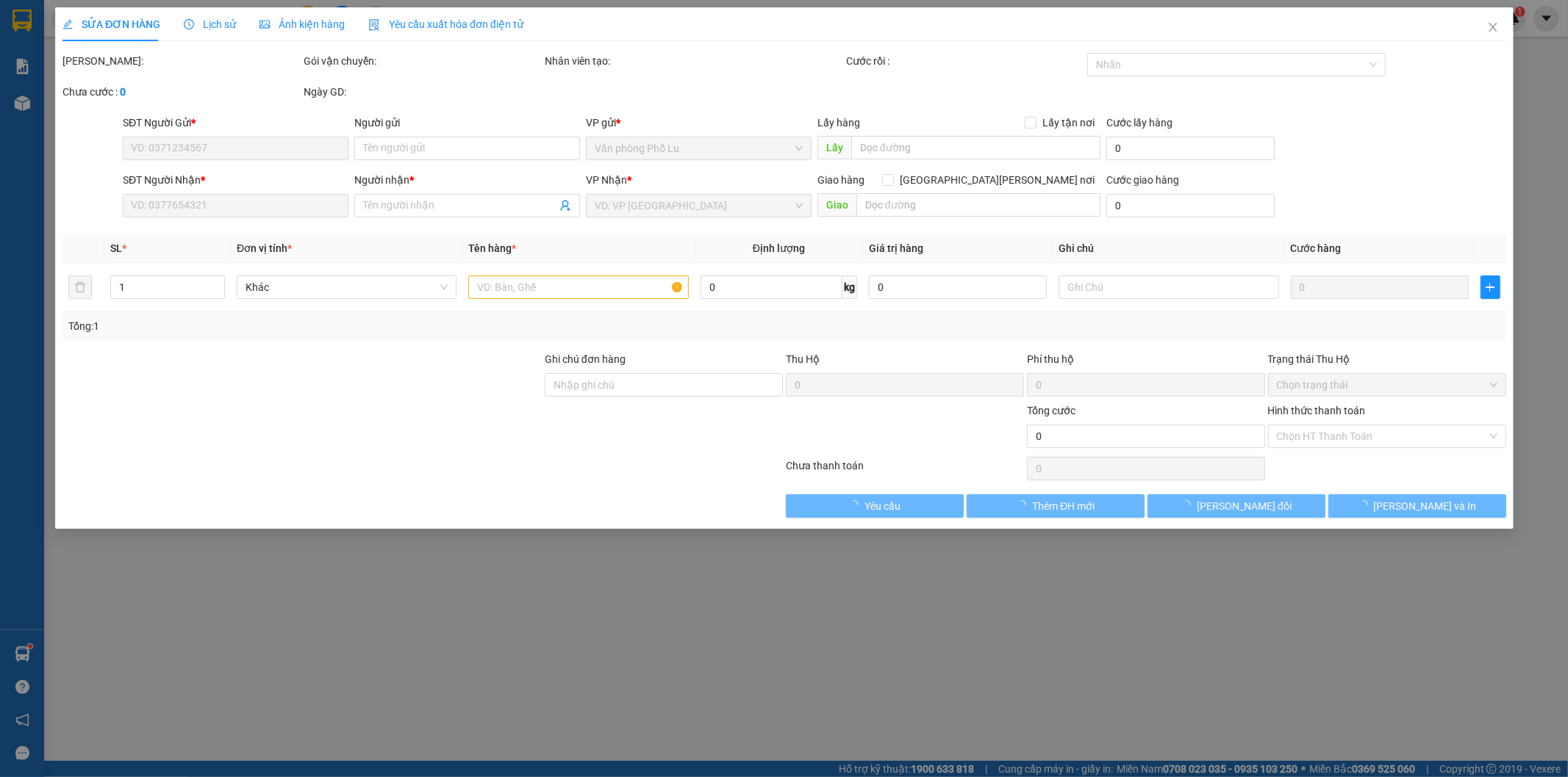
type input "0399119564"
type input "HUYỀN"
type input "0972344935"
type input "[PERSON_NAME]"
type input "70.000"
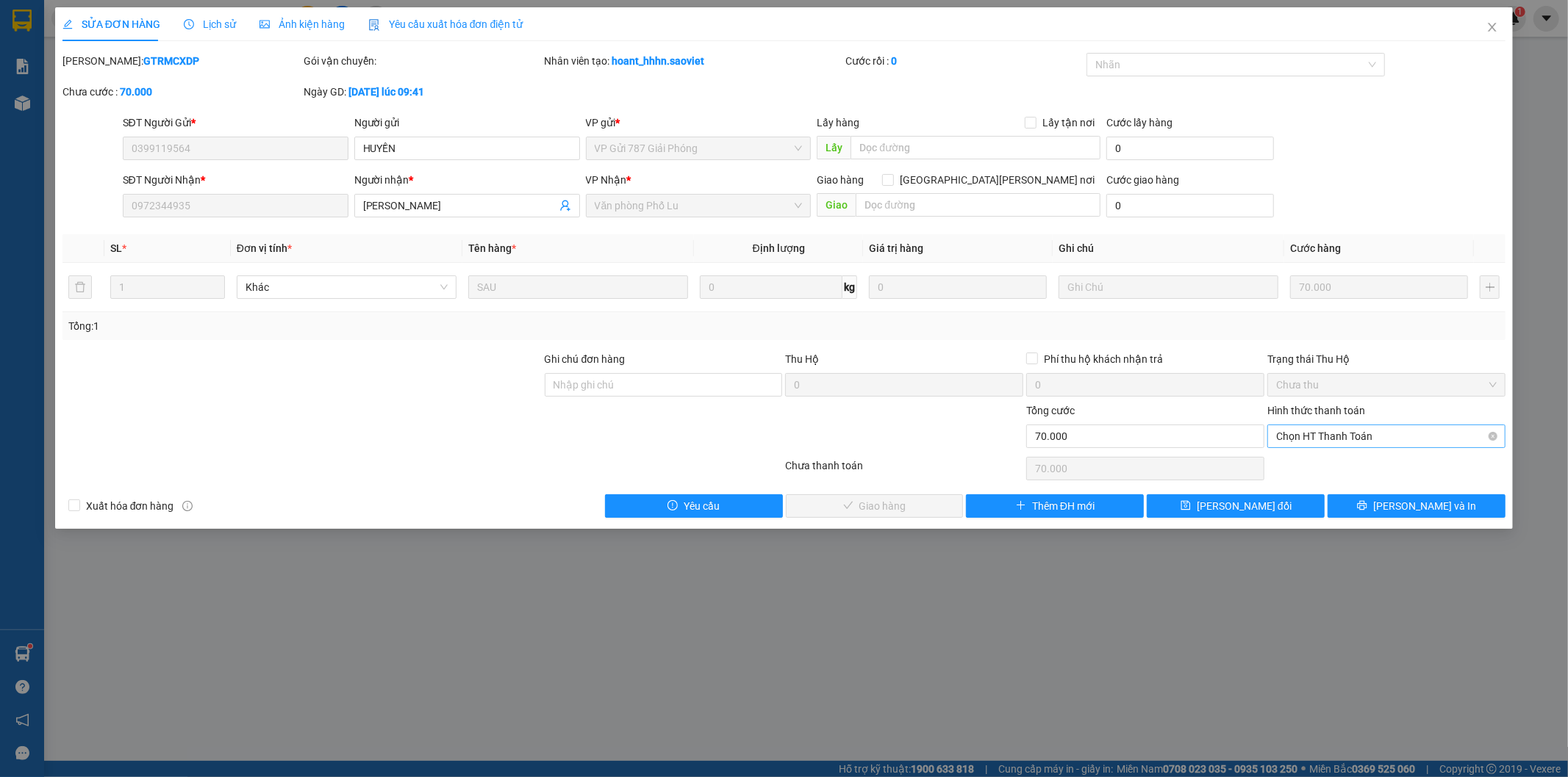
click at [1297, 431] on span "Chọn HT Thanh Toán" at bounding box center [1387, 437] width 221 height 22
click at [1293, 459] on div "Tại văn phòng" at bounding box center [1387, 466] width 221 height 16
type input "0"
click at [908, 498] on span "[PERSON_NAME] và Giao hàng" at bounding box center [913, 506] width 198 height 16
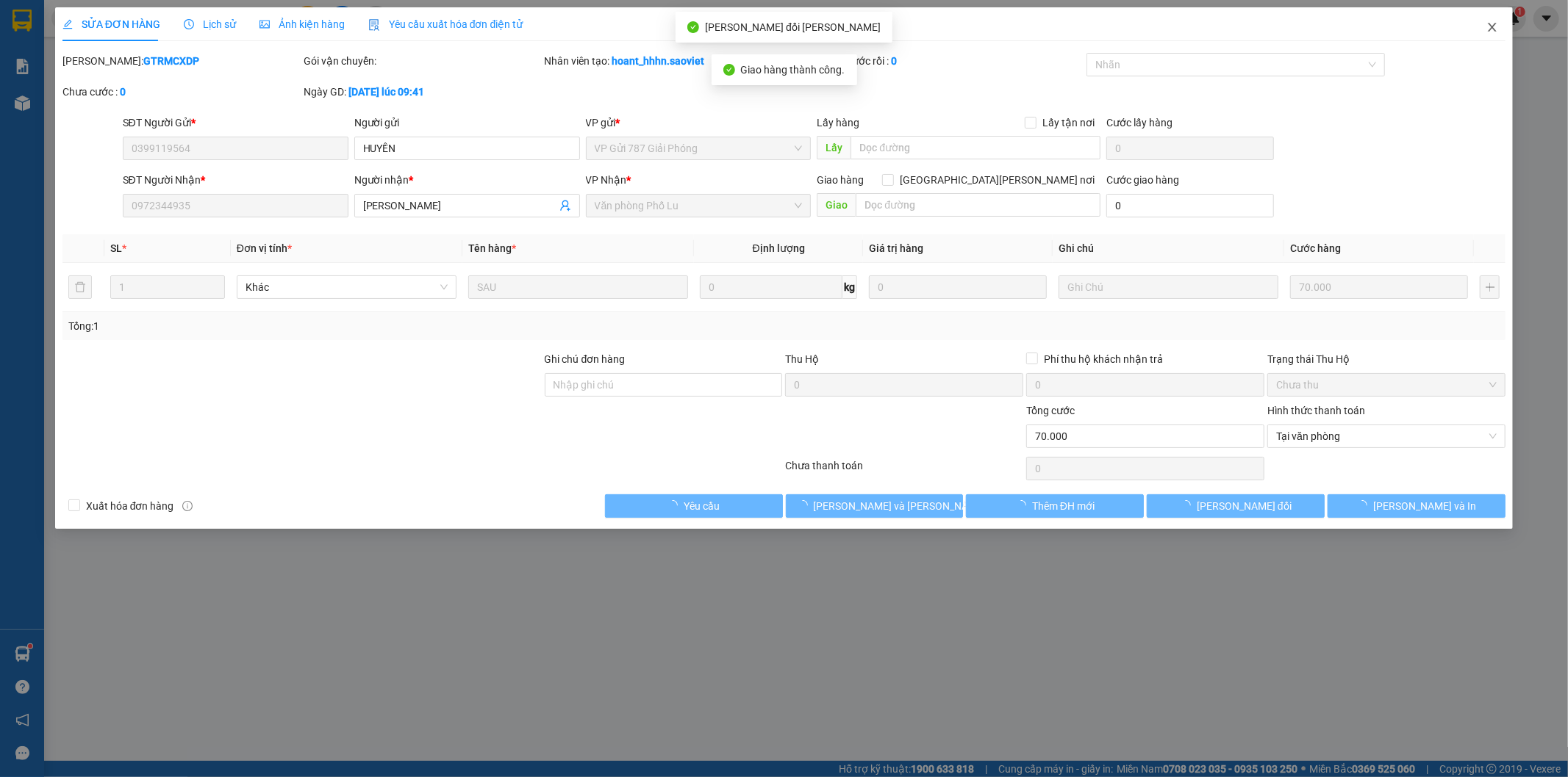
click at [1490, 27] on icon "close" at bounding box center [1492, 27] width 12 height 12
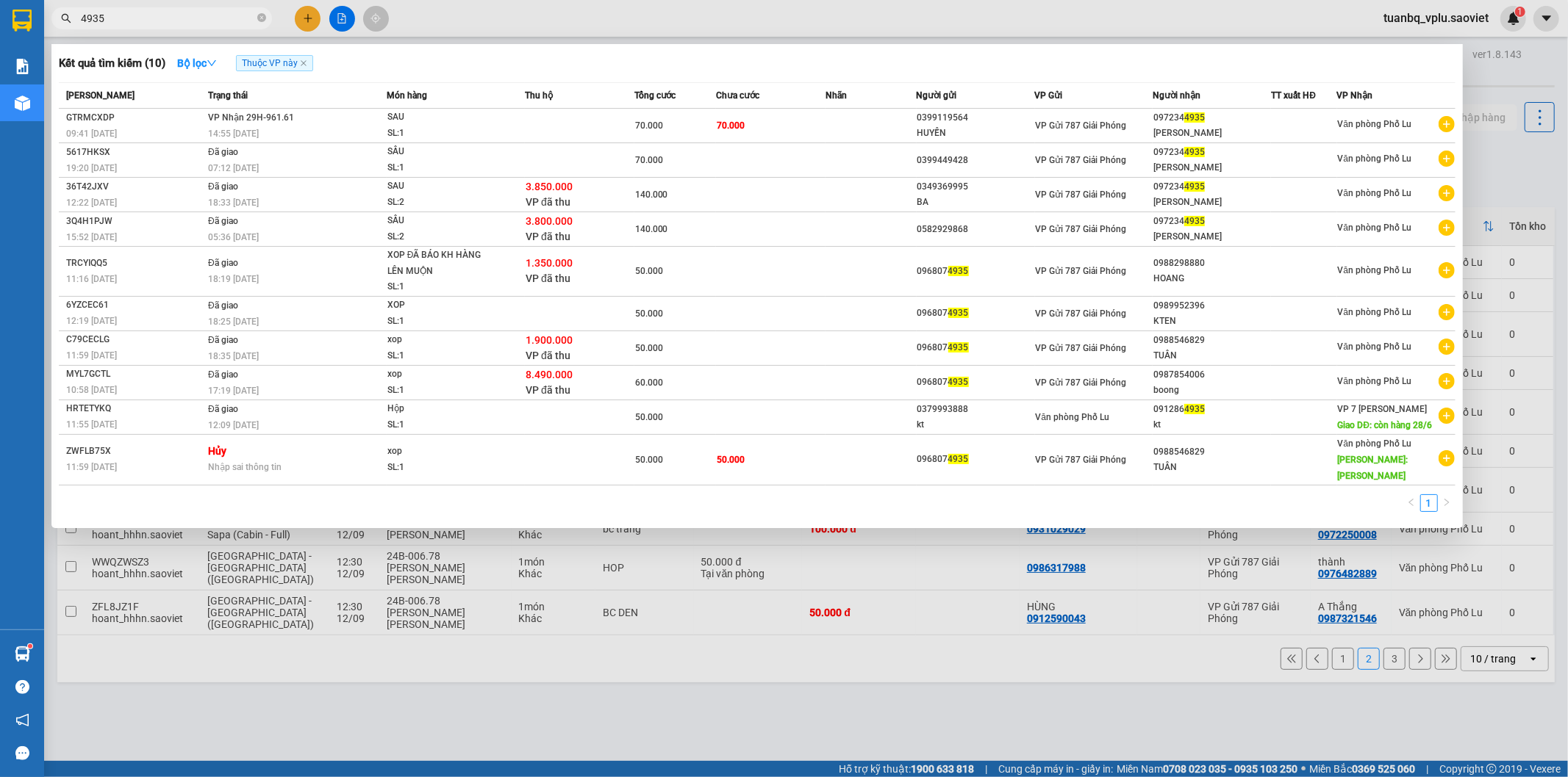
click at [147, 21] on input "4935" at bounding box center [167, 18] width 173 height 16
click at [147, 19] on input "4935" at bounding box center [167, 18] width 173 height 16
click at [143, 19] on input "4935" at bounding box center [167, 18] width 173 height 16
click at [141, 20] on input "4935" at bounding box center [167, 18] width 173 height 16
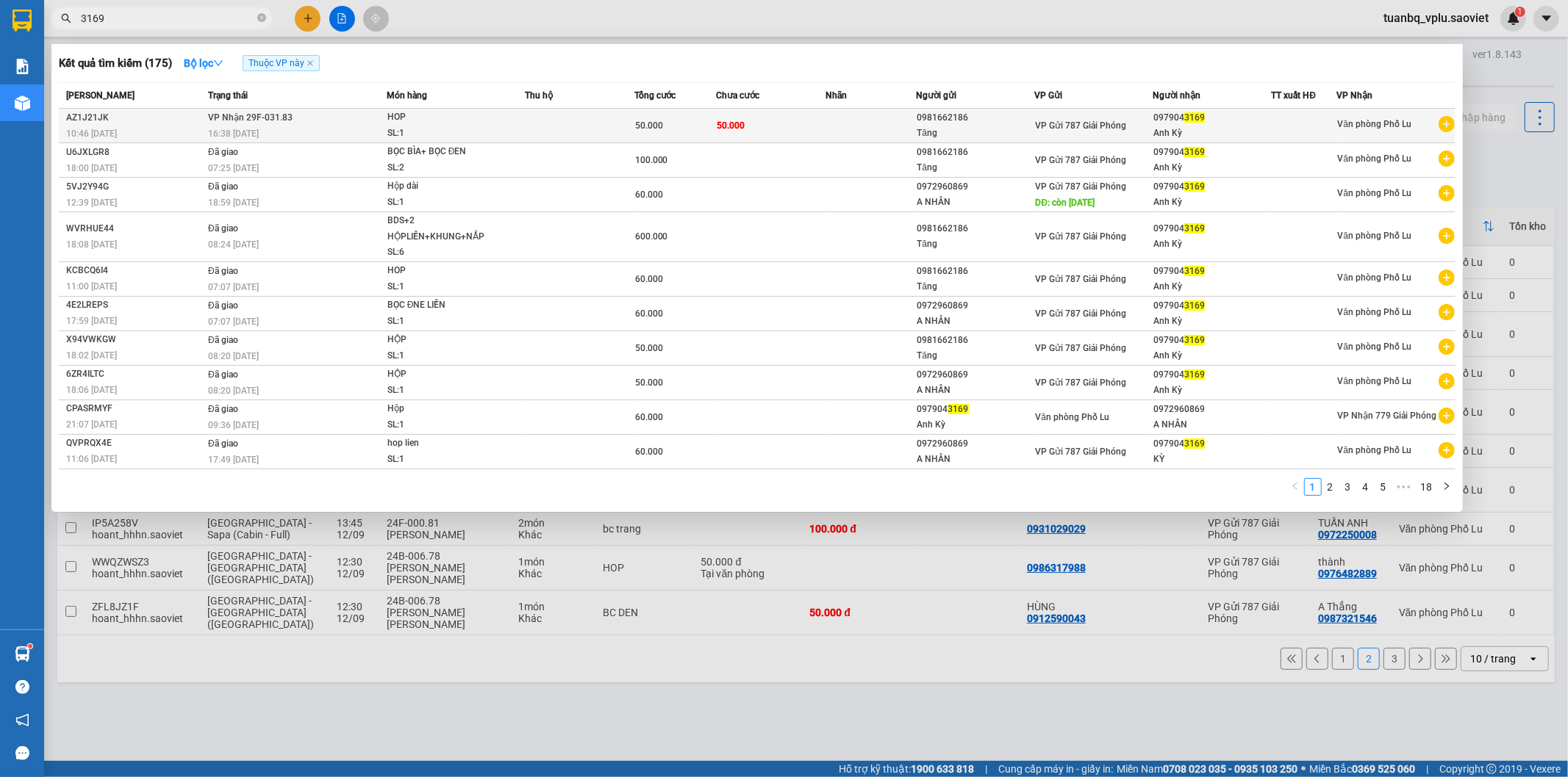
type input "3169"
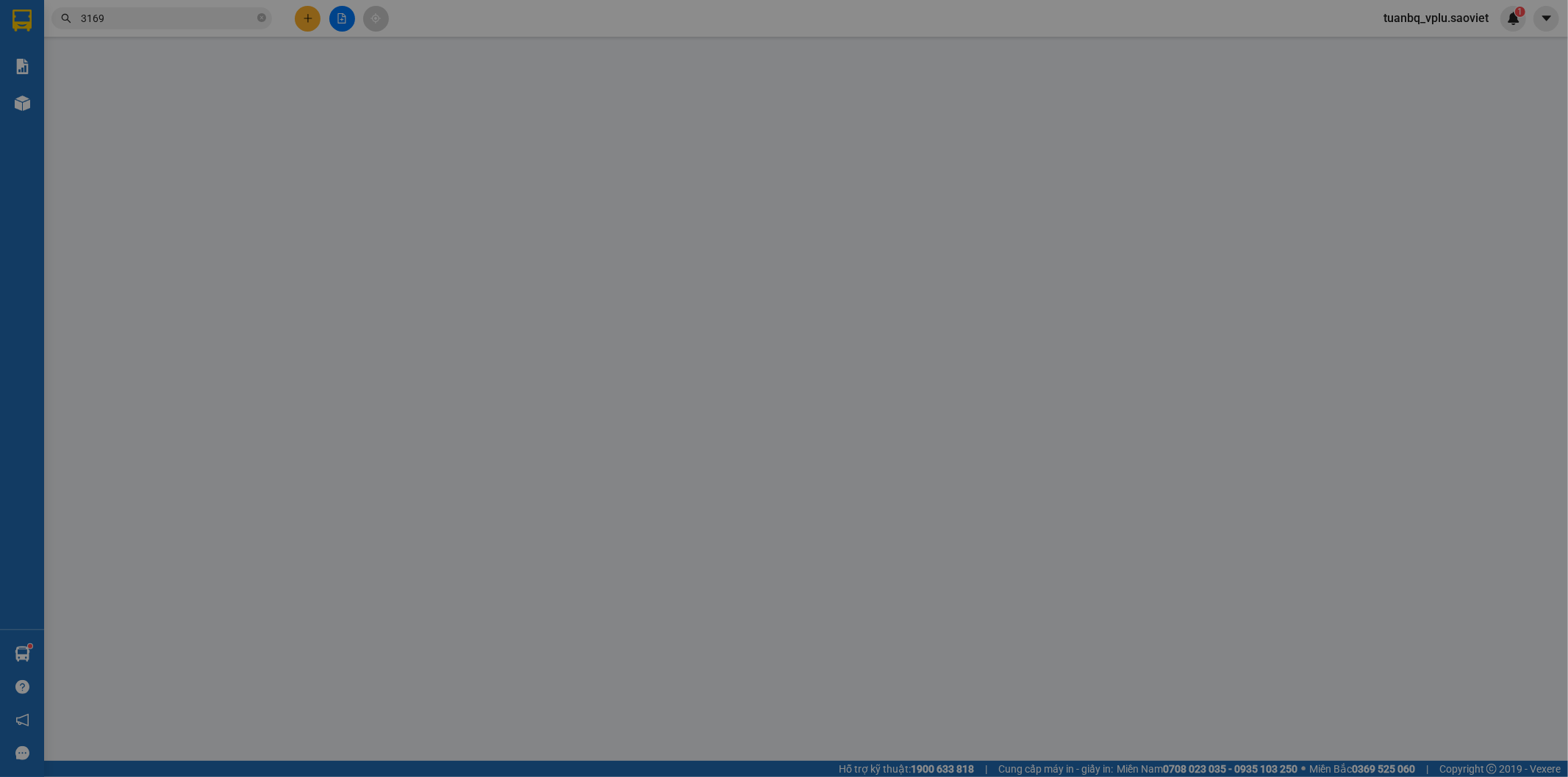
type input "0981662186"
type input "Tăng"
type input "0979043169"
type input "Anh Kỳ"
type input "50.000"
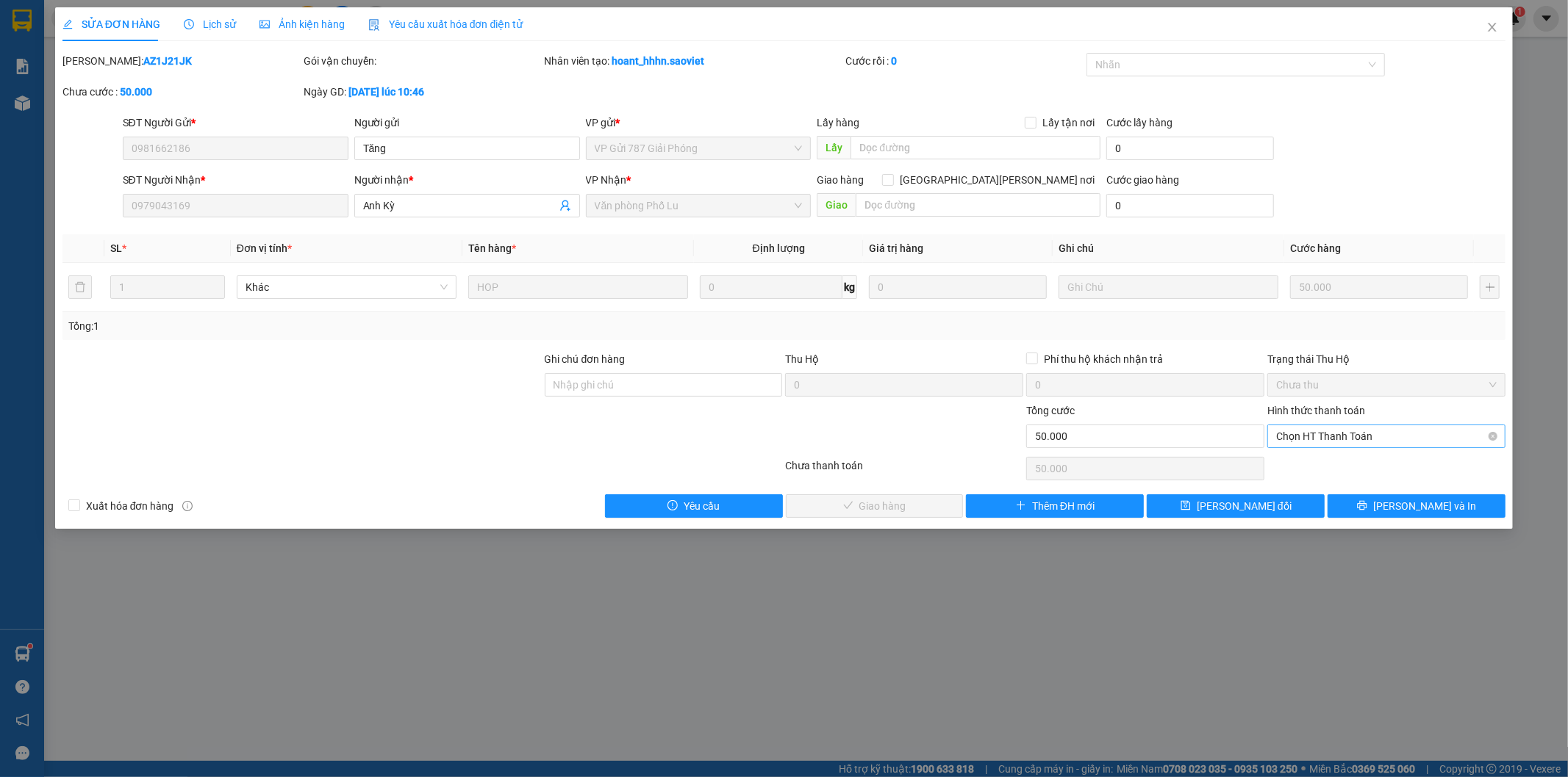
click at [1361, 438] on span "Chọn HT Thanh Toán" at bounding box center [1387, 437] width 221 height 22
click at [1341, 463] on div "Tại văn phòng" at bounding box center [1387, 466] width 221 height 16
type input "0"
click at [927, 502] on button "[PERSON_NAME] và Giao hàng" at bounding box center [874, 506] width 178 height 24
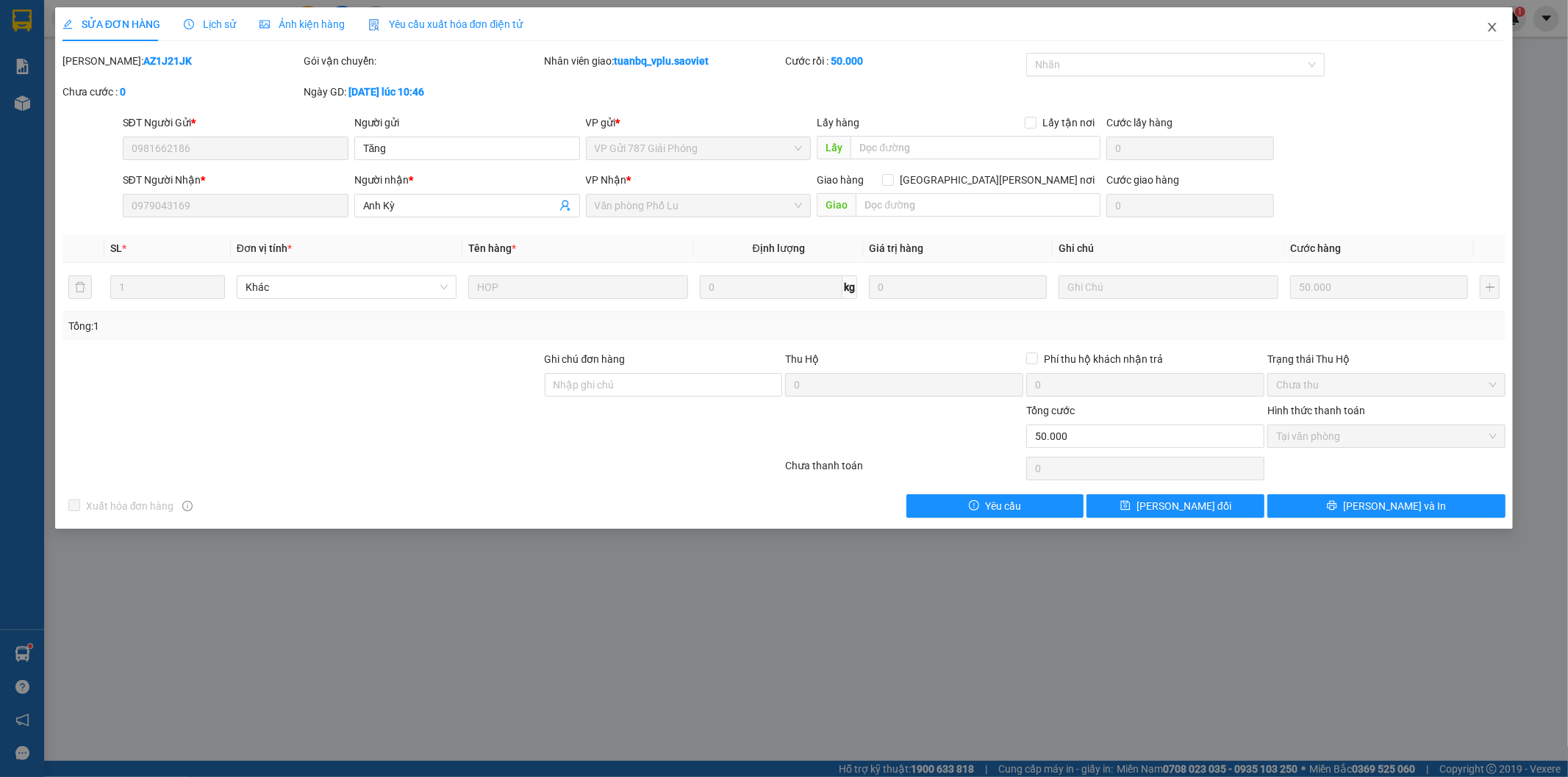
click at [1496, 30] on icon "close" at bounding box center [1492, 27] width 12 height 12
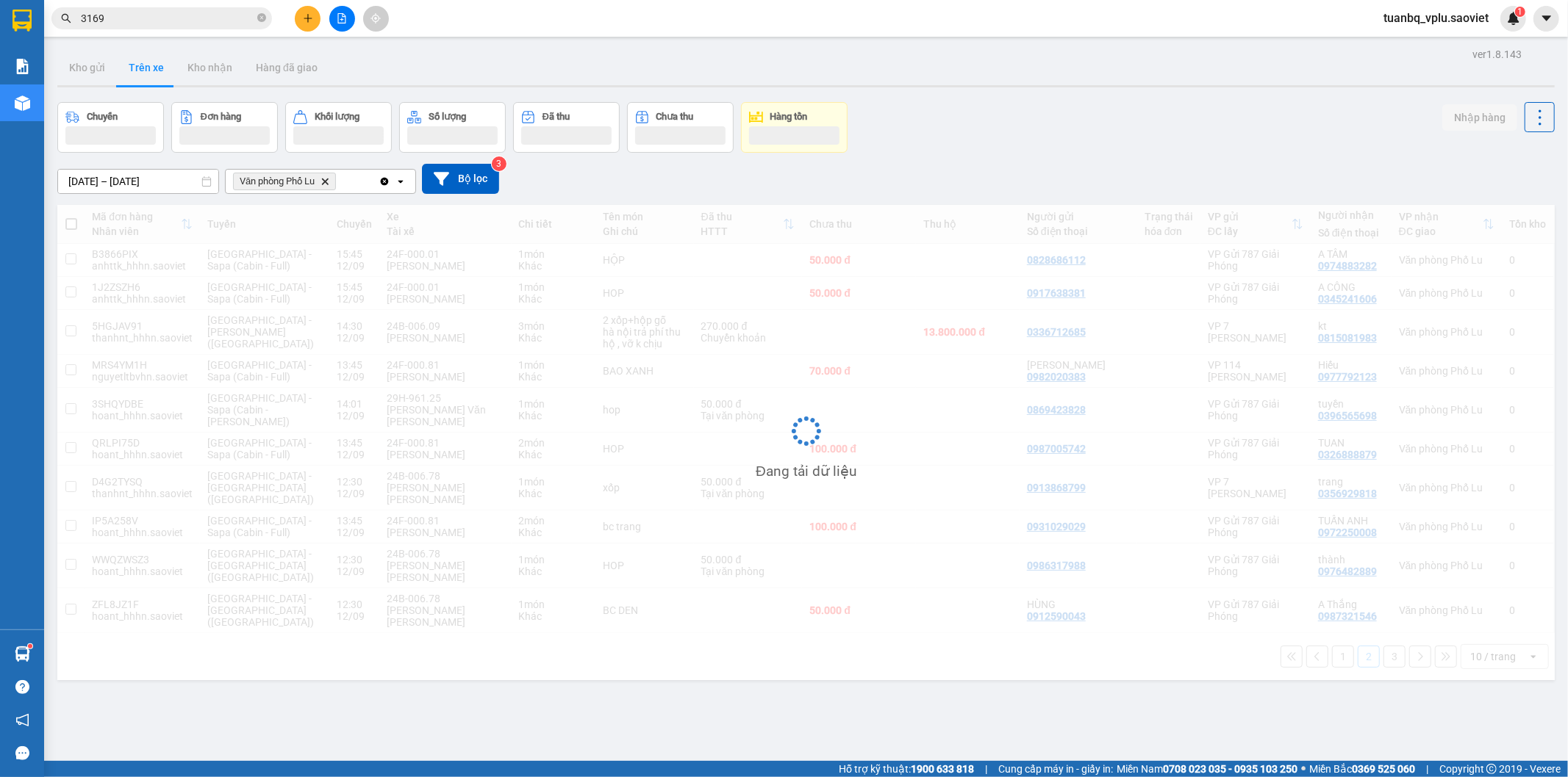
click at [166, 9] on span "3169" at bounding box center [162, 18] width 221 height 22
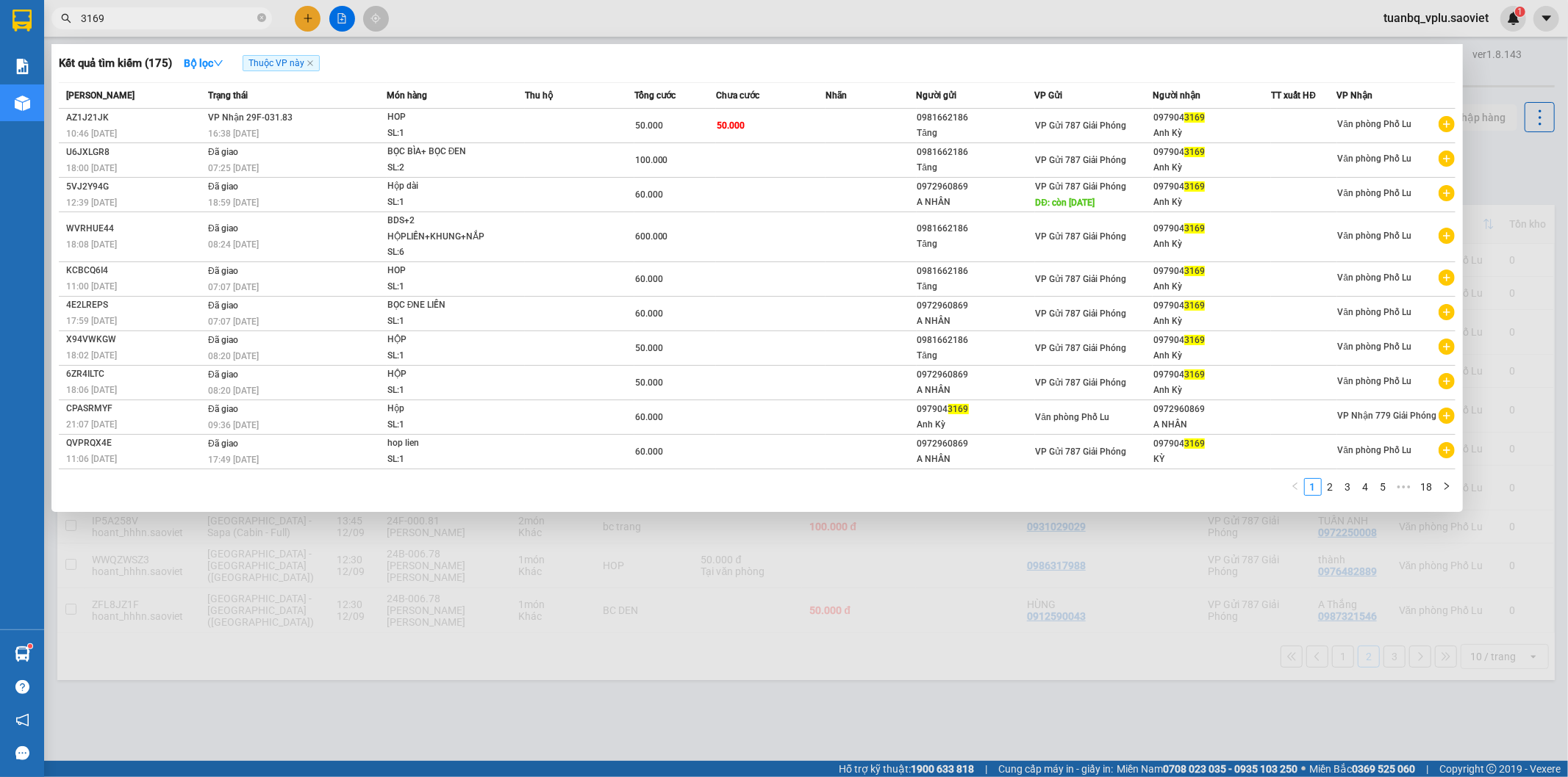
click at [156, 13] on input "3169" at bounding box center [167, 18] width 173 height 16
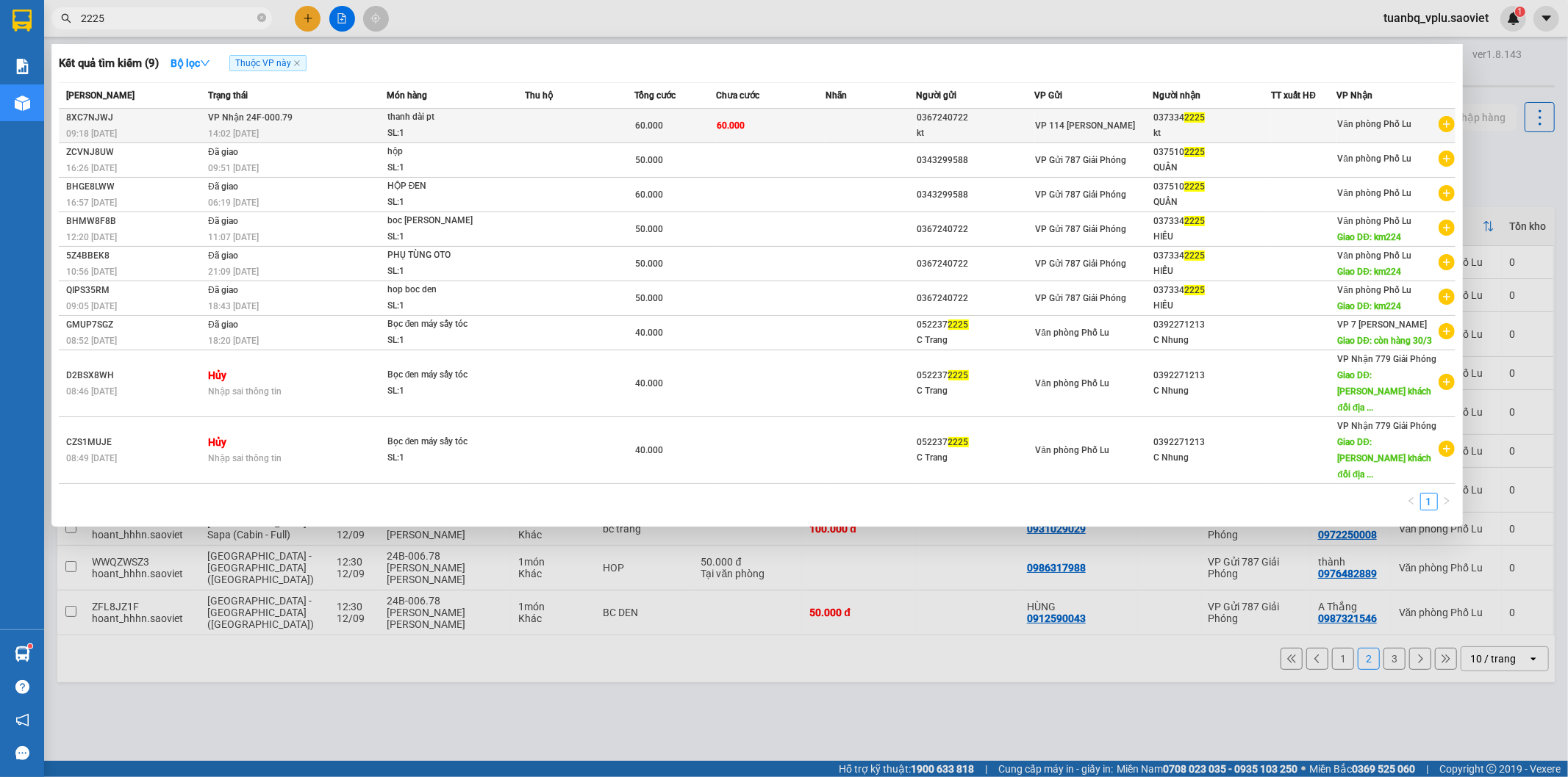
type input "2225"
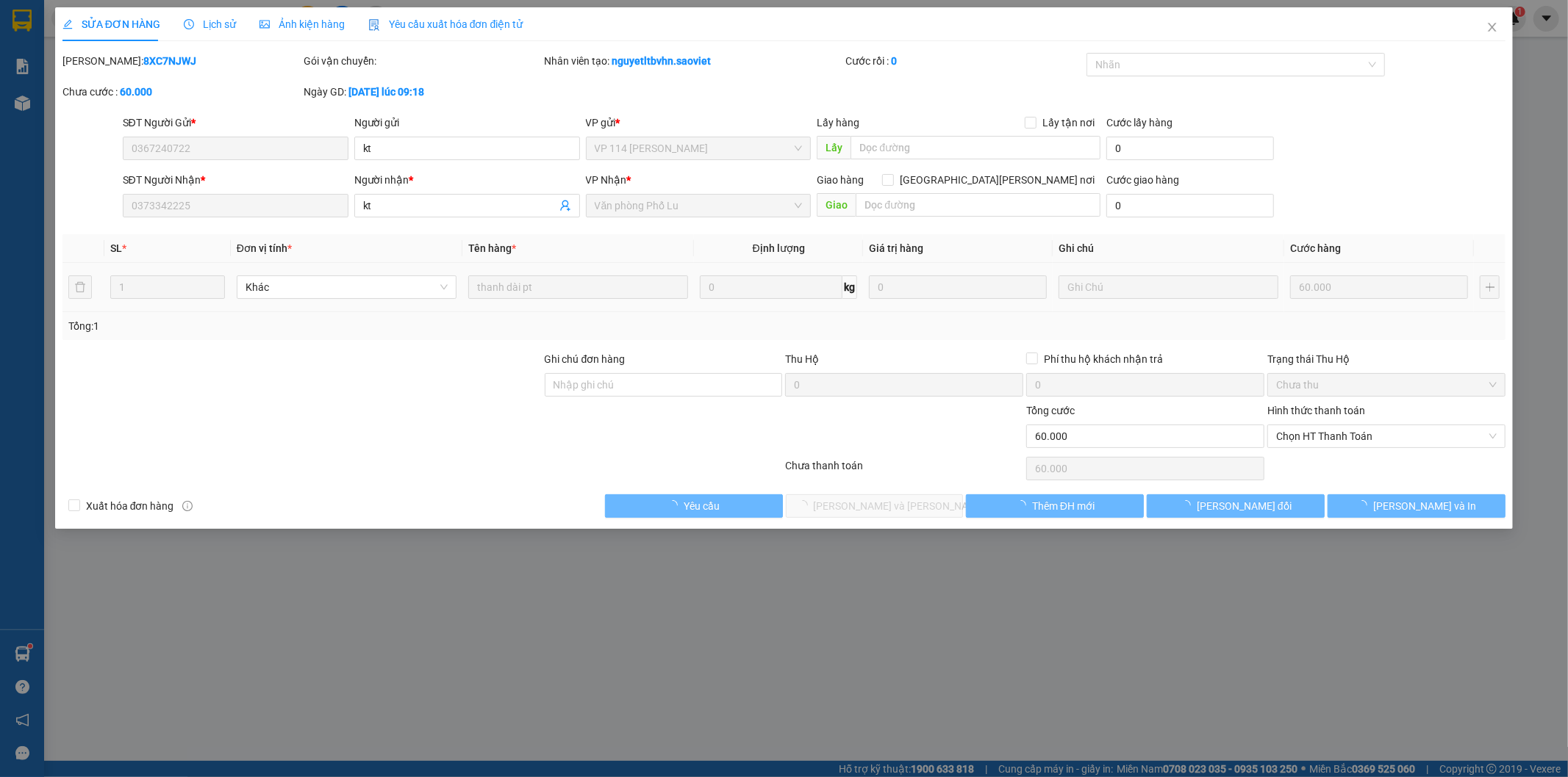
type input "0367240722"
type input "kt"
type input "0373342225"
type input "kt"
type input "60.000"
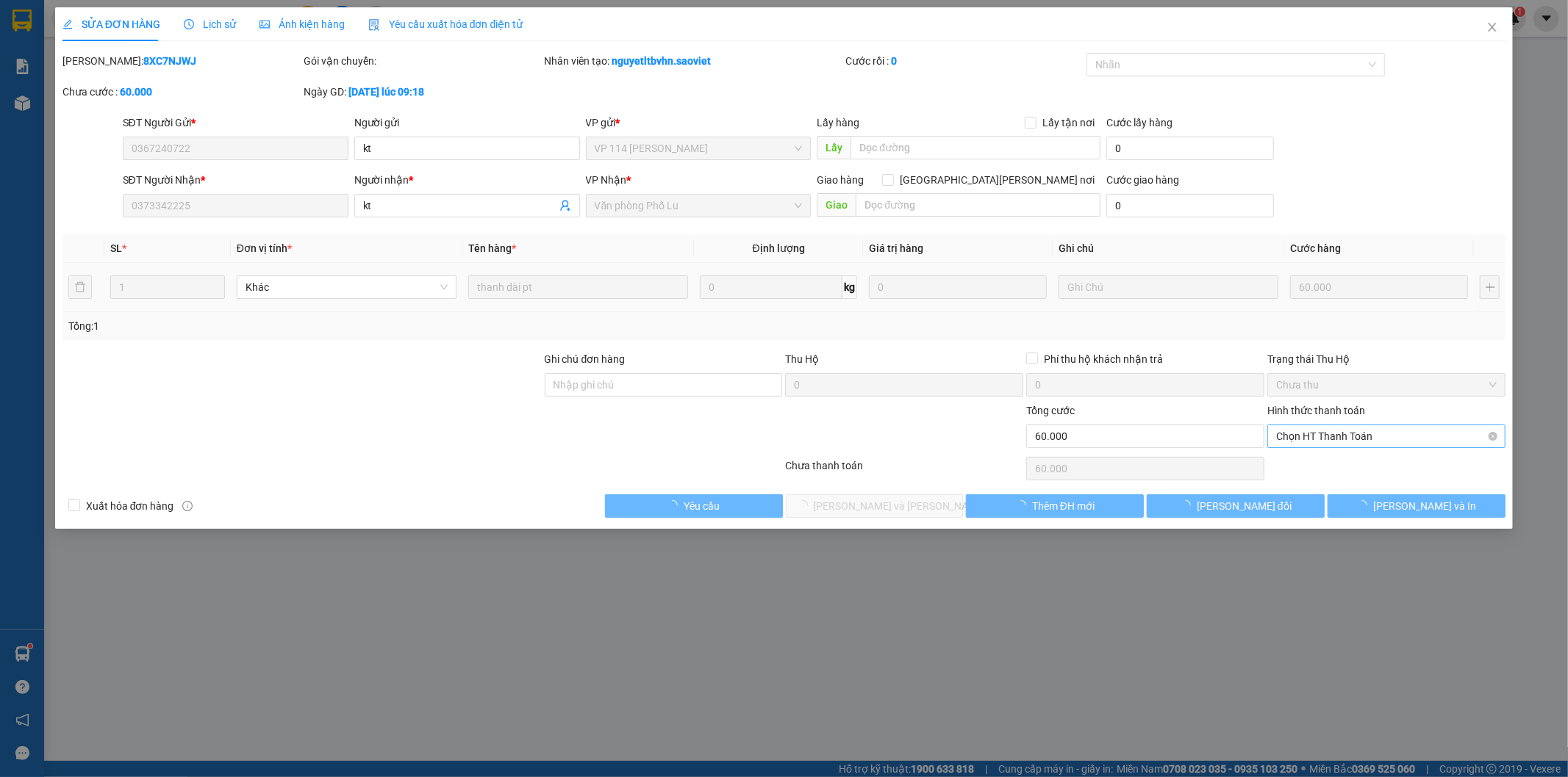
click at [1306, 435] on span "Chọn HT Thanh Toán" at bounding box center [1387, 437] width 221 height 22
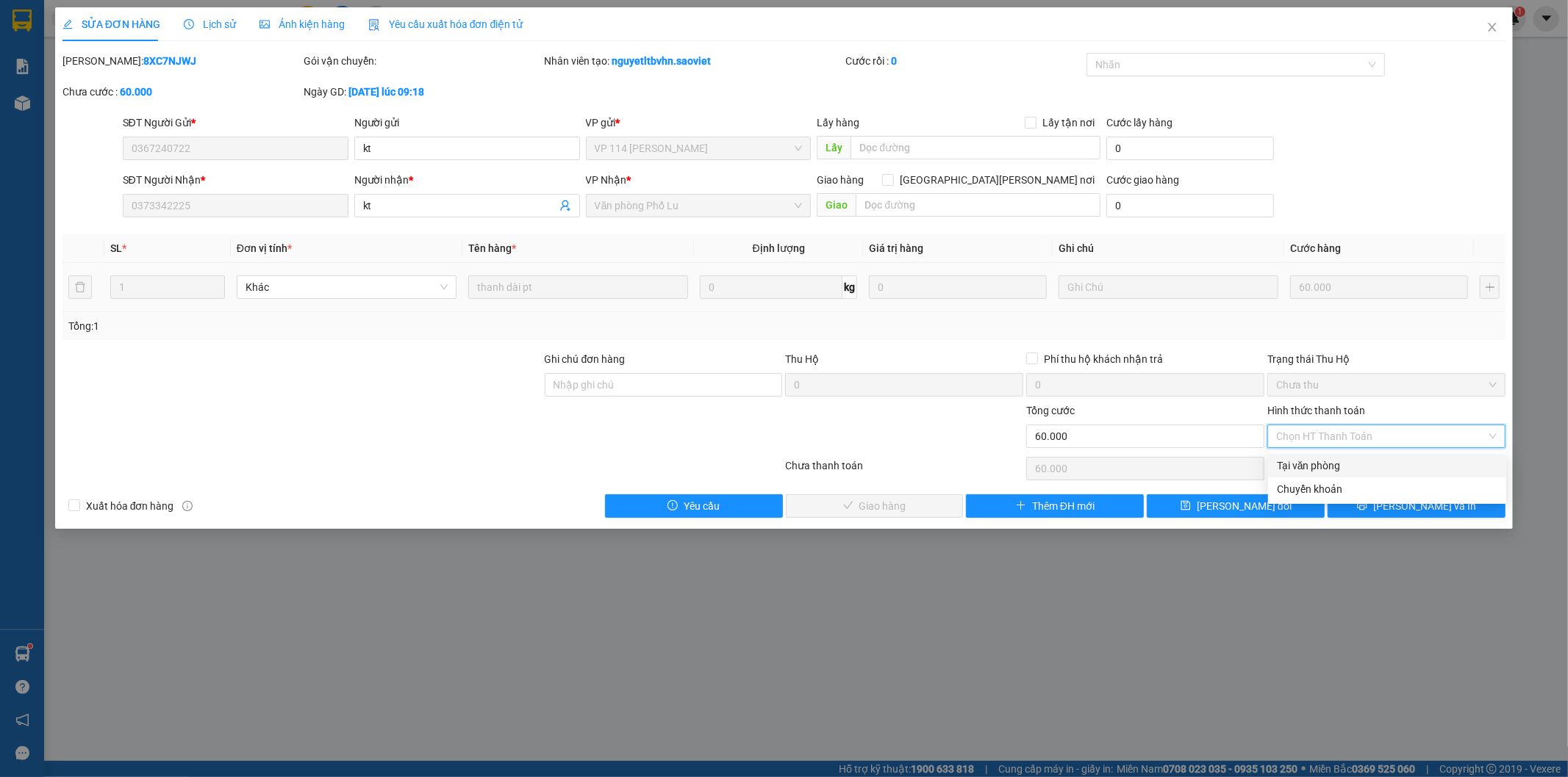
click at [1299, 460] on div "Tại văn phòng" at bounding box center [1387, 466] width 221 height 16
type input "0"
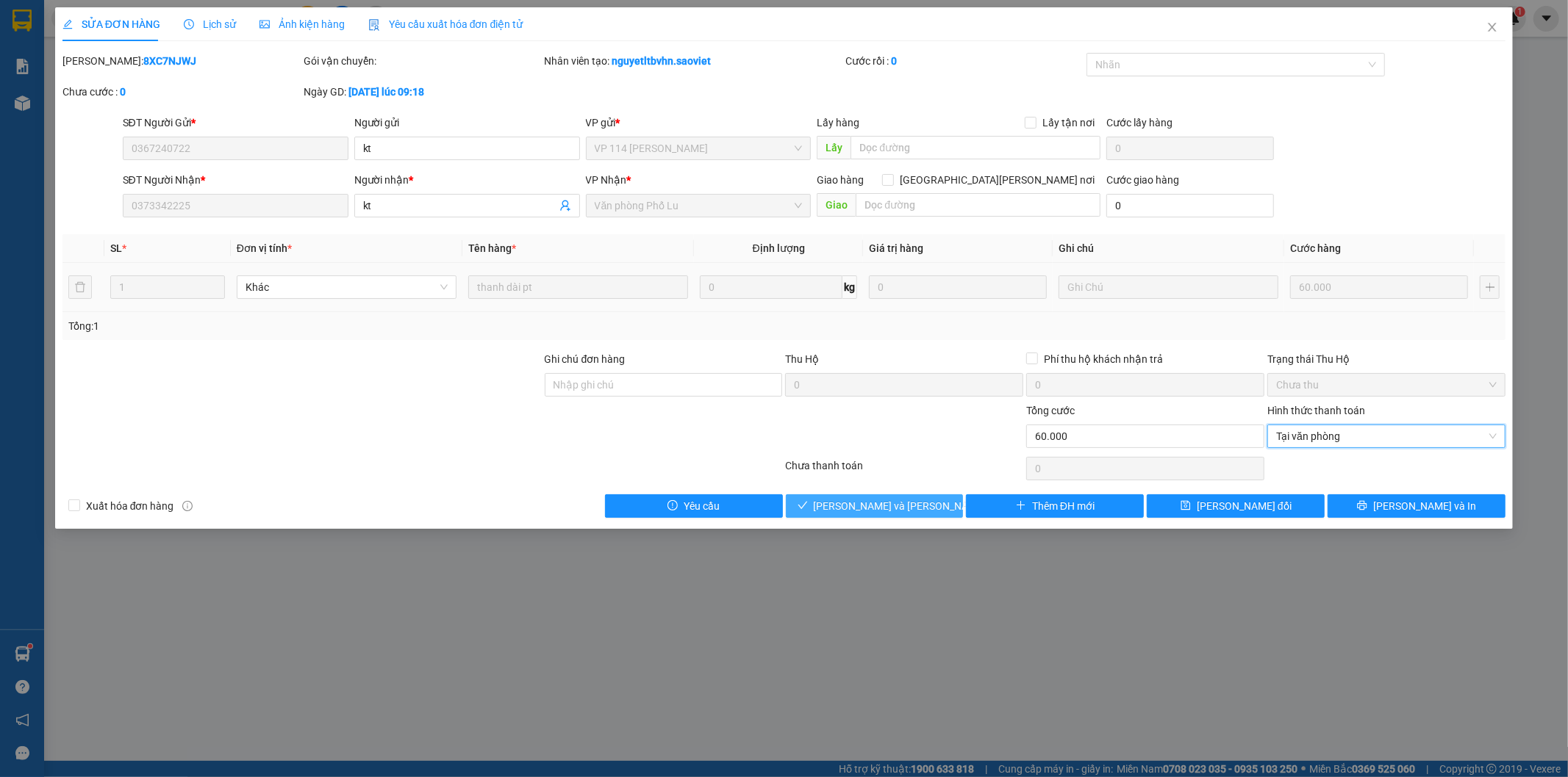
click at [871, 502] on span "[PERSON_NAME] và Giao hàng" at bounding box center [913, 506] width 198 height 16
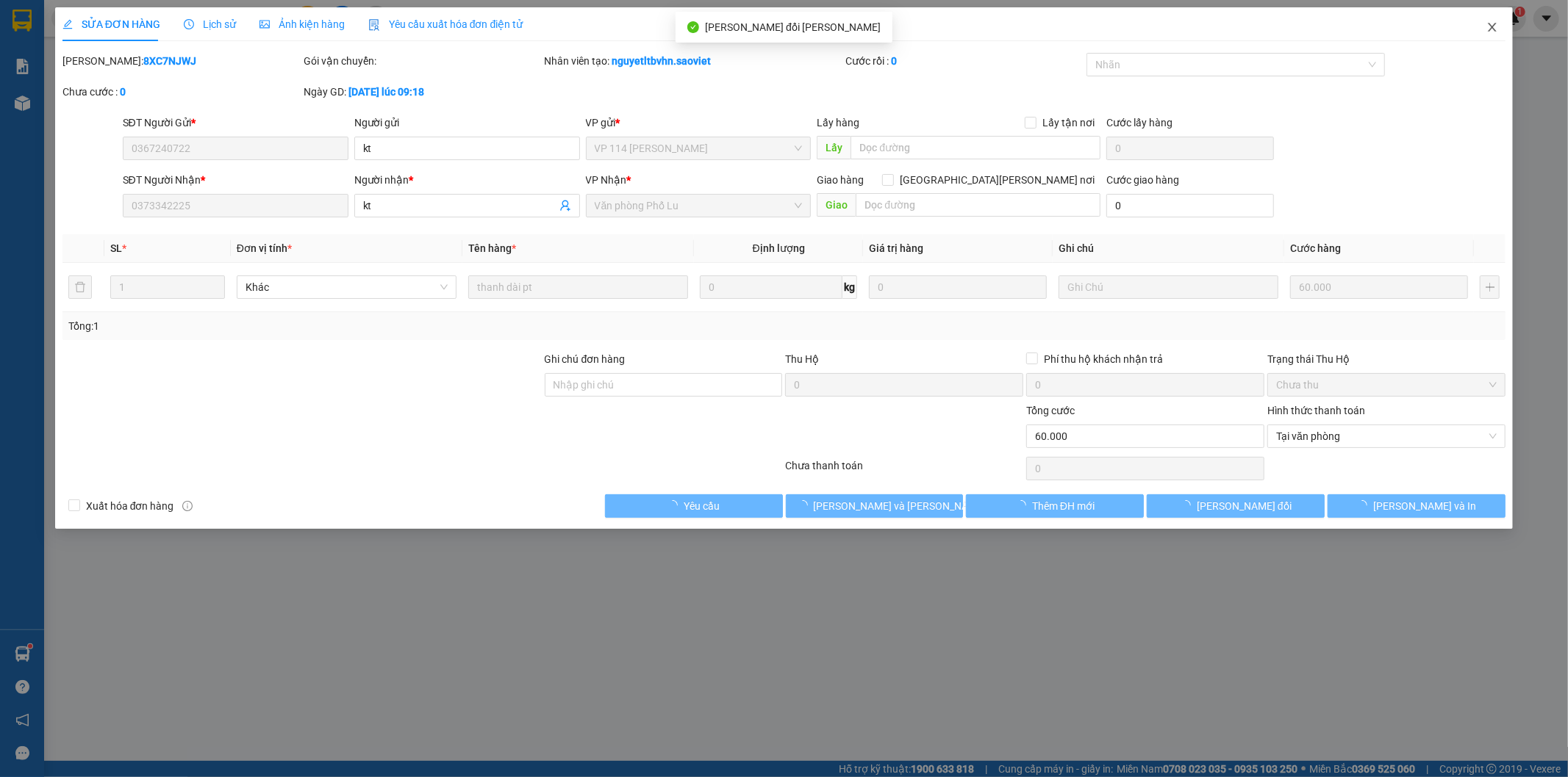
click at [1492, 27] on icon "close" at bounding box center [1492, 27] width 8 height 9
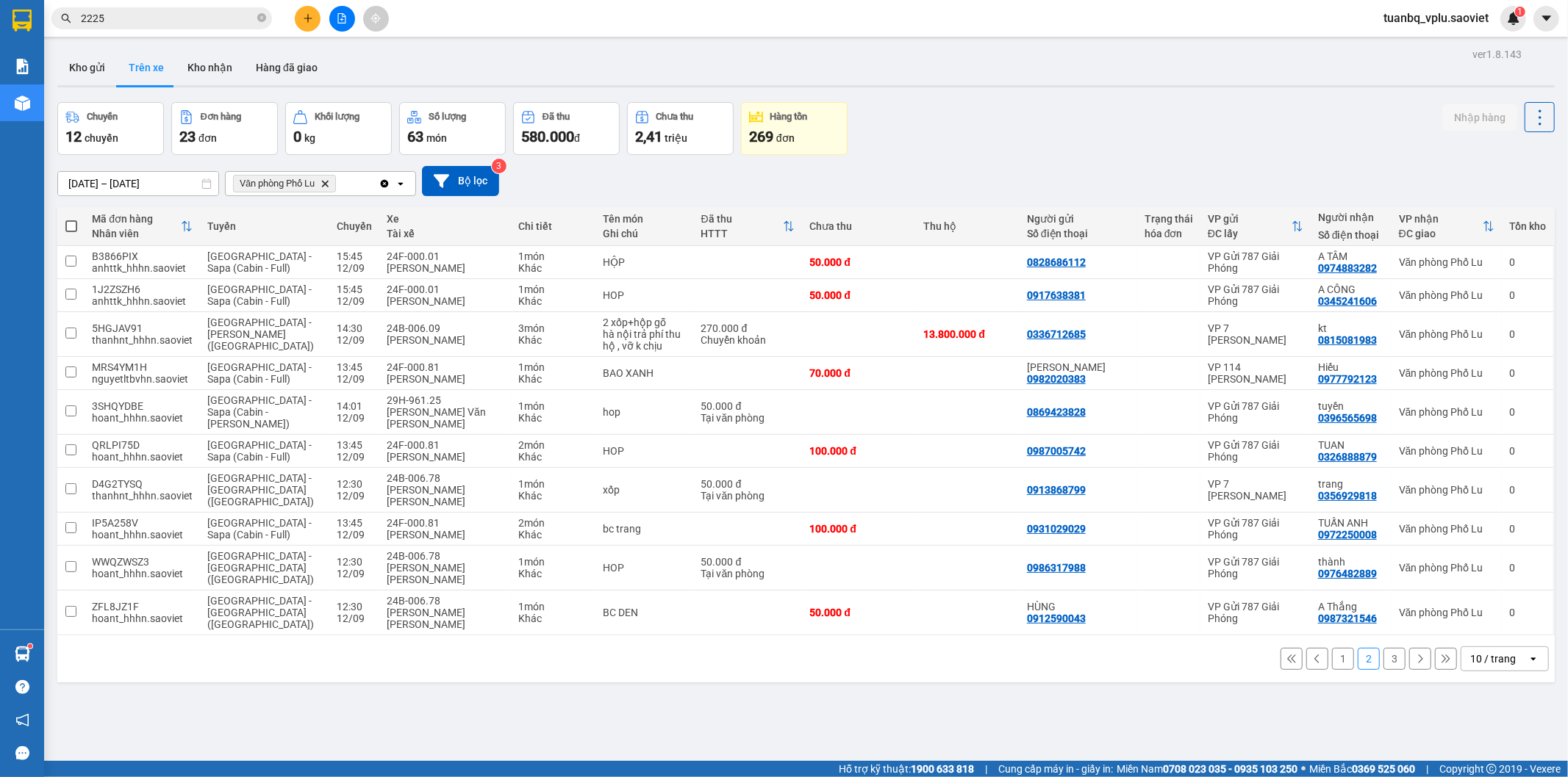
click at [1384, 648] on button "3" at bounding box center [1395, 659] width 22 height 22
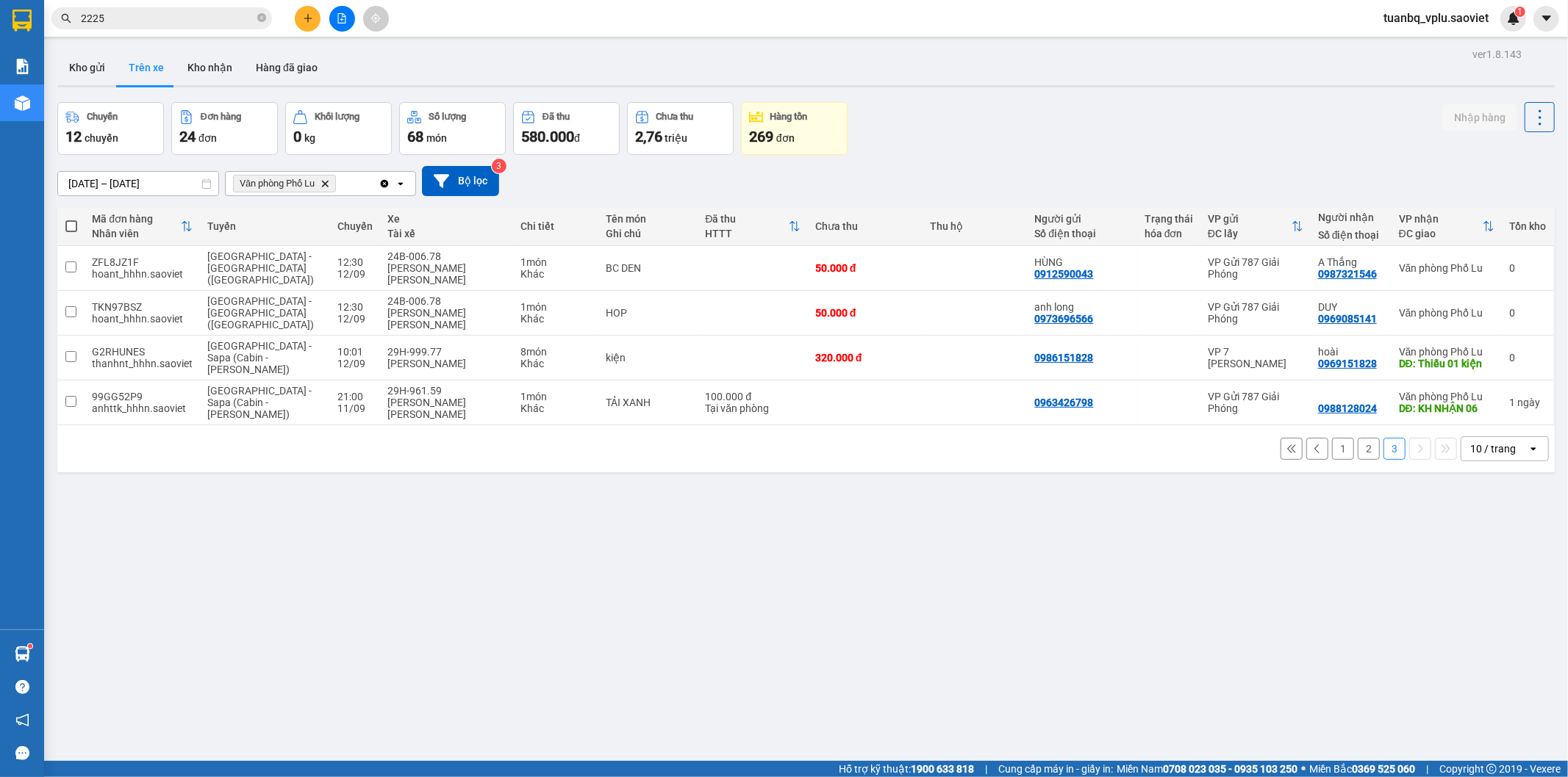
click at [145, 19] on input "2225" at bounding box center [167, 18] width 173 height 16
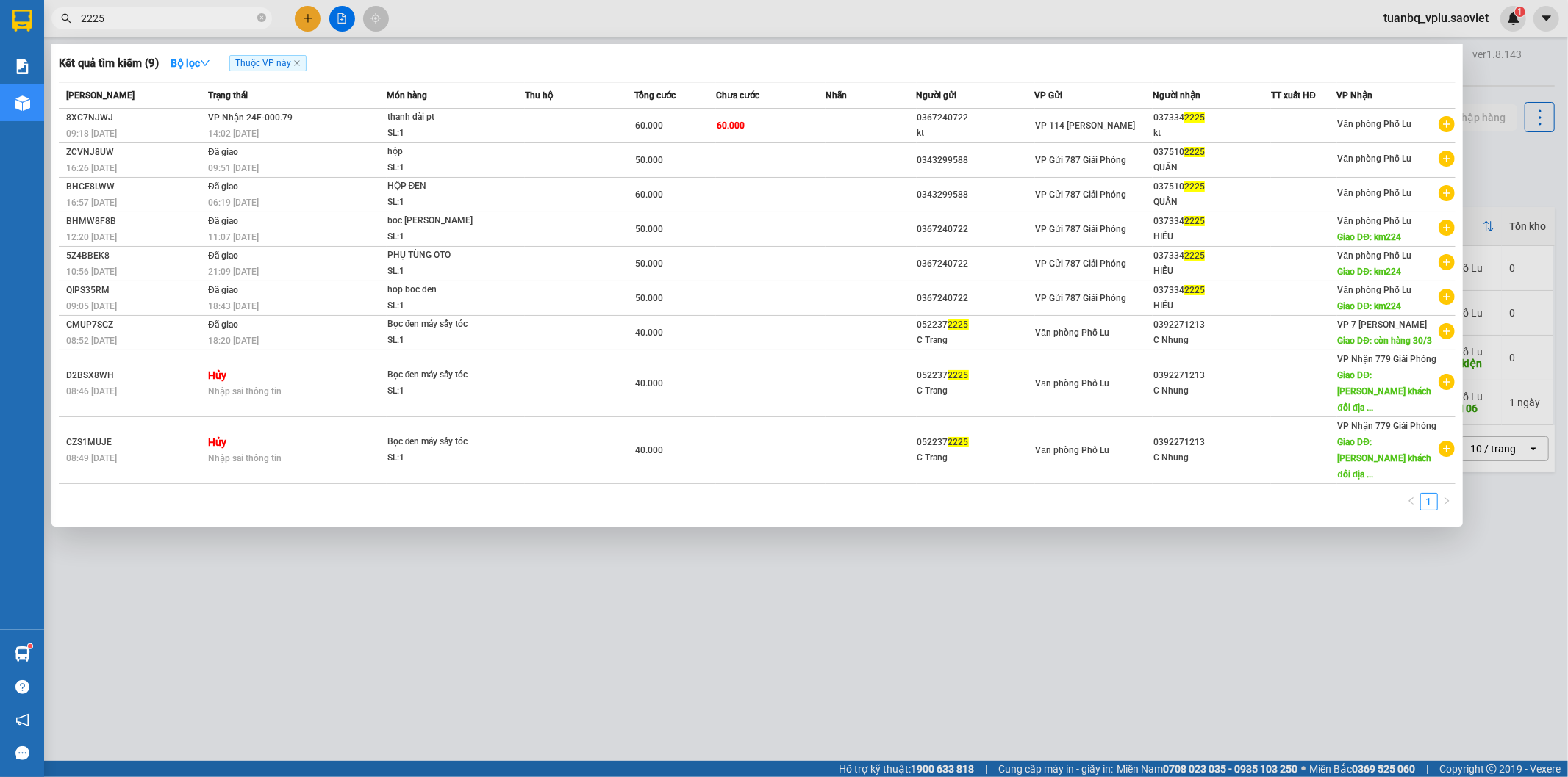
click at [145, 19] on input "2225" at bounding box center [167, 18] width 173 height 16
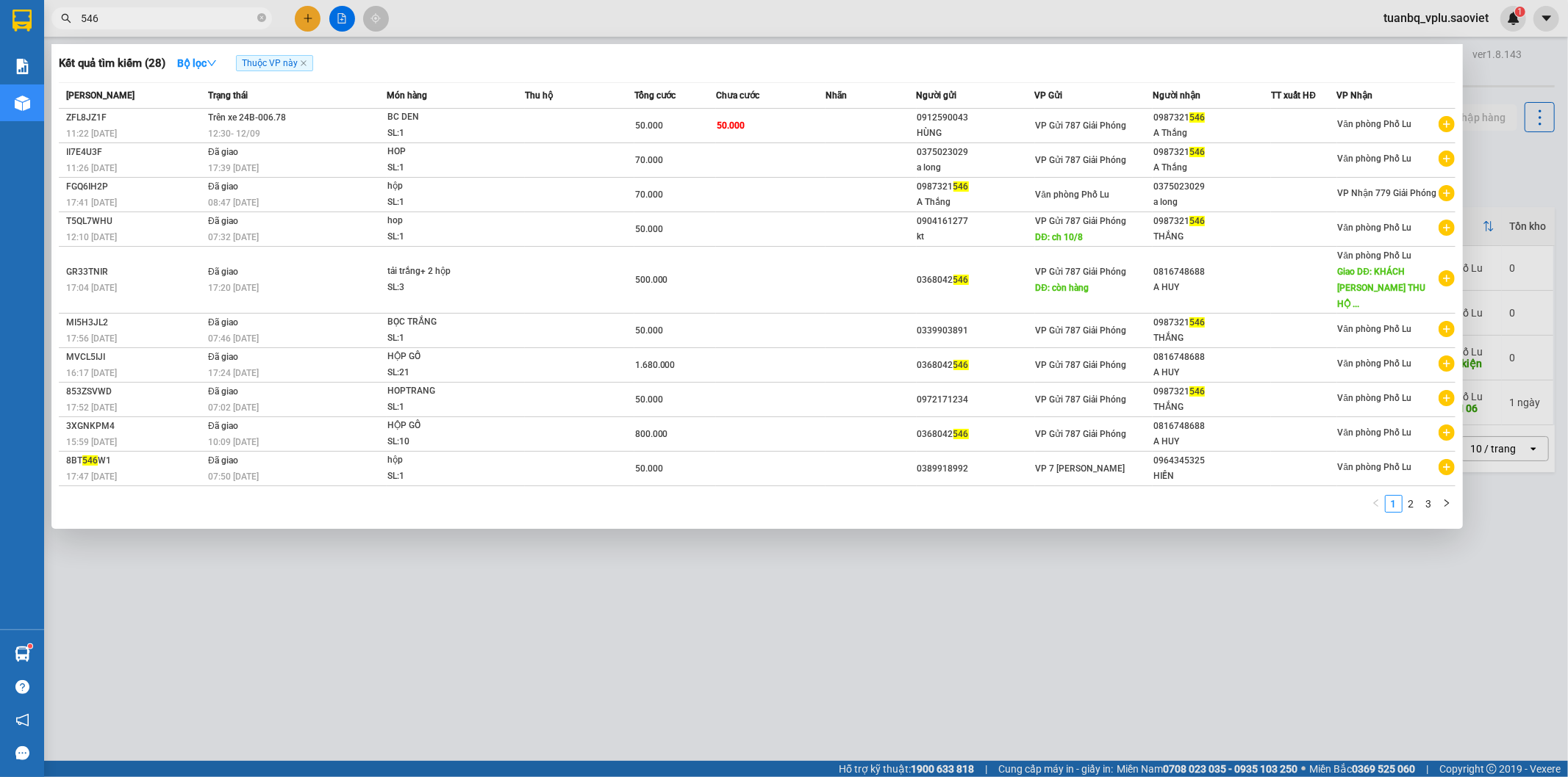
type input "546"
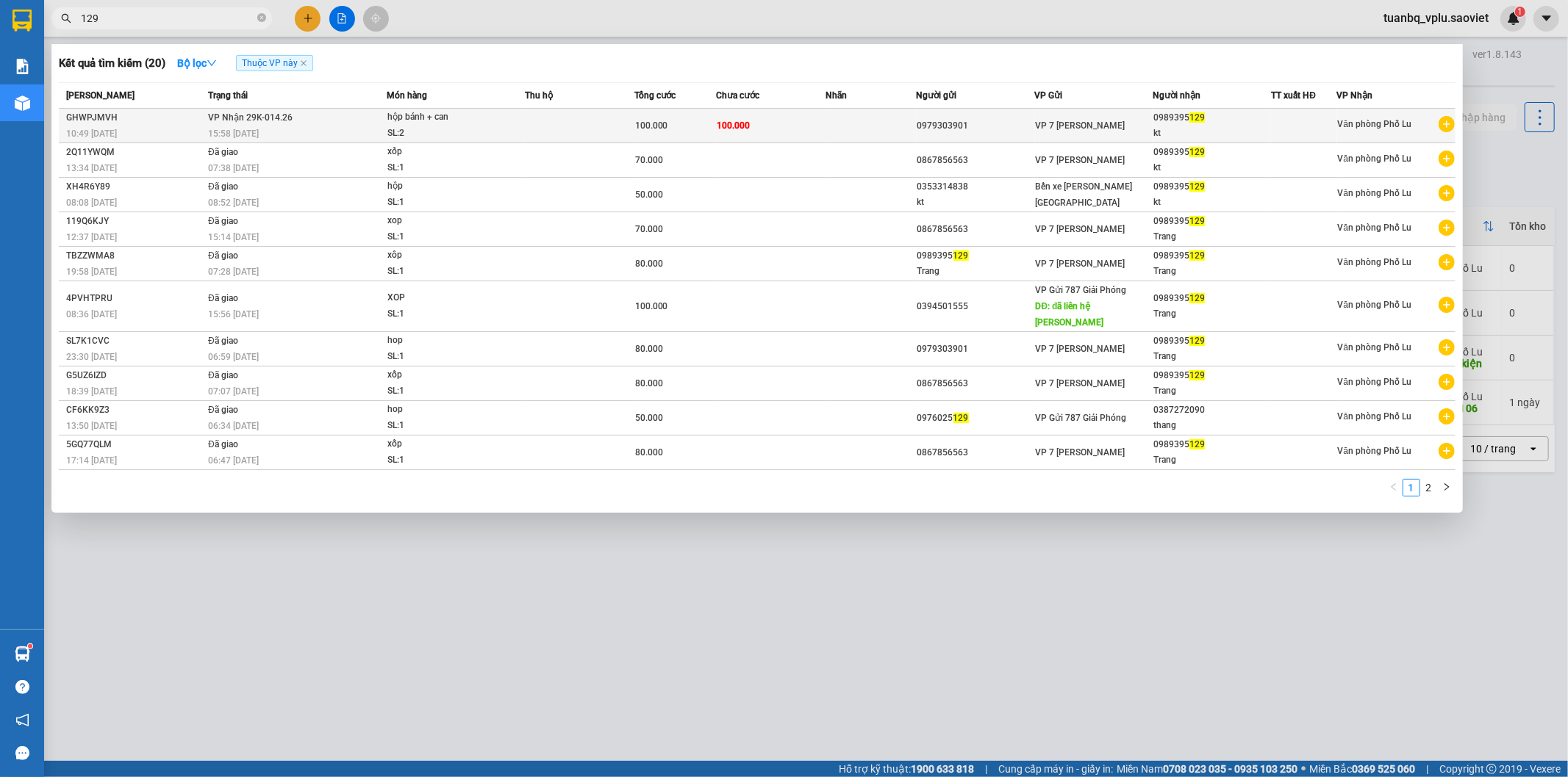
type input "129"
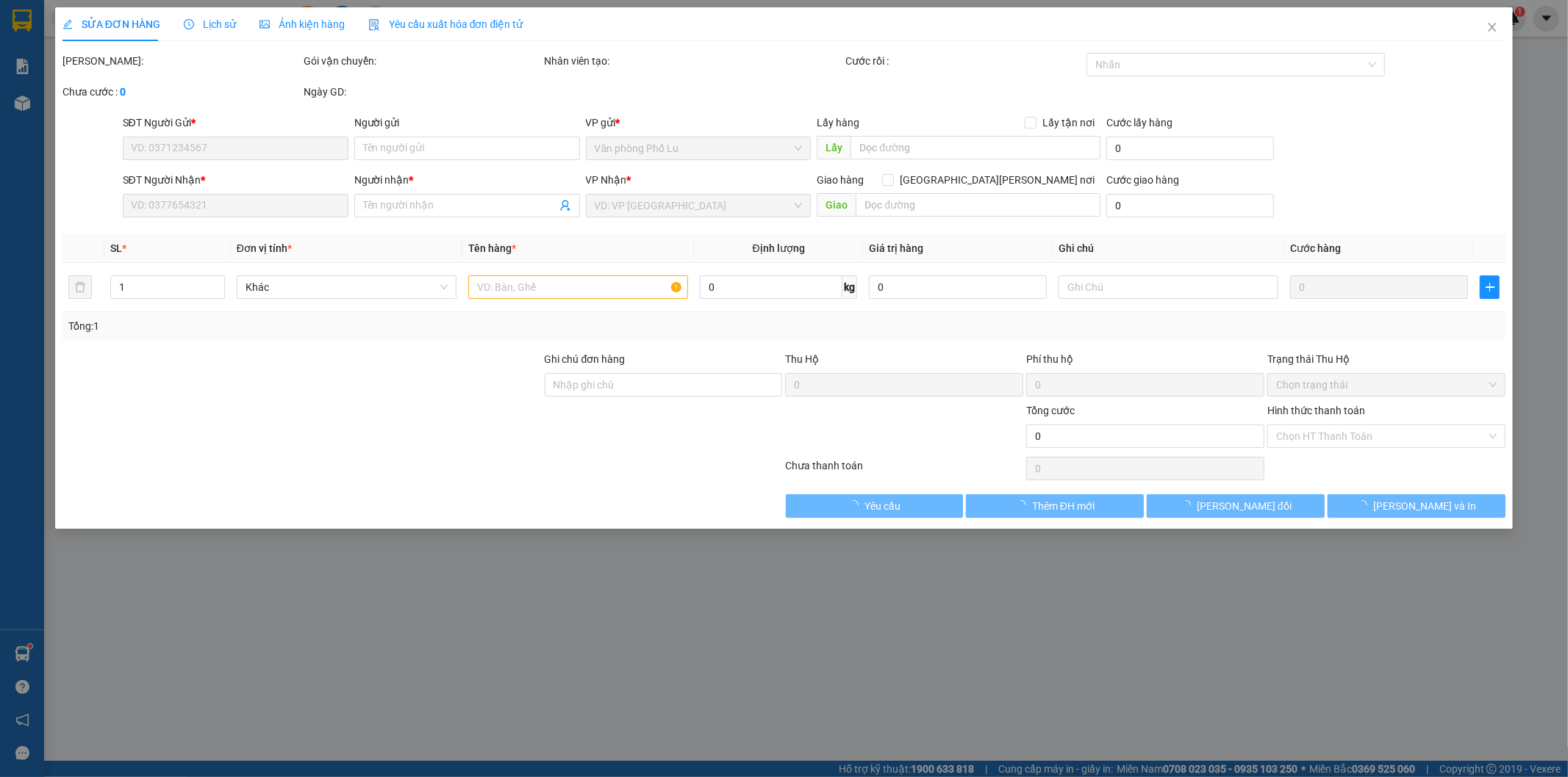
type input "0979303901"
type input "0989395129"
type input "kt"
type input "100.000"
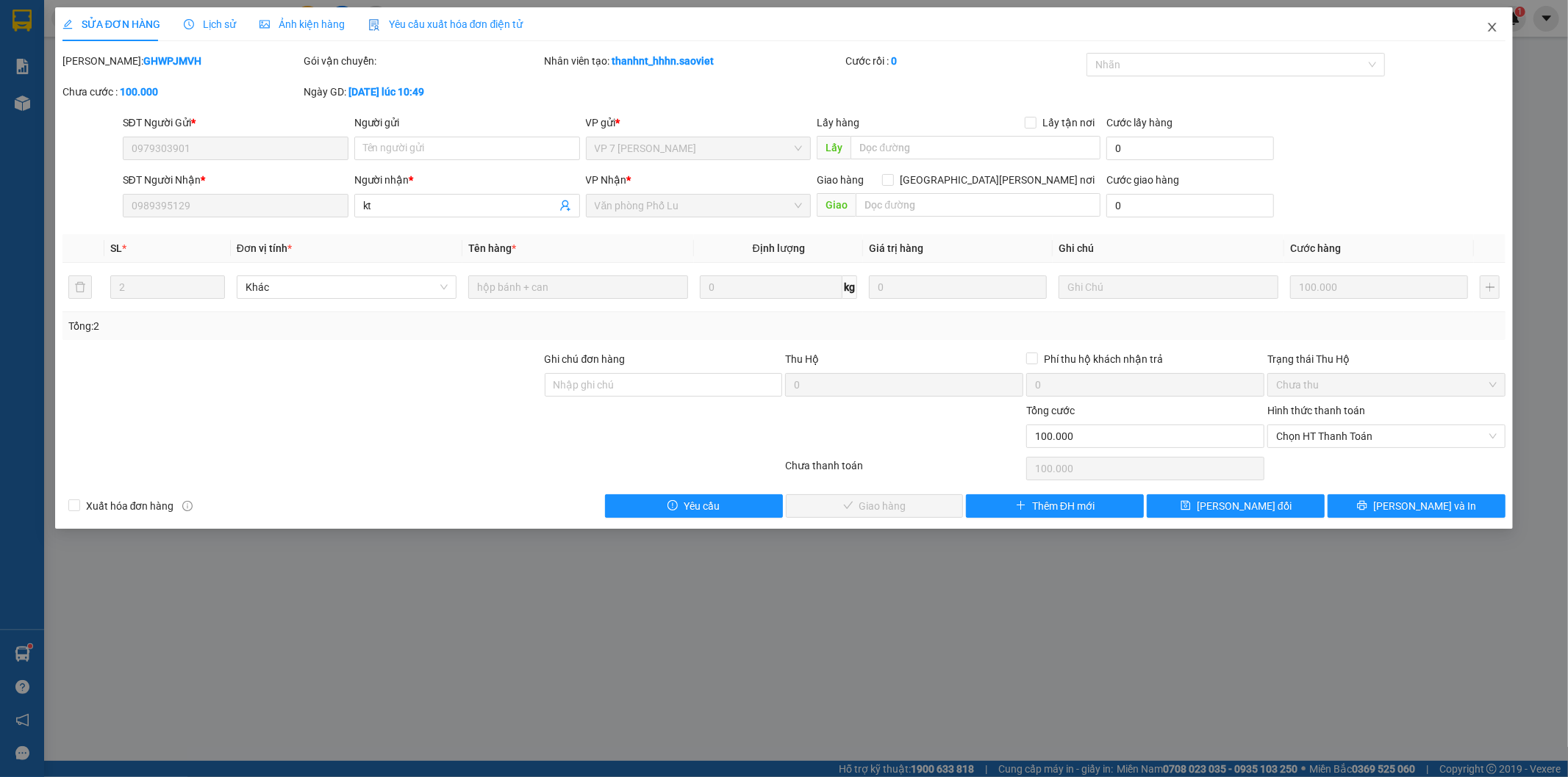
click at [1495, 25] on icon "close" at bounding box center [1492, 27] width 12 height 12
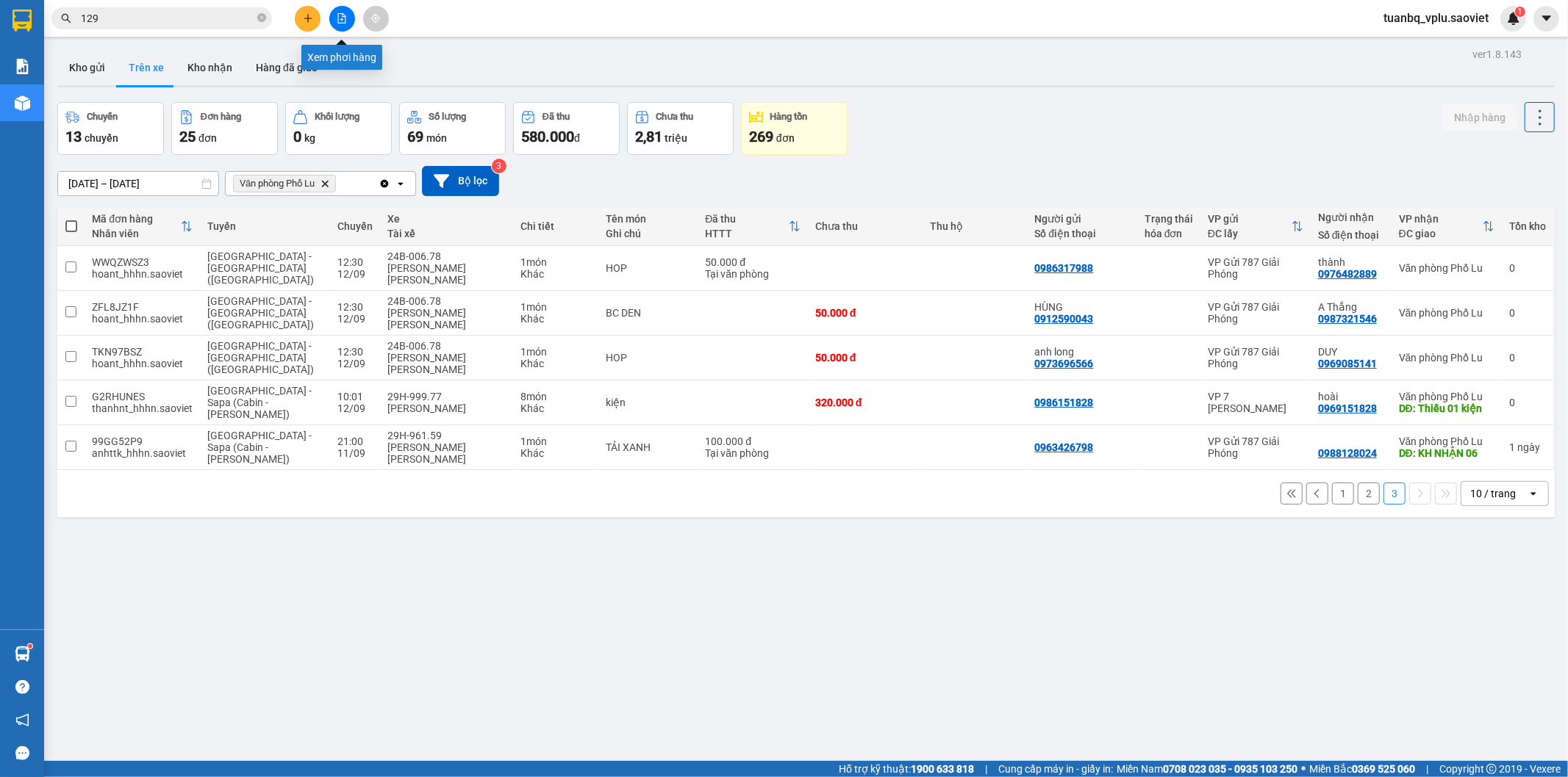
click at [338, 18] on icon "file-add" at bounding box center [342, 18] width 8 height 10
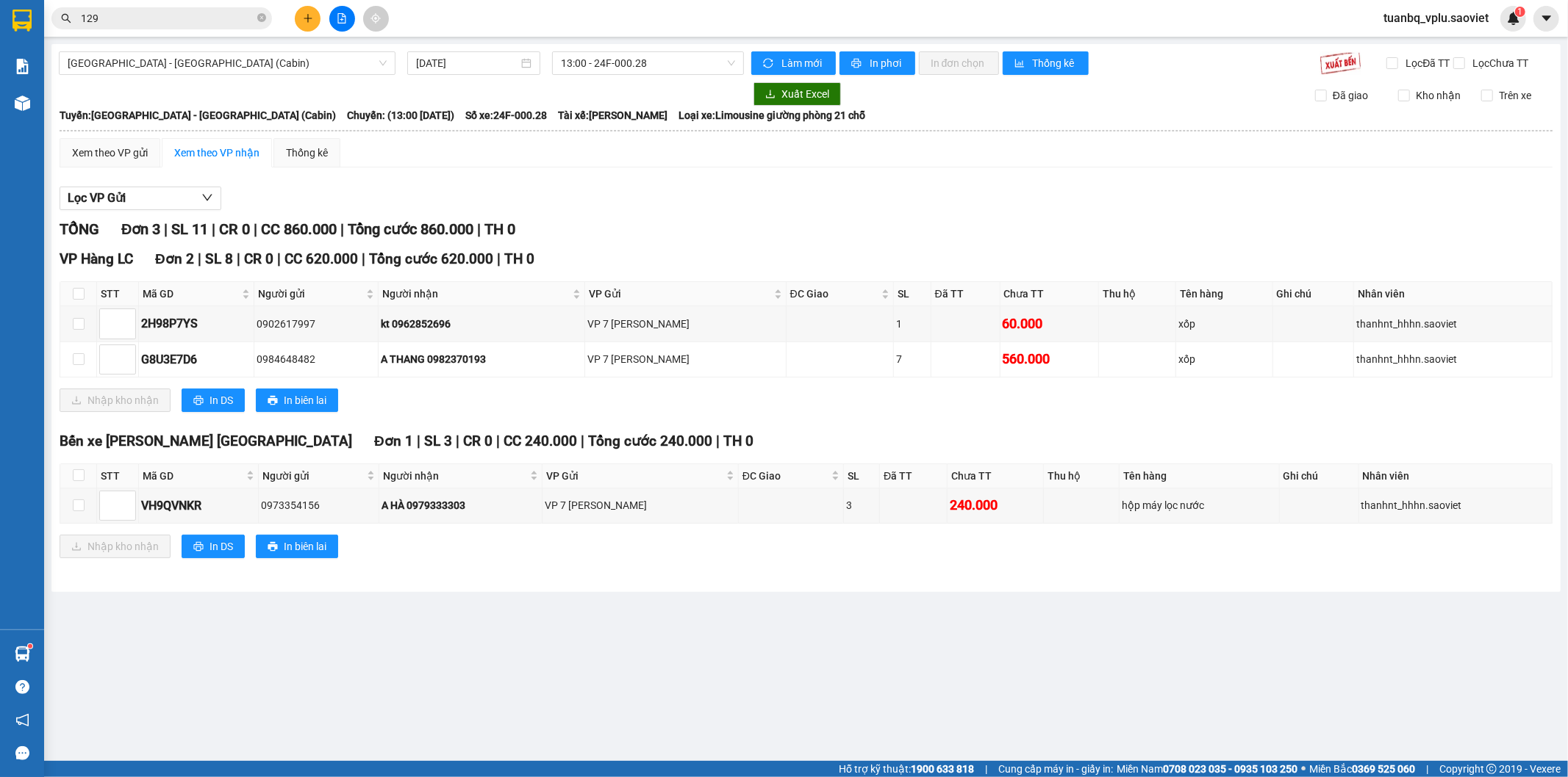
click at [172, 24] on input "129" at bounding box center [167, 18] width 173 height 16
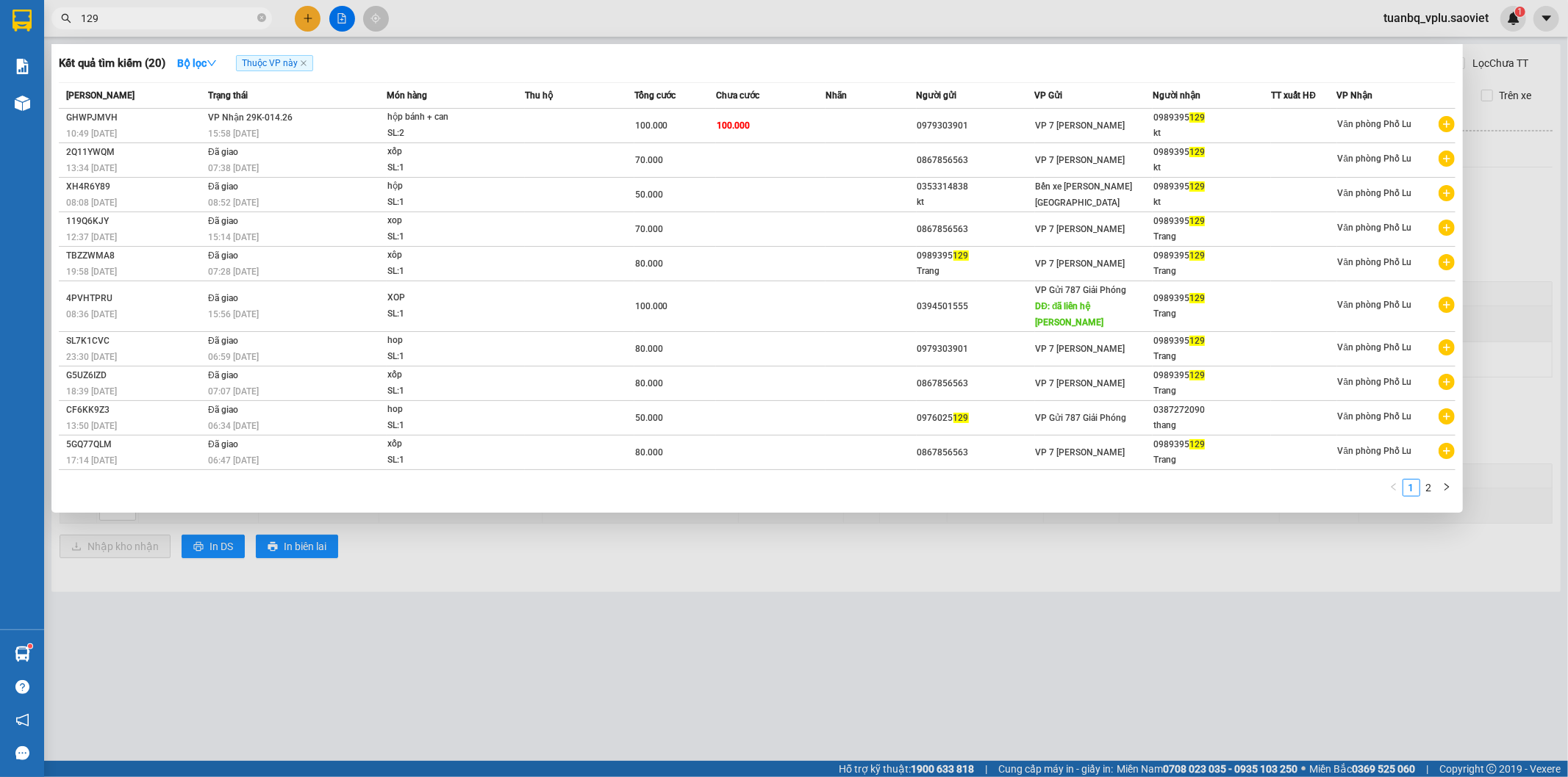
click at [172, 24] on input "129" at bounding box center [167, 18] width 173 height 16
click at [312, 20] on div at bounding box center [784, 388] width 1568 height 777
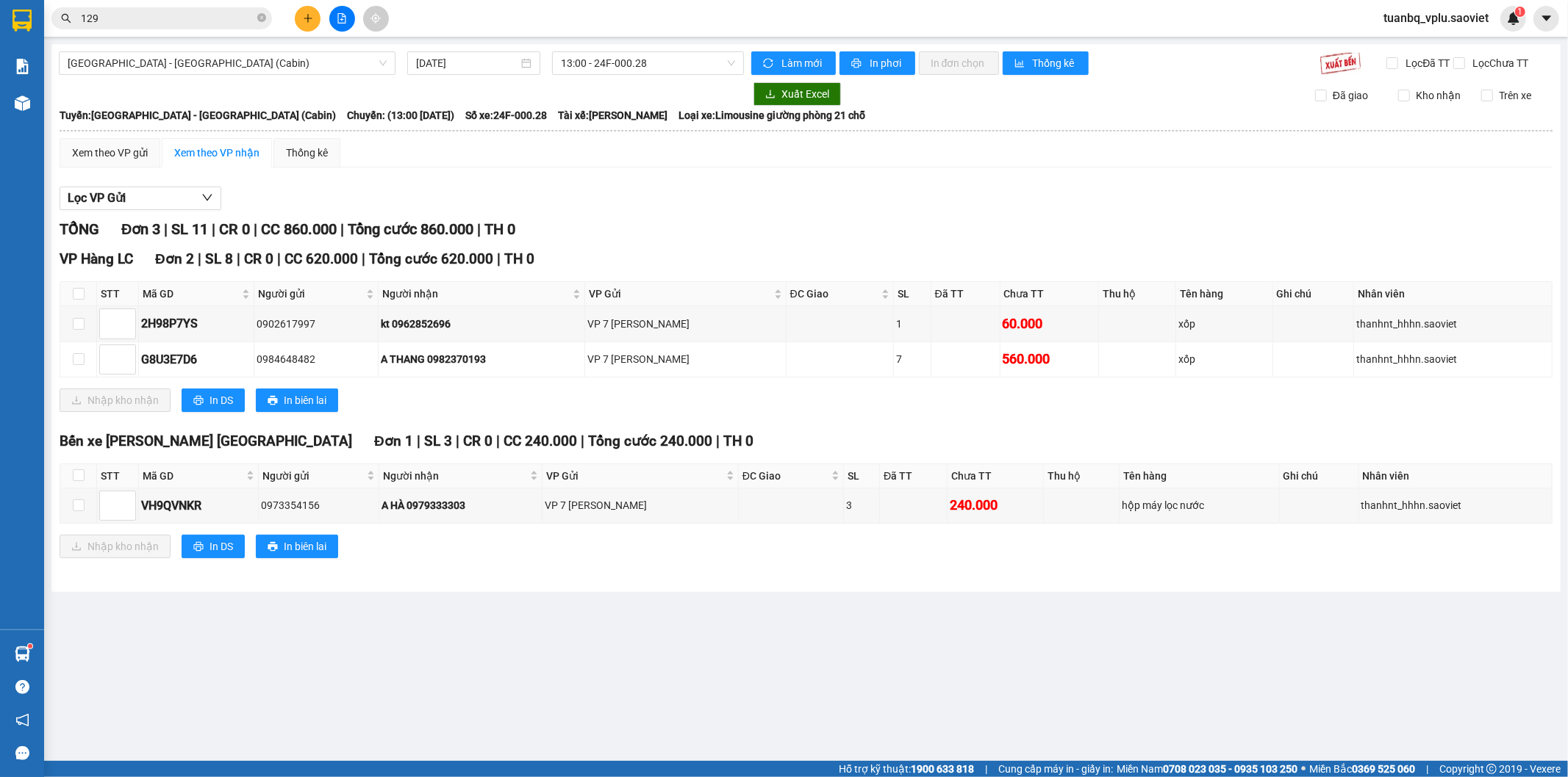
click at [306, 19] on icon "plus" at bounding box center [308, 18] width 10 height 10
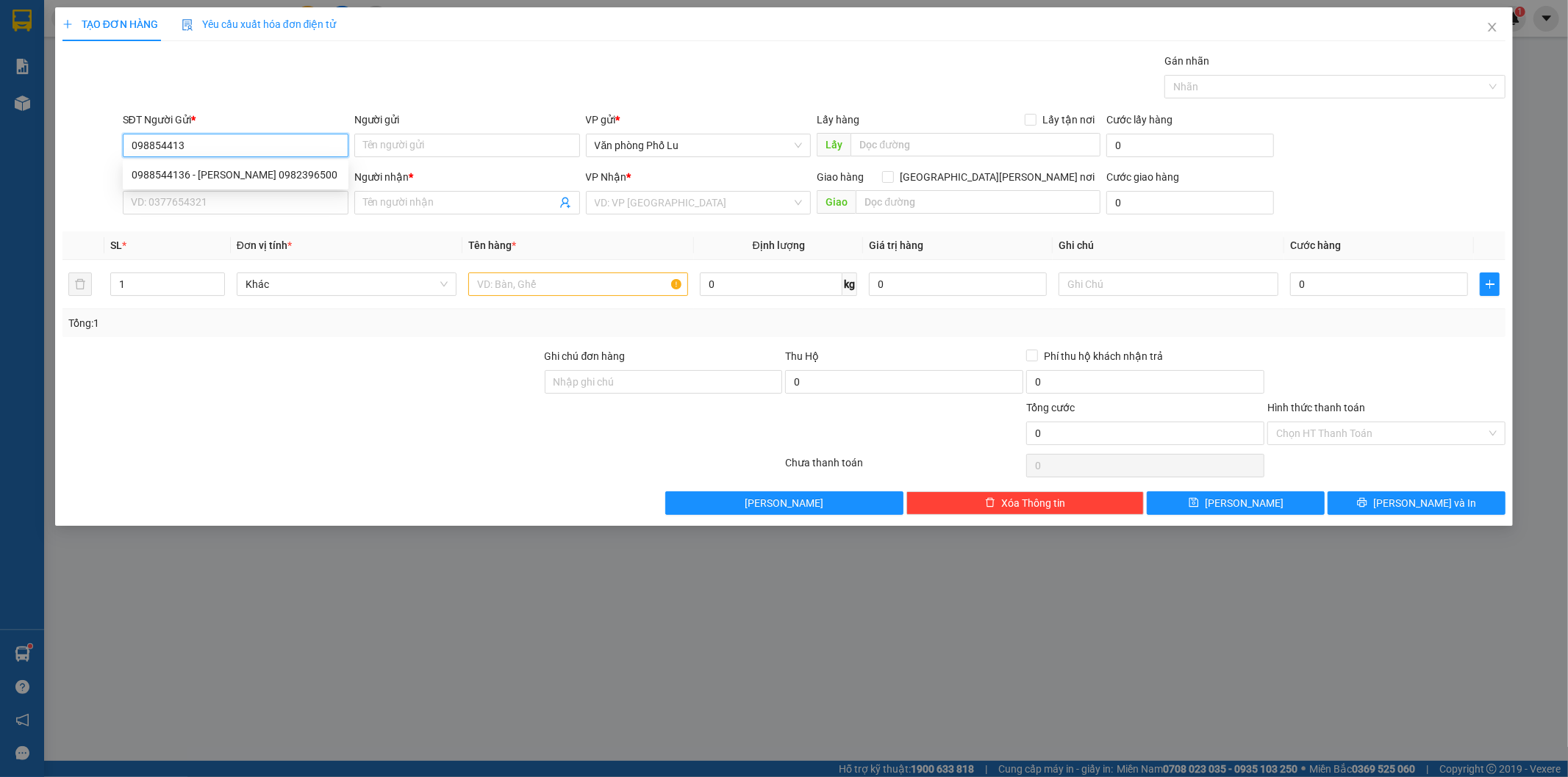
type input "0988544136"
click at [241, 169] on div "0988544136 - trung 0982396500" at bounding box center [235, 175] width 208 height 16
type input "trung 0982396500"
type input "0985750521"
type input "0988544136"
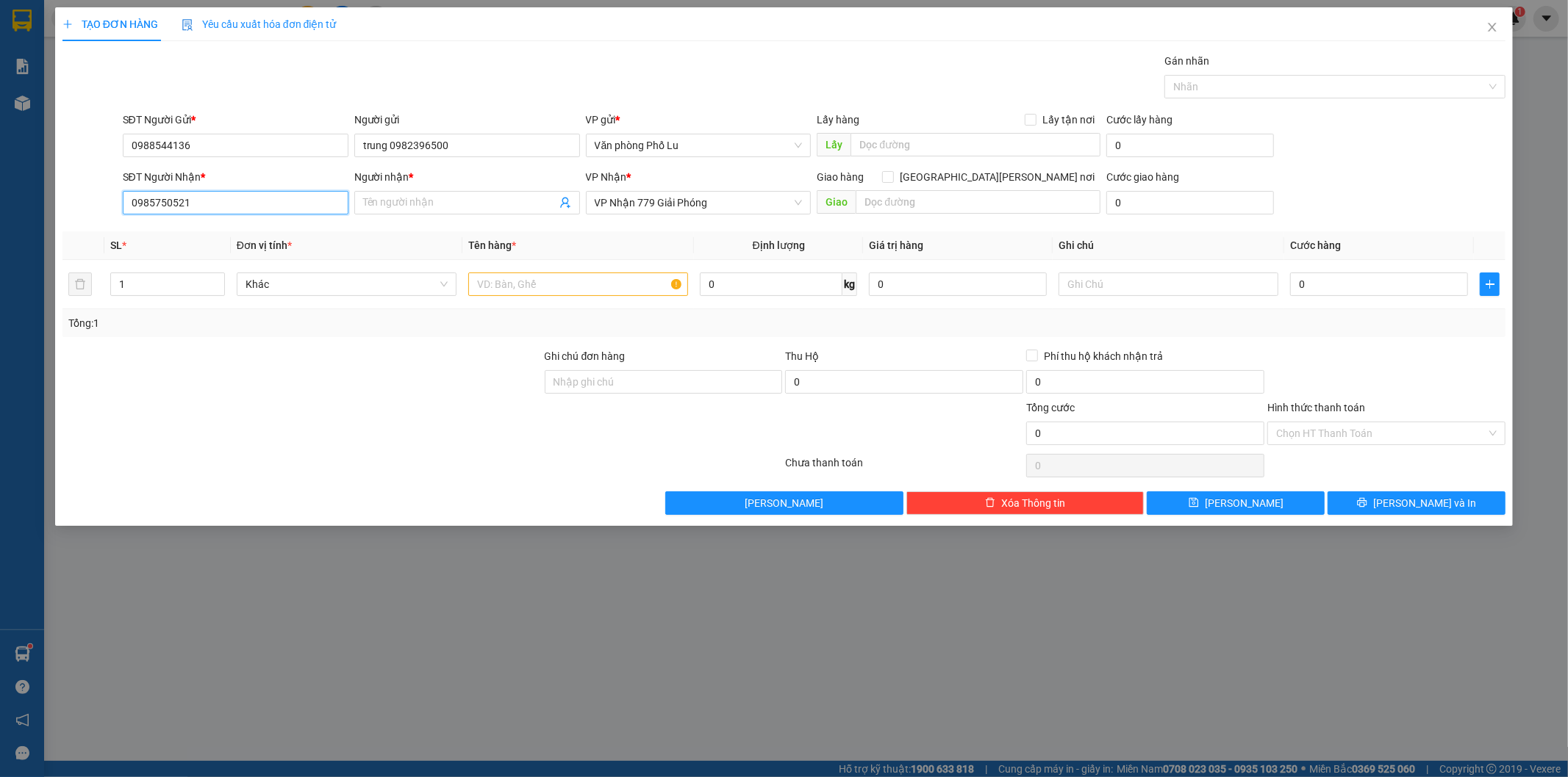
click at [196, 207] on input "0985750521" at bounding box center [235, 203] width 226 height 24
click at [177, 229] on div "0914403000 - A Tú" at bounding box center [235, 232] width 208 height 16
type input "0914403000"
type input "A Tú"
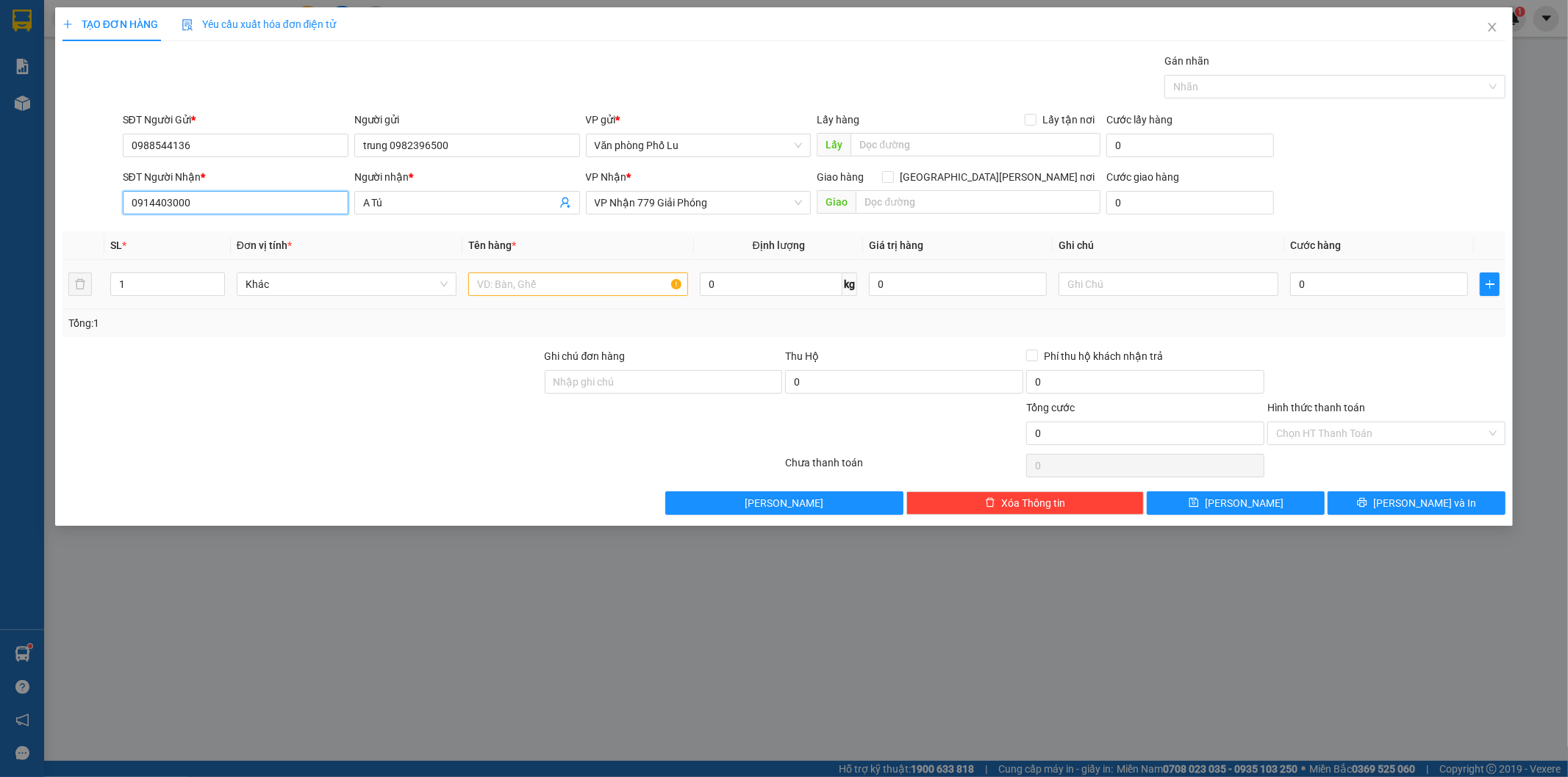
type input "0914403000"
click at [568, 284] on input "text" at bounding box center [577, 284] width 220 height 24
type input "hộp máy tính(dễ vỡ, nhẹ tay)"
click at [1373, 289] on input "0" at bounding box center [1378, 284] width 178 height 24
paste input "5"
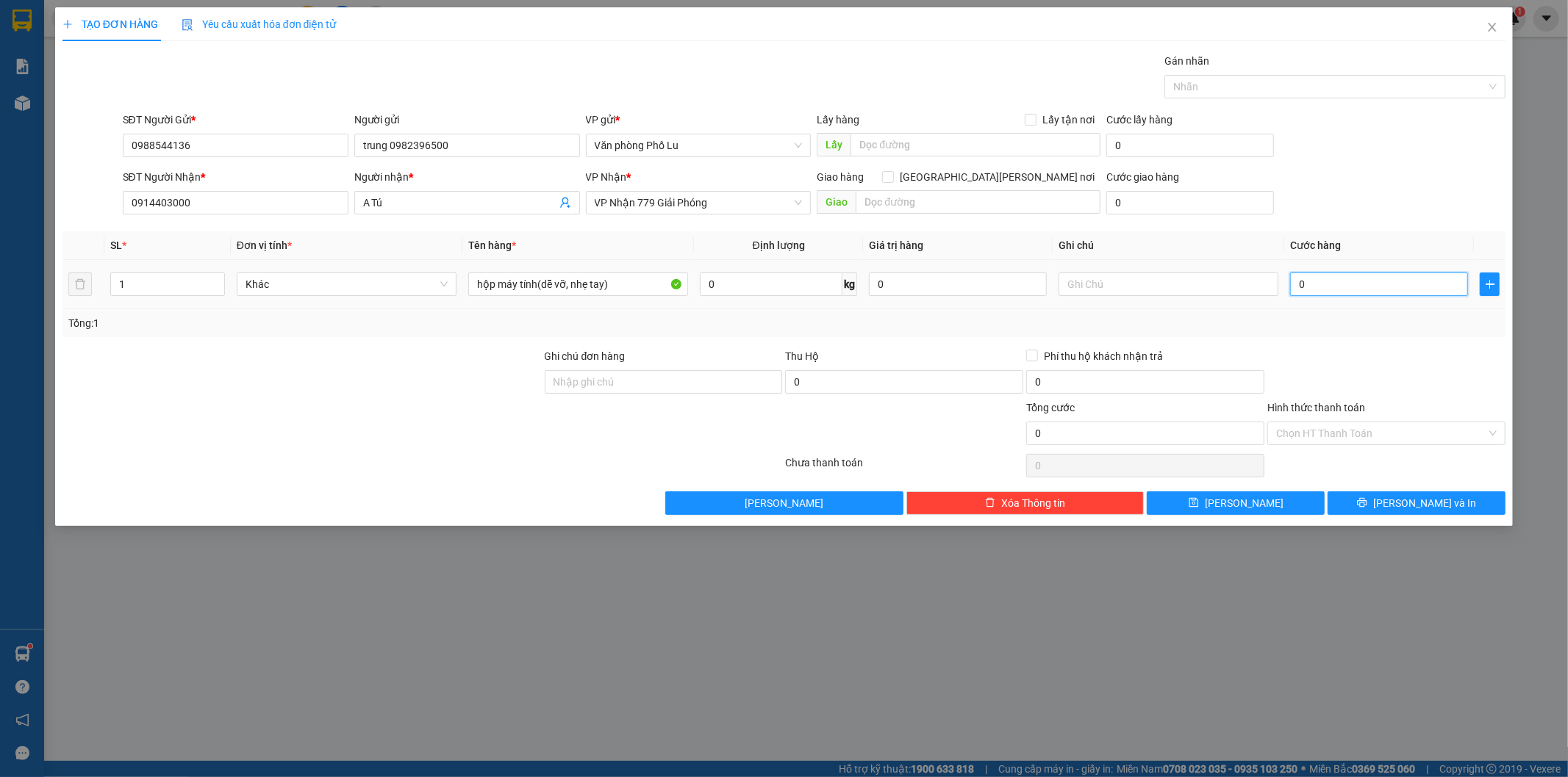
type input "50"
type input "50.000"
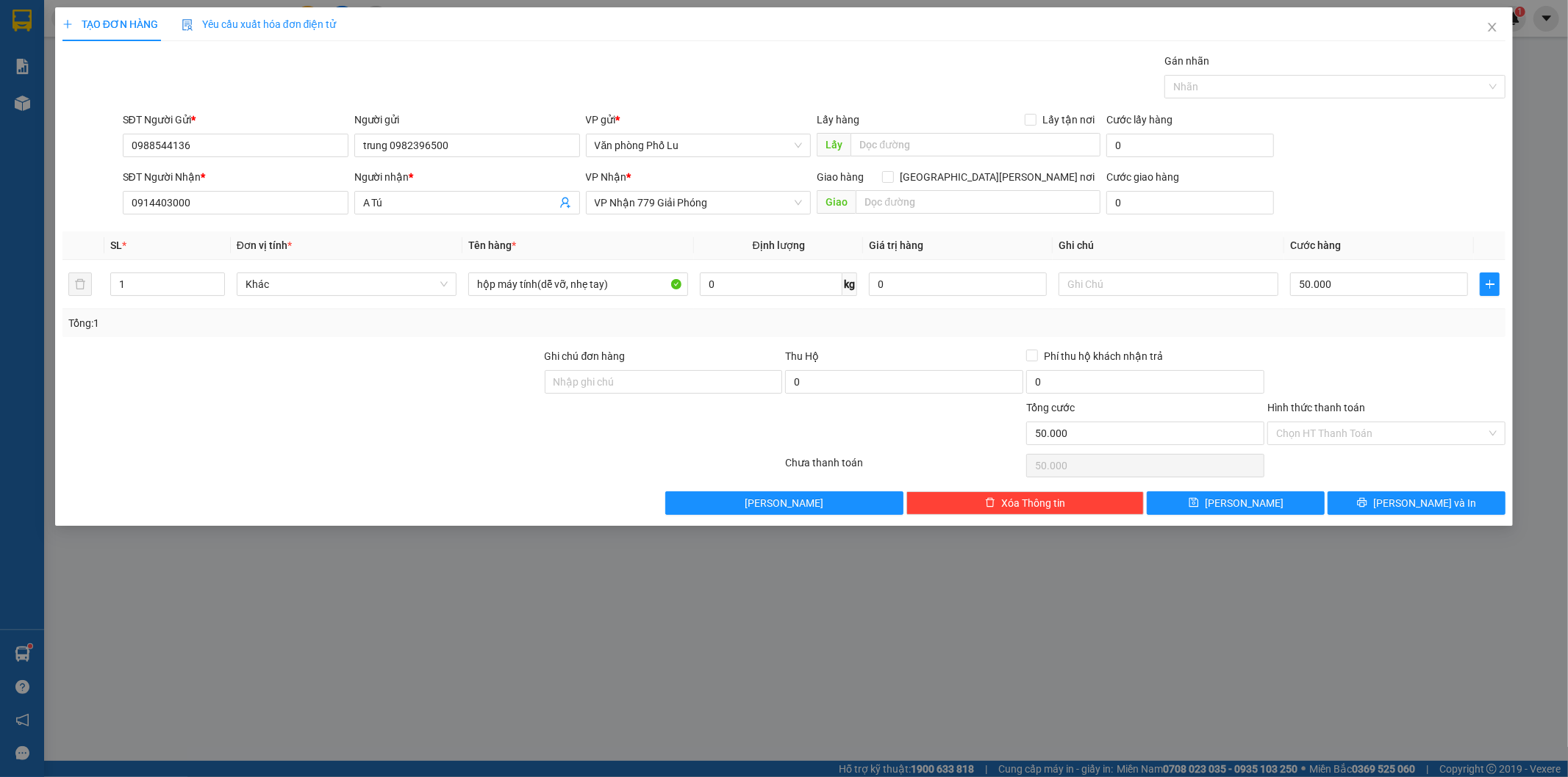
click at [1301, 360] on div at bounding box center [1387, 374] width 241 height 52
click at [1358, 429] on input "Hình thức thanh toán" at bounding box center [1381, 434] width 210 height 22
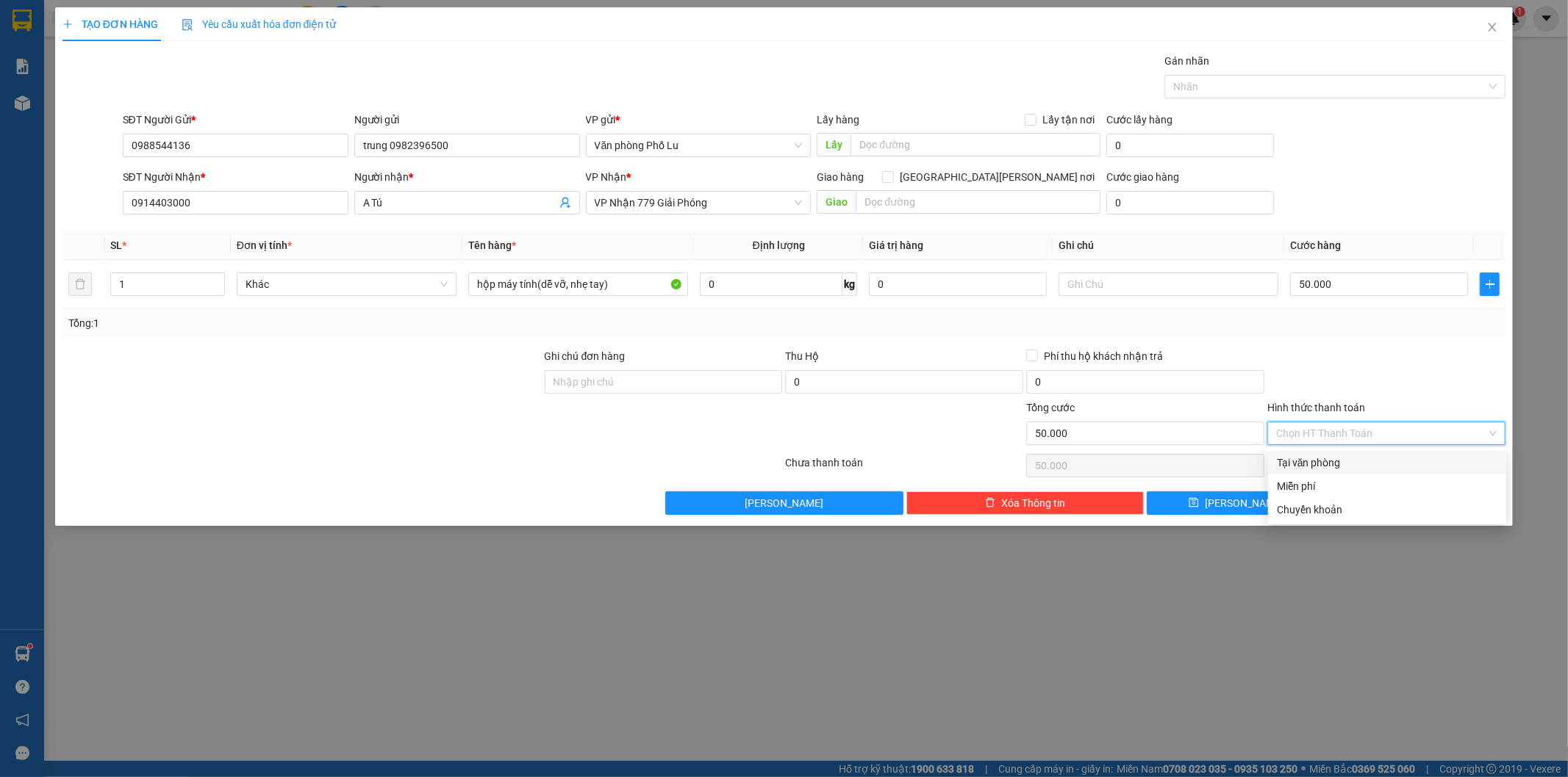
click at [1333, 460] on div "Tại văn phòng" at bounding box center [1387, 463] width 221 height 16
type input "0"
click at [1384, 508] on button "[PERSON_NAME] và In" at bounding box center [1416, 503] width 178 height 24
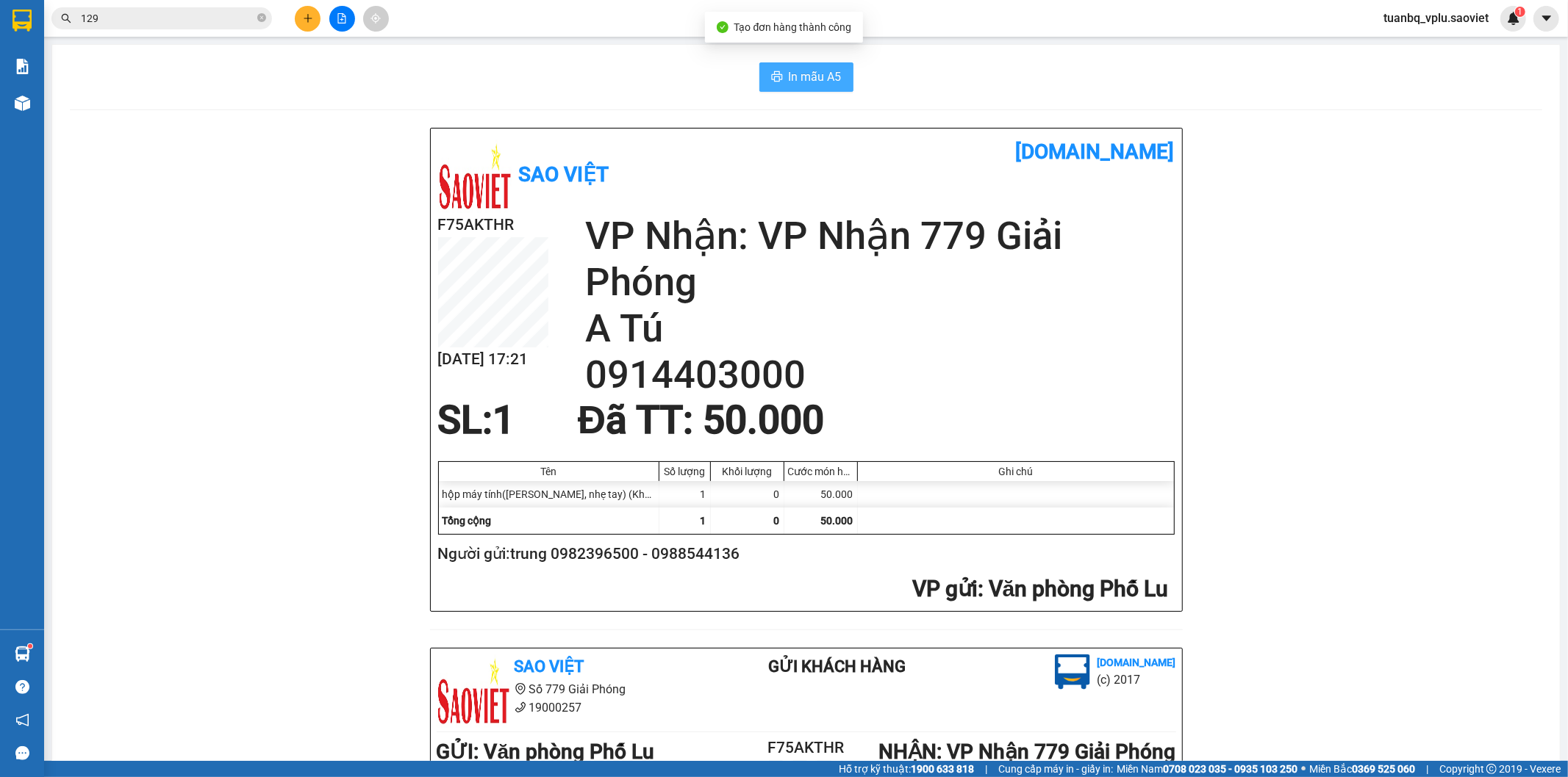
click at [834, 88] on button "In mẫu A5" at bounding box center [806, 77] width 94 height 30
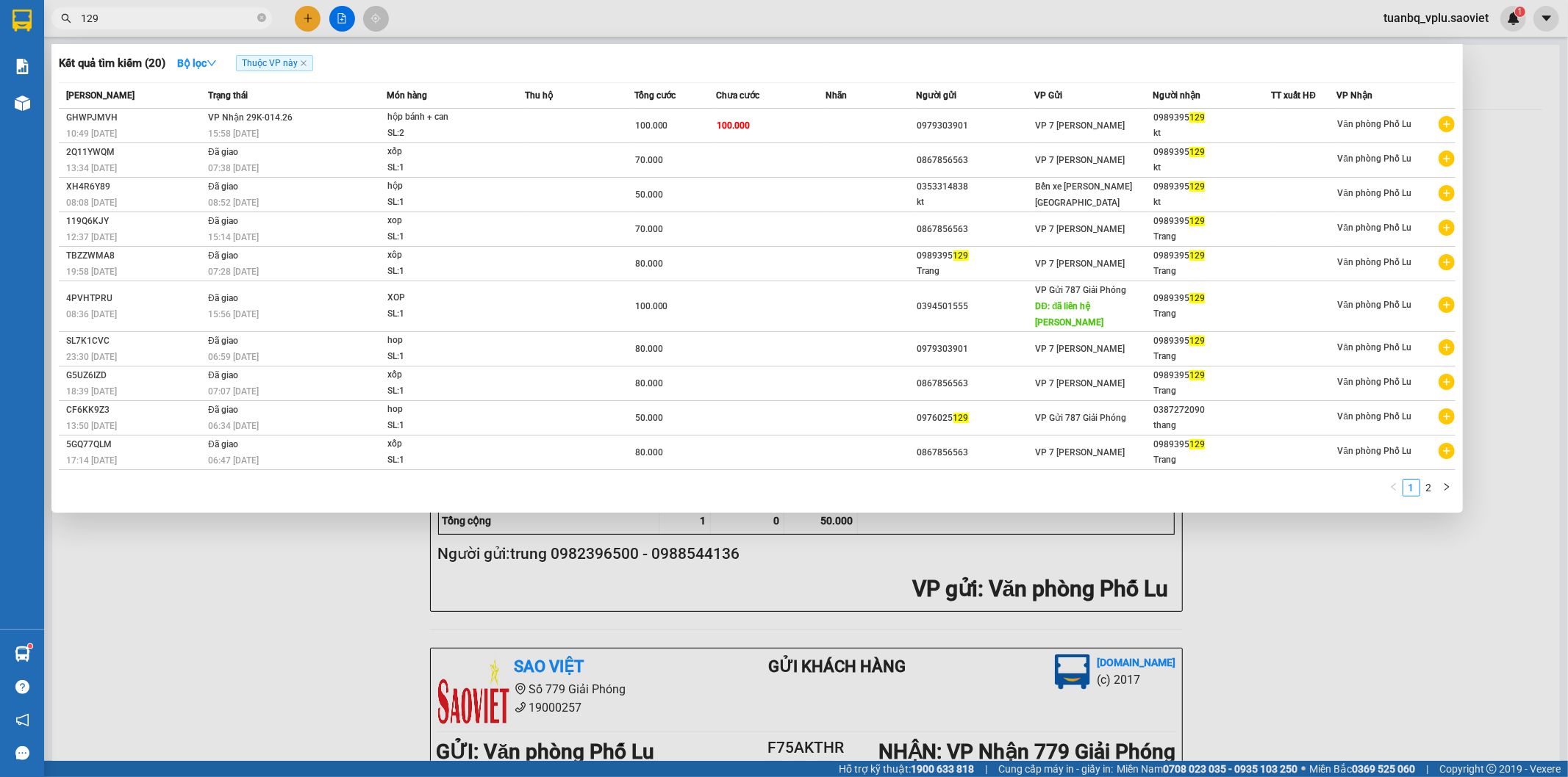
click at [144, 20] on input "129" at bounding box center [167, 18] width 173 height 16
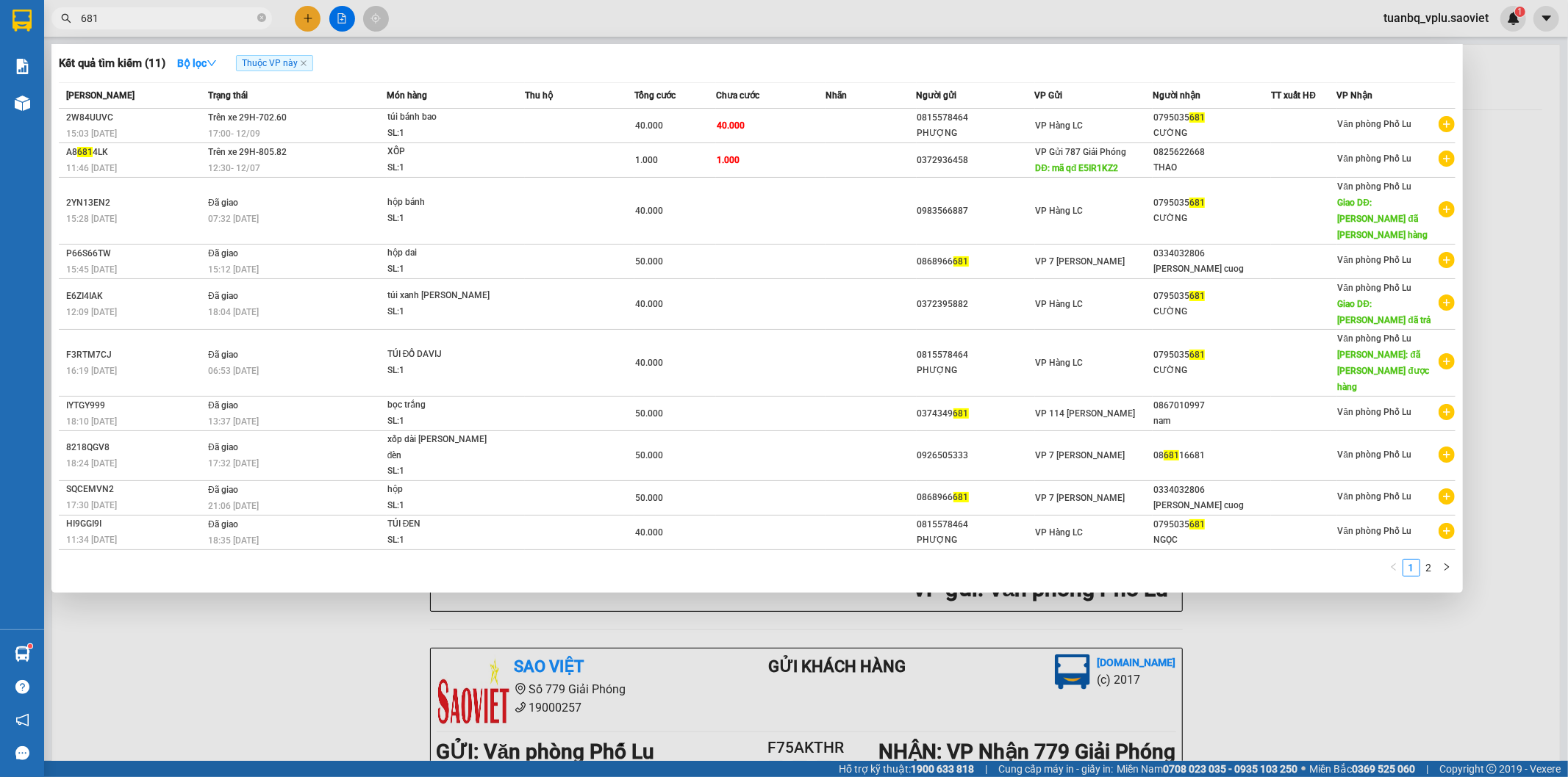
type input "681"
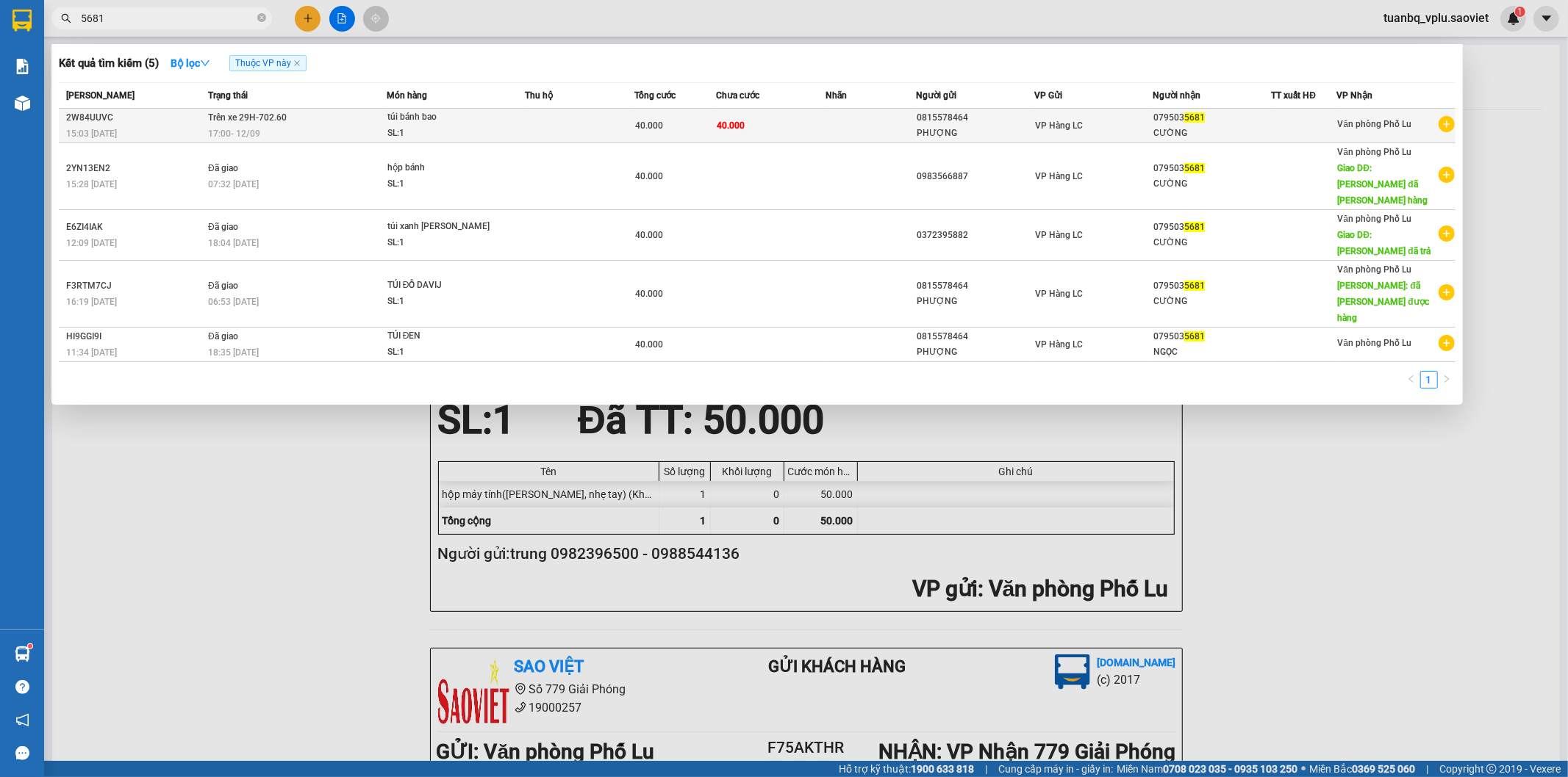
type input "5681"
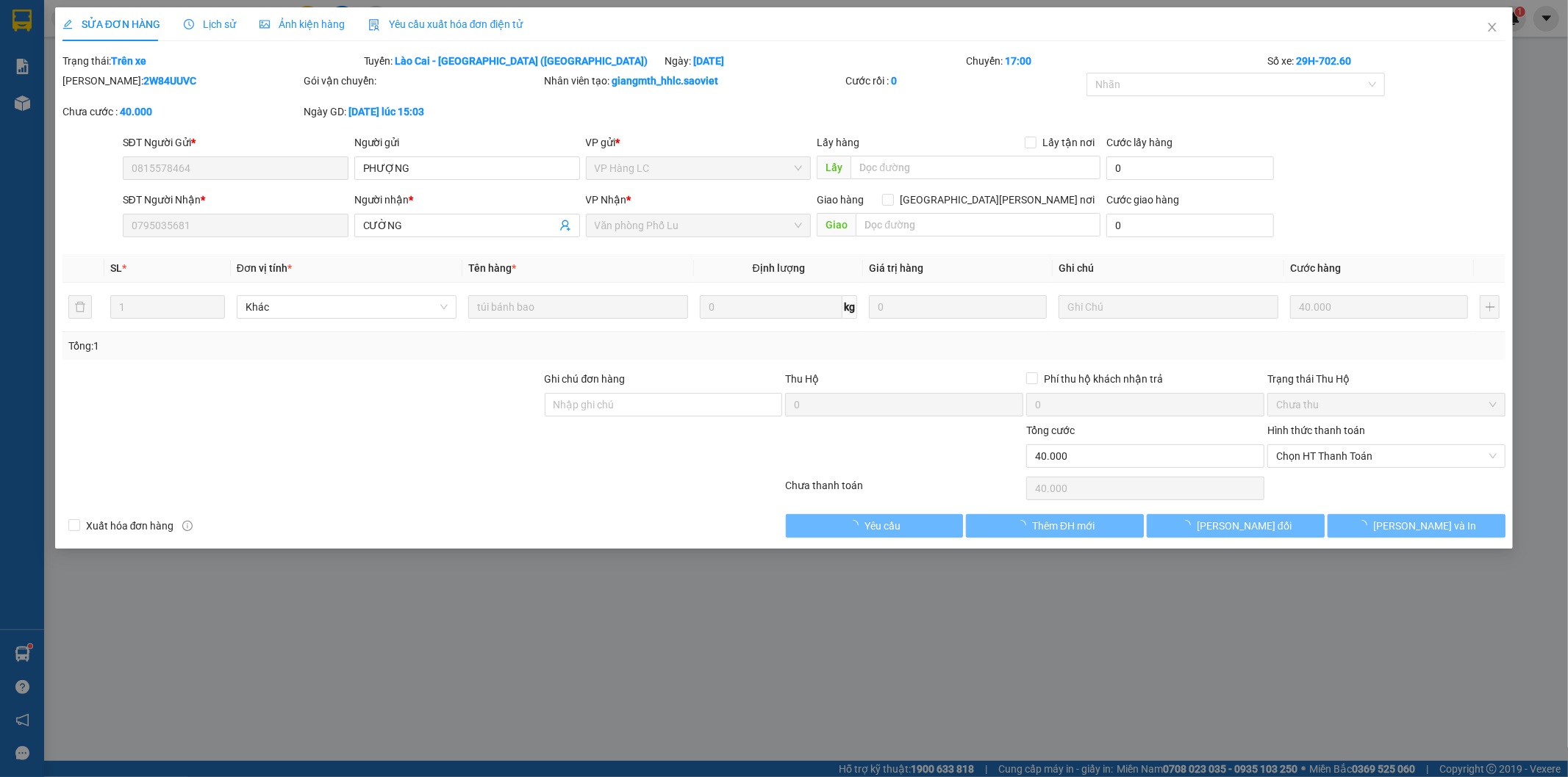
type input "0815578464"
type input "PHƯỢNG"
type input "0795035681"
type input "CƯỜNG"
type input "40.000"
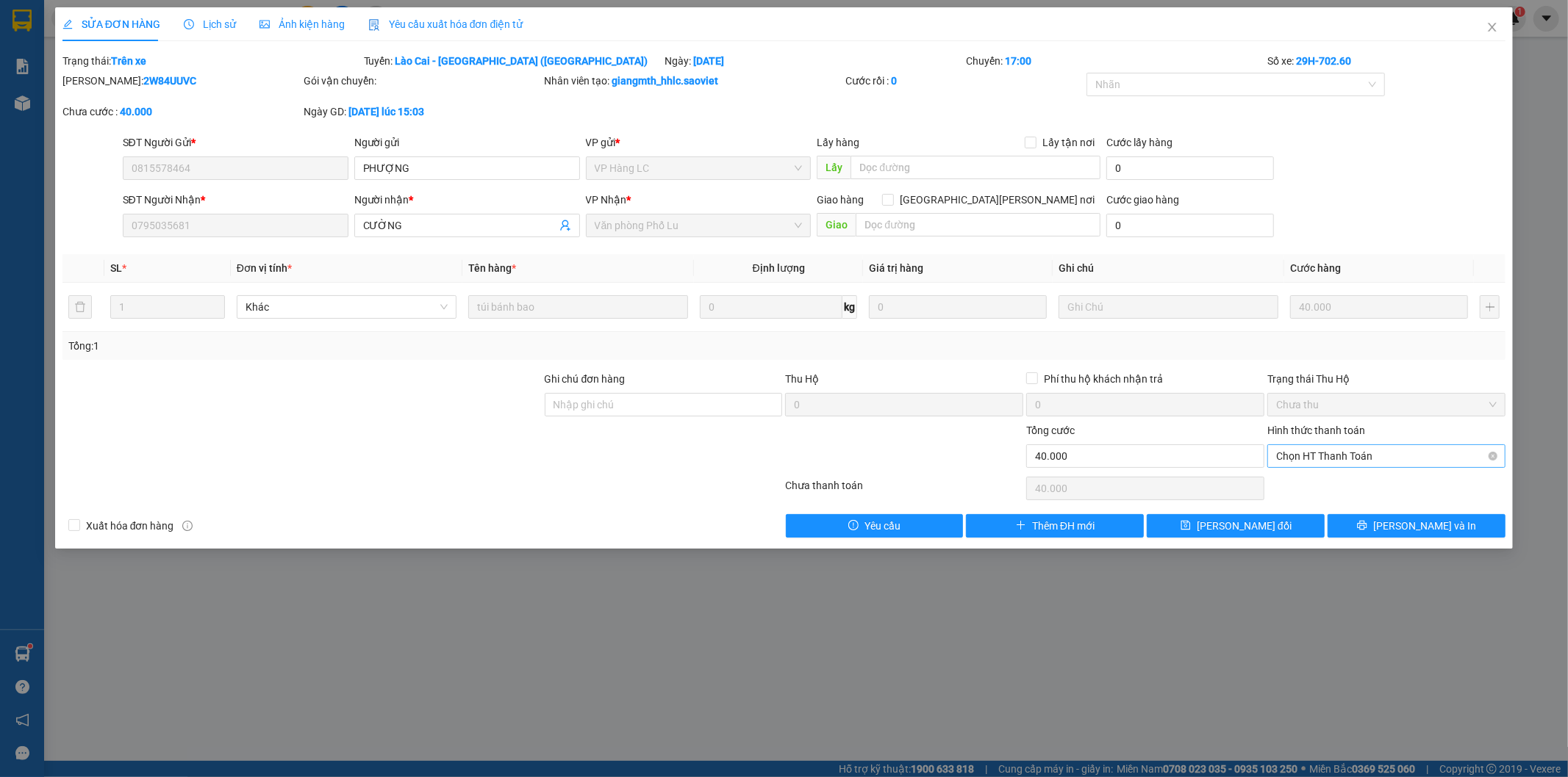
click at [1311, 457] on span "Chọn HT Thanh Toán" at bounding box center [1387, 457] width 221 height 22
click at [1313, 479] on div "Tại văn phòng" at bounding box center [1387, 485] width 221 height 16
type input "0"
click at [1247, 530] on span "[PERSON_NAME] thay đổi" at bounding box center [1244, 526] width 95 height 16
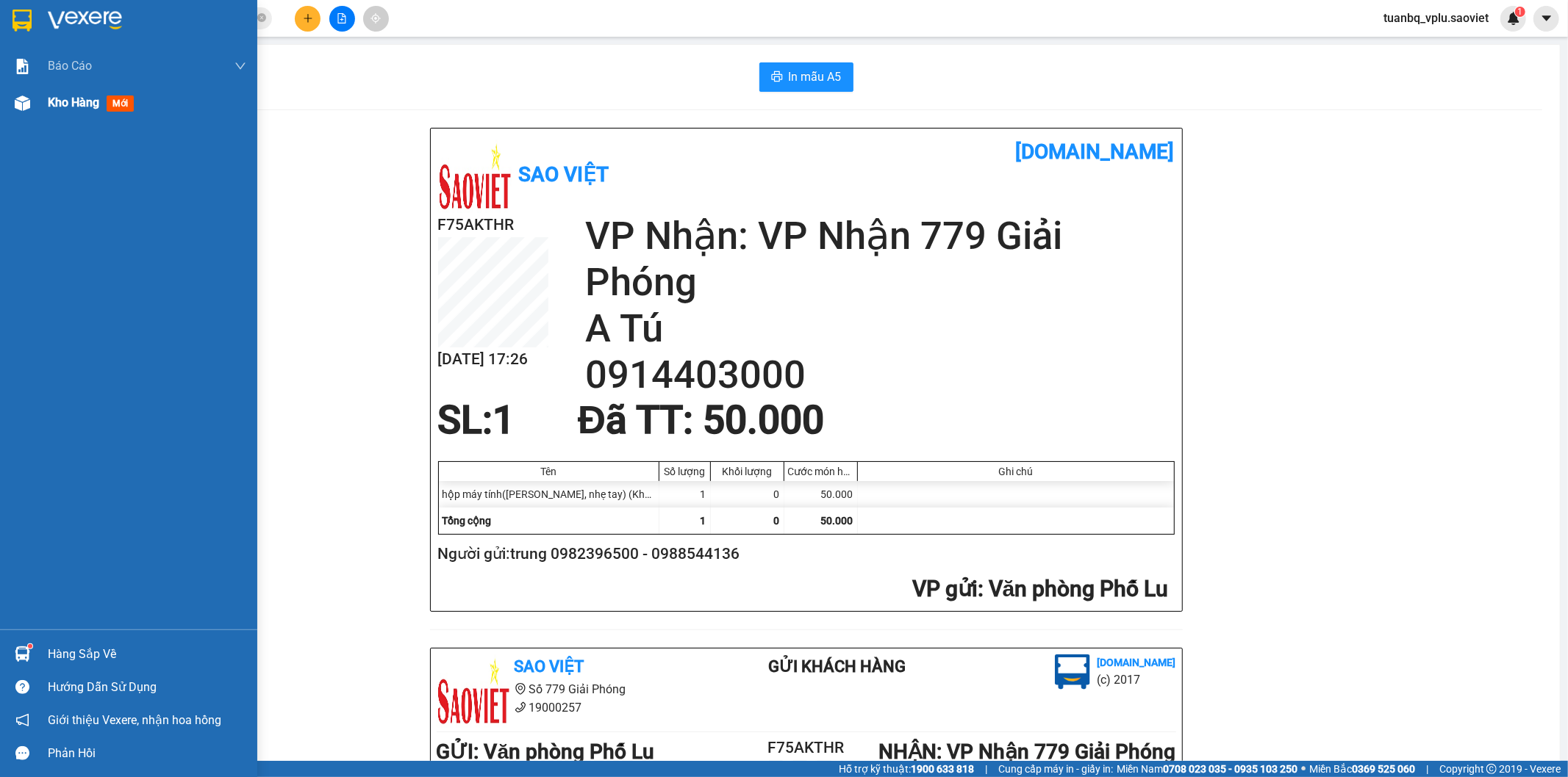
click at [85, 108] on span "Kho hàng" at bounding box center [74, 102] width 52 height 14
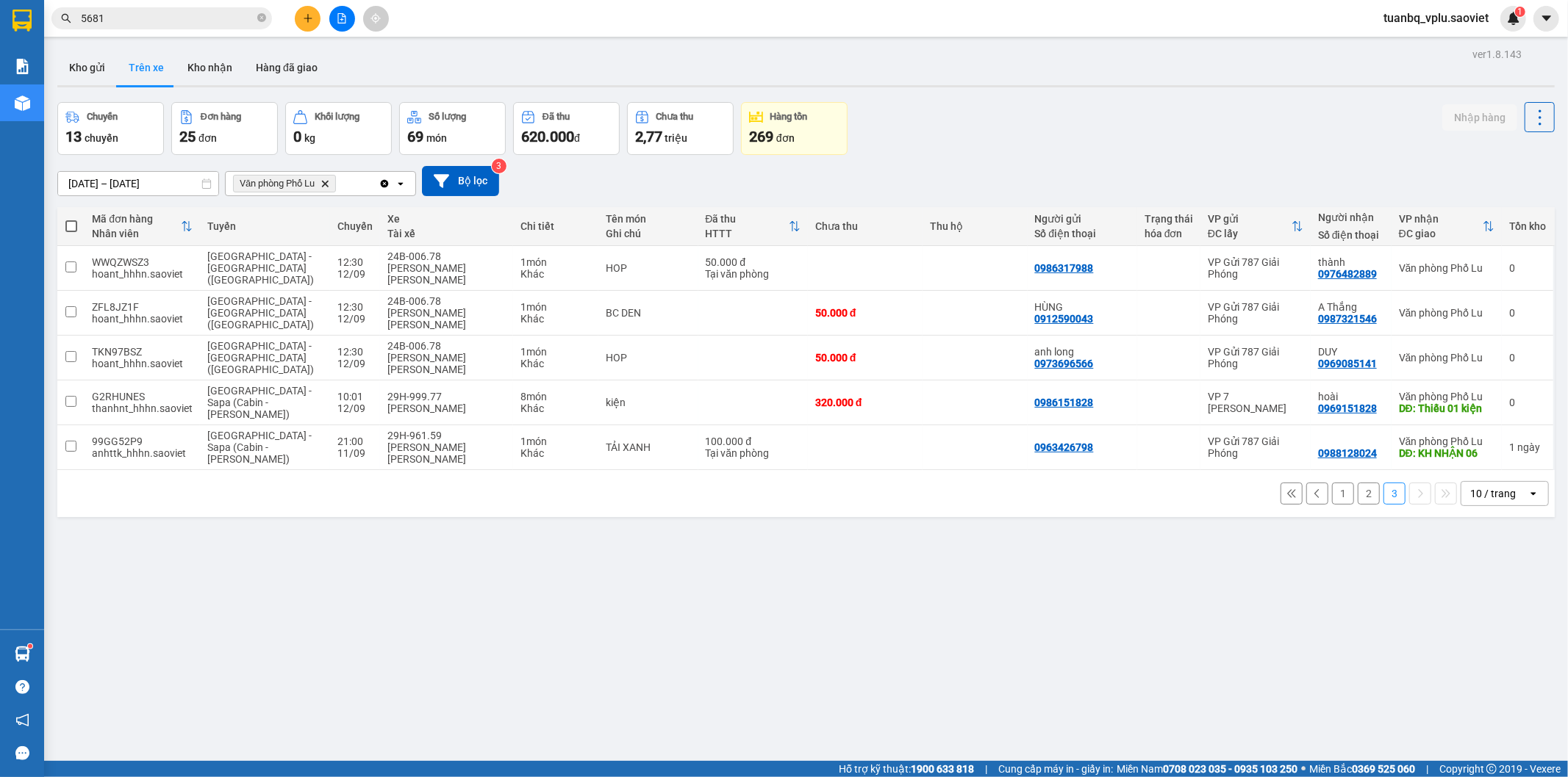
click at [1360, 482] on button "2" at bounding box center [1369, 494] width 22 height 22
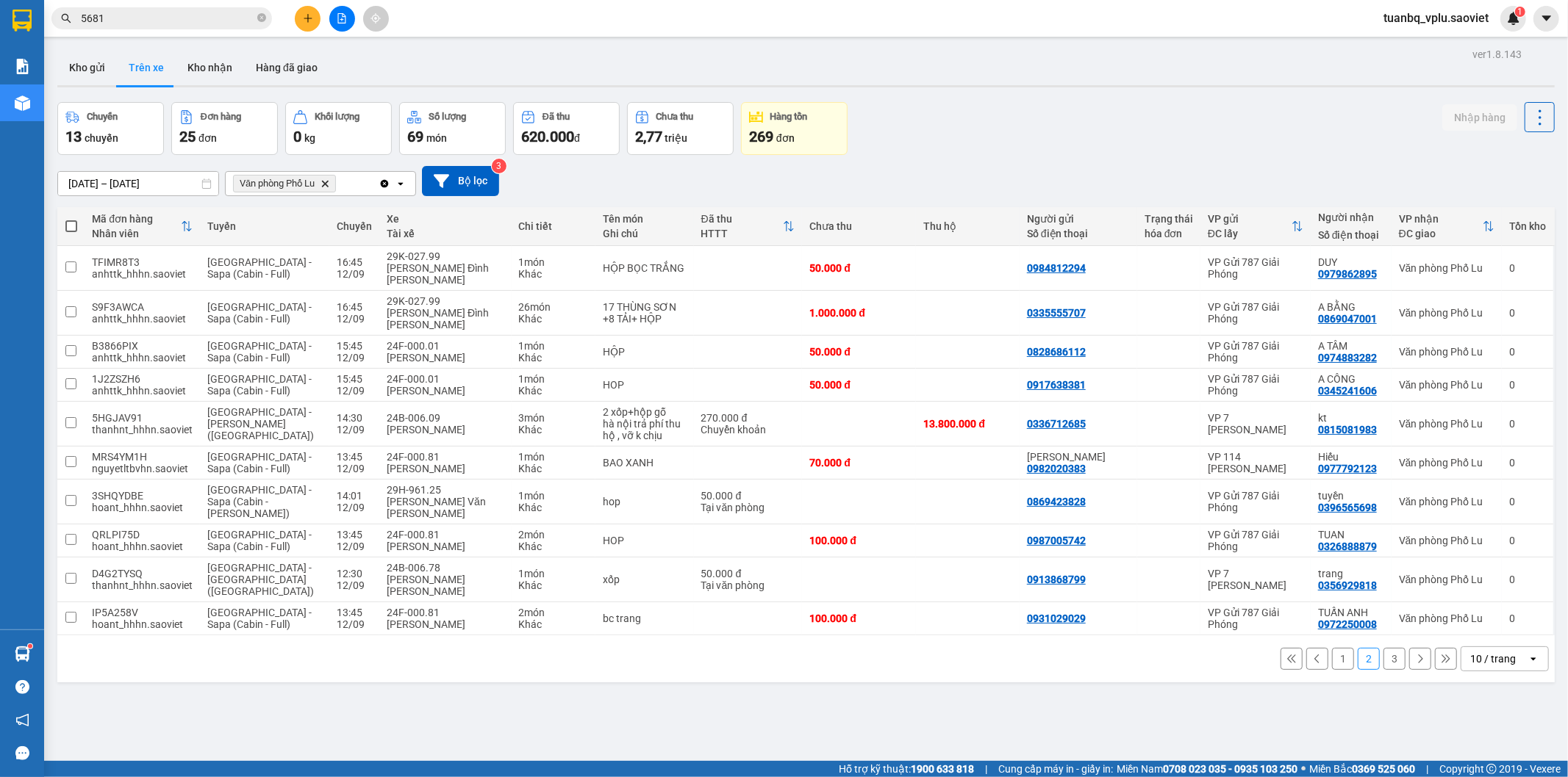
click at [1332, 648] on button "1" at bounding box center [1343, 659] width 22 height 22
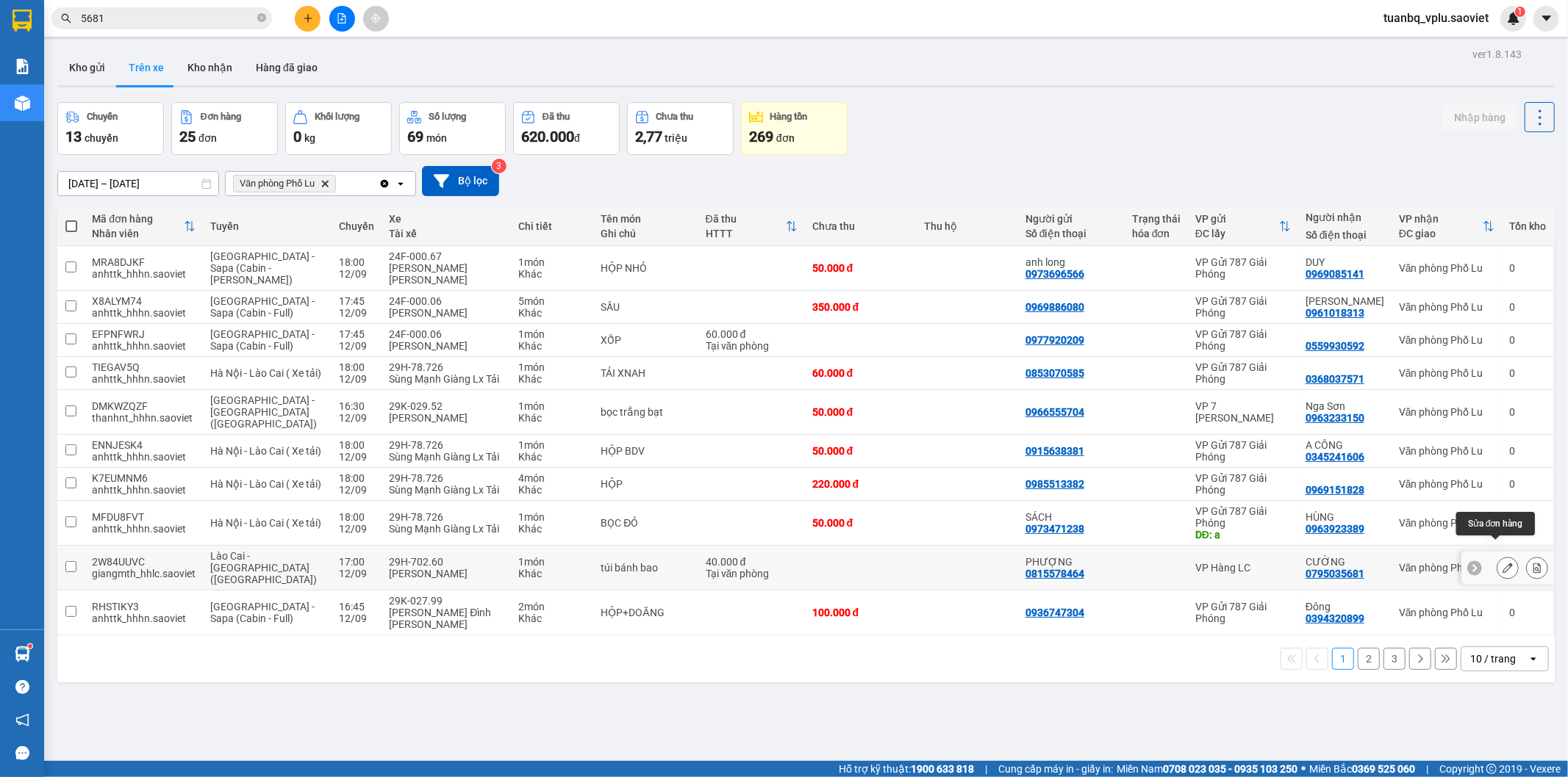
click at [1502, 563] on icon at bounding box center [1507, 568] width 10 height 10
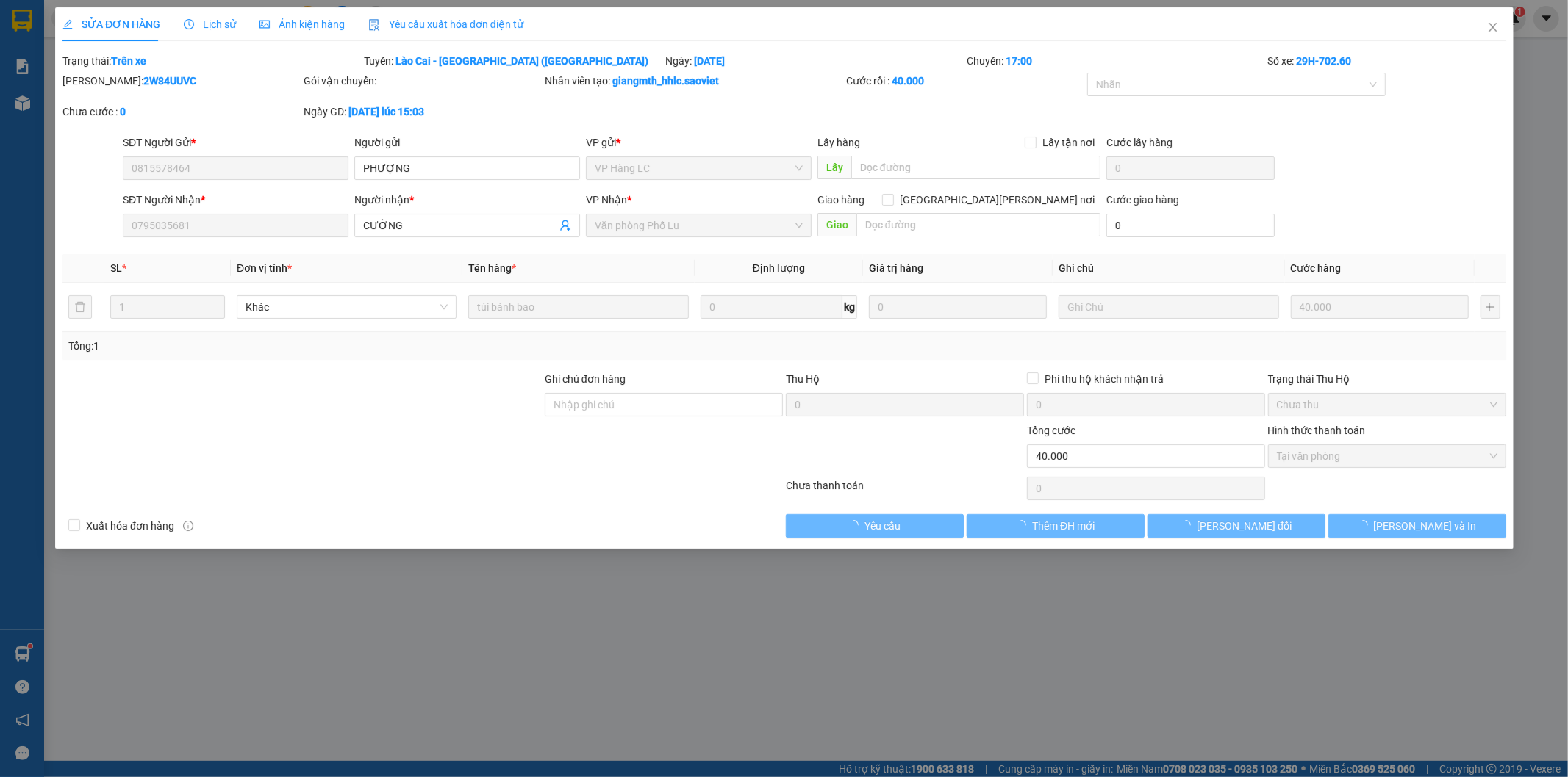
type input "0815578464"
type input "PHƯỢNG"
type input "0795035681"
type input "CƯỜNG"
type input "40.000"
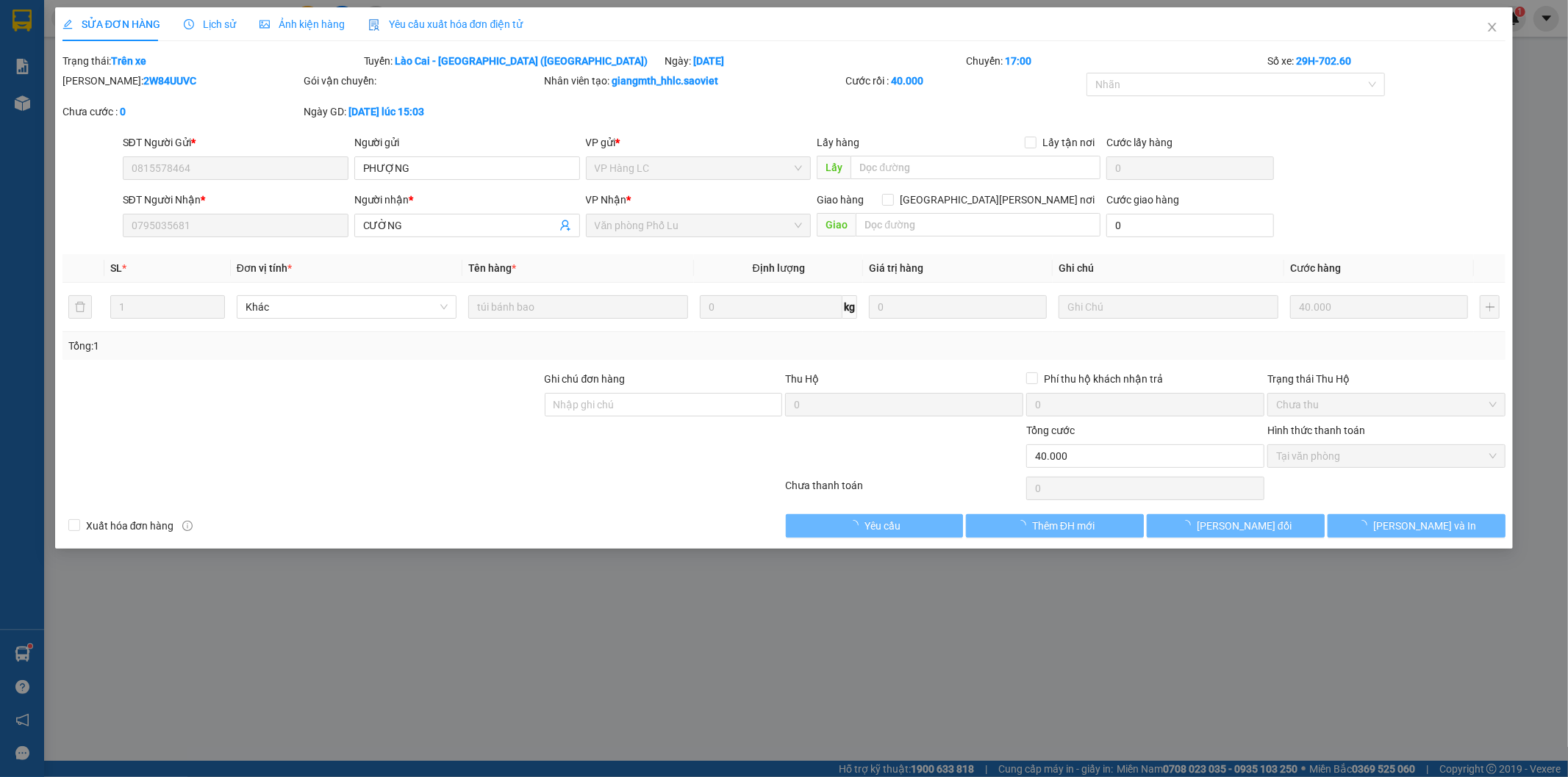
click at [917, 149] on div "Lấy hàng Lấy tận nơi" at bounding box center [958, 143] width 284 height 16
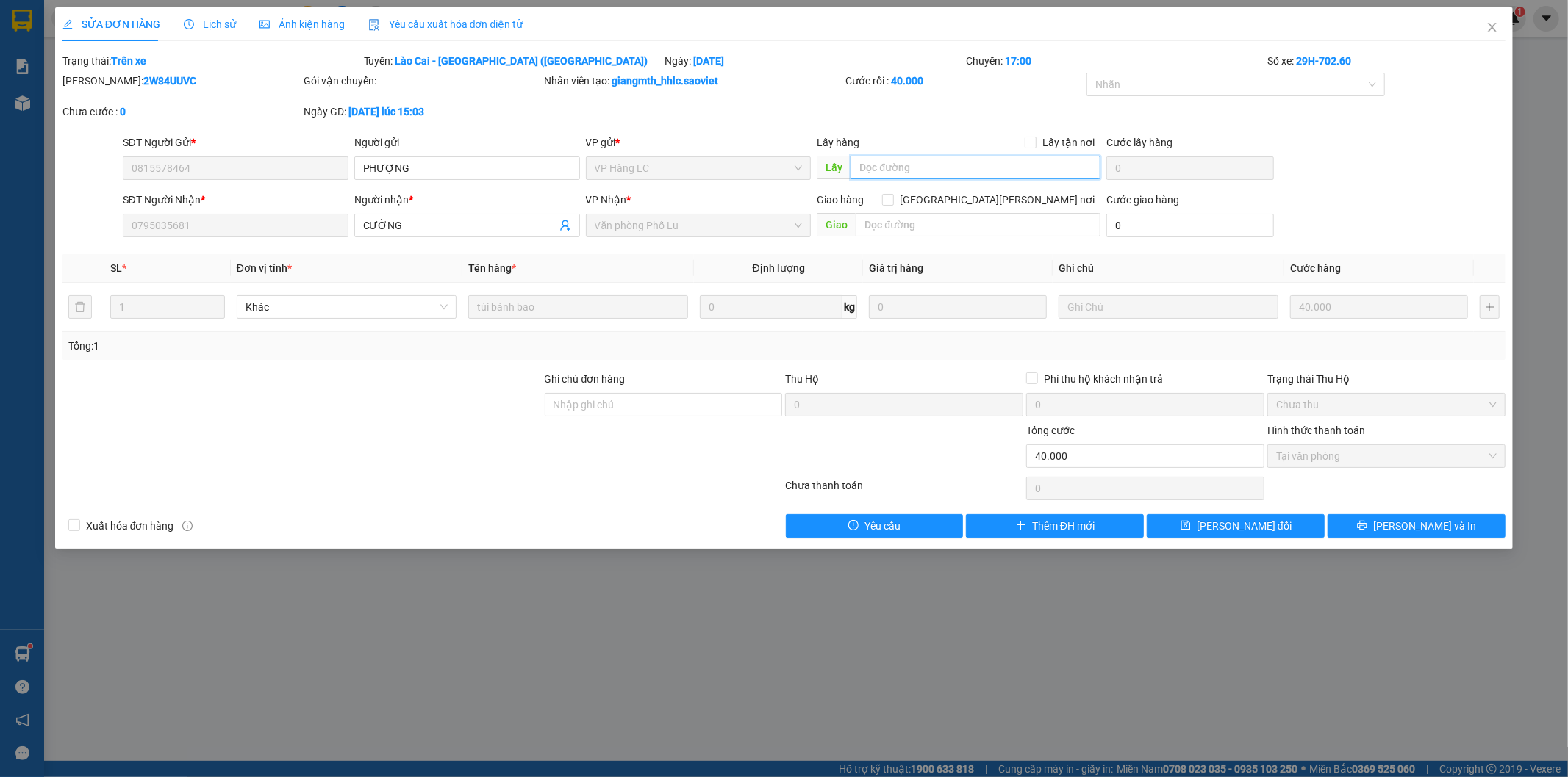
click at [914, 175] on input "text" at bounding box center [976, 167] width 250 height 24
type input "đã lấy đơn giao cho khách"
click at [1263, 527] on span "[PERSON_NAME] thay đổi" at bounding box center [1244, 526] width 95 height 16
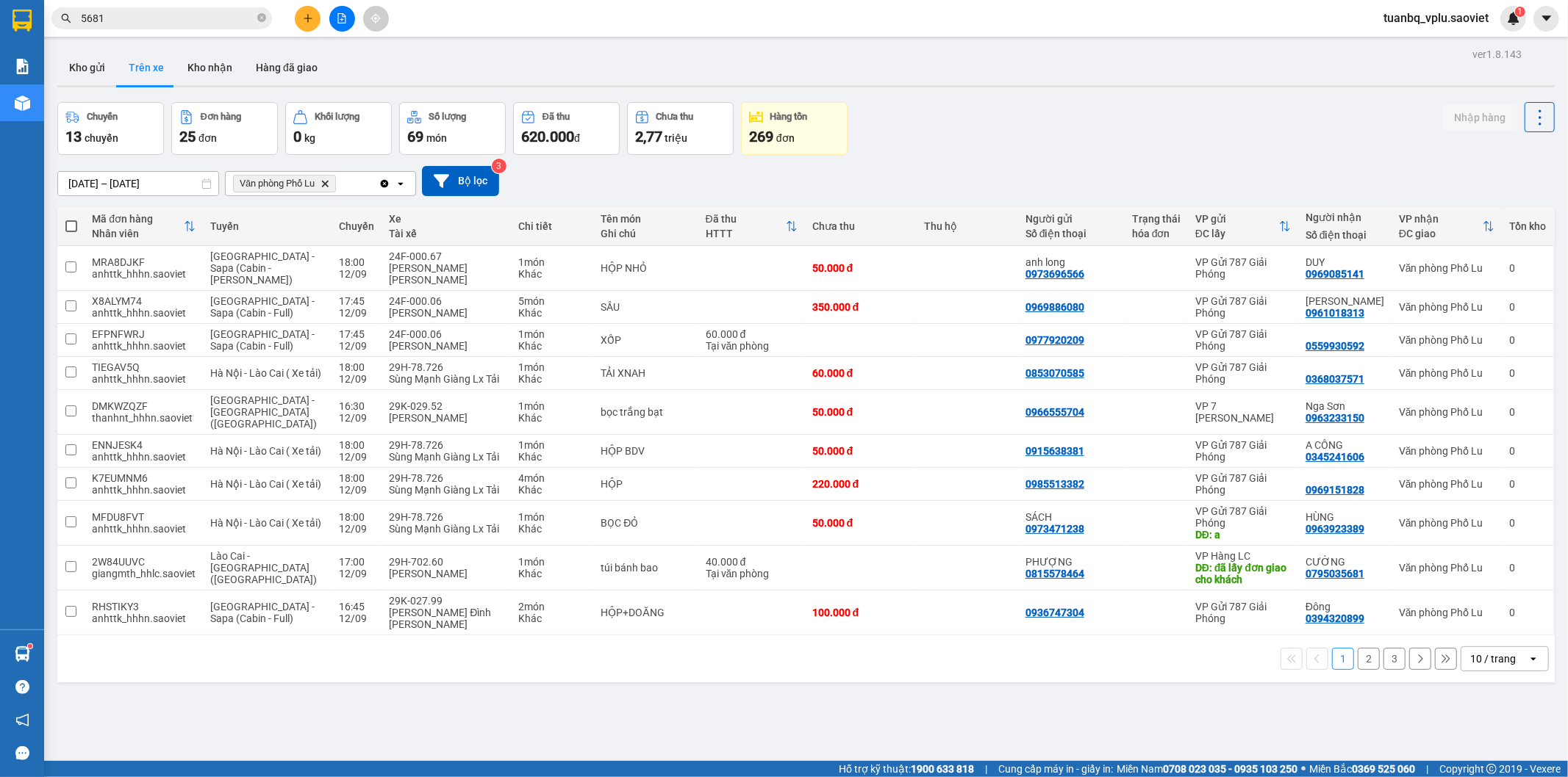
click at [1385, 648] on button "3" at bounding box center [1395, 659] width 22 height 22
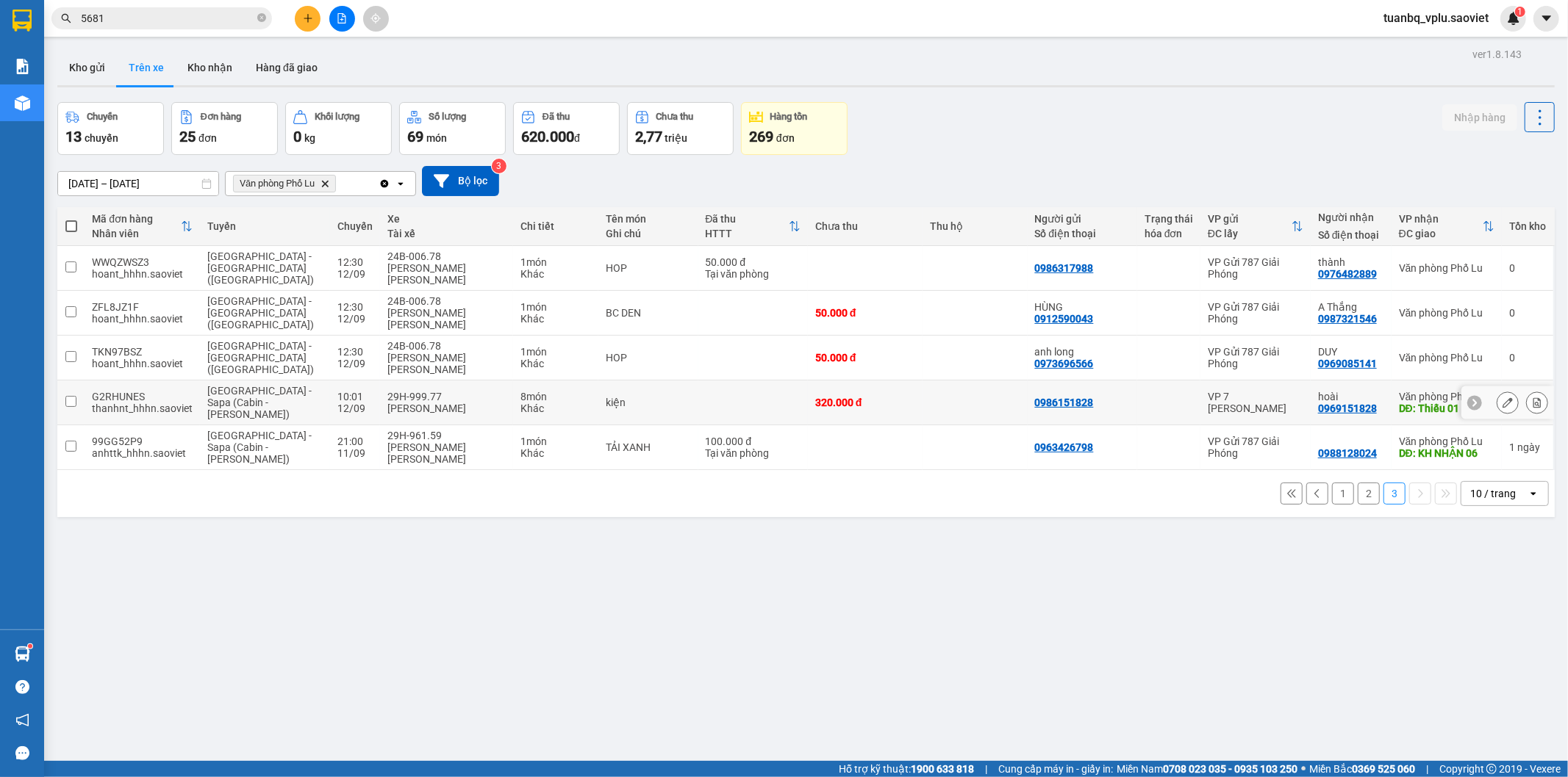
click at [1122, 380] on td "0986151828" at bounding box center [1082, 403] width 110 height 45
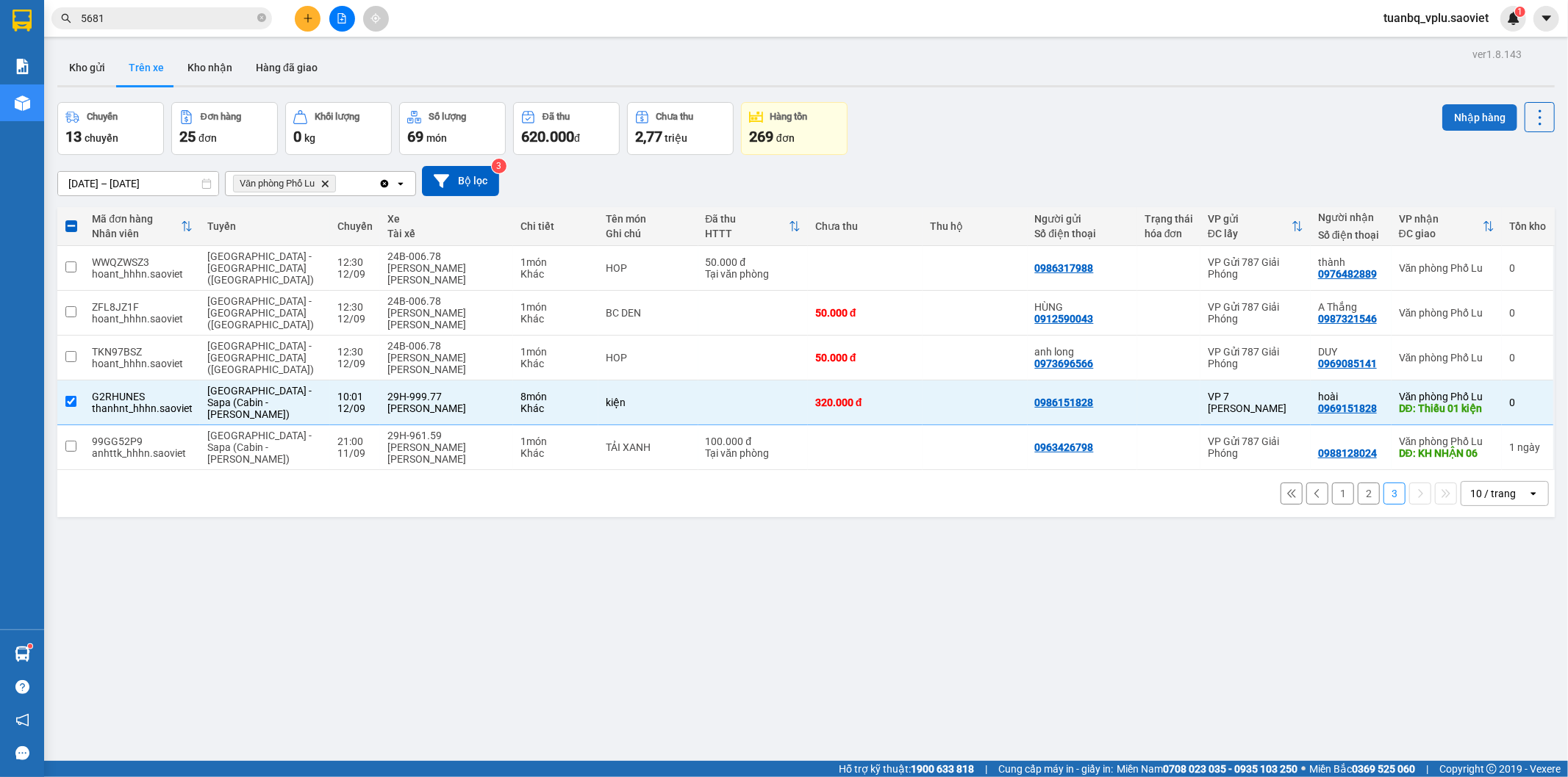
click at [1456, 118] on button "Nhập hàng" at bounding box center [1479, 118] width 75 height 27
checkbox input "false"
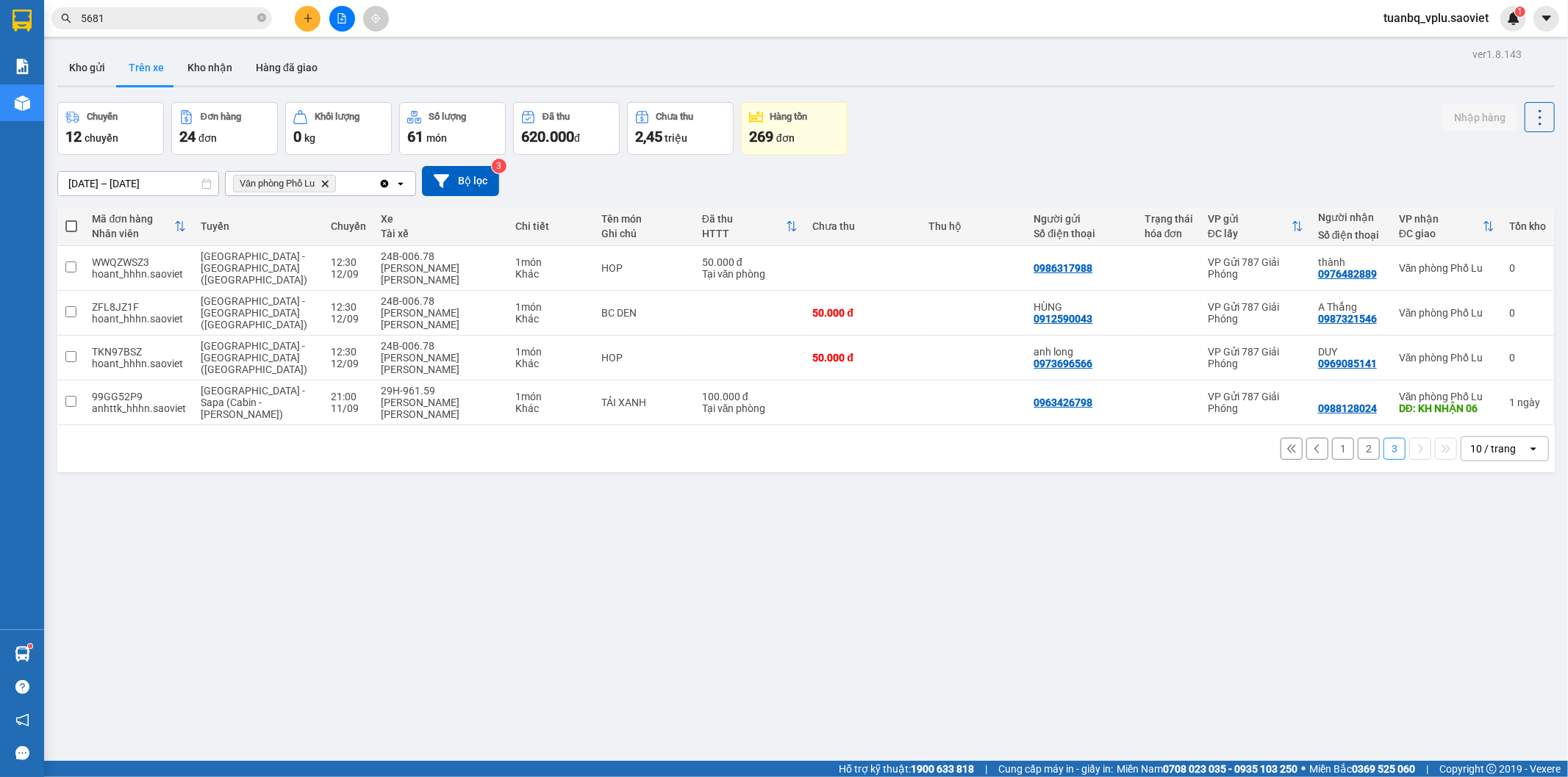
click at [1364, 438] on button "2" at bounding box center [1369, 449] width 22 height 22
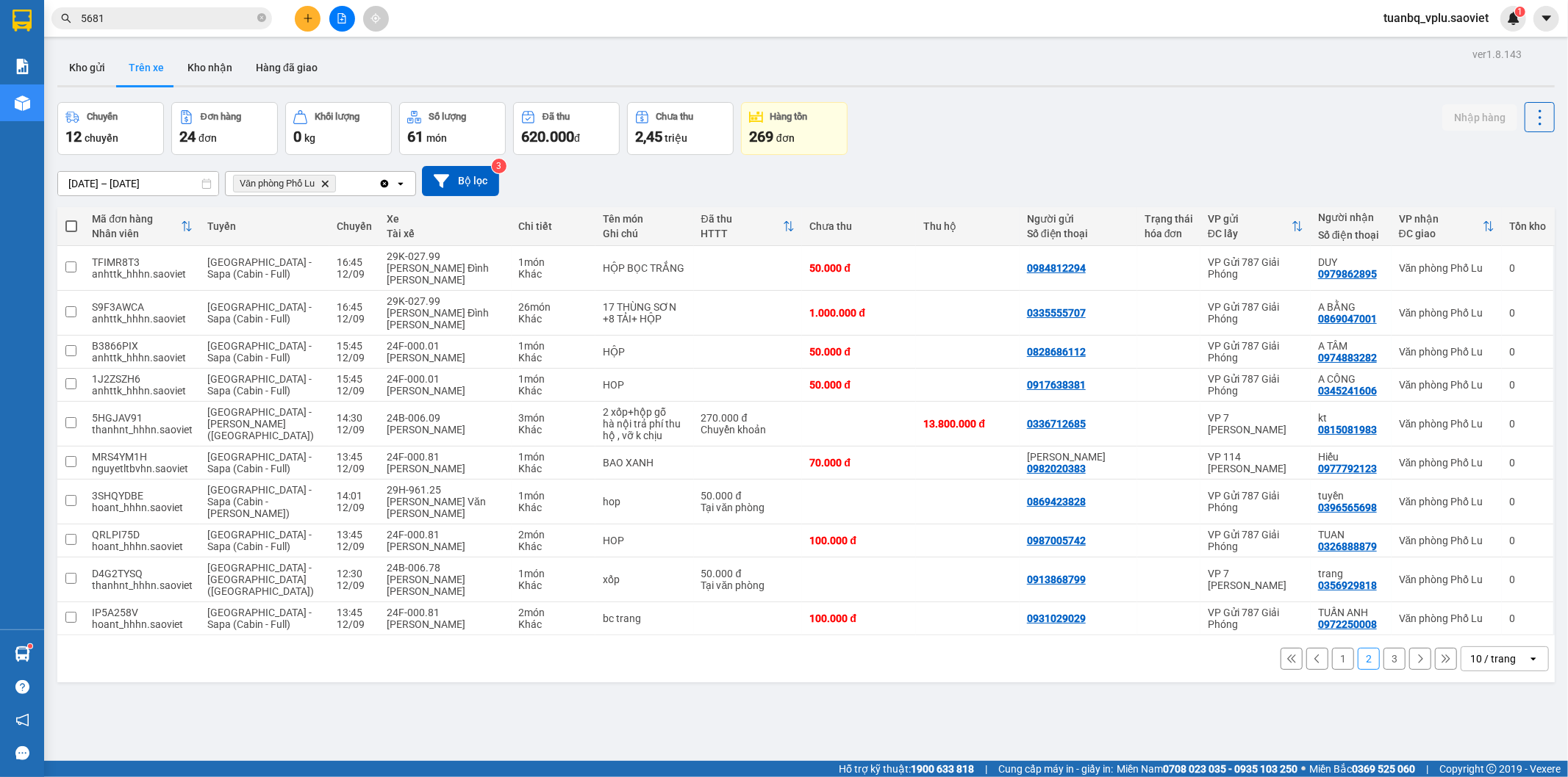
click at [1387, 648] on button "3" at bounding box center [1395, 659] width 22 height 22
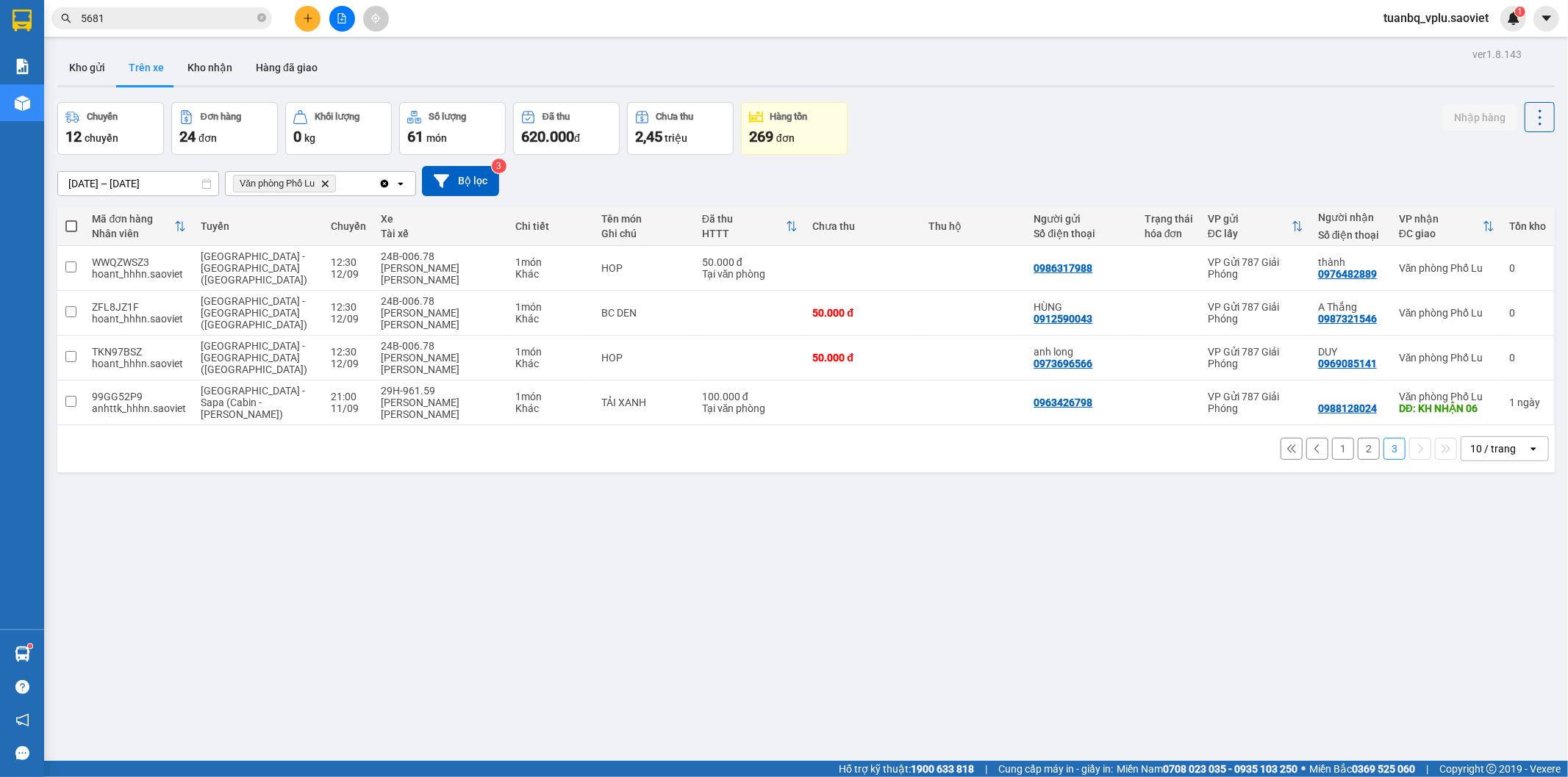
click at [1358, 438] on button "2" at bounding box center [1369, 449] width 22 height 22
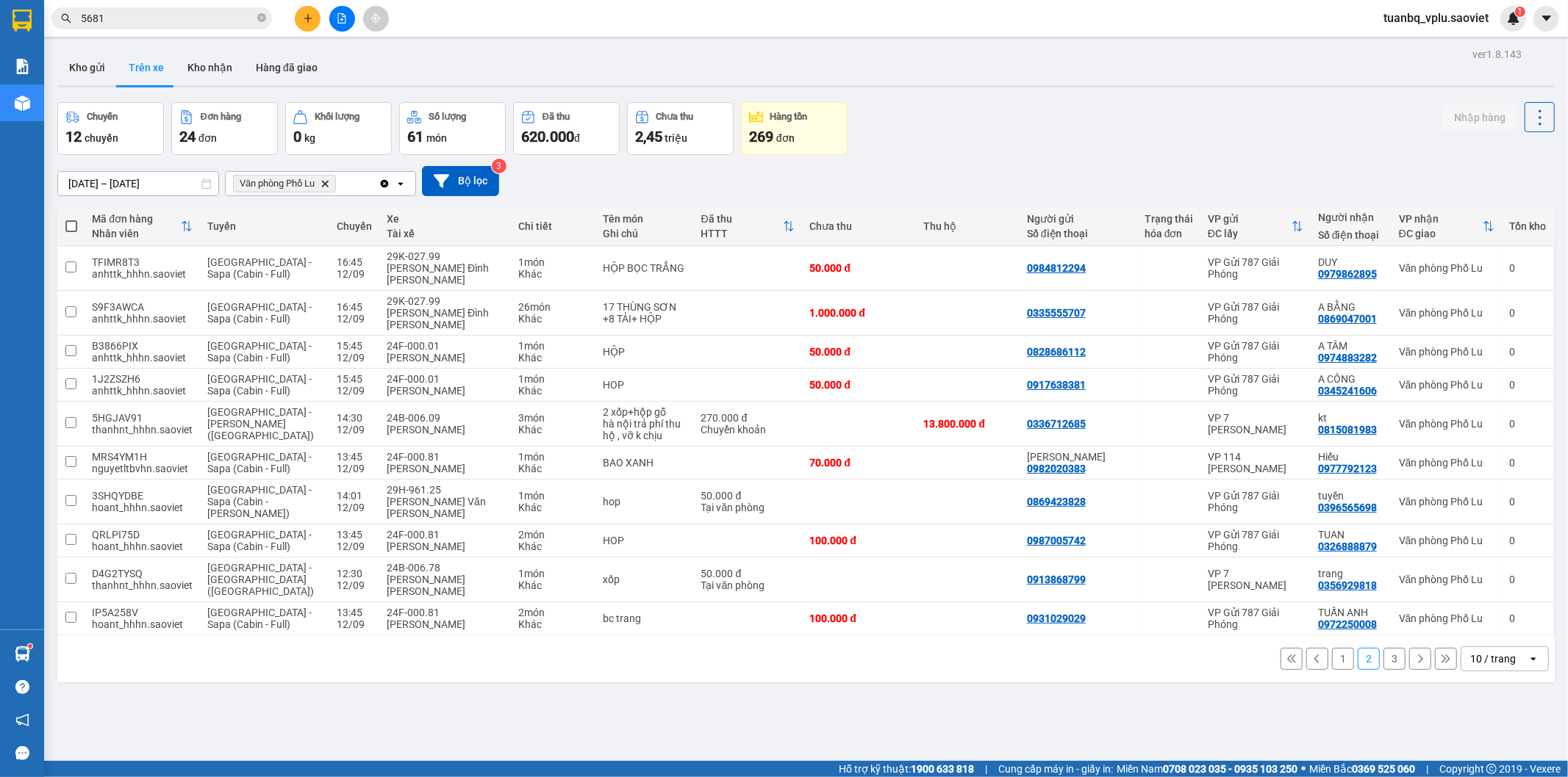
click at [1387, 648] on button "3" at bounding box center [1395, 659] width 22 height 22
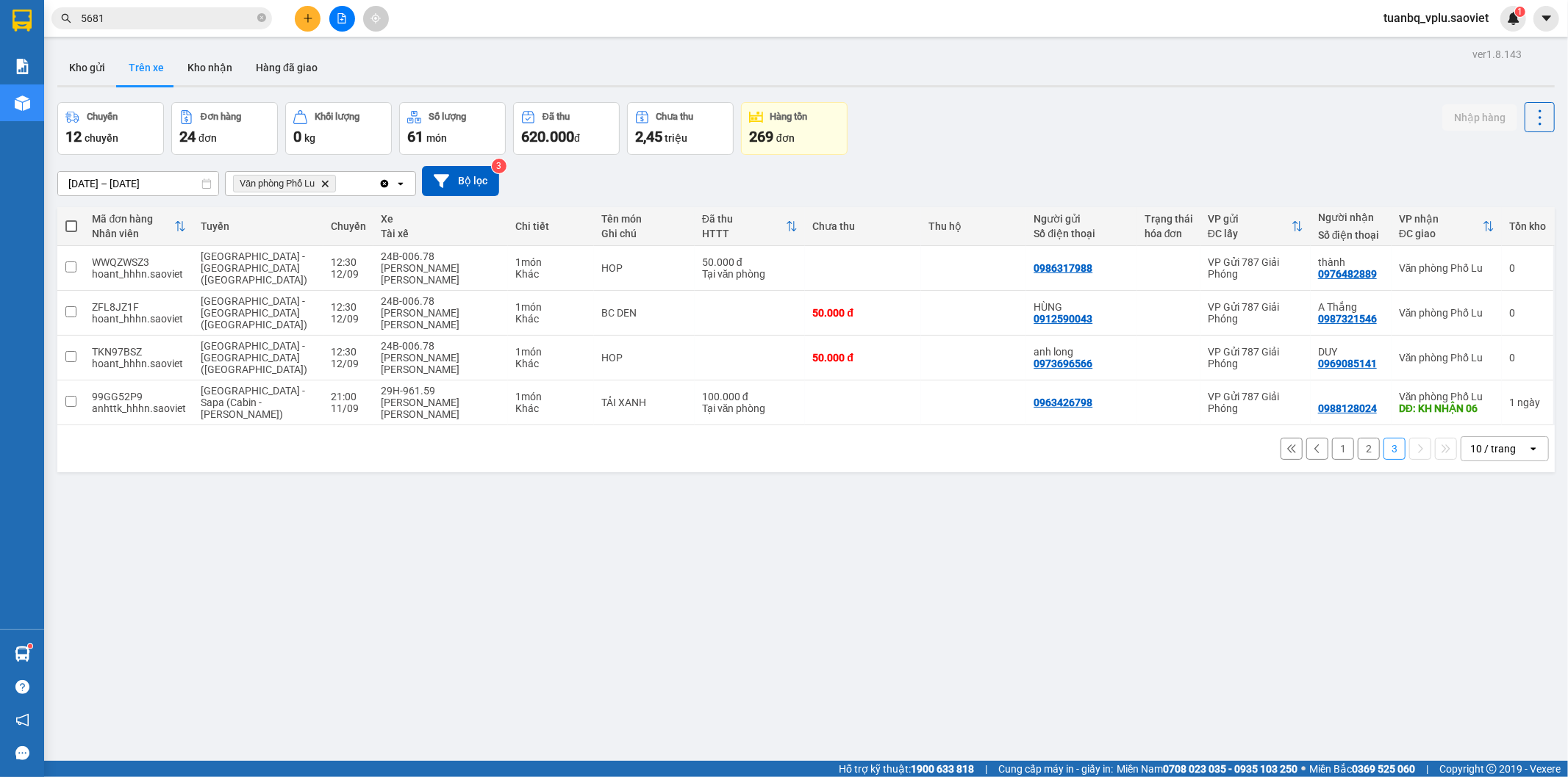
click at [1364, 438] on button "2" at bounding box center [1369, 449] width 22 height 22
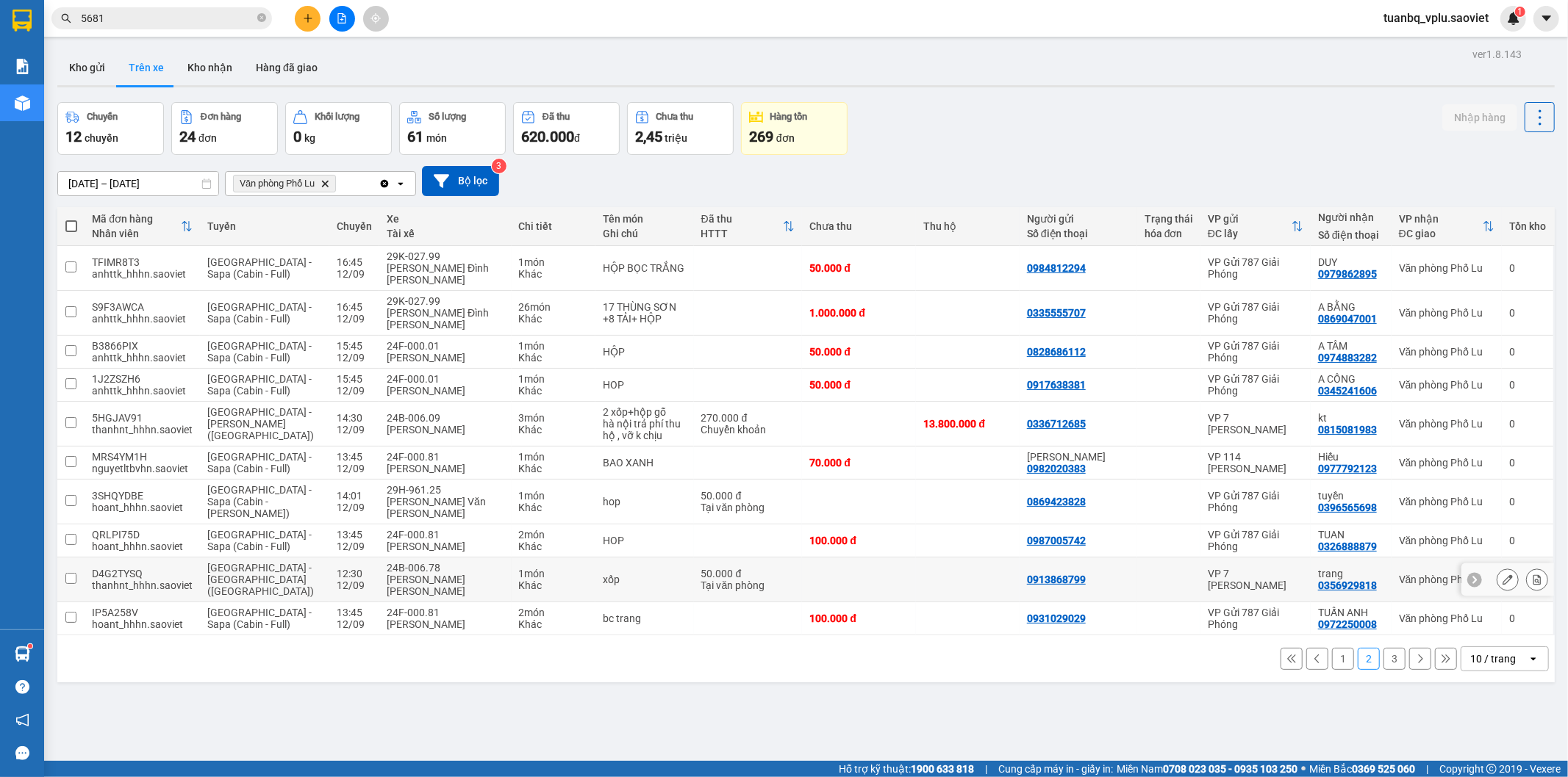
click at [701, 579] on div "Tại văn phòng" at bounding box center [748, 585] width 94 height 12
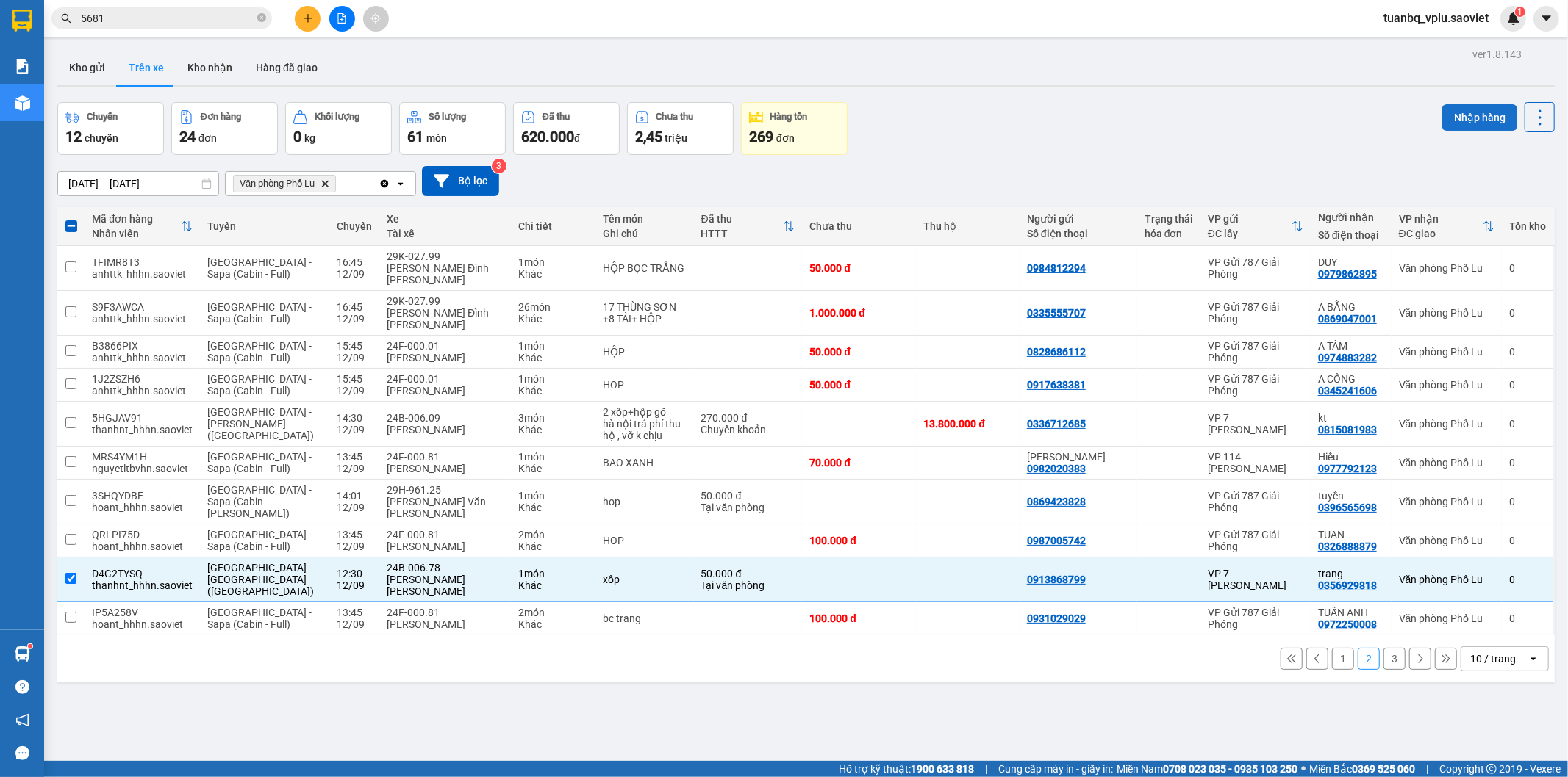
click at [1451, 118] on button "Nhập hàng" at bounding box center [1479, 118] width 75 height 27
checkbox input "false"
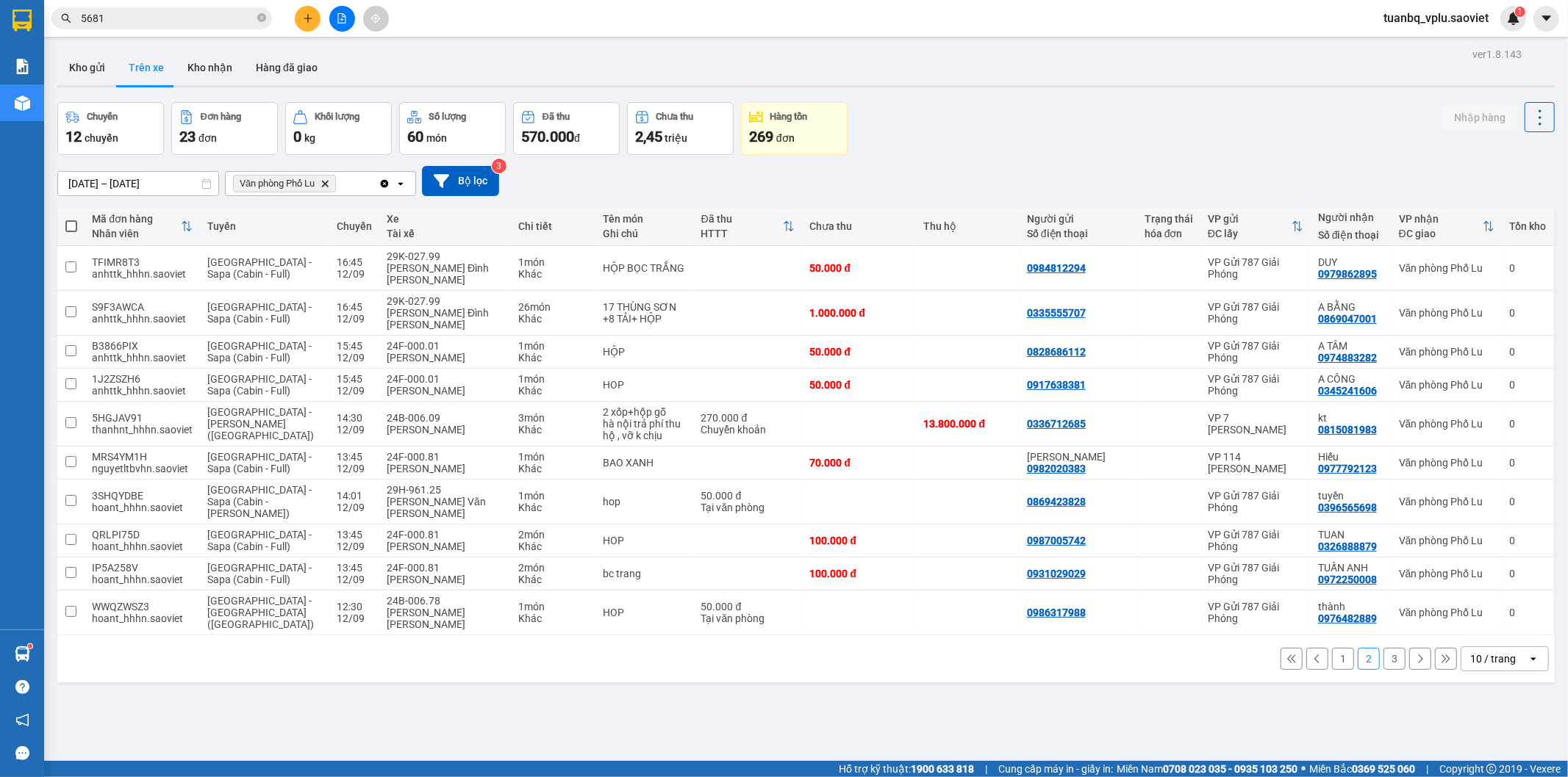
click at [1384, 648] on button "3" at bounding box center [1395, 659] width 22 height 22
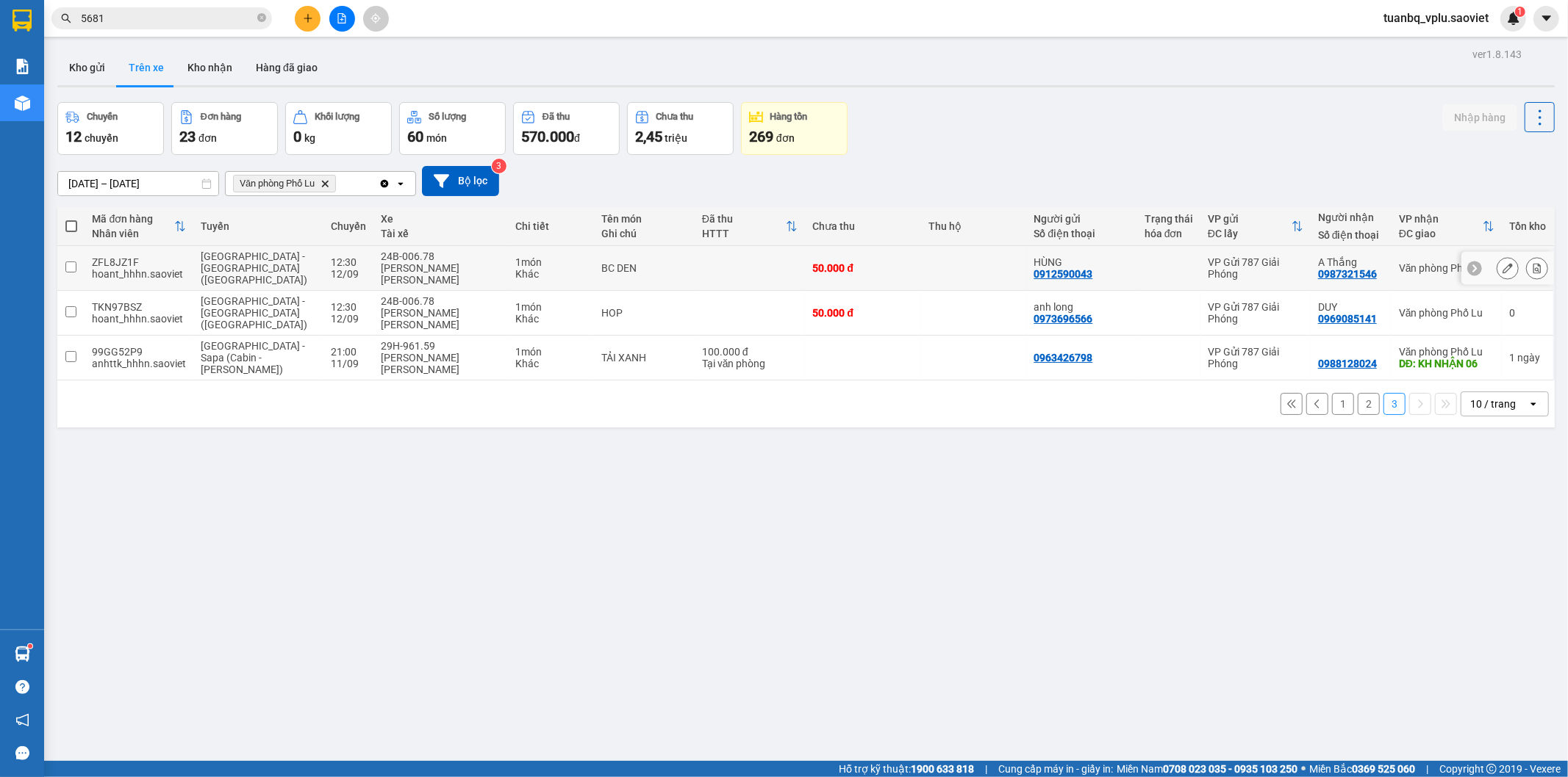
click at [461, 263] on div "[PERSON_NAME]" at bounding box center [440, 274] width 120 height 24
checkbox input "true"
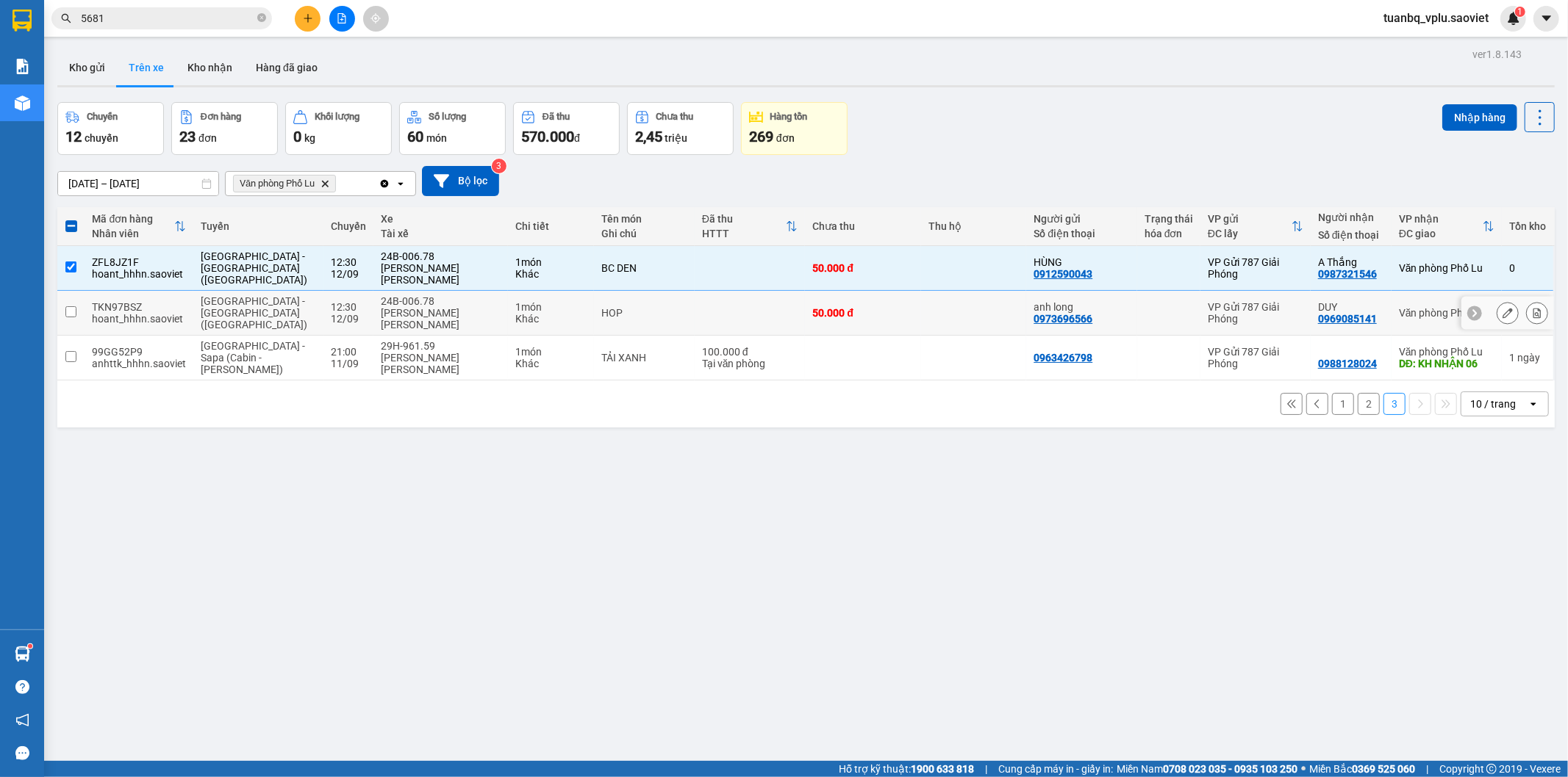
click at [460, 295] on div "24B-006.78" at bounding box center [440, 301] width 120 height 12
checkbox input "true"
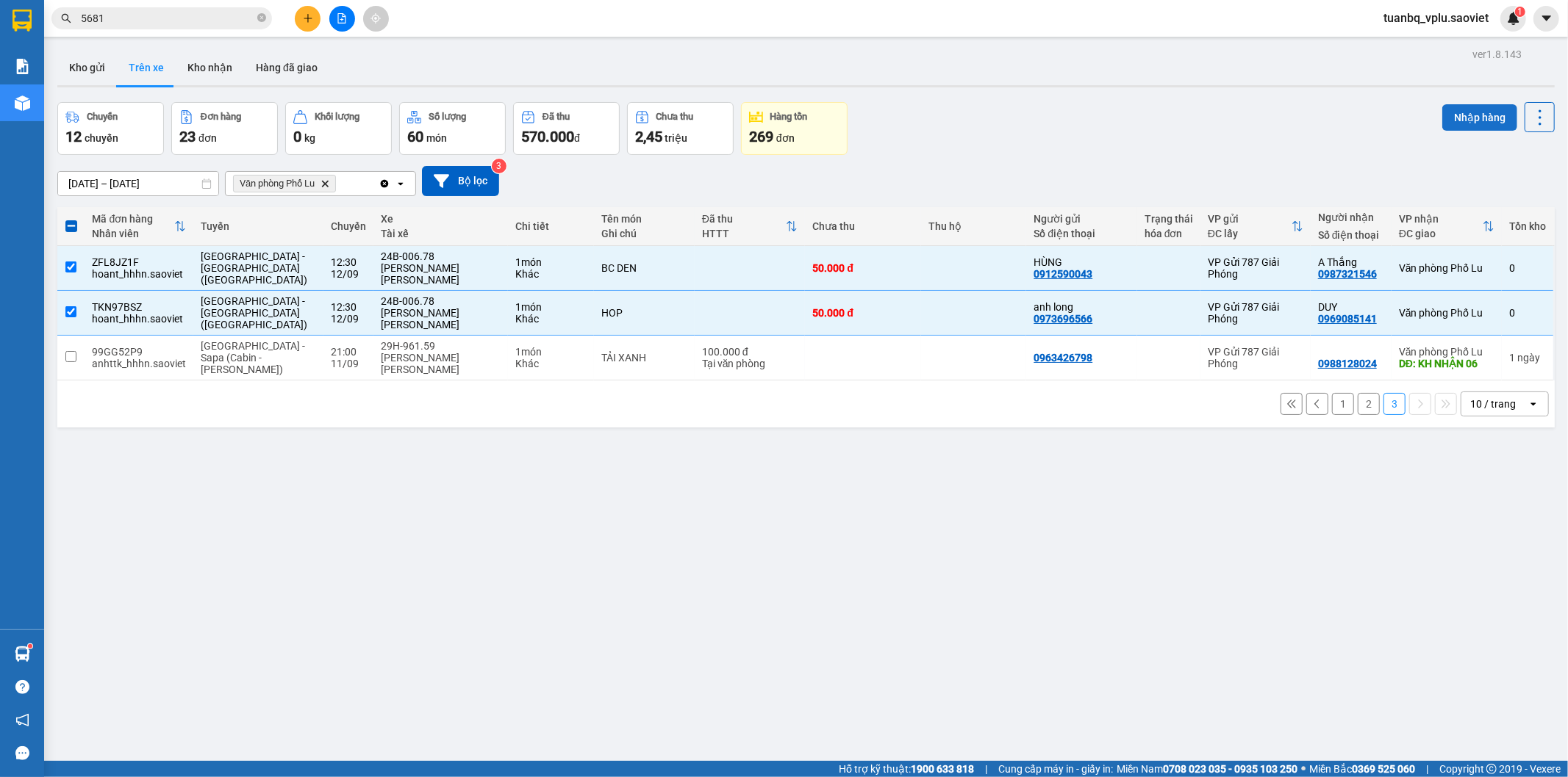
click at [1442, 115] on button "Nhập hàng" at bounding box center [1479, 118] width 75 height 27
checkbox input "false"
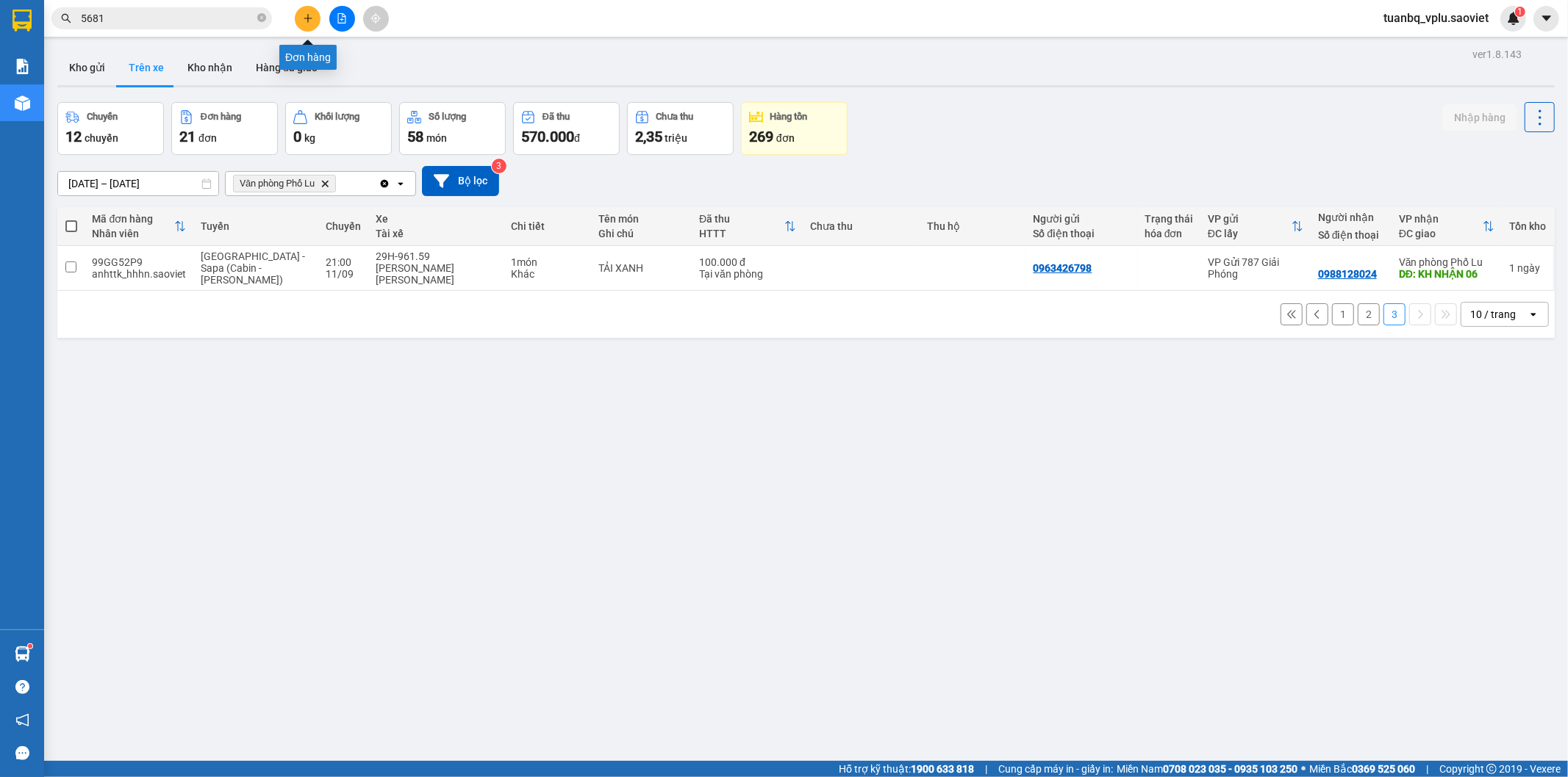
click at [316, 23] on button at bounding box center [307, 18] width 26 height 26
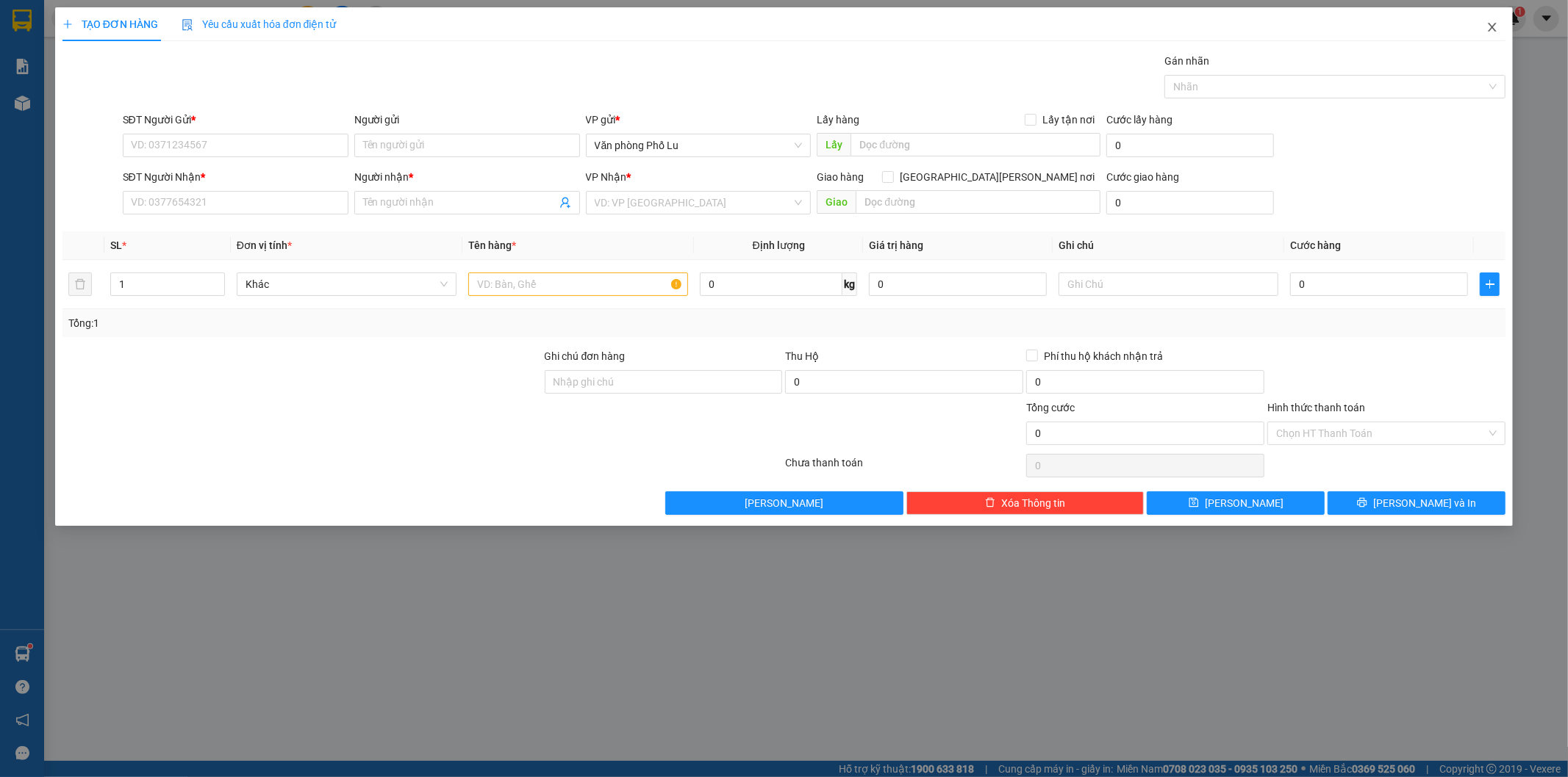
click at [1490, 28] on icon "close" at bounding box center [1492, 27] width 12 height 12
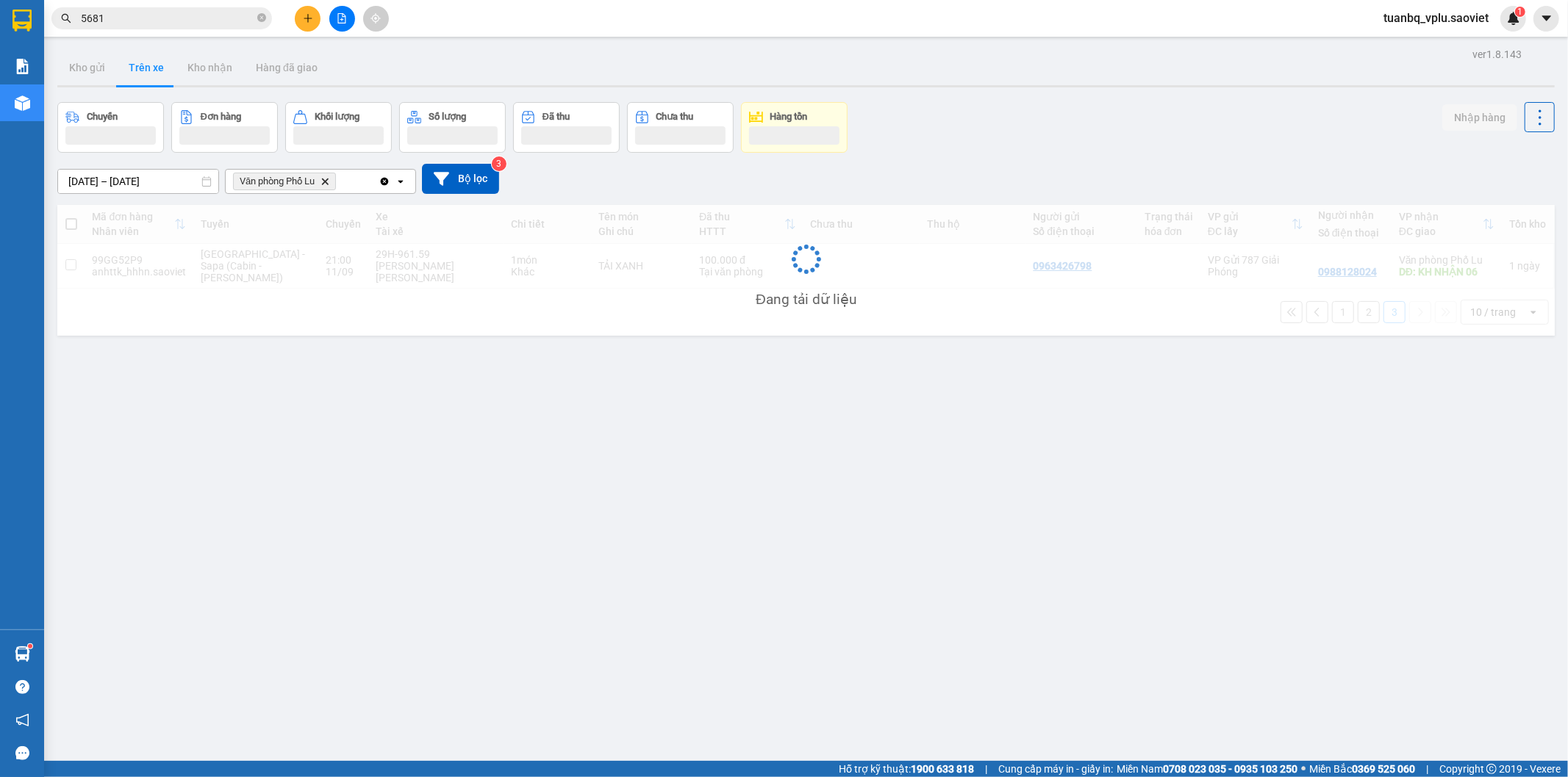
click at [309, 22] on icon "plus" at bounding box center [308, 18] width 10 height 10
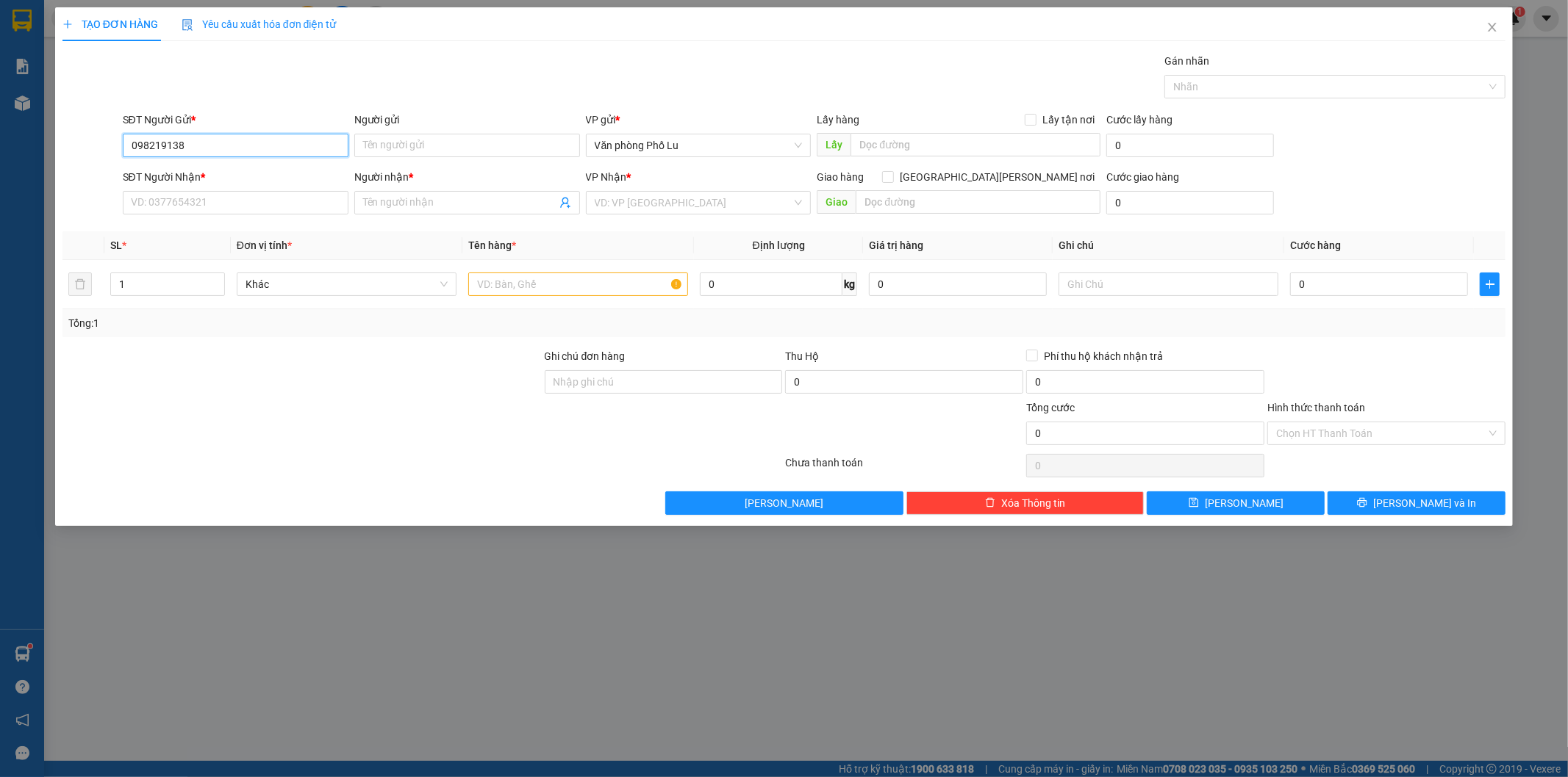
type input "0982191389"
click at [224, 178] on div "0982191389 - Mai" at bounding box center [235, 175] width 208 height 16
type input "Mai"
type input "chom soc vinh ninh vinh quynh"
type input "0943137468"
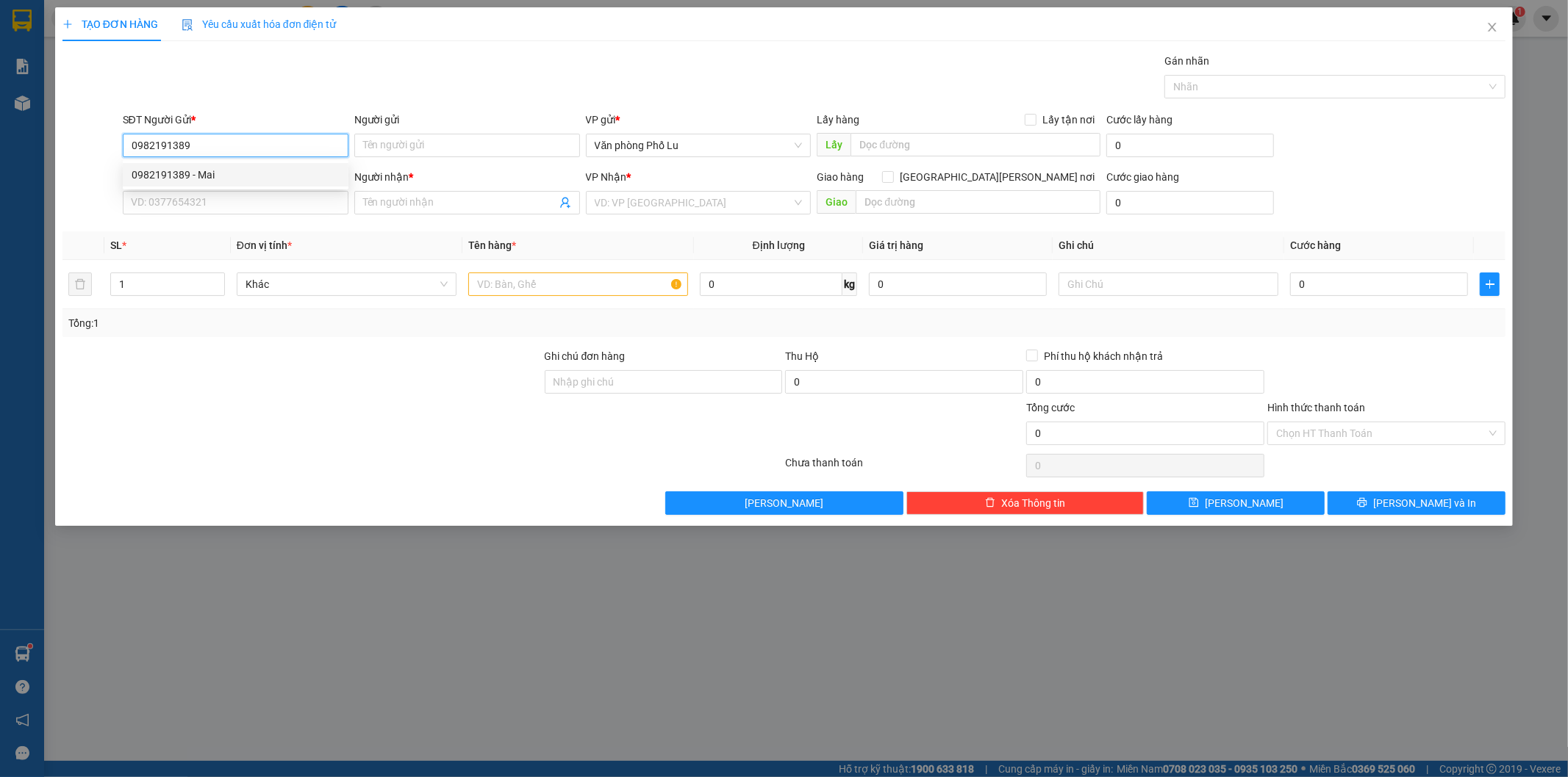
type input "Tuyên"
checkbox input "true"
type input "Liên hệ người nhận gọi ship"
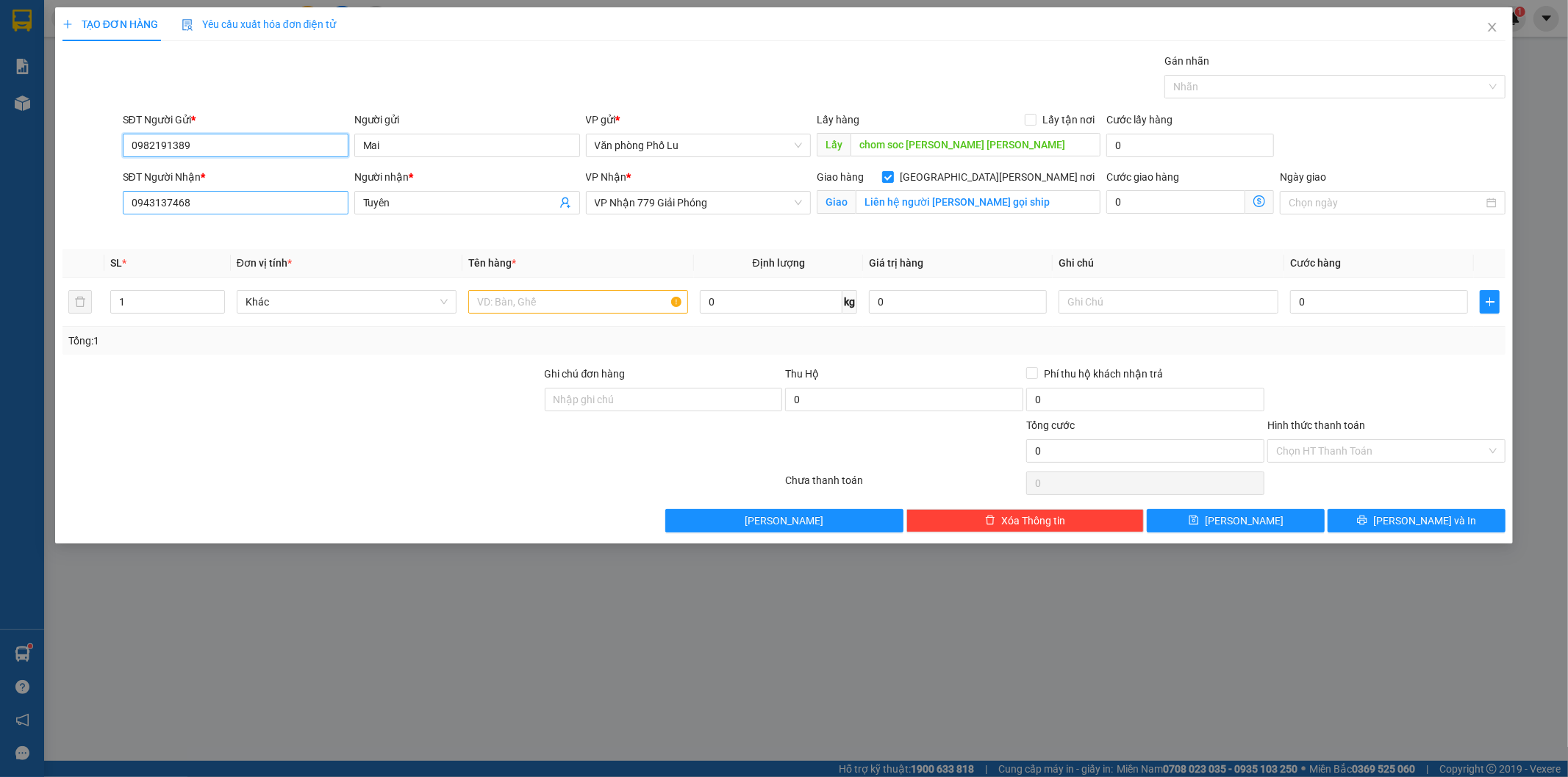
type input "0982191389"
click at [225, 207] on input "0943137468" at bounding box center [235, 203] width 226 height 24
type input "0397771117"
click at [1008, 215] on div "Giao hàng Giao tận nơi Giao Liên hệ người nhận gọi ship" at bounding box center [958, 195] width 284 height 52
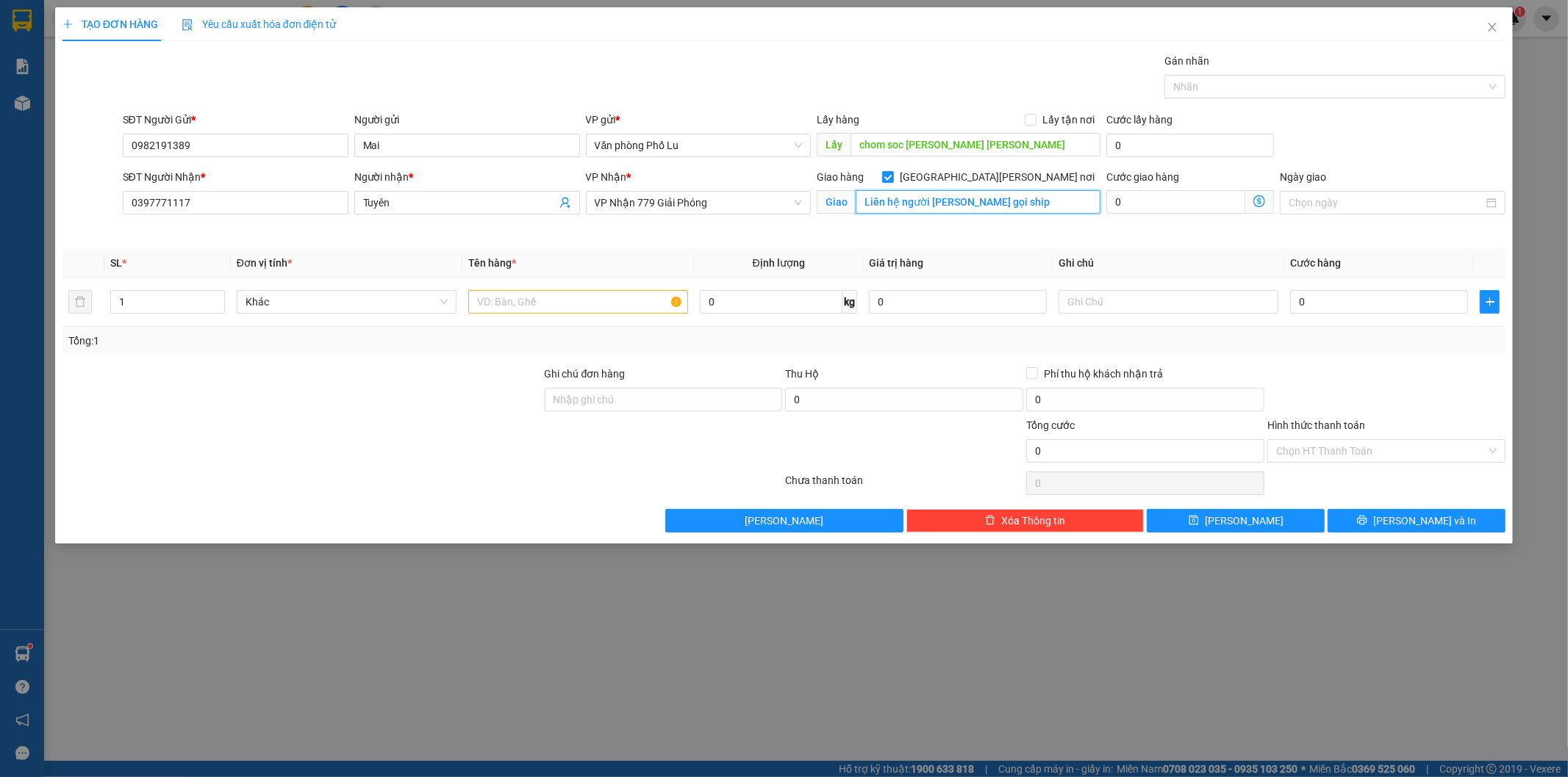
click at [1019, 209] on input "Liên hệ người nhận gọi ship" at bounding box center [978, 202] width 245 height 24
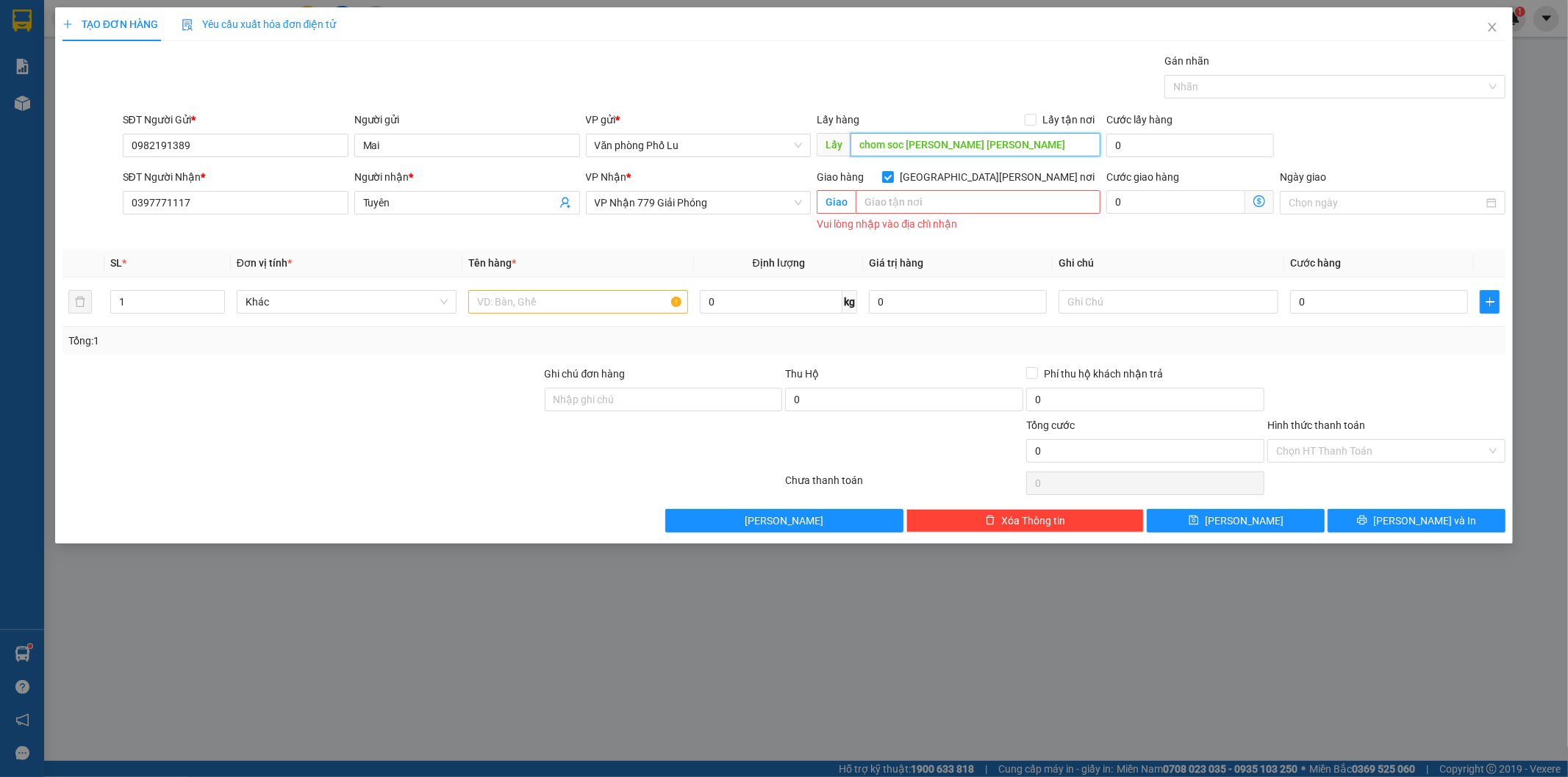
click at [1029, 143] on input "chom soc vinh ninh vinh quynh" at bounding box center [976, 145] width 250 height 24
click at [923, 36] on div "TẠO ĐƠN HÀNG Yêu cầu xuất hóa đơn điện tử" at bounding box center [784, 24] width 1444 height 34
click at [620, 302] on input "text" at bounding box center [577, 302] width 220 height 24
type input "hộp nhỏ"
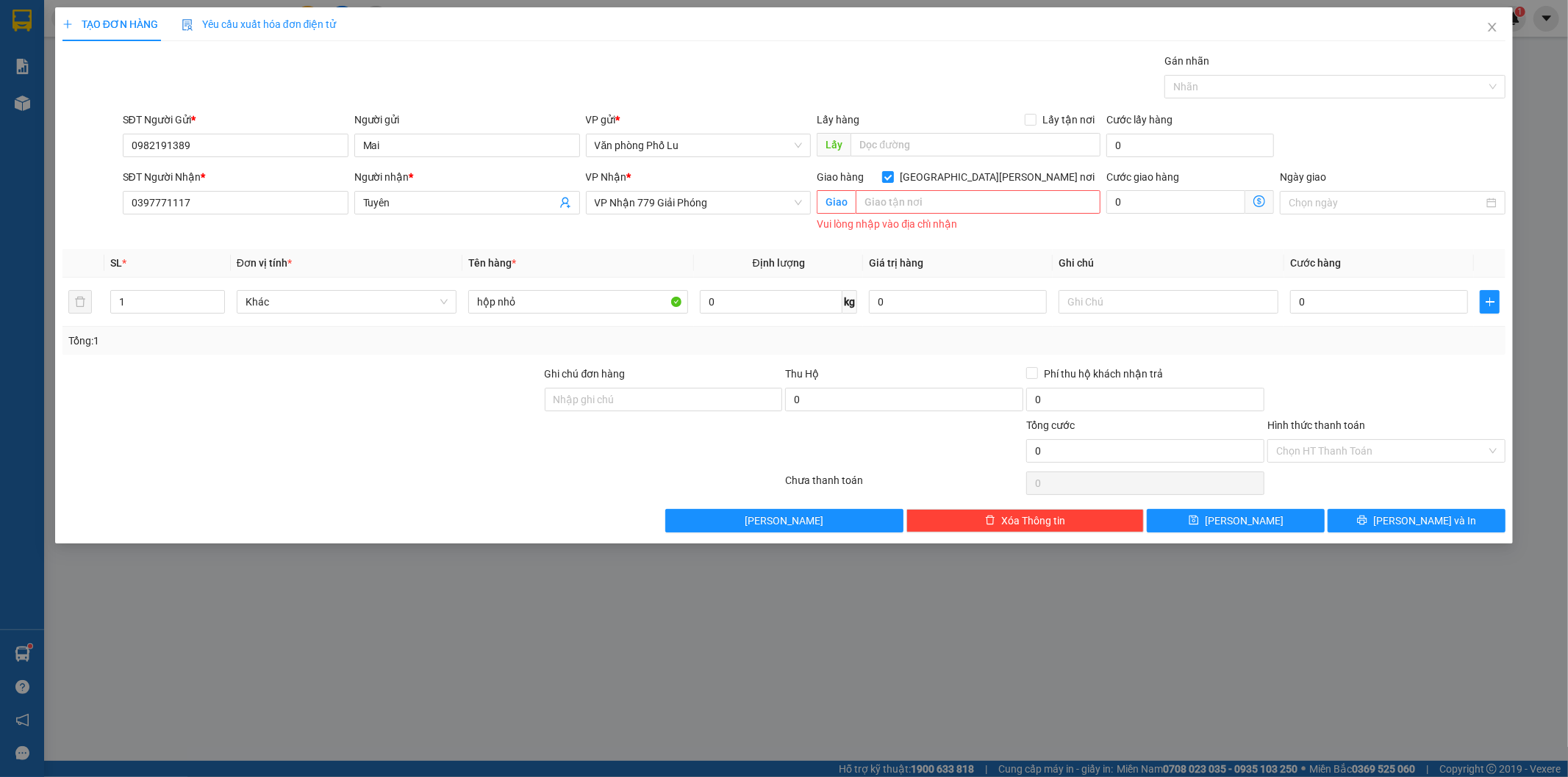
click at [431, 367] on div at bounding box center [301, 391] width 482 height 52
click at [976, 47] on div "TẠO ĐƠN HÀNG Yêu cầu xuất hóa đơn điện tử Transit Pickup Surcharge Ids Transit …" at bounding box center [784, 270] width 1444 height 525
click at [892, 176] on input "[GEOGRAPHIC_DATA] tận nơi" at bounding box center [887, 176] width 10 height 10
checkbox input "false"
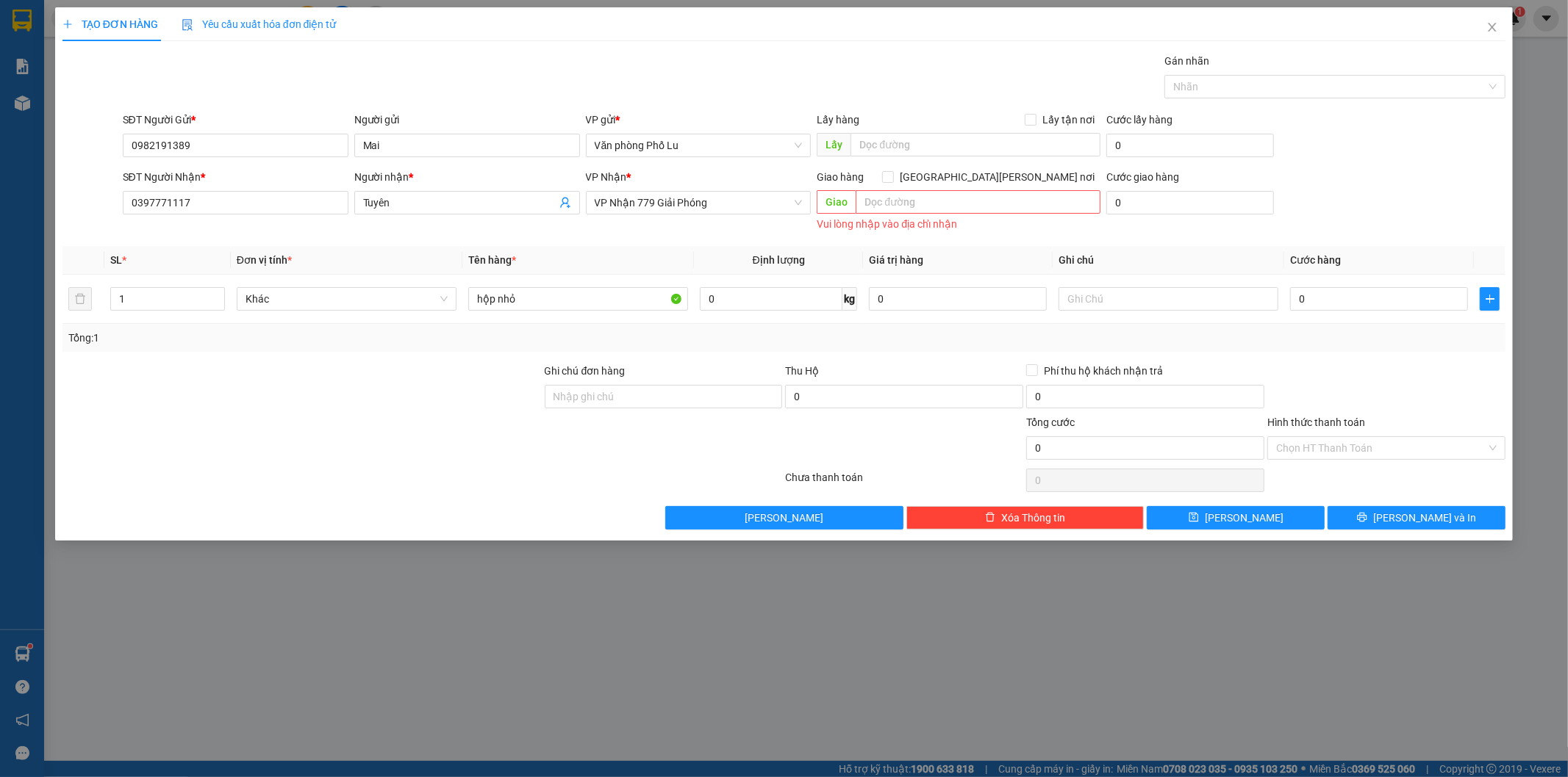
click at [943, 56] on div "Gán nhãn Nhãn" at bounding box center [814, 78] width 1390 height 52
click at [1354, 304] on input "0" at bounding box center [1378, 299] width 178 height 24
paste input "5"
type input "50"
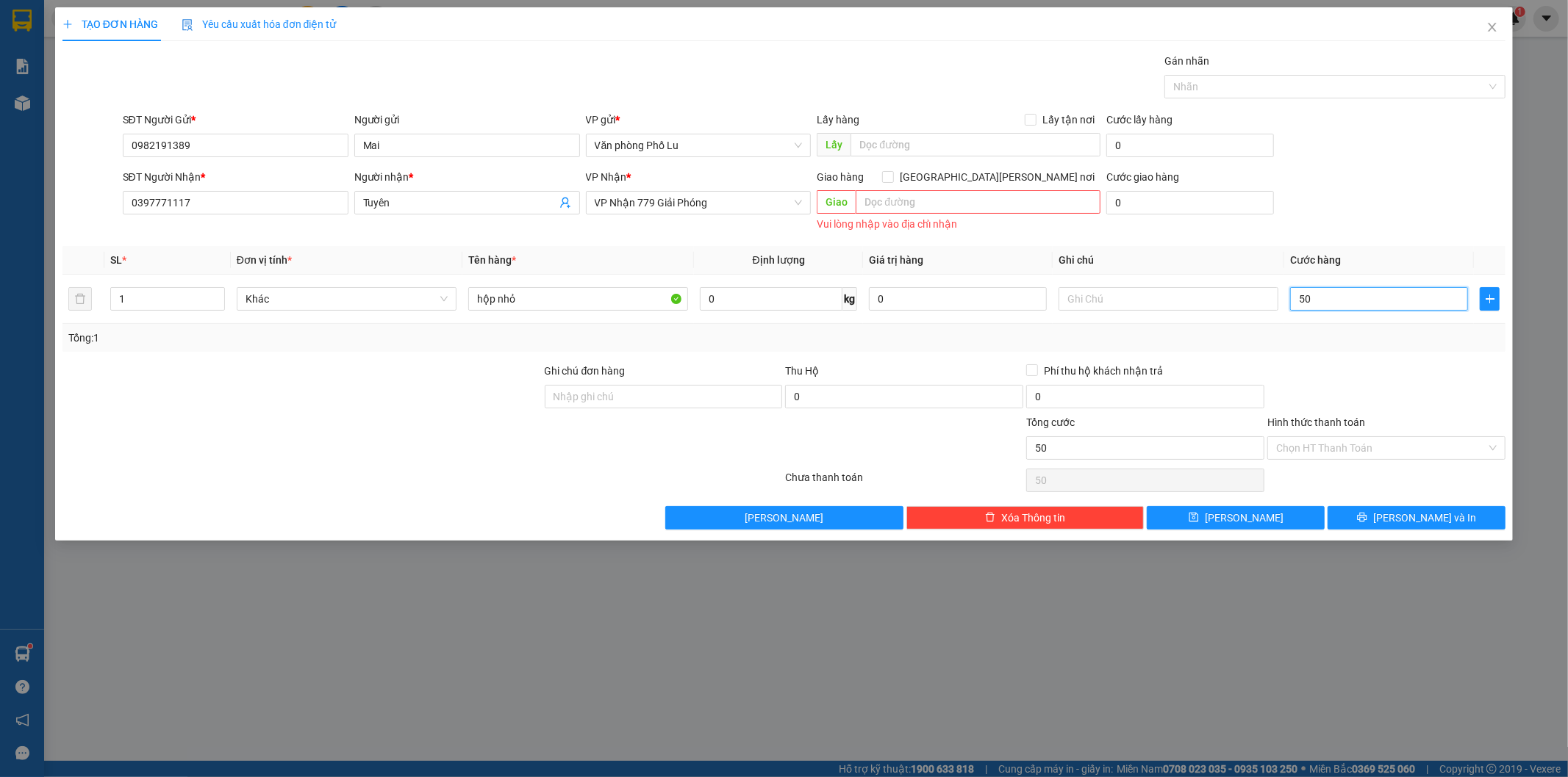
type input "50"
click at [1338, 363] on div at bounding box center [1387, 388] width 241 height 52
type input "50.000"
click at [1342, 373] on div at bounding box center [1387, 388] width 241 height 52
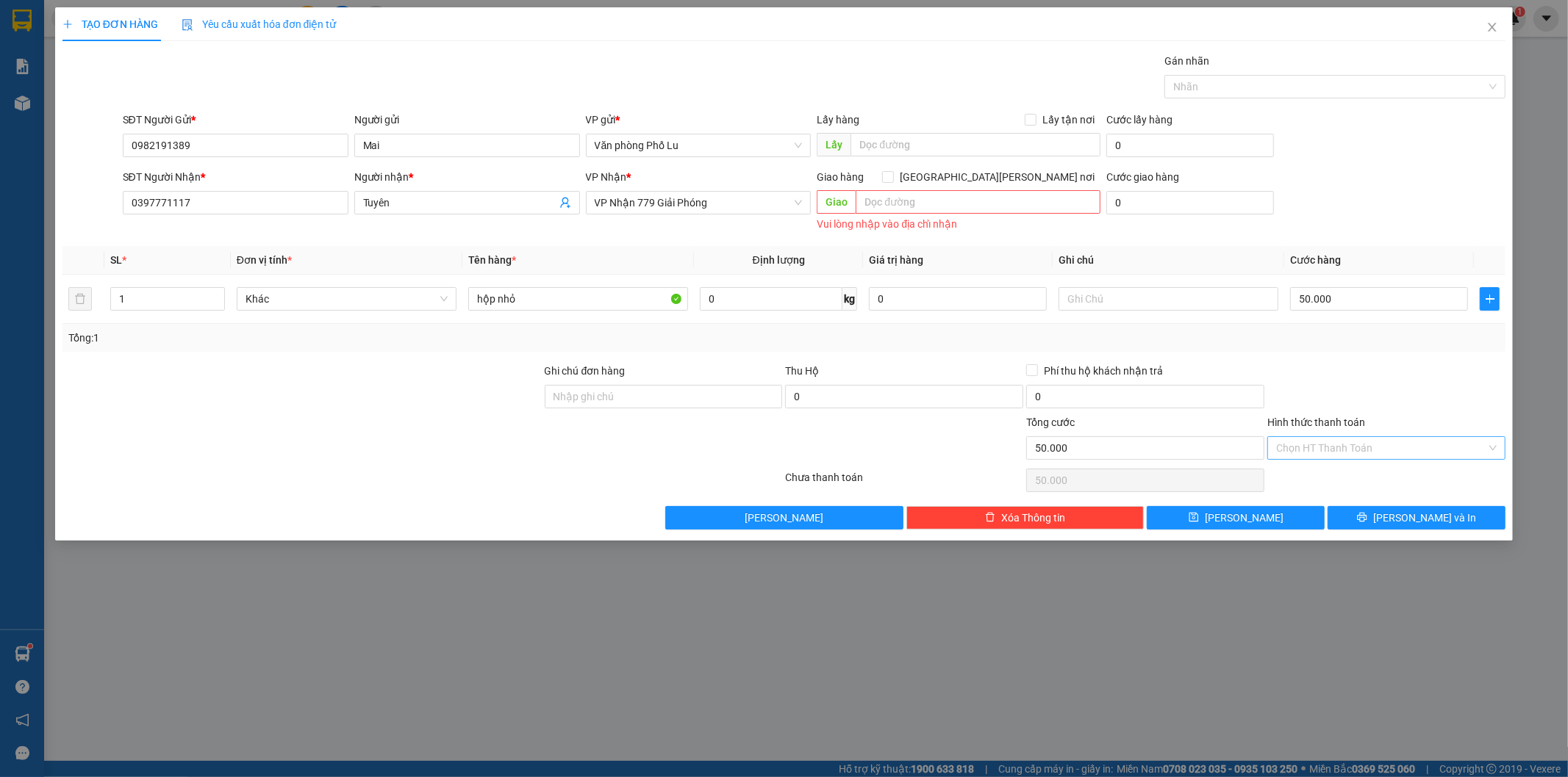
click at [1329, 447] on input "Hình thức thanh toán" at bounding box center [1381, 448] width 210 height 22
click at [1325, 477] on div "Tại văn phòng" at bounding box center [1387, 477] width 221 height 16
type input "0"
click at [1367, 522] on icon "printer" at bounding box center [1362, 517] width 10 height 10
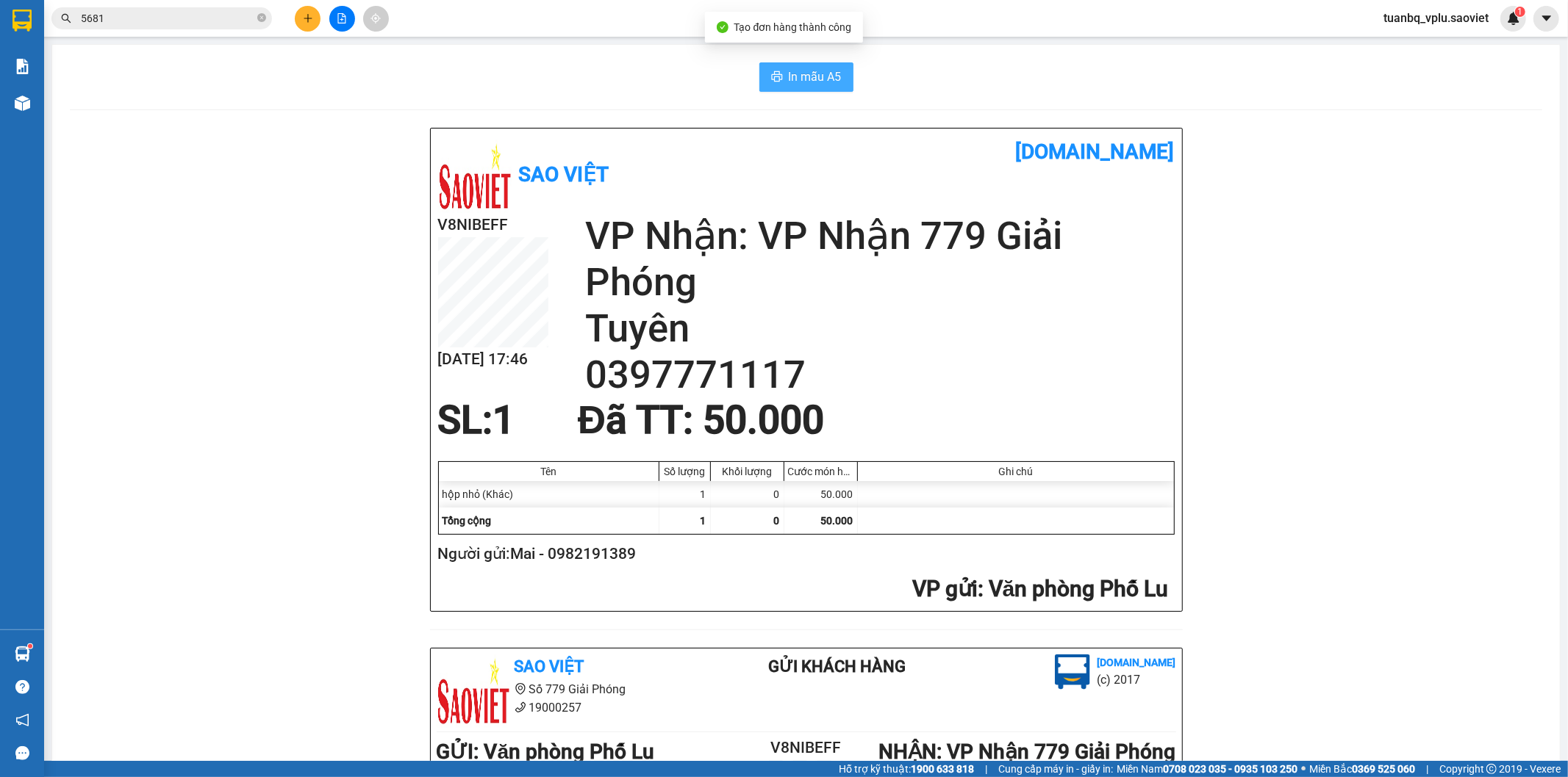
click at [800, 87] on button "In mẫu A5" at bounding box center [806, 77] width 94 height 30
click at [123, 12] on input "5681" at bounding box center [167, 18] width 173 height 16
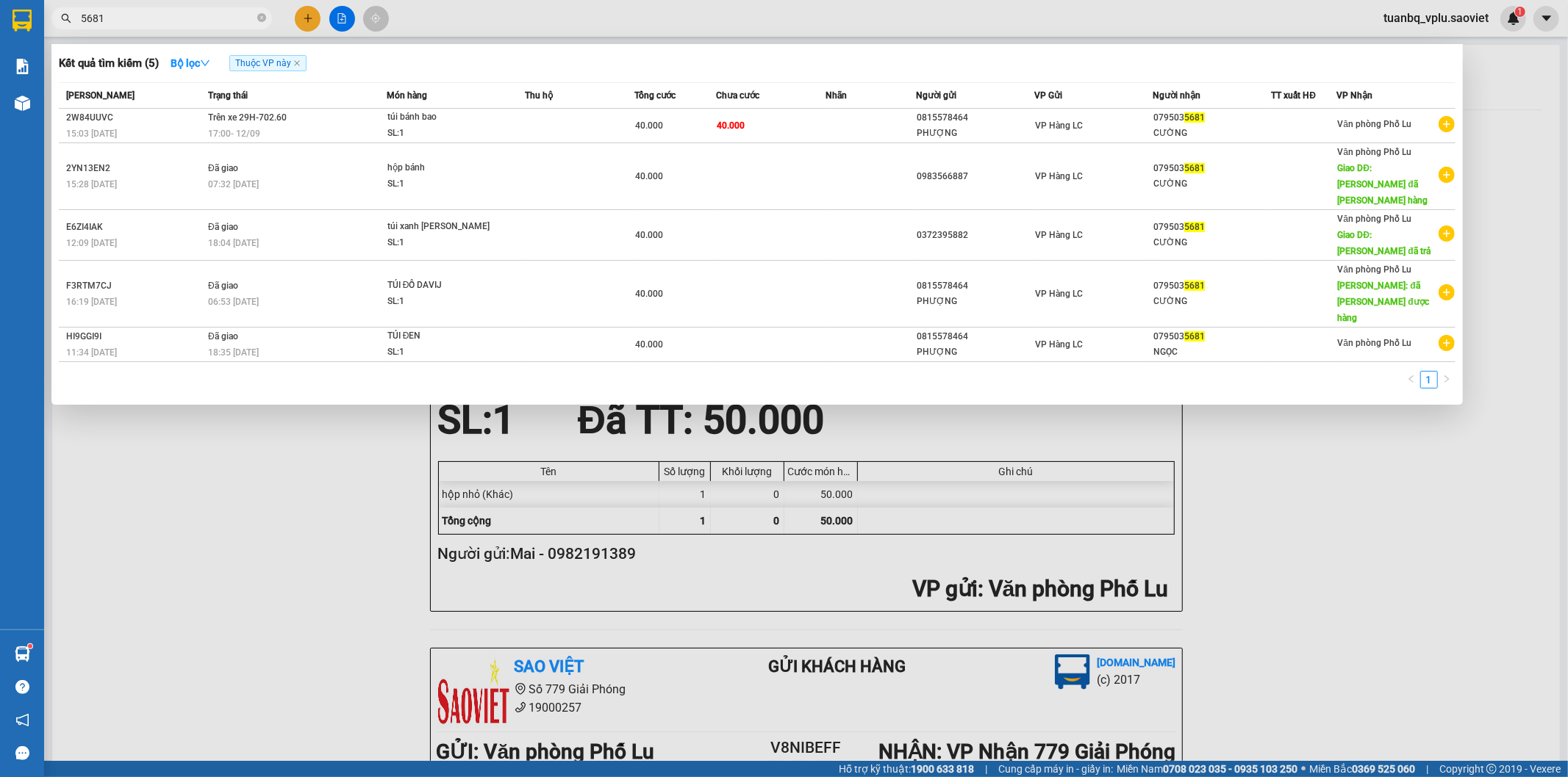
click at [123, 12] on input "5681" at bounding box center [167, 18] width 173 height 16
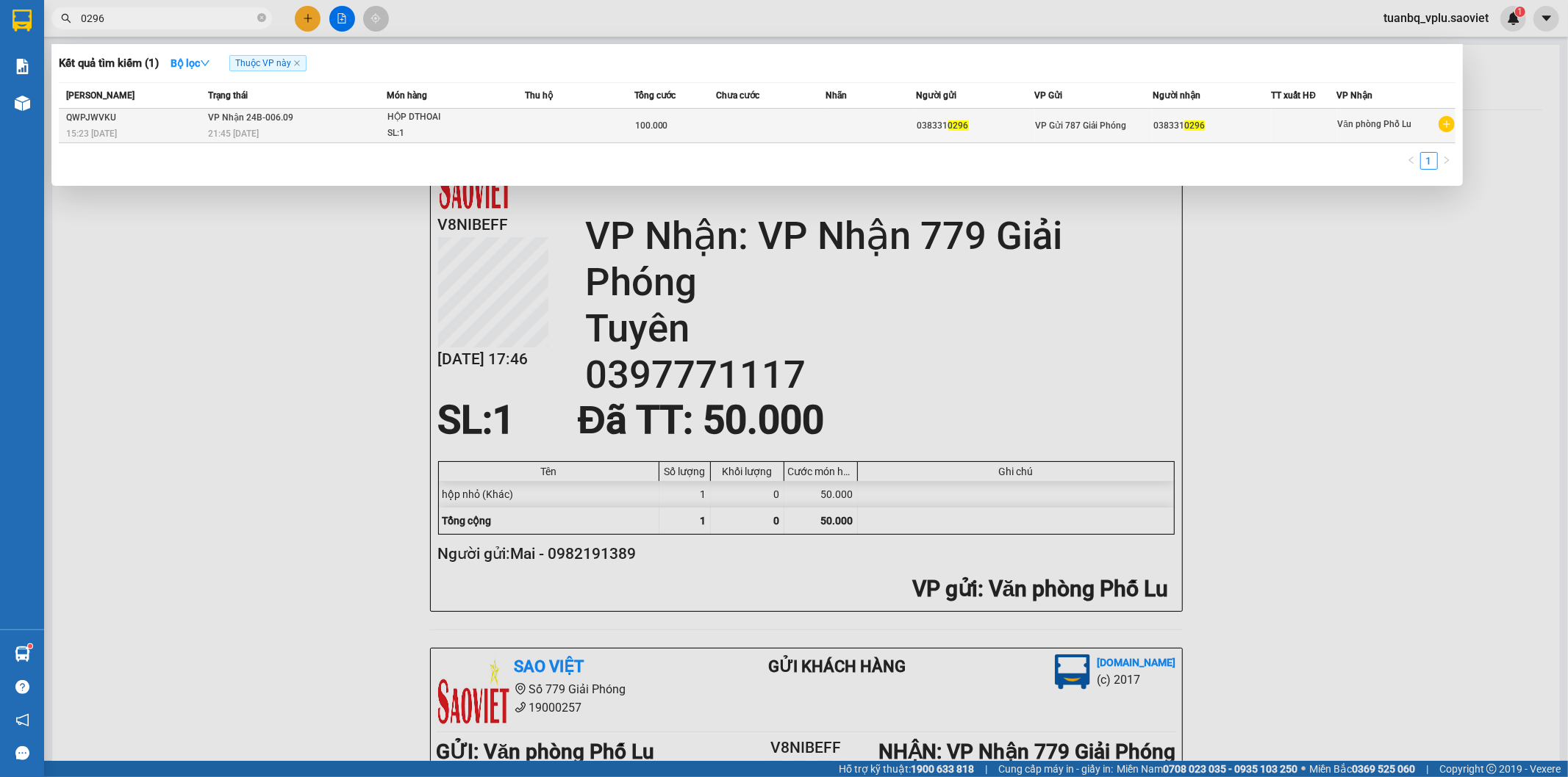
type input "0296"
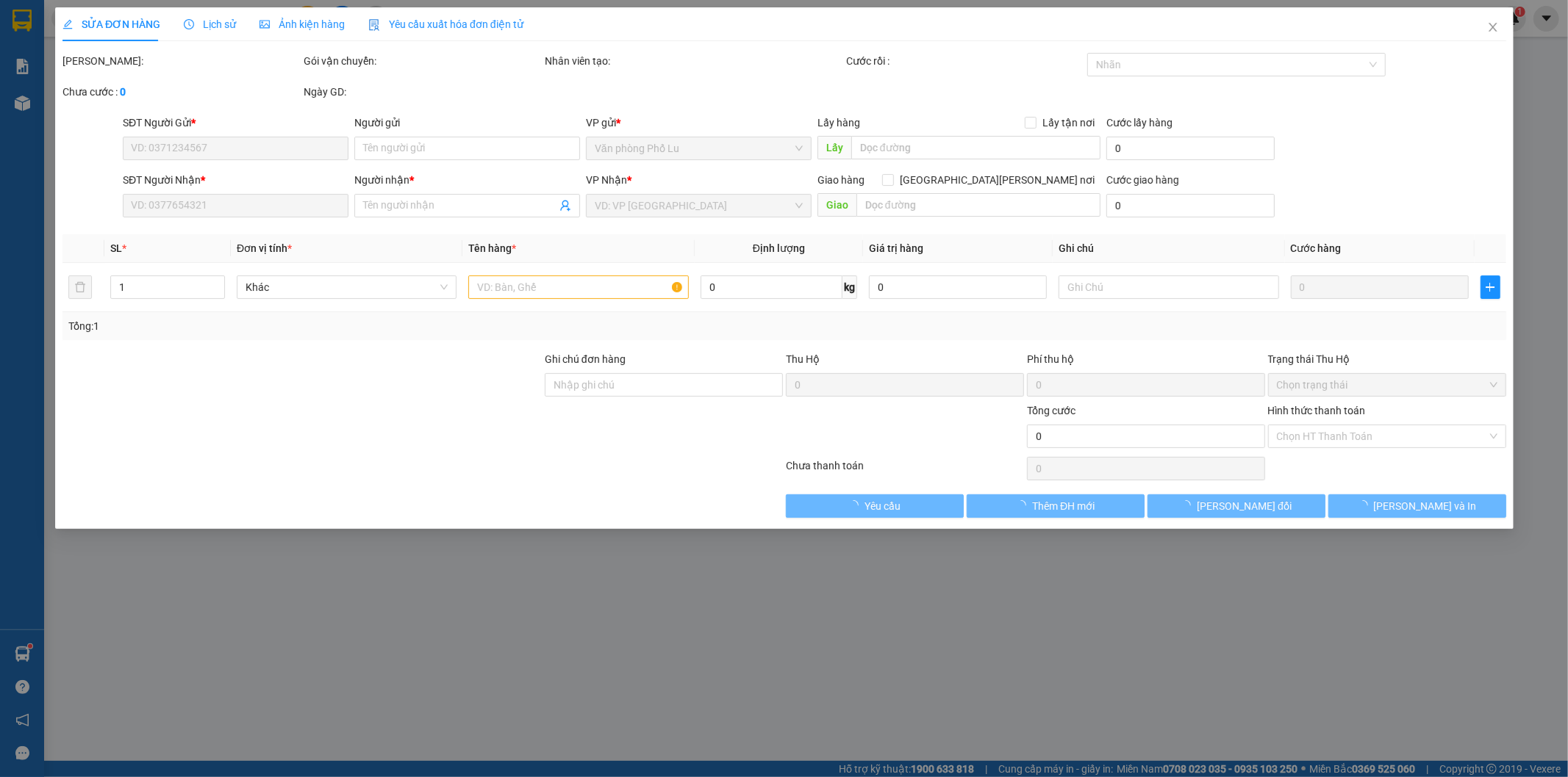
type input "0383310296"
type input "100.000"
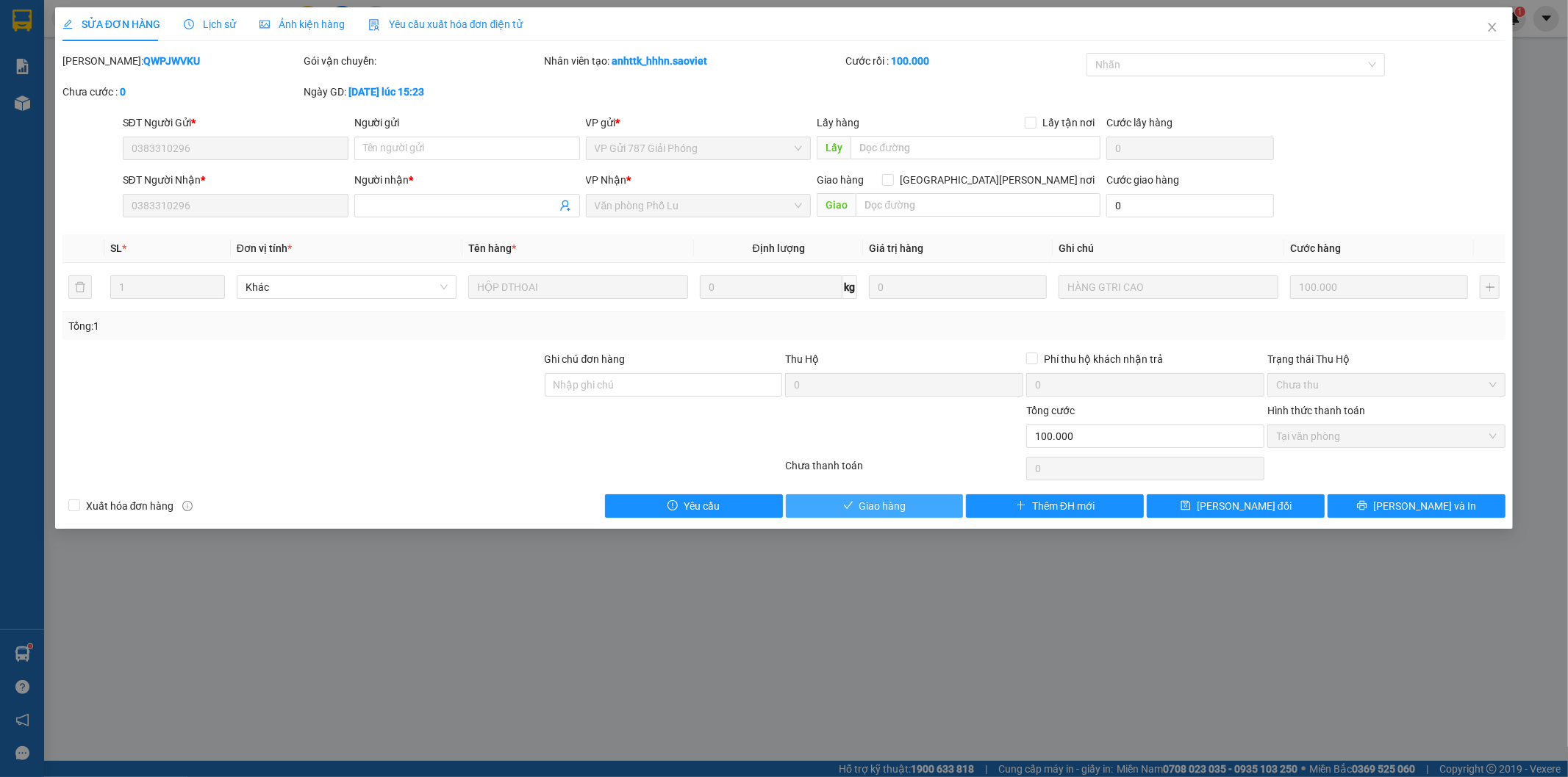
click at [839, 511] on button "Giao hàng" at bounding box center [874, 506] width 178 height 24
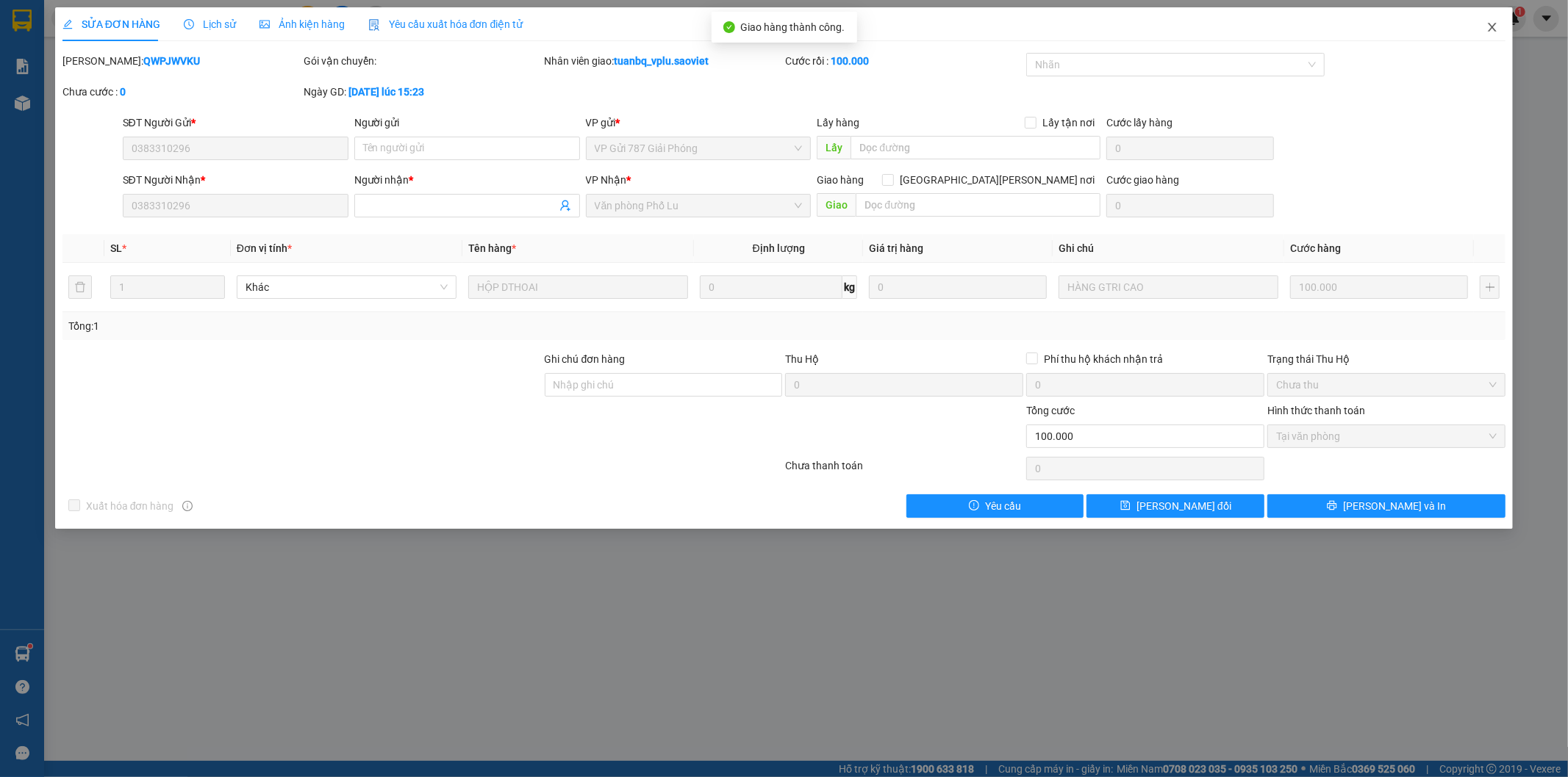
click at [1494, 30] on icon "close" at bounding box center [1492, 27] width 12 height 12
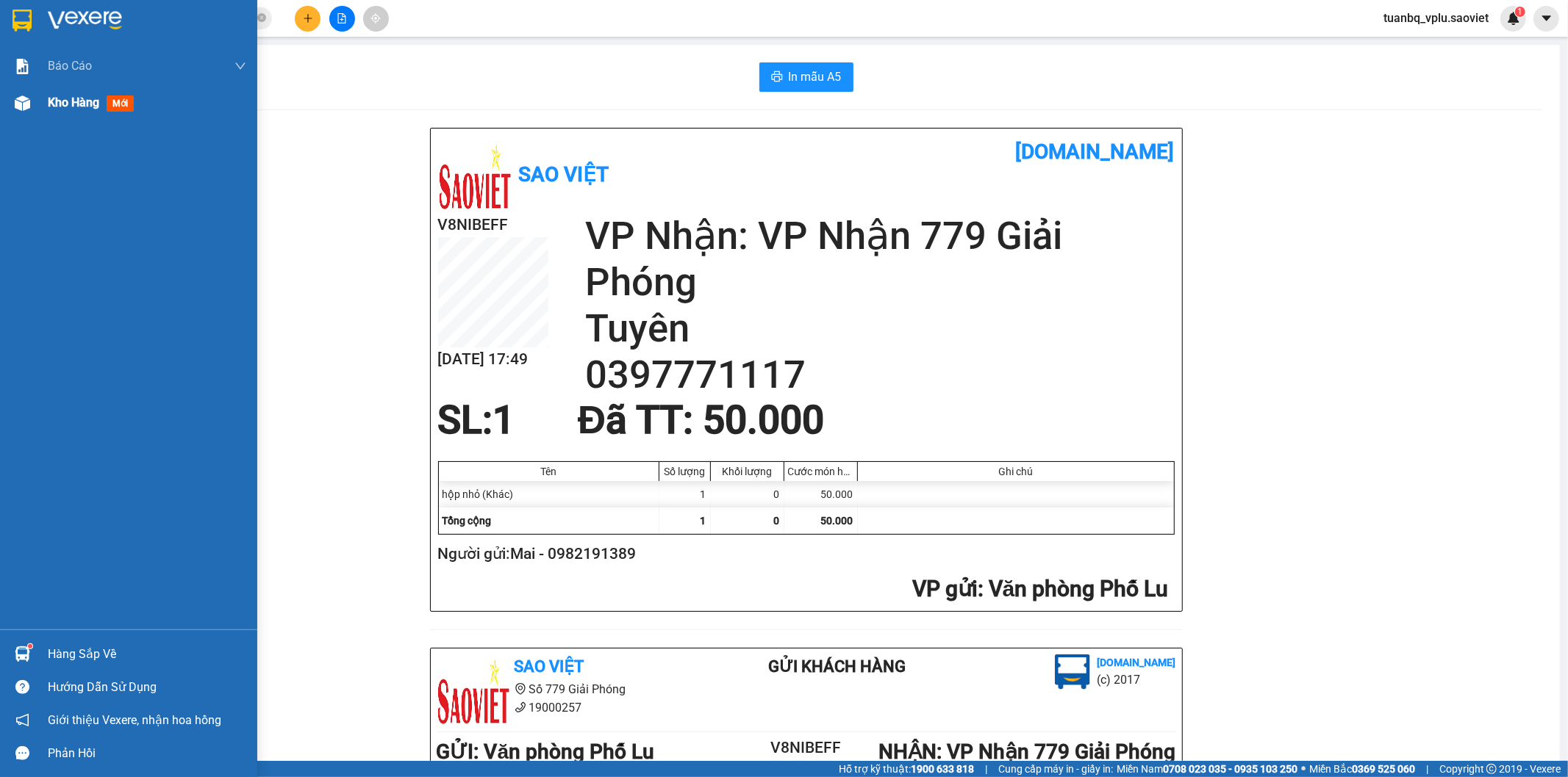
click at [50, 118] on div "Kho hàng mới" at bounding box center [147, 103] width 198 height 37
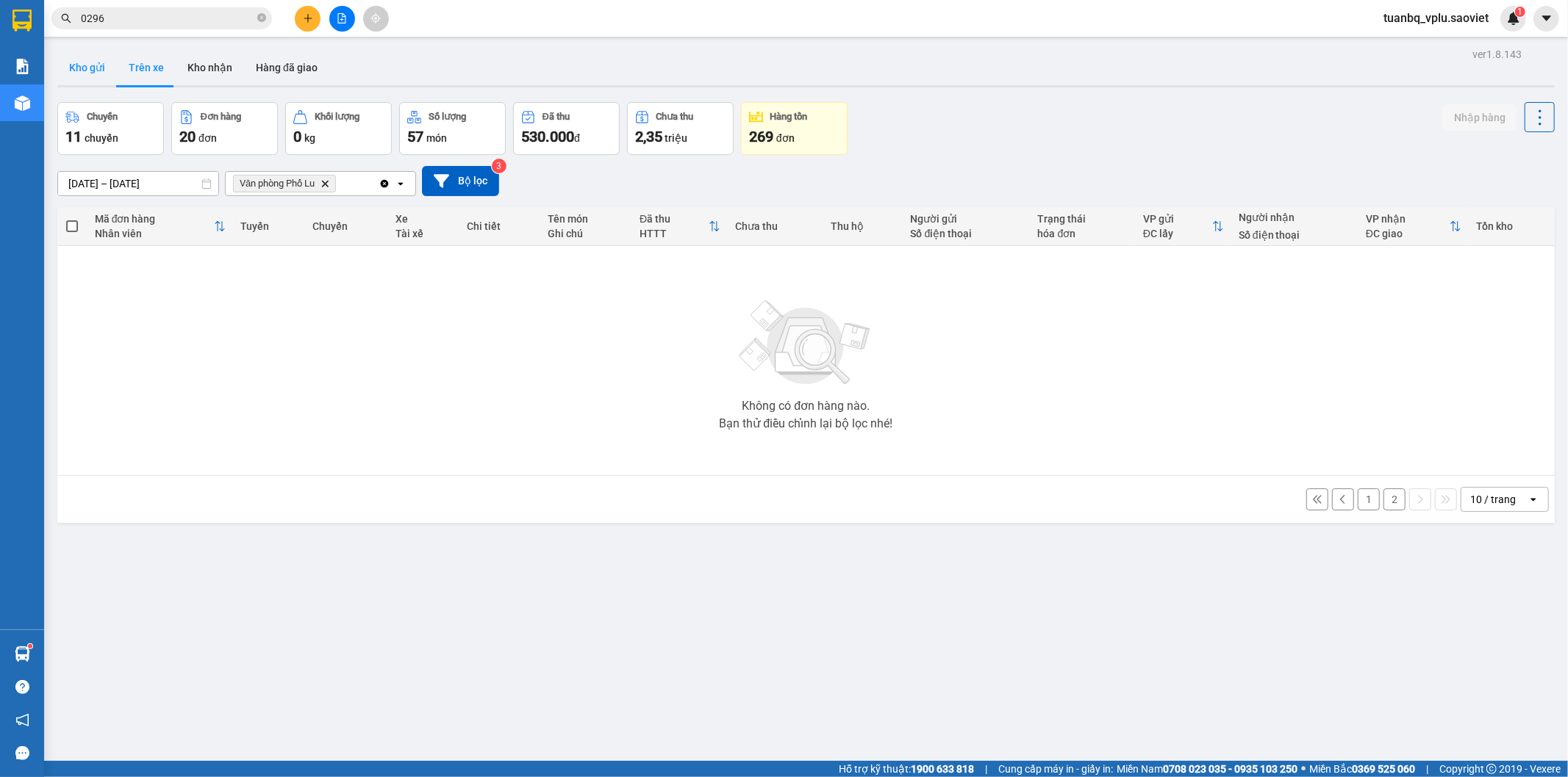
click at [93, 69] on button "Kho gửi" at bounding box center [87, 68] width 59 height 36
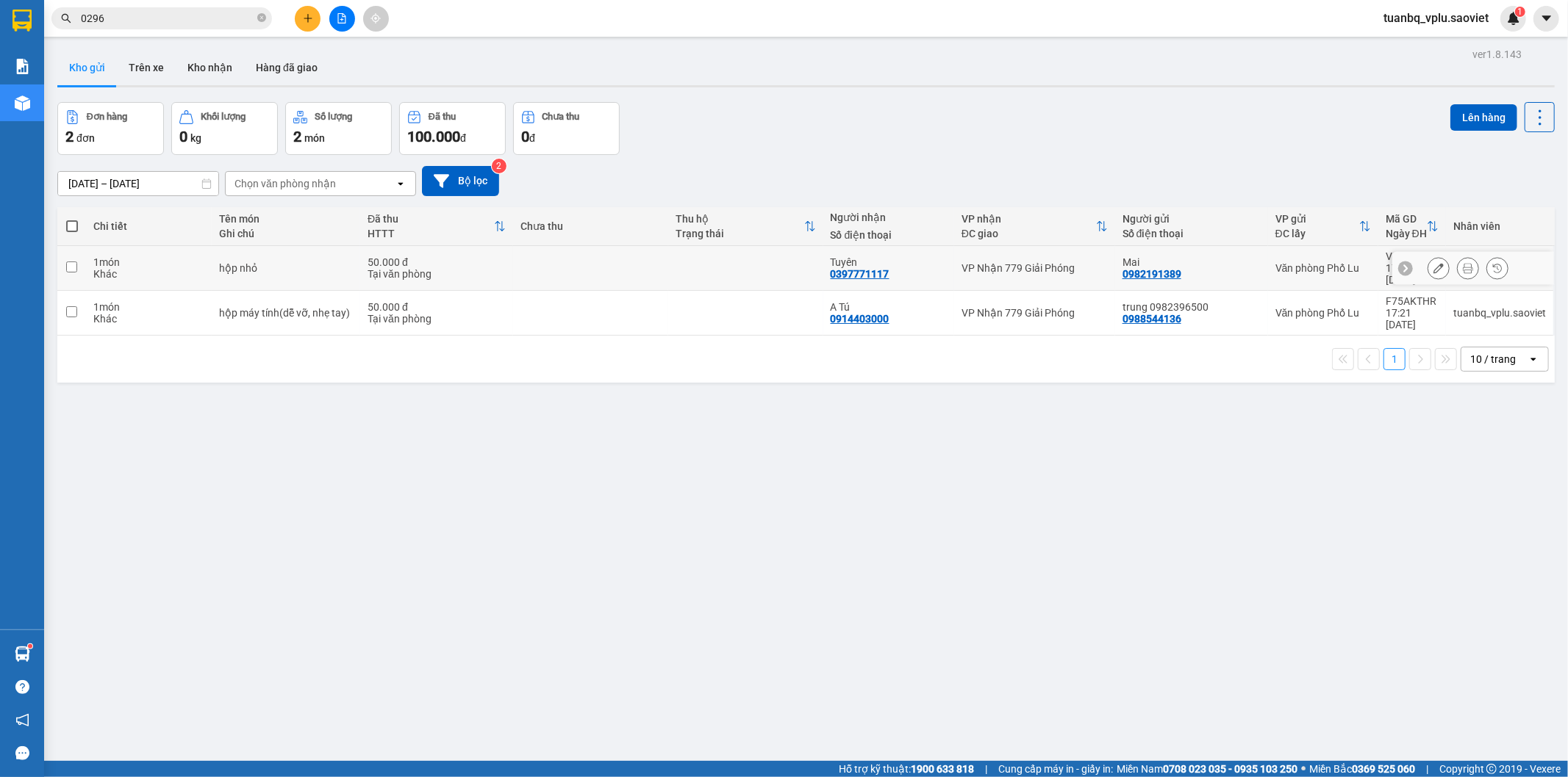
click at [338, 263] on div "hộp nhỏ" at bounding box center [287, 268] width 135 height 12
checkbox input "true"
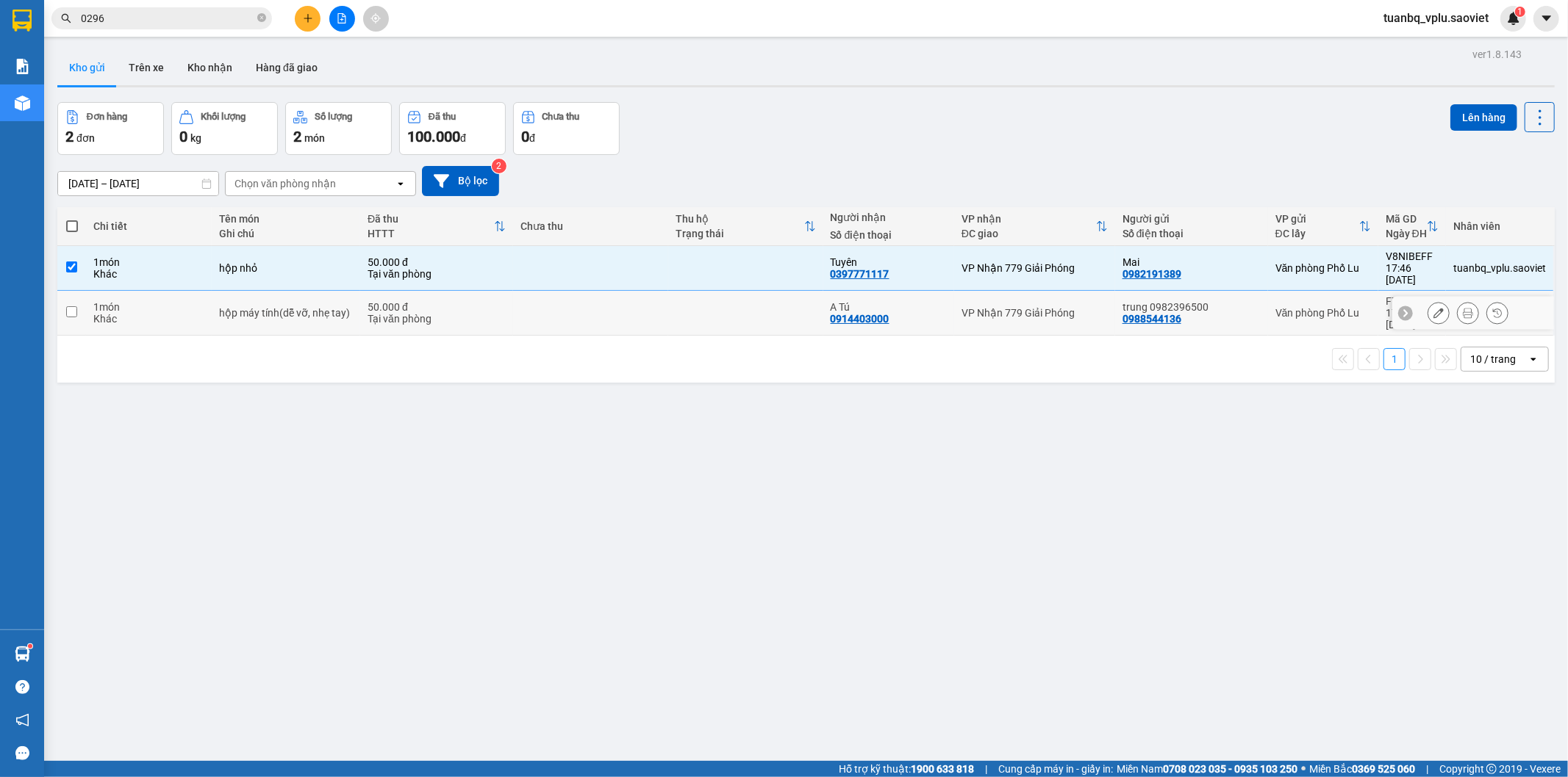
click at [347, 307] on div "hộp máy tính(dễ vỡ, nhẹ tay)" at bounding box center [287, 313] width 135 height 12
checkbox input "true"
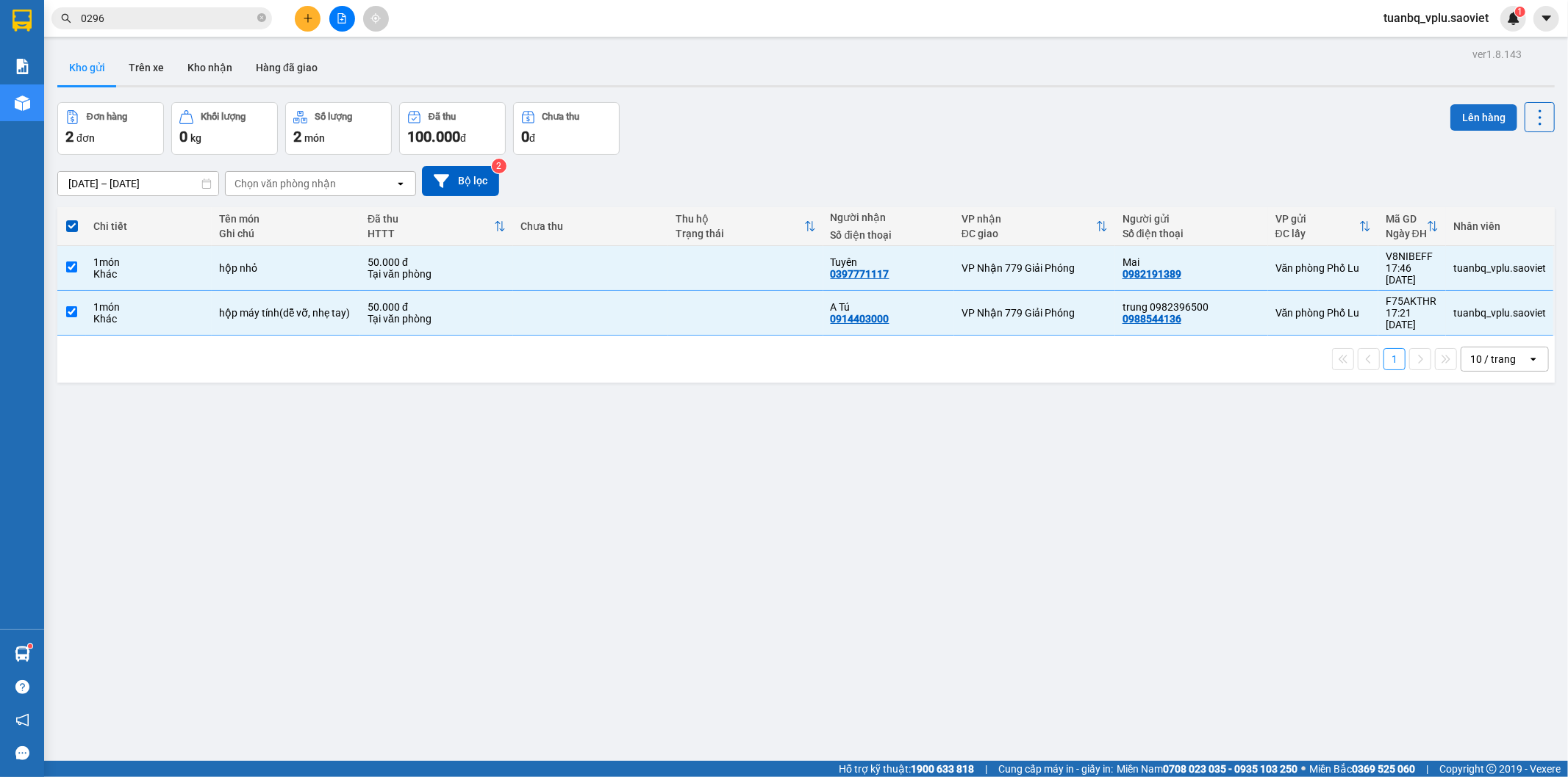
click at [1452, 116] on button "Lên hàng" at bounding box center [1484, 118] width 67 height 27
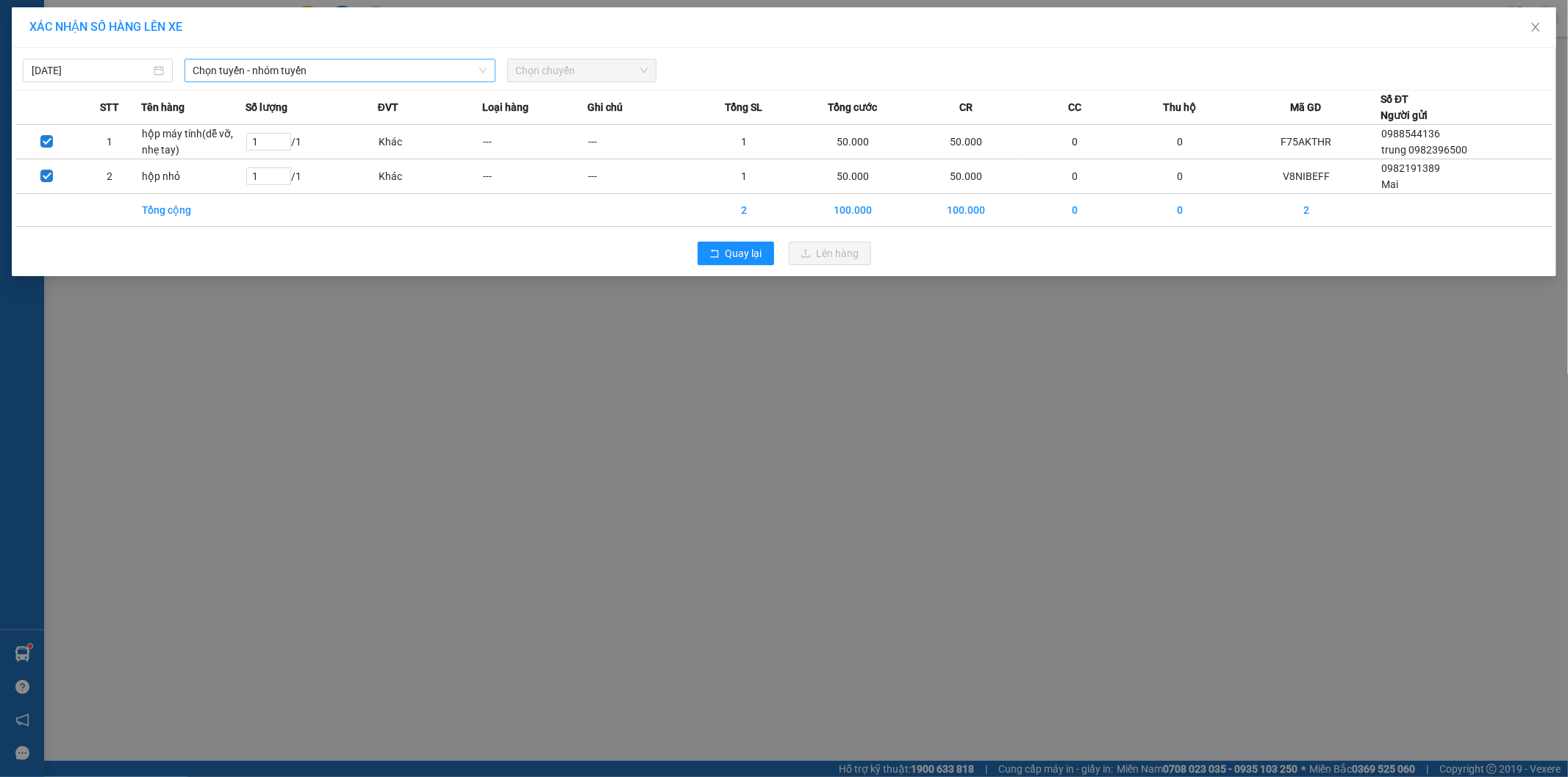
click at [369, 77] on span "Chọn tuyến - nhóm tuyến" at bounding box center [340, 70] width 293 height 22
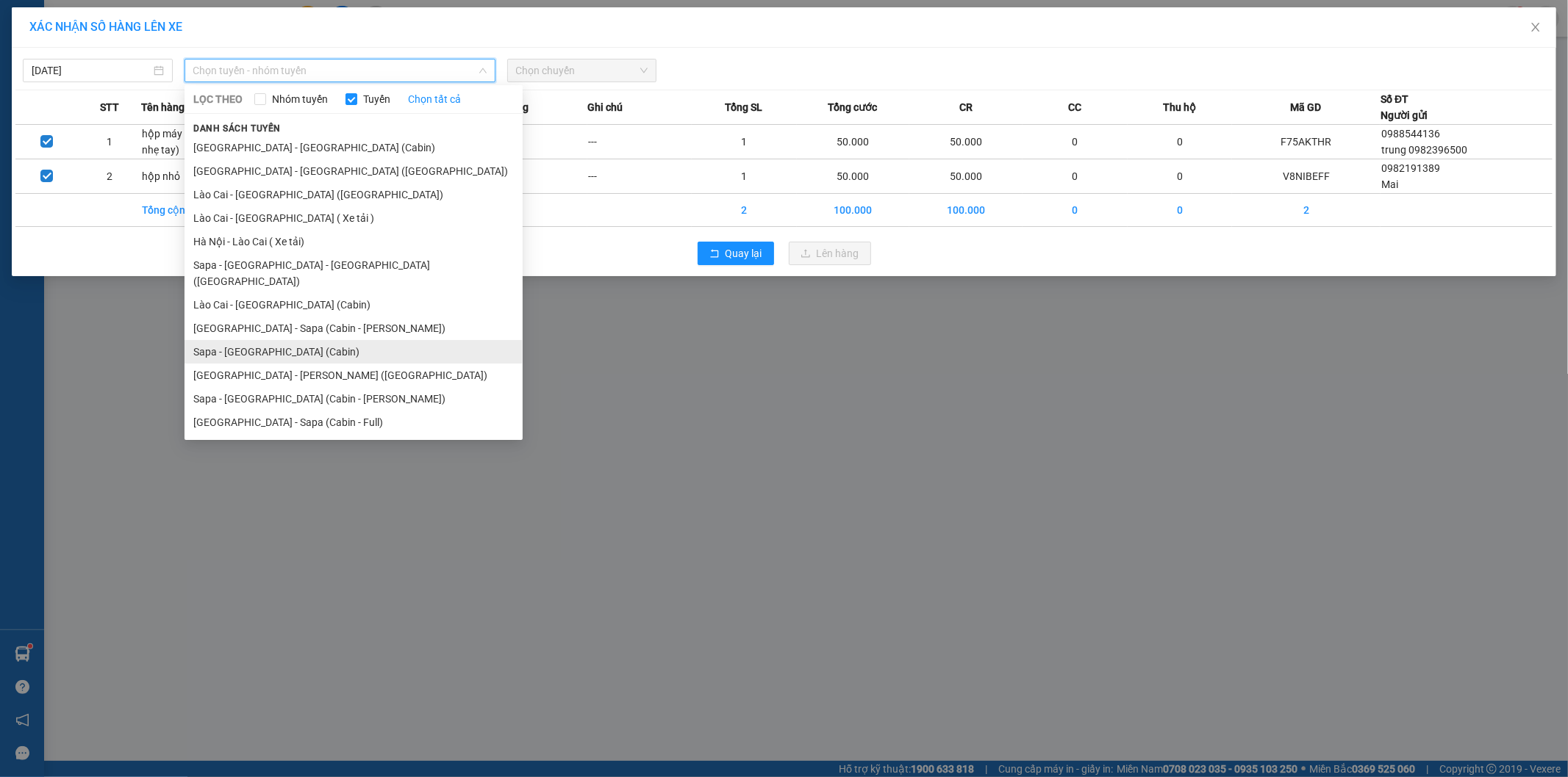
click at [326, 340] on li "Sapa - [GEOGRAPHIC_DATA] (Cabin)" at bounding box center [353, 352] width 338 height 24
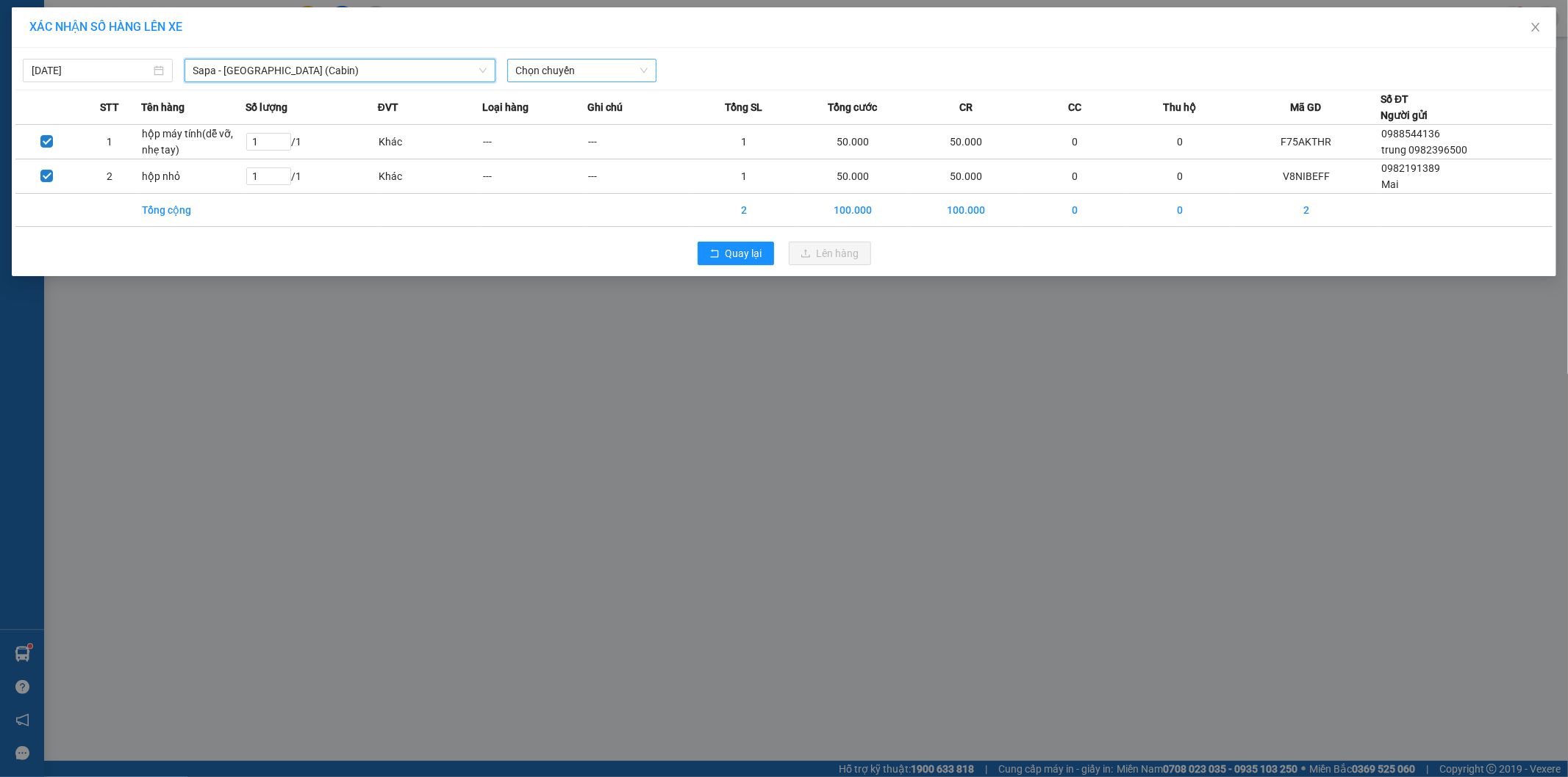
click at [575, 61] on span "Chọn chuyến" at bounding box center [582, 70] width 133 height 22
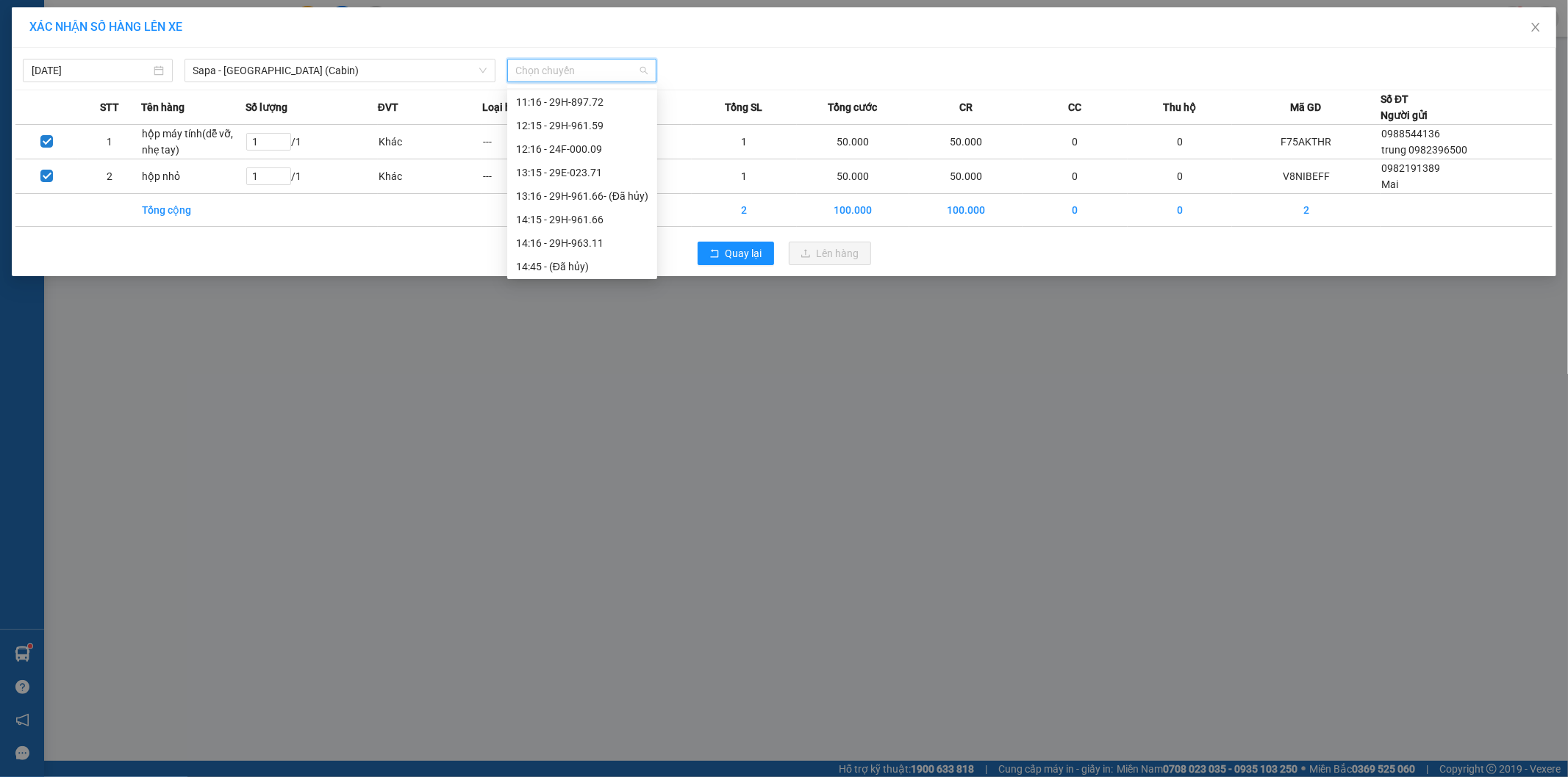
scroll to position [245, 0]
click at [600, 249] on div "17:15 - 29H-962.85" at bounding box center [582, 255] width 133 height 16
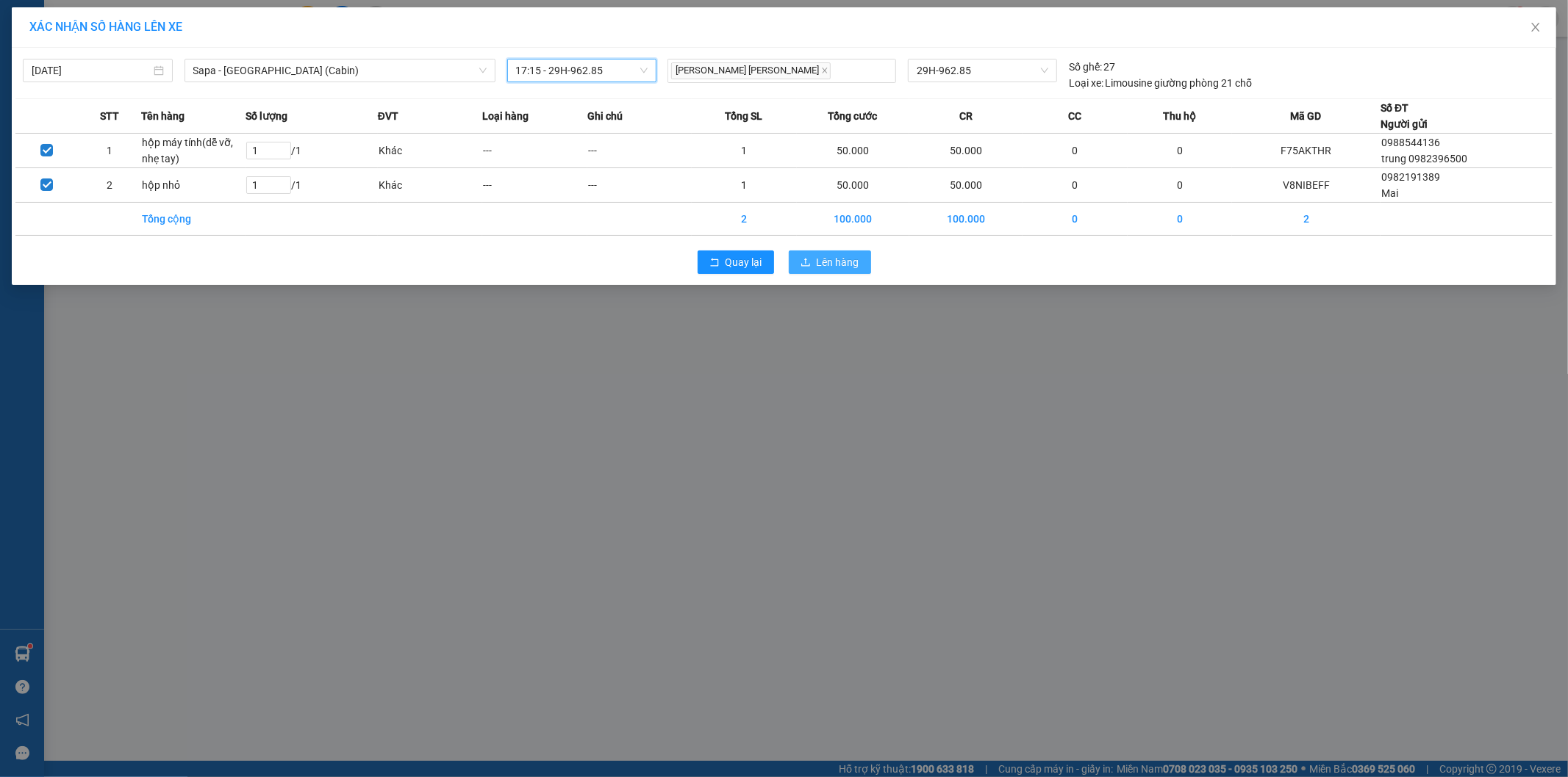
click at [822, 253] on button "Lên hàng" at bounding box center [829, 263] width 82 height 24
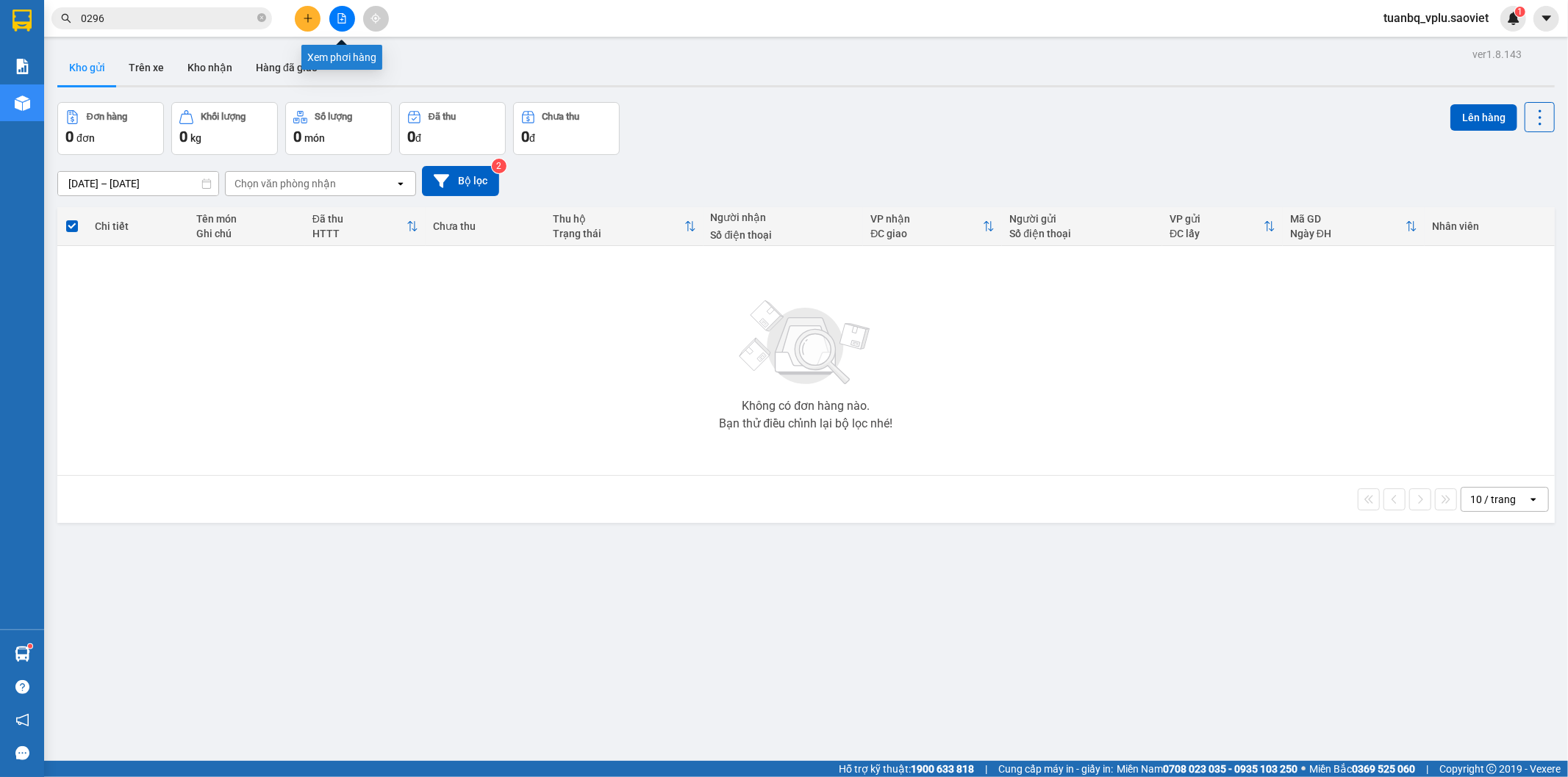
click at [340, 19] on icon "file-add" at bounding box center [342, 18] width 10 height 10
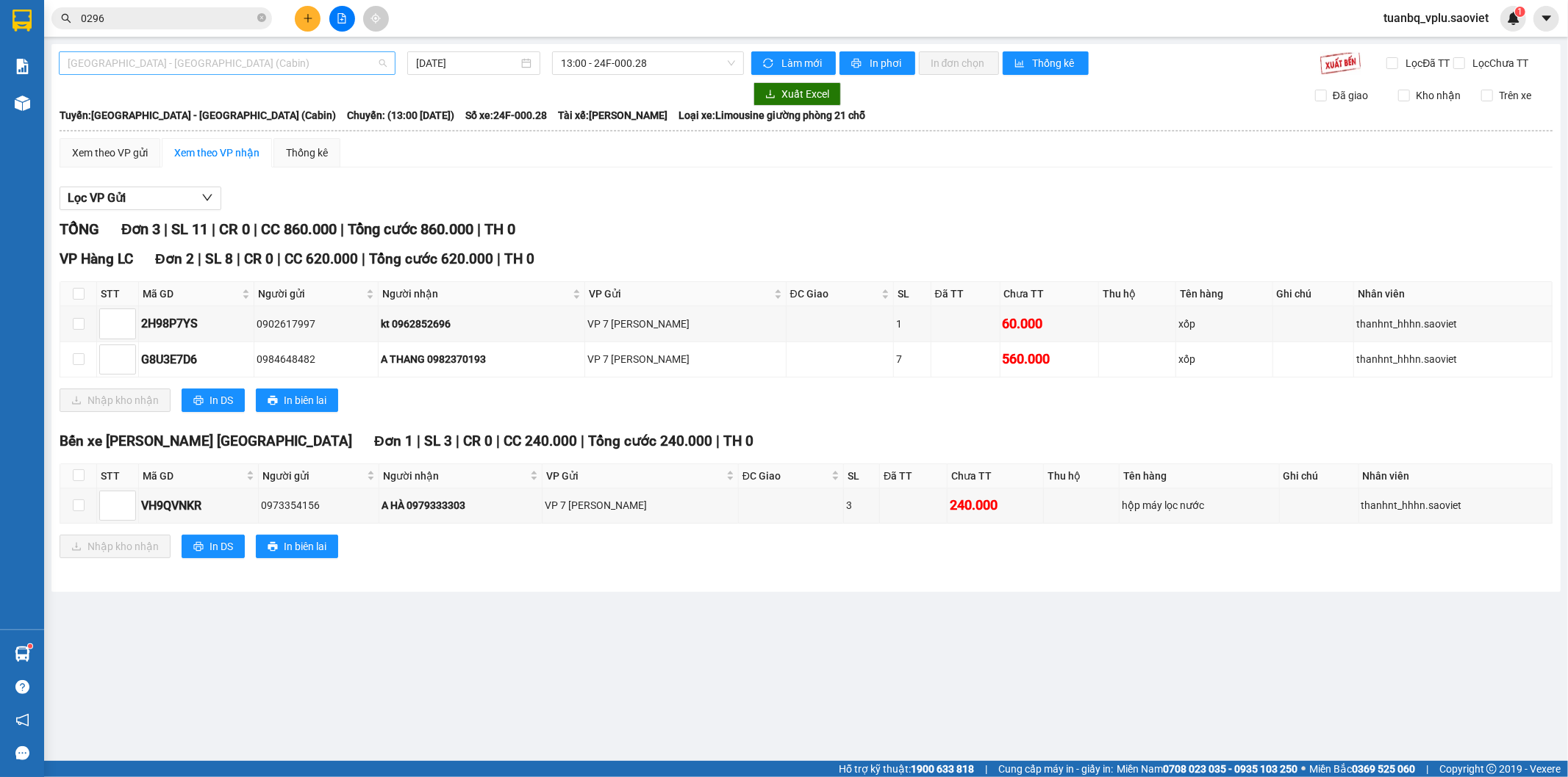
click at [185, 63] on span "Hà Nội - Lào Cai (Cabin)" at bounding box center [227, 63] width 319 height 22
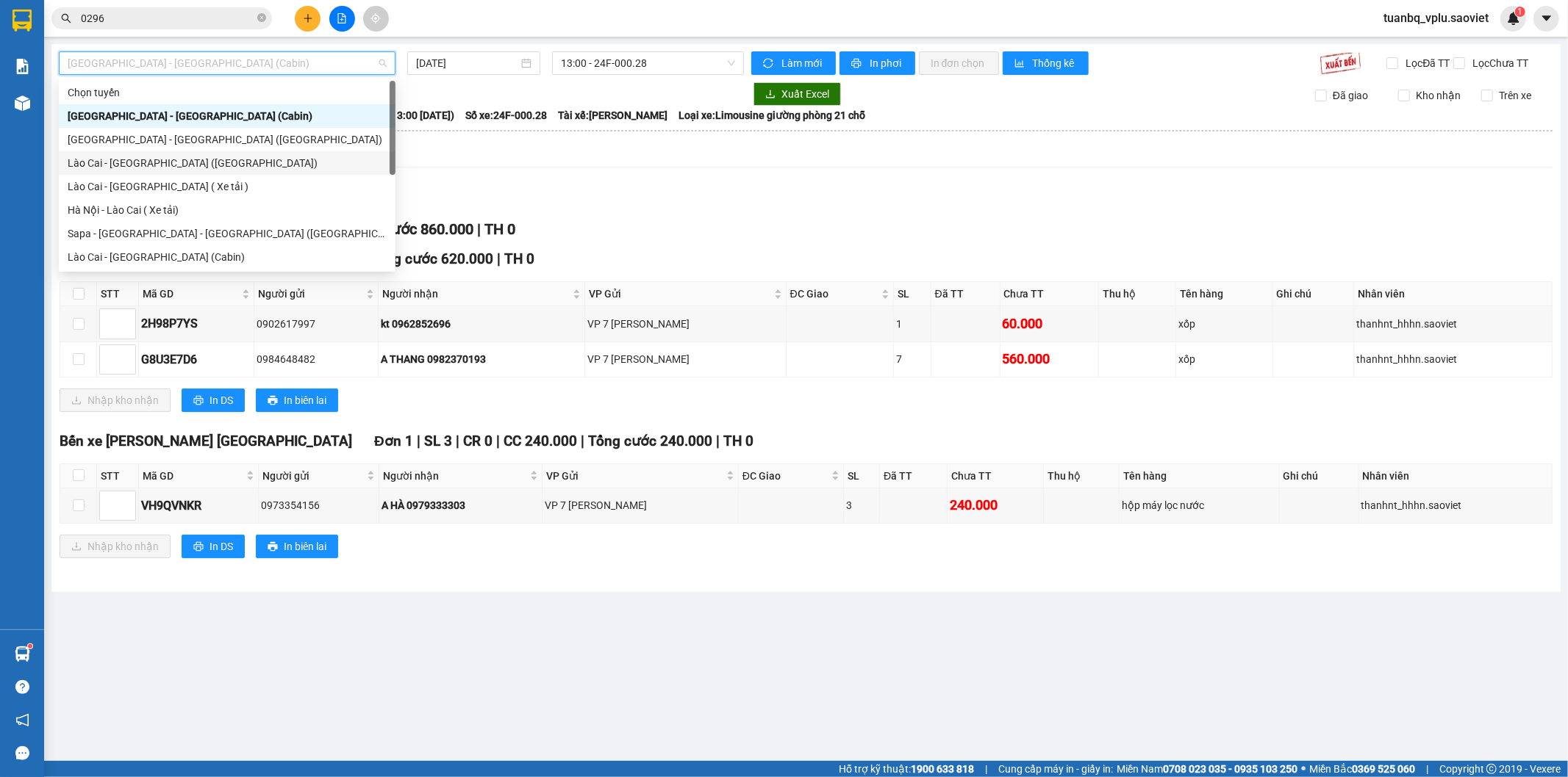
scroll to position [118, 0]
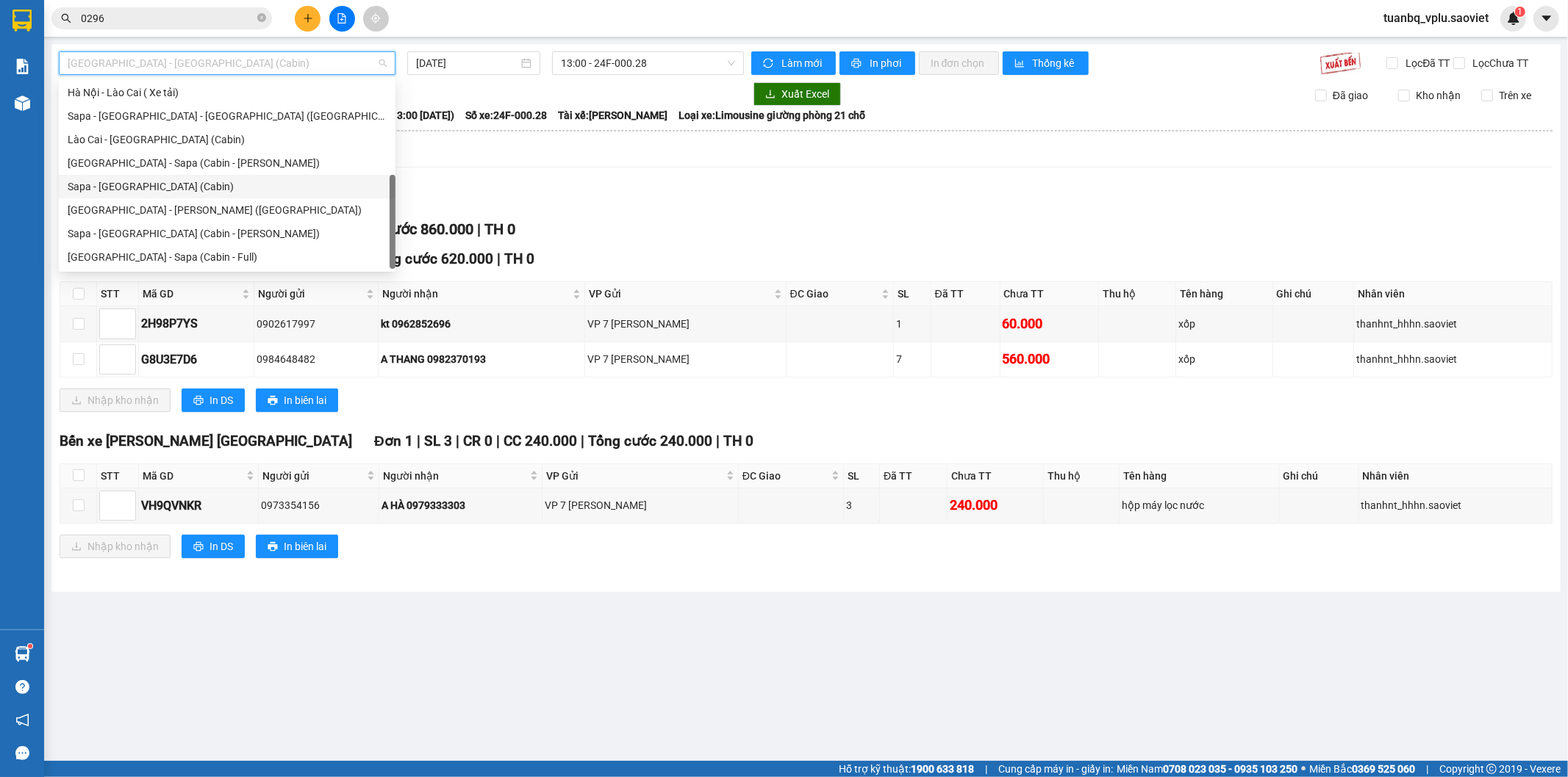
click at [156, 184] on div "Sapa - [GEOGRAPHIC_DATA] (Cabin)" at bounding box center [227, 186] width 319 height 16
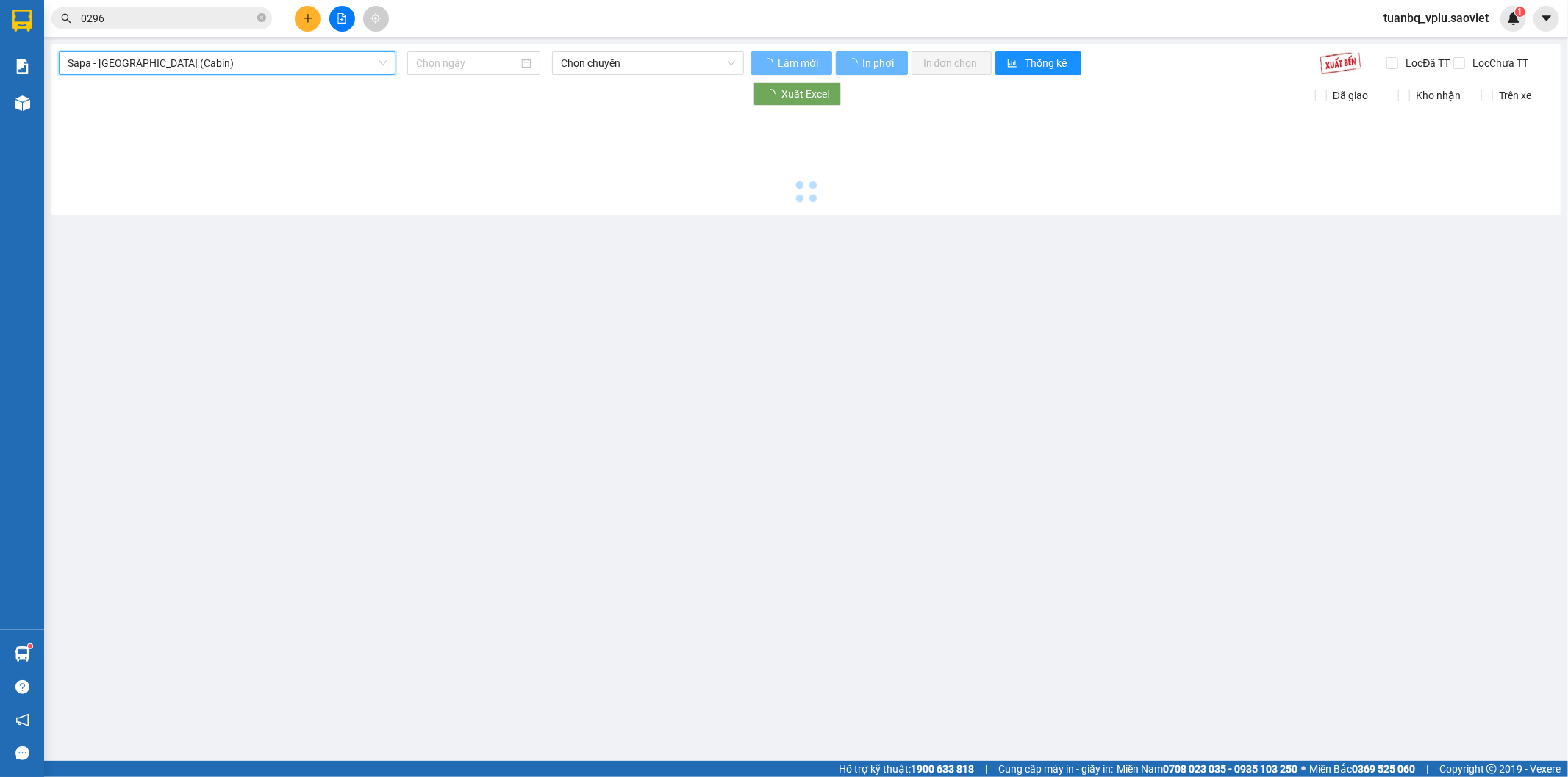
type input "[DATE]"
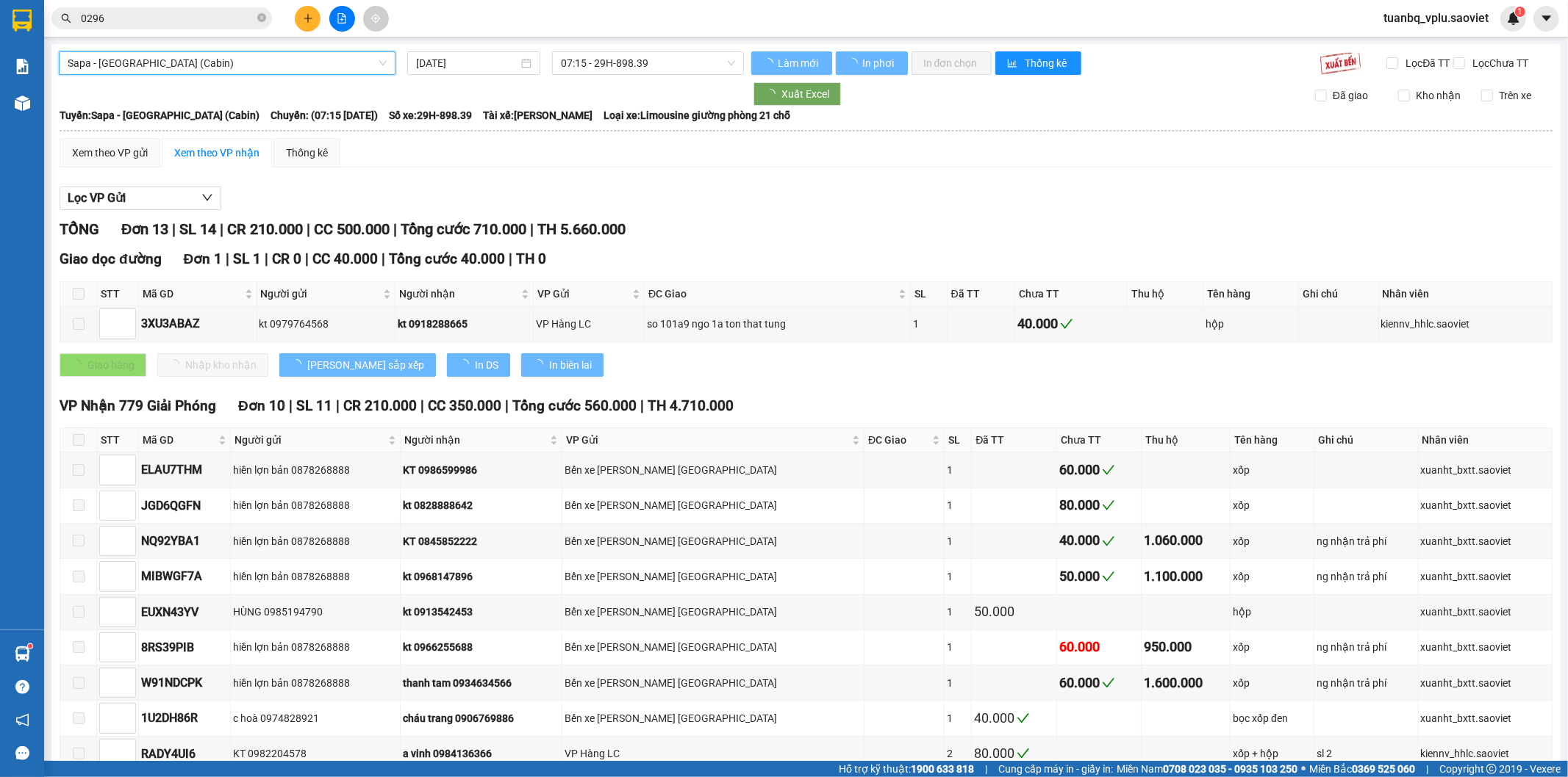
click at [695, 58] on span "07:15 - 29H-898.39" at bounding box center [648, 63] width 173 height 22
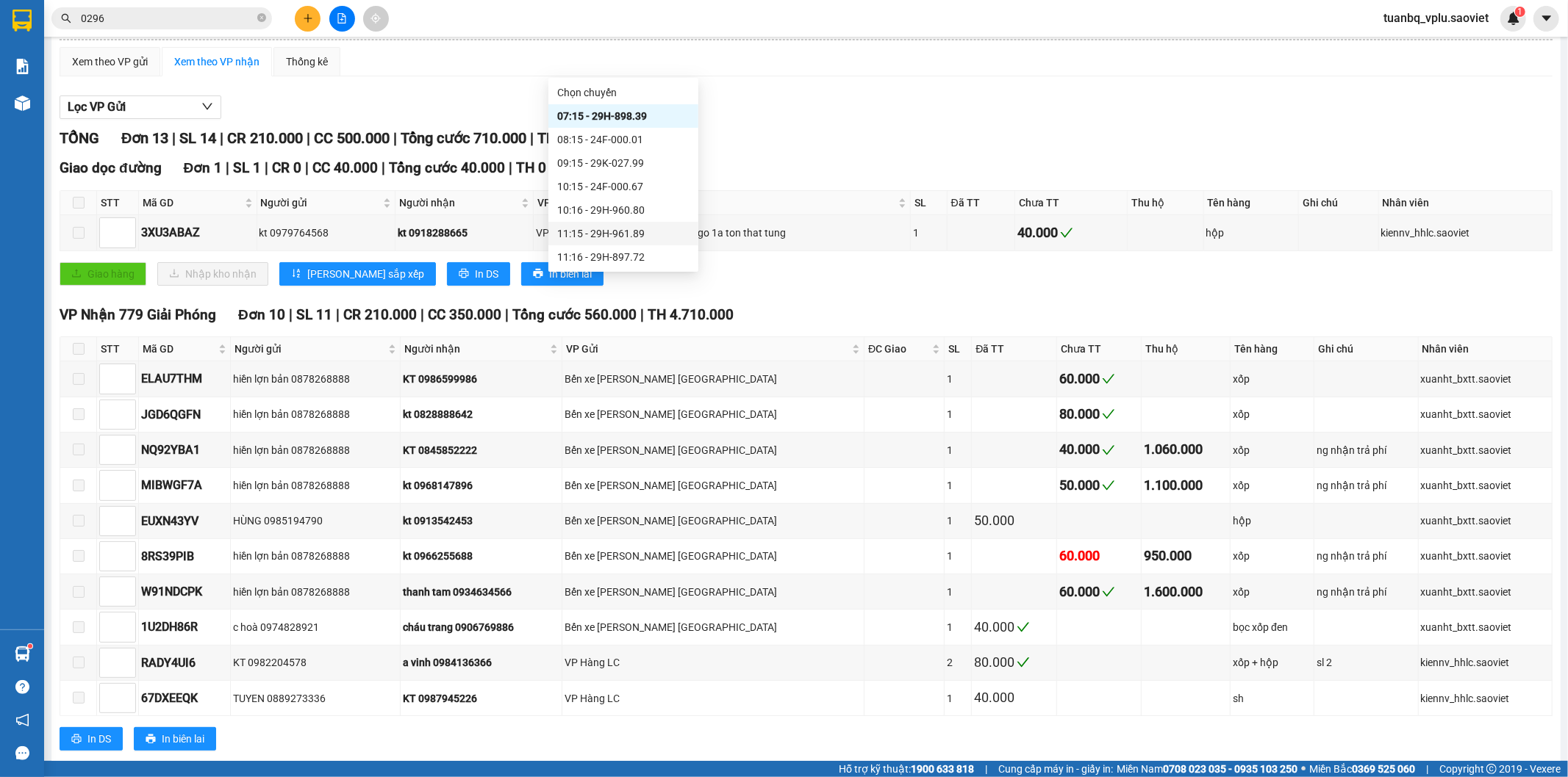
scroll to position [163, 0]
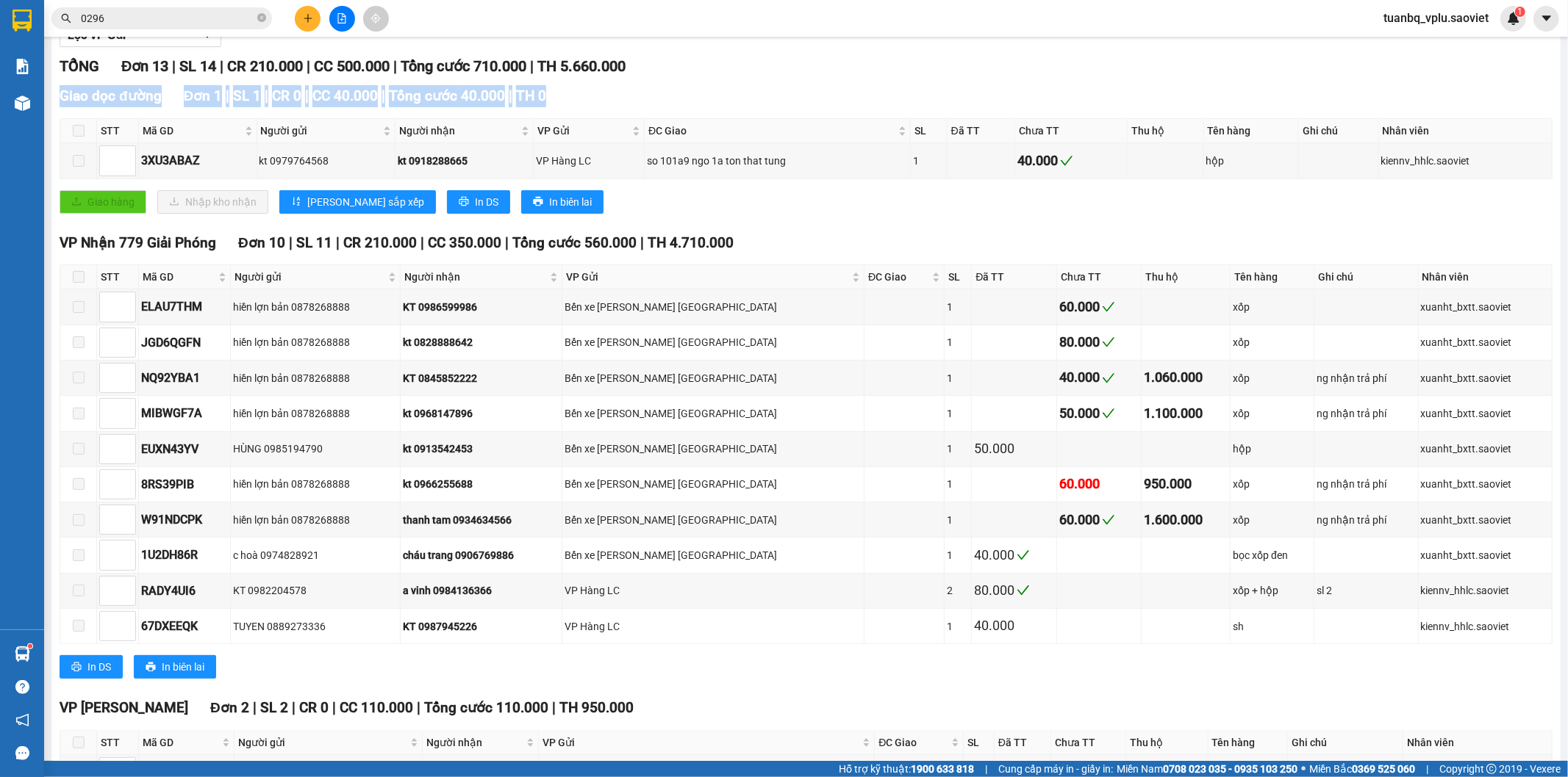
drag, startPoint x: 794, startPoint y: 74, endPoint x: 786, endPoint y: 129, distance: 55.6
click at [786, 129] on div "TỔNG Đơn 13 | SL 14 | CR 210.000 | CC 500.000 | Tổng cước 710.000 | TH 5.660.00…" at bounding box center [805, 467] width 1493 height 824
click at [758, 48] on div "Lọc VP Gửi" at bounding box center [805, 36] width 1493 height 24
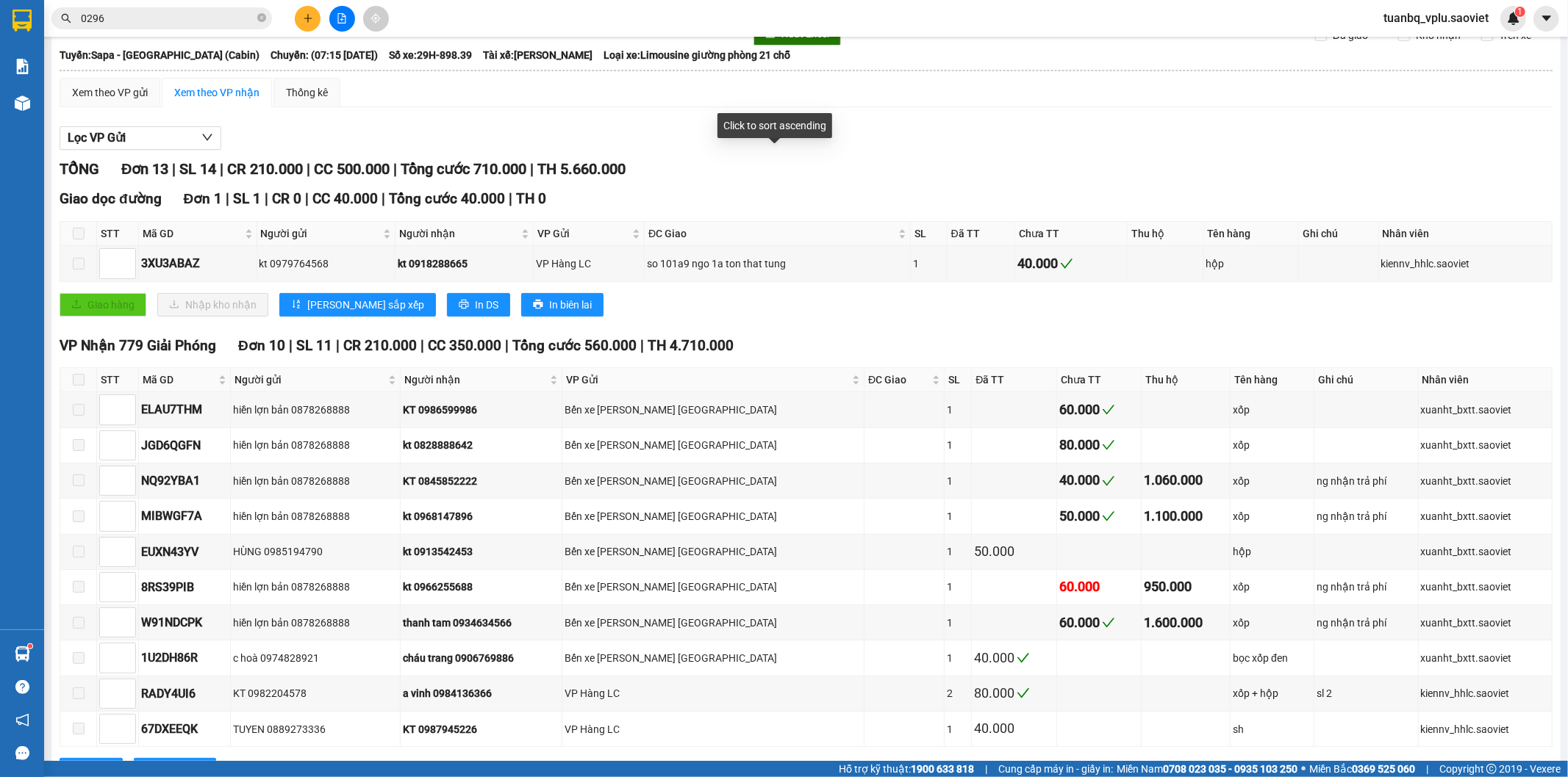
scroll to position [0, 0]
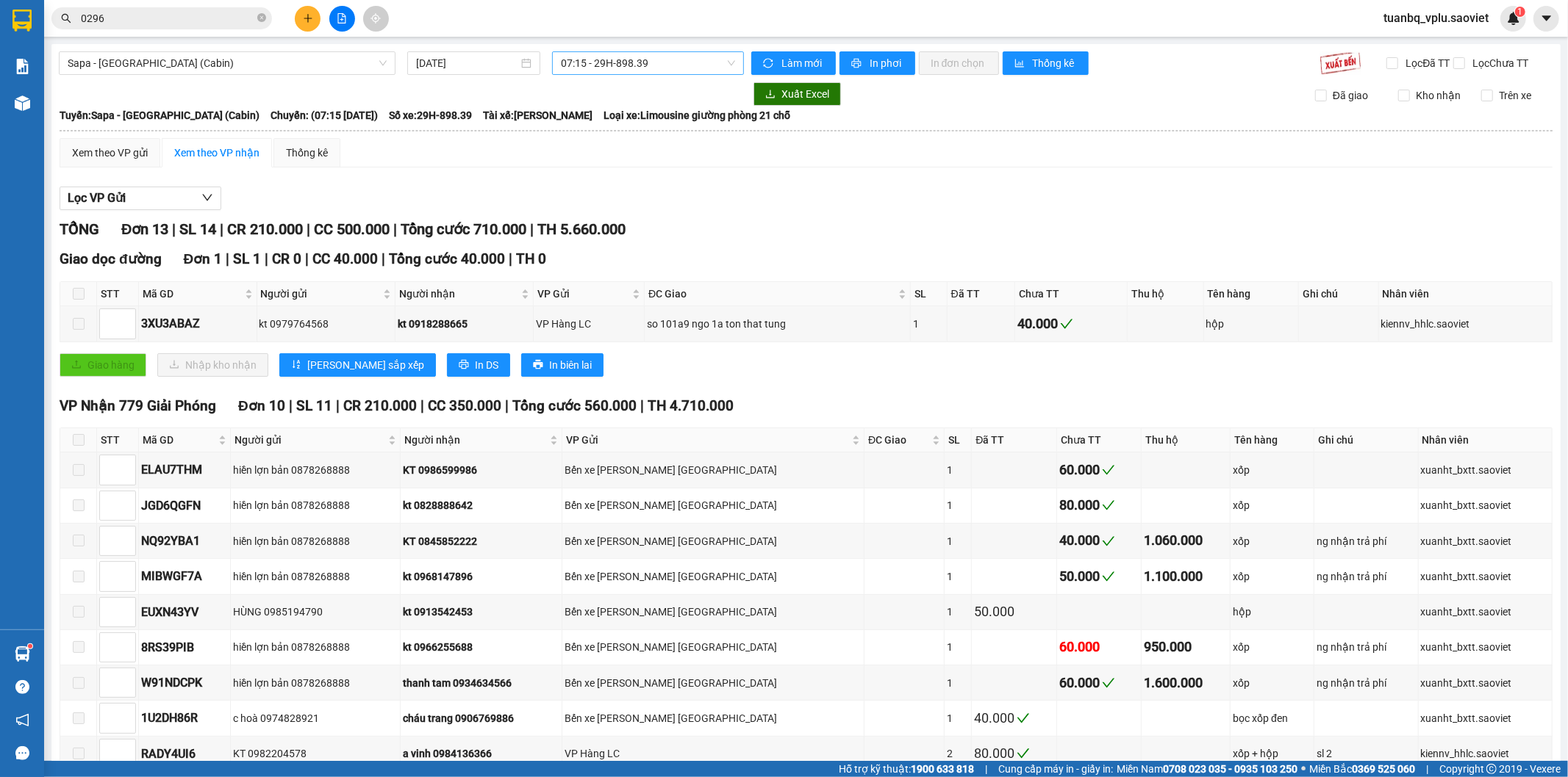
click at [648, 56] on span "07:15 - 29H-898.39" at bounding box center [648, 63] width 173 height 22
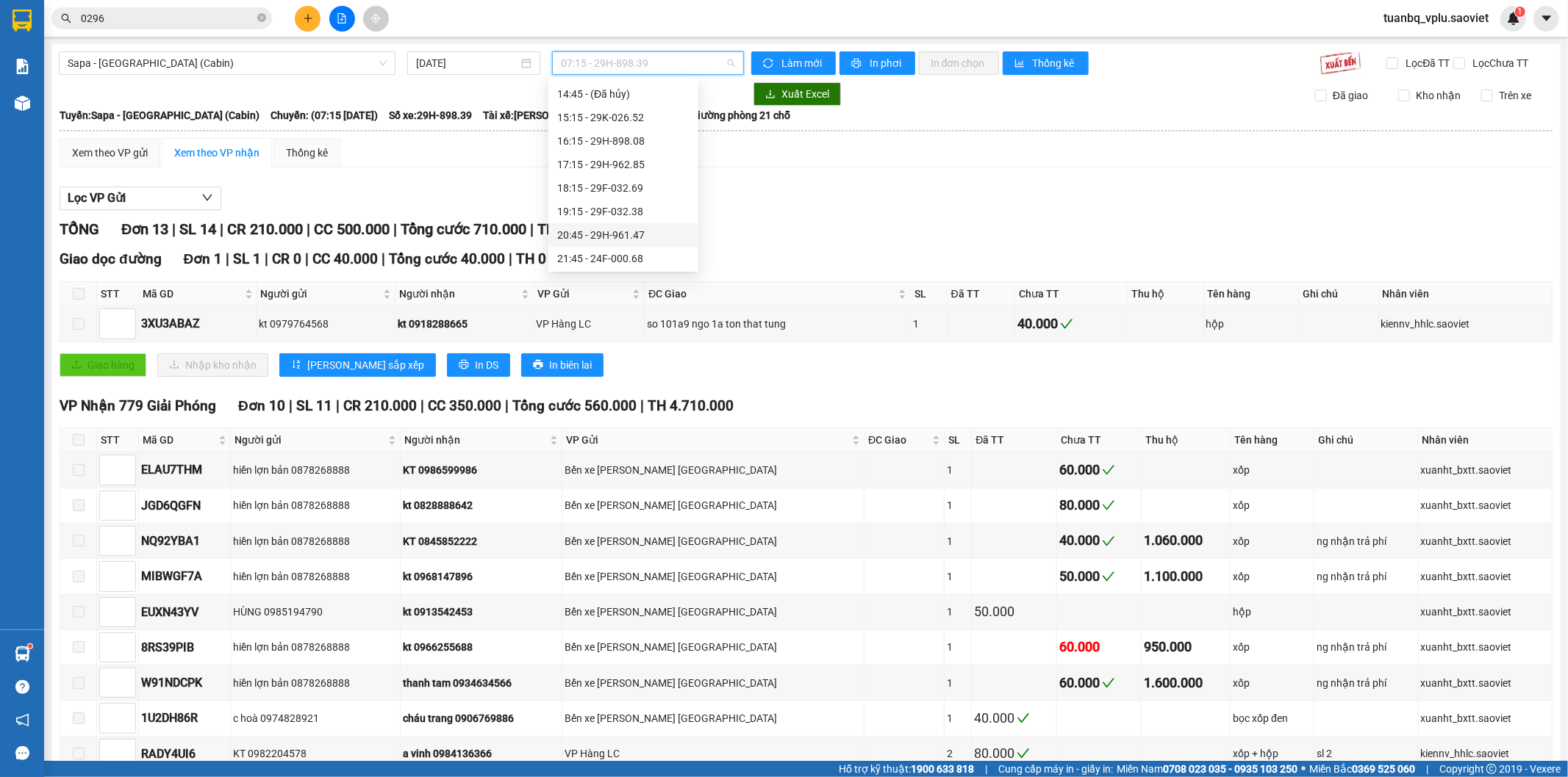
scroll to position [326, 0]
click at [651, 163] on div "17:15 - 29H-962.85" at bounding box center [623, 166] width 133 height 16
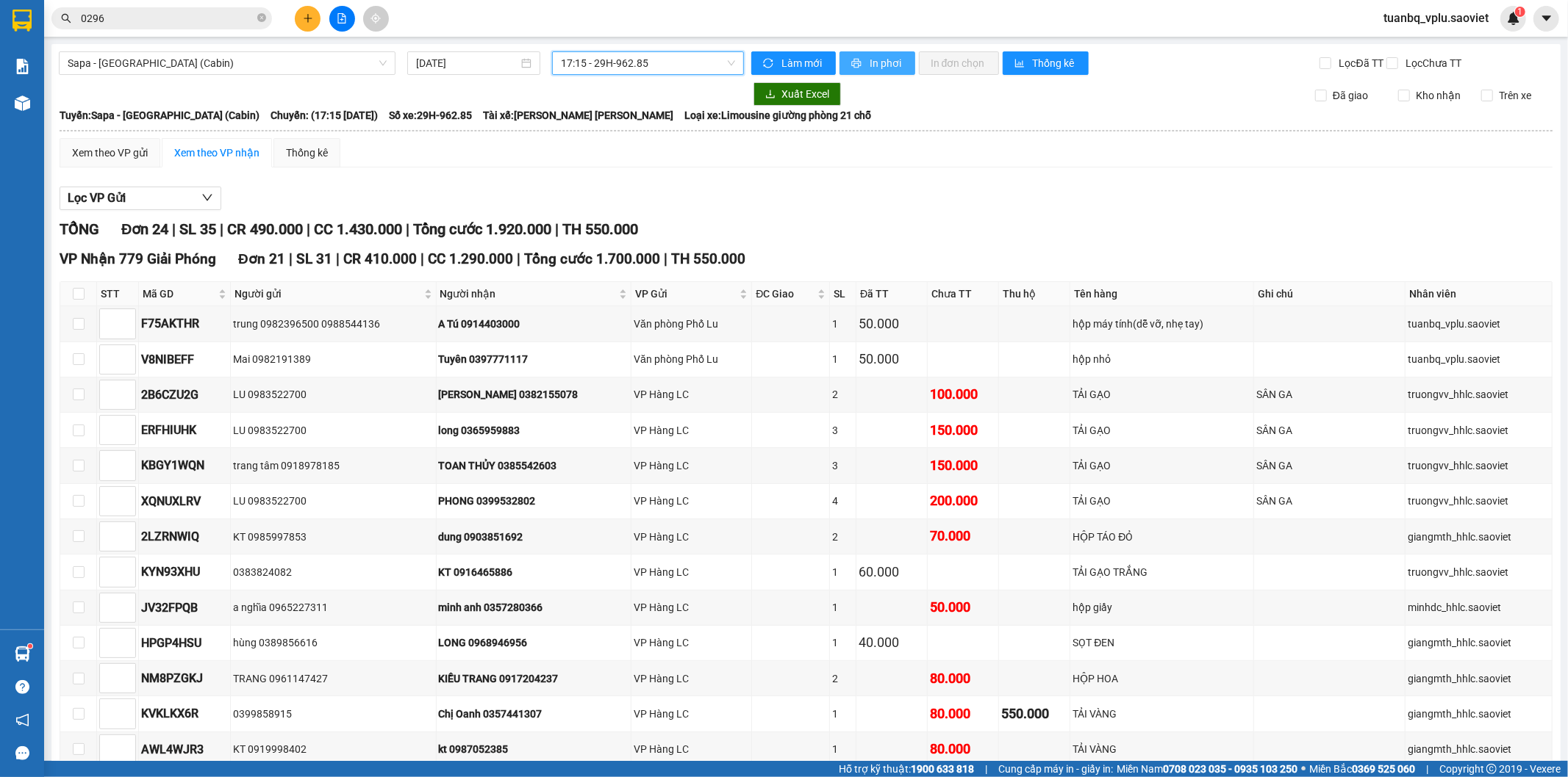
click at [875, 62] on span "In phơi" at bounding box center [887, 63] width 34 height 16
click at [1455, 18] on span "tuanbq_vplu.saoviet" at bounding box center [1436, 18] width 129 height 18
click at [1441, 56] on li "Đăng xuất" at bounding box center [1435, 46] width 130 height 24
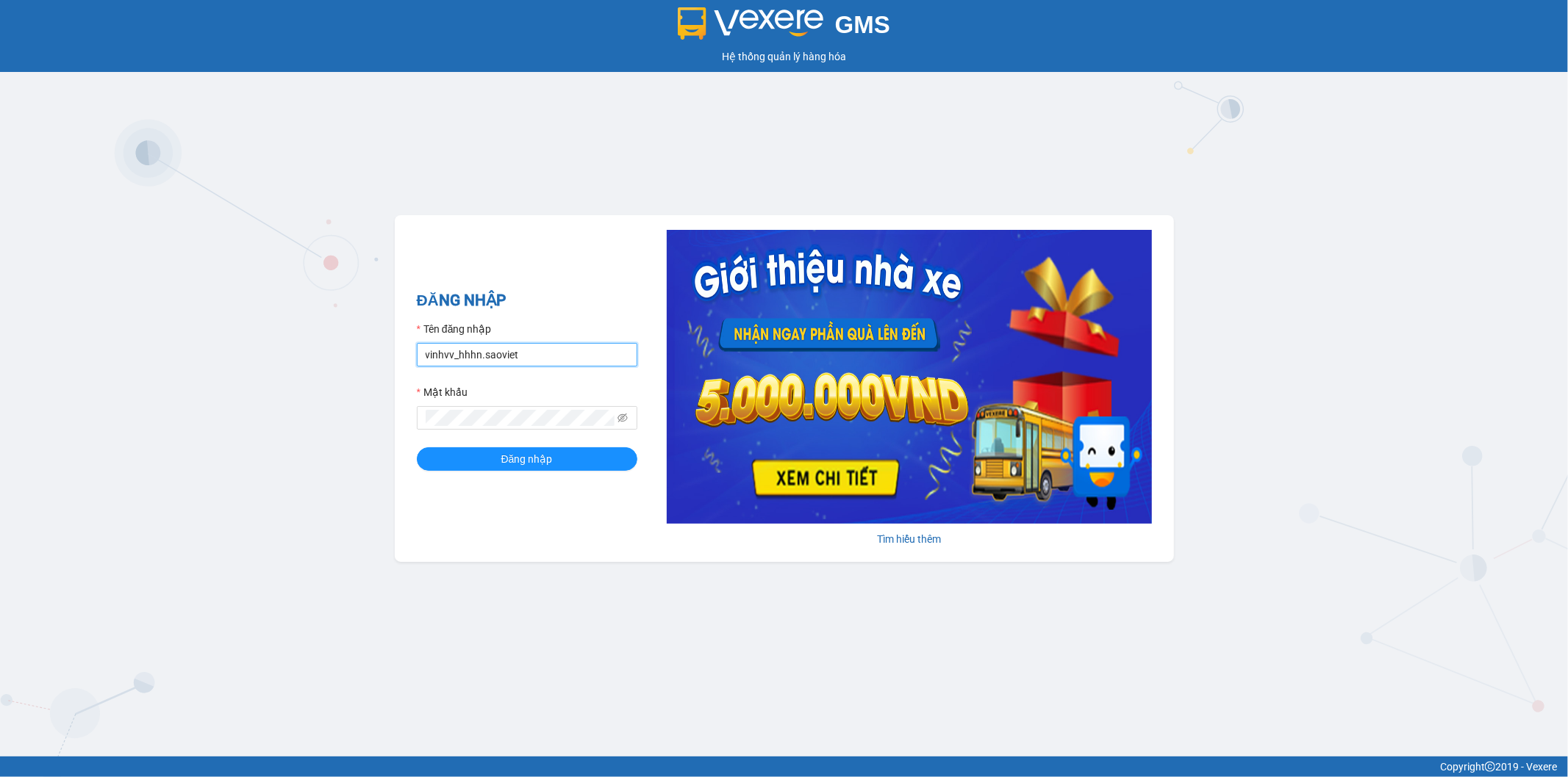
click at [535, 357] on input "vinhvv_hhhn.saoviet" at bounding box center [527, 355] width 221 height 24
drag, startPoint x: 495, startPoint y: 360, endPoint x: 101, endPoint y: 368, distance: 394.1
click at [280, 342] on div "GMS Hệ thống quản lý hàng hóa ĐĂNG NHẬP Tên đăng nhập vinhvv_hhhn.saoviet Mật k…" at bounding box center [784, 378] width 1568 height 757
click at [479, 354] on input "hung" at bounding box center [527, 355] width 221 height 24
type input "hungnq_hhlu.saoviet"
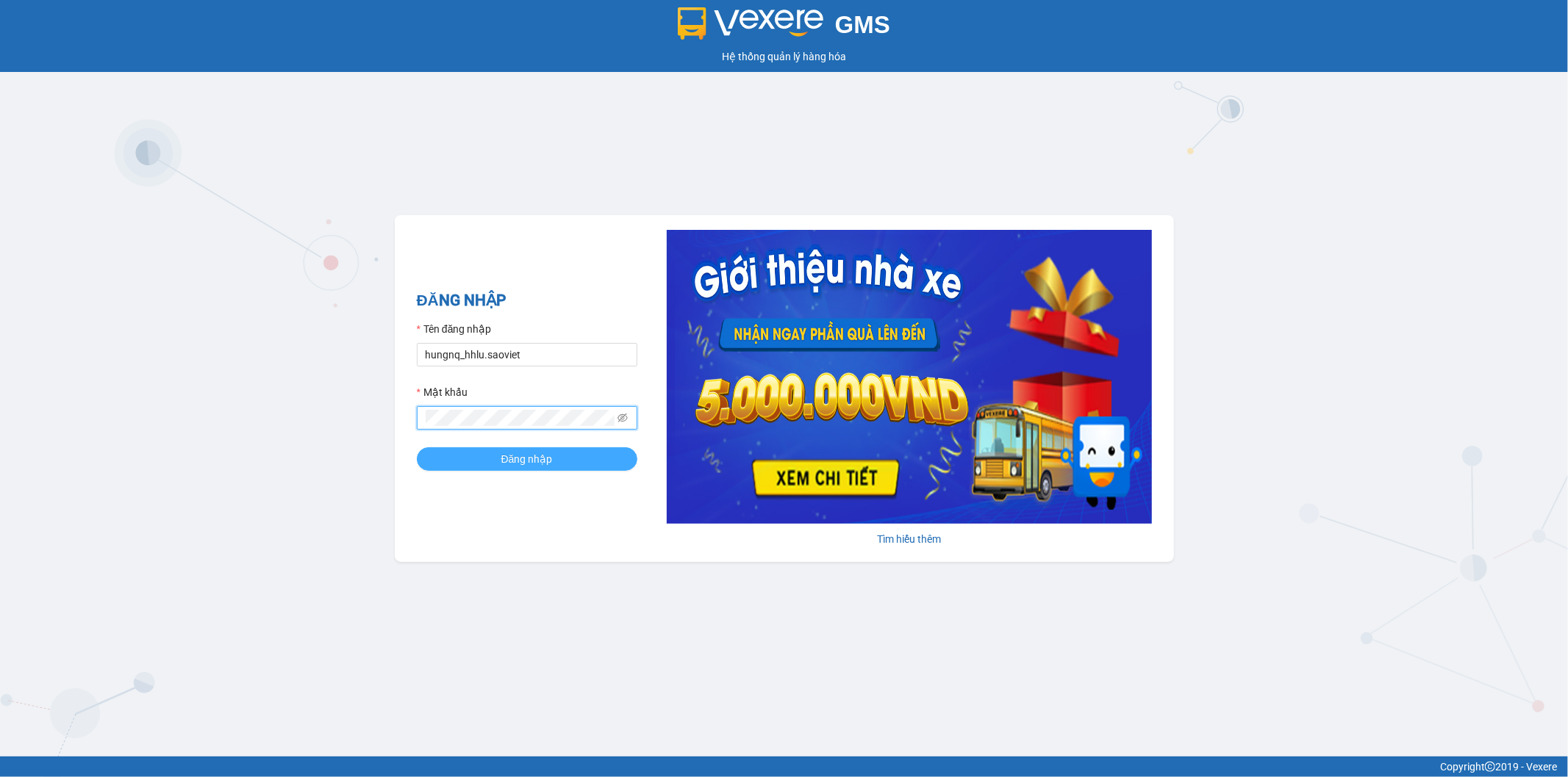
click at [439, 471] on button "Đăng nhập" at bounding box center [527, 460] width 221 height 24
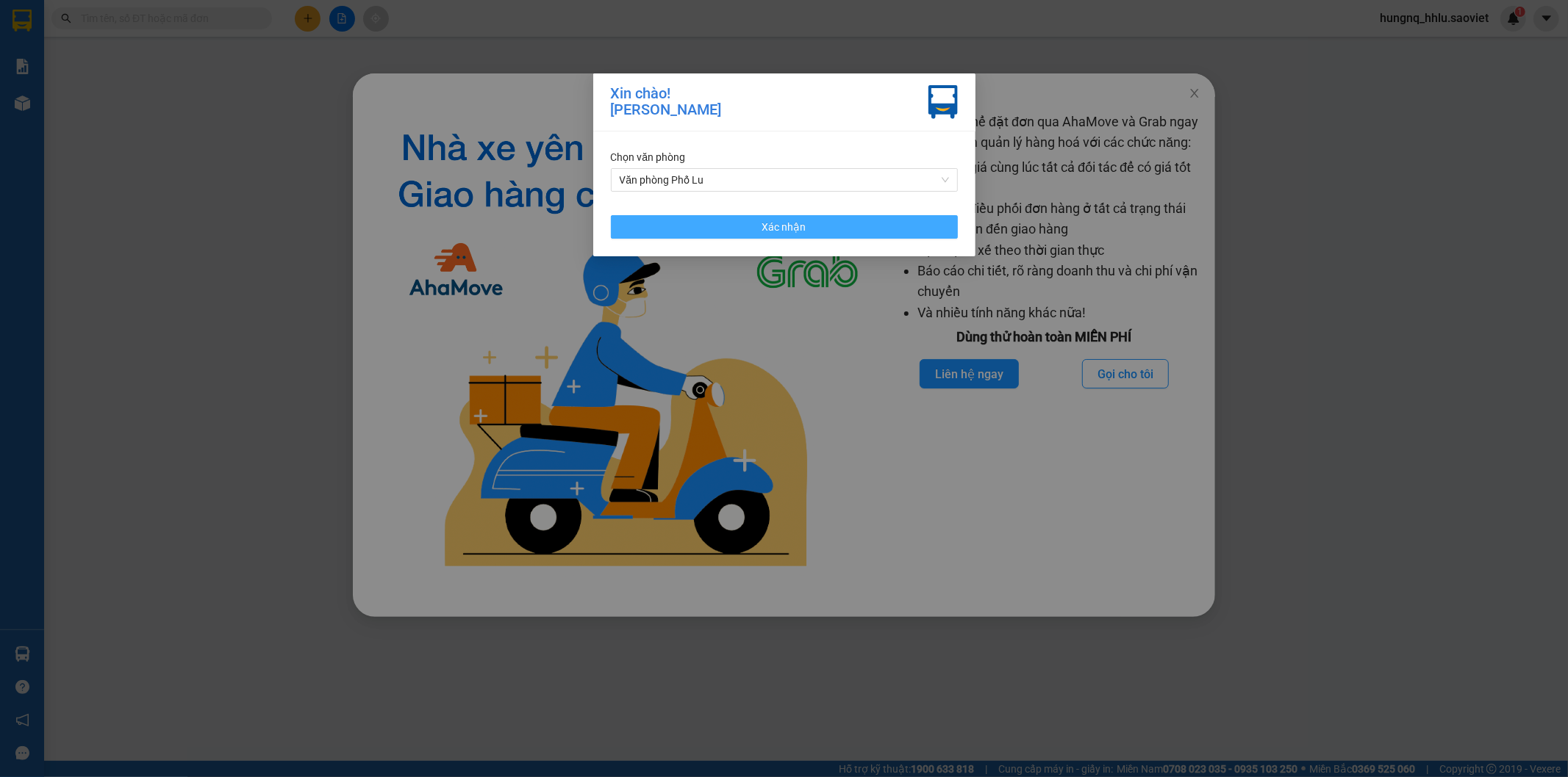
click at [642, 226] on button "Xác nhận" at bounding box center [784, 227] width 347 height 24
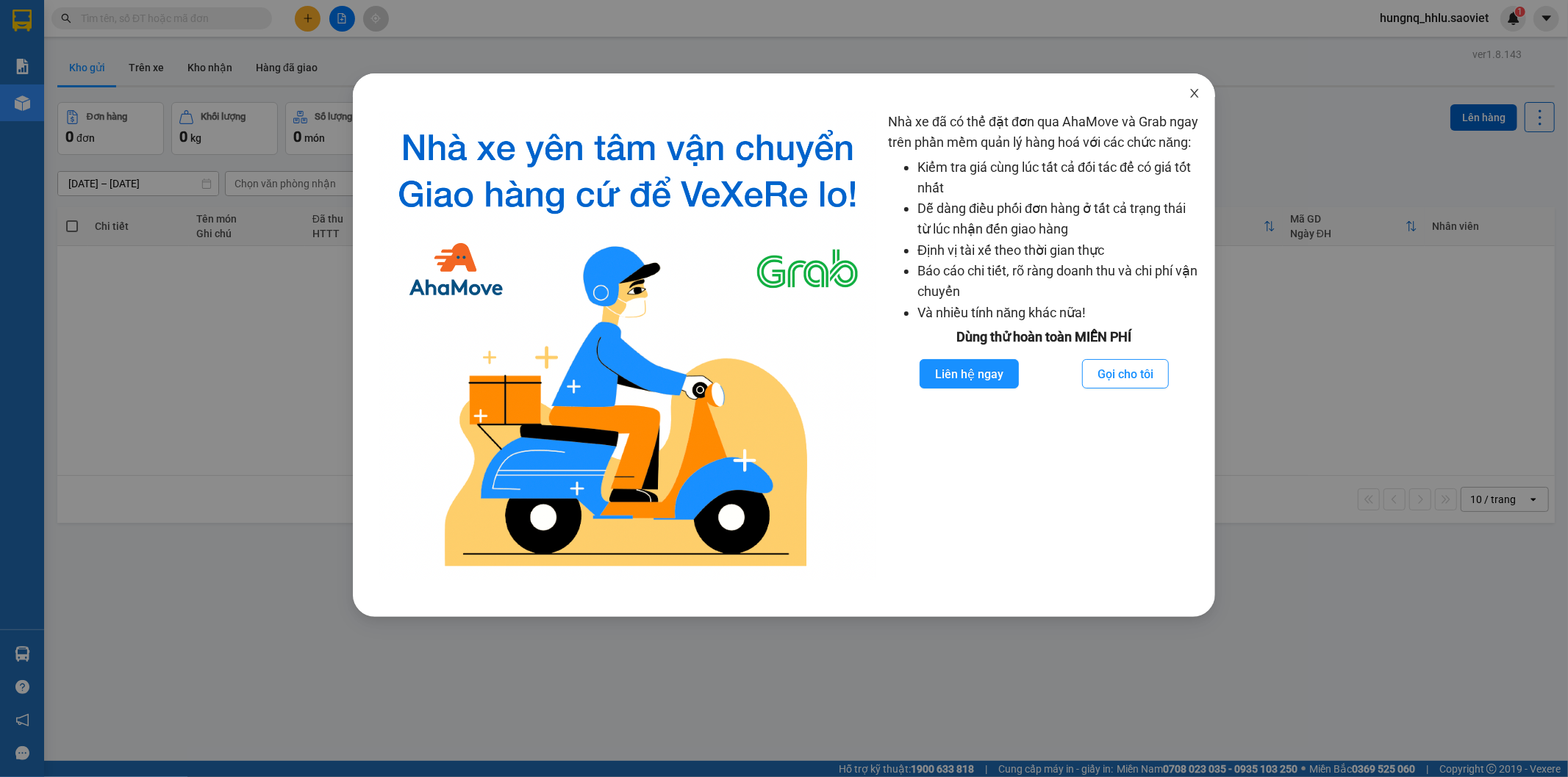
click at [1200, 97] on span "Close" at bounding box center [1195, 94] width 41 height 41
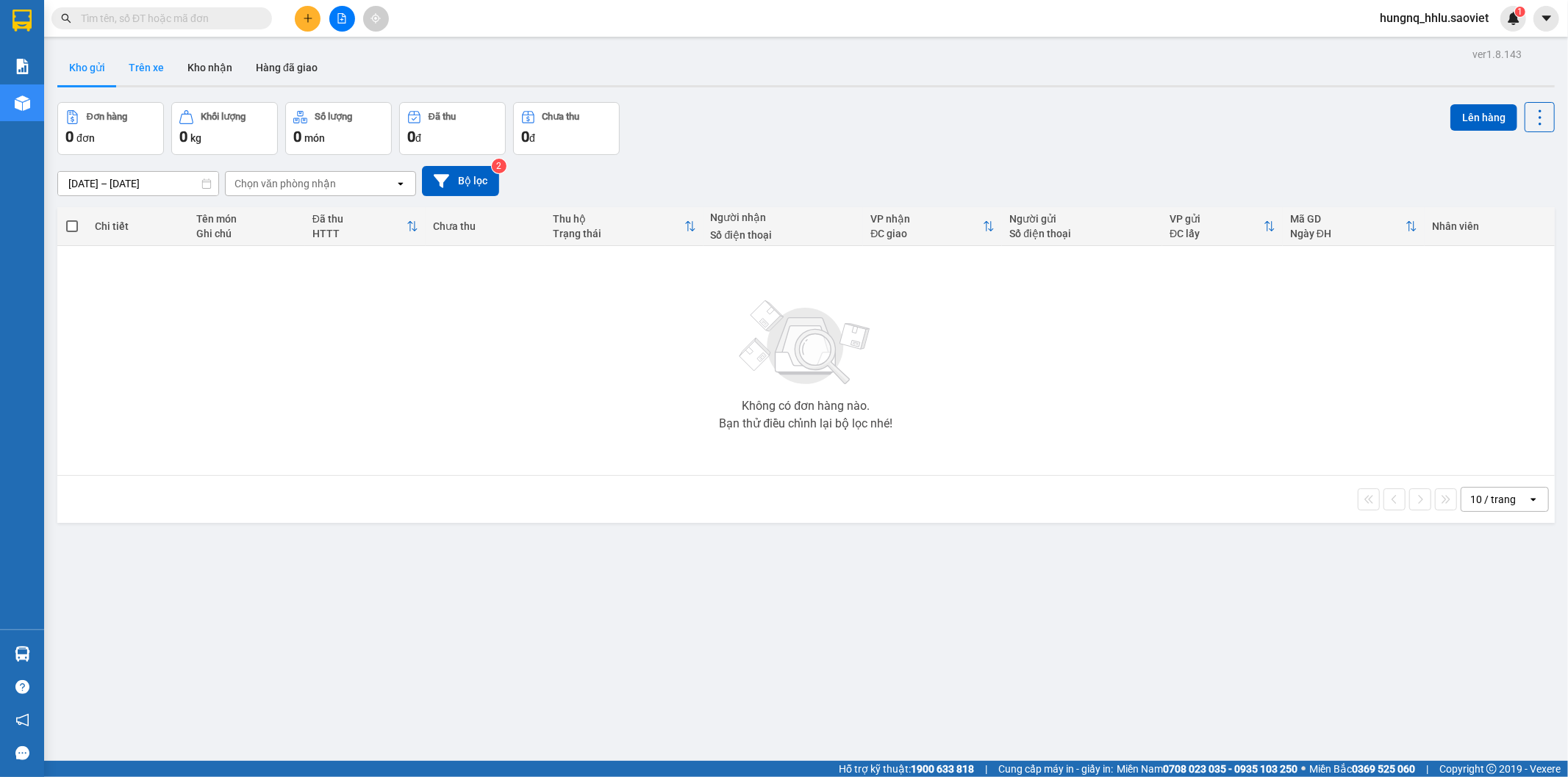
click at [146, 61] on button "Trên xe" at bounding box center [146, 68] width 58 height 36
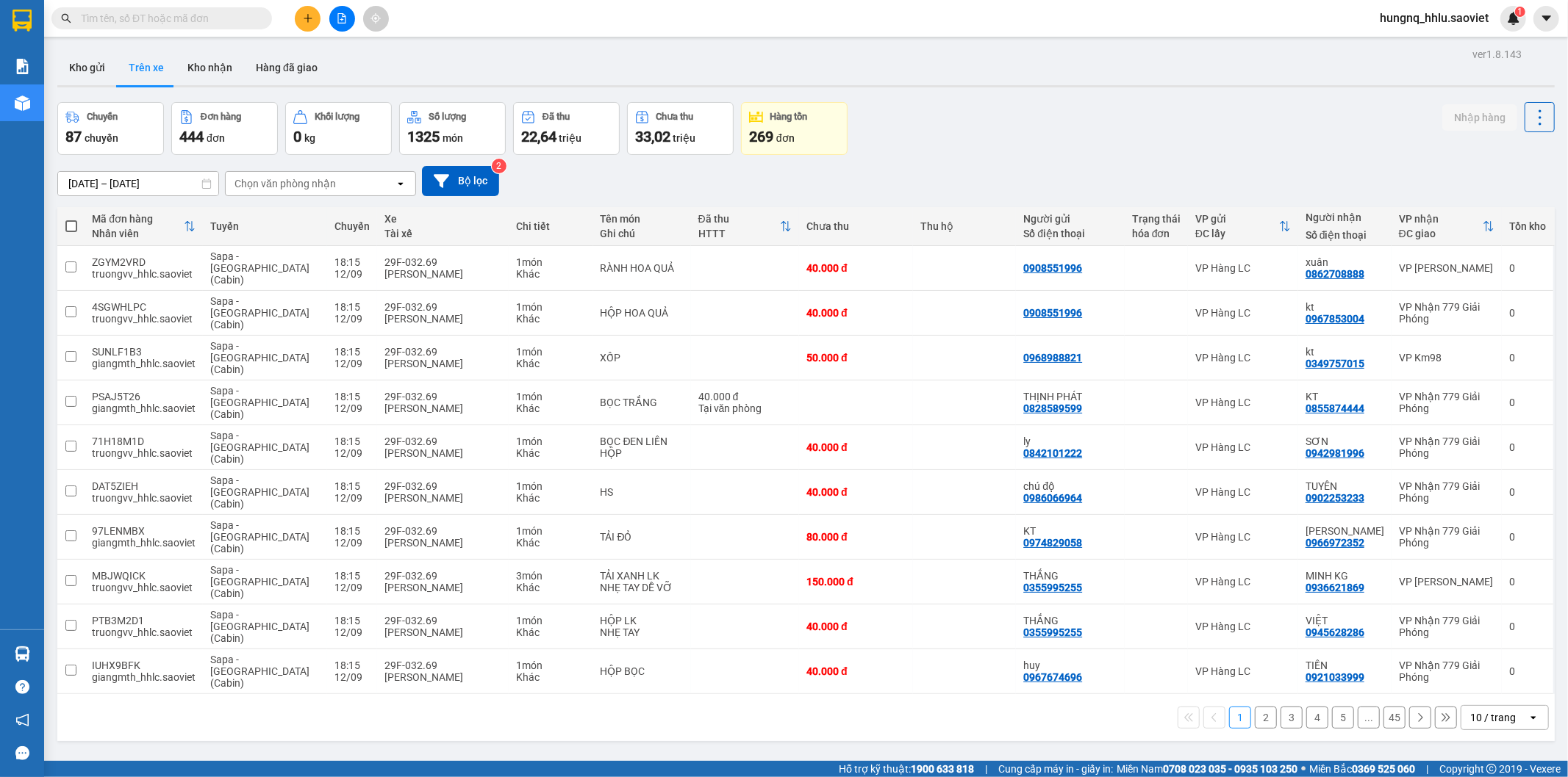
click at [247, 184] on div "Chọn văn phòng nhận" at bounding box center [285, 184] width 101 height 15
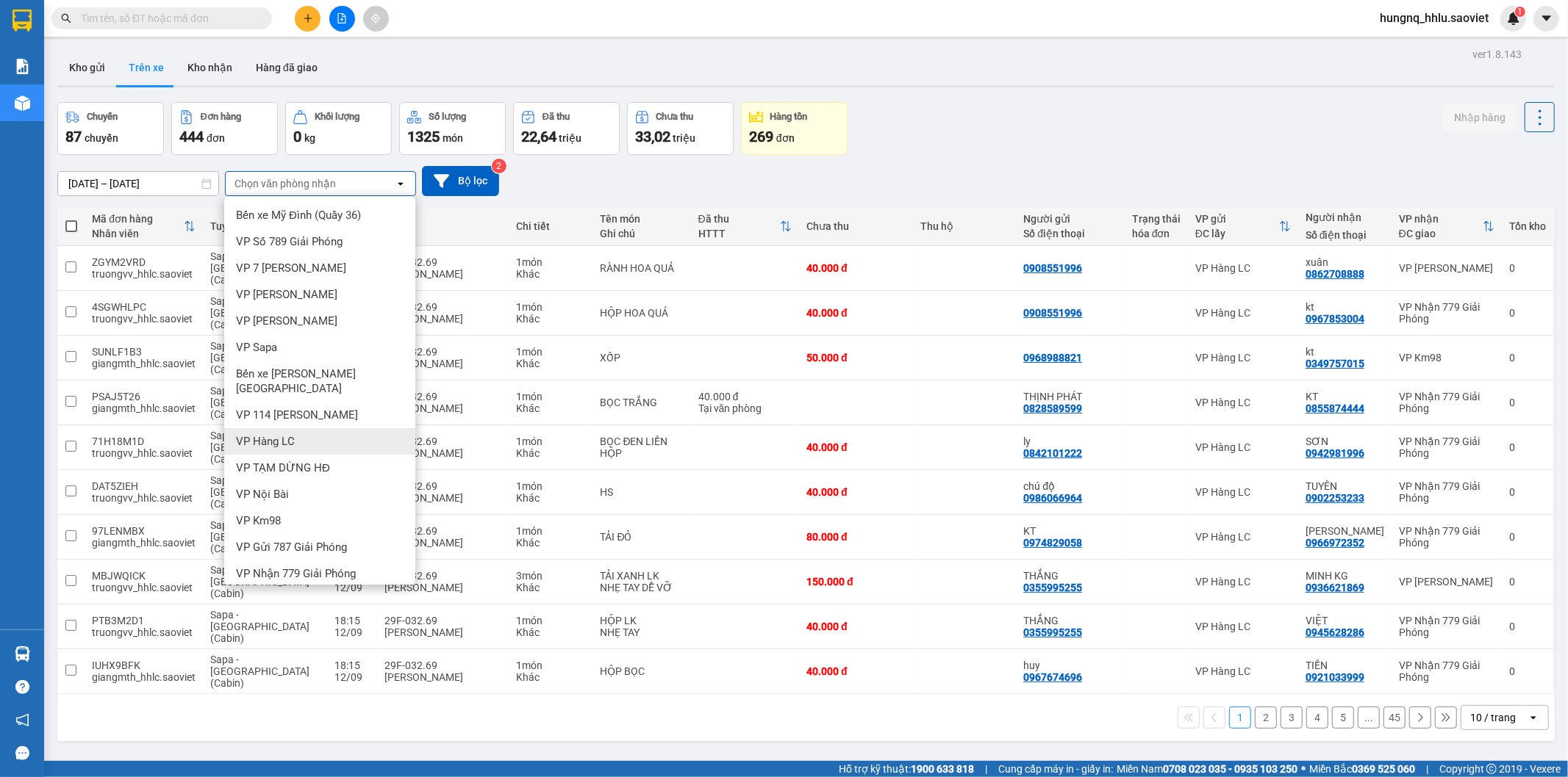
scroll to position [18, 0]
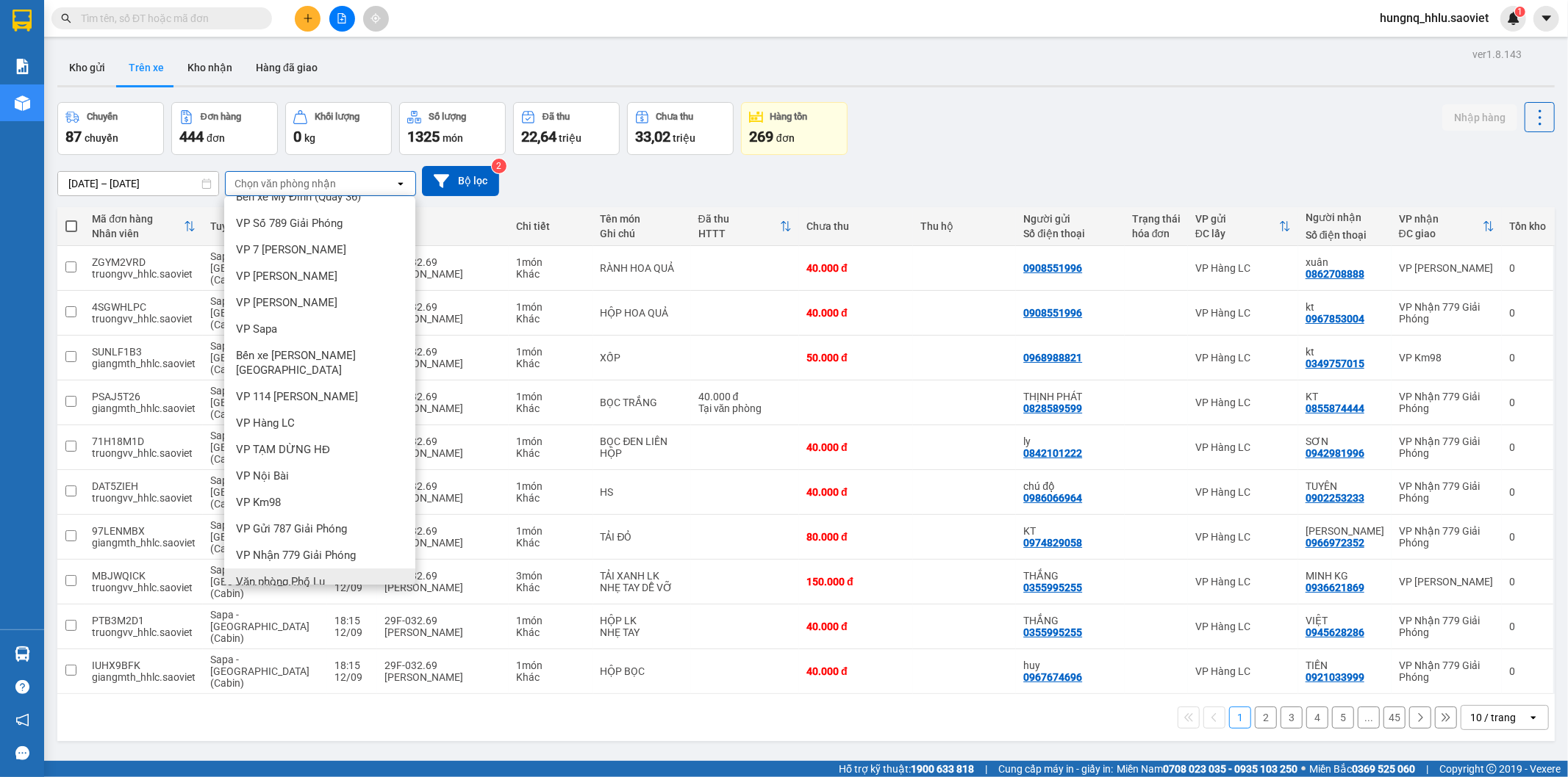
click at [256, 575] on div "Văn phòng Phố Lu" at bounding box center [320, 582] width 191 height 27
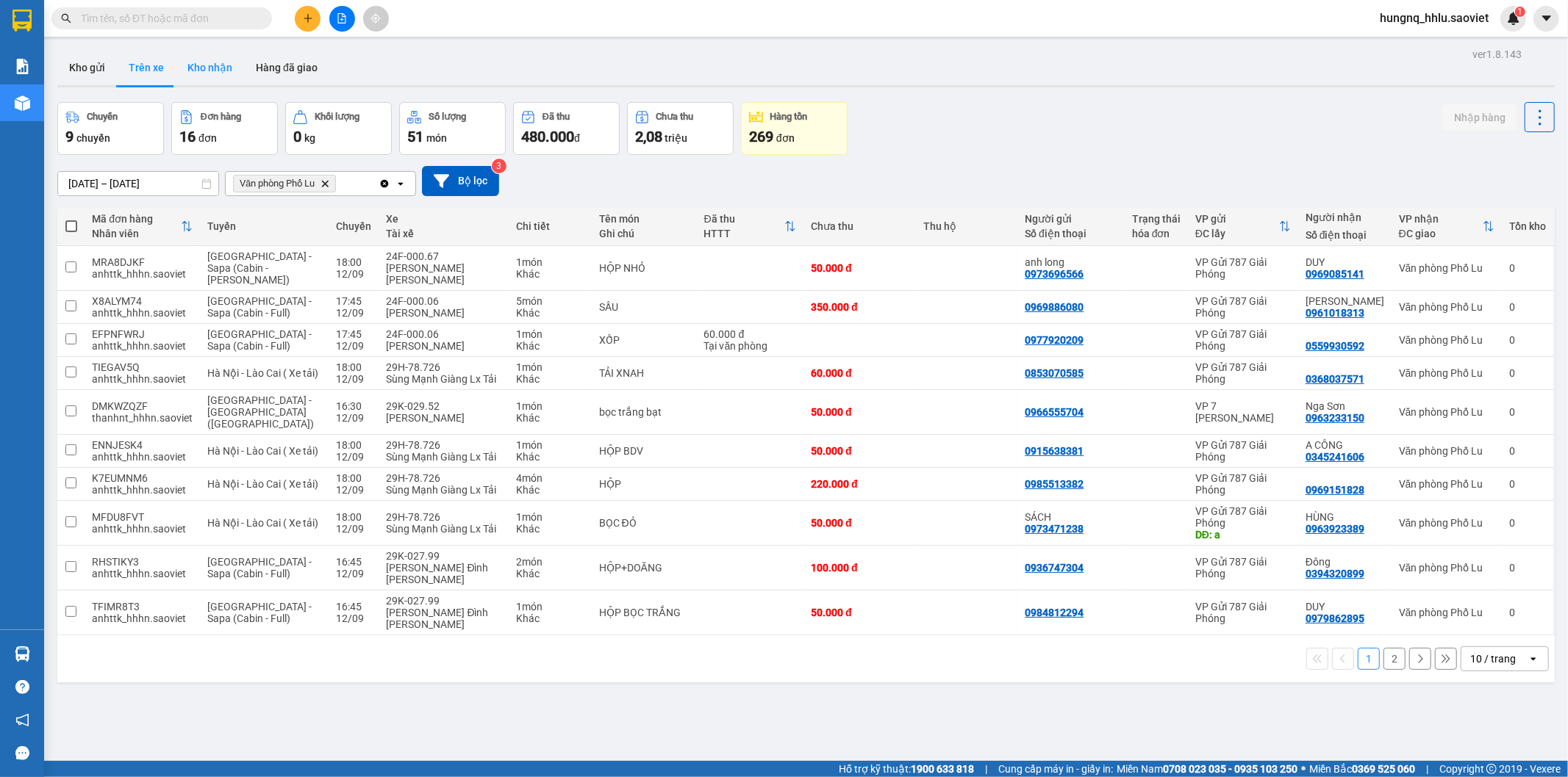
click at [208, 64] on button "Kho nhận" at bounding box center [210, 68] width 68 height 36
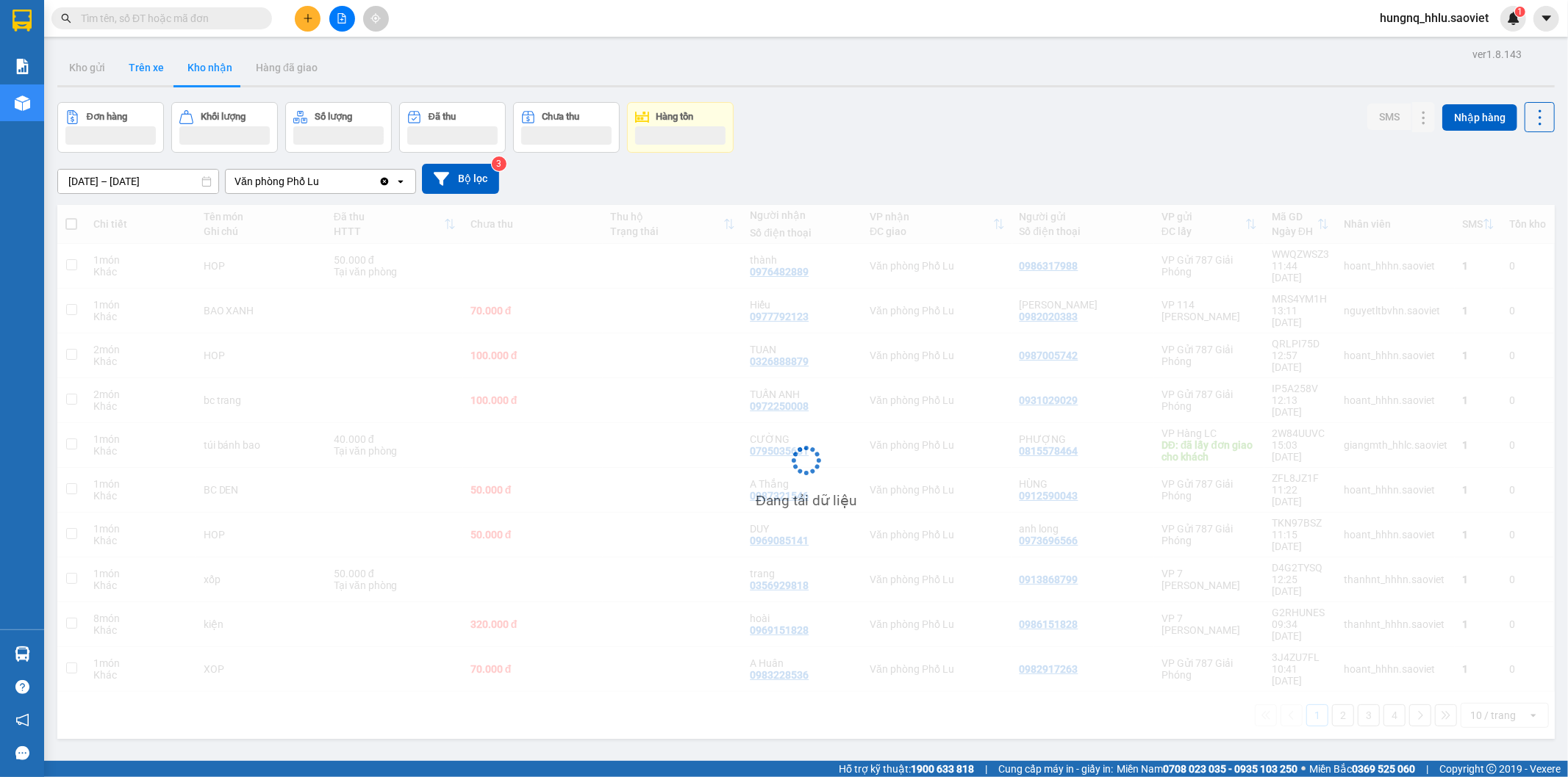
click at [150, 70] on button "Trên xe" at bounding box center [146, 68] width 58 height 36
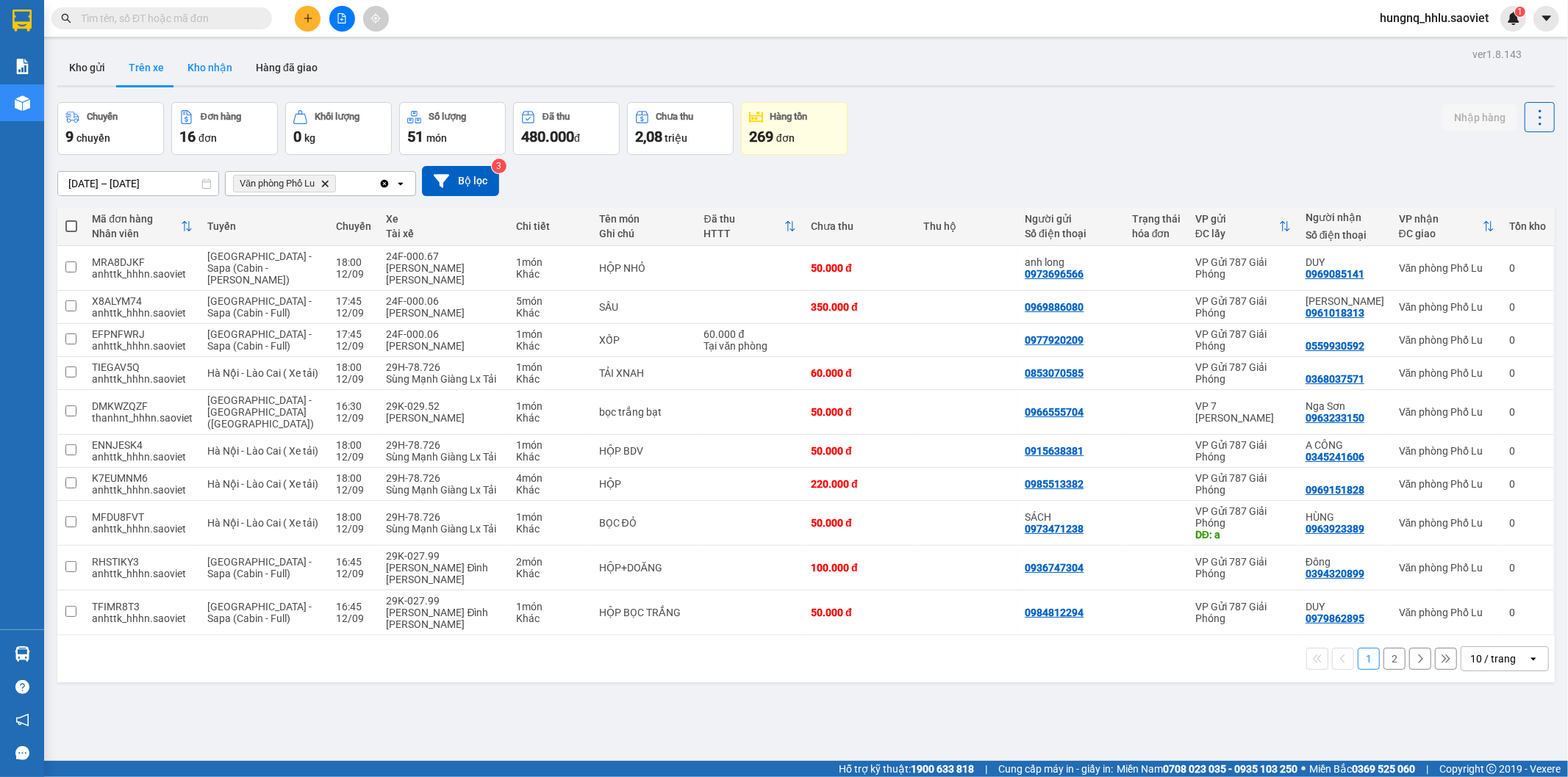
click at [193, 55] on button "Kho nhận" at bounding box center [210, 68] width 68 height 36
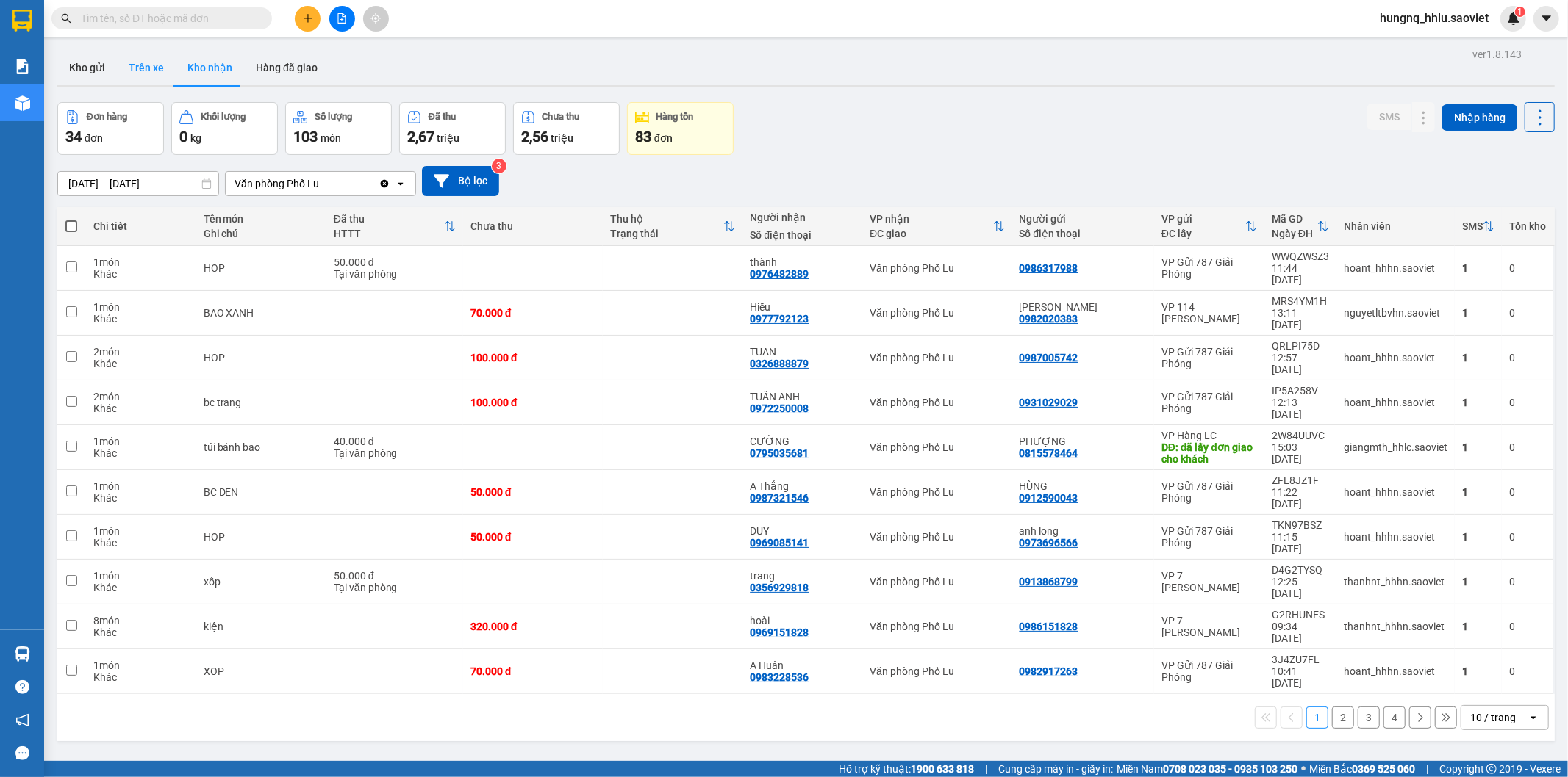
click at [160, 66] on button "Trên xe" at bounding box center [146, 68] width 58 height 36
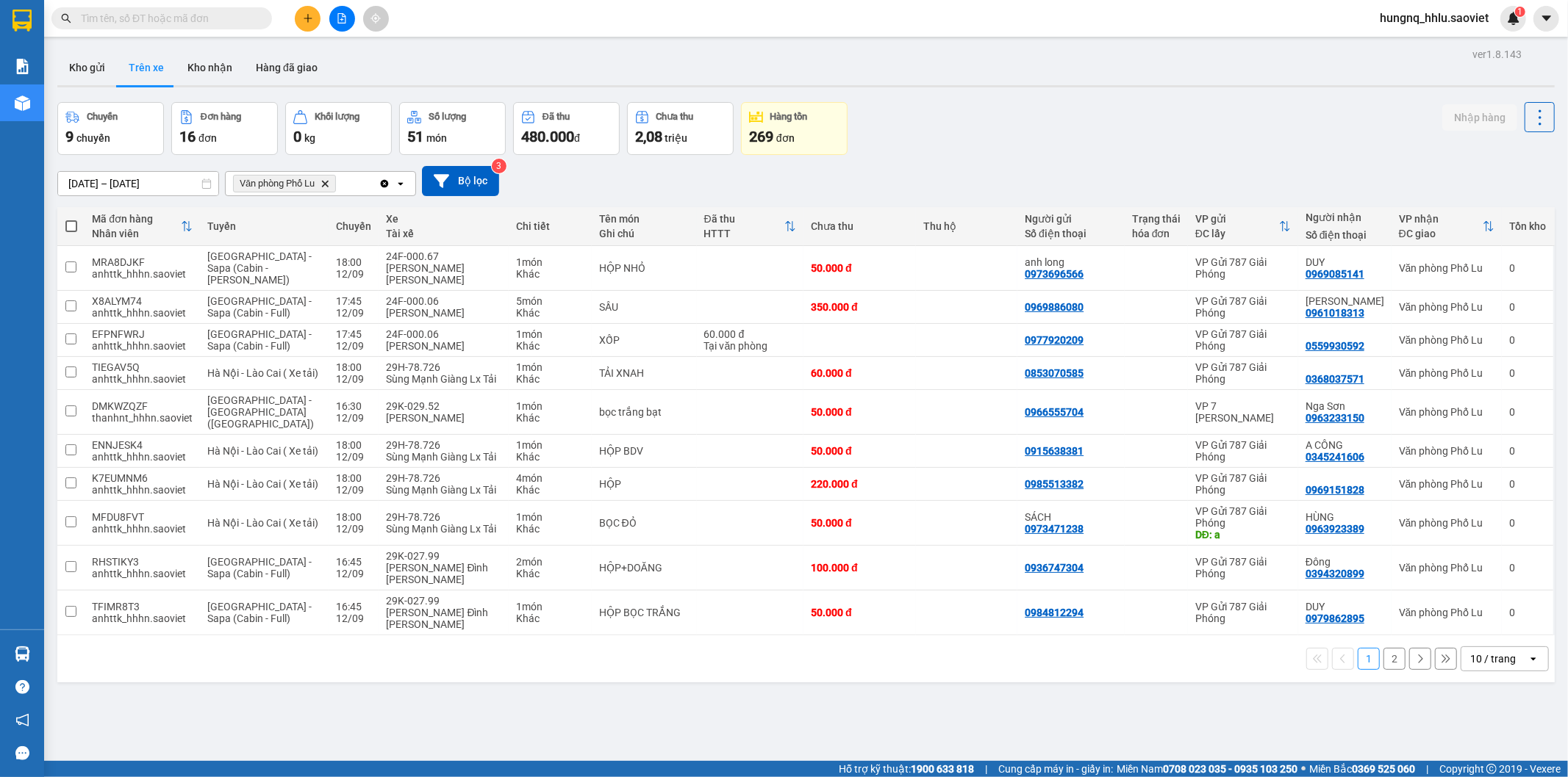
click at [1387, 648] on button "2" at bounding box center [1395, 659] width 22 height 22
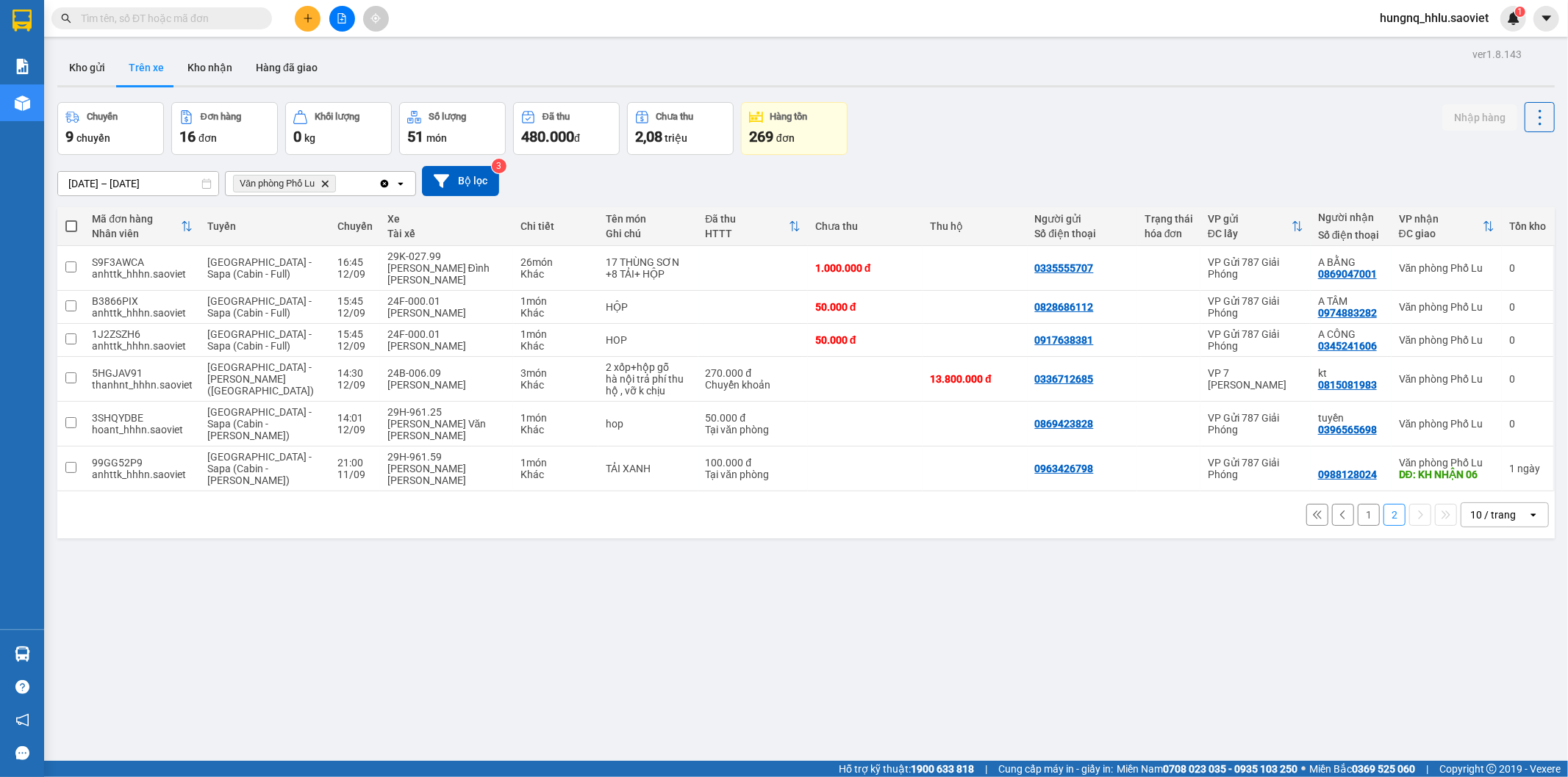
click at [1358, 505] on button "1" at bounding box center [1369, 515] width 22 height 22
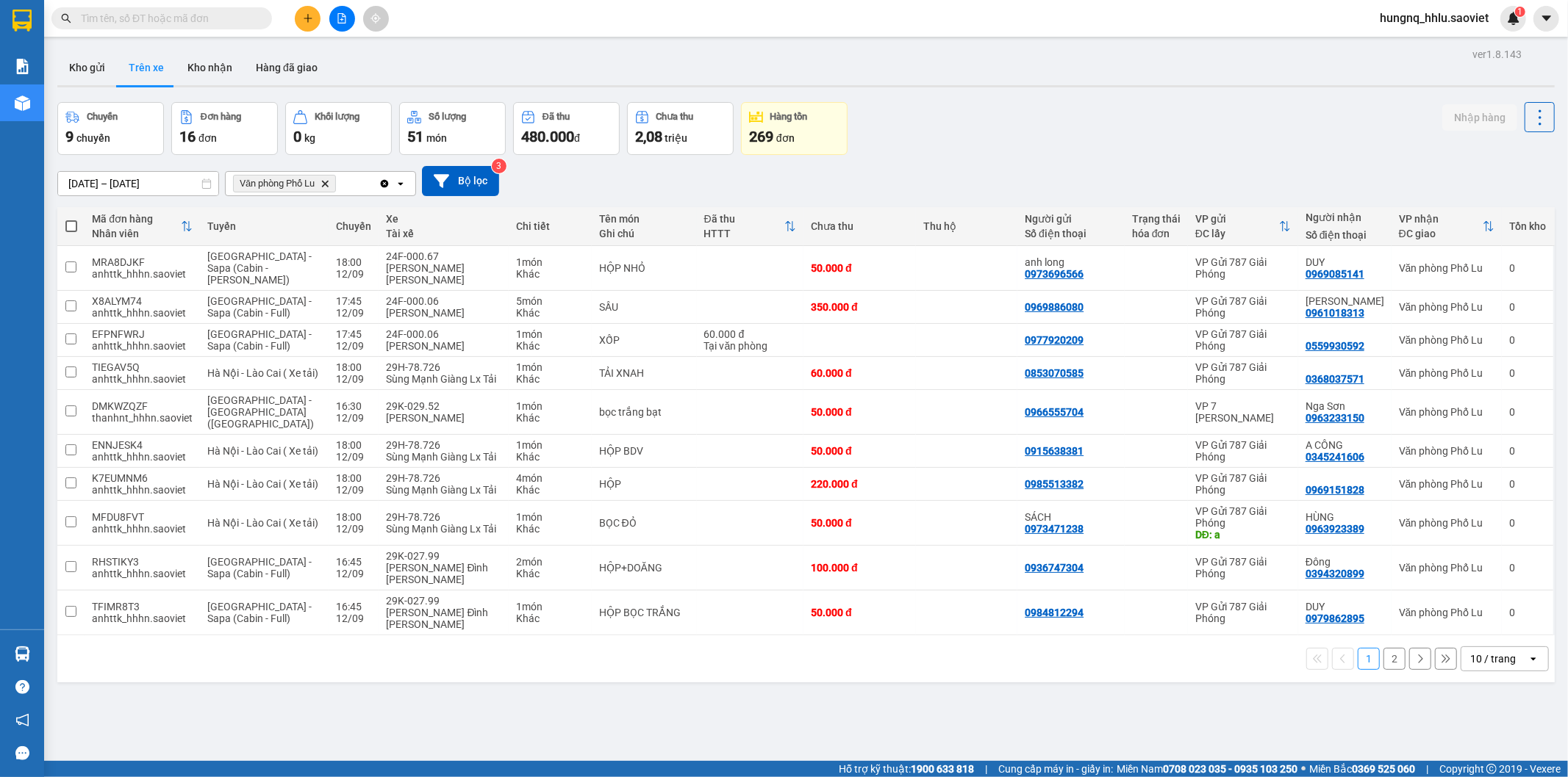
click at [1386, 648] on button "2" at bounding box center [1395, 659] width 22 height 22
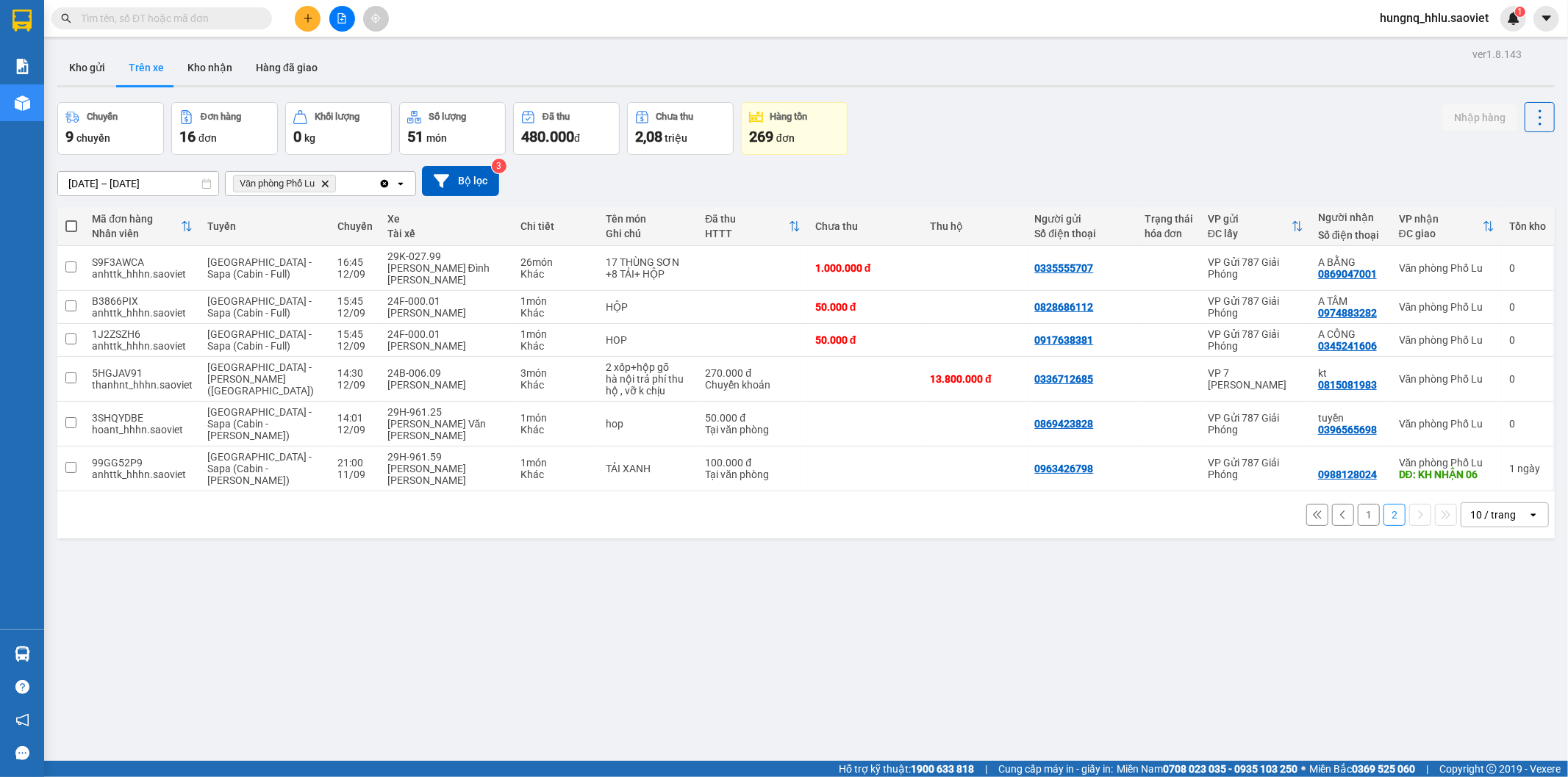
click at [130, 181] on input "[DATE] – [DATE]" at bounding box center [138, 184] width 160 height 24
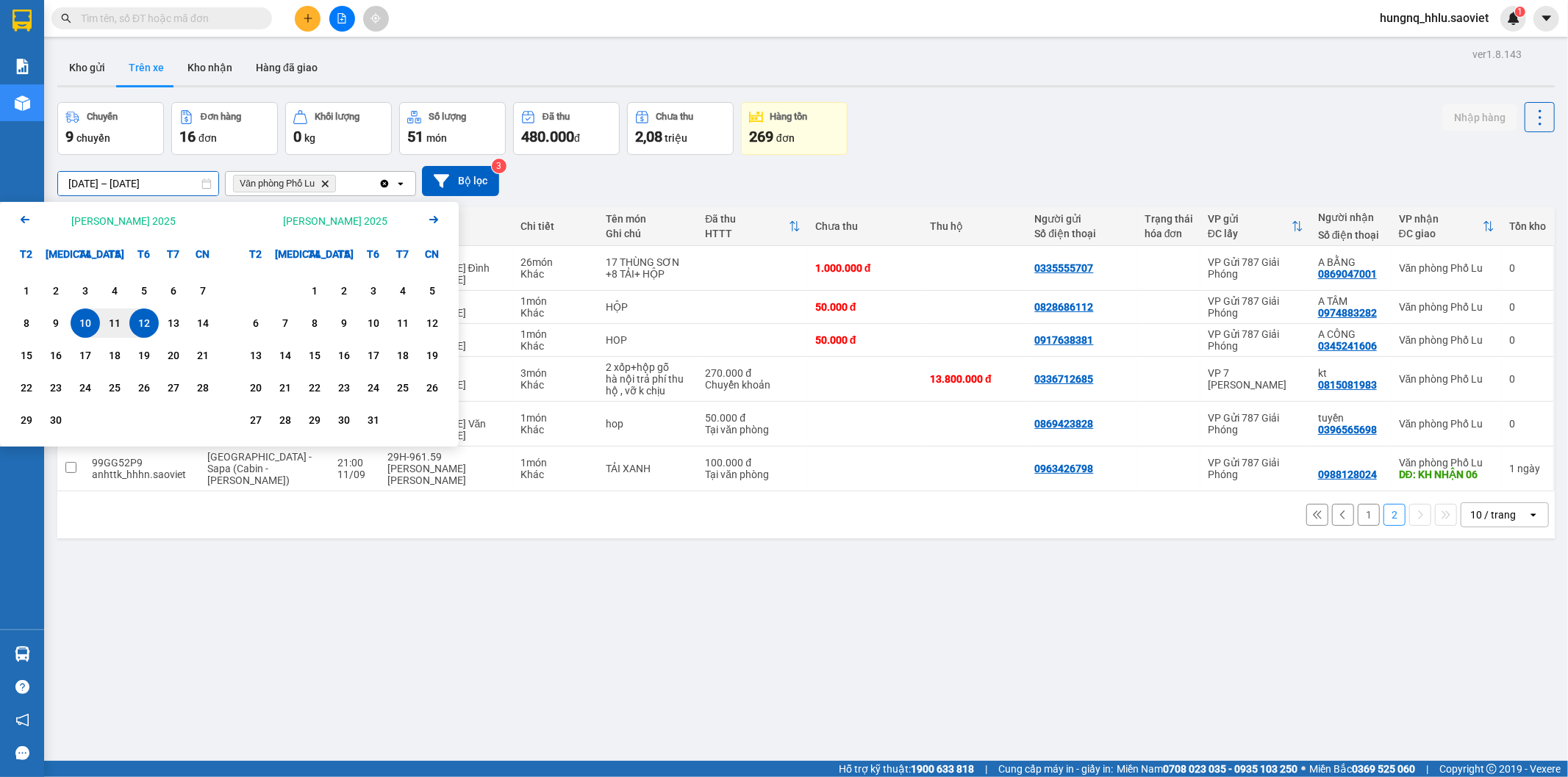
click at [149, 333] on div "12" at bounding box center [144, 323] width 30 height 30
type input "12/09/2025 – 12/09/2025"
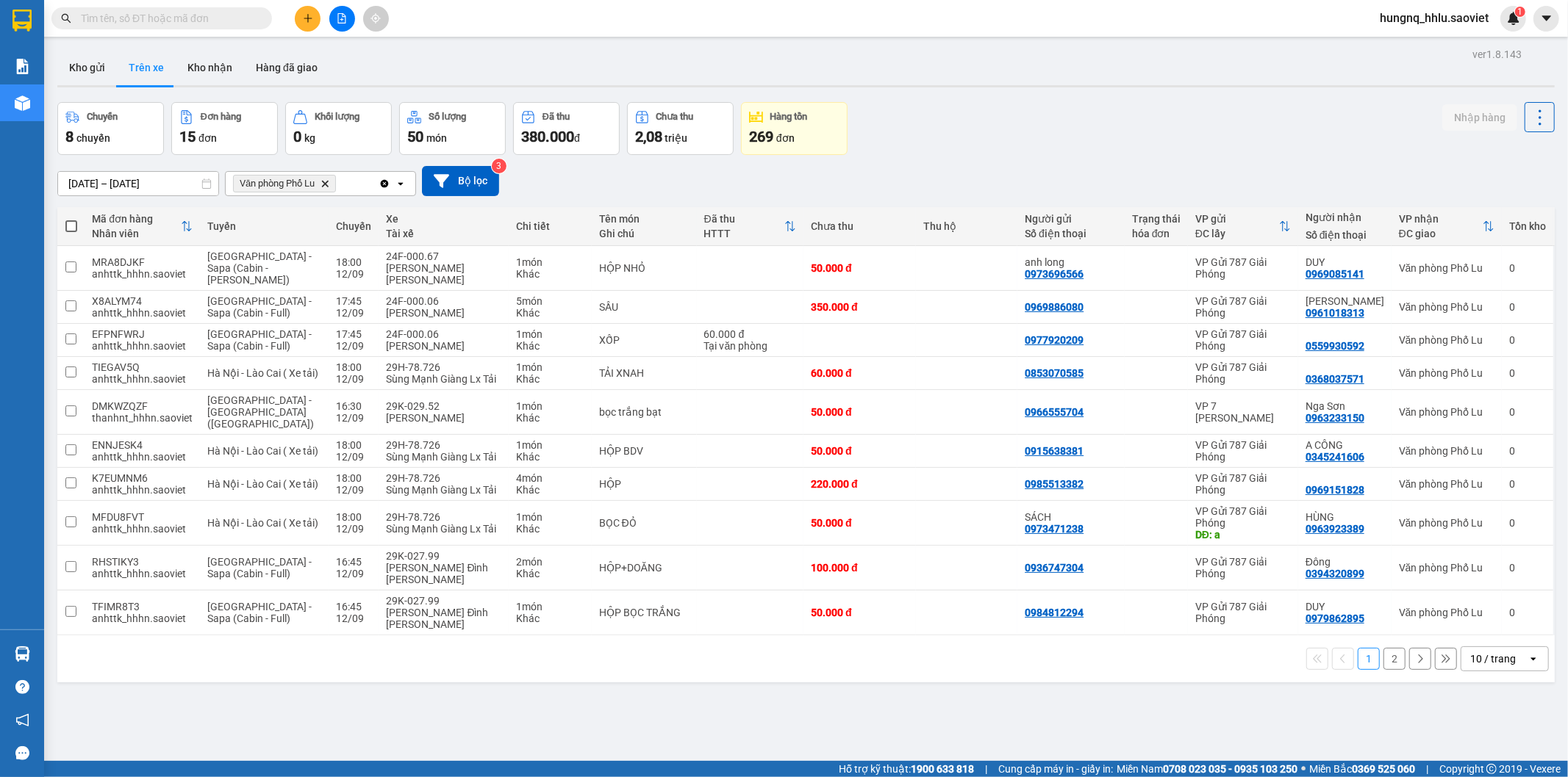
click at [1386, 648] on button "2" at bounding box center [1395, 659] width 22 height 22
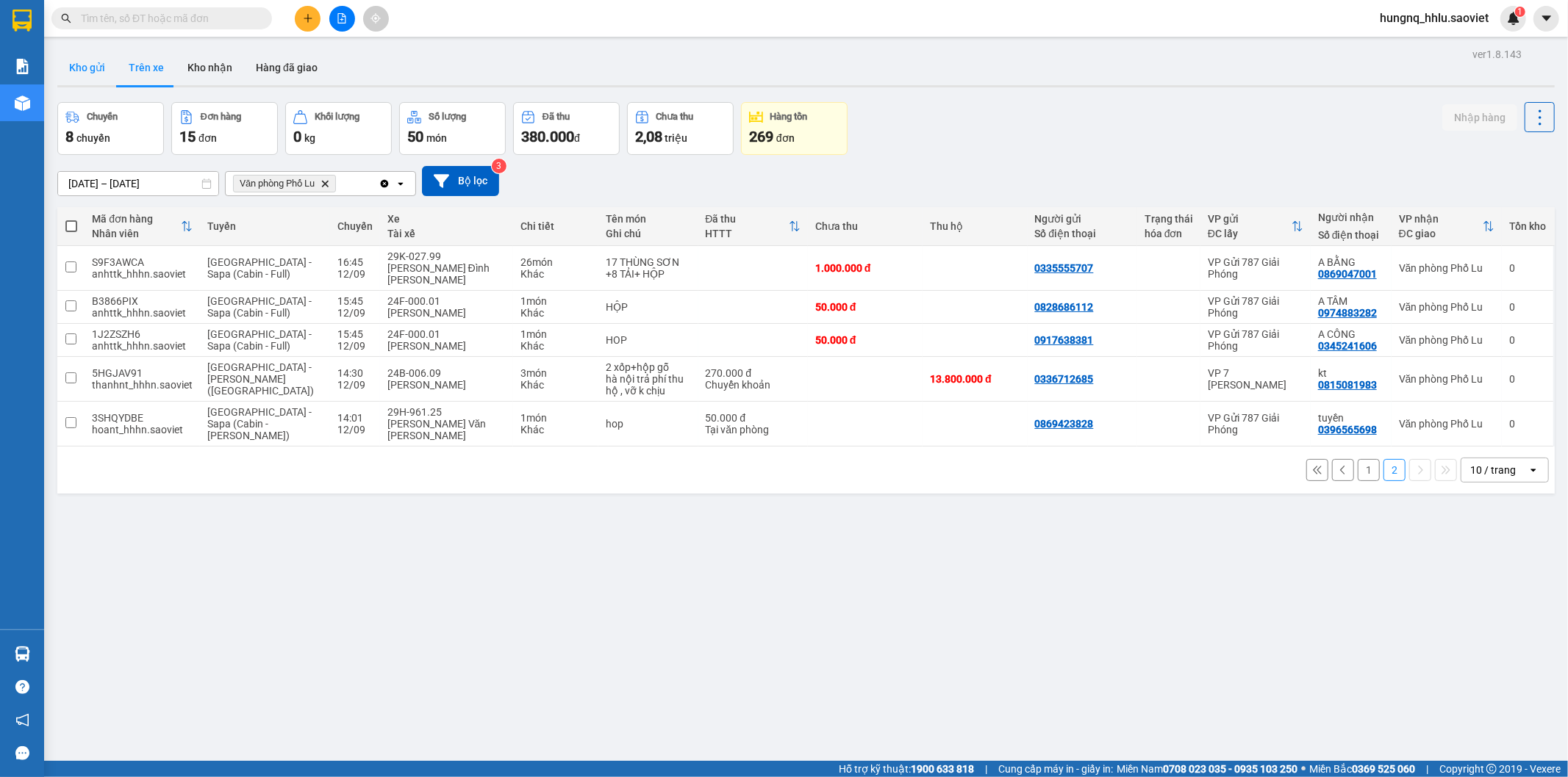
click at [86, 67] on button "Kho gửi" at bounding box center [87, 68] width 59 height 36
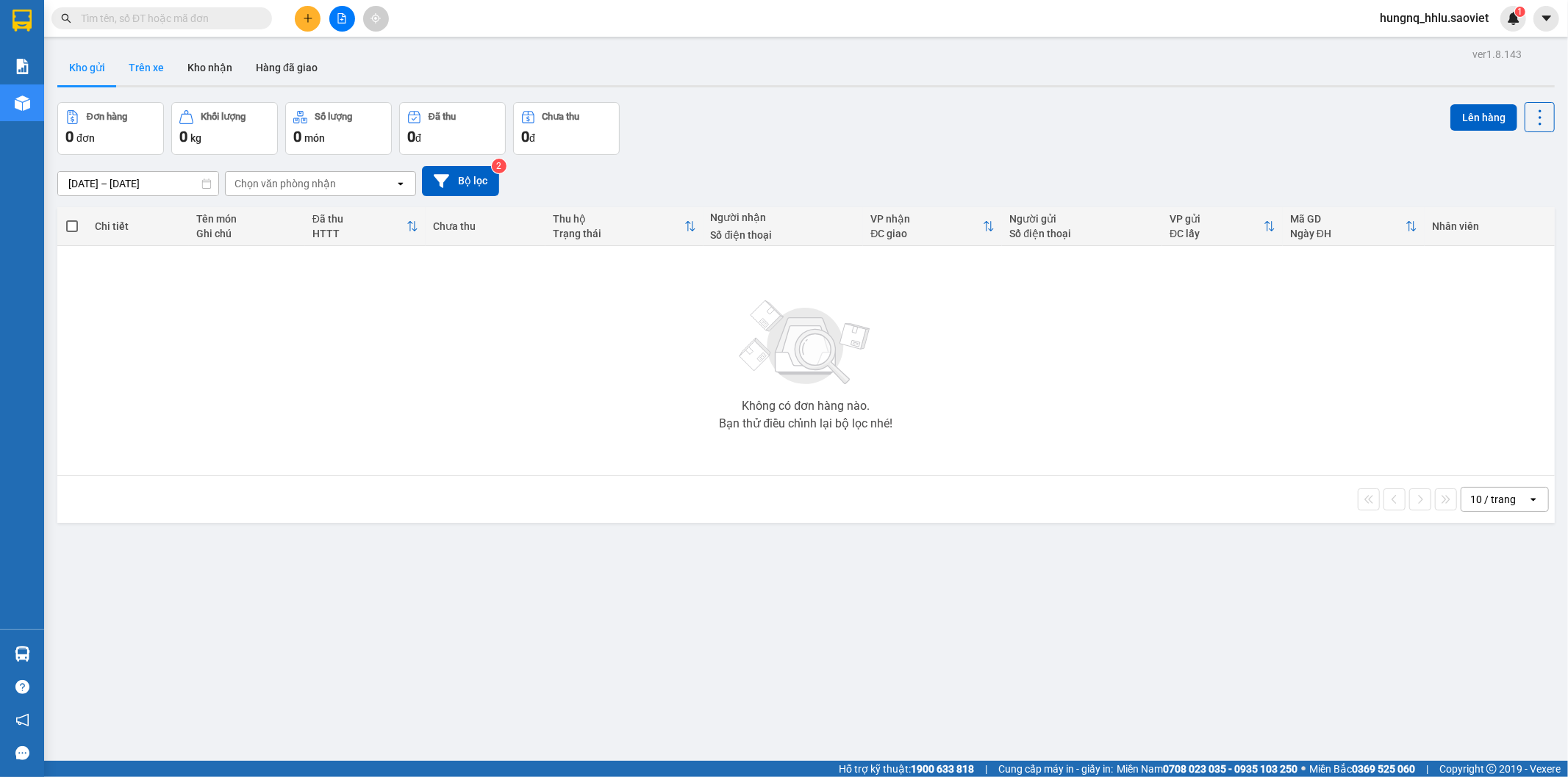
click at [144, 73] on button "Trên xe" at bounding box center [146, 68] width 58 height 36
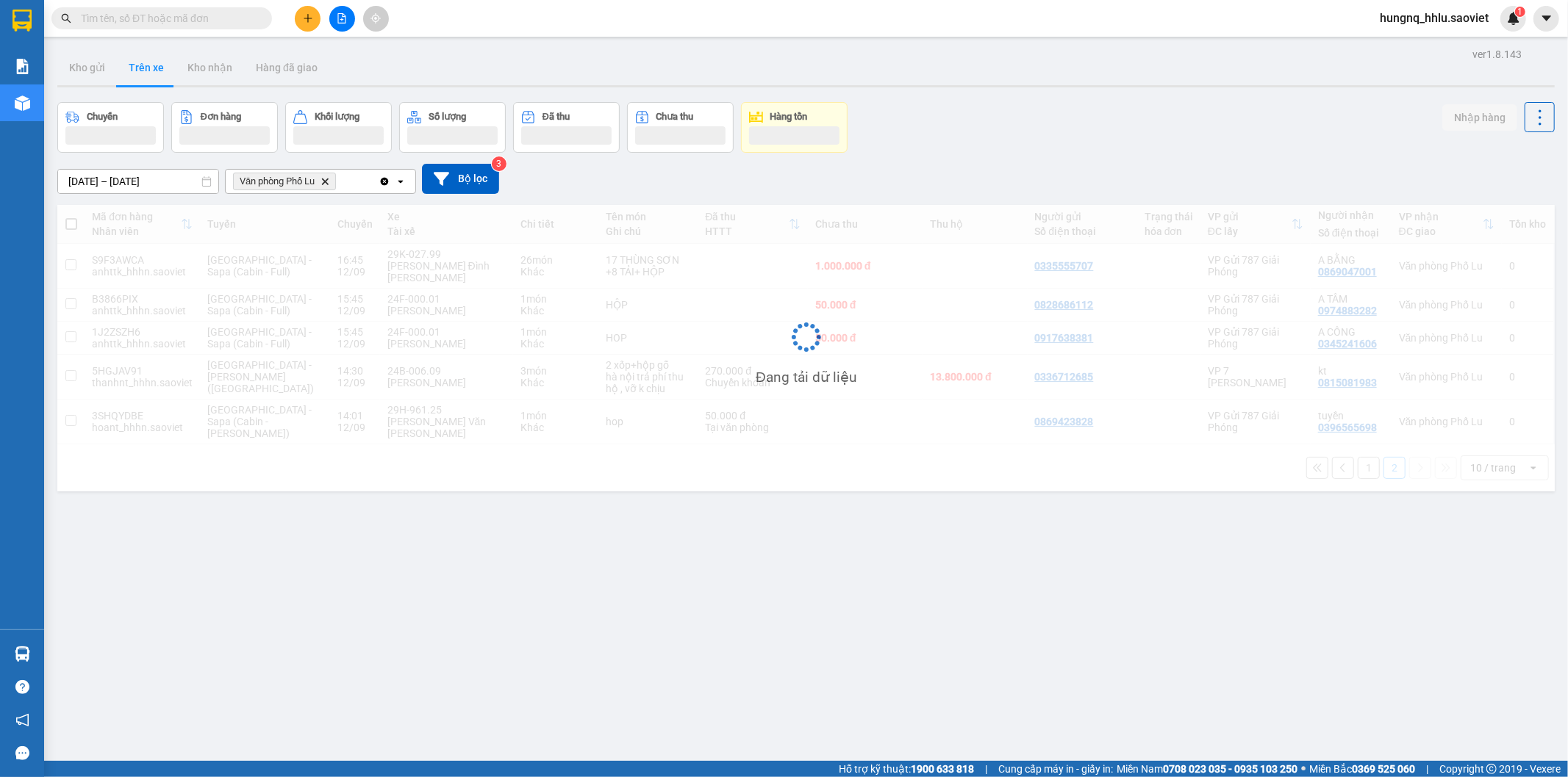
click at [133, 74] on button "Trên xe" at bounding box center [146, 68] width 58 height 36
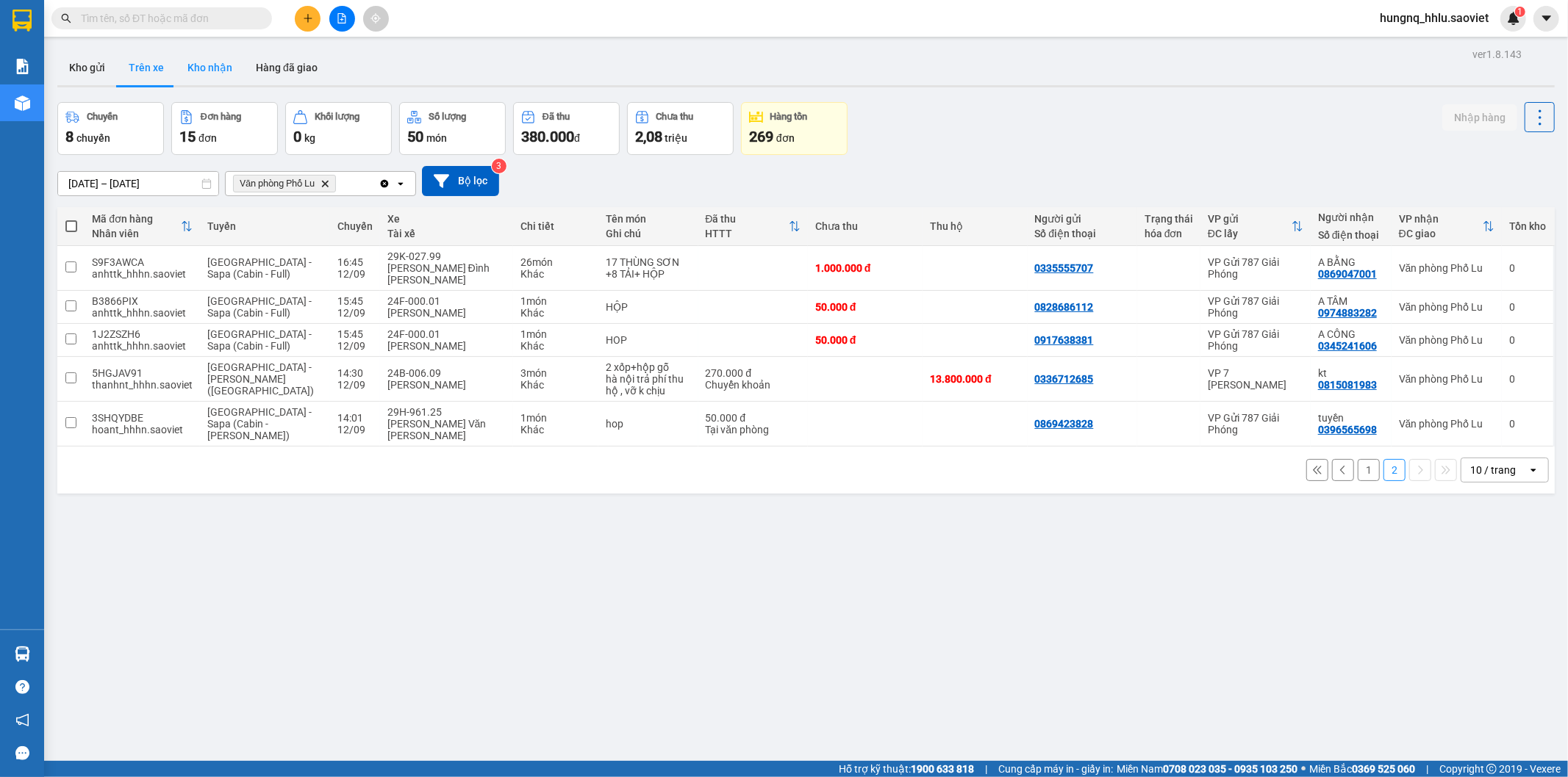
click at [203, 68] on button "Kho nhận" at bounding box center [210, 68] width 68 height 36
type input "[DATE] – [DATE]"
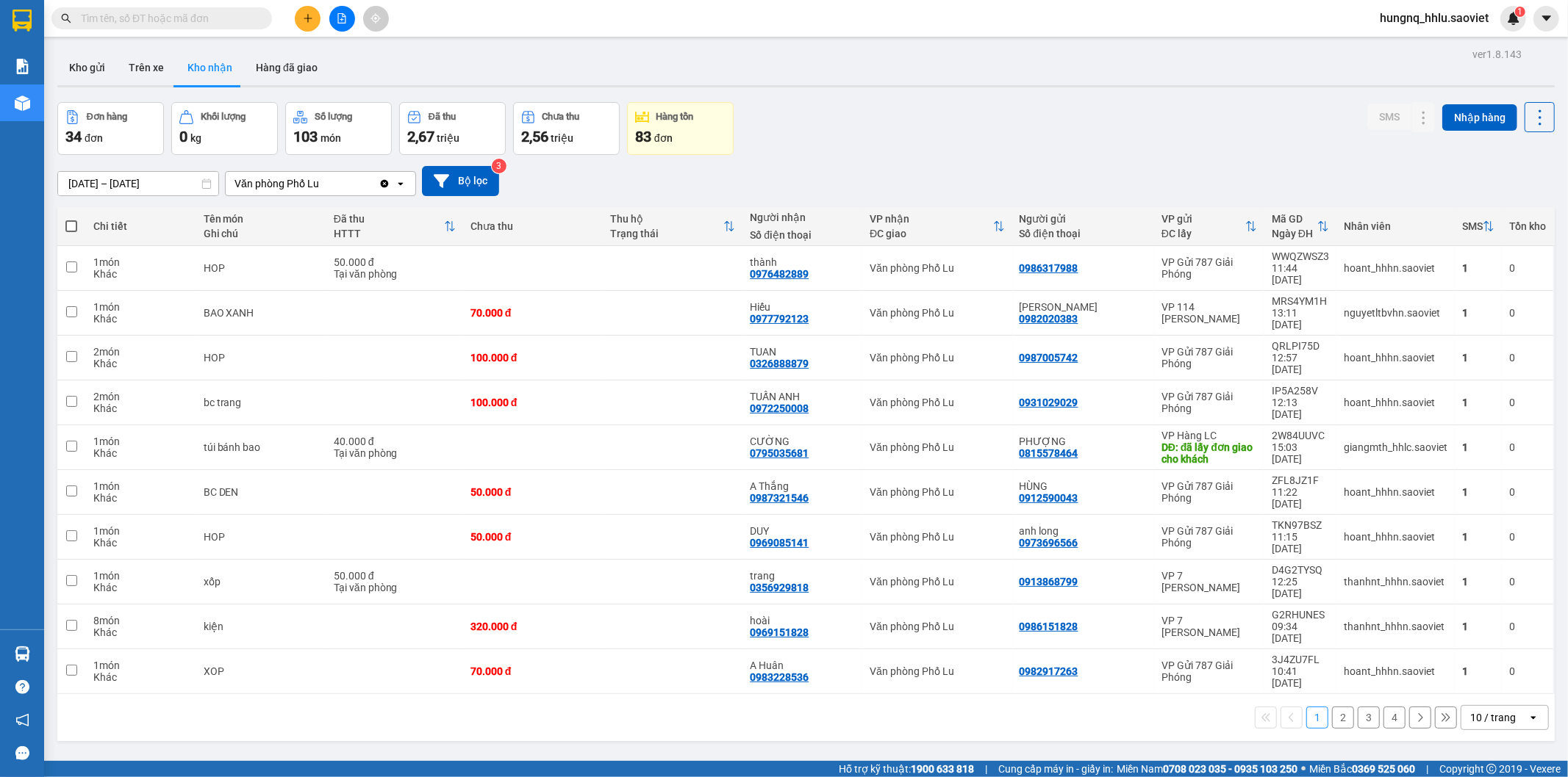
click at [300, 763] on section "Kết quả tìm kiếm ( 0 ) Bộ lọc No Data hungnq_hhlu.saoviet 1 Báo cáo 1B. Chi tiế…" at bounding box center [784, 388] width 1568 height 777
click at [298, 770] on div "Hỗ trợ kỹ thuật: 1900 633 818 | Cung cấp máy in - giấy in: Miền Nam 0708 023 03…" at bounding box center [780, 770] width 1561 height 16
click at [422, 670] on div "ver 1.8.143 Kho gửi Trên xe Kho nhận Hàng đã giao Đơn hàng 34 đơn Khối lượng 0 …" at bounding box center [806, 433] width 1509 height 777
click at [93, 19] on input "text" at bounding box center [167, 18] width 173 height 16
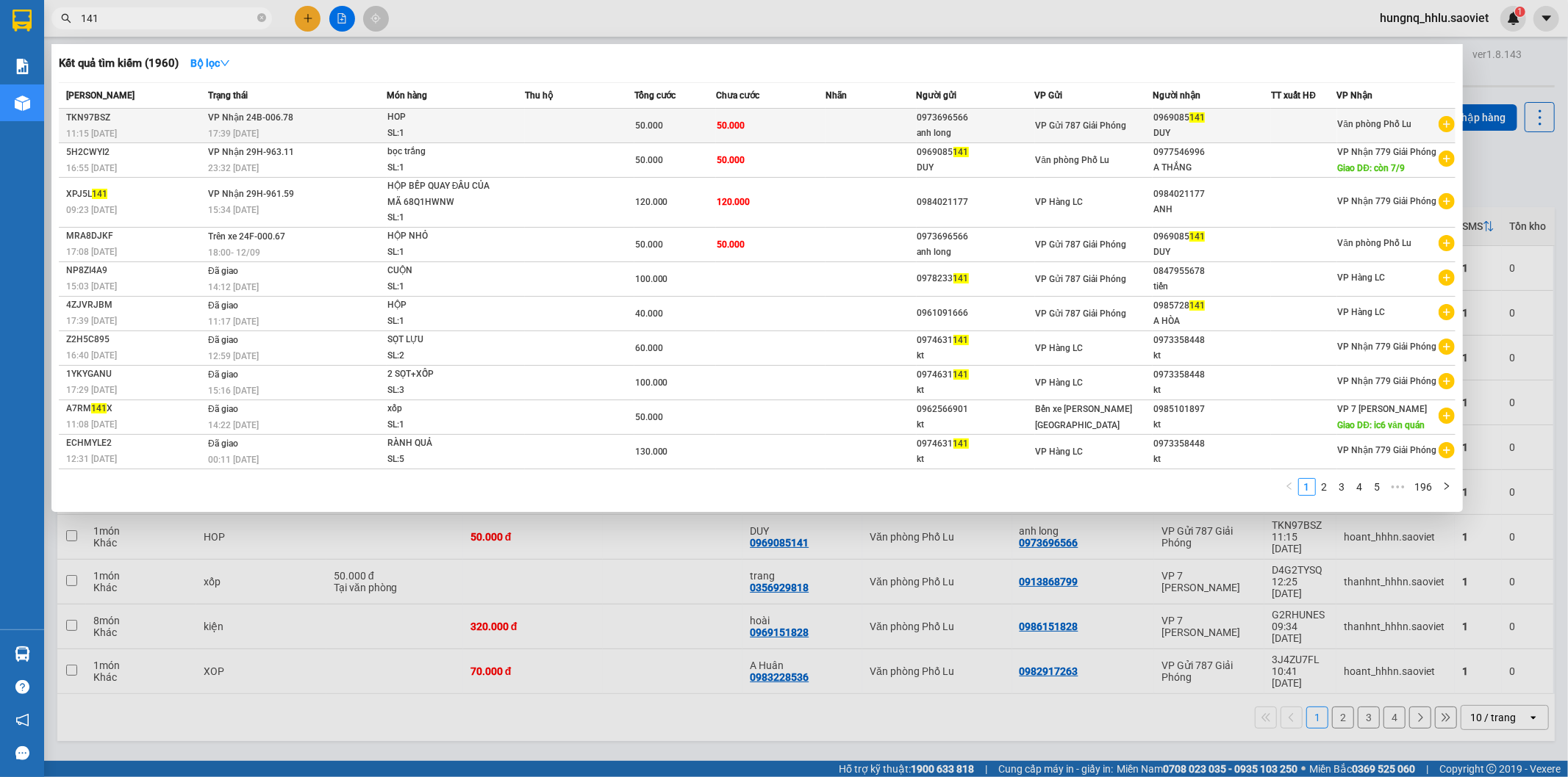
type input "141"
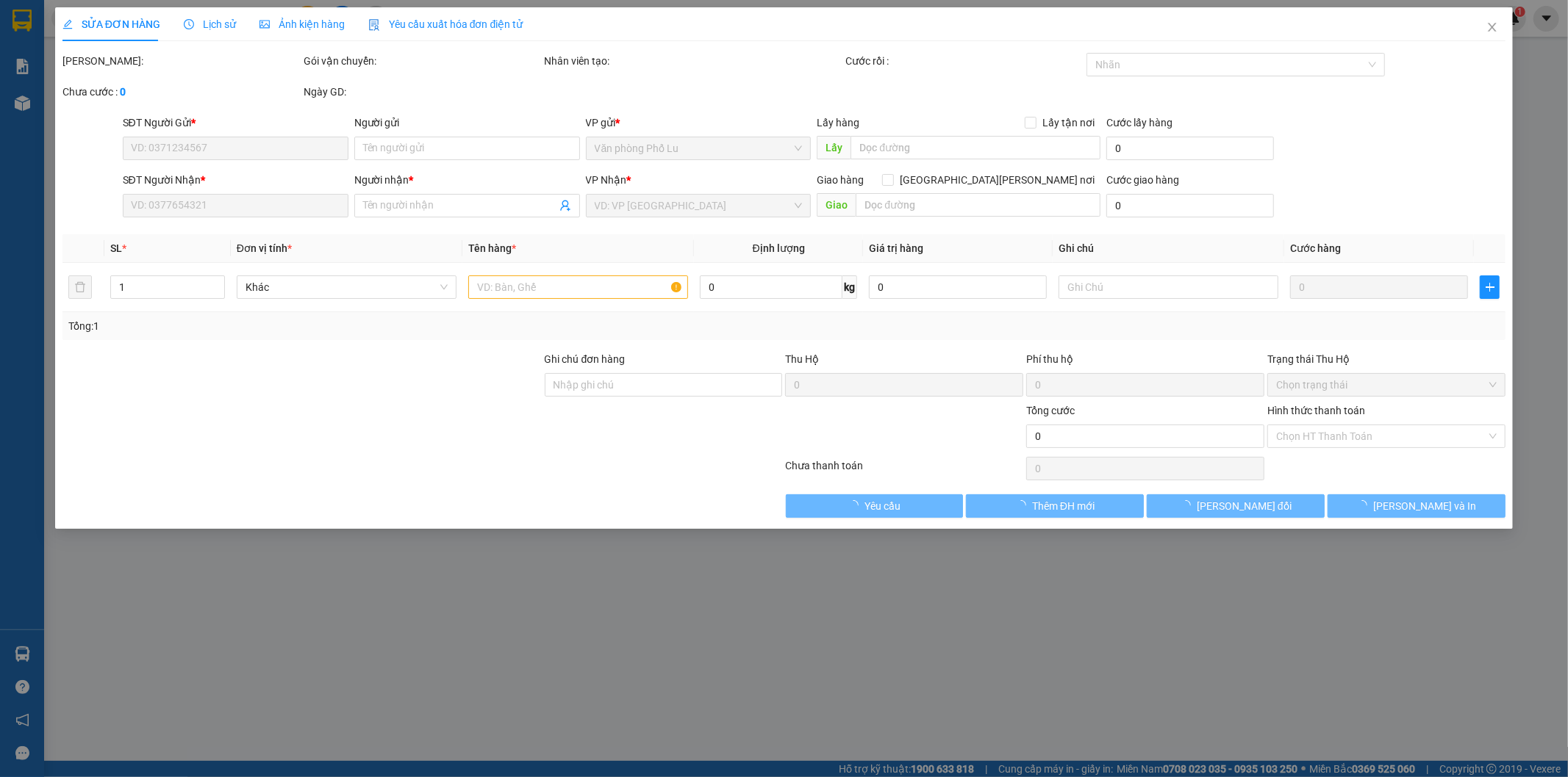
type input "0973696566"
type input "anh long"
type input "0969085141"
type input "DUY"
type input "50.000"
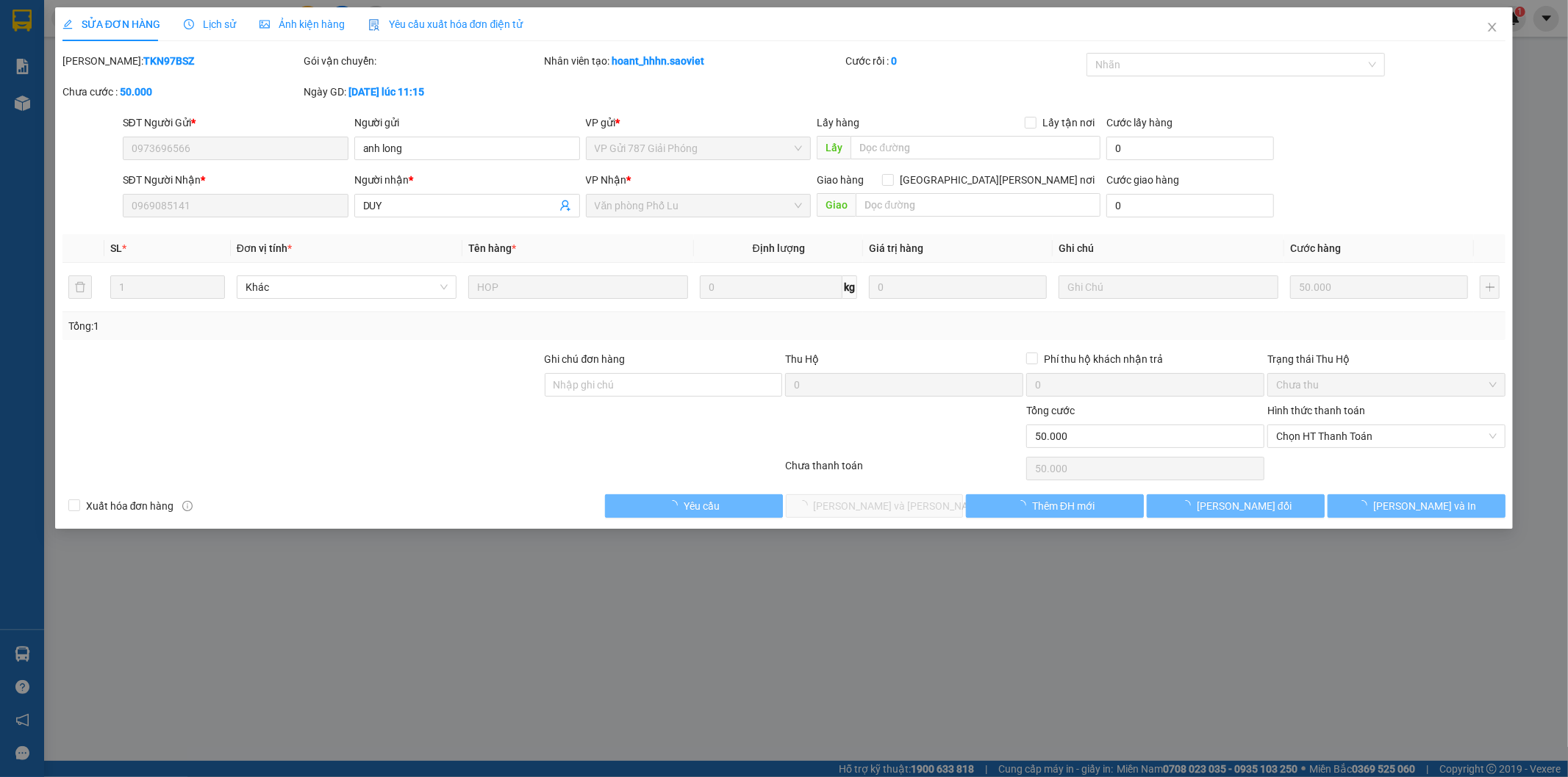
click at [1284, 437] on span "Chọn HT Thanh Toán" at bounding box center [1387, 437] width 221 height 22
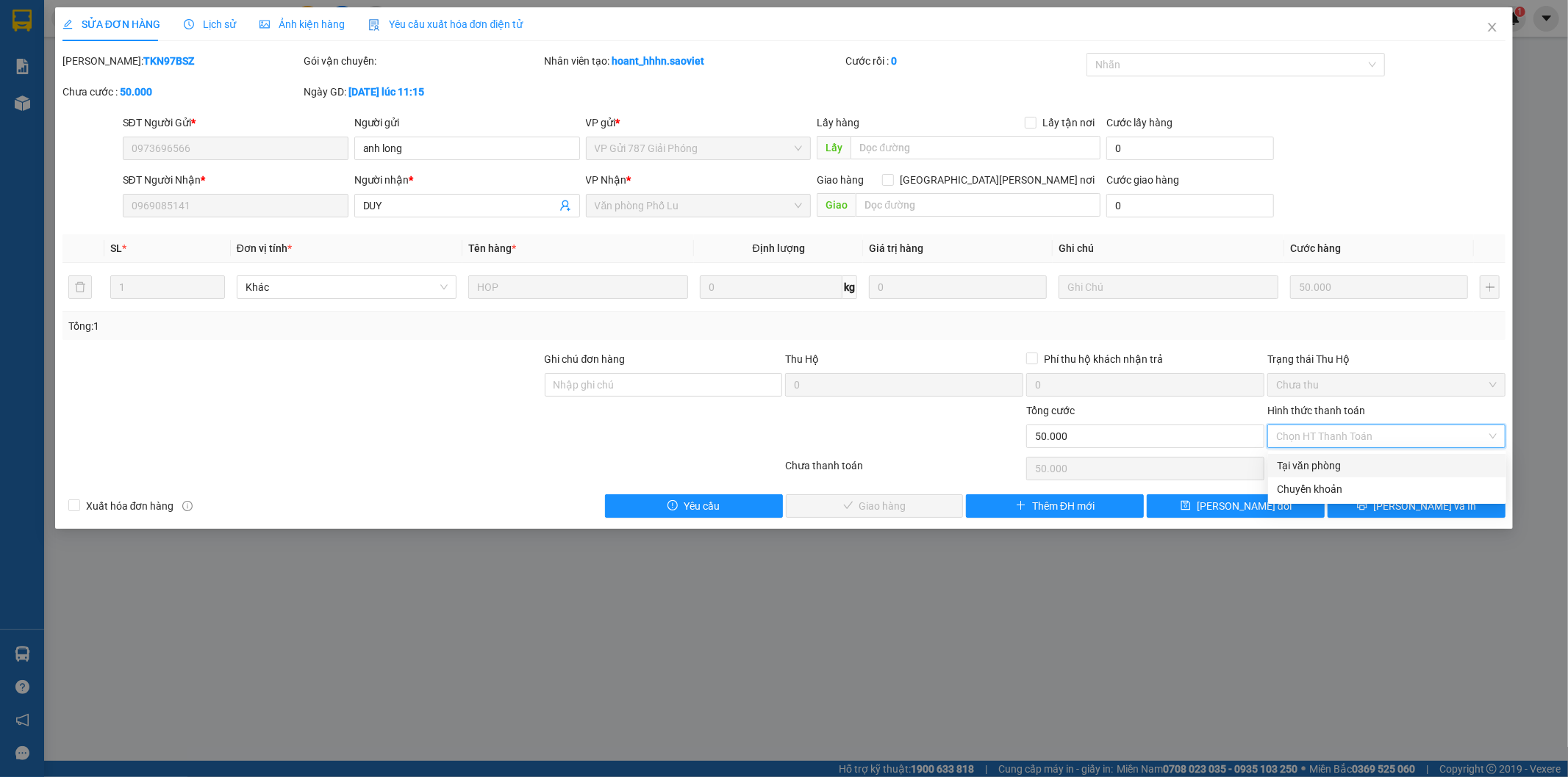
click at [1291, 468] on div "Tại văn phòng" at bounding box center [1387, 466] width 221 height 16
type input "0"
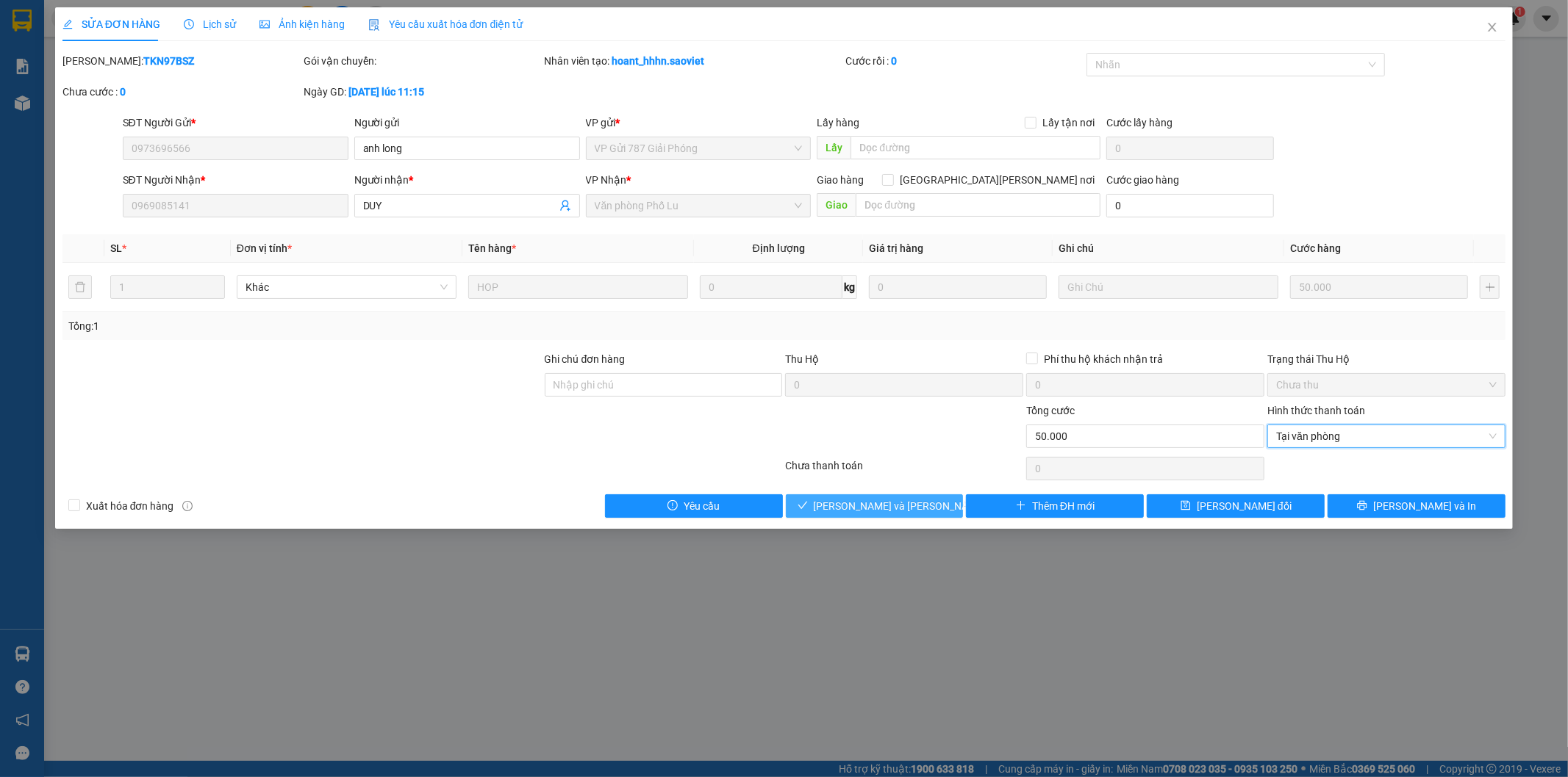
click at [938, 502] on button "[PERSON_NAME] và Giao hàng" at bounding box center [874, 506] width 178 height 24
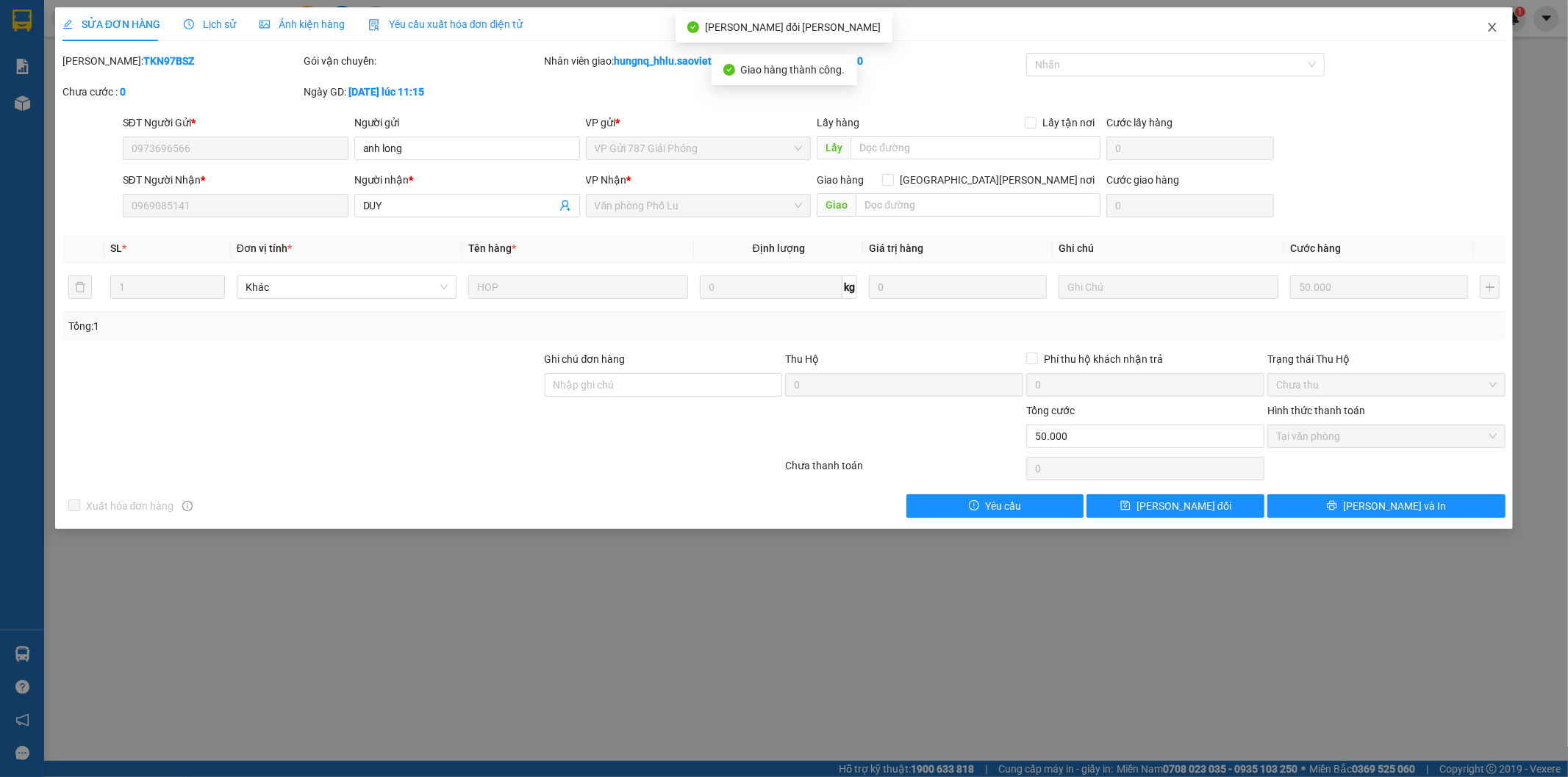
click at [1498, 31] on span "Close" at bounding box center [1492, 28] width 41 height 41
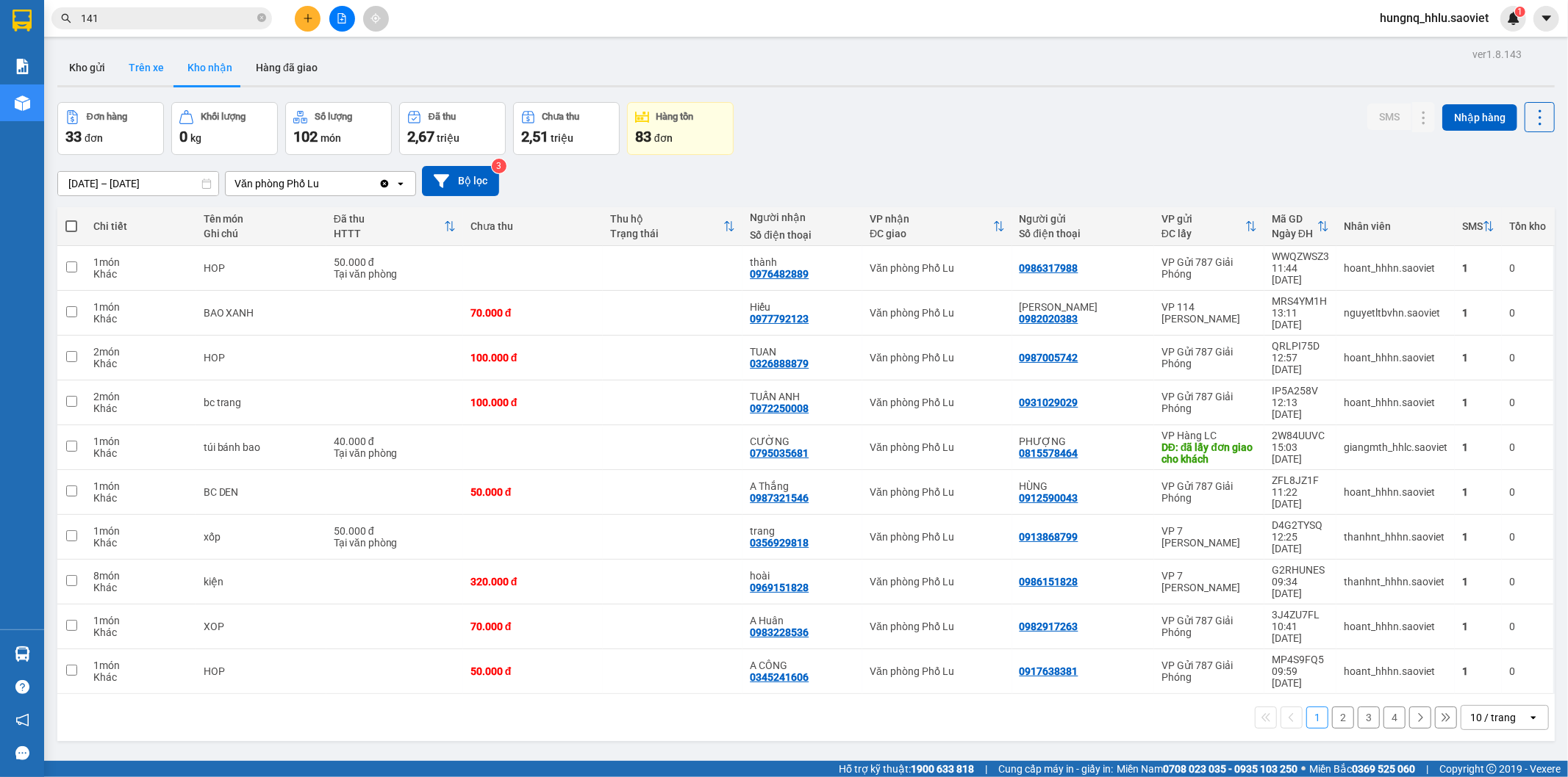
click at [123, 70] on button "Trên xe" at bounding box center [146, 68] width 58 height 36
type input "12/09/2025 – 12/09/2025"
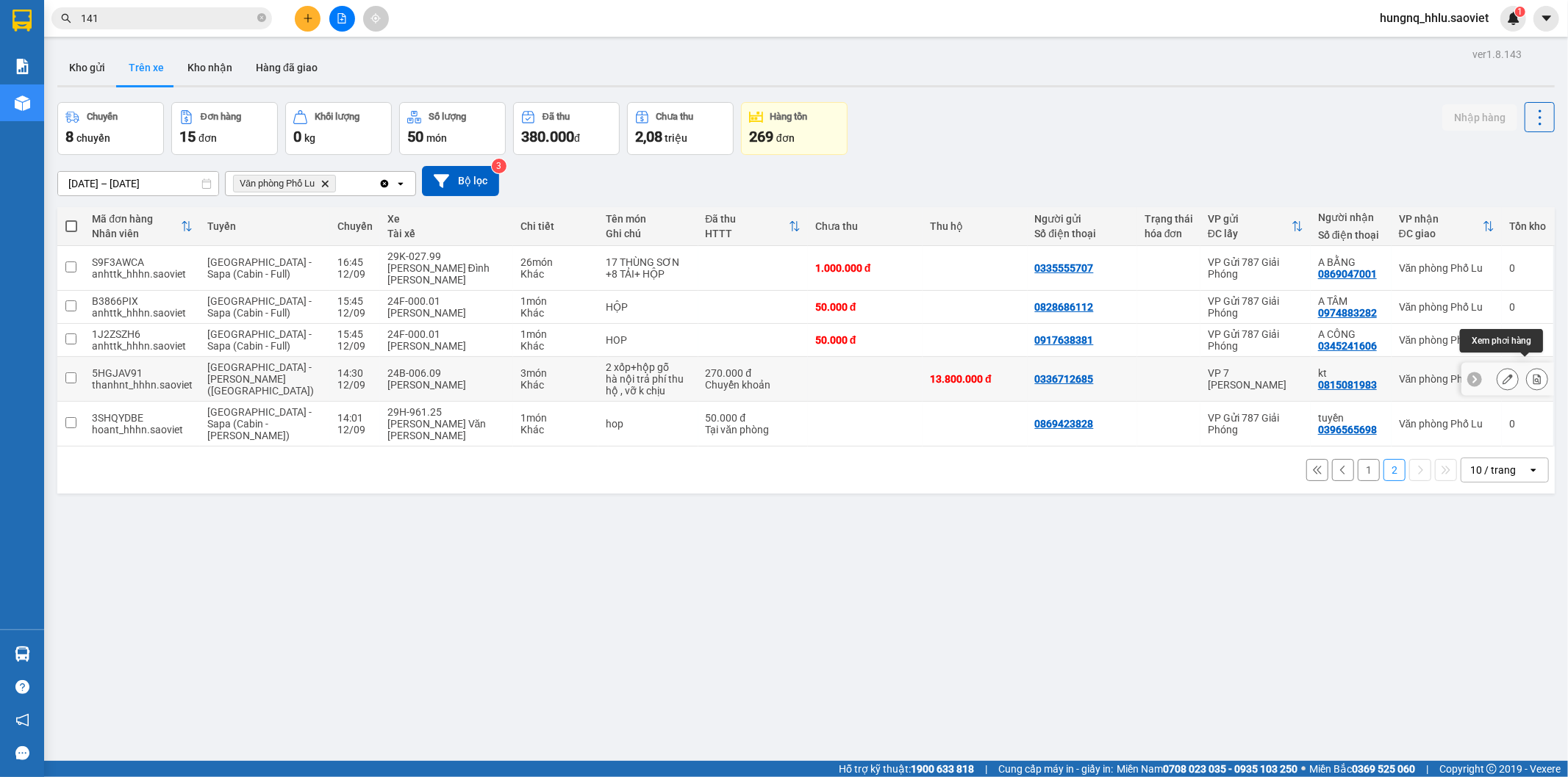
click at [1532, 371] on button at bounding box center [1537, 379] width 21 height 26
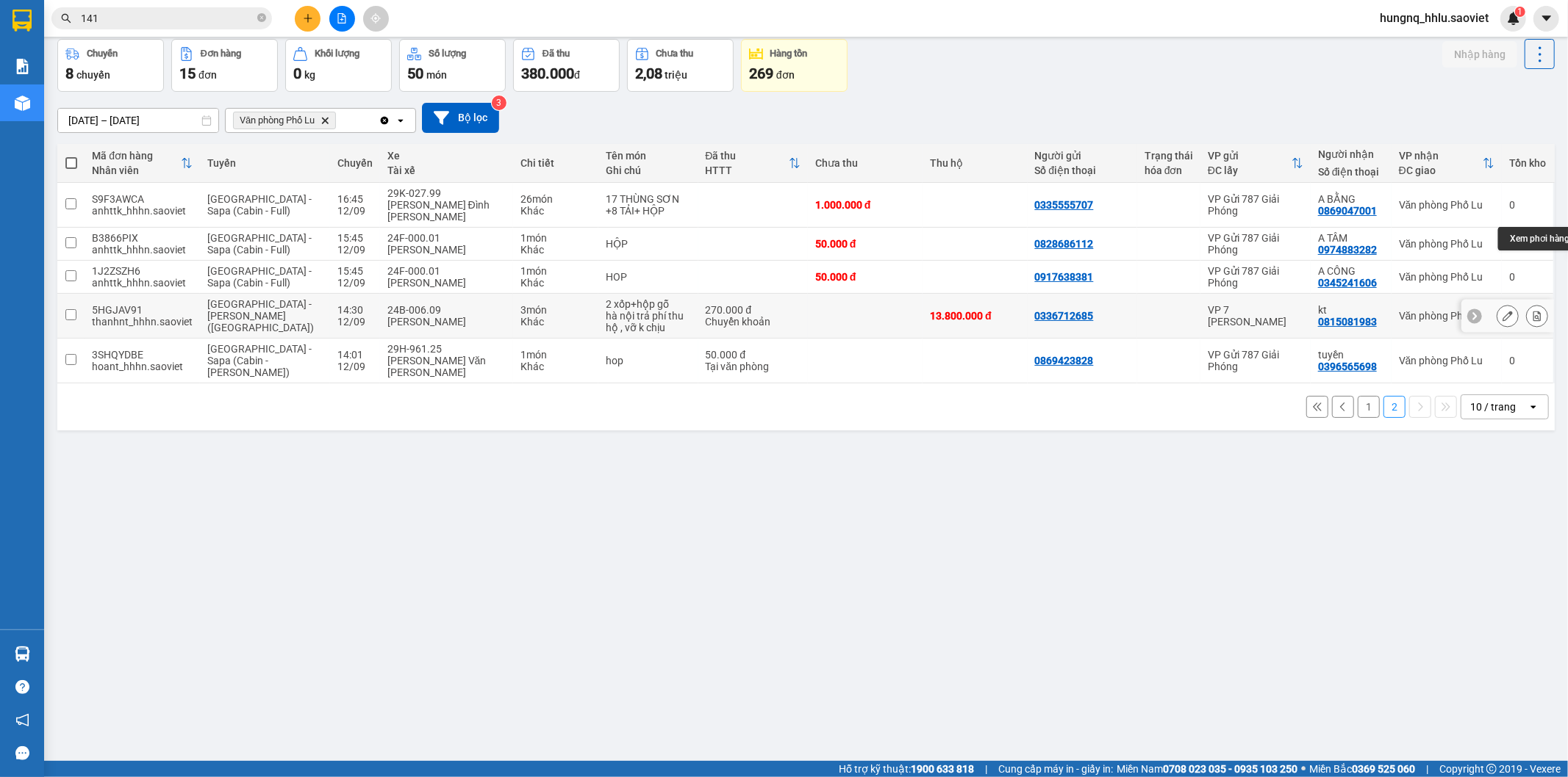
scroll to position [67, 0]
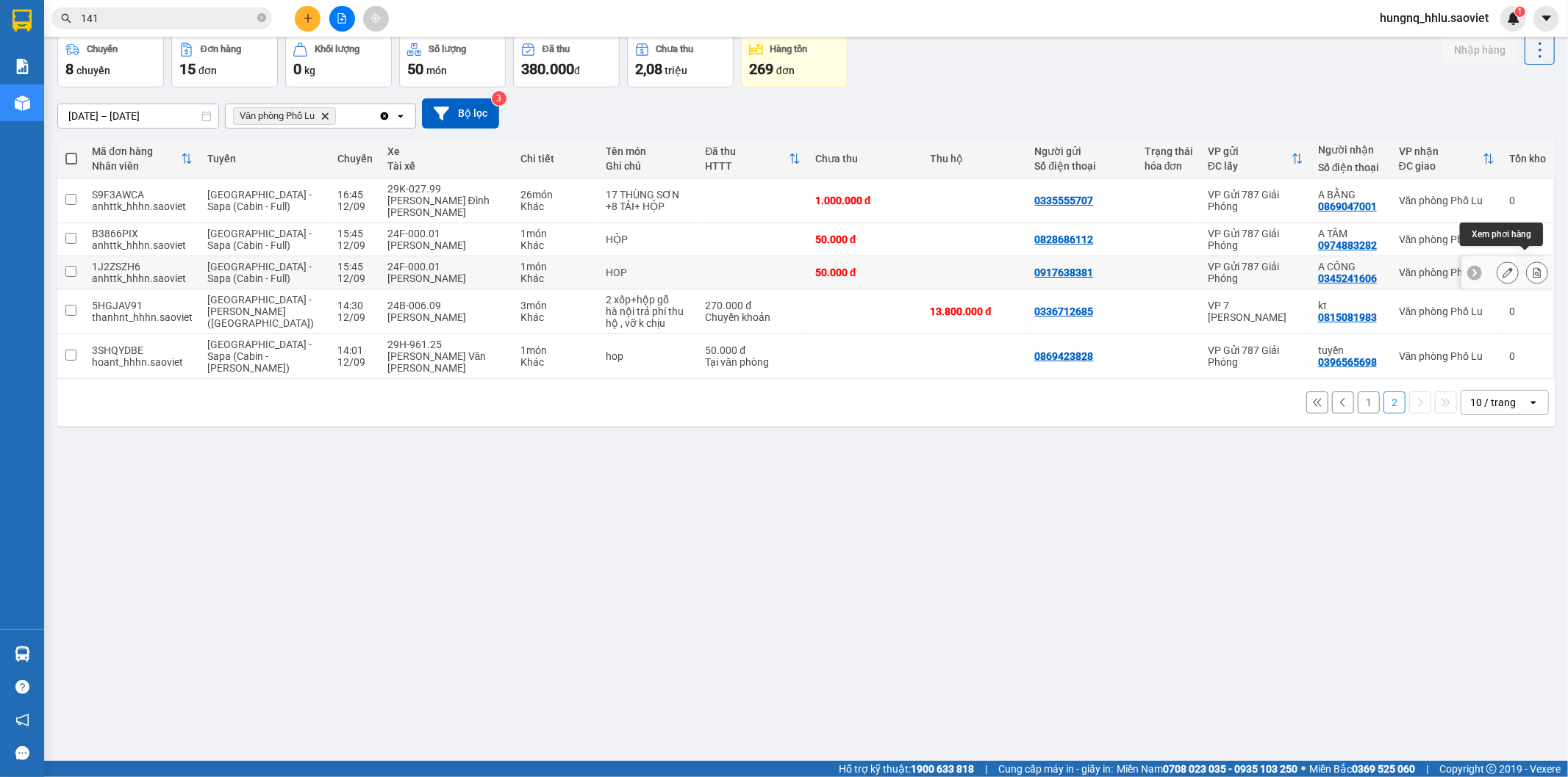
click at [1530, 266] on button at bounding box center [1537, 272] width 21 height 26
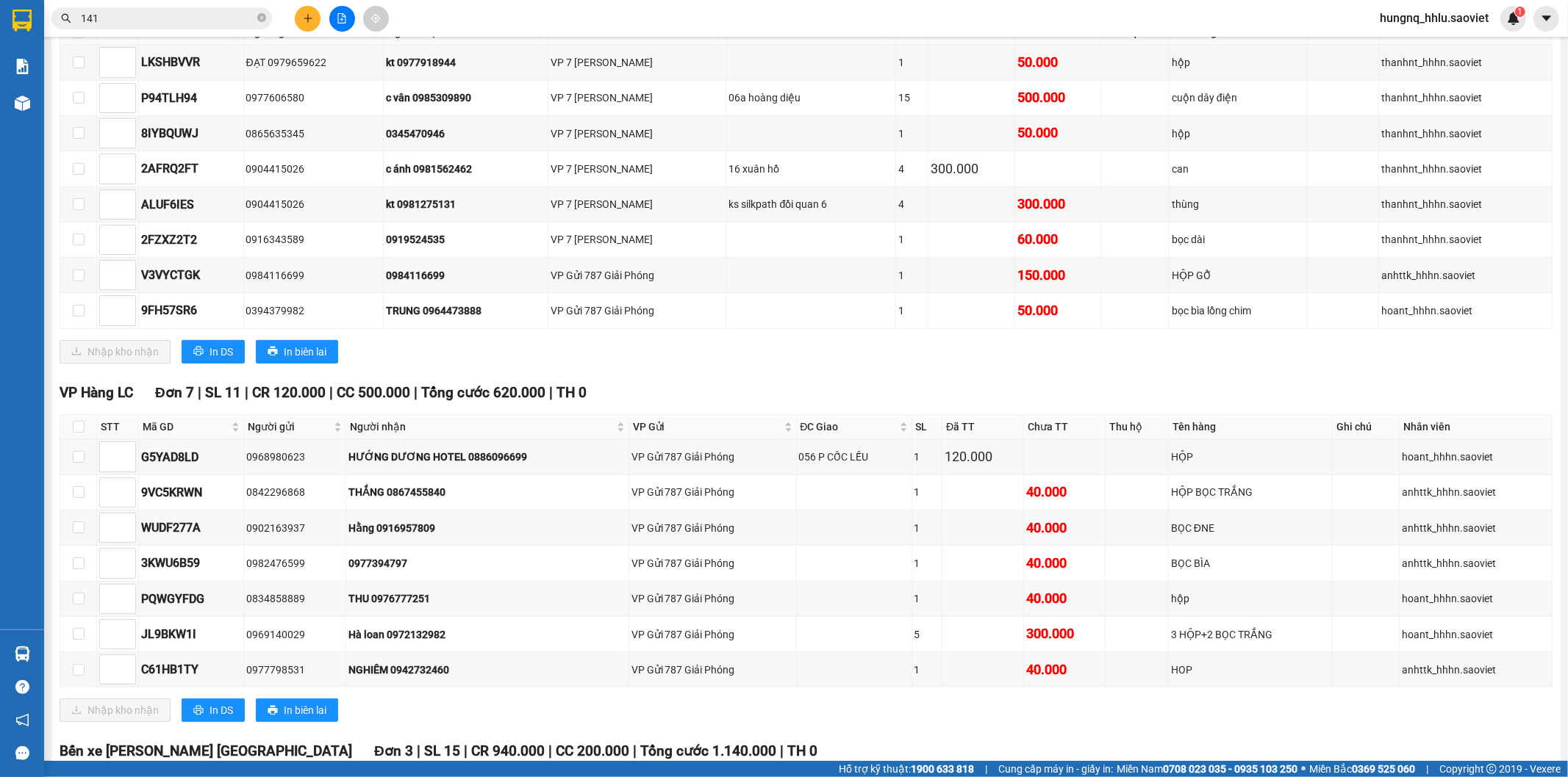
scroll to position [827, 0]
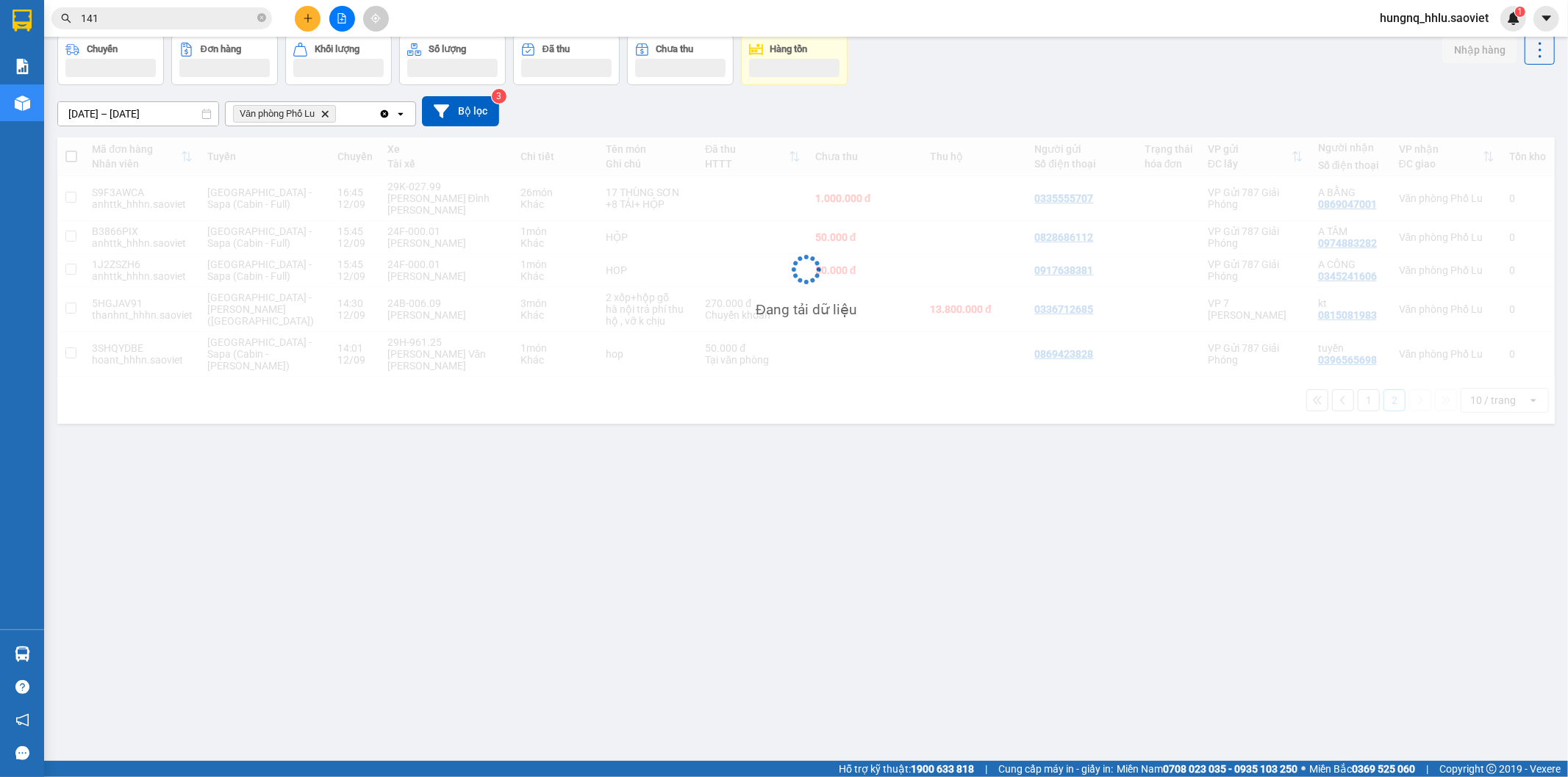
scroll to position [67, 0]
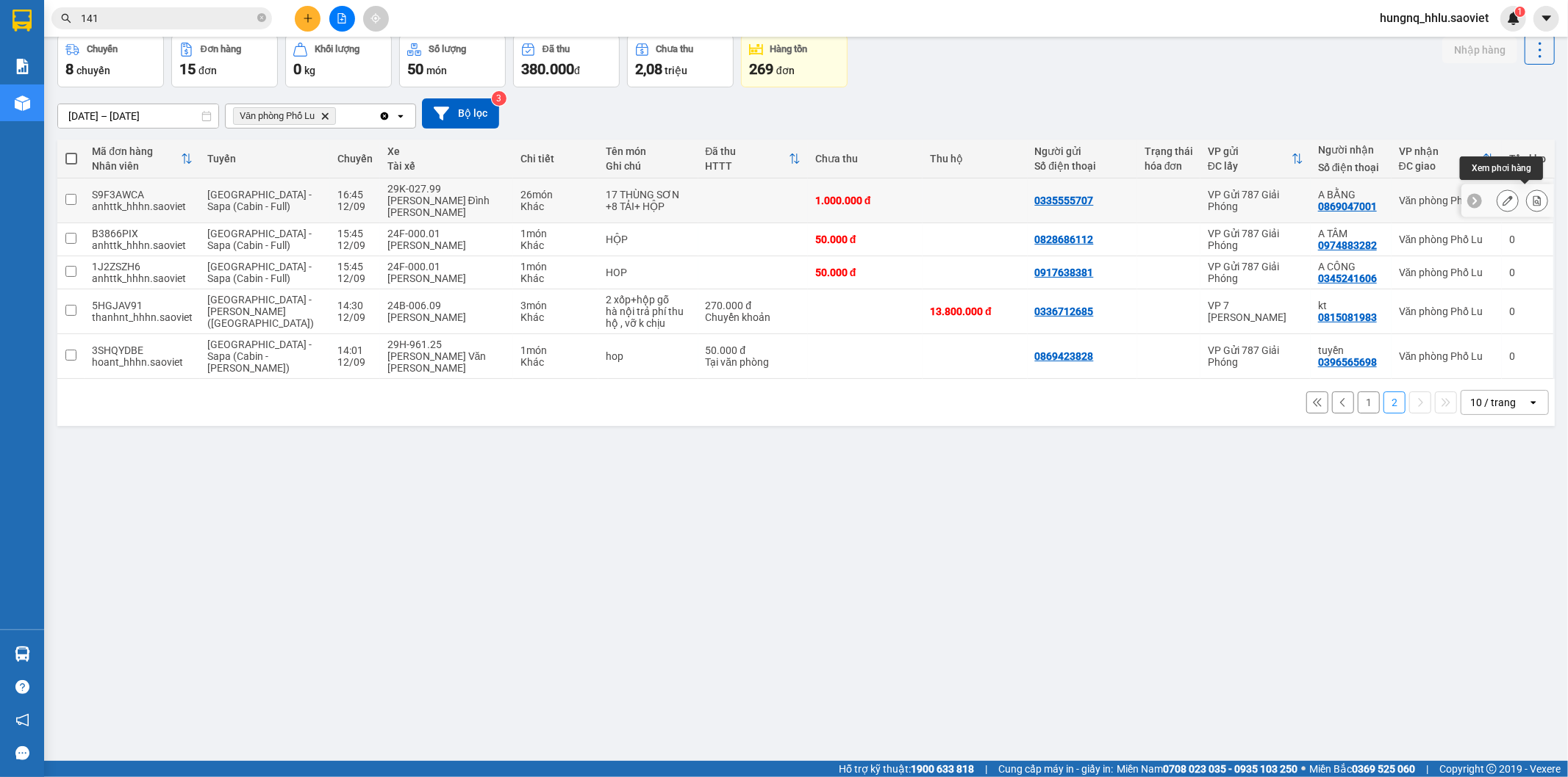
click at [1533, 199] on button at bounding box center [1537, 201] width 21 height 26
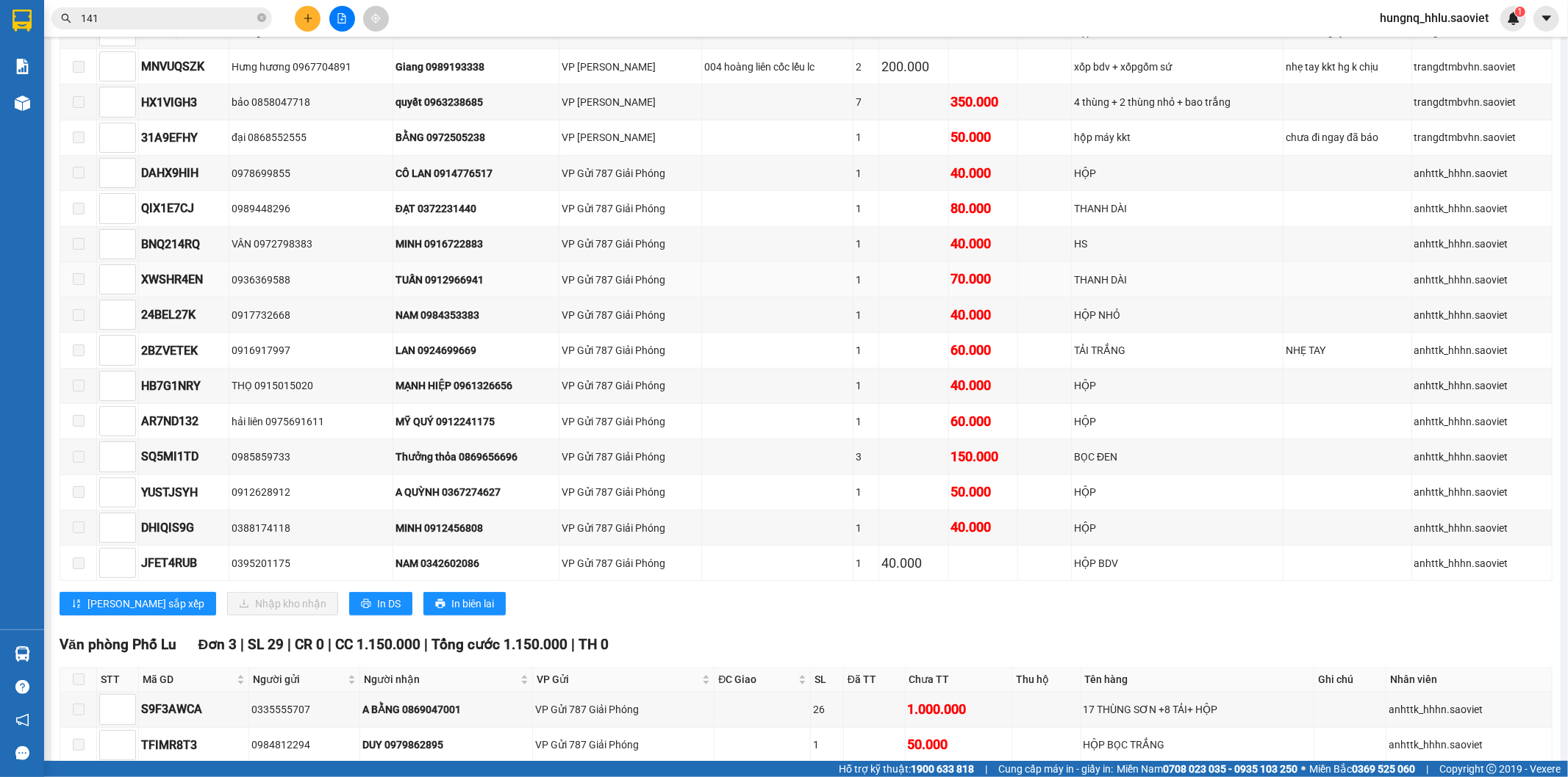
scroll to position [893, 0]
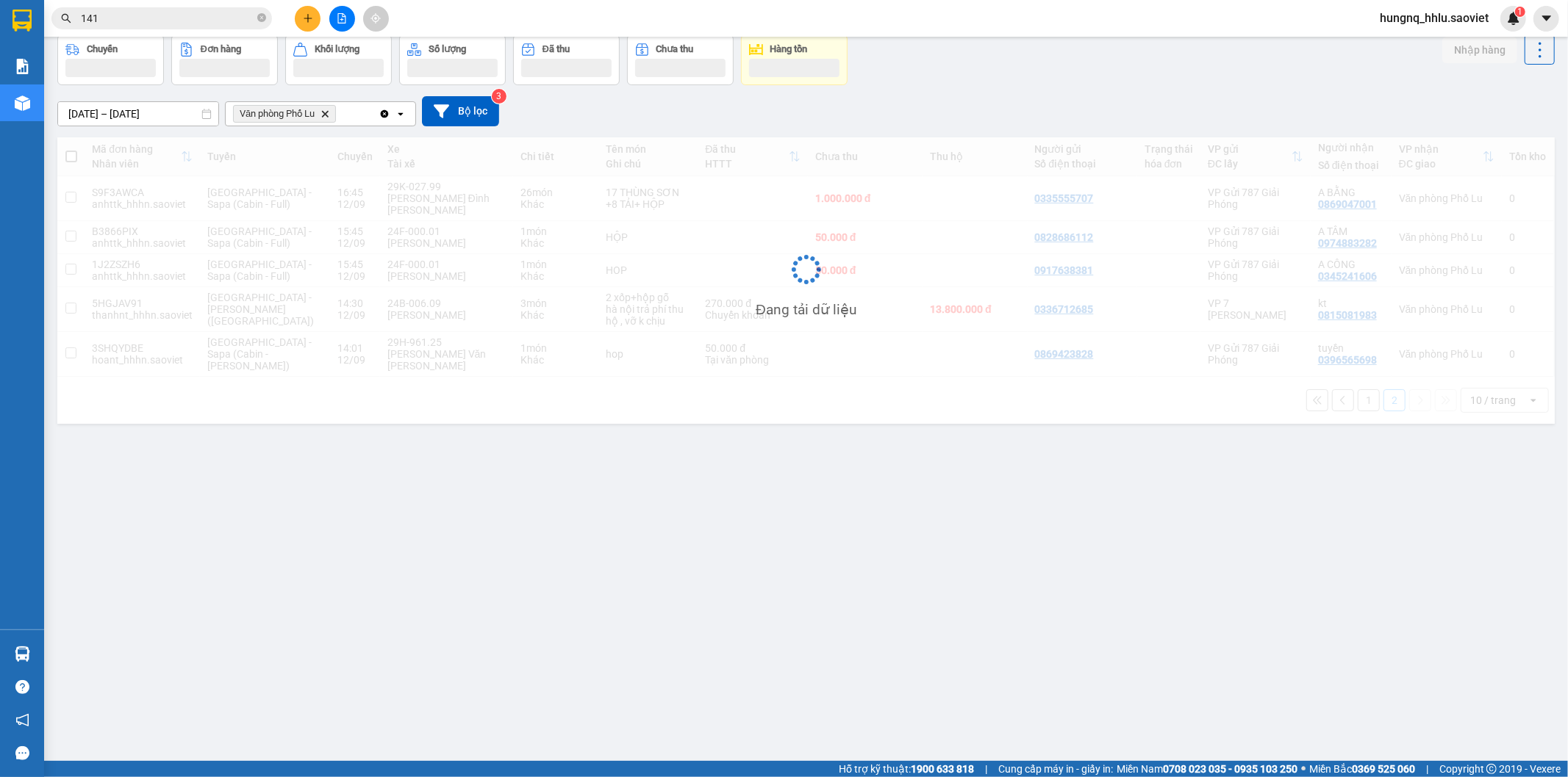
scroll to position [67, 0]
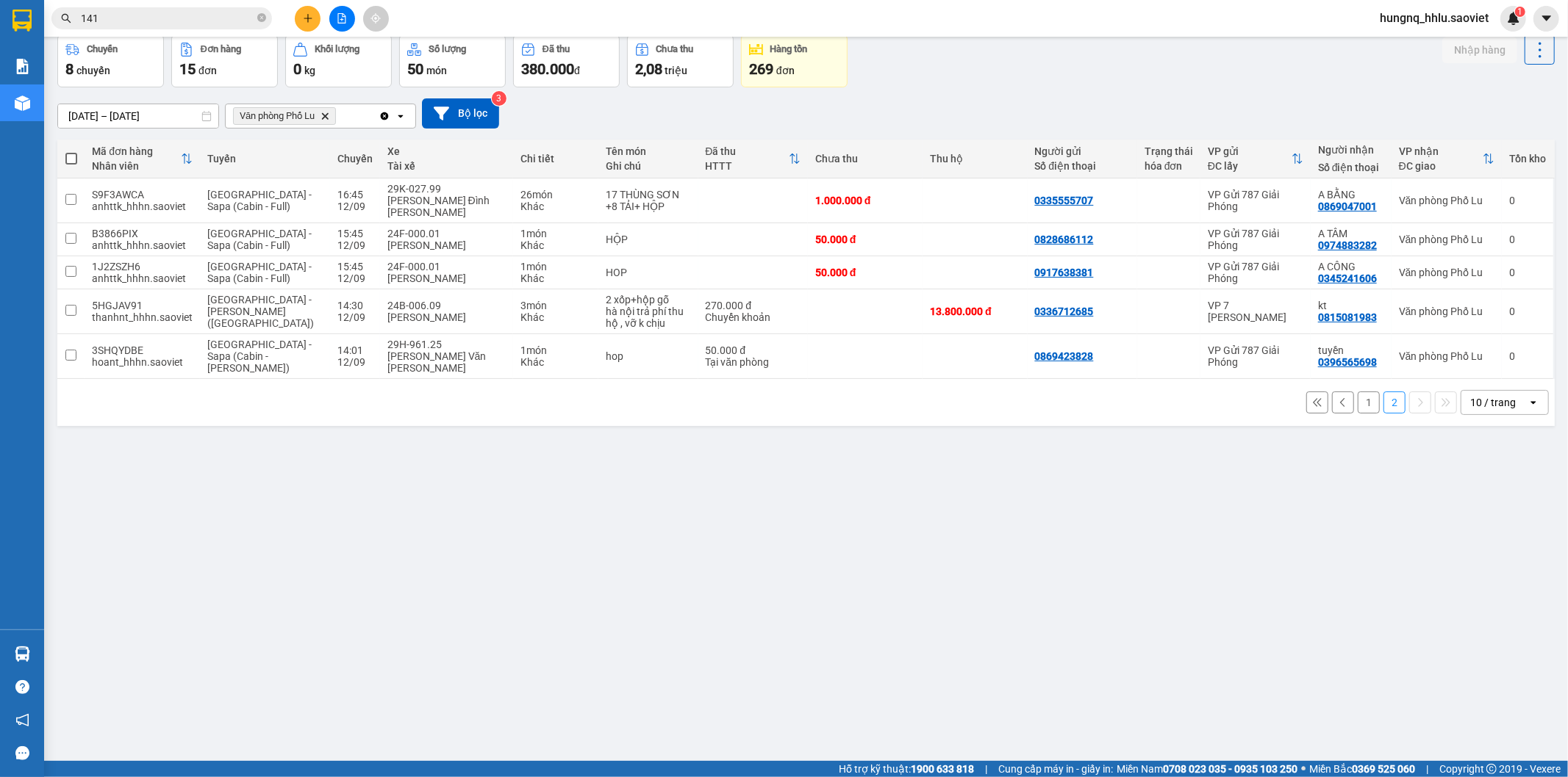
click at [1358, 393] on button "1" at bounding box center [1369, 403] width 22 height 22
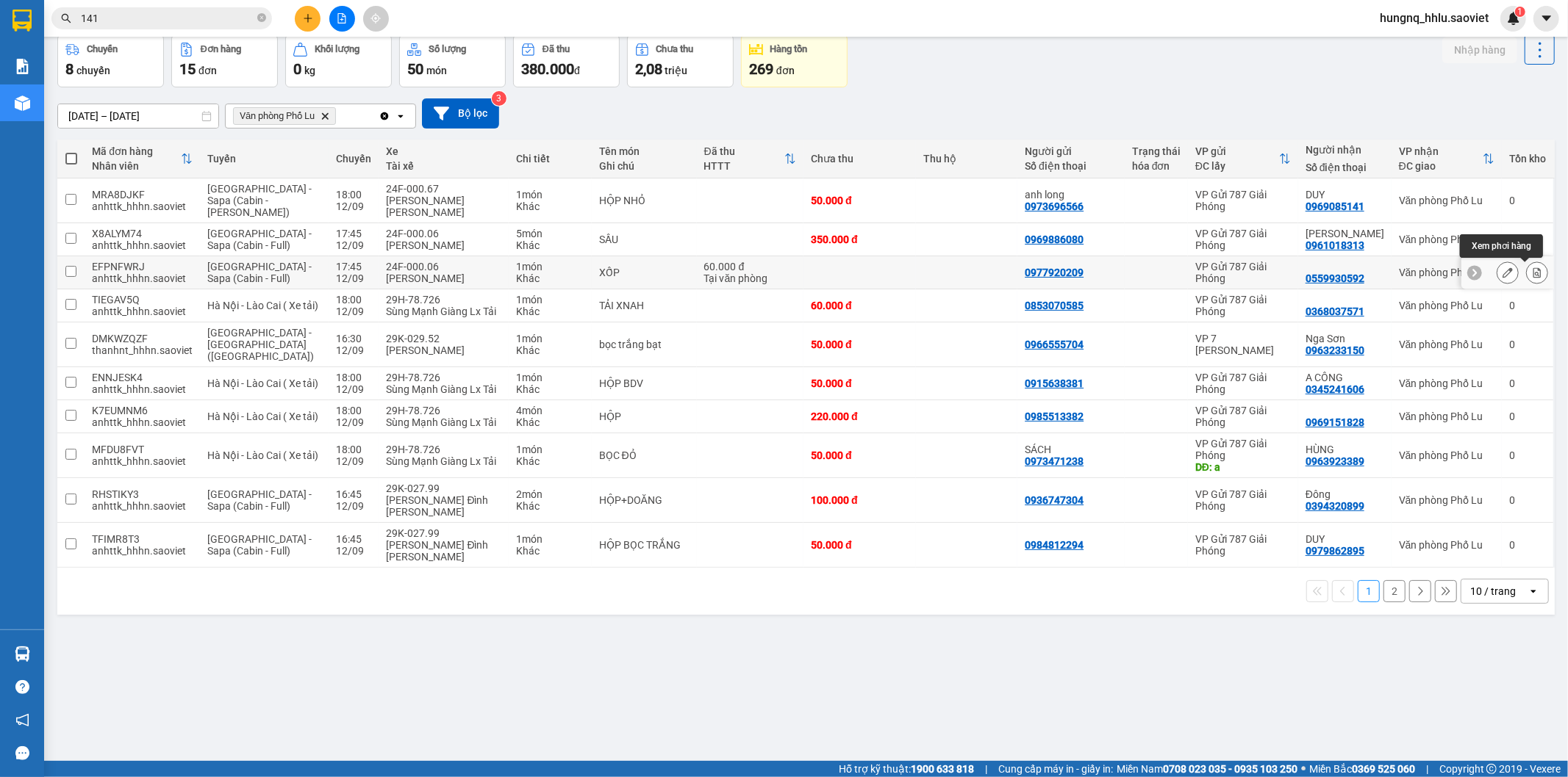
click at [1533, 276] on icon at bounding box center [1537, 272] width 8 height 10
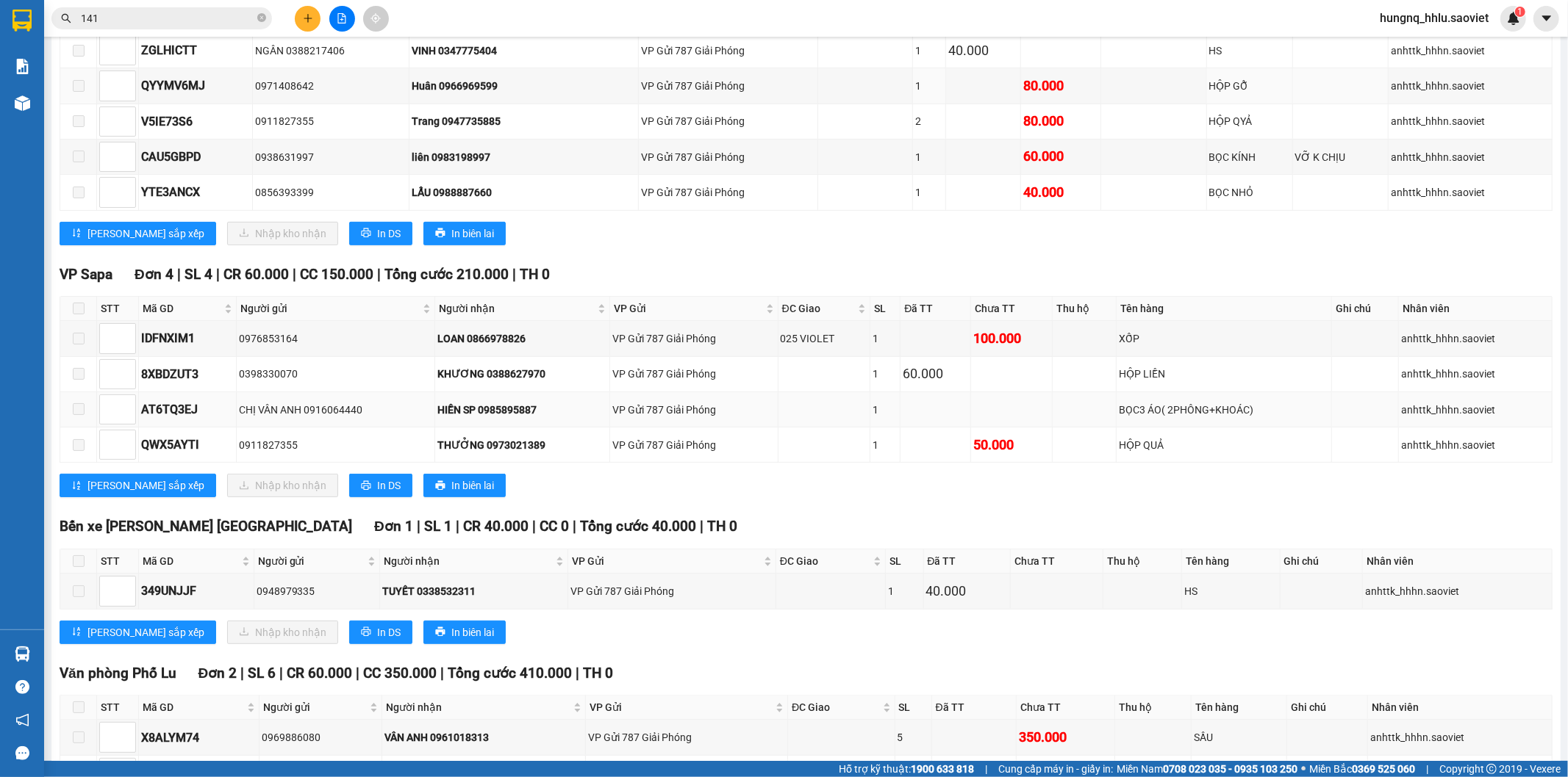
scroll to position [502, 0]
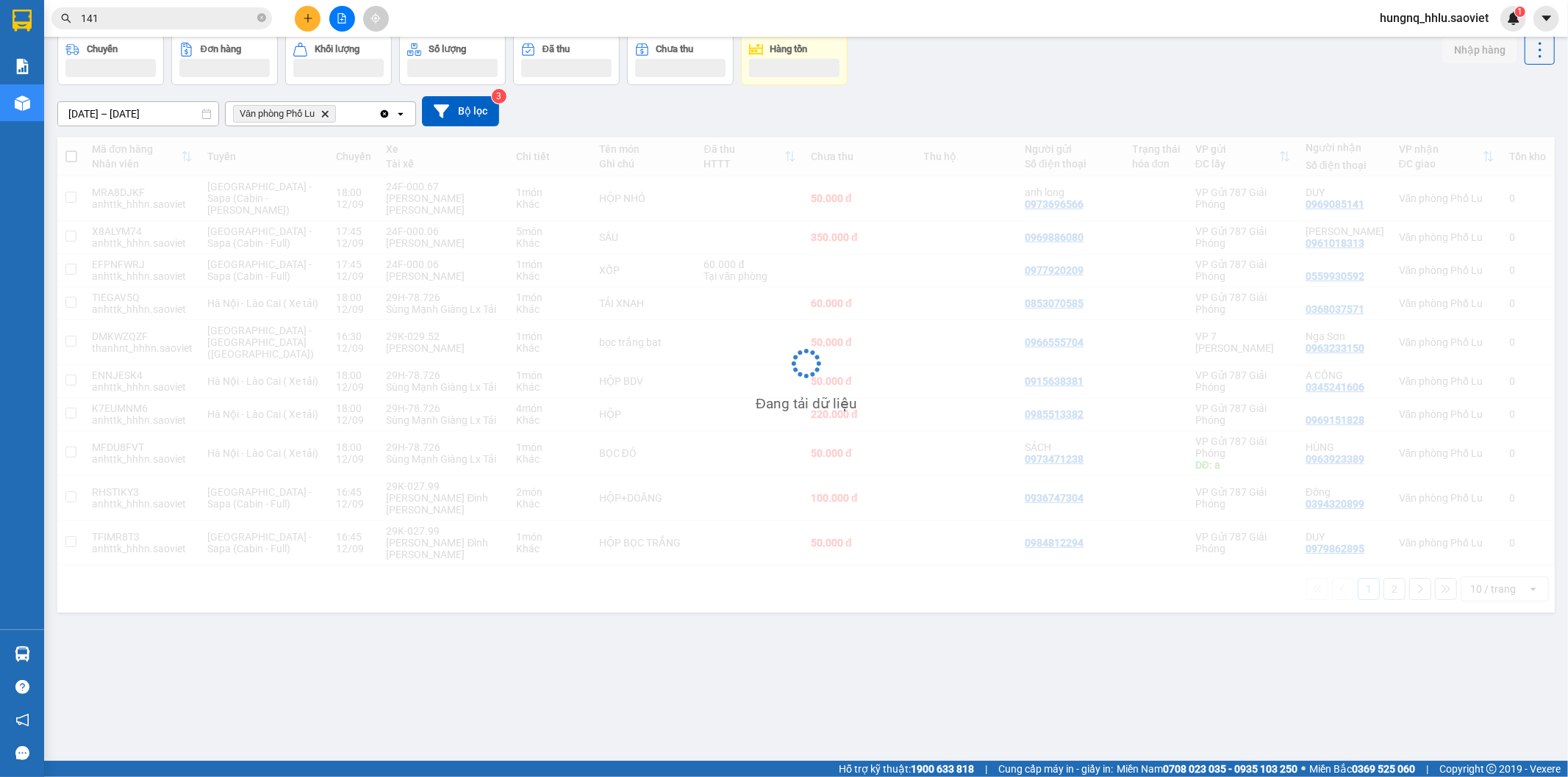
scroll to position [67, 0]
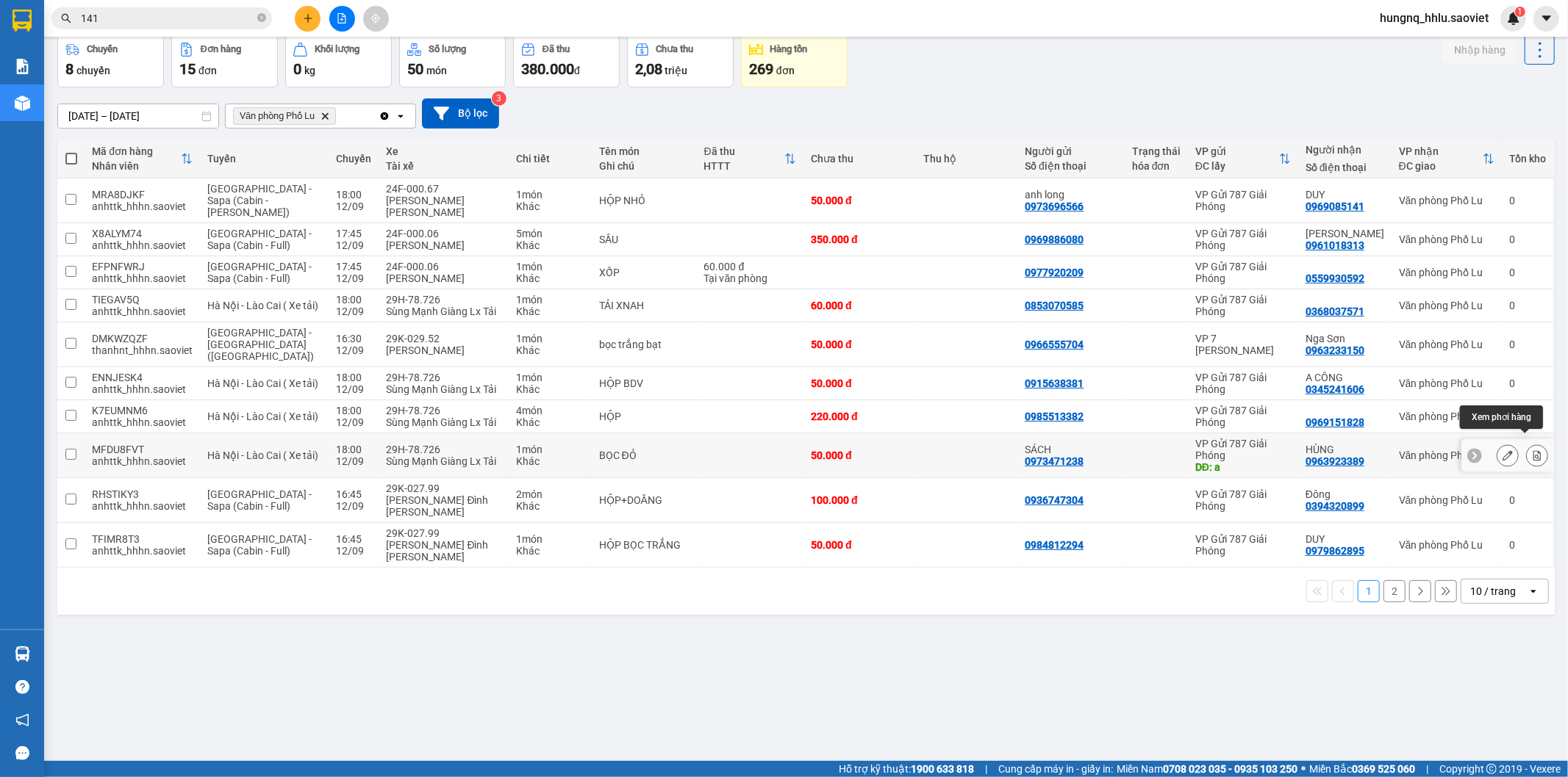
click at [1530, 452] on button at bounding box center [1537, 456] width 21 height 26
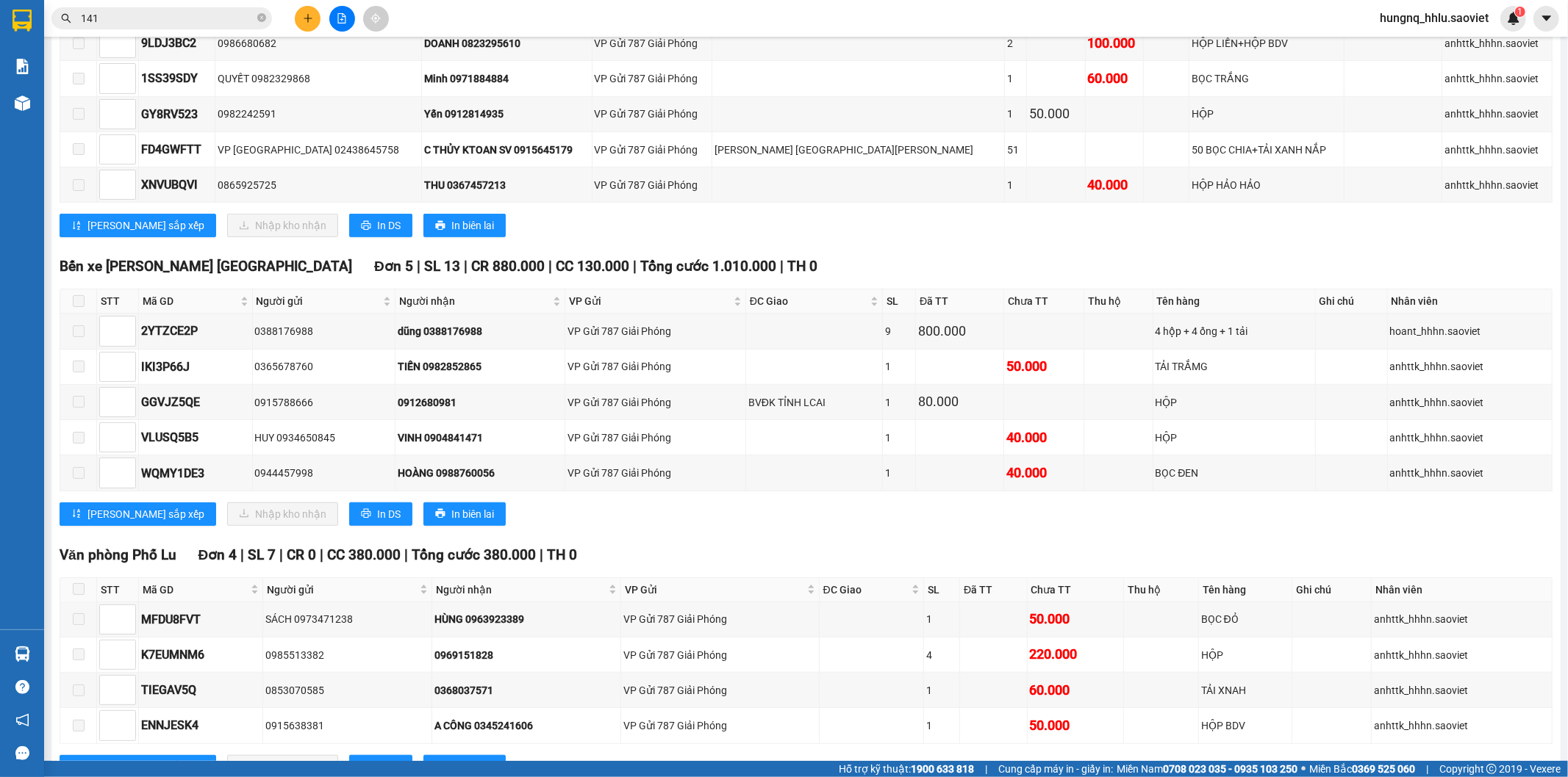
scroll to position [711, 0]
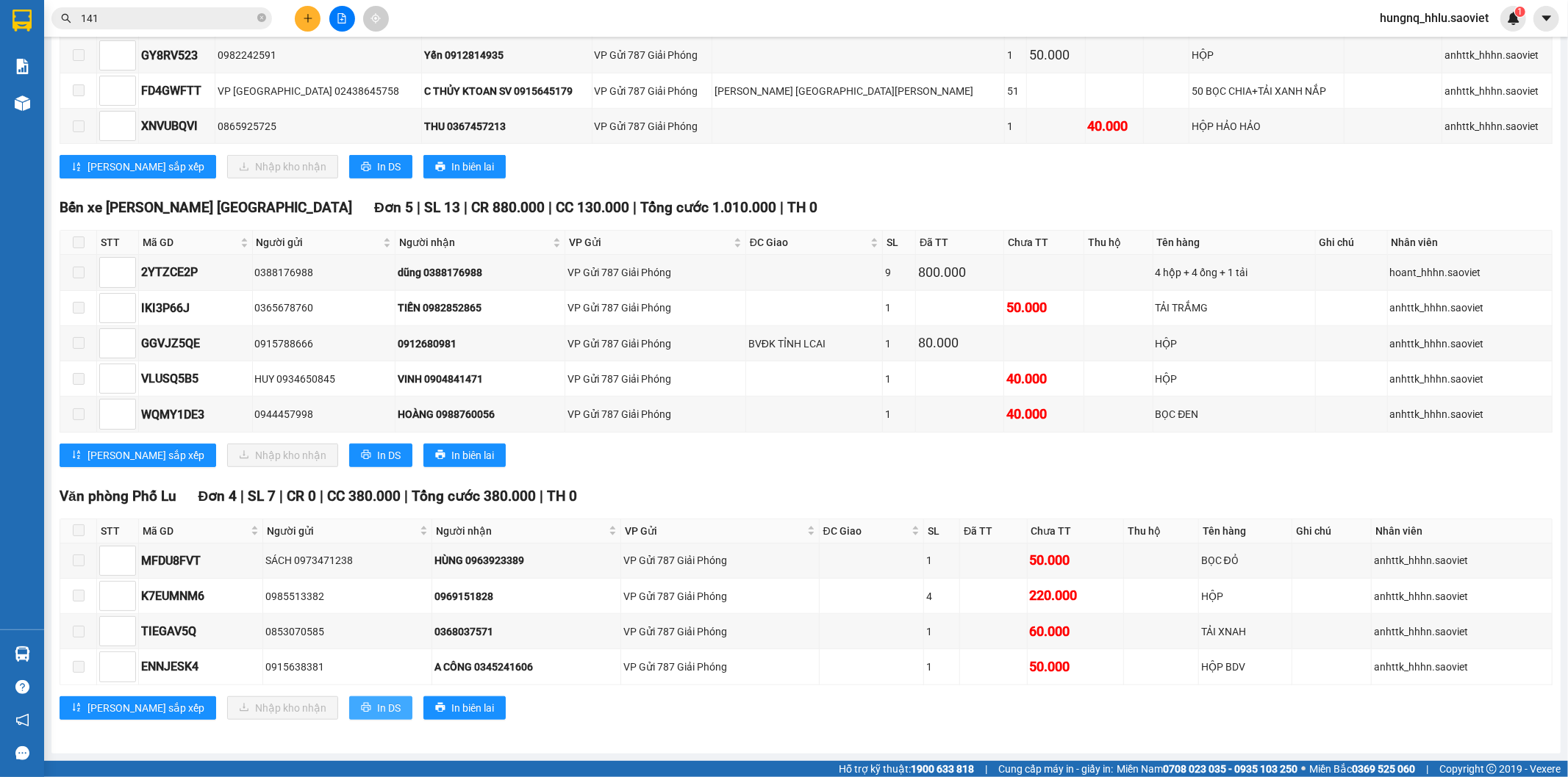
click at [377, 710] on span "In DS" at bounding box center [389, 708] width 24 height 16
click at [24, 0] on html "Kết quả tìm kiếm ( 1960 ) Bộ lọc Mã ĐH Trạng thái Món hàng Thu hộ Tổng cước Chư…" at bounding box center [784, 388] width 1568 height 777
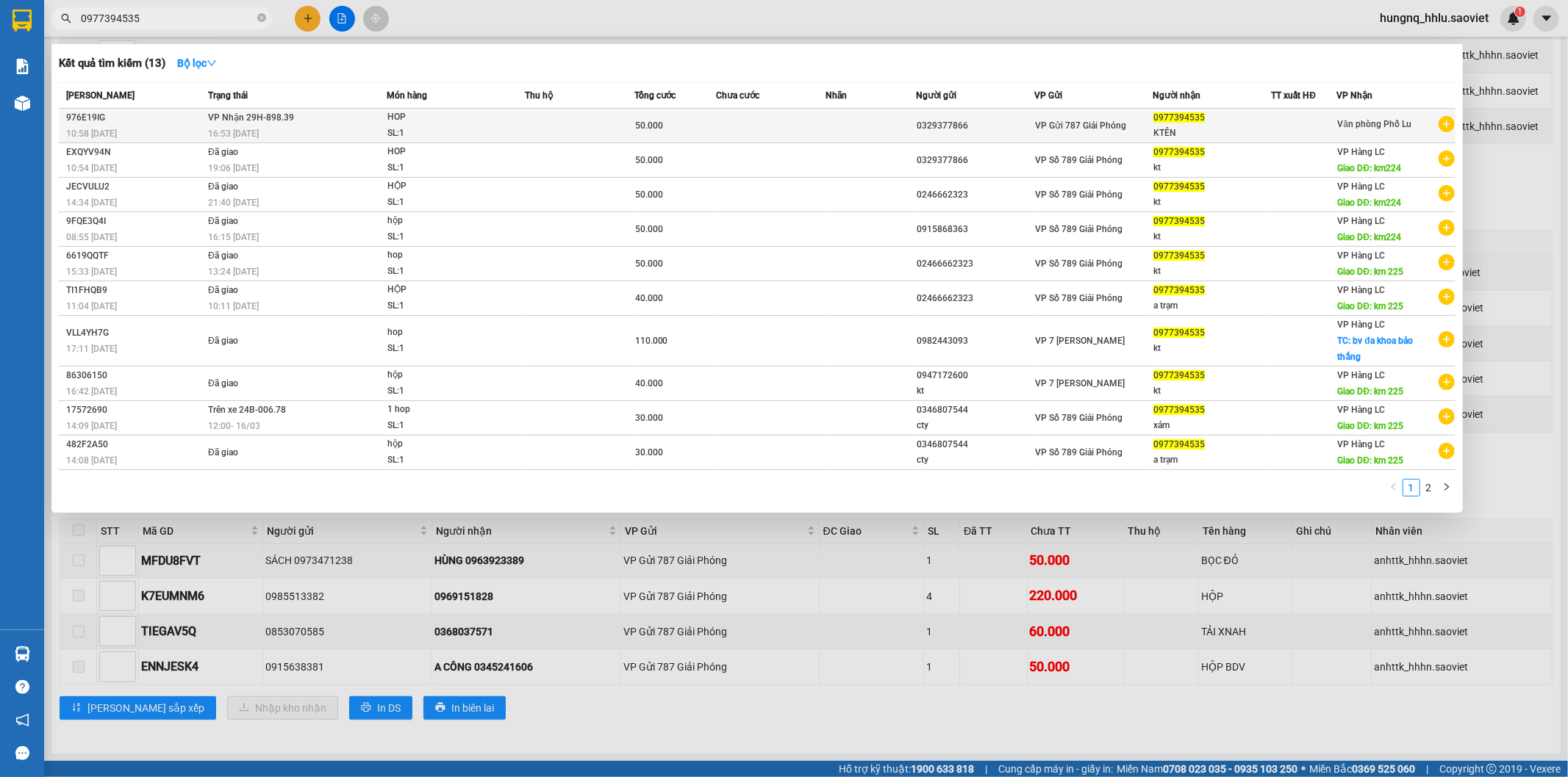
type input "0977394535"
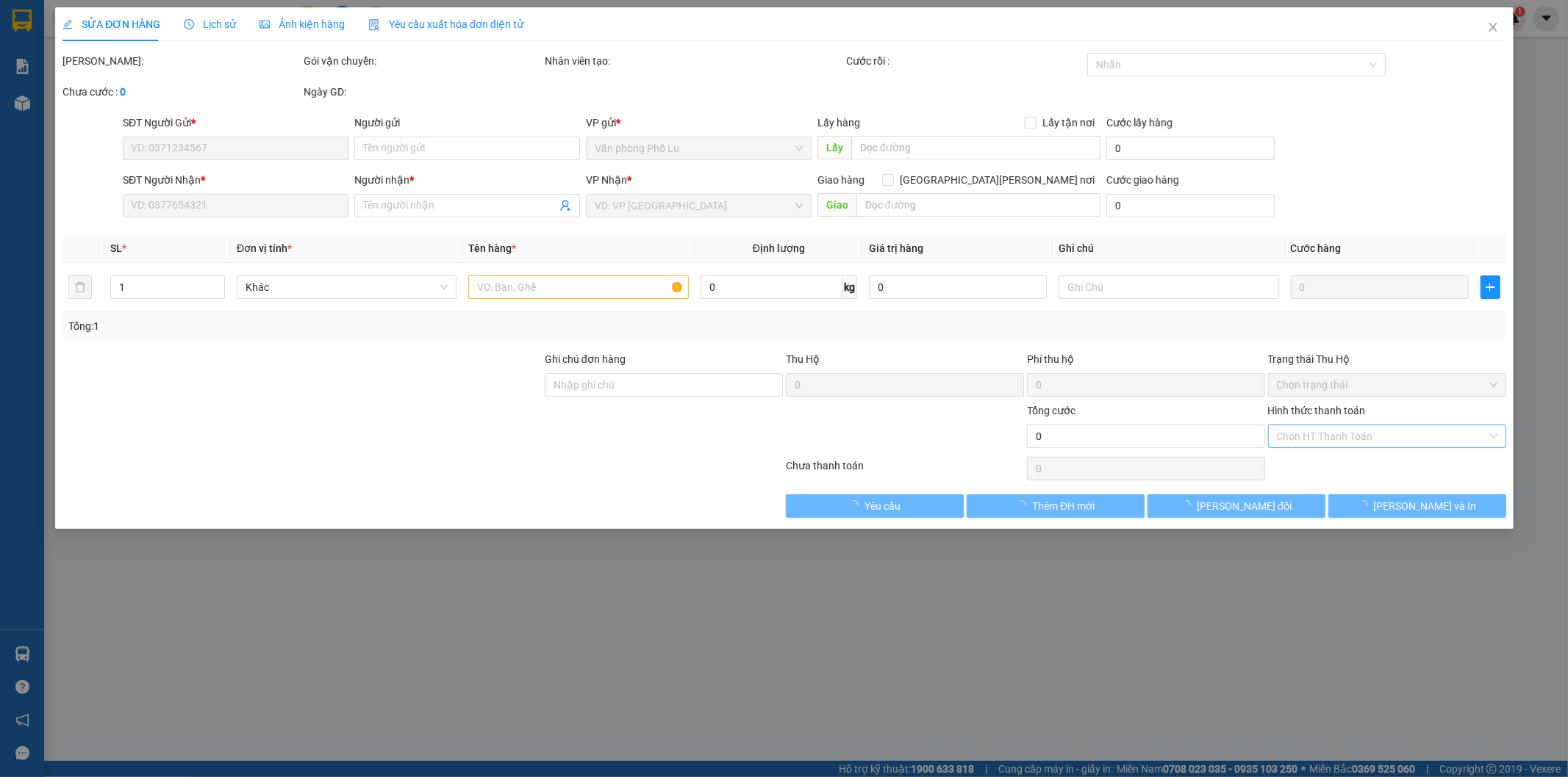
type input "0329377866"
type input "0977394535"
type input "KTÊN"
type input "50.000"
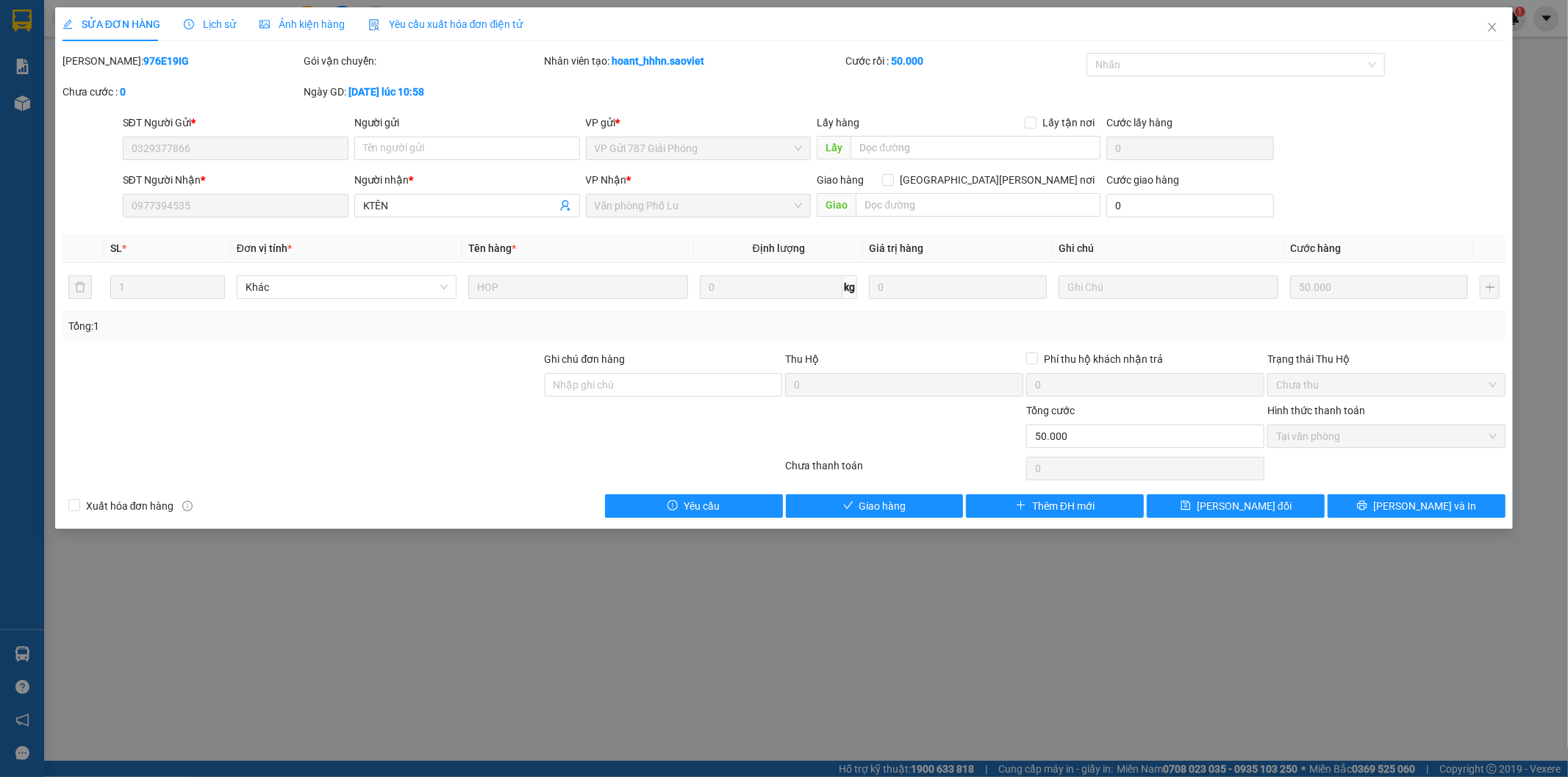
click at [1297, 443] on span "Tại văn phòng" at bounding box center [1387, 437] width 221 height 22
click at [939, 505] on button "Giao hàng" at bounding box center [874, 506] width 178 height 24
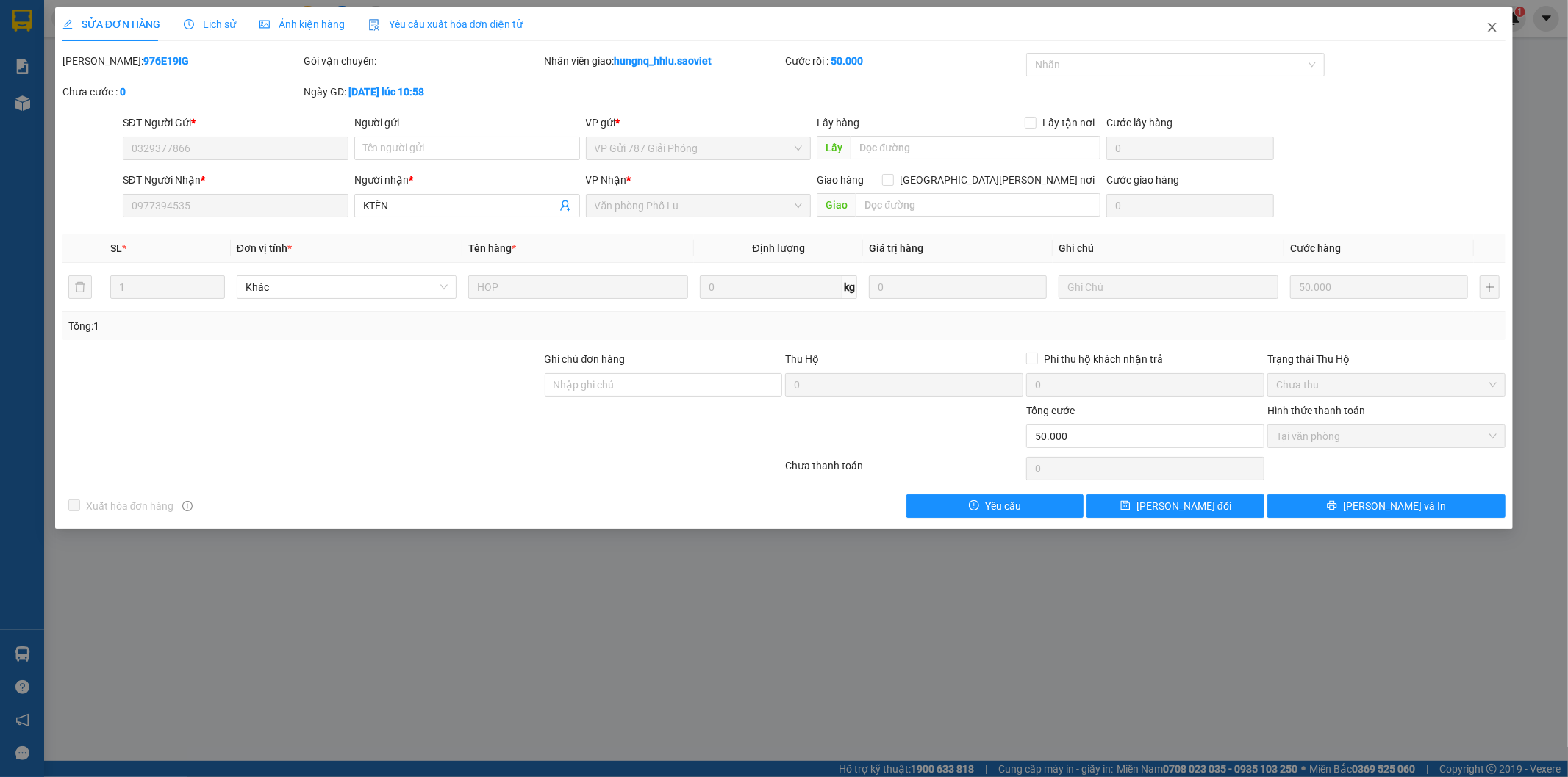
click at [1497, 33] on icon "close" at bounding box center [1492, 27] width 12 height 12
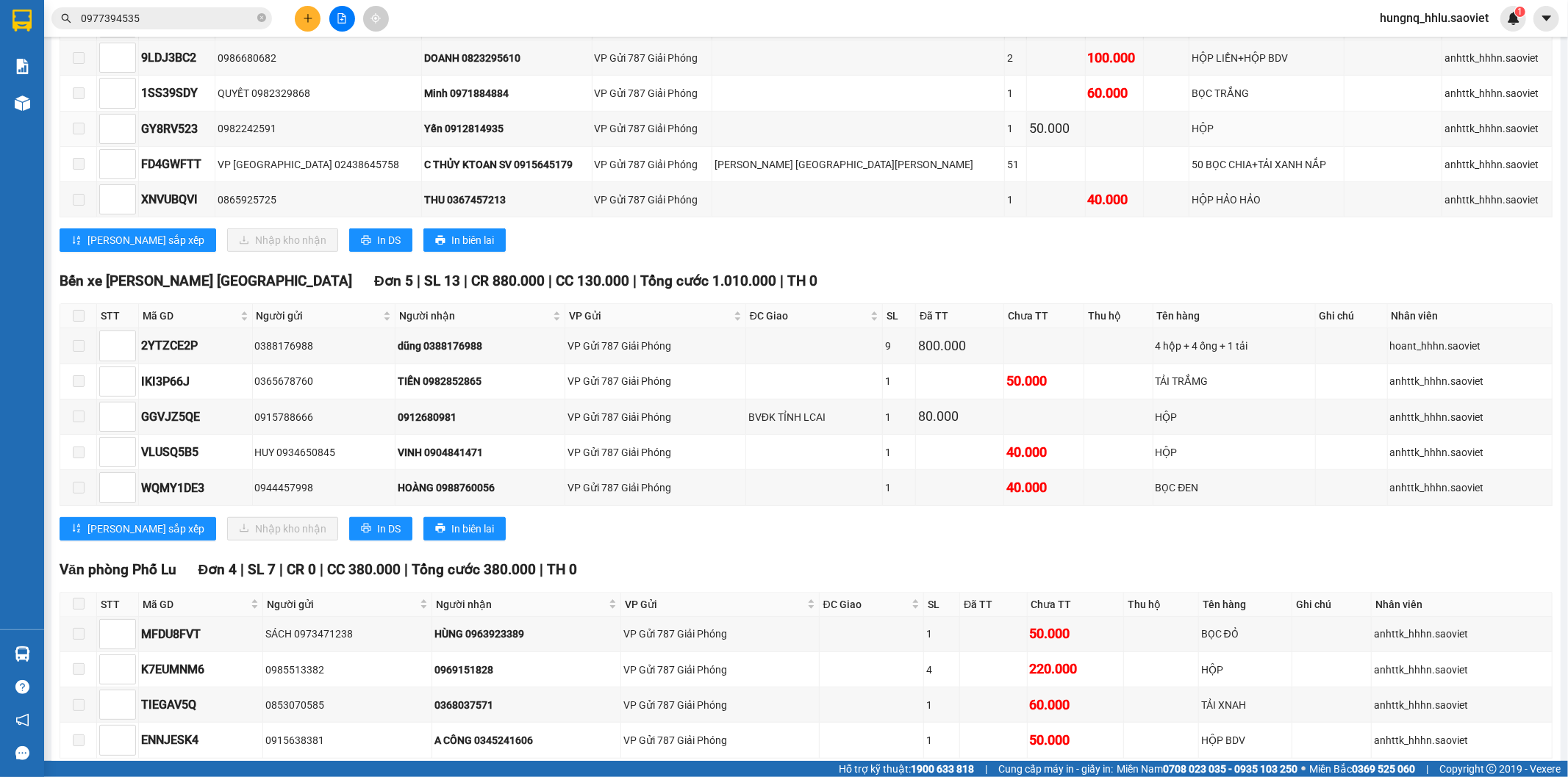
scroll to position [711, 0]
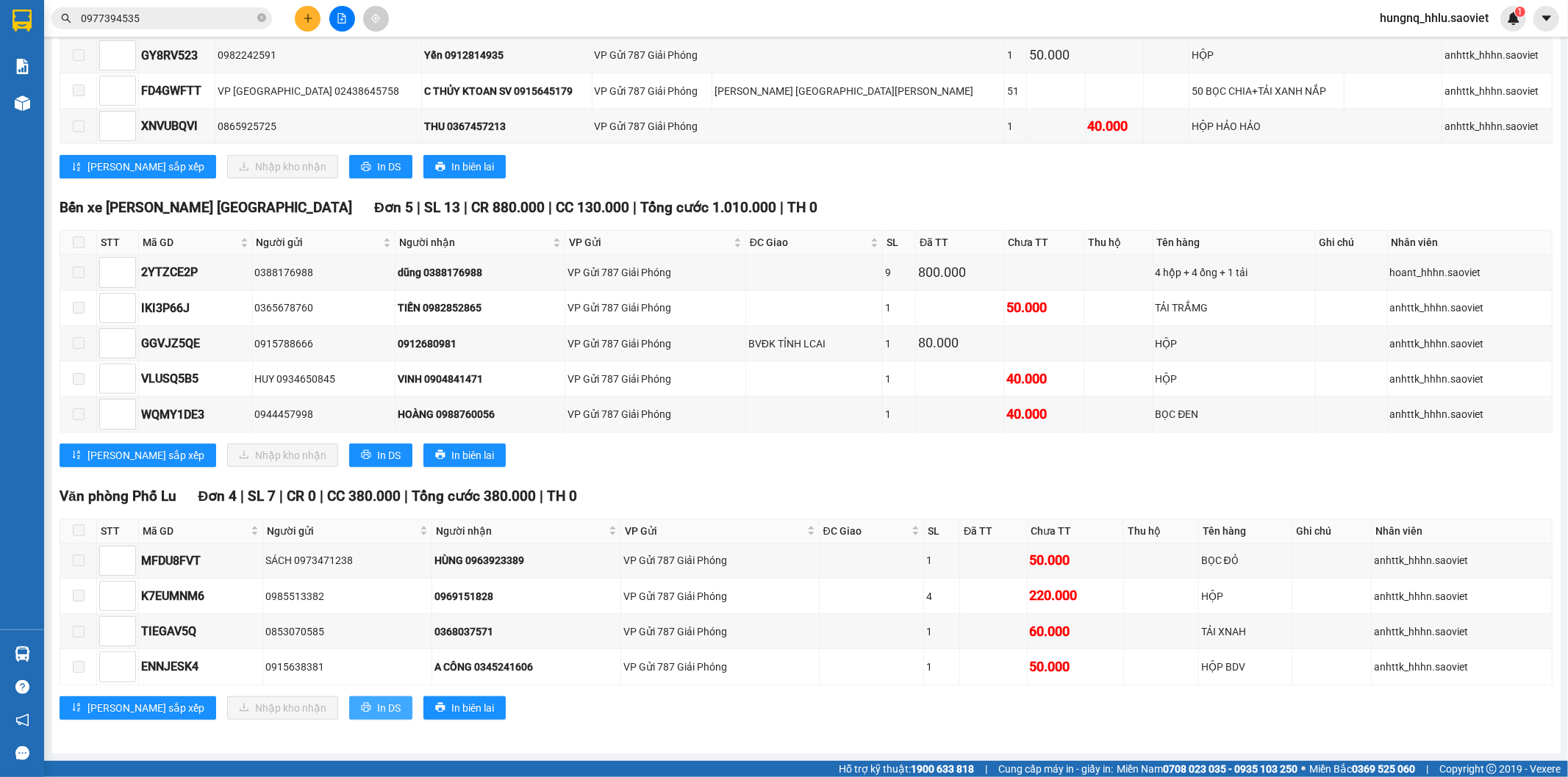
click at [377, 709] on span "In DS" at bounding box center [389, 708] width 24 height 16
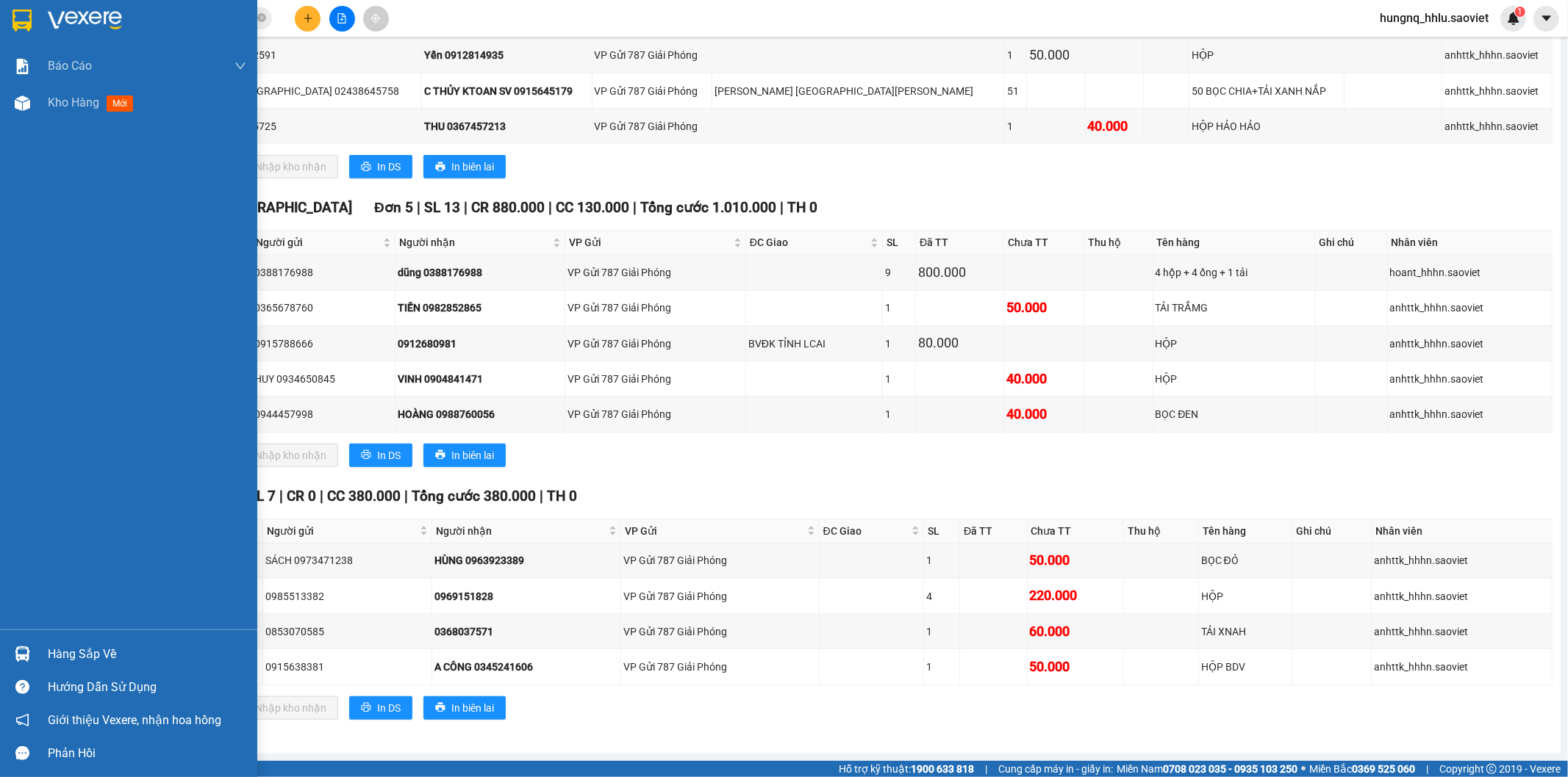
click at [85, 105] on span "Kho hàng" at bounding box center [74, 102] width 52 height 14
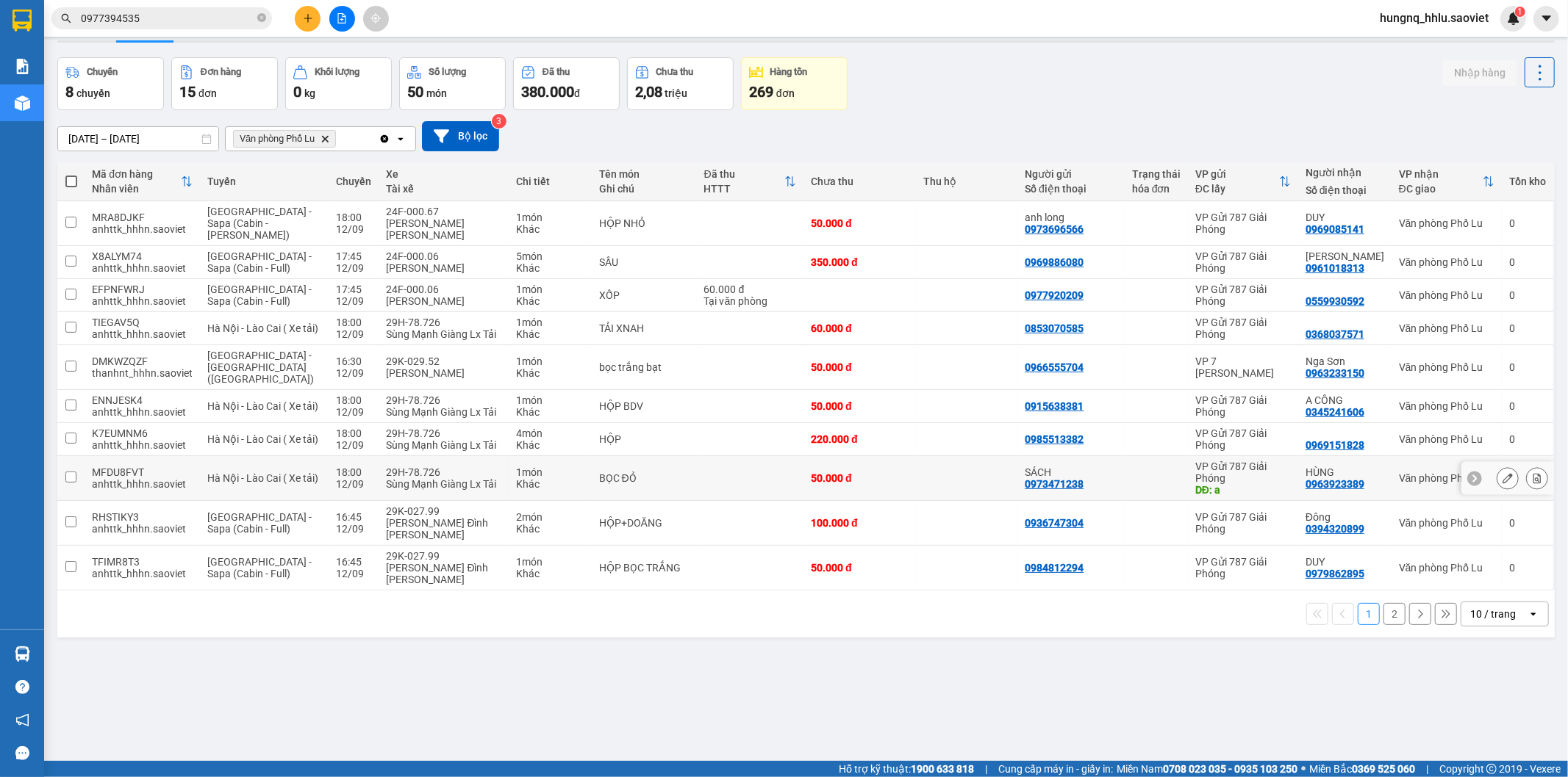
scroll to position [67, 0]
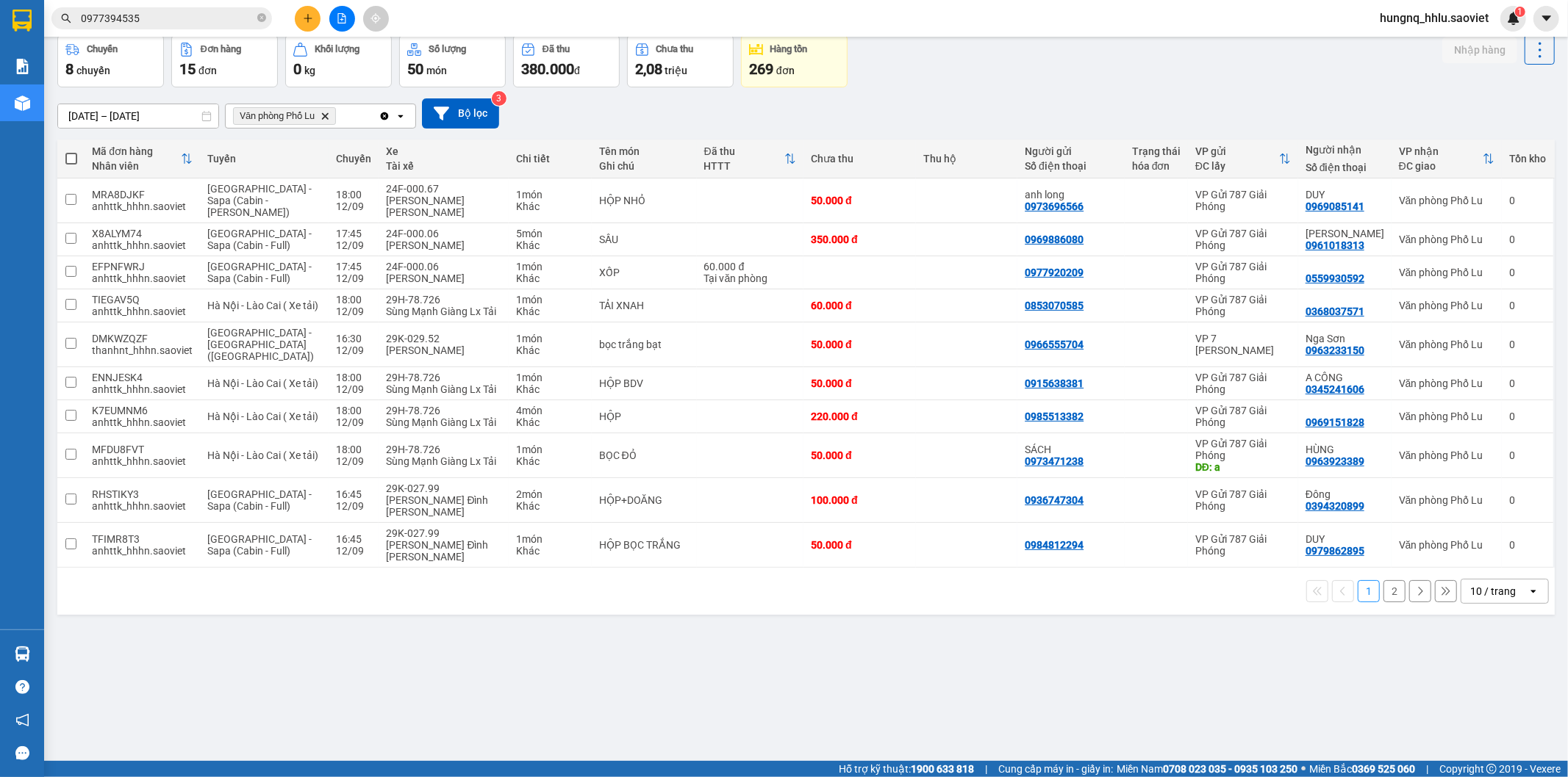
click at [1385, 580] on button "2" at bounding box center [1395, 591] width 22 height 22
